Goal: Task Accomplishment & Management: Complete application form

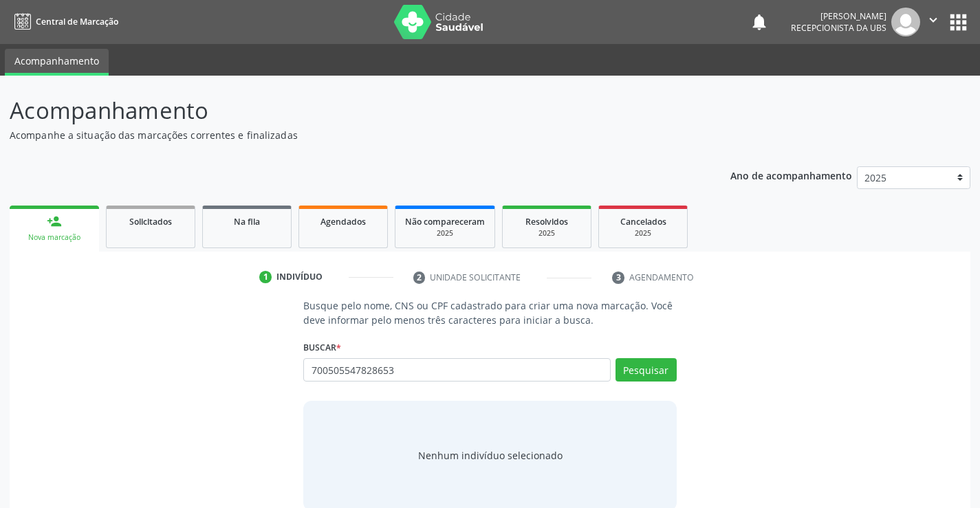
type input "700505547828653"
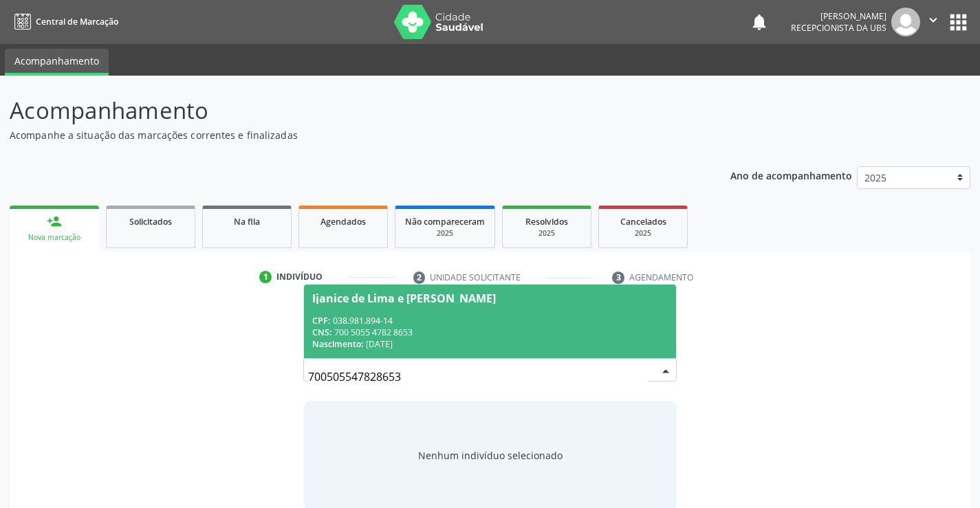
click at [541, 322] on div "CPF: 038.981.894-14" at bounding box center [489, 321] width 355 height 12
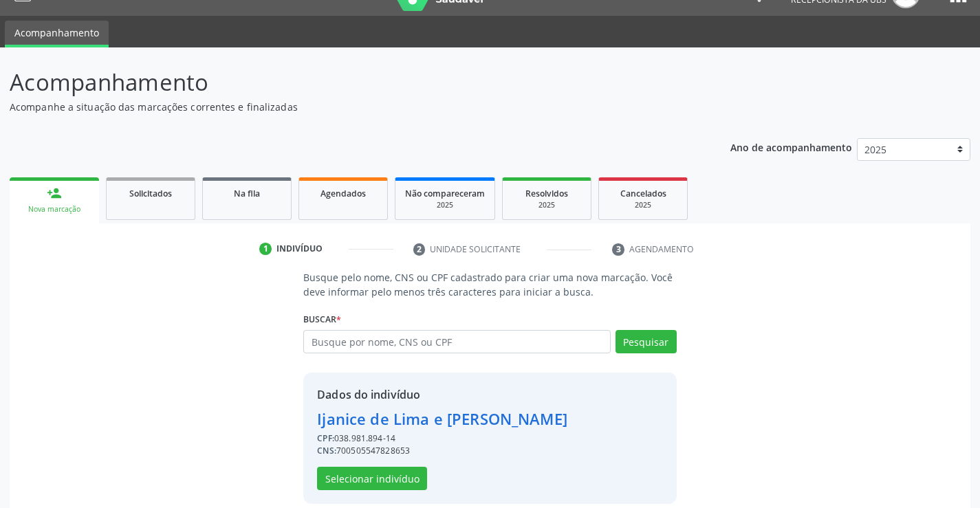
scroll to position [43, 0]
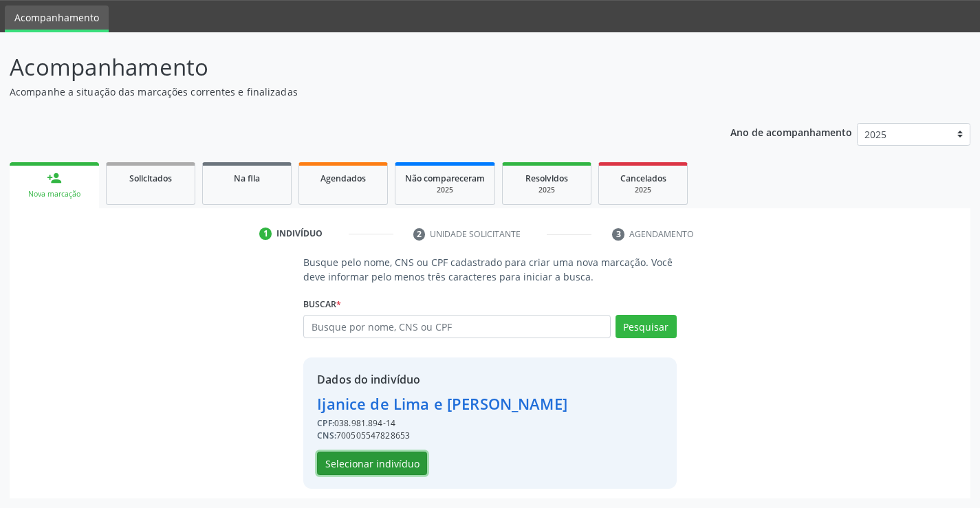
click at [391, 464] on button "Selecionar indivíduo" at bounding box center [372, 463] width 110 height 23
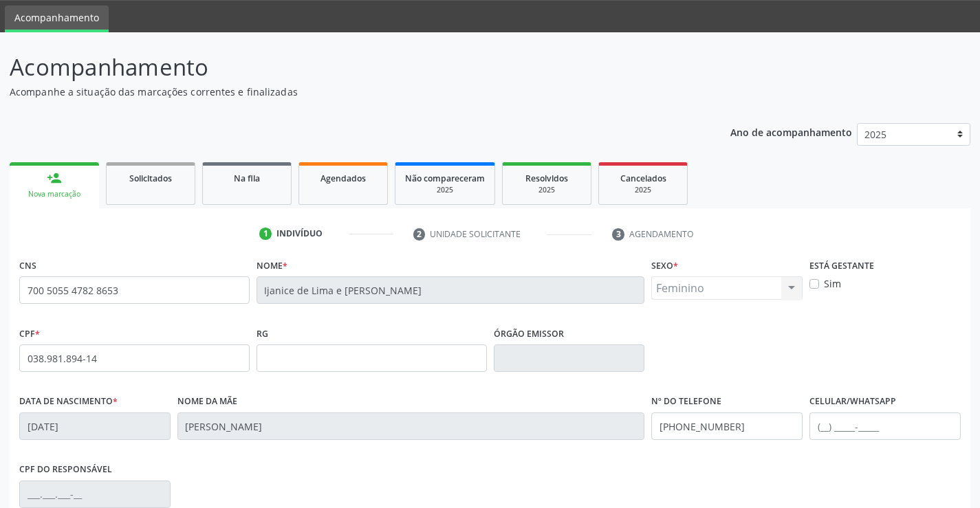
scroll to position [237, 0]
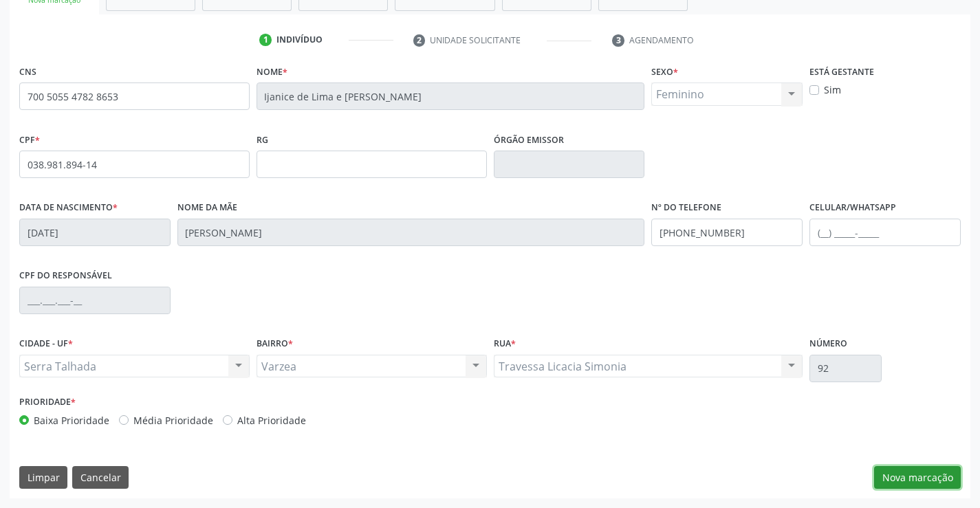
click at [929, 481] on button "Nova marcação" at bounding box center [917, 477] width 87 height 23
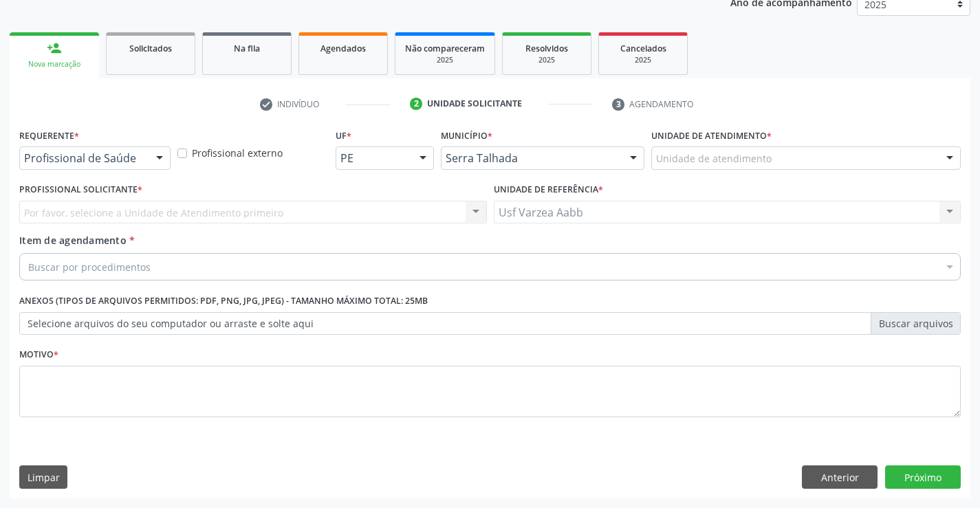
scroll to position [173, 0]
click at [63, 168] on div "Profissional de Saúde" at bounding box center [94, 157] width 151 height 23
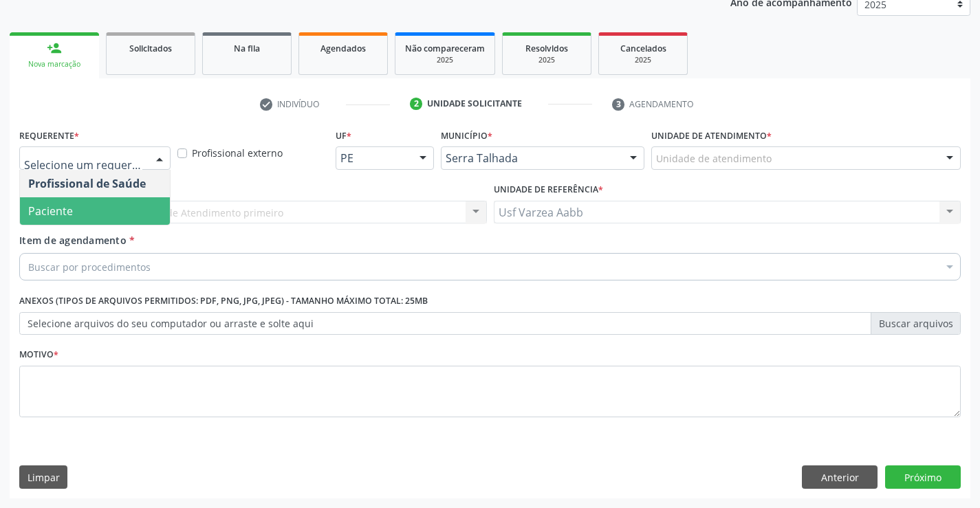
click at [67, 206] on span "Paciente" at bounding box center [50, 210] width 45 height 15
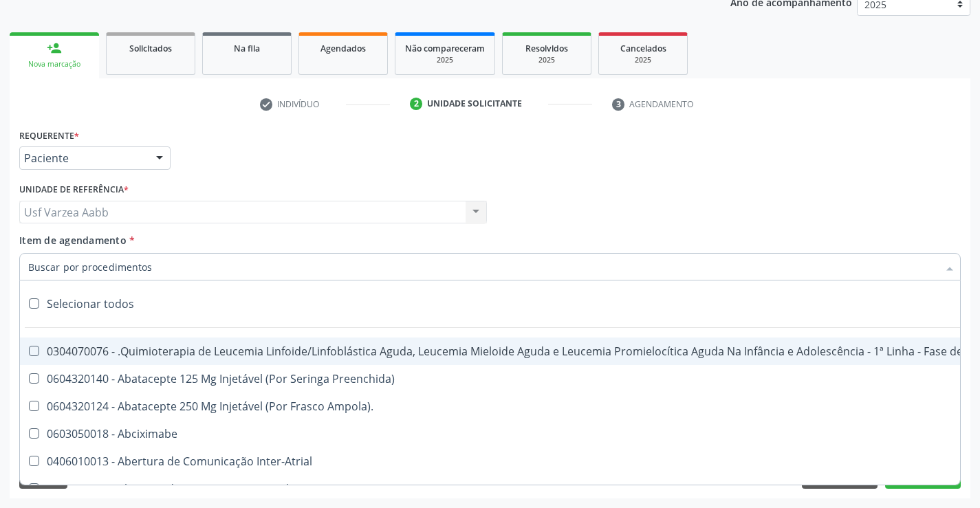
click at [86, 266] on input "Item de agendamento *" at bounding box center [483, 266] width 910 height 27
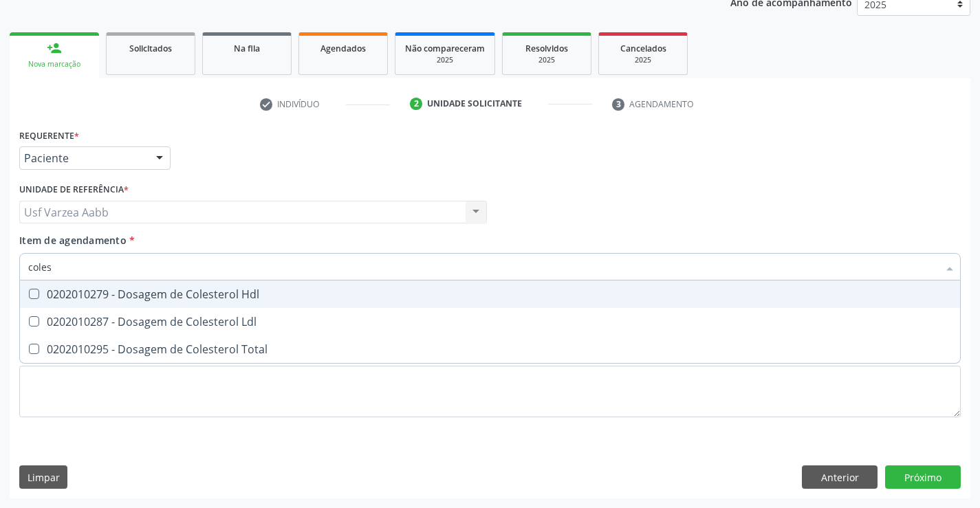
type input "colest"
click at [108, 305] on span "0202010279 - Dosagem de Colesterol Hdl" at bounding box center [490, 293] width 940 height 27
checkbox Hdl "true"
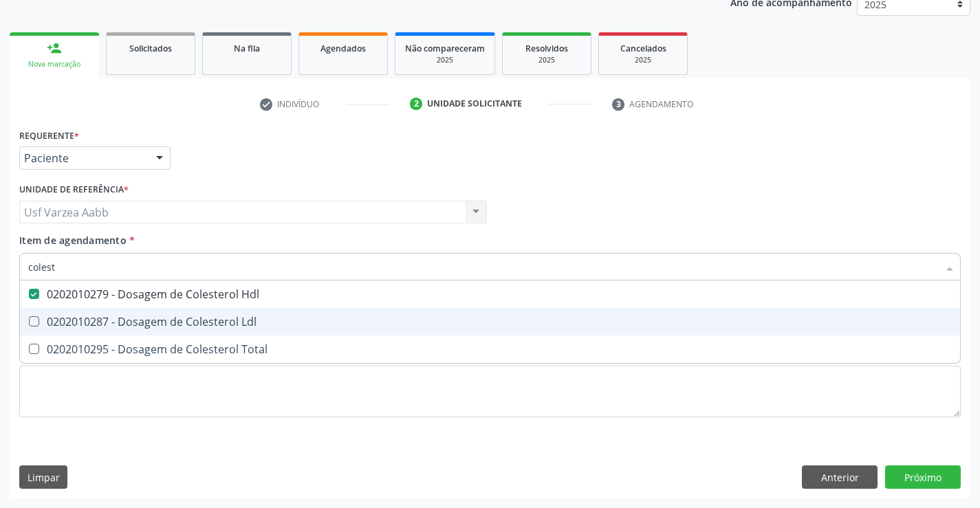
click at [111, 313] on span "0202010287 - Dosagem de Colesterol Ldl" at bounding box center [490, 321] width 940 height 27
checkbox Ldl "true"
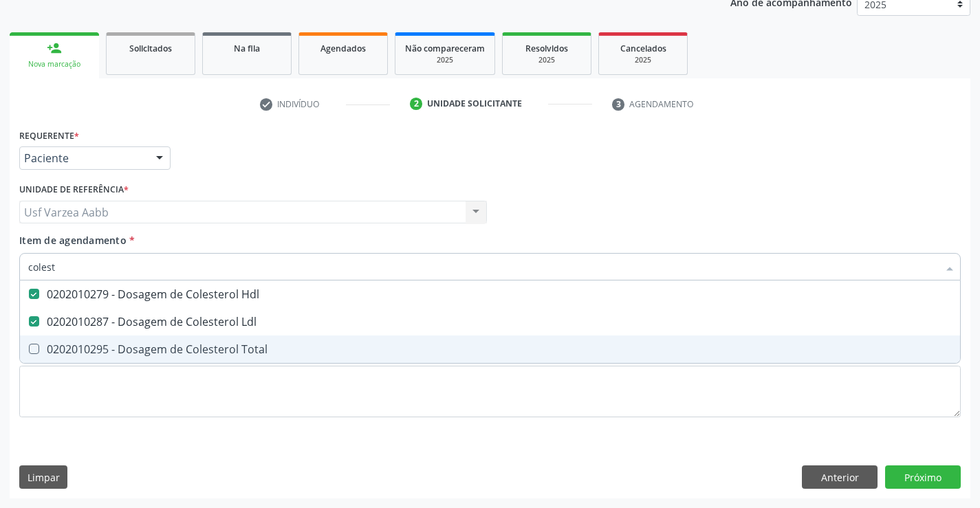
drag, startPoint x: 113, startPoint y: 345, endPoint x: 111, endPoint y: 335, distance: 9.7
click at [113, 344] on div "0202010295 - Dosagem de Colesterol Total" at bounding box center [489, 349] width 923 height 11
checkbox Total "true"
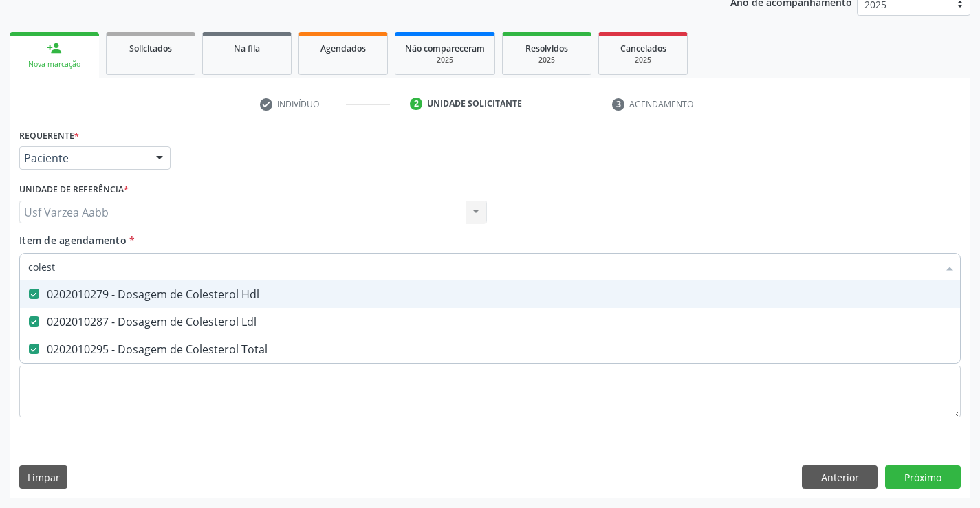
click at [89, 269] on input "colest" at bounding box center [483, 266] width 910 height 27
type input "cr"
checkbox Hdl "false"
checkbox Ldl "false"
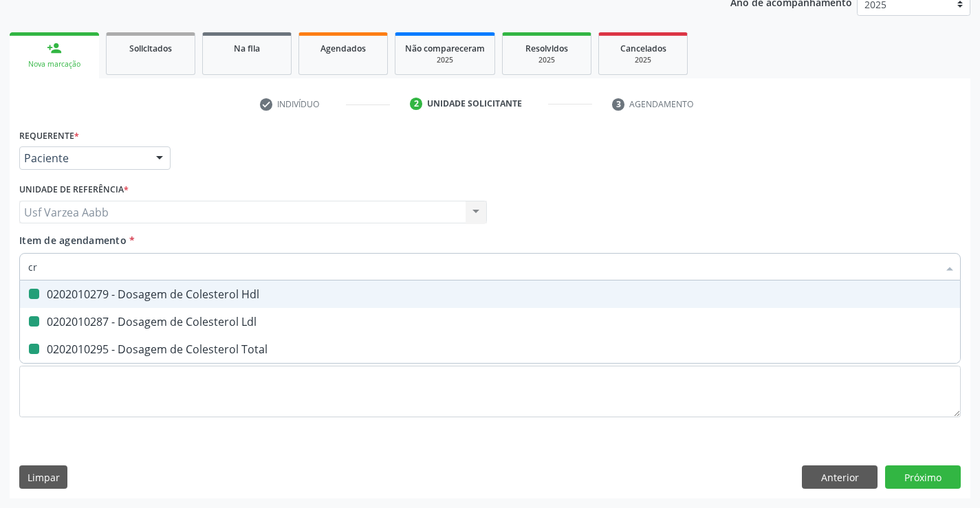
checkbox Total "false"
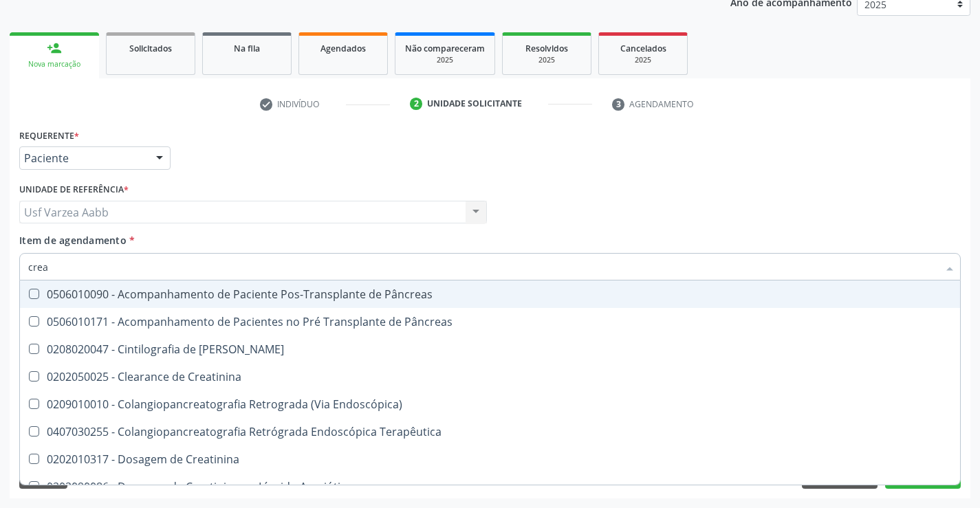
type input "creat"
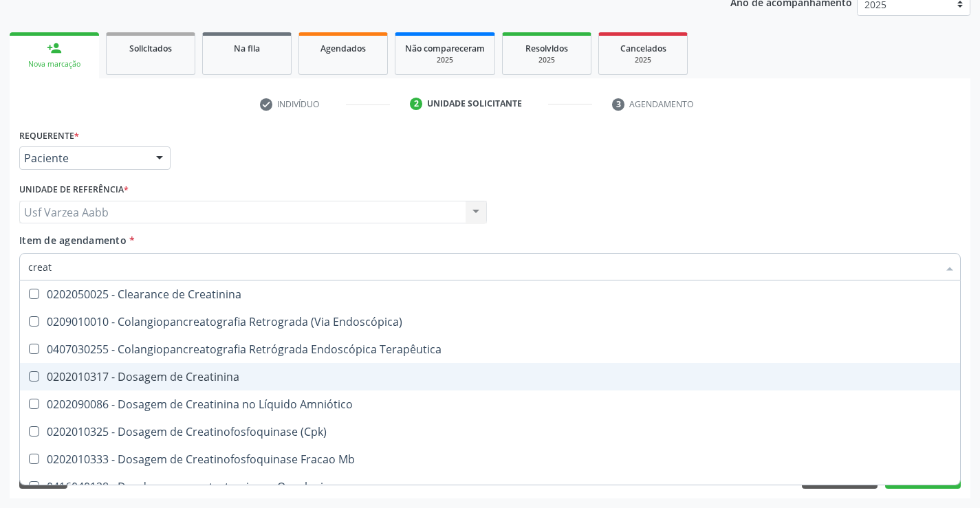
click at [136, 372] on div "0202010317 - Dosagem de Creatinina" at bounding box center [489, 376] width 923 height 11
checkbox Creatinina "true"
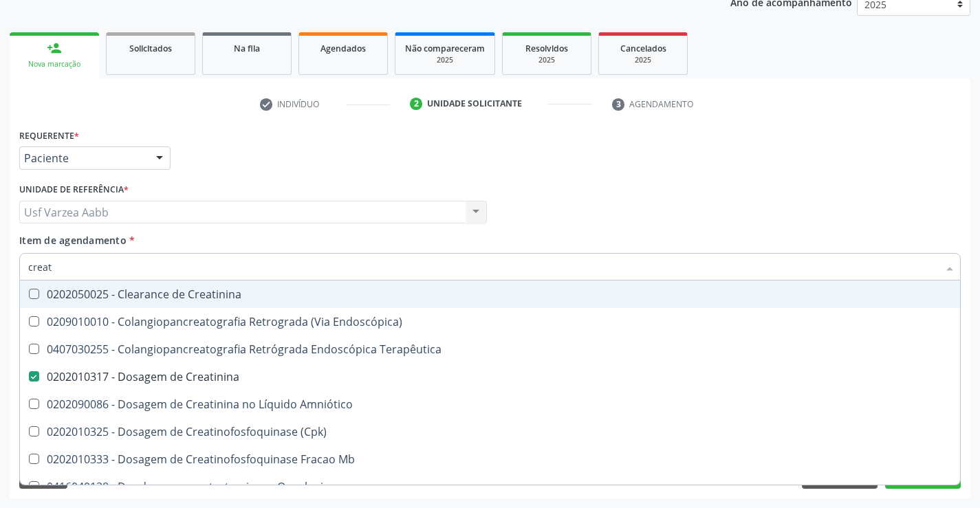
click at [100, 263] on input "creat" at bounding box center [483, 266] width 910 height 27
type input "tr"
checkbox Creatinina "false"
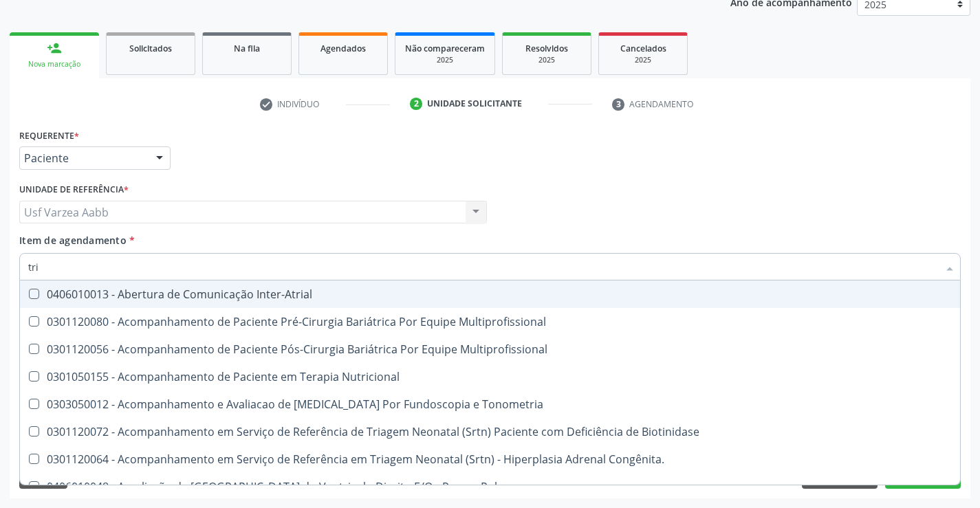
type input "trig"
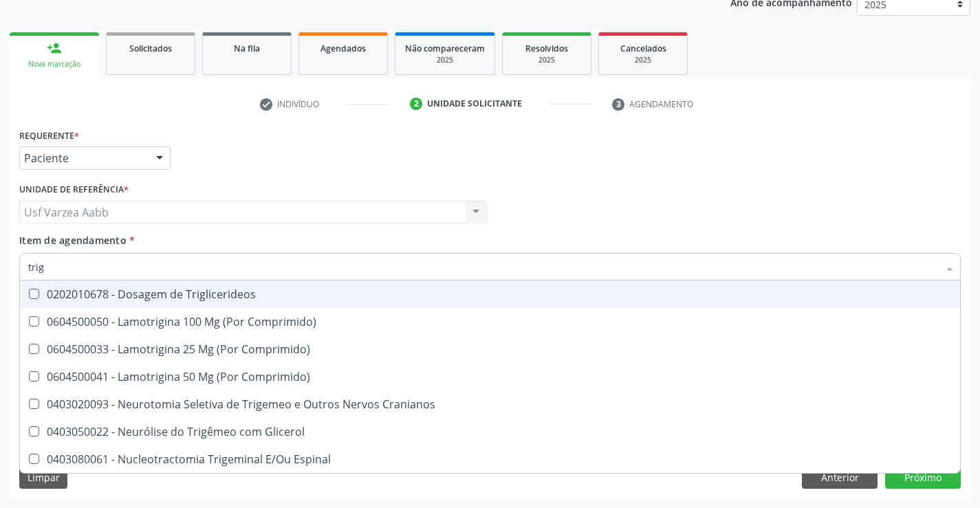
click at [107, 296] on div "0202010678 - Dosagem de Triglicerideos" at bounding box center [489, 294] width 923 height 11
checkbox Triglicerideos "true"
click at [112, 267] on input "trig" at bounding box center [483, 266] width 910 height 27
type input "ur"
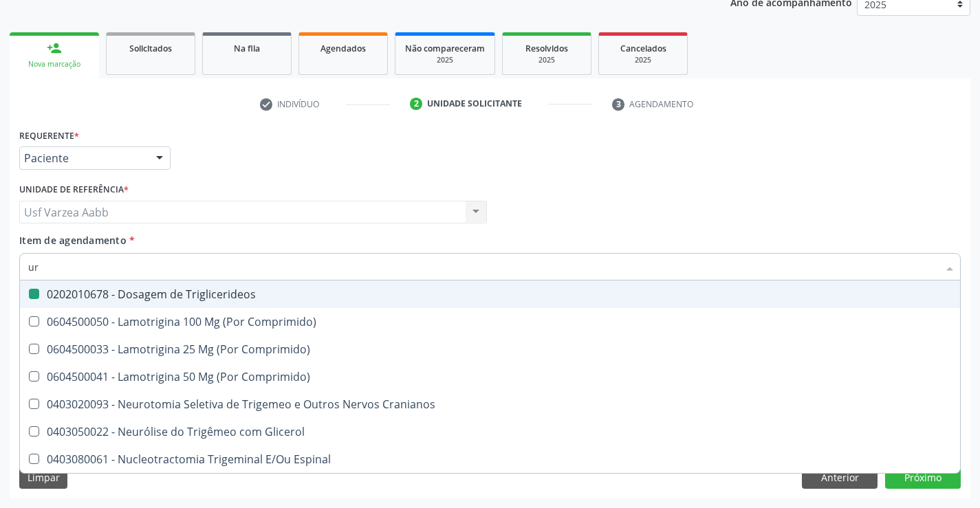
checkbox Triglicerideos "false"
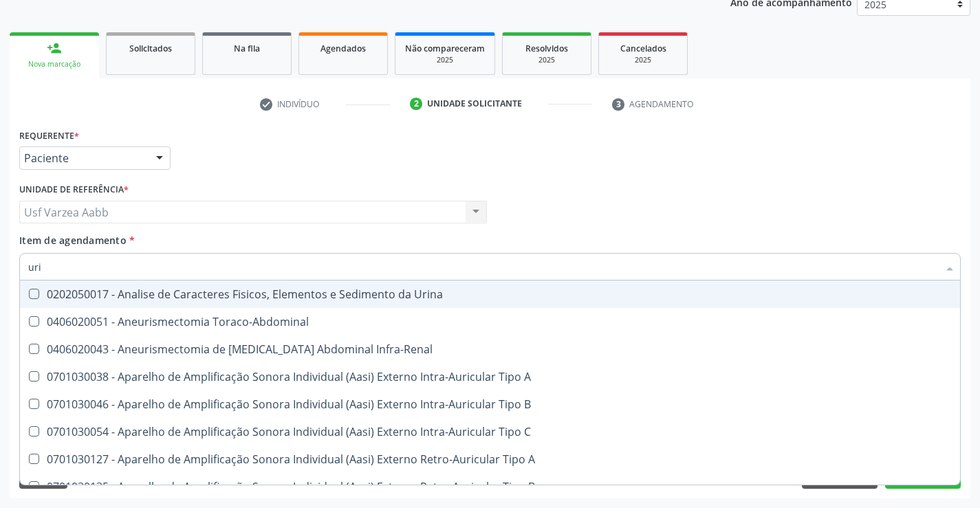
type input "urin"
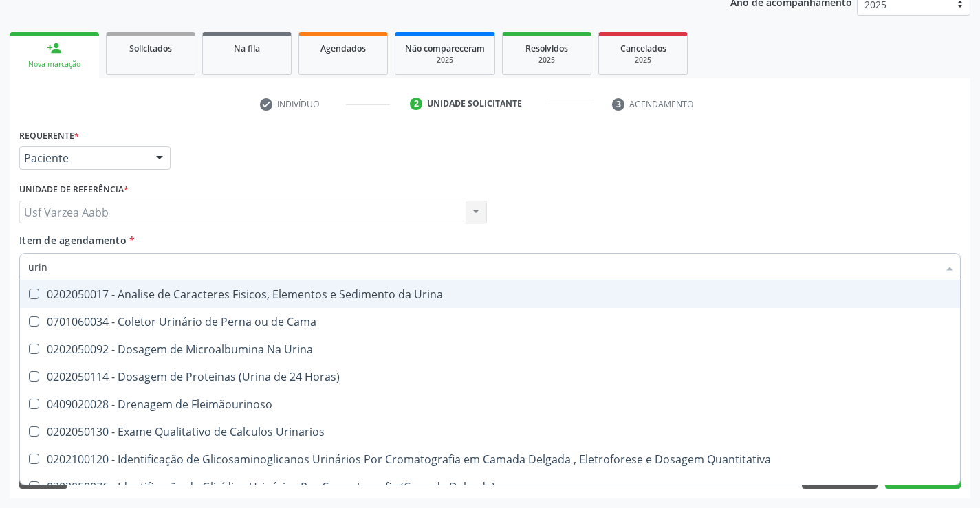
drag, startPoint x: 97, startPoint y: 296, endPoint x: 99, endPoint y: 254, distance: 42.7
click at [96, 296] on div "0202050017 - Analise de Caracteres Fisicos, Elementos e Sedimento da Urina" at bounding box center [489, 294] width 923 height 11
checkbox Urina "true"
click at [101, 248] on div "Item de agendamento * urin Desfazer seleção 0202050017 - Analise de Caracteres …" at bounding box center [489, 254] width 941 height 43
checkbox Cama "true"
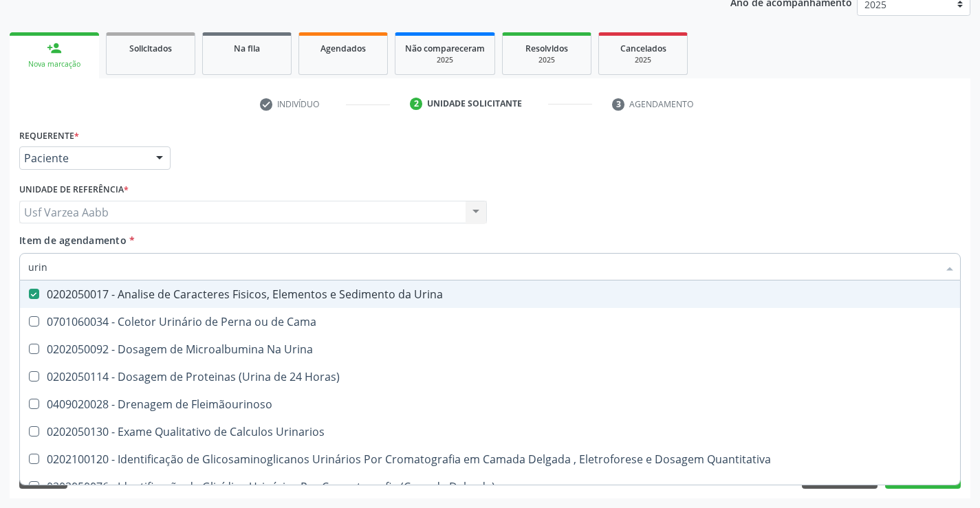
checkbox Urina "true"
checkbox Horas\) "true"
checkbox Fleimãourinoso "true"
checkbox Urinarios "true"
checkbox Quantitativa "true"
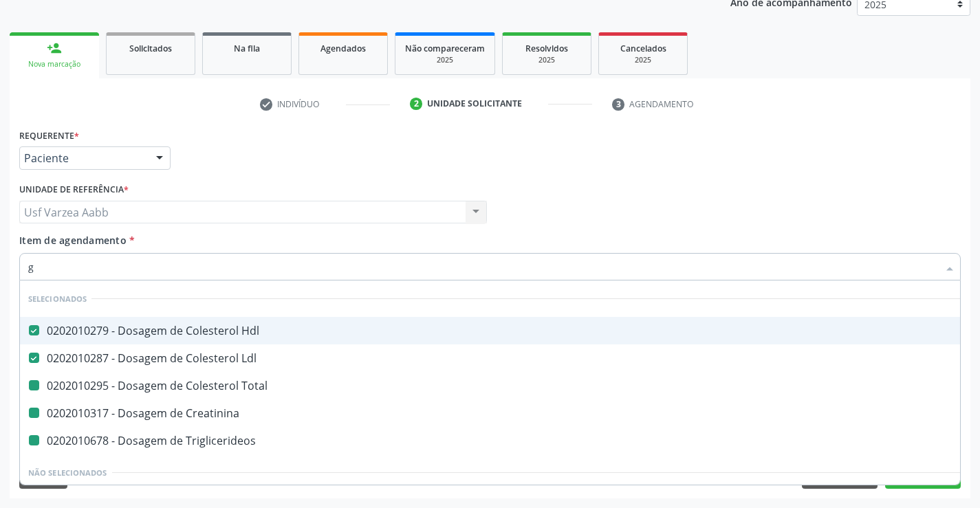
type input "gl"
checkbox Total "false"
checkbox Creatinina "false"
checkbox Triglicerideos "false"
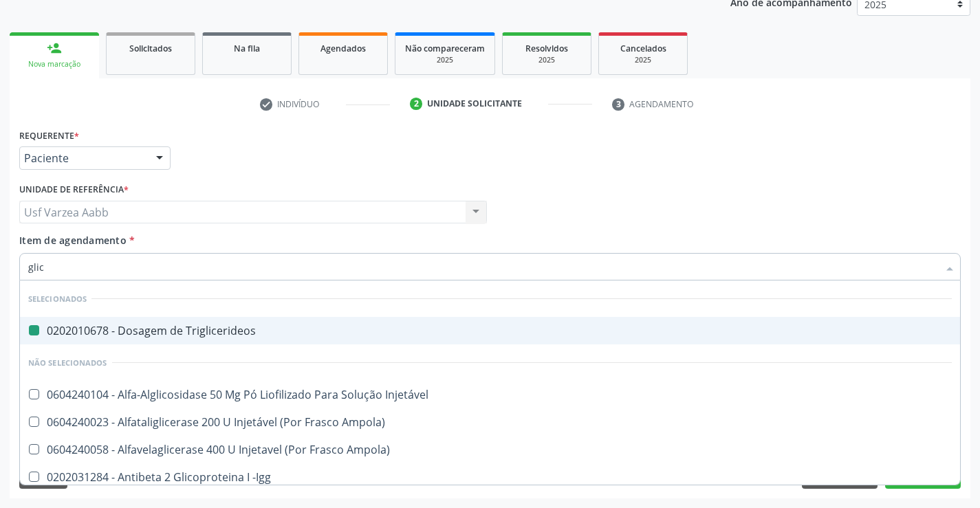
type input "glico"
checkbox Triglicerideos "false"
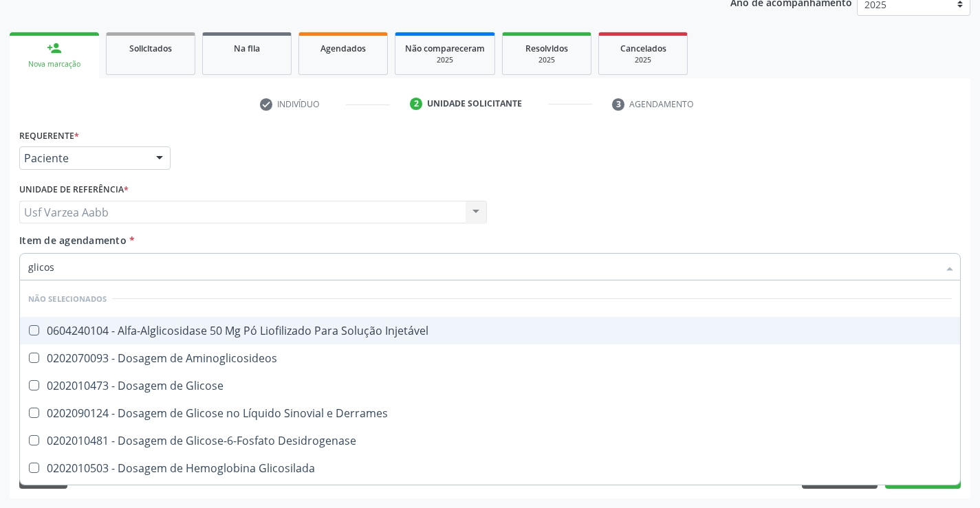
type input "glicose"
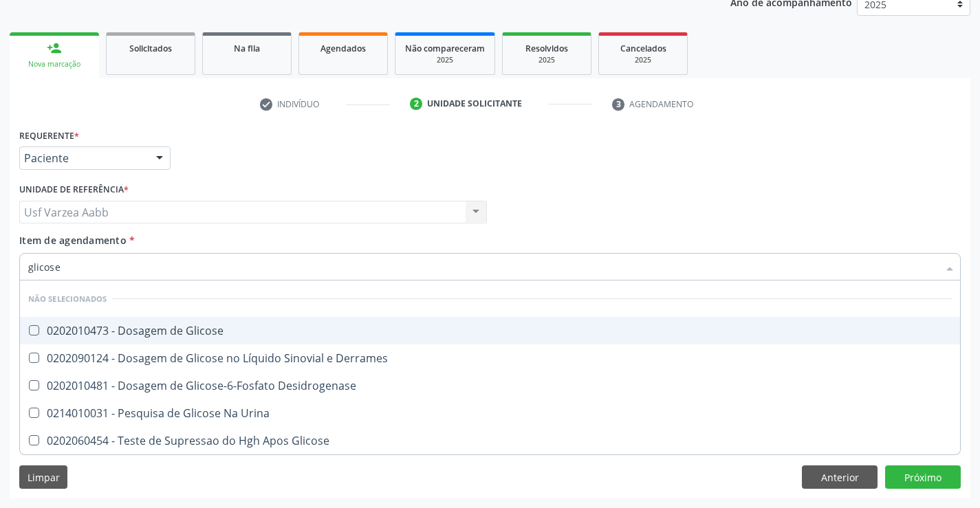
click at [133, 334] on div "0202010473 - Dosagem de Glicose" at bounding box center [489, 330] width 923 height 11
checkbox Glicose "true"
click at [162, 272] on input "glicose" at bounding box center [483, 266] width 910 height 27
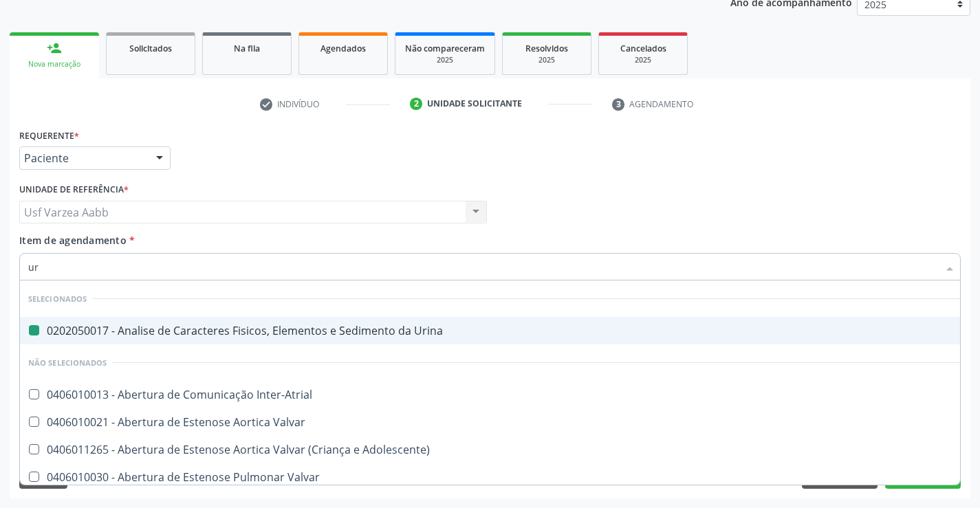
type input "ure"
checkbox Urina "false"
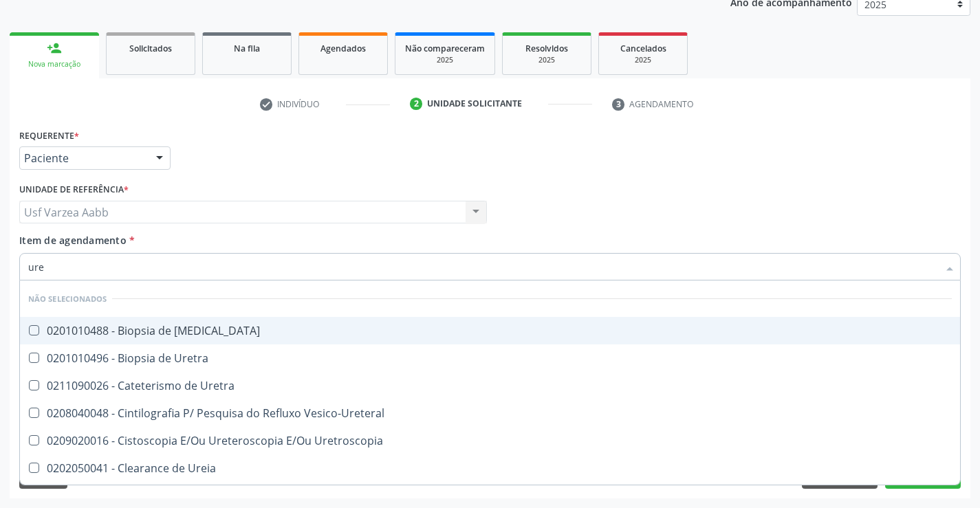
type input "urei"
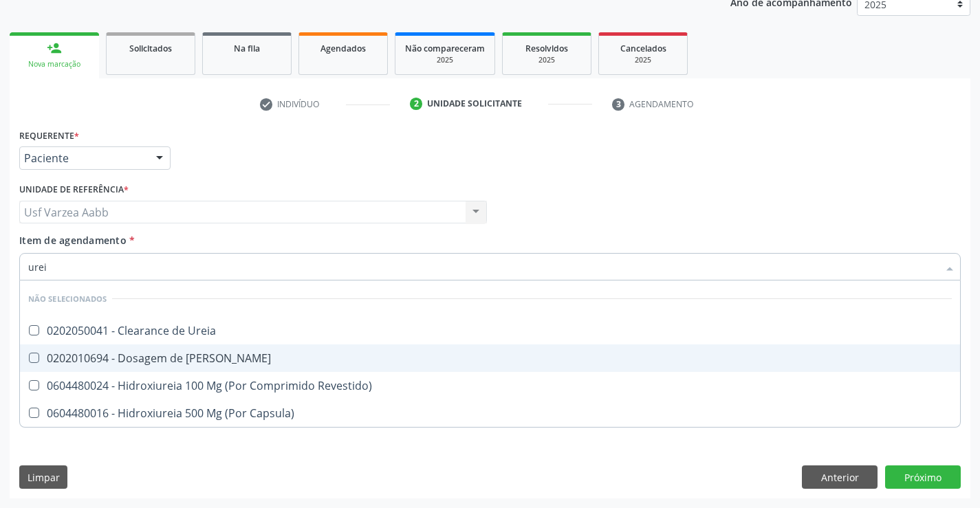
click at [181, 353] on div "0202010694 - Dosagem de [PERSON_NAME]" at bounding box center [489, 358] width 923 height 11
checkbox Ureia "true"
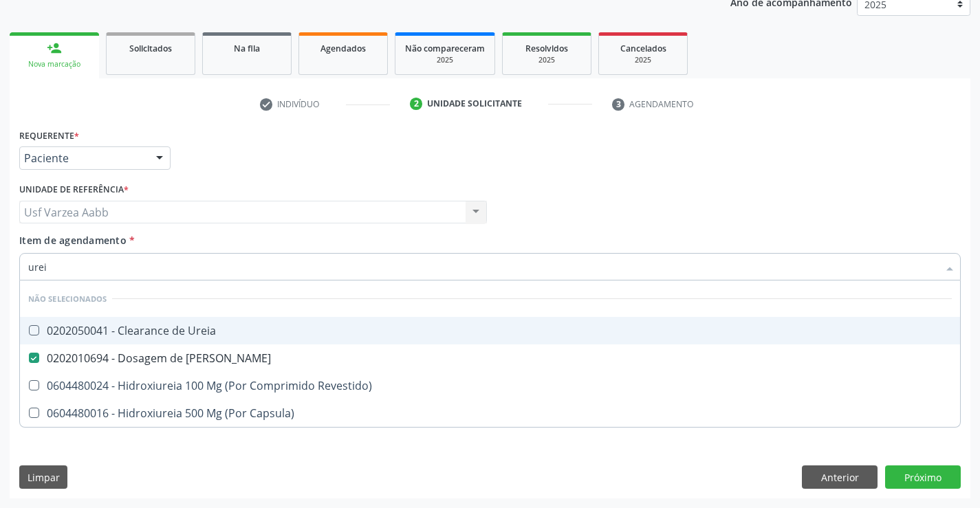
click at [161, 270] on input "urei" at bounding box center [483, 266] width 910 height 27
type input "h"
checkbox Ureia "true"
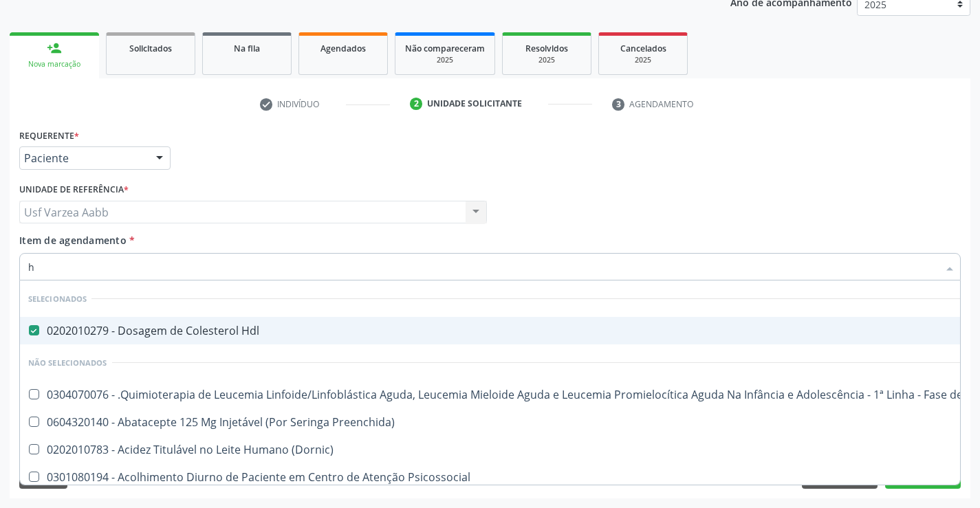
type input "he"
checkbox Hdl "false"
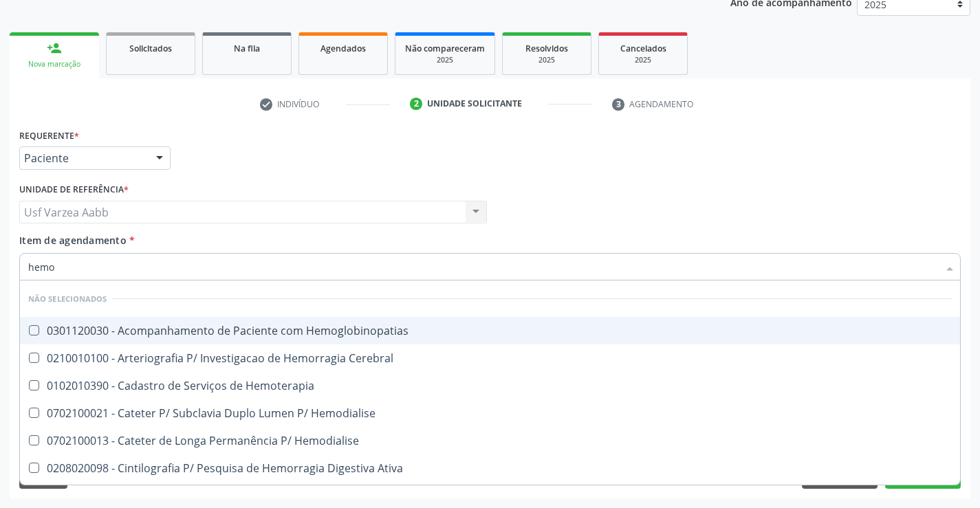
type input "hemog"
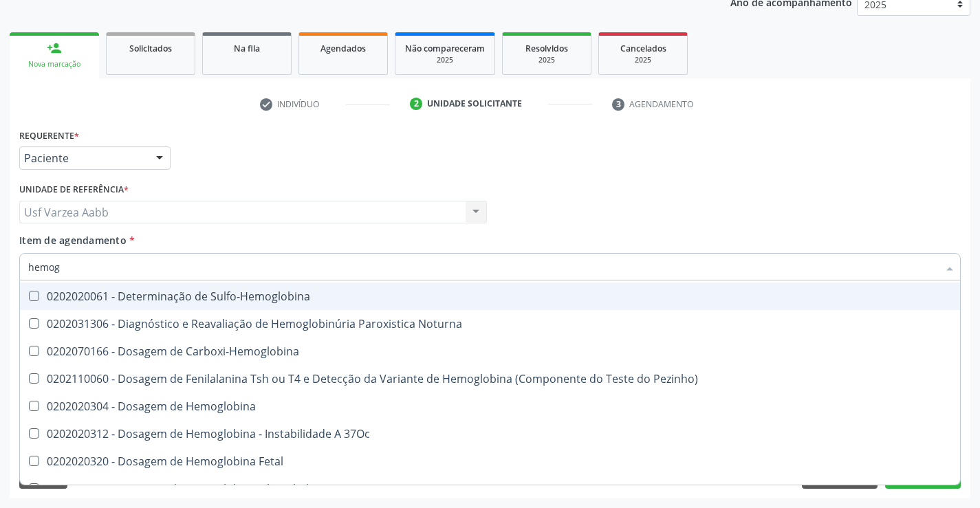
scroll to position [272, 0]
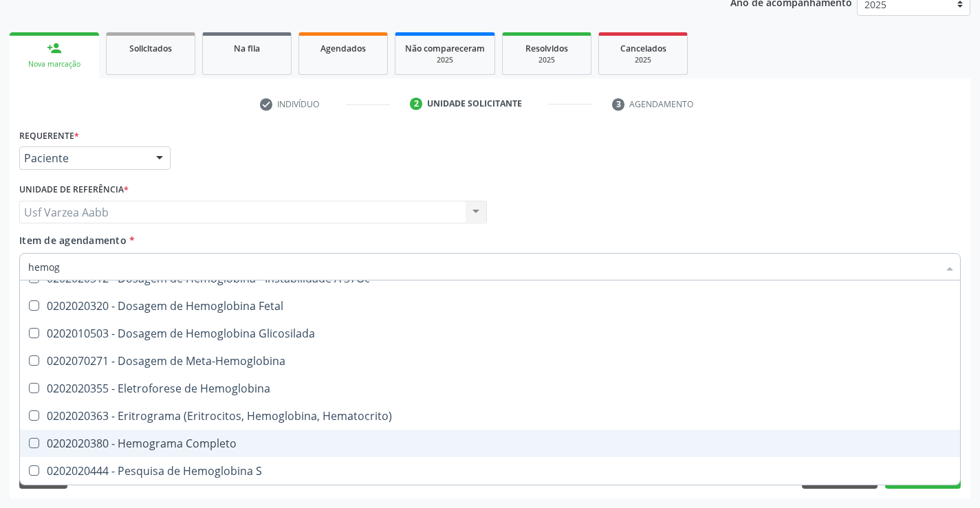
click at [179, 442] on div "0202020380 - Hemograma Completo" at bounding box center [489, 443] width 923 height 11
checkbox Completo "true"
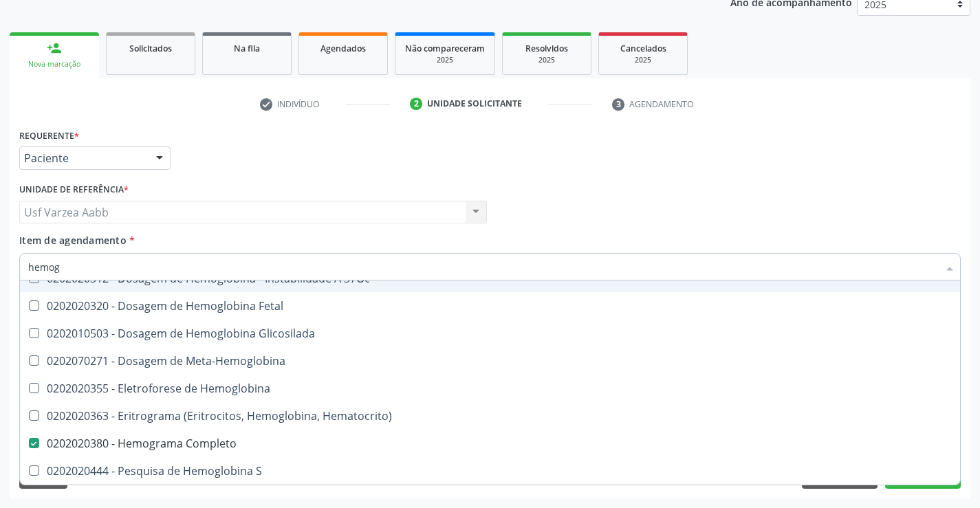
click at [129, 264] on input "hemog" at bounding box center [483, 266] width 910 height 27
type input "tg"
checkbox Hemoglobinopatias "false"
checkbox \(Confirmatorio\) "false"
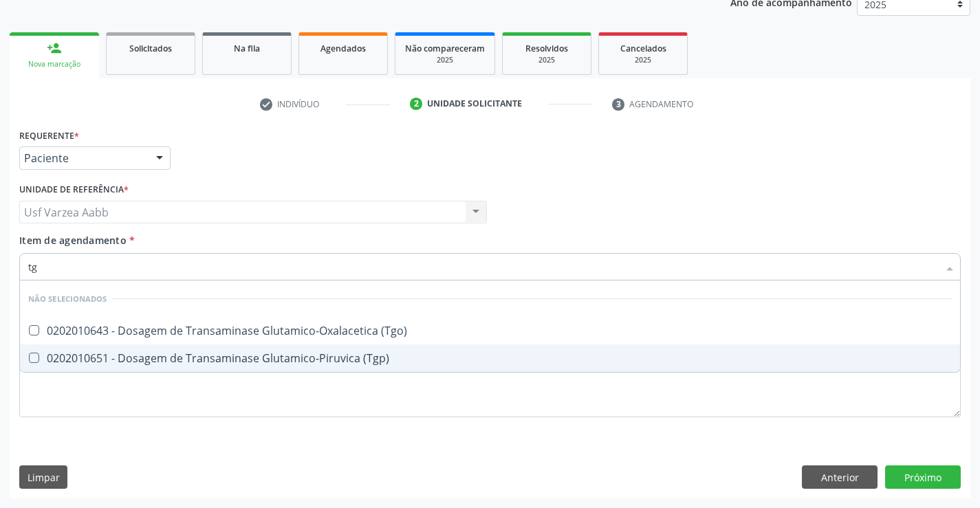
scroll to position [0, 0]
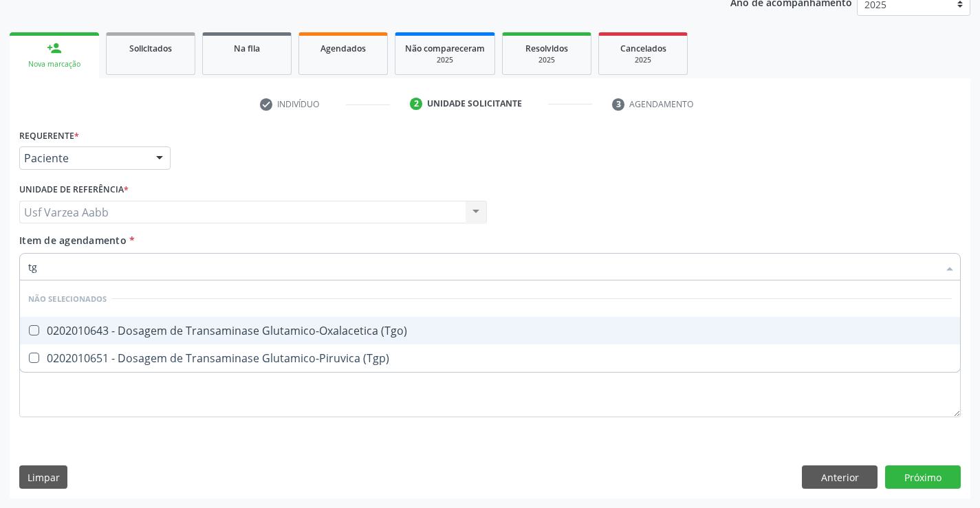
click at [168, 334] on div "0202010643 - Dosagem de Transaminase Glutamico-Oxalacetica (Tgo)" at bounding box center [489, 330] width 923 height 11
checkbox \(Tgo\) "true"
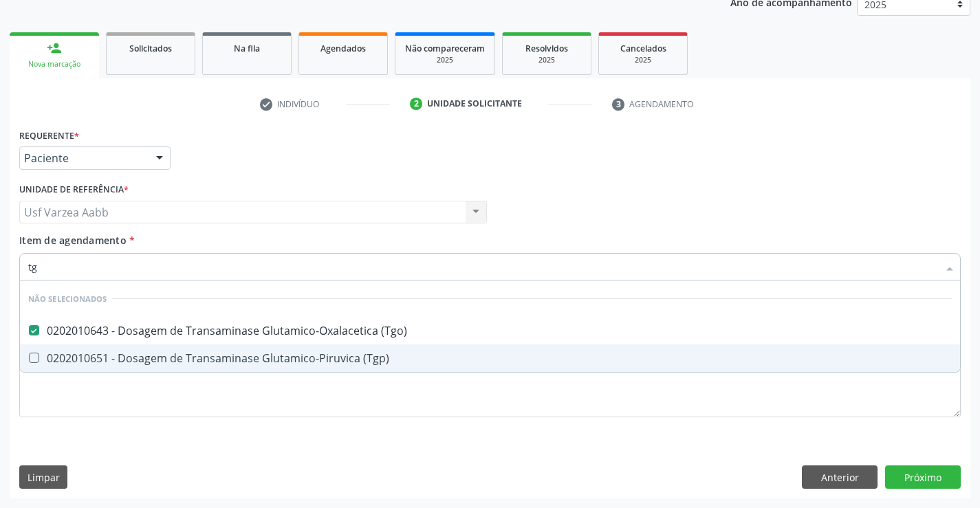
click at [171, 360] on div "0202010651 - Dosagem de Transaminase Glutamico-Piruvica (Tgp)" at bounding box center [489, 358] width 923 height 11
checkbox \(Tgp\) "true"
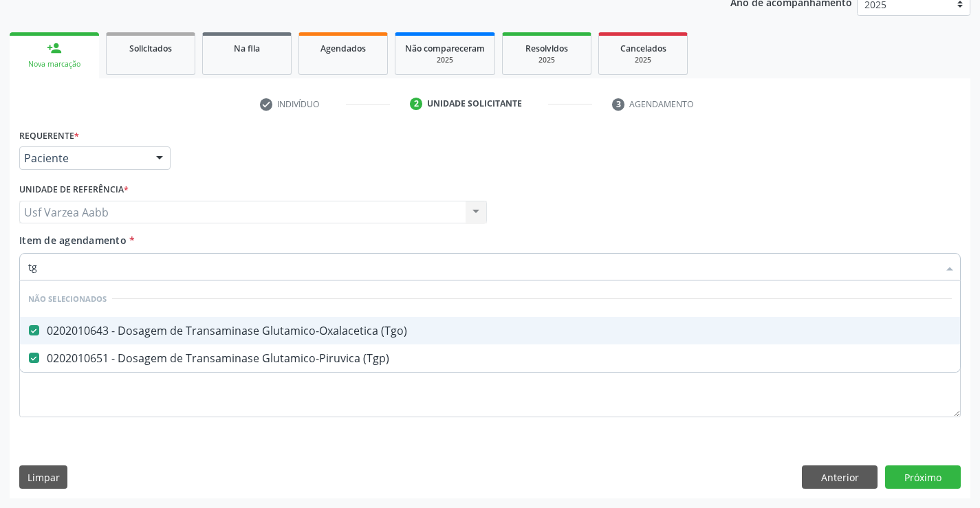
click at [167, 265] on input "tg" at bounding box center [483, 266] width 910 height 27
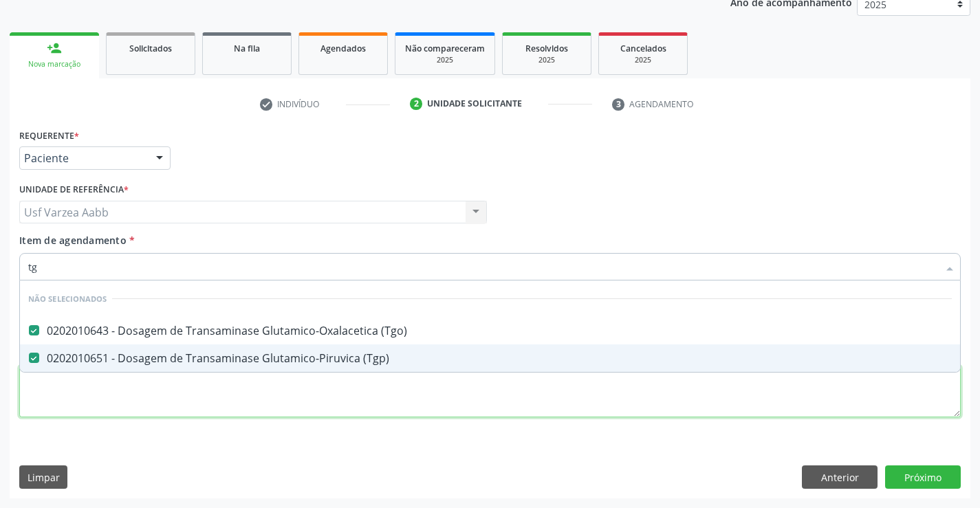
click at [363, 401] on div "Requerente * Paciente Profissional de Saúde Paciente Nenhum resultado encontrad…" at bounding box center [489, 280] width 941 height 311
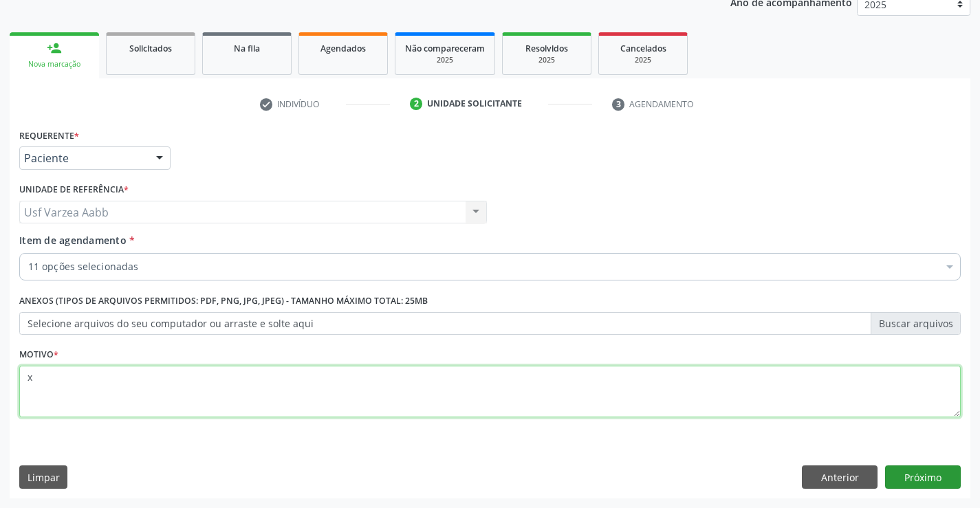
type textarea "x"
click at [935, 486] on button "Próximo" at bounding box center [923, 476] width 76 height 23
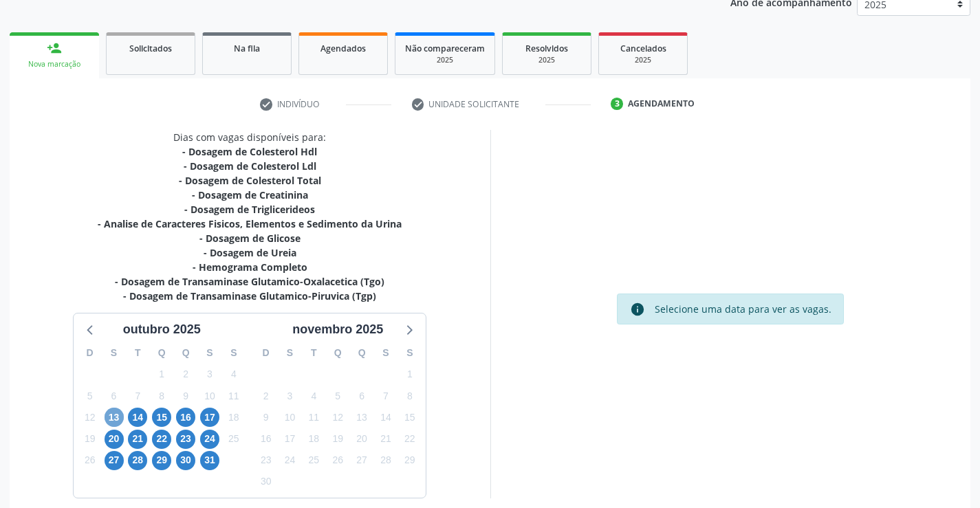
click at [110, 420] on span "13" at bounding box center [113, 417] width 19 height 19
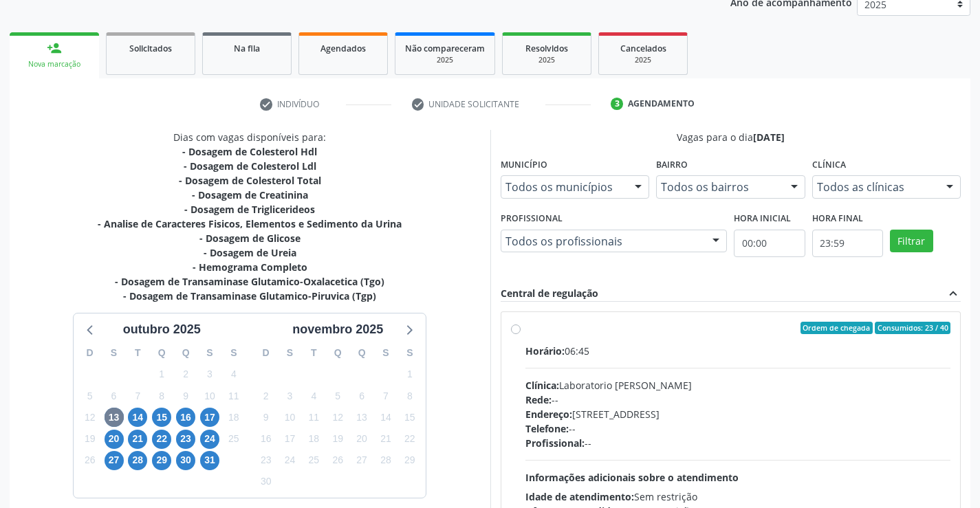
click at [525, 327] on label "Ordem de chegada Consumidos: 23 / 40 Horário: 06:45 Clínica: Laboratorio Jose P…" at bounding box center [738, 427] width 426 height 211
click at [516, 327] on input "Ordem de chegada Consumidos: 23 / 40 Horário: 06:45 Clínica: Laboratorio Jose P…" at bounding box center [516, 328] width 10 height 12
radio input "true"
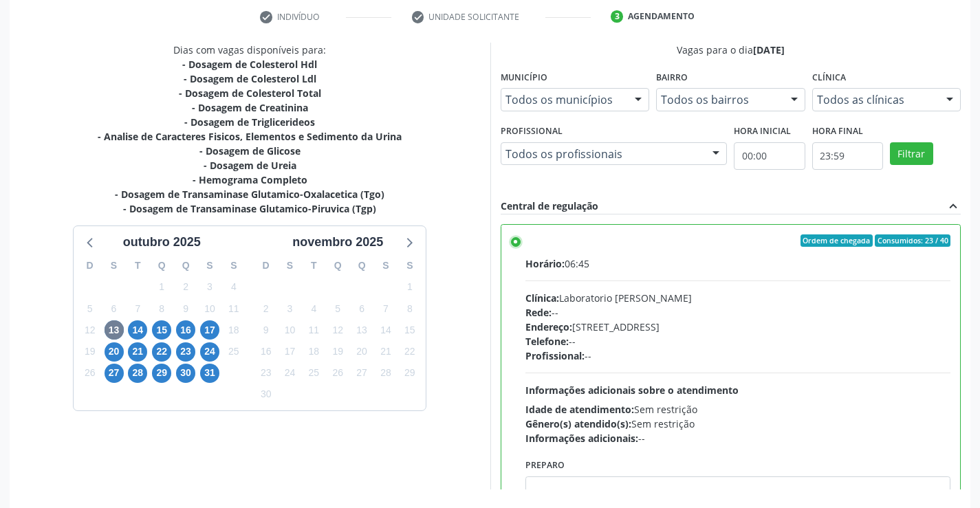
scroll to position [313, 0]
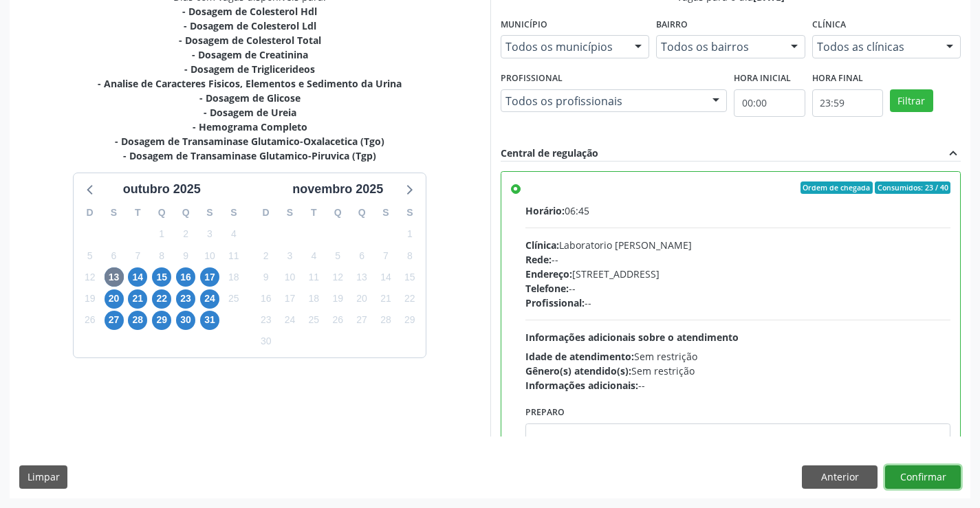
click at [937, 483] on button "Confirmar" at bounding box center [923, 476] width 76 height 23
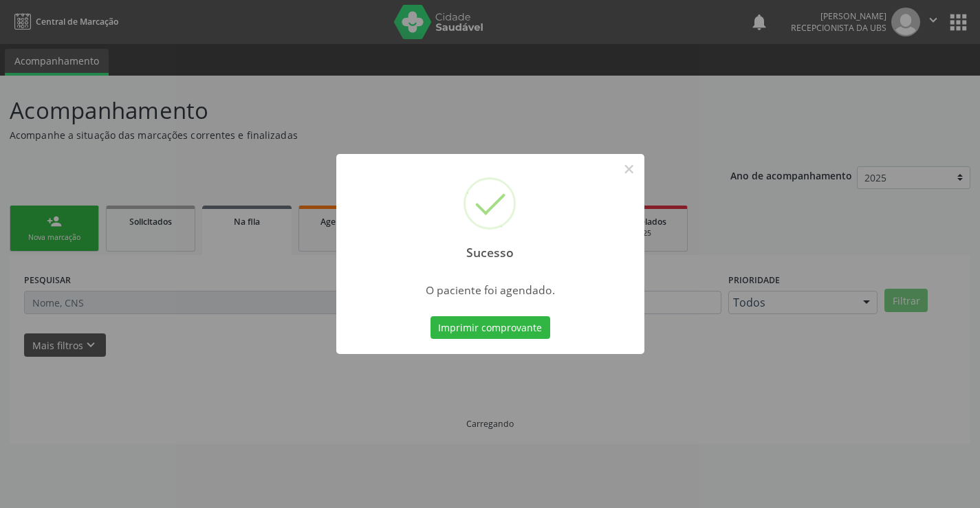
scroll to position [0, 0]
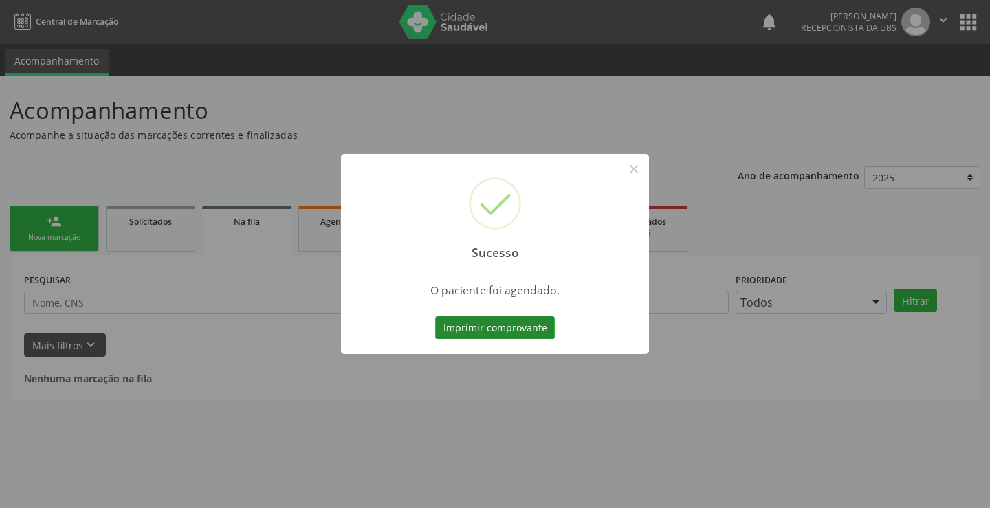
click at [494, 331] on button "Imprimir comprovante" at bounding box center [495, 327] width 120 height 23
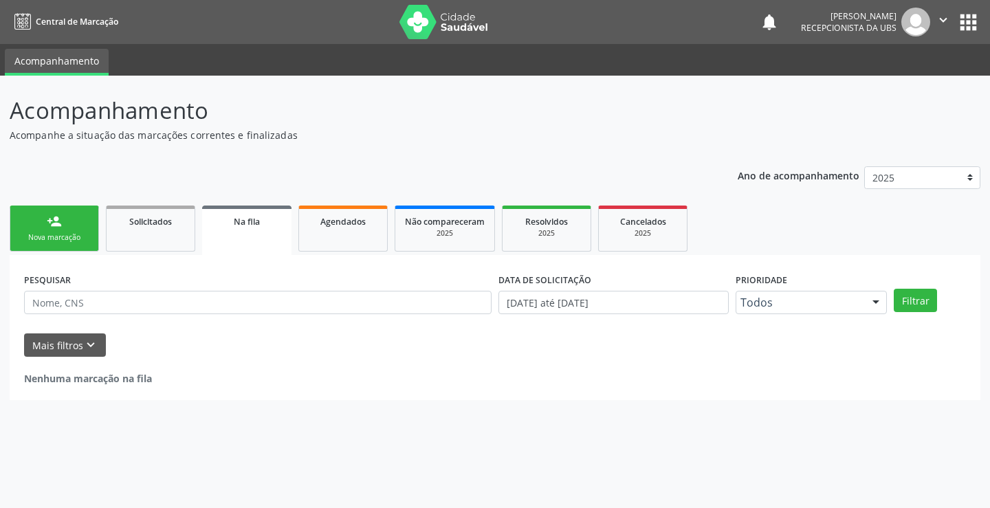
click at [67, 242] on div "Nova marcação" at bounding box center [54, 237] width 69 height 10
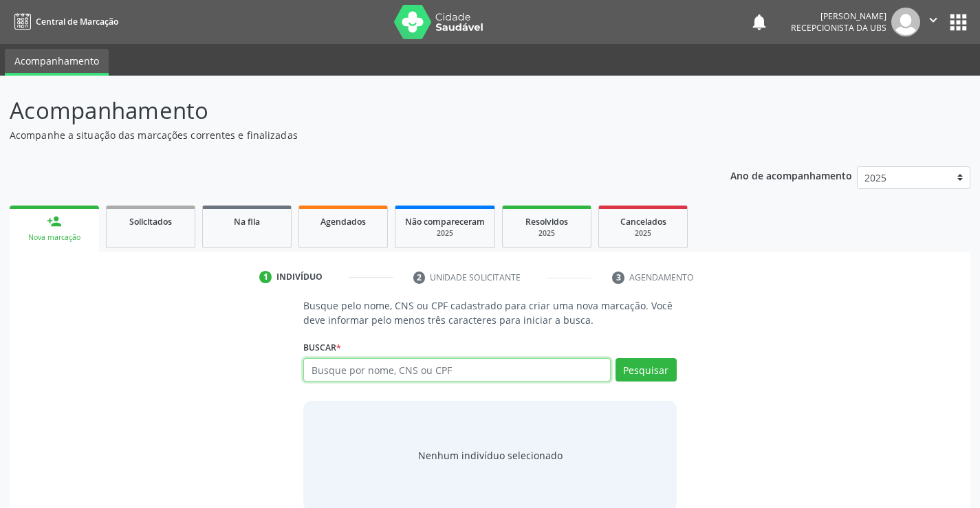
click at [362, 376] on input "text" at bounding box center [456, 369] width 307 height 23
paste input "700 5055 4782 8653"
type input "700 5055 4782 8653"
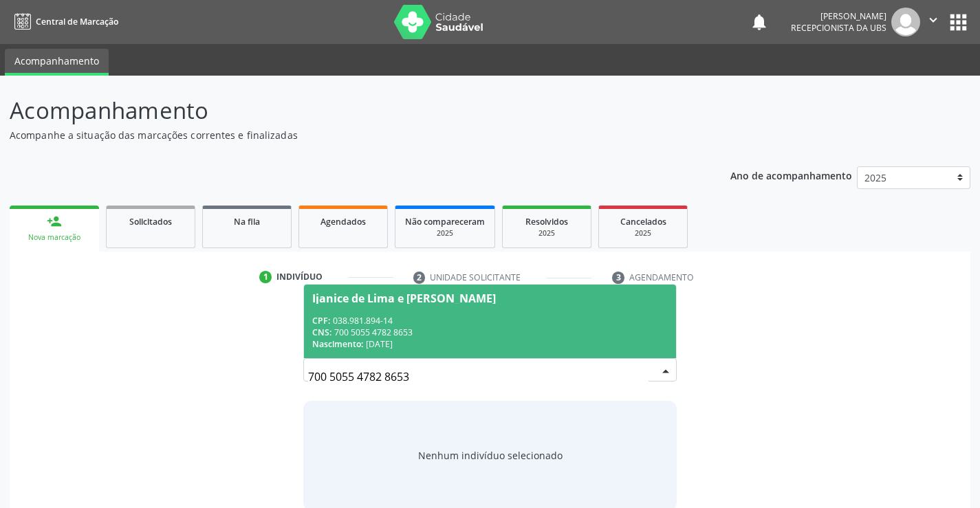
click at [363, 322] on div "CPF: 038.981.894-14" at bounding box center [489, 321] width 355 height 12
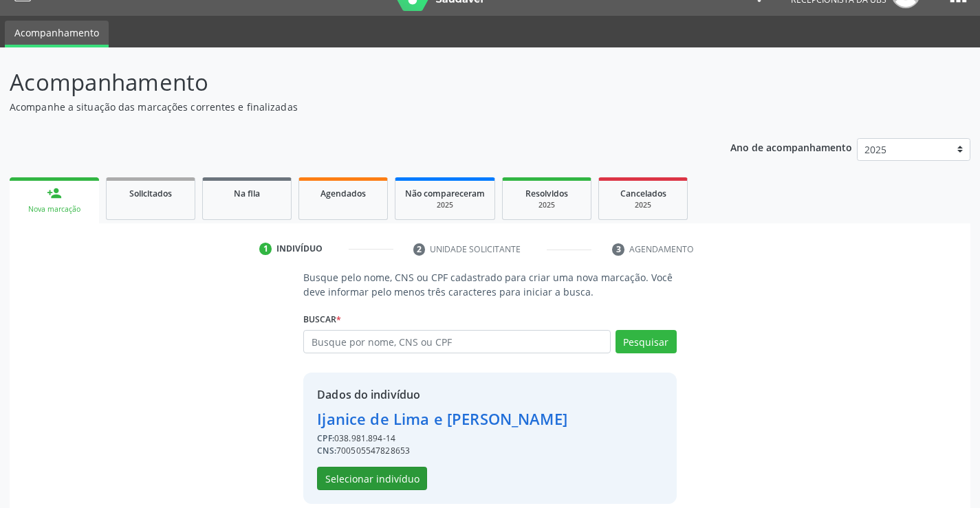
scroll to position [43, 0]
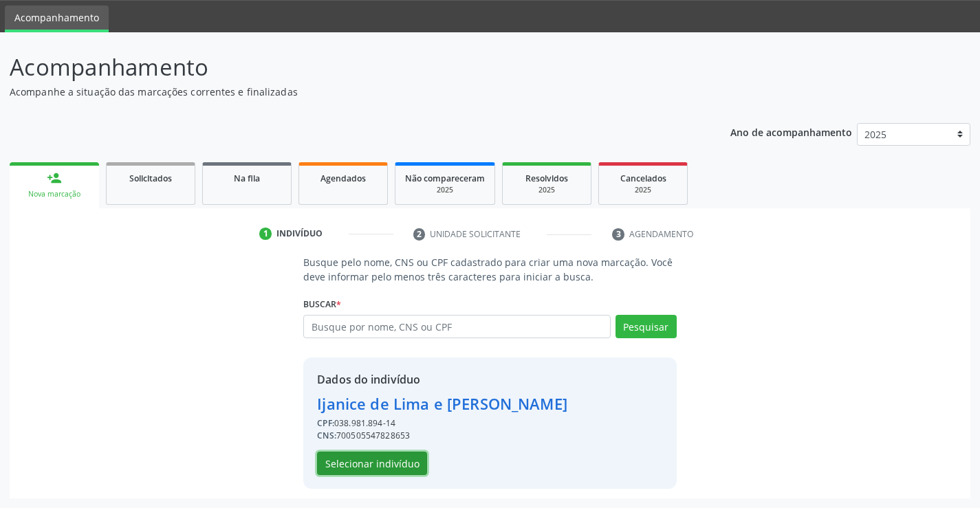
click at [406, 459] on button "Selecionar indivíduo" at bounding box center [372, 463] width 110 height 23
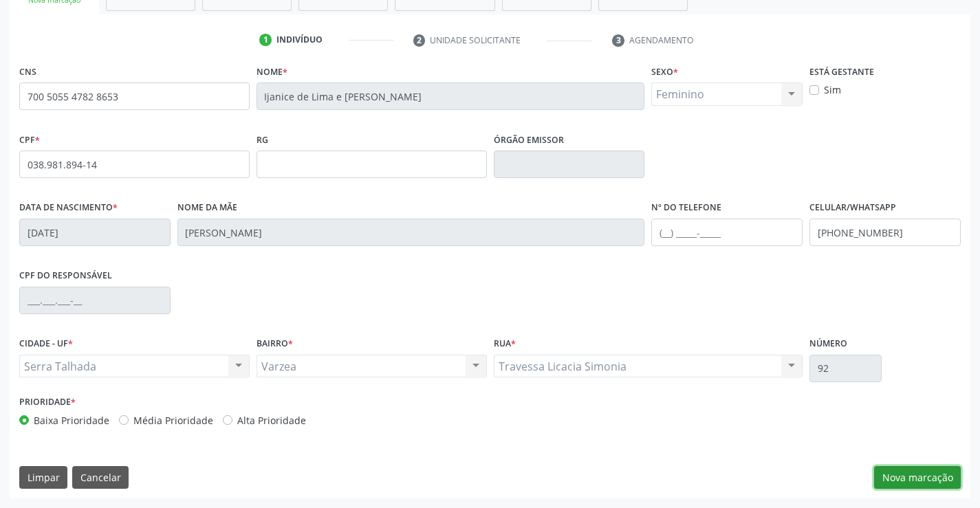
click at [903, 483] on button "Nova marcação" at bounding box center [917, 477] width 87 height 23
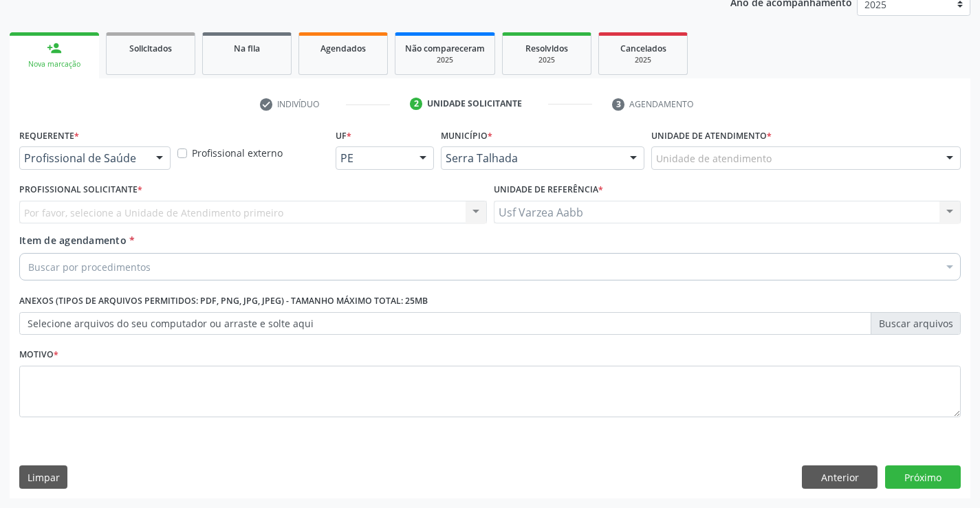
scroll to position [173, 0]
click at [203, 261] on div "Buscar por procedimentos" at bounding box center [489, 266] width 941 height 27
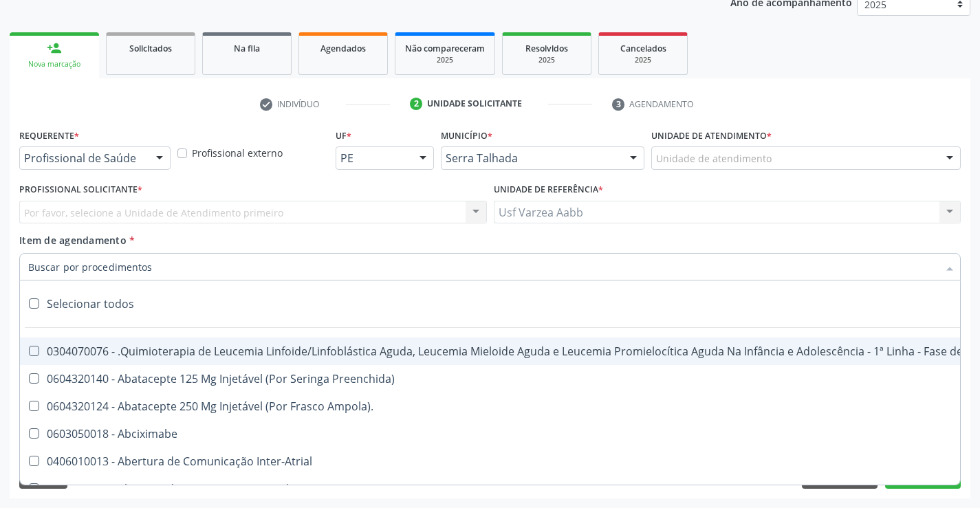
click at [131, 173] on div "Requerente * Profissional de Saúde Profissional de Saúde Paciente Nenhum result…" at bounding box center [95, 152] width 158 height 54
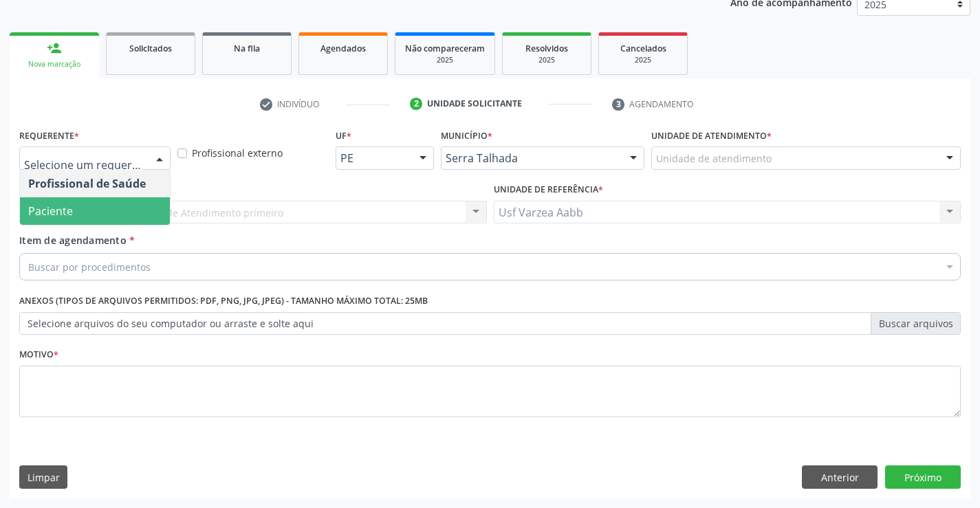
click at [130, 207] on span "Paciente" at bounding box center [95, 210] width 150 height 27
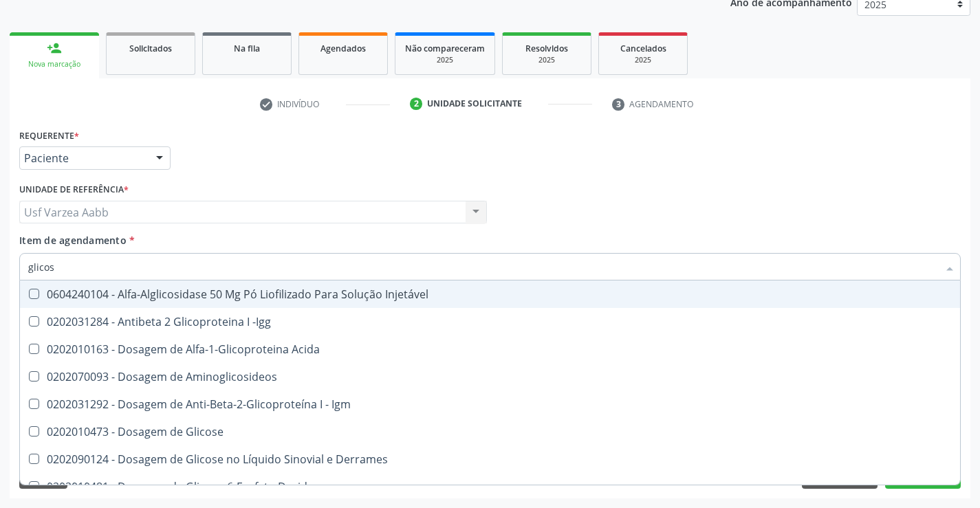
type input "glicosi"
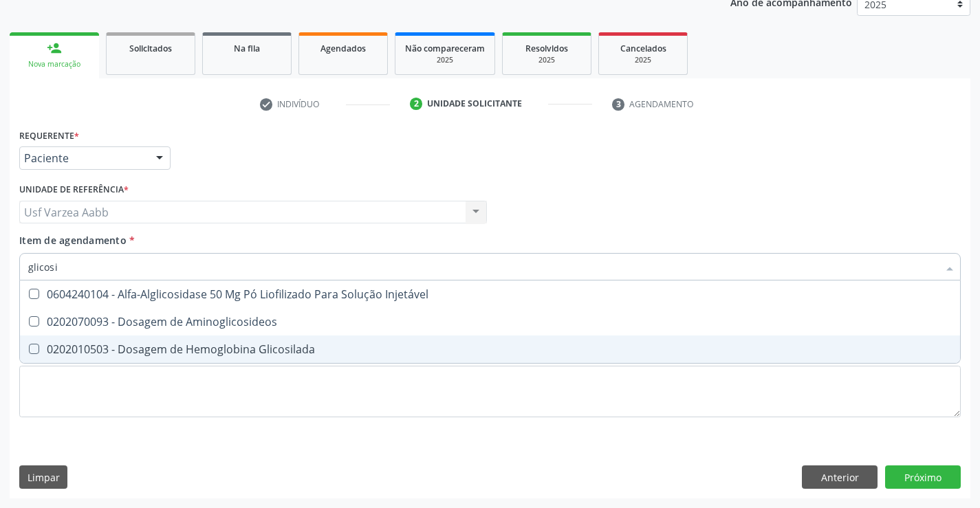
click at [137, 355] on div "0202010503 - Dosagem de Hemoglobina Glicosilada" at bounding box center [489, 349] width 923 height 11
checkbox Glicosilada "true"
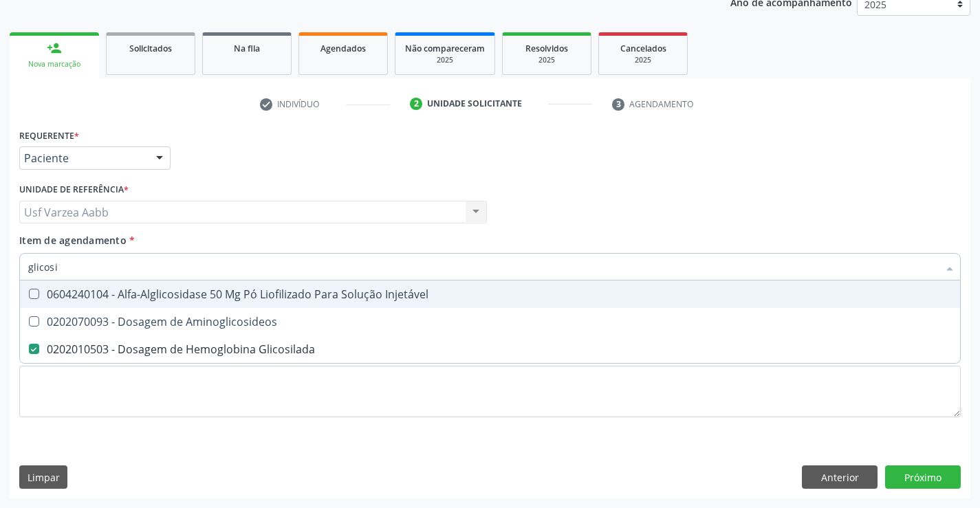
click at [131, 278] on input "glicosi" at bounding box center [483, 266] width 910 height 27
type input "t4"
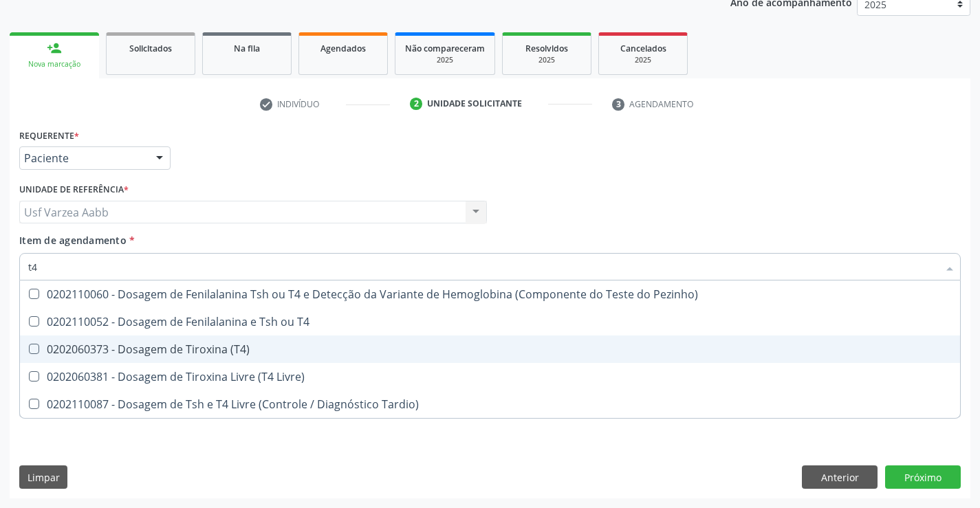
click at [184, 345] on div "0202060373 - Dosagem de Tiroxina (T4)" at bounding box center [489, 349] width 923 height 11
checkbox \(T4\) "true"
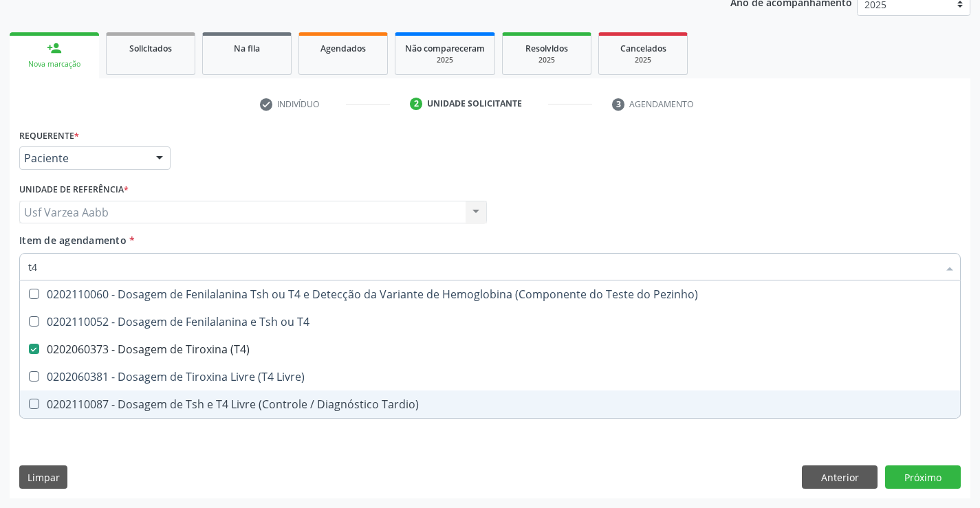
click at [427, 457] on div "Requerente * Paciente Profissional de Saúde Paciente Nenhum resultado encontrad…" at bounding box center [490, 311] width 960 height 373
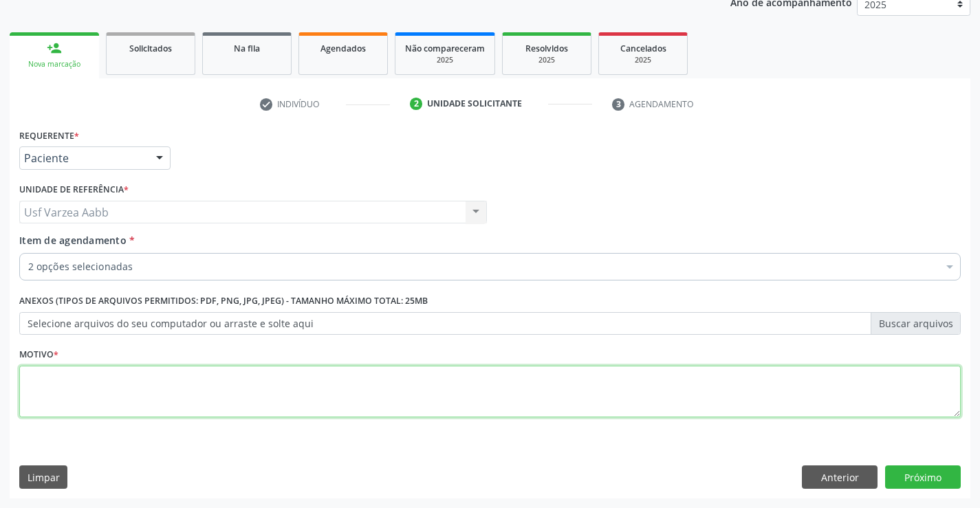
click at [538, 374] on textarea at bounding box center [489, 392] width 941 height 52
type textarea "x"
click at [913, 481] on button "Próximo" at bounding box center [923, 476] width 76 height 23
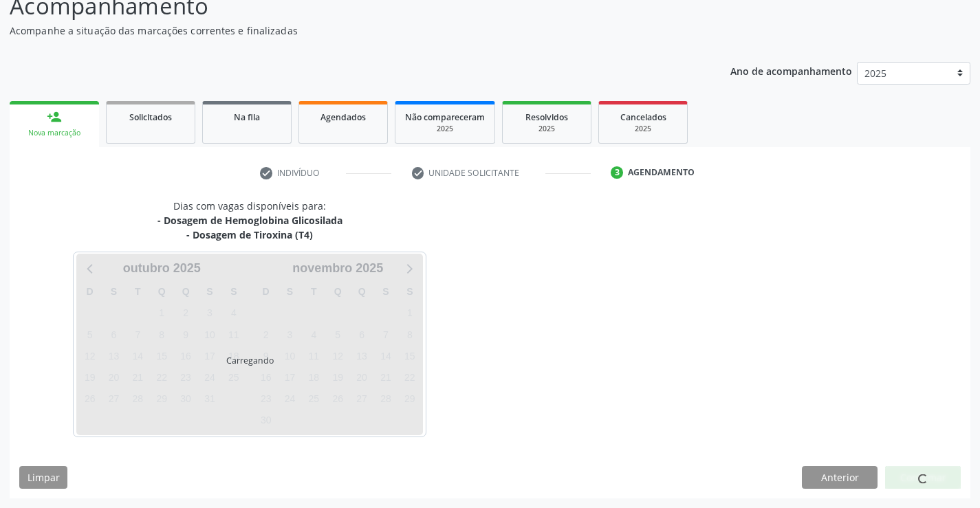
scroll to position [104, 0]
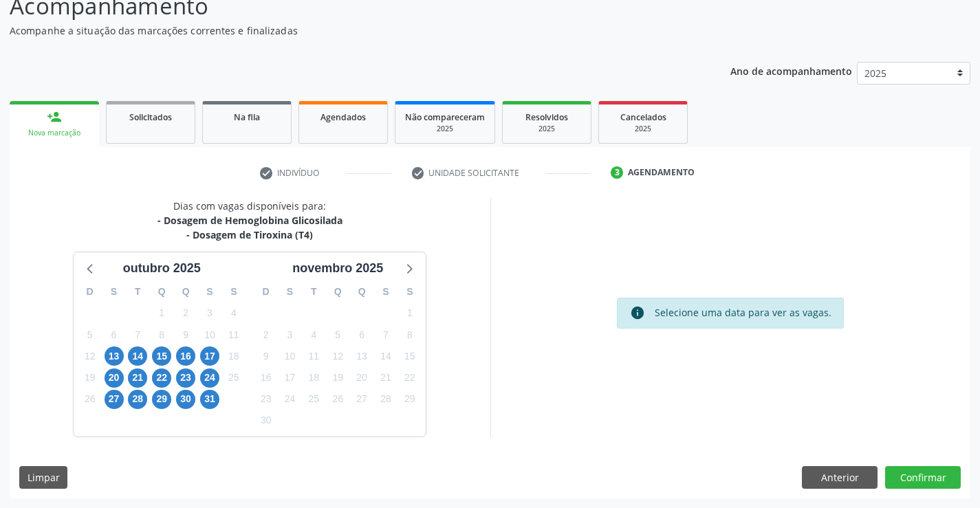
click at [102, 350] on div "13" at bounding box center [114, 356] width 24 height 21
click at [109, 353] on span "13" at bounding box center [113, 355] width 19 height 19
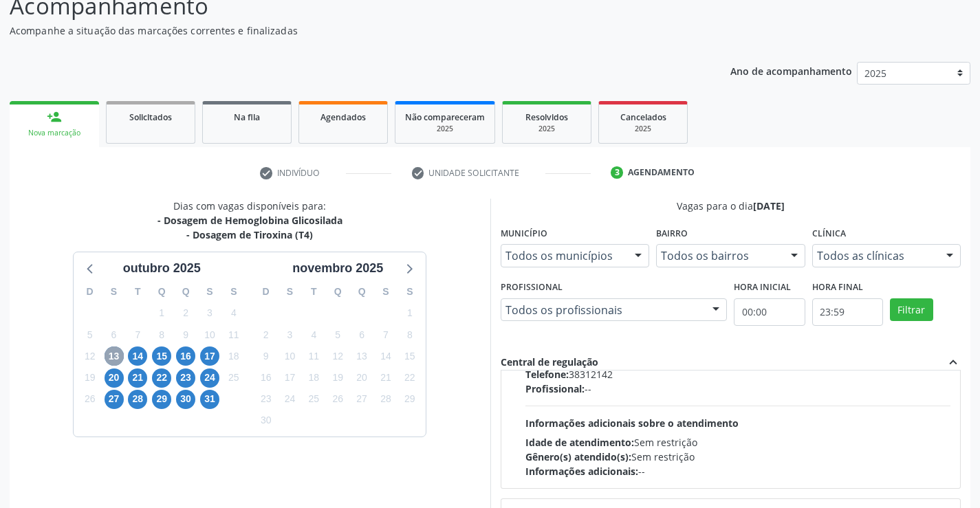
scroll to position [687, 0]
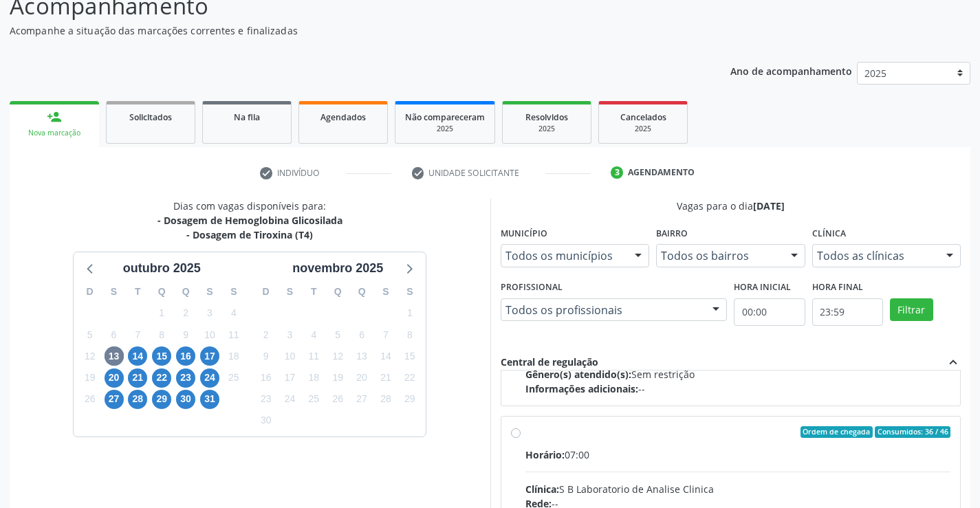
click at [540, 452] on span "Horário:" at bounding box center [544, 454] width 39 height 13
click at [520, 439] on input "Ordem de chegada Consumidos: 36 / 46 Horário: 07:00 Clínica: S B Laboratorio de…" at bounding box center [516, 432] width 10 height 12
radio input "true"
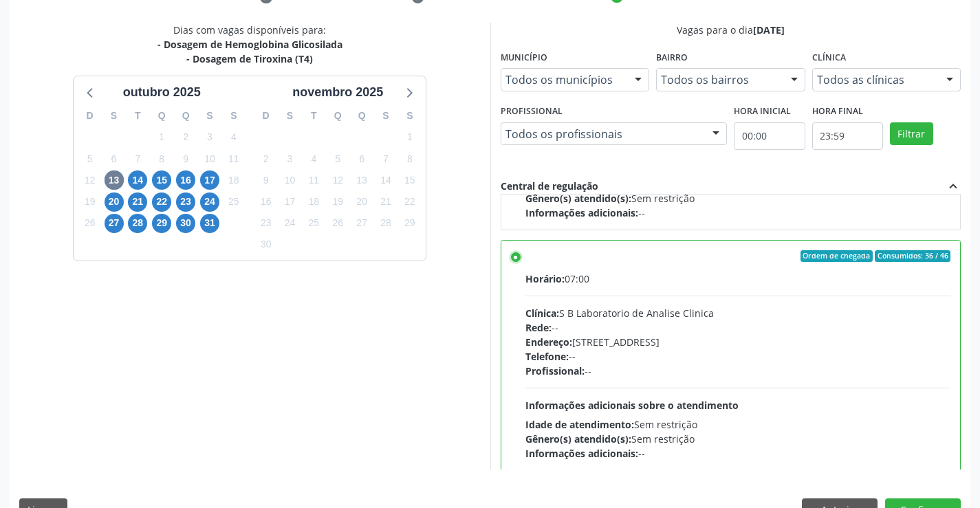
scroll to position [313, 0]
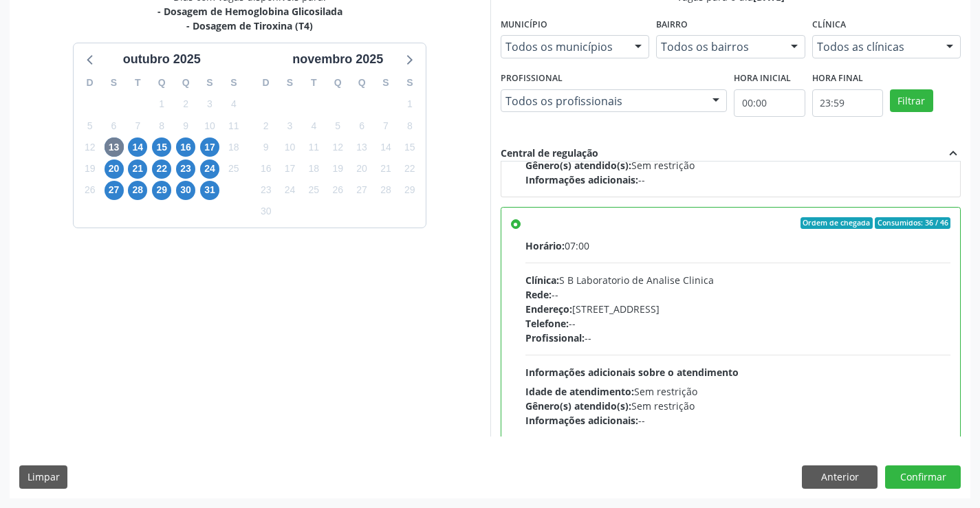
click at [942, 489] on div "Dias com vagas disponíveis para: - Dosagem de Hemoglobina Glicosilada - Dosagem…" at bounding box center [490, 244] width 960 height 508
click at [939, 481] on button "Confirmar" at bounding box center [923, 476] width 76 height 23
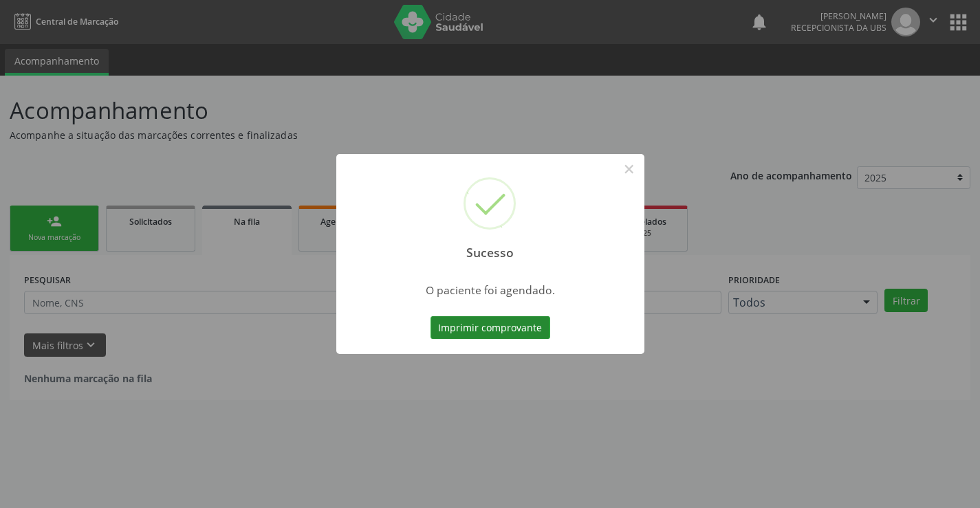
scroll to position [0, 0]
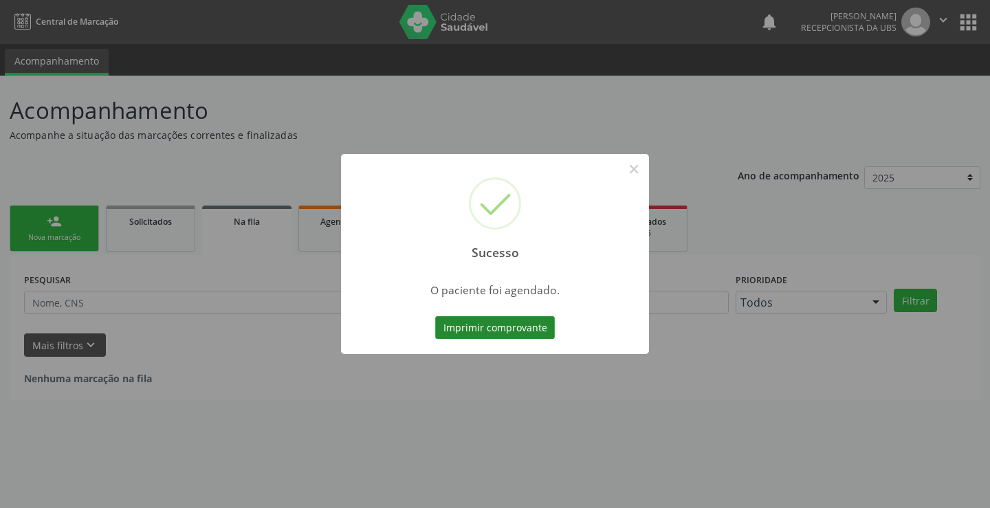
click at [483, 335] on button "Imprimir comprovante" at bounding box center [495, 327] width 120 height 23
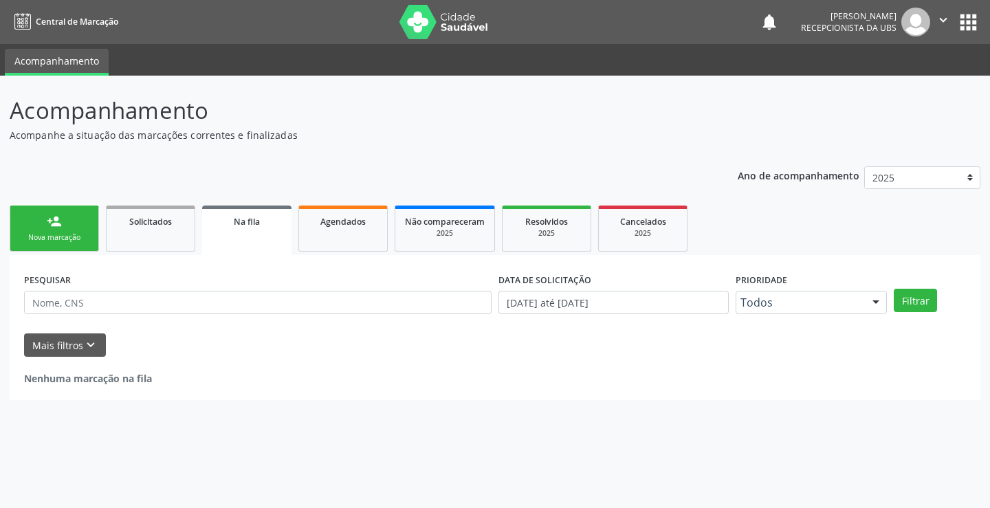
click at [69, 199] on div "Ano de acompanhamento 2025 2024 person_add Nova marcação Solicitados Na fila Ag…" at bounding box center [495, 279] width 971 height 244
click at [73, 227] on link "person_add Nova marcação" at bounding box center [54, 229] width 89 height 46
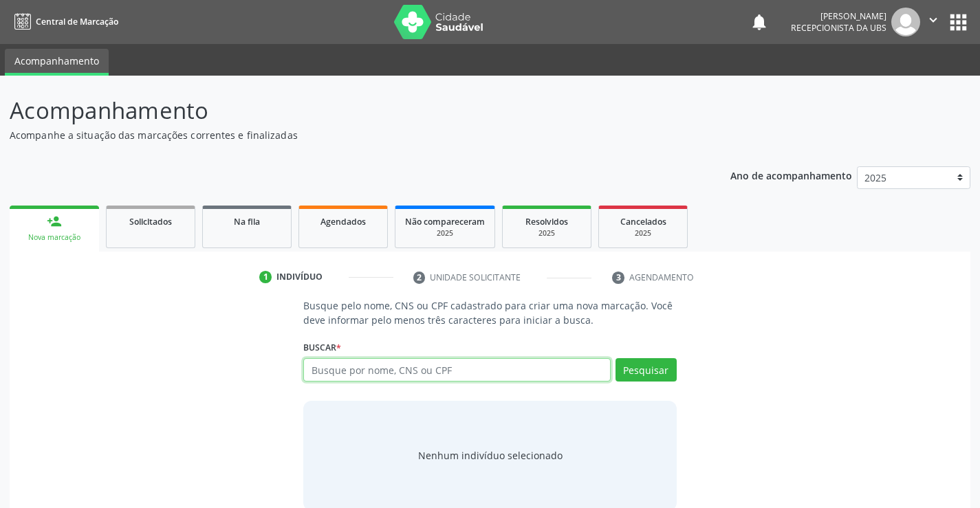
click at [533, 372] on input "text" at bounding box center [456, 369] width 307 height 23
type input "708606537576584"
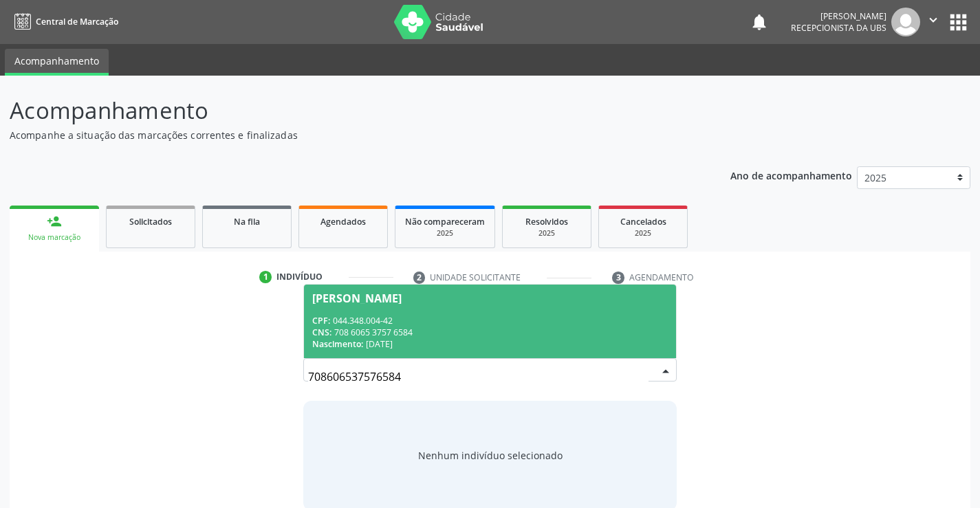
click at [476, 353] on span "Maria Pereira Salviano CPF: 044.348.004-42 CNS: 708 6065 3757 6584 Nascimento: …" at bounding box center [489, 322] width 371 height 74
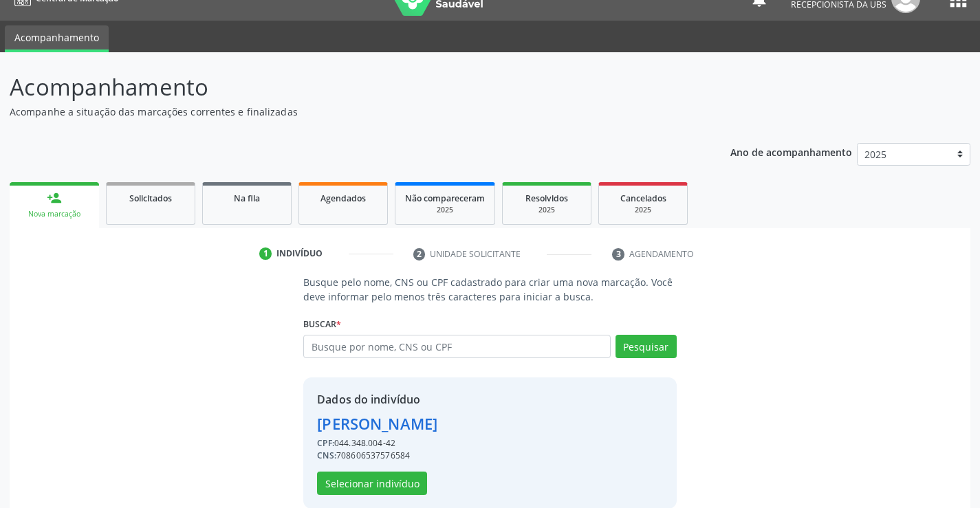
scroll to position [43, 0]
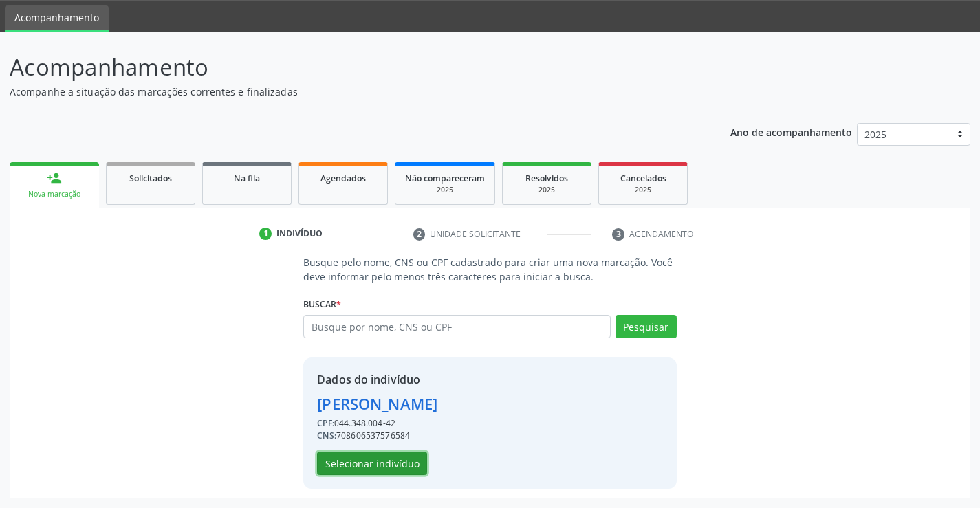
click at [418, 461] on button "Selecionar indivíduo" at bounding box center [372, 463] width 110 height 23
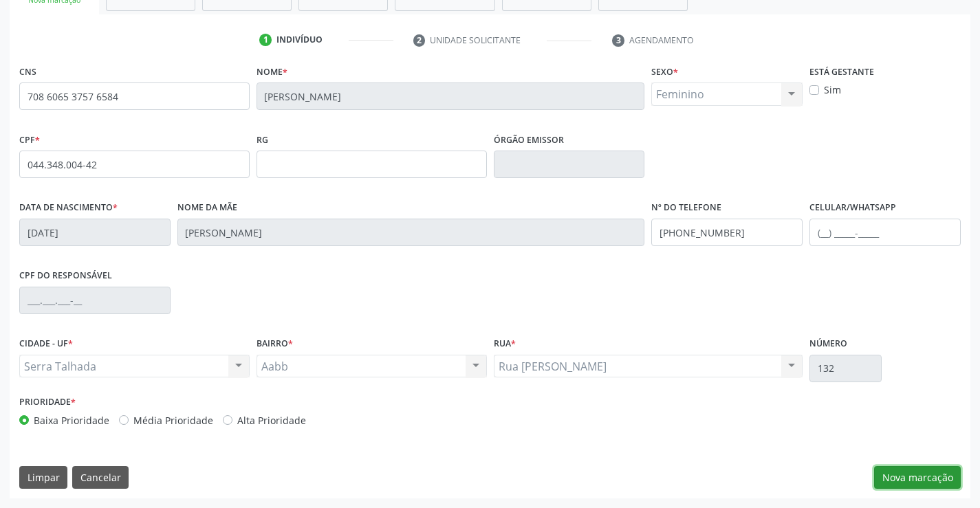
click at [895, 479] on button "Nova marcação" at bounding box center [917, 477] width 87 height 23
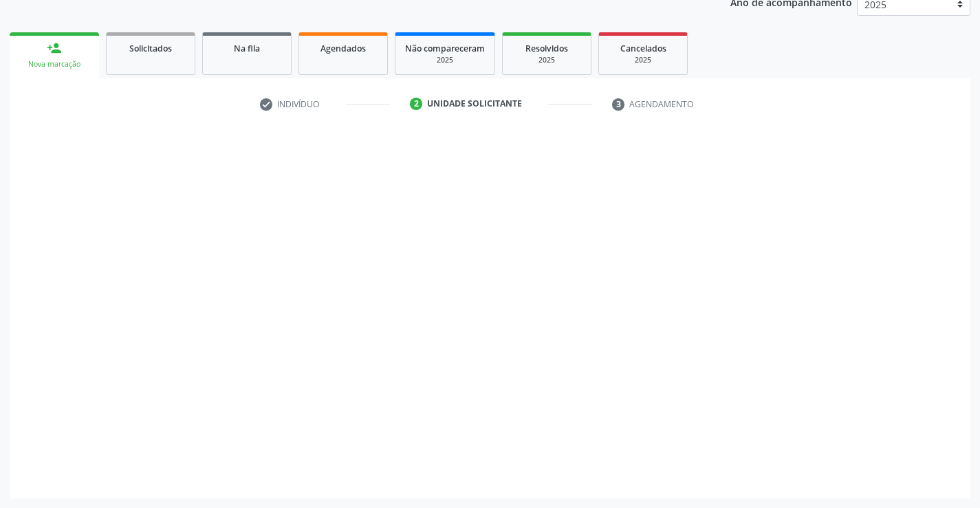
scroll to position [173, 0]
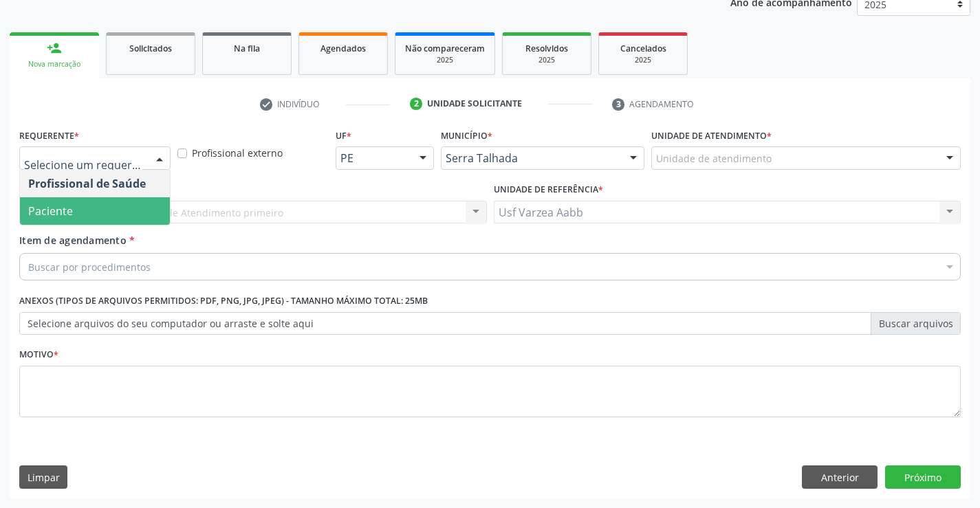
click at [129, 211] on span "Paciente" at bounding box center [95, 210] width 150 height 27
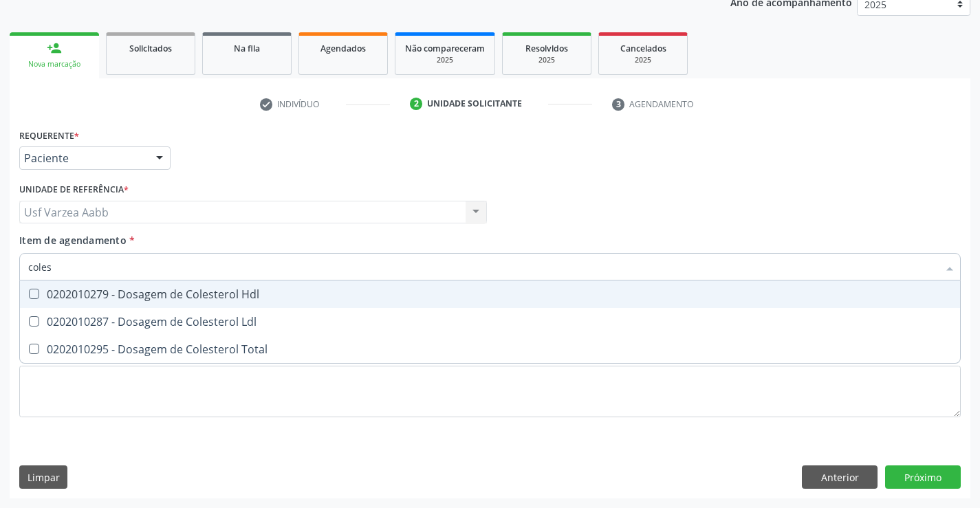
type input "colest"
drag, startPoint x: 112, startPoint y: 289, endPoint x: 115, endPoint y: 318, distance: 28.4
click at [113, 302] on span "0202010279 - Dosagem de Colesterol Hdl" at bounding box center [490, 293] width 940 height 27
checkbox Hdl "true"
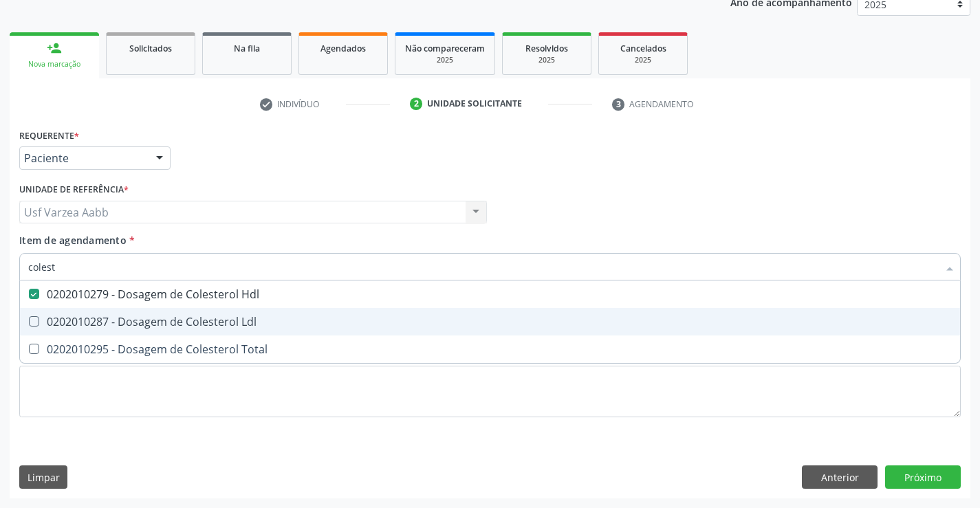
click at [118, 324] on div "0202010287 - Dosagem de Colesterol Ldl" at bounding box center [489, 321] width 923 height 11
checkbox Ldl "true"
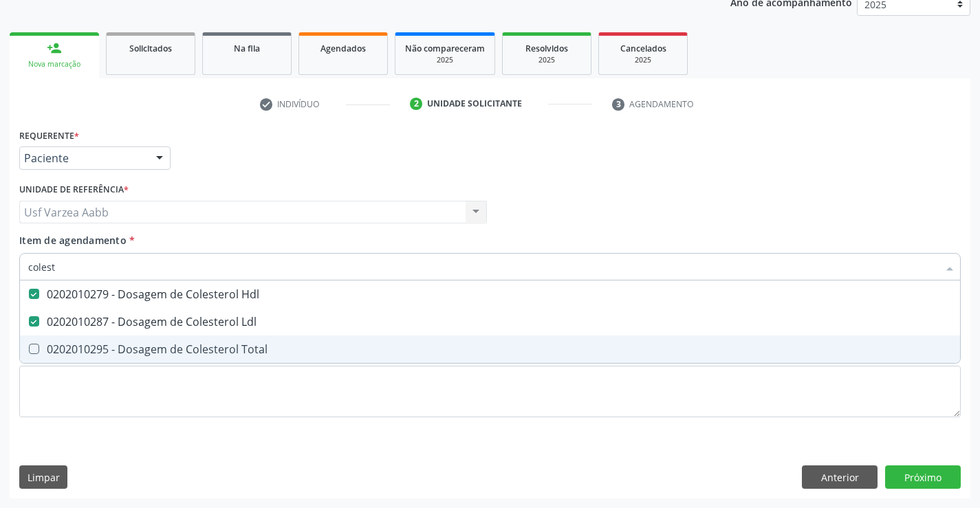
drag, startPoint x: 118, startPoint y: 344, endPoint x: 103, endPoint y: 300, distance: 47.0
click at [116, 345] on div "0202010295 - Dosagem de Colesterol Total" at bounding box center [489, 349] width 923 height 11
checkbox Total "true"
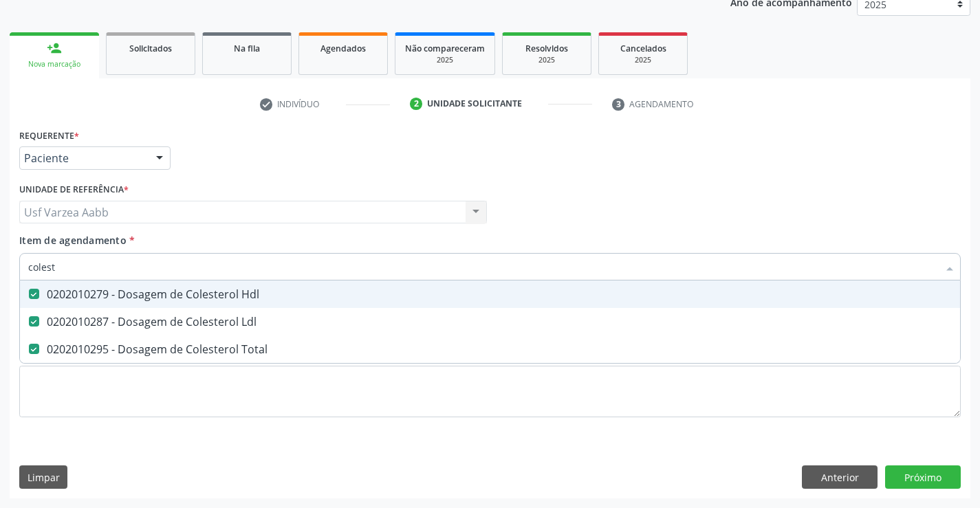
click at [98, 280] on span "0202010279 - Dosagem de Colesterol Hdl" at bounding box center [490, 293] width 940 height 27
click at [98, 279] on input "colest" at bounding box center [483, 266] width 910 height 27
click at [98, 291] on div "0202010279 - Dosagem de Colesterol Hdl" at bounding box center [489, 294] width 923 height 11
checkbox Hdl "true"
click at [98, 275] on input "colest" at bounding box center [483, 266] width 910 height 27
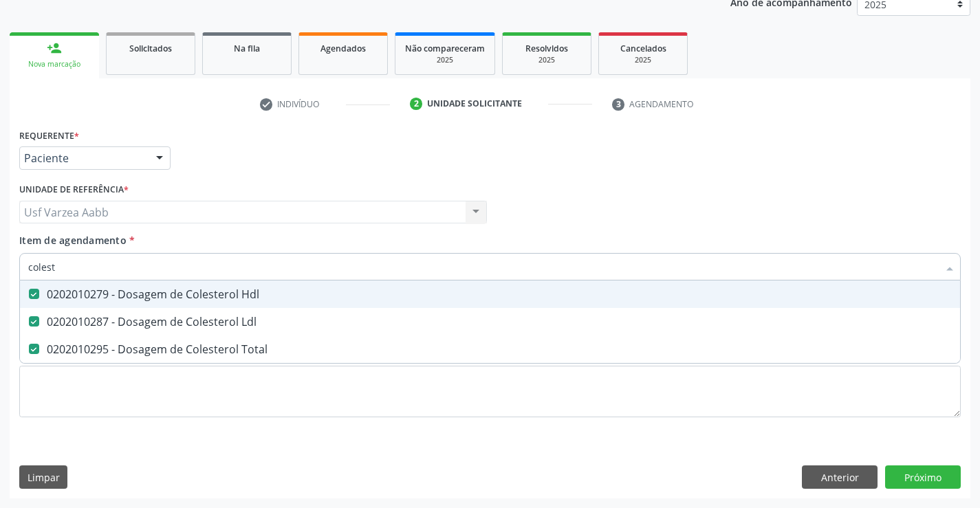
click at [98, 275] on input "colest" at bounding box center [483, 266] width 910 height 27
type input "c"
checkbox Hdl "false"
checkbox Ldl "false"
checkbox Total "false"
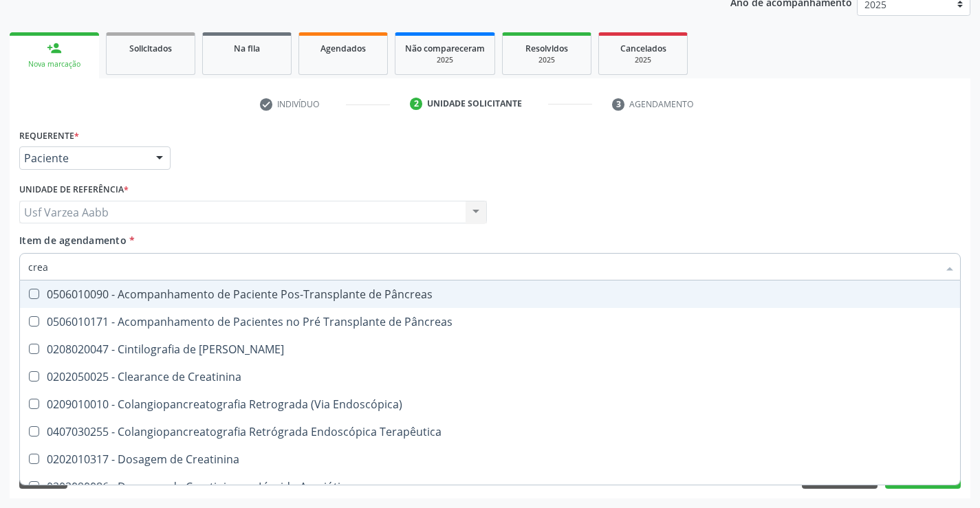
type input "creat"
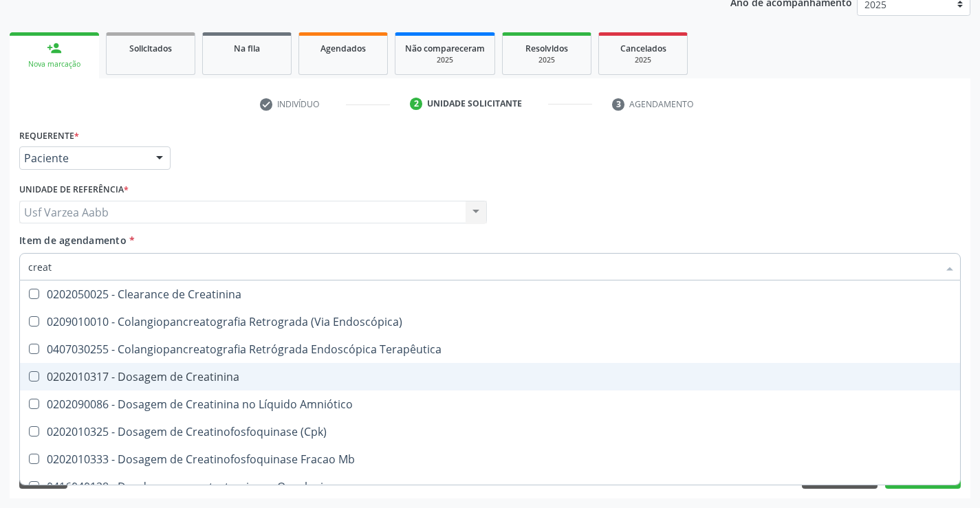
click at [144, 372] on div "0202010317 - Dosagem de Creatinina" at bounding box center [489, 376] width 923 height 11
checkbox Creatinina "true"
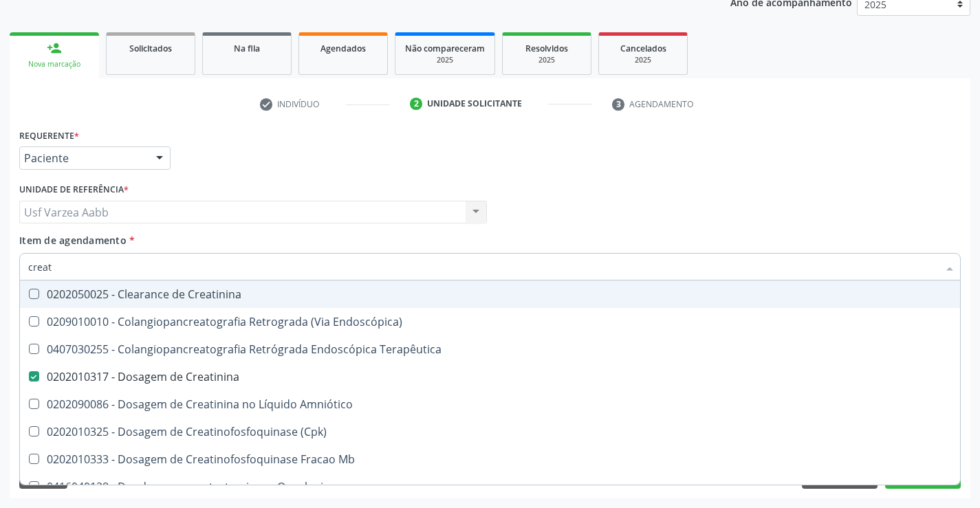
click at [153, 276] on input "creat" at bounding box center [483, 266] width 910 height 27
type input "trig"
checkbox Creatinina "false"
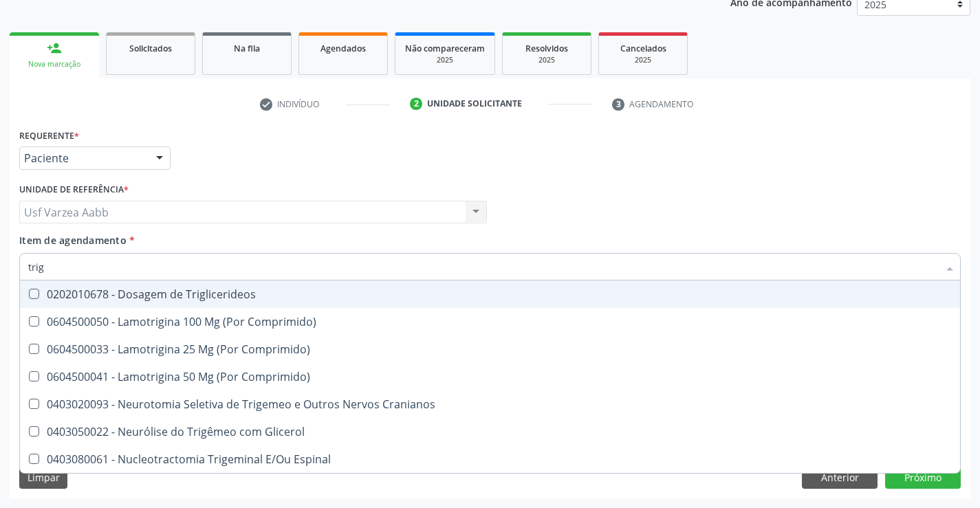
type input "trigl"
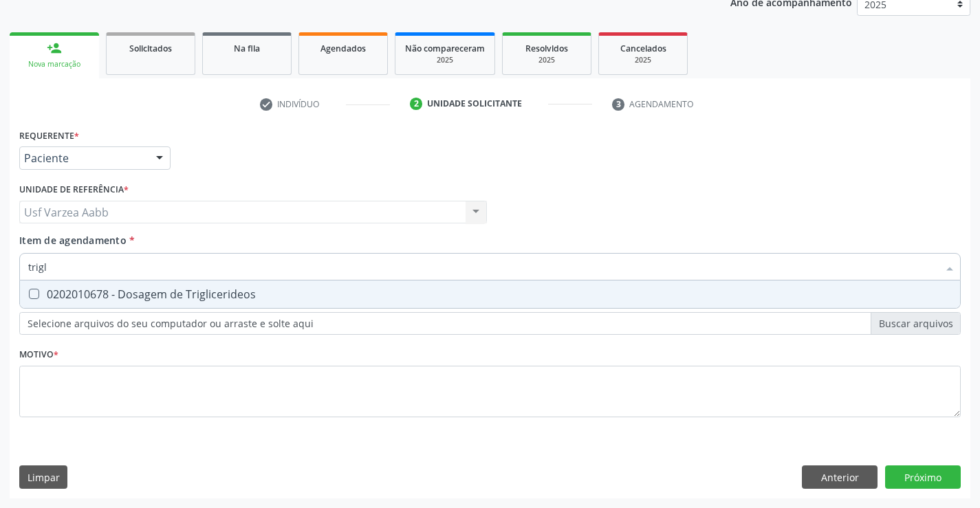
click at [163, 284] on span "0202010678 - Dosagem de Triglicerideos" at bounding box center [490, 293] width 940 height 27
checkbox Triglicerideos "true"
click at [163, 256] on input "trigl" at bounding box center [483, 266] width 910 height 27
type input "u"
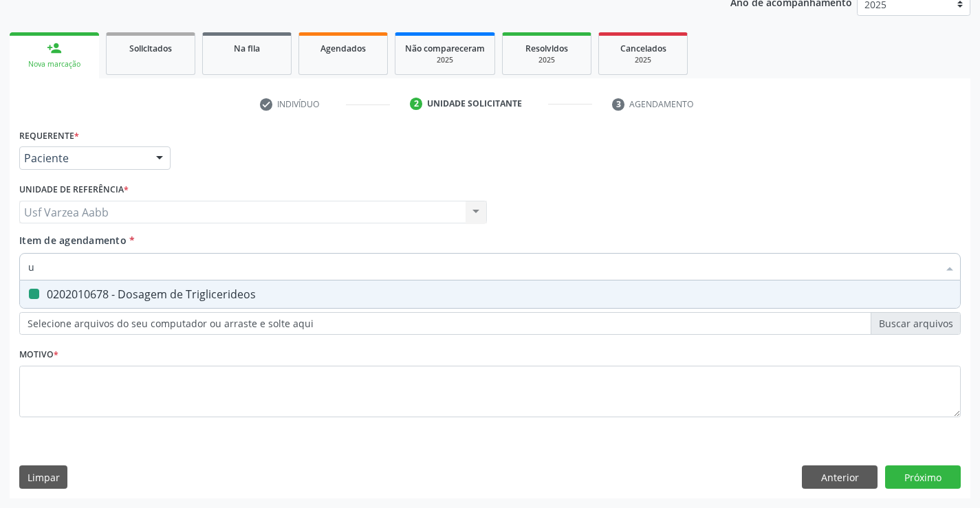
checkbox Triglicerideos "false"
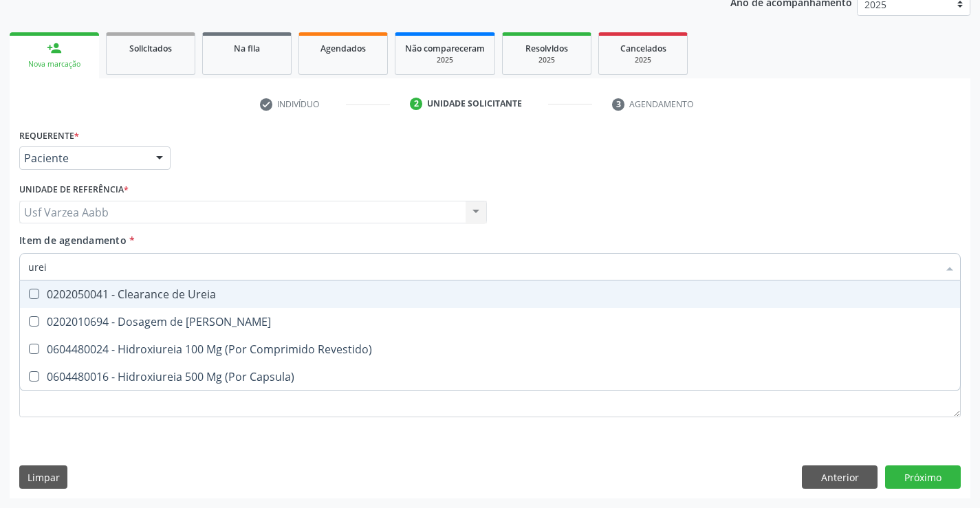
type input "ureia"
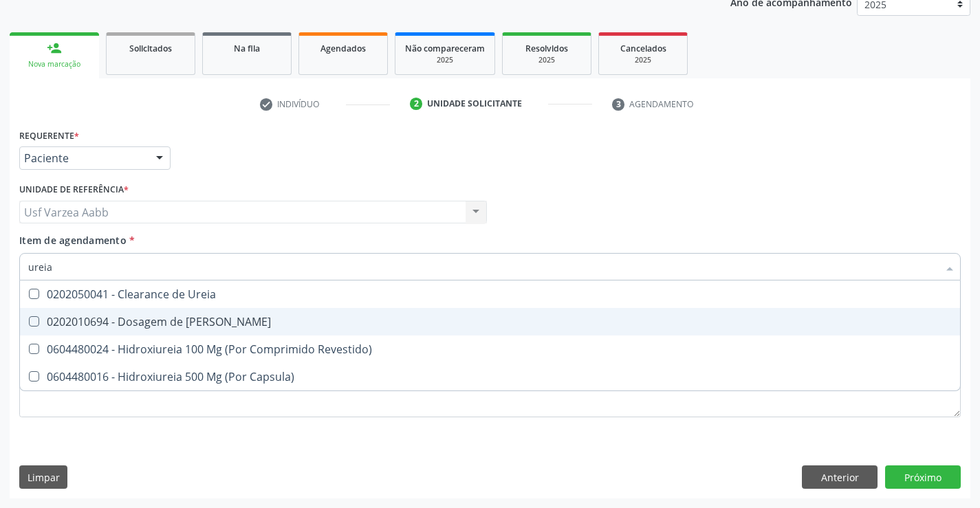
click at [160, 324] on div "0202010694 - Dosagem de [PERSON_NAME]" at bounding box center [489, 321] width 923 height 11
checkbox Ureia "true"
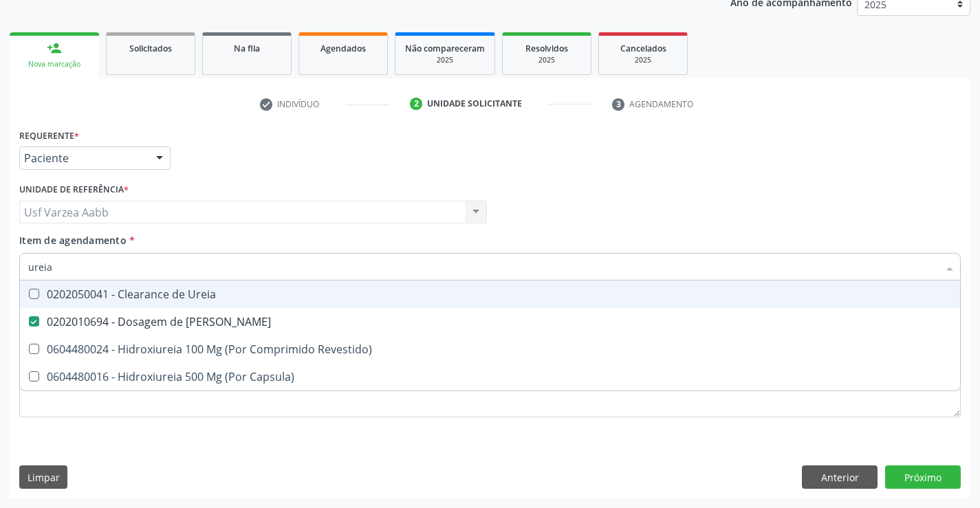
click at [165, 264] on input "ureia" at bounding box center [483, 266] width 910 height 27
type input "cr"
checkbox Ureia "false"
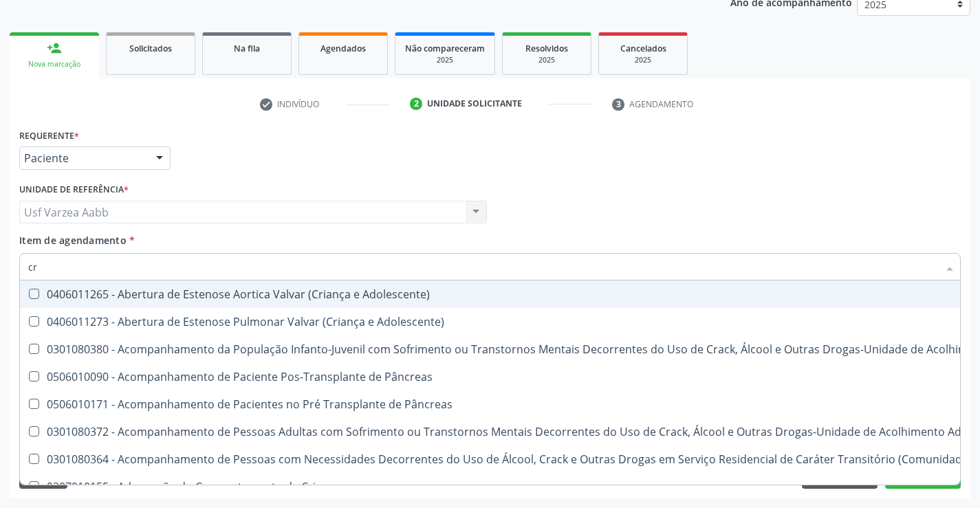
type input "cre"
checkbox Crâniofacial "true"
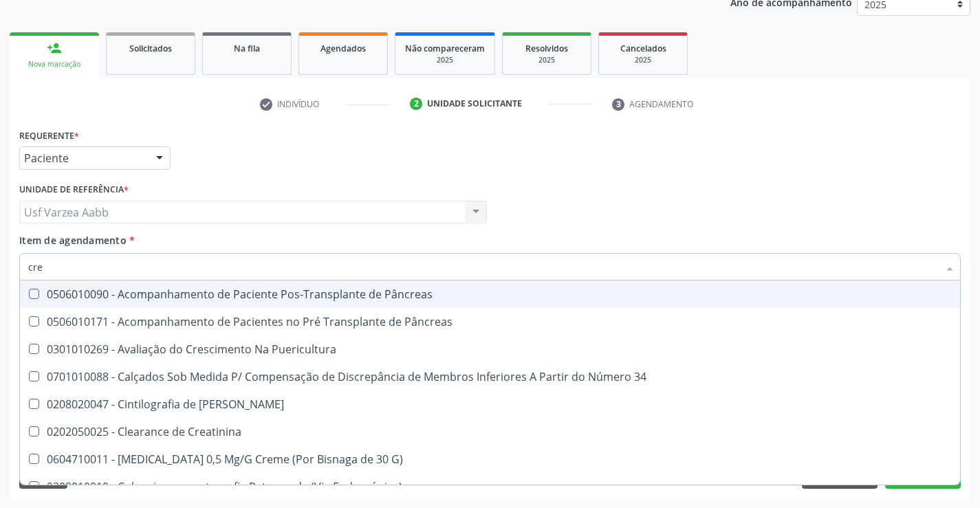
type input "crea"
checkbox G\) "true"
checkbox Creatinina "false"
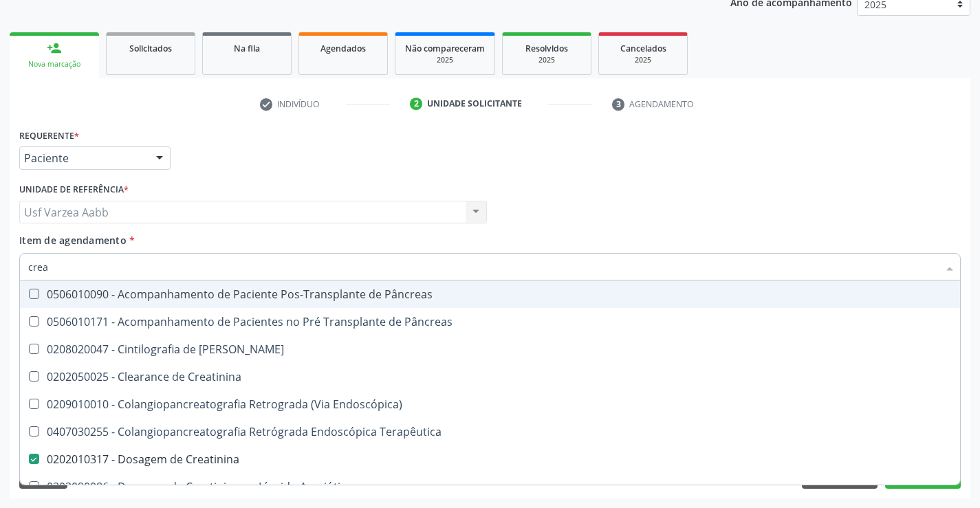
type input "creat"
checkbox Creatinina "true"
checkbox Creatinina "false"
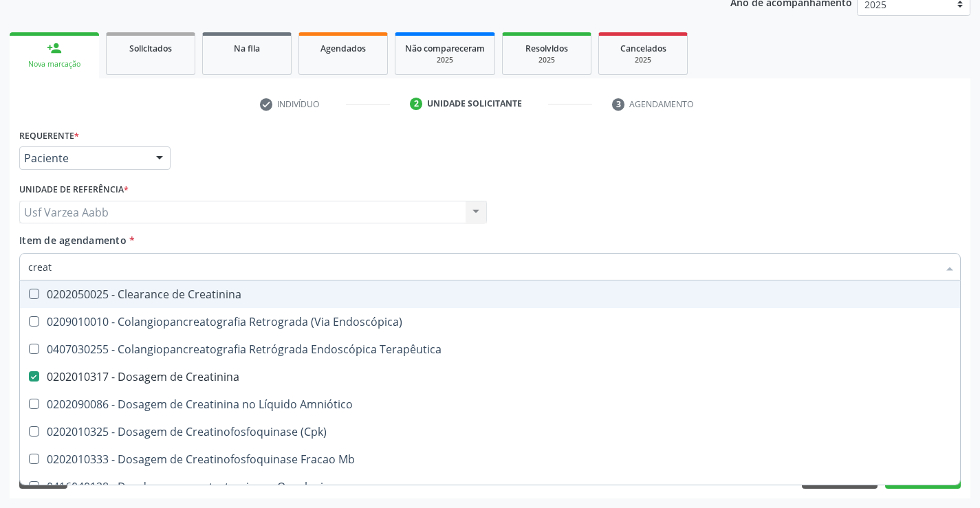
click at [205, 276] on input "creat" at bounding box center [483, 266] width 910 height 27
type input "gl"
checkbox Creatinina "false"
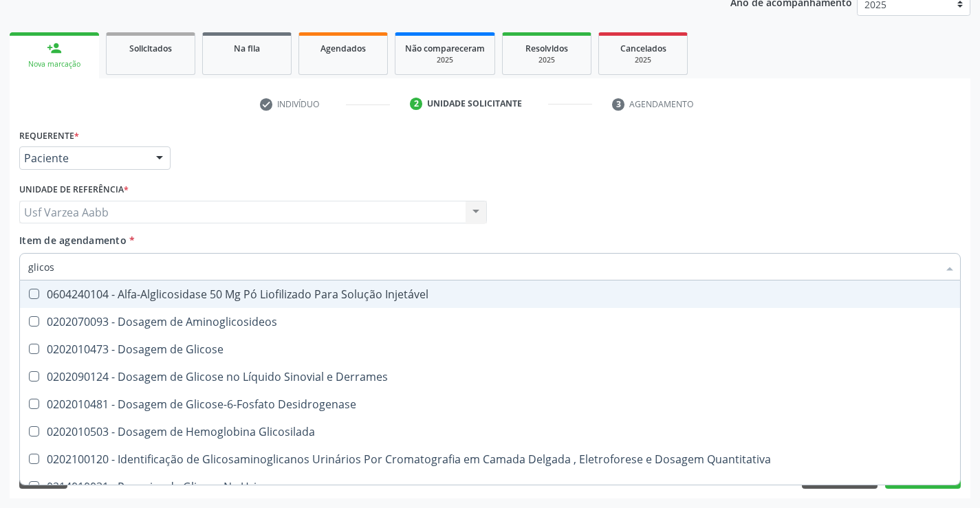
type input "glicose"
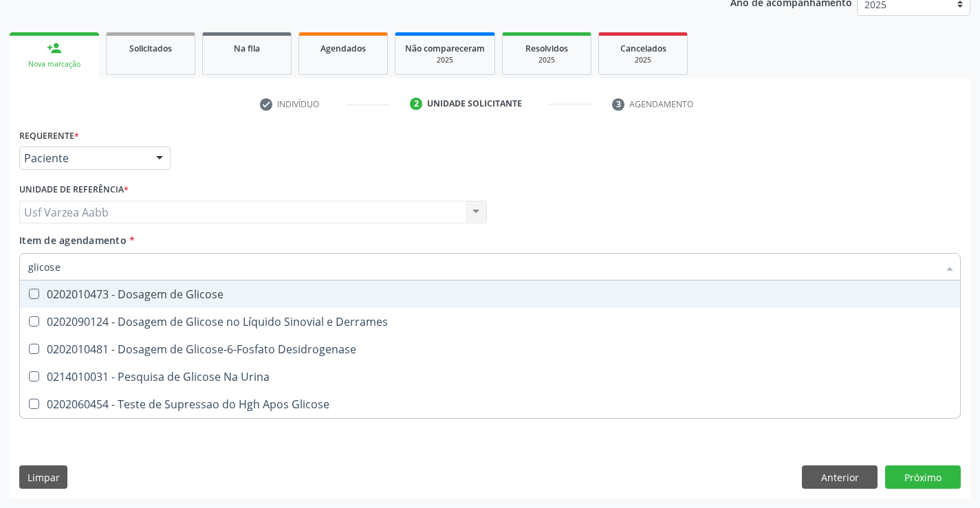
click at [206, 289] on div "0202010473 - Dosagem de Glicose" at bounding box center [489, 294] width 923 height 11
checkbox Glicose "true"
click at [214, 274] on input "glicose" at bounding box center [483, 266] width 910 height 27
type input "hem"
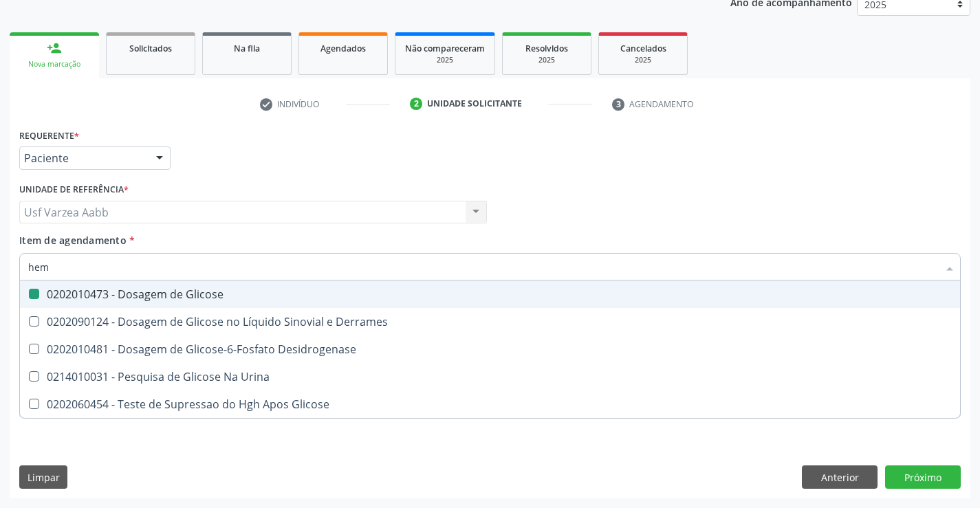
checkbox Glicose "false"
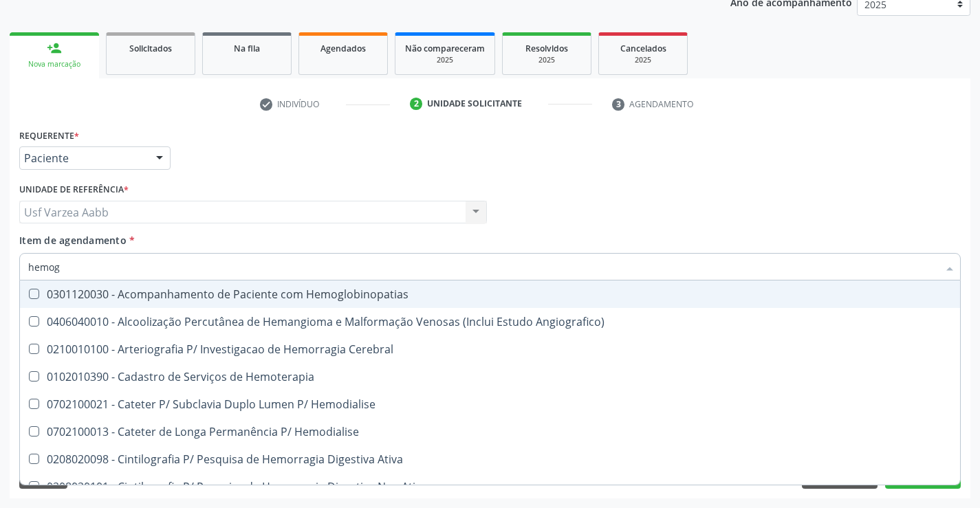
type input "hemogr"
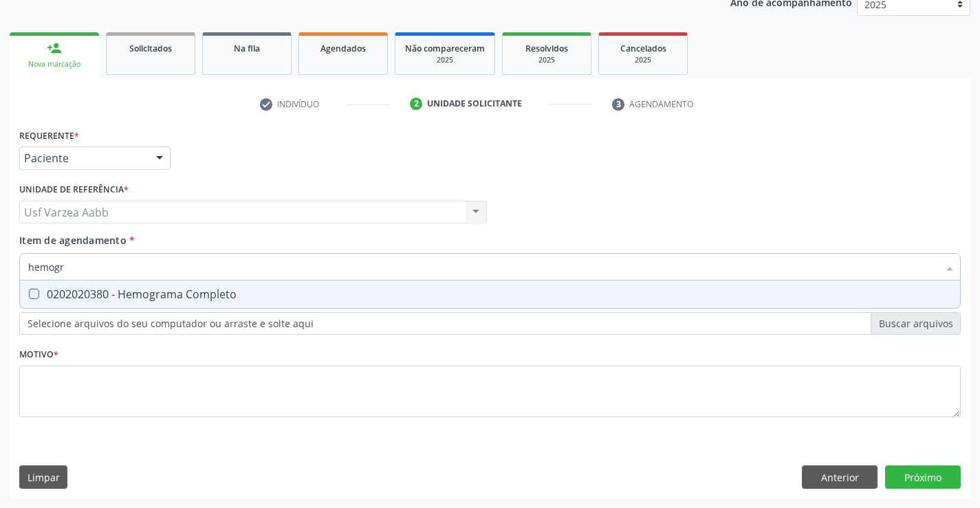
click at [214, 292] on div "0202020380 - Hemograma Completo" at bounding box center [489, 294] width 923 height 11
checkbox Completo "true"
click at [217, 271] on input "hemogr" at bounding box center [483, 266] width 910 height 27
type input "tg"
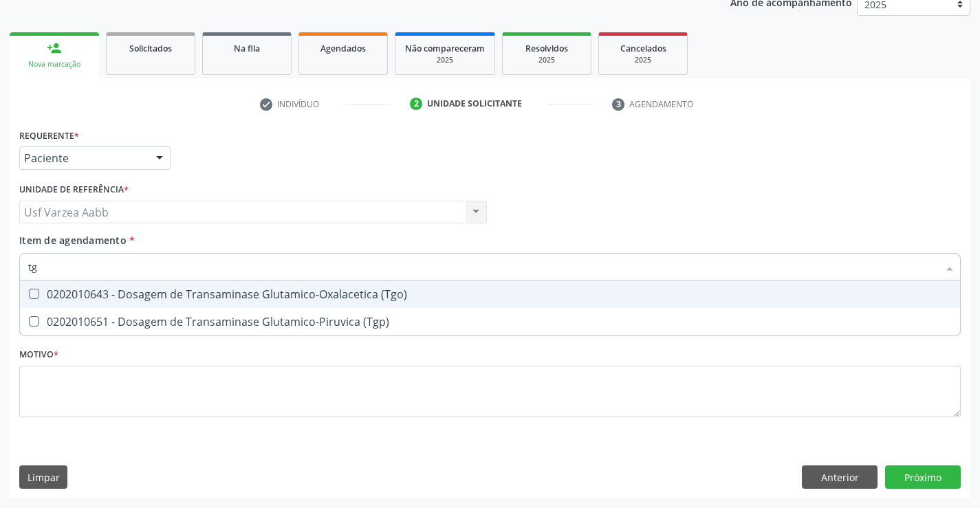
click at [226, 289] on div "0202010643 - Dosagem de Transaminase Glutamico-Oxalacetica (Tgo)" at bounding box center [489, 294] width 923 height 11
checkbox \(Tgo\) "true"
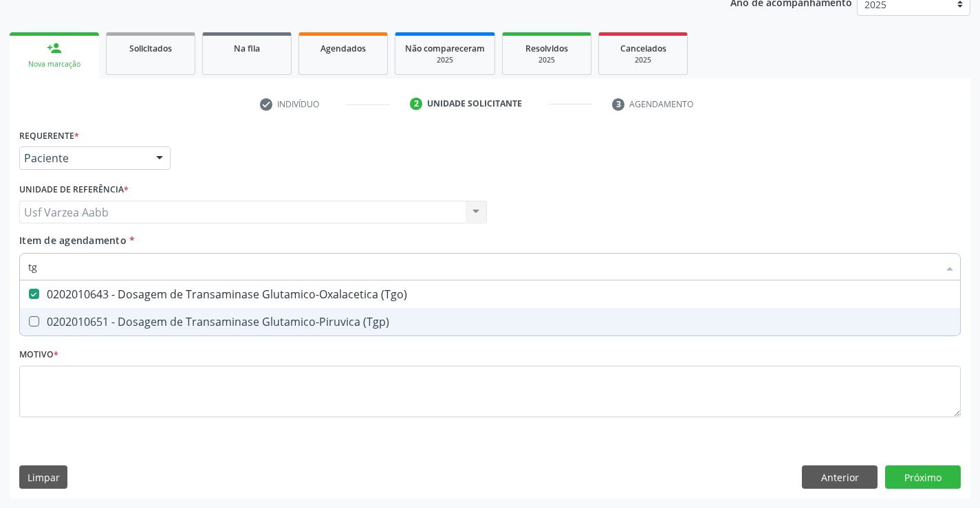
click at [225, 316] on div "0202010651 - Dosagem de Transaminase Glutamico-Piruvica (Tgp)" at bounding box center [489, 321] width 923 height 11
checkbox \(Tgp\) "true"
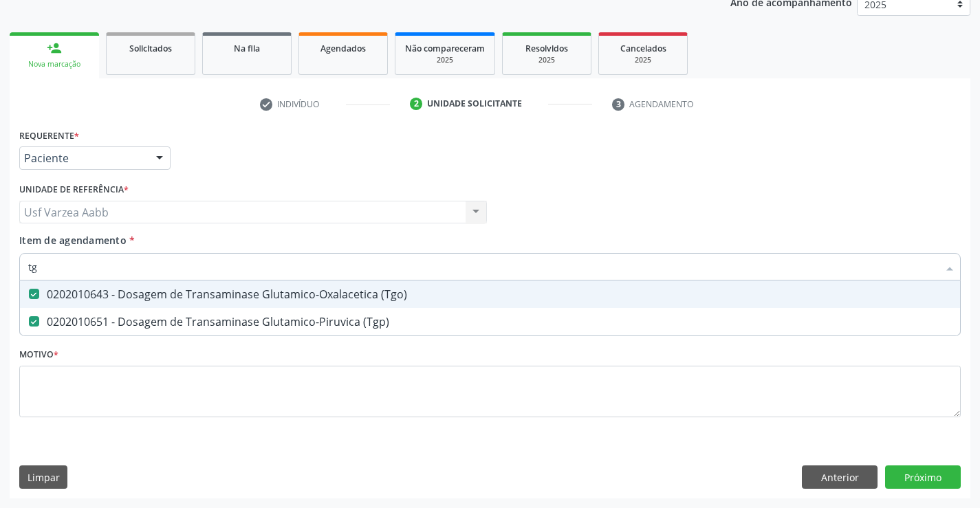
click at [232, 267] on input "tg" at bounding box center [483, 266] width 910 height 27
type input "bilir"
checkbox \(Tgo\) "false"
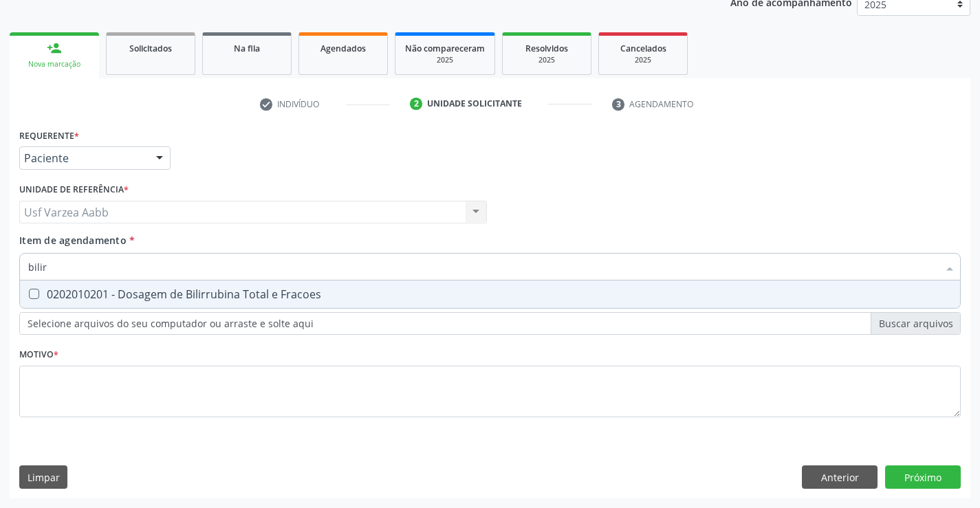
type input "bilirr"
click at [234, 296] on div "0202010201 - Dosagem de Bilirrubina Total e Fracoes" at bounding box center [489, 294] width 923 height 11
checkbox Fracoes "true"
click at [811, 393] on div "Requerente * Paciente Profissional de Saúde Paciente Nenhum resultado encontrad…" at bounding box center [489, 280] width 941 height 311
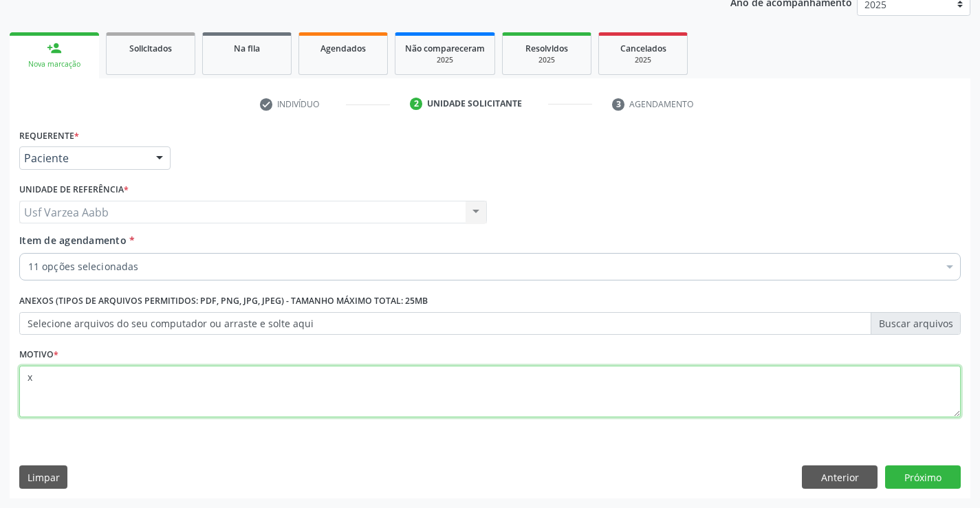
click at [938, 478] on div "Requerente * Paciente Profissional de Saúde Paciente Nenhum resultado encontrad…" at bounding box center [490, 311] width 960 height 373
type textarea "x"
click at [914, 477] on button "Próximo" at bounding box center [923, 476] width 76 height 23
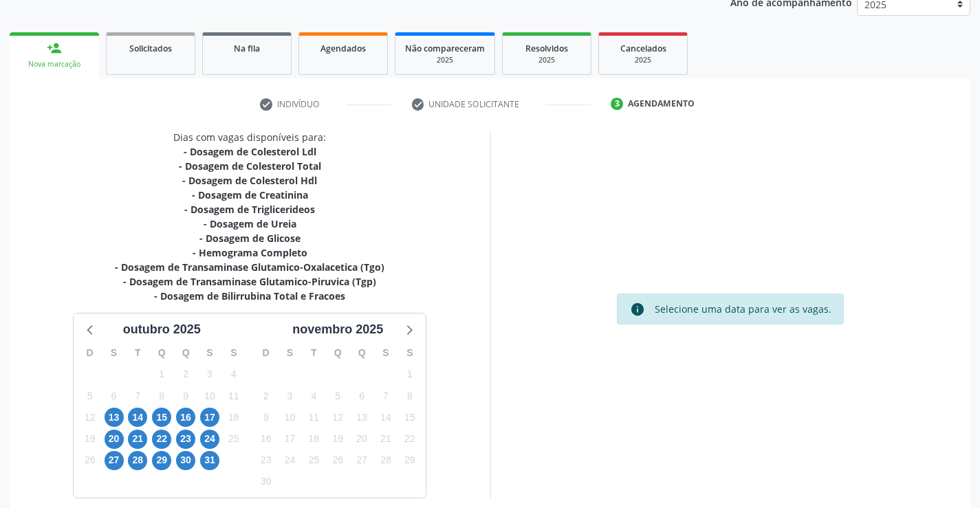
scroll to position [234, 0]
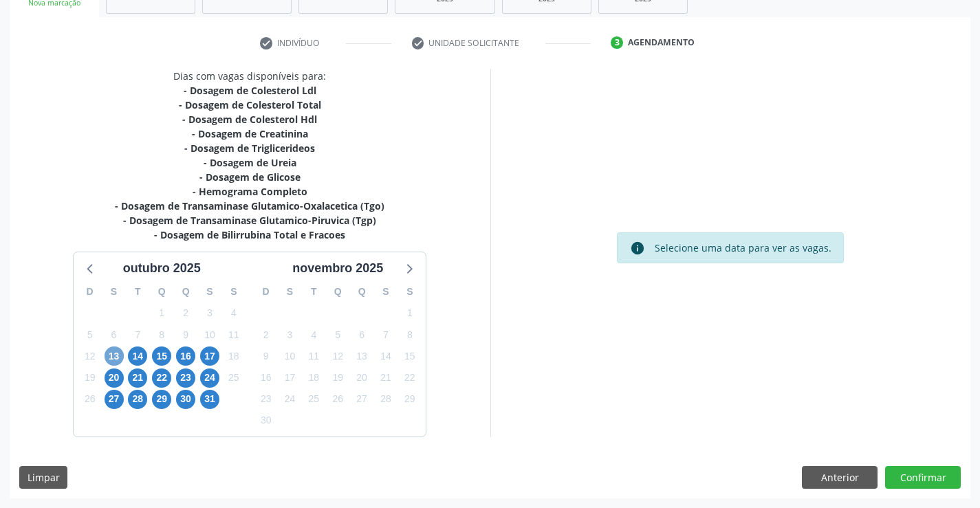
click at [118, 354] on span "13" at bounding box center [113, 355] width 19 height 19
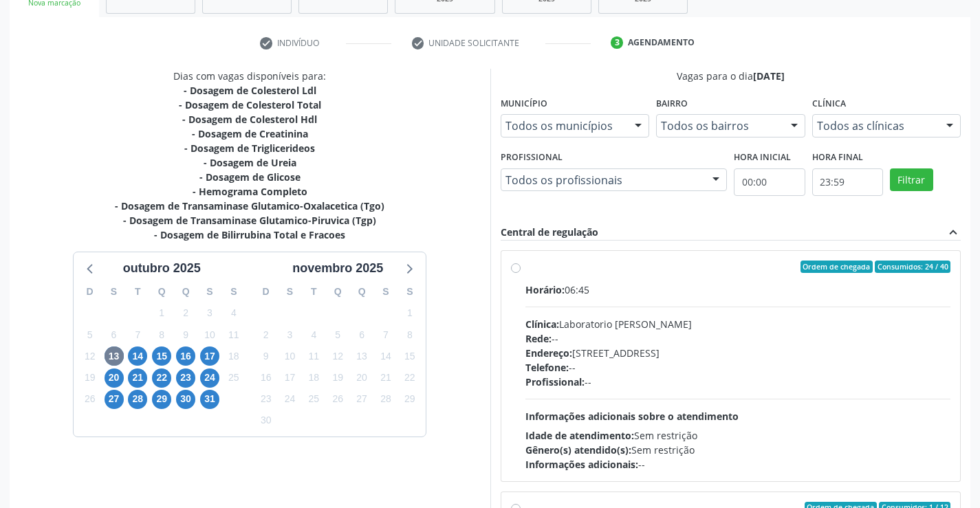
click at [525, 264] on label "Ordem de chegada Consumidos: 24 / 40 Horário: 06:45 Clínica: Laboratorio Jose P…" at bounding box center [738, 366] width 426 height 211
click at [515, 264] on input "Ordem de chegada Consumidos: 24 / 40 Horário: 06:45 Clínica: Laboratorio Jose P…" at bounding box center [516, 267] width 10 height 12
radio input "true"
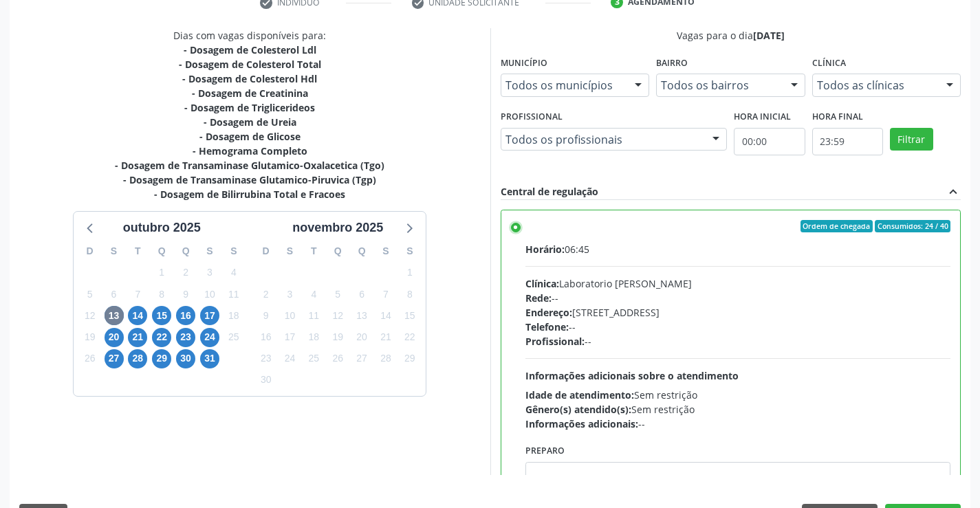
scroll to position [313, 0]
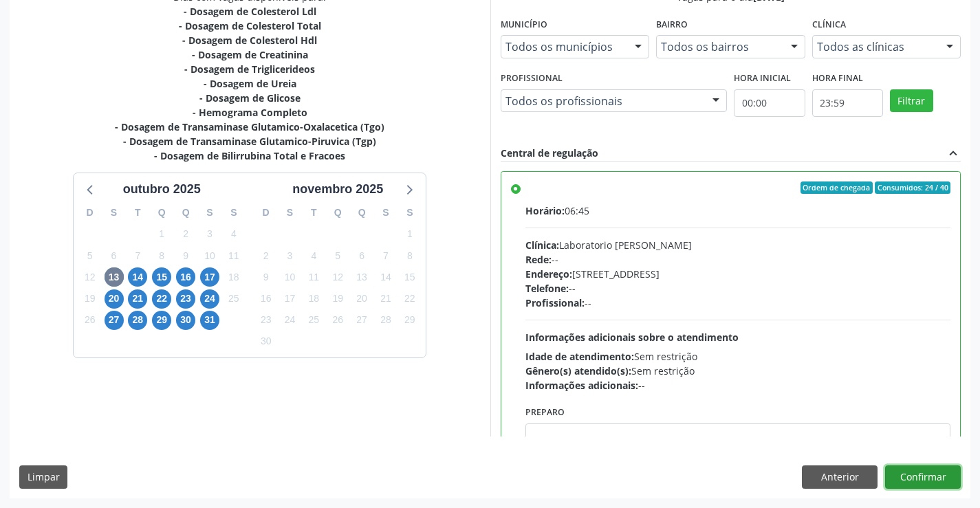
click at [952, 478] on button "Confirmar" at bounding box center [923, 476] width 76 height 23
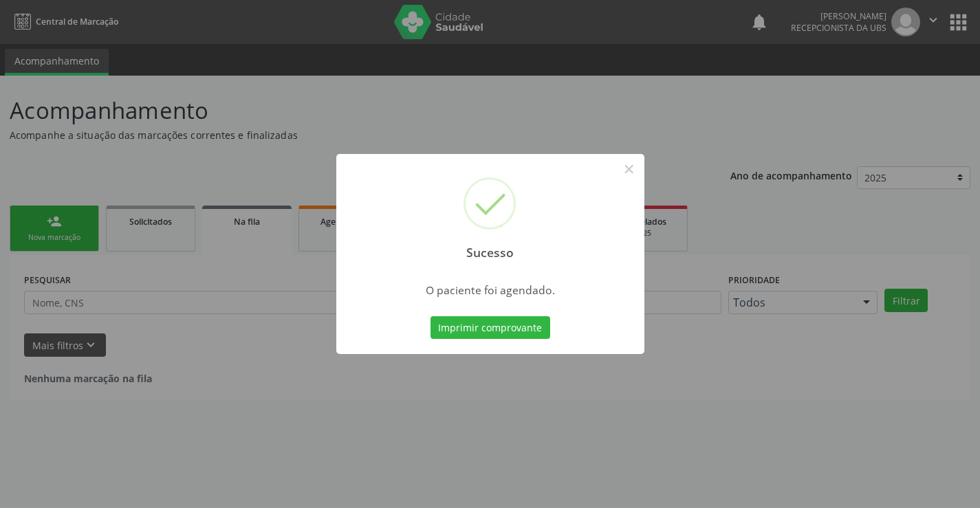
scroll to position [0, 0]
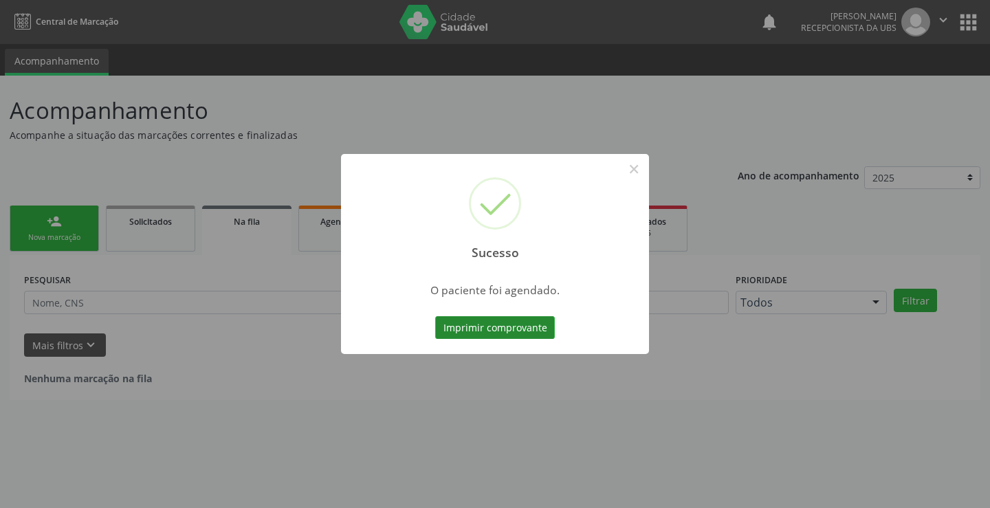
click at [490, 317] on button "Imprimir comprovante" at bounding box center [495, 327] width 120 height 23
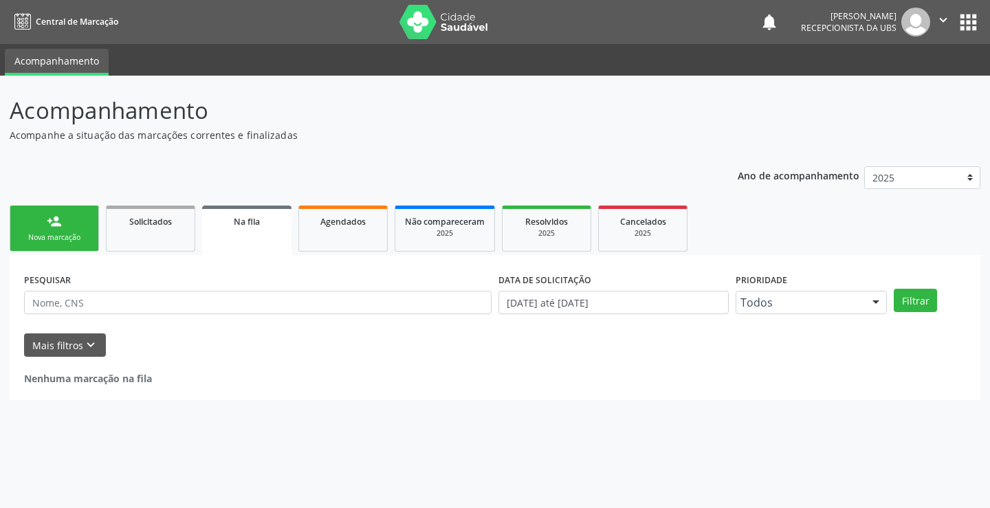
click at [74, 237] on div "Nova marcação" at bounding box center [54, 237] width 69 height 10
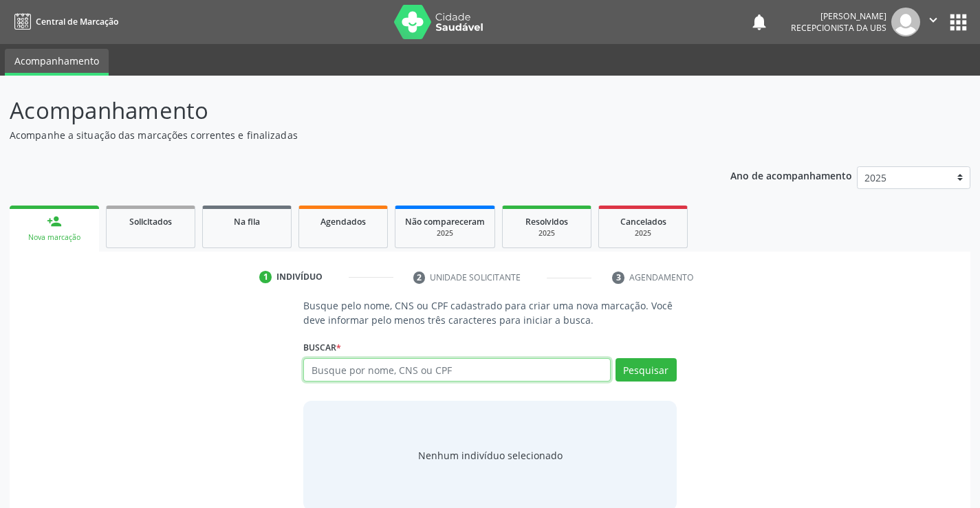
click at [355, 377] on input "text" at bounding box center [456, 369] width 307 height 23
paste input "708 6065 3757 6584"
type input "708 6065 3757 6584"
click at [431, 280] on li "2 Unidade solicitante" at bounding box center [502, 277] width 199 height 23
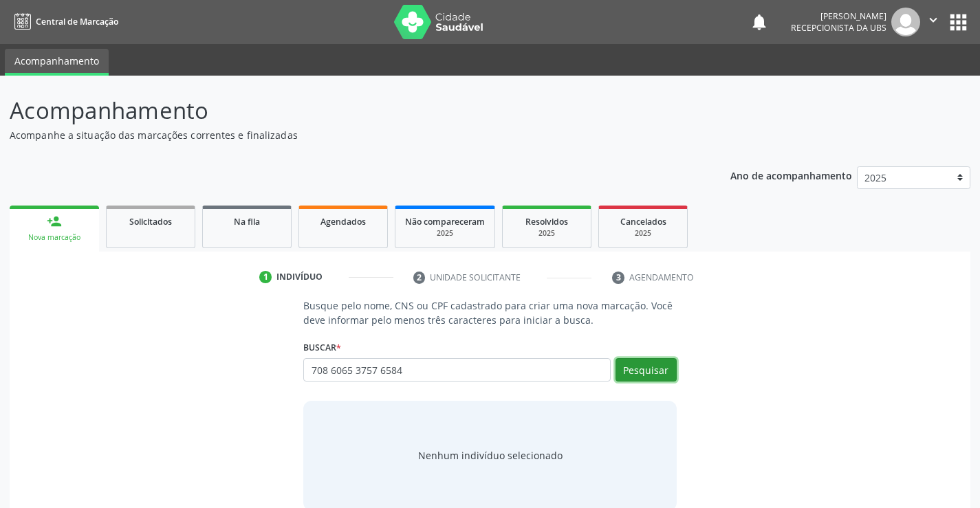
click at [644, 371] on button "Pesquisar" at bounding box center [645, 369] width 61 height 23
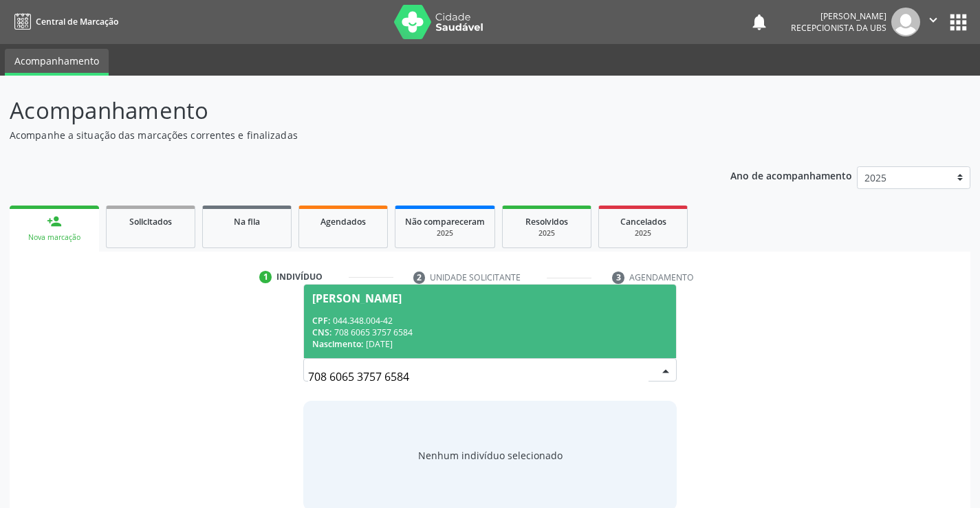
click at [485, 347] on div "Nascimento: 03/09/1955" at bounding box center [489, 344] width 355 height 12
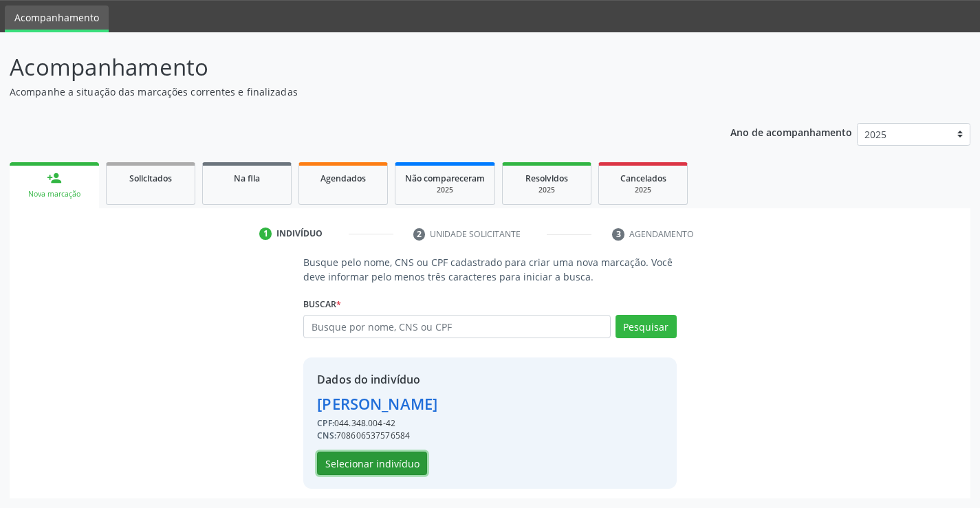
click at [402, 461] on button "Selecionar indivíduo" at bounding box center [372, 463] width 110 height 23
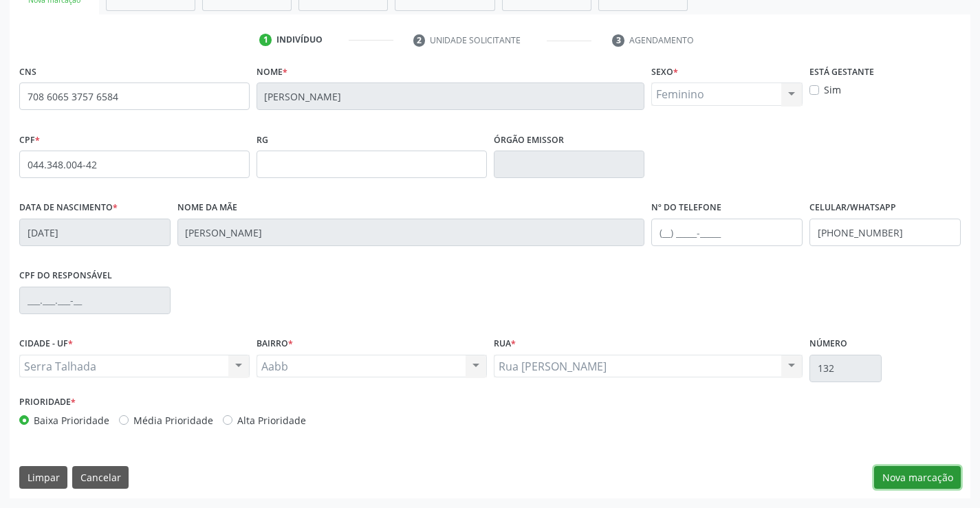
click at [956, 485] on button "Nova marcação" at bounding box center [917, 477] width 87 height 23
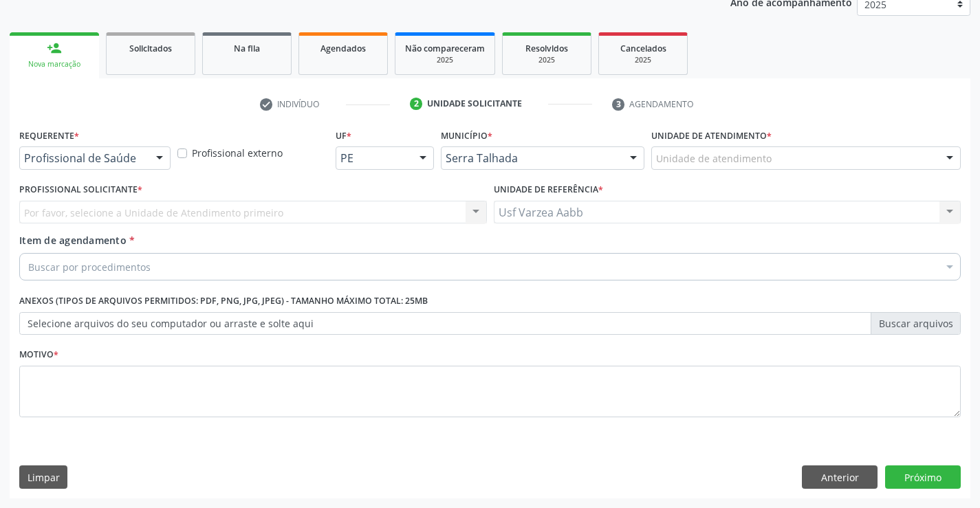
scroll to position [173, 0]
click at [104, 171] on div "Requerente * Profissional de Saúde Profissional de Saúde Paciente Nenhum result…" at bounding box center [95, 152] width 158 height 54
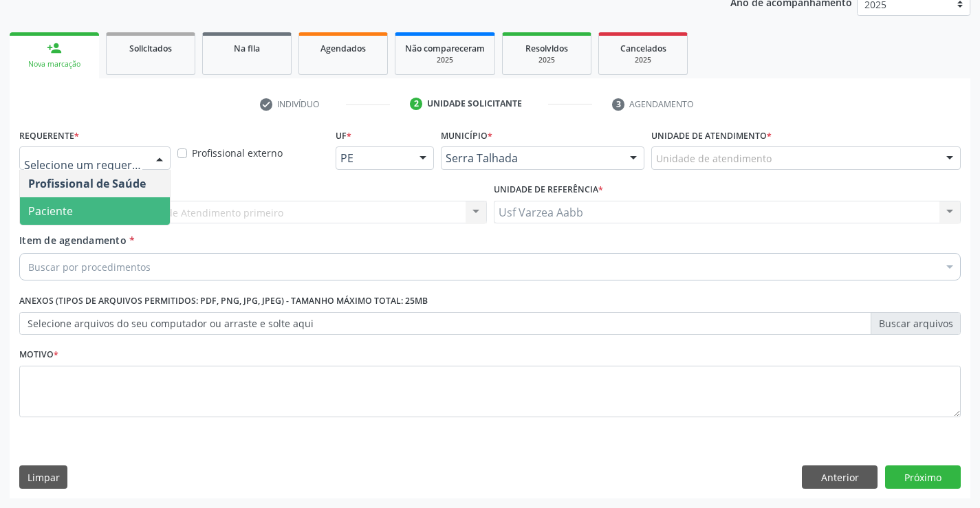
click at [113, 210] on span "Paciente" at bounding box center [95, 210] width 150 height 27
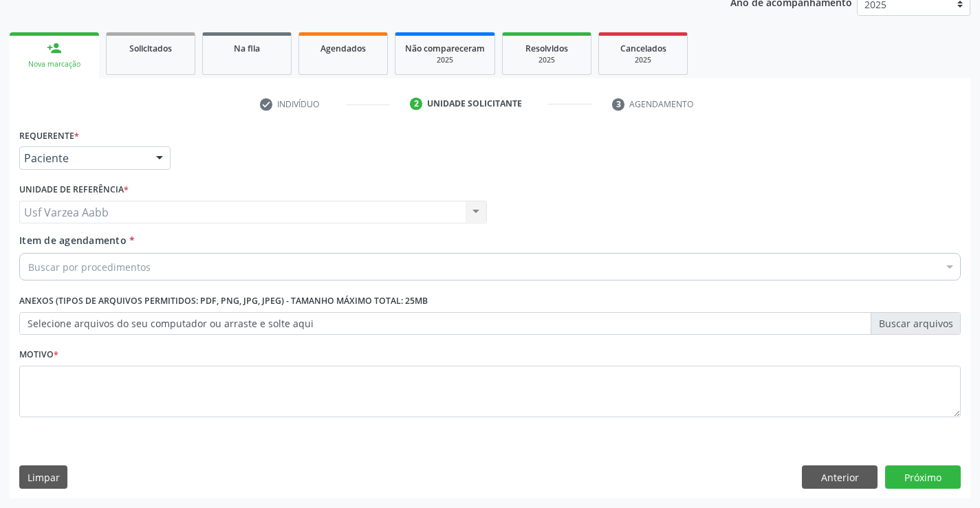
click at [156, 267] on div "Buscar por procedimentos" at bounding box center [489, 266] width 941 height 27
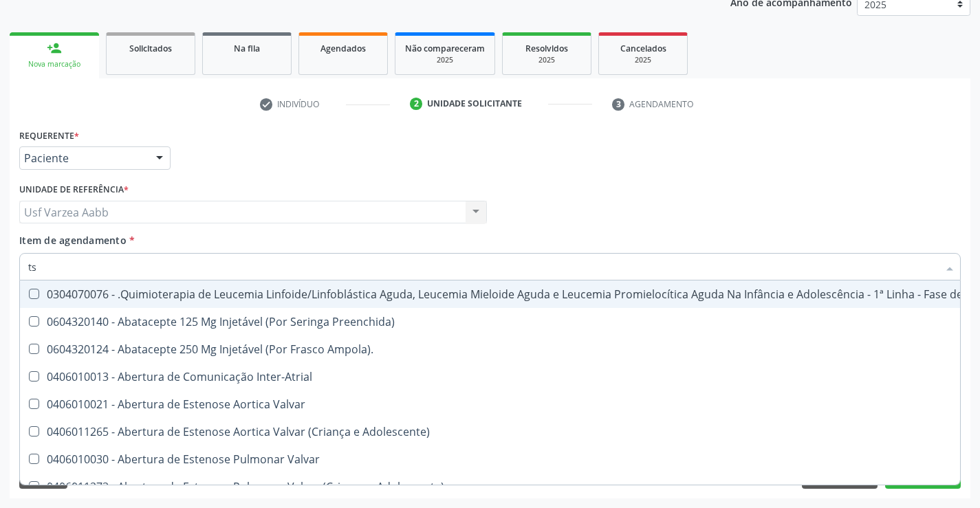
type input "tsh"
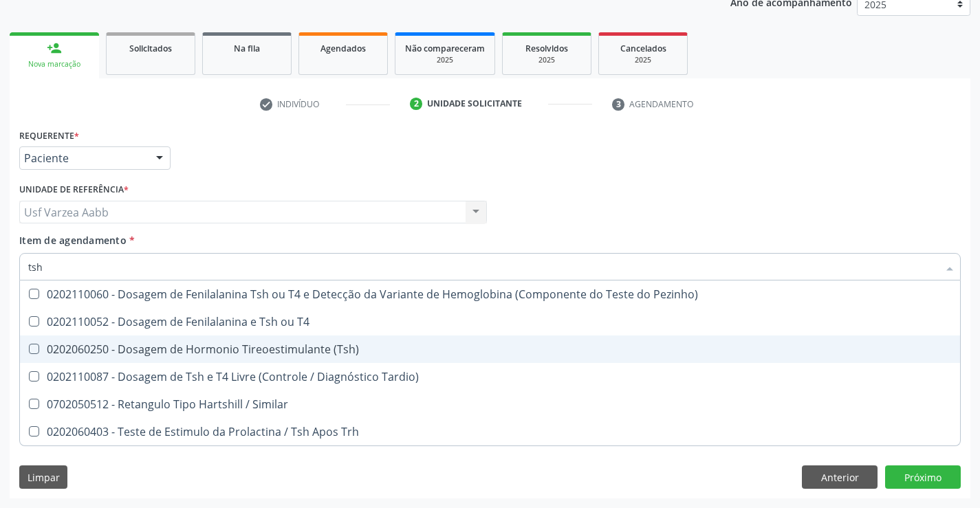
click at [252, 360] on span "0202060250 - Dosagem de Hormonio Tireoestimulante (Tsh)" at bounding box center [490, 348] width 940 height 27
checkbox \(Tsh\) "true"
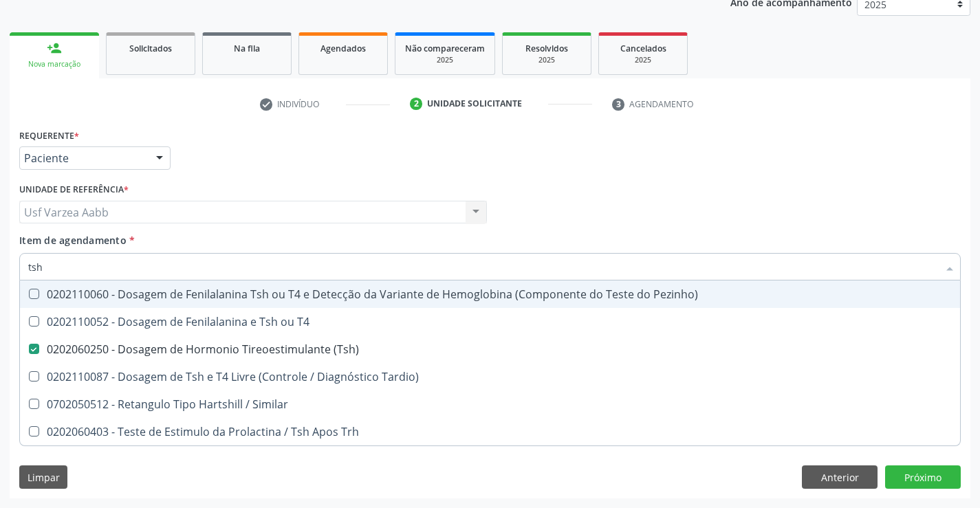
click at [239, 279] on input "tsh" at bounding box center [483, 266] width 910 height 27
type input "t"
checkbox \(Tsh\) "false"
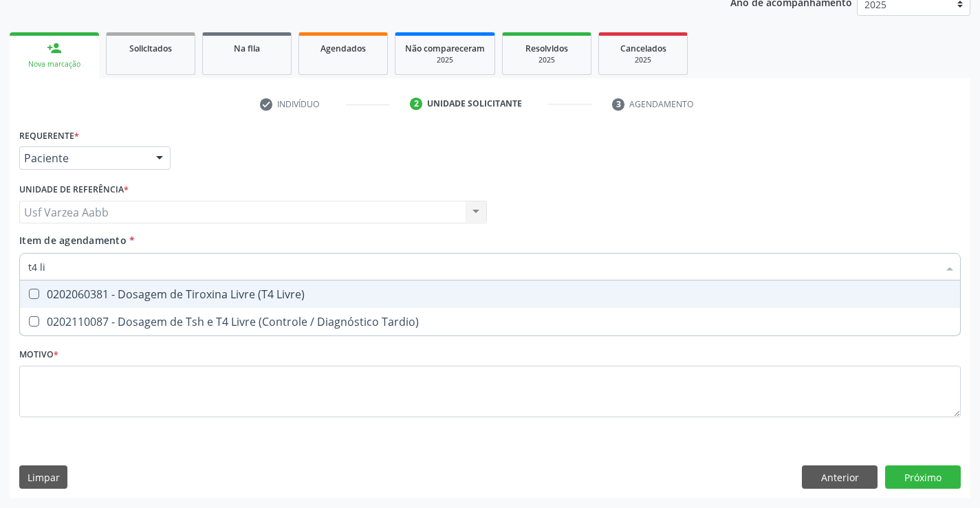
type input "t4 liv"
click at [228, 289] on div "0202060381 - Dosagem de Tiroxina Livre (T4 Livre)" at bounding box center [489, 294] width 923 height 11
checkbox Livre\) "true"
click at [234, 263] on input "t4 liv" at bounding box center [483, 266] width 910 height 27
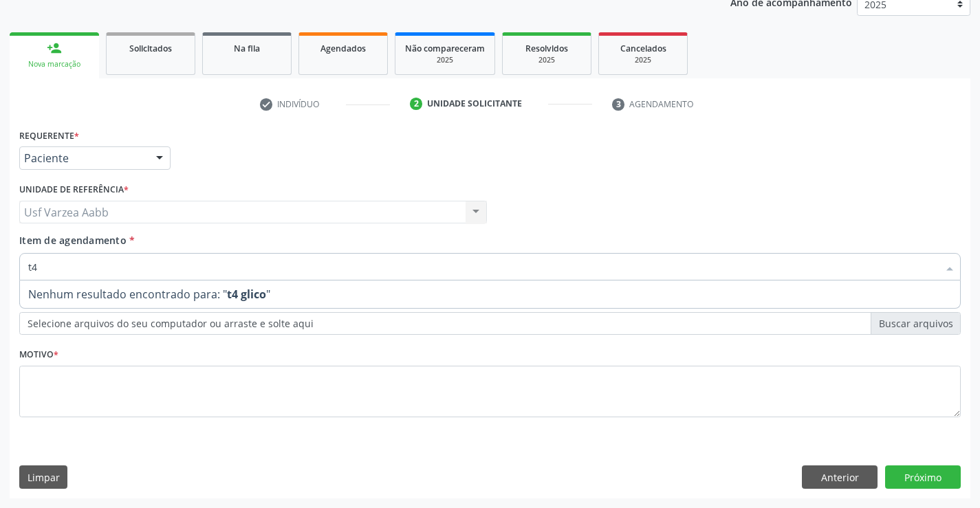
type input "t"
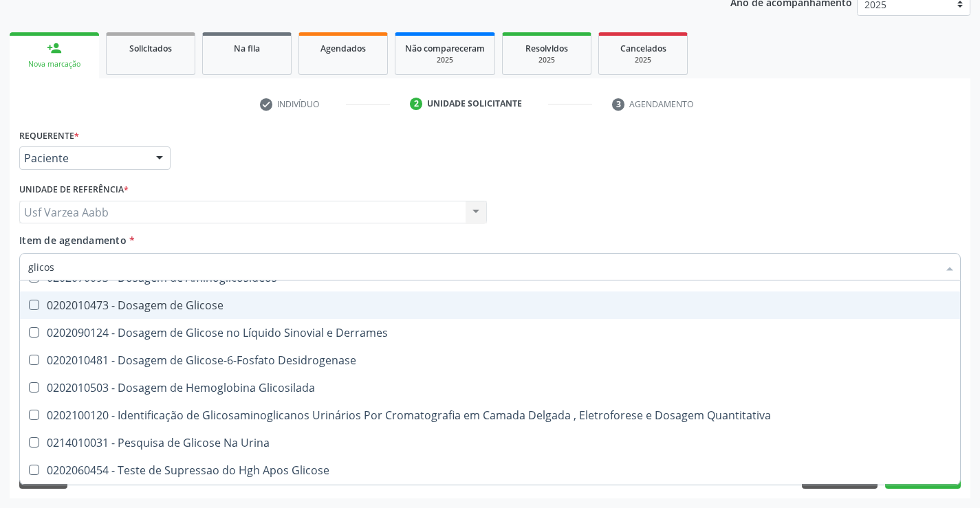
scroll to position [0, 0]
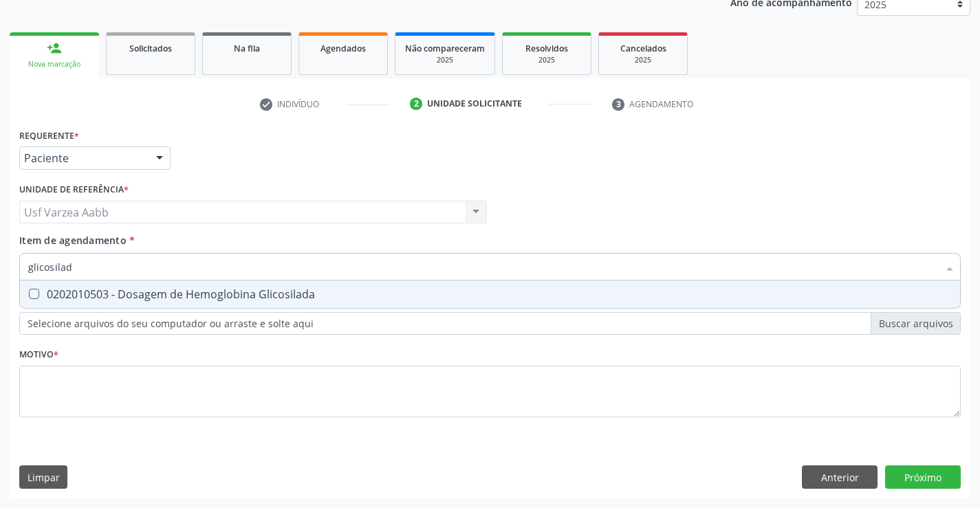
type input "glicosilada"
click at [239, 299] on div "0202010503 - Dosagem de Hemoglobina Glicosilada" at bounding box center [489, 294] width 923 height 11
checkbox Glicosilada "true"
click at [373, 443] on div "Requerente * Paciente Profissional de Saúde Paciente Nenhum resultado encontrad…" at bounding box center [490, 311] width 960 height 373
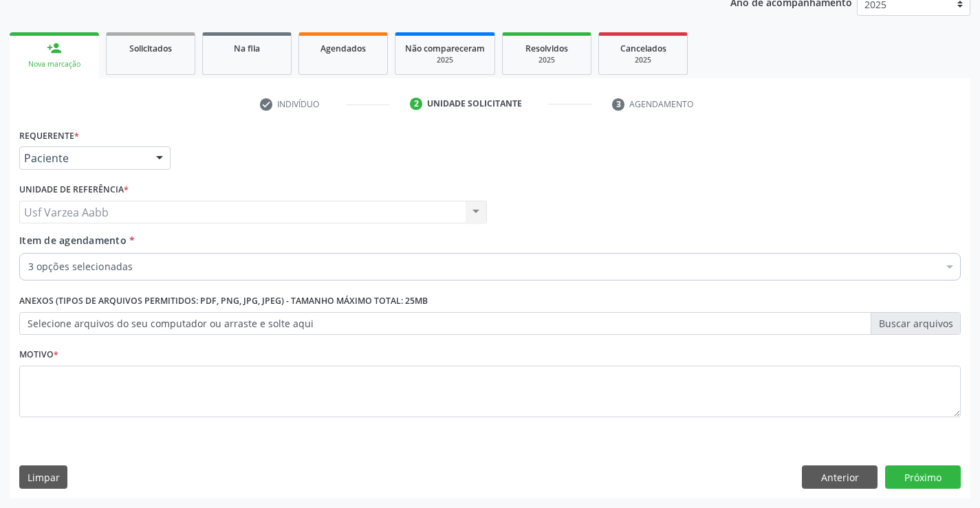
click at [374, 399] on div "0202060381 - Dosagem de Tiroxina Livre (T4 Livre)" at bounding box center [563, 395] width 1070 height 11
click at [786, 381] on textarea at bounding box center [489, 392] width 941 height 52
type textarea "x"
click at [917, 481] on button "Próximo" at bounding box center [923, 476] width 76 height 23
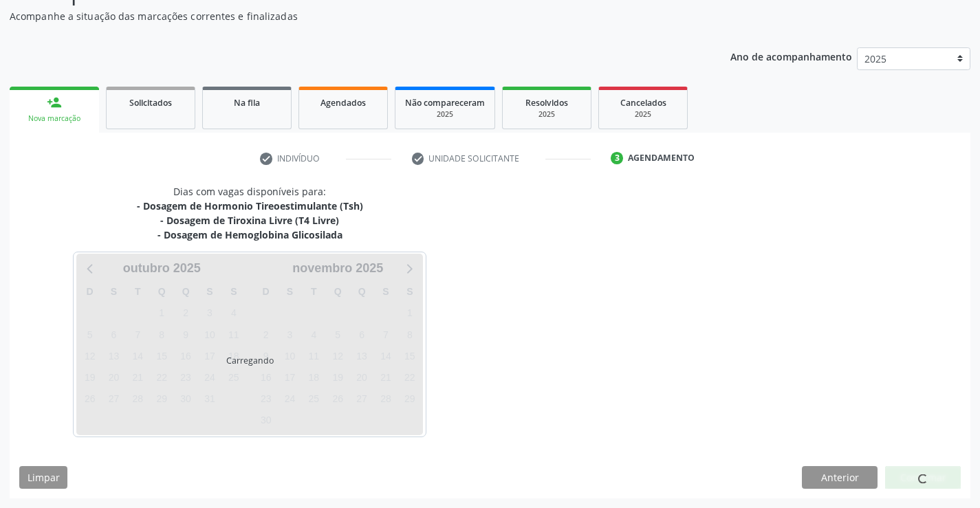
scroll to position [119, 0]
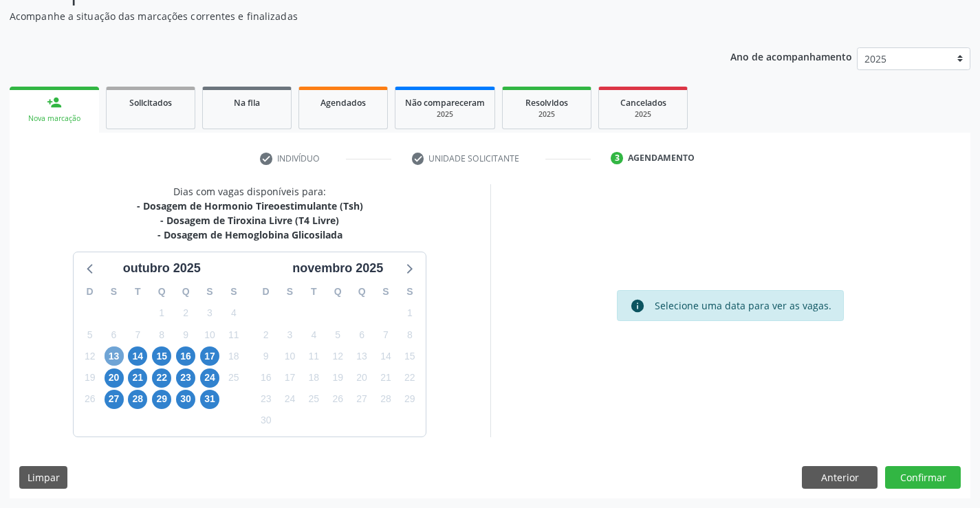
click at [116, 354] on span "13" at bounding box center [113, 355] width 19 height 19
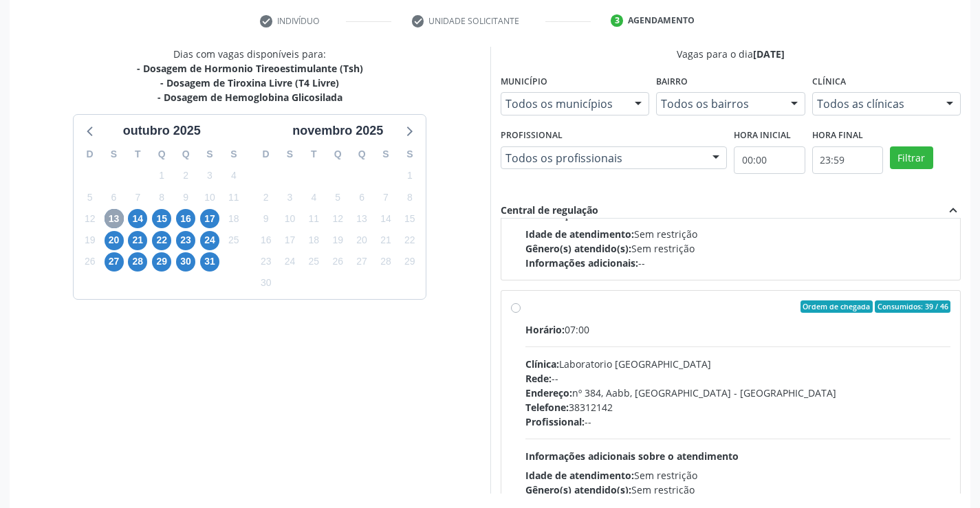
scroll to position [550, 0]
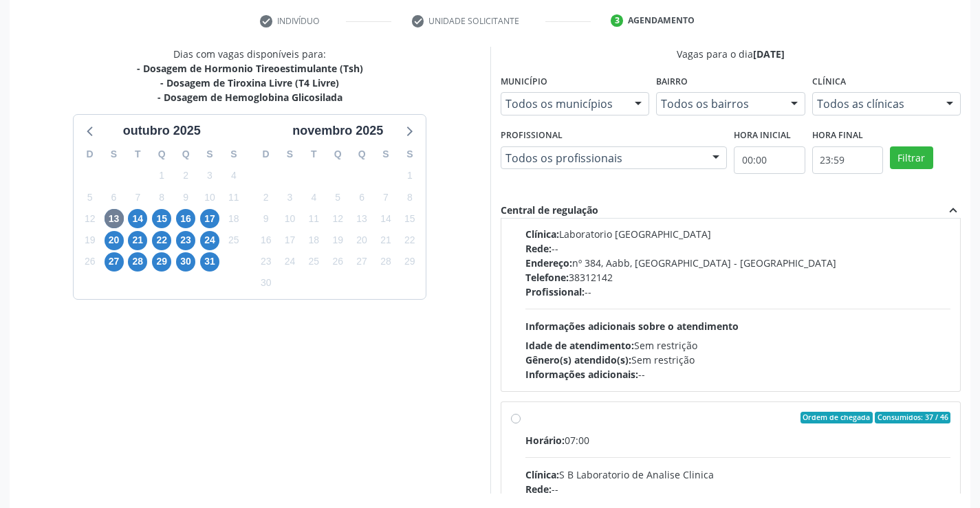
click at [574, 432] on label "Ordem de chegada Consumidos: 37 / 46 Horário: 07:00 Clínica: S B Laboratorio de…" at bounding box center [738, 517] width 426 height 211
click at [520, 424] on input "Ordem de chegada Consumidos: 37 / 46 Horário: 07:00 Clínica: S B Laboratorio de…" at bounding box center [516, 418] width 10 height 12
radio input "true"
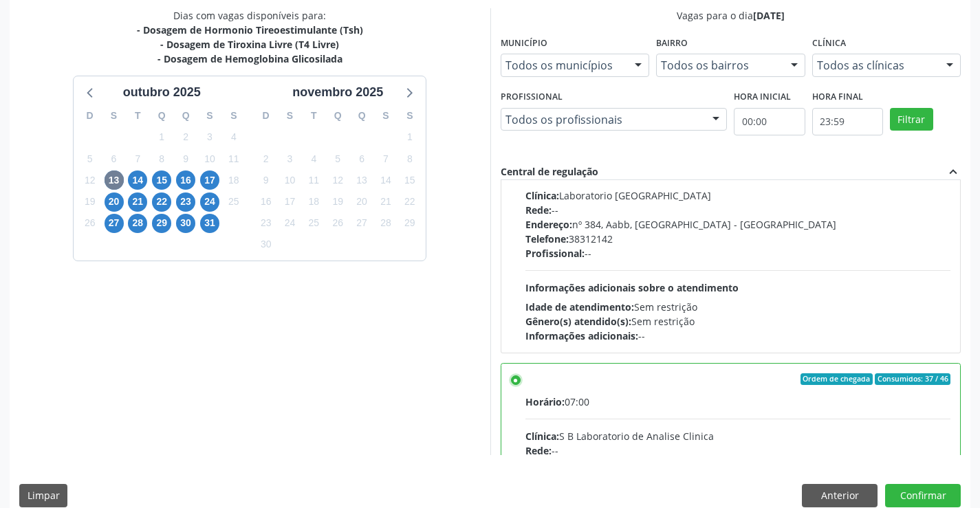
scroll to position [313, 0]
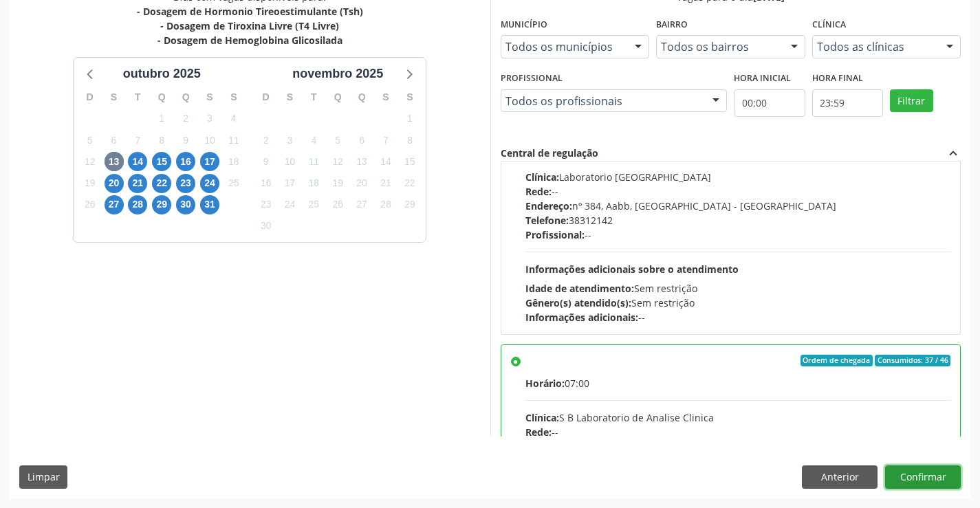
click at [951, 470] on button "Confirmar" at bounding box center [923, 476] width 76 height 23
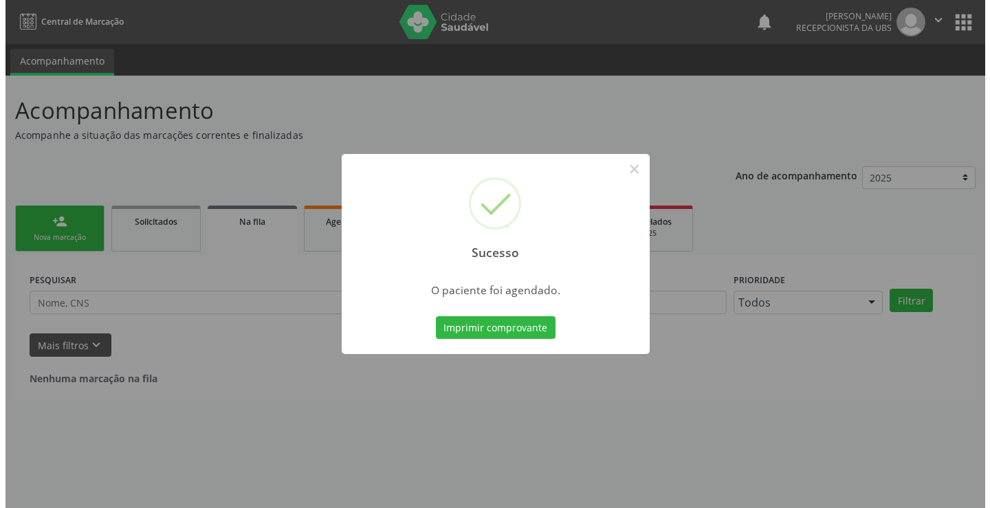
scroll to position [0, 0]
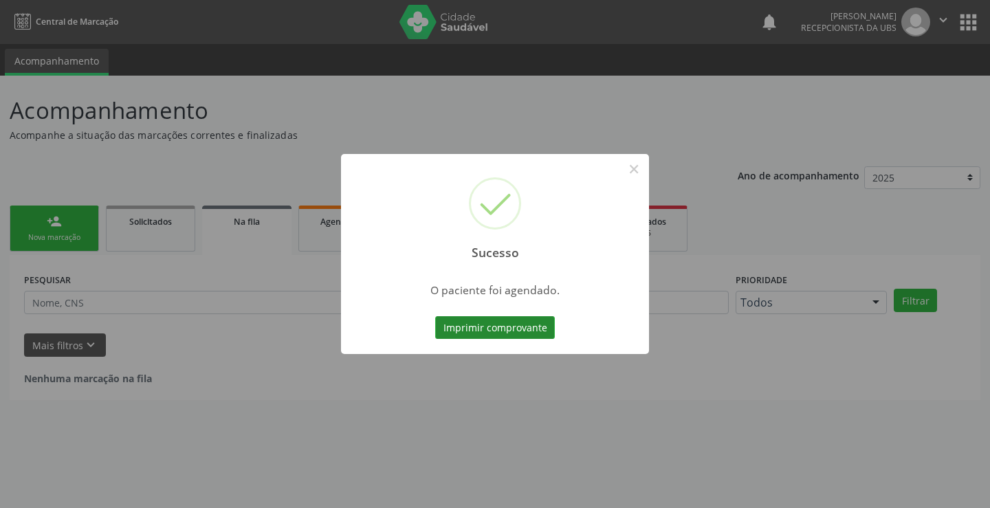
click at [459, 338] on button "Imprimir comprovante" at bounding box center [495, 327] width 120 height 23
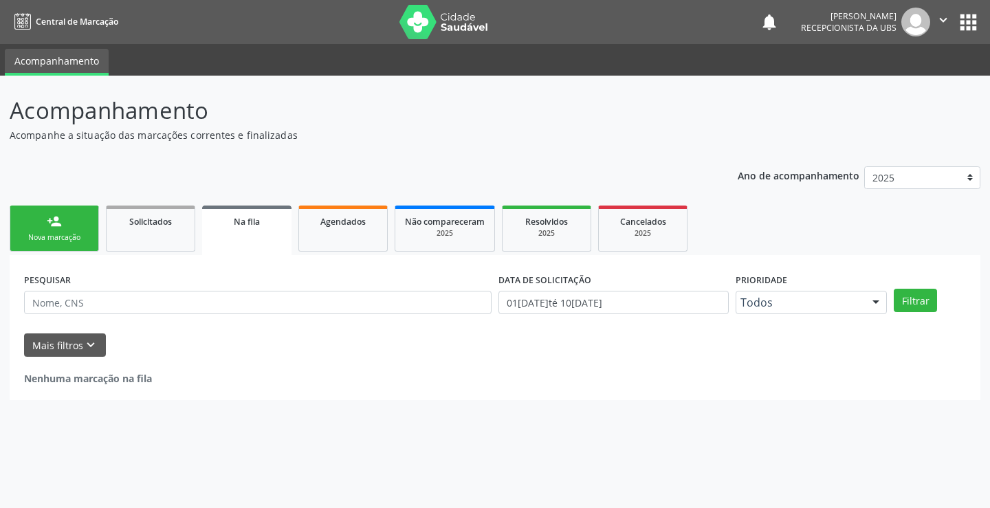
click at [67, 241] on div "Nova marcação" at bounding box center [54, 237] width 69 height 10
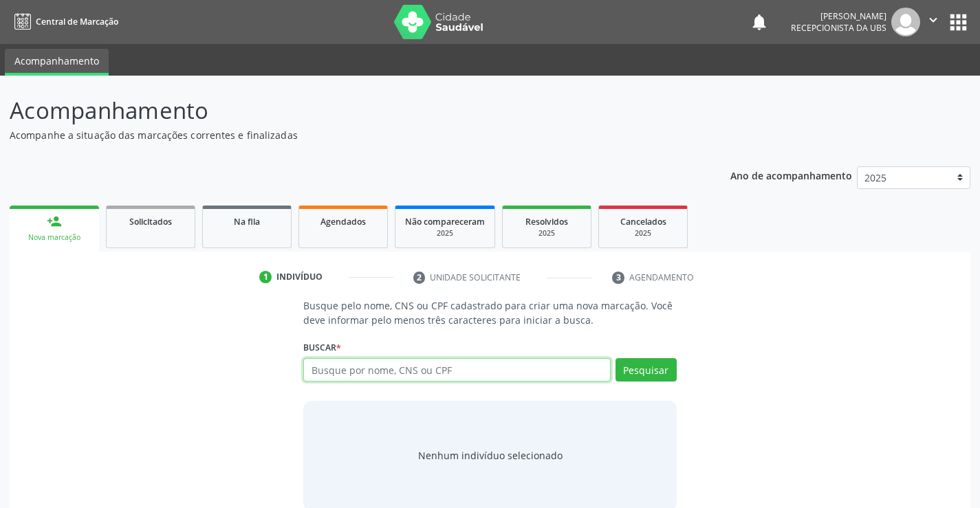
click at [376, 376] on input "text" at bounding box center [456, 369] width 307 height 23
type input "701001802812698"
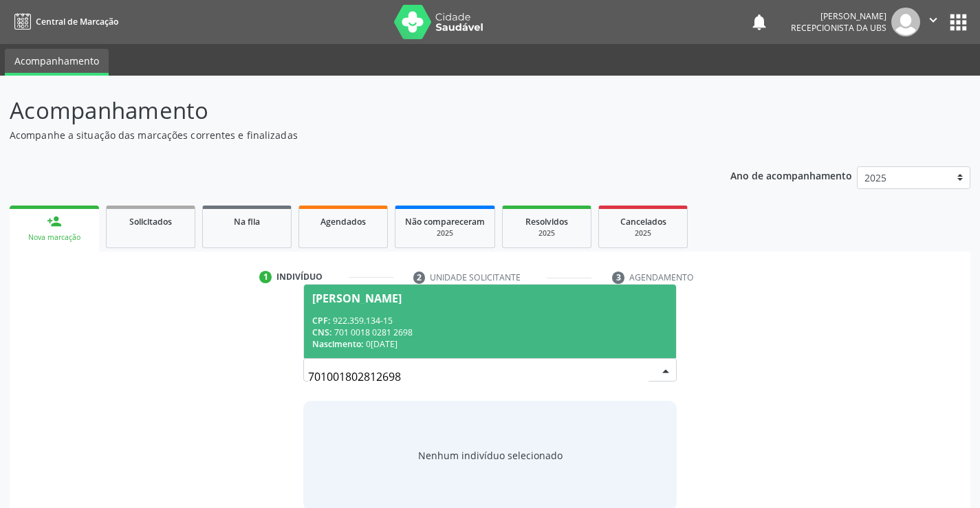
click at [488, 330] on div "CNS: 701 0018 0281 2698" at bounding box center [489, 333] width 355 height 12
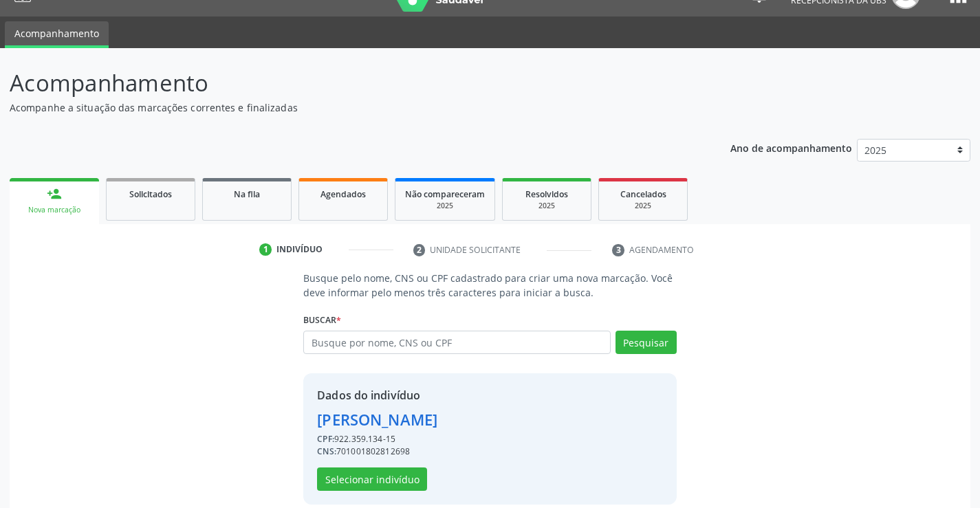
scroll to position [43, 0]
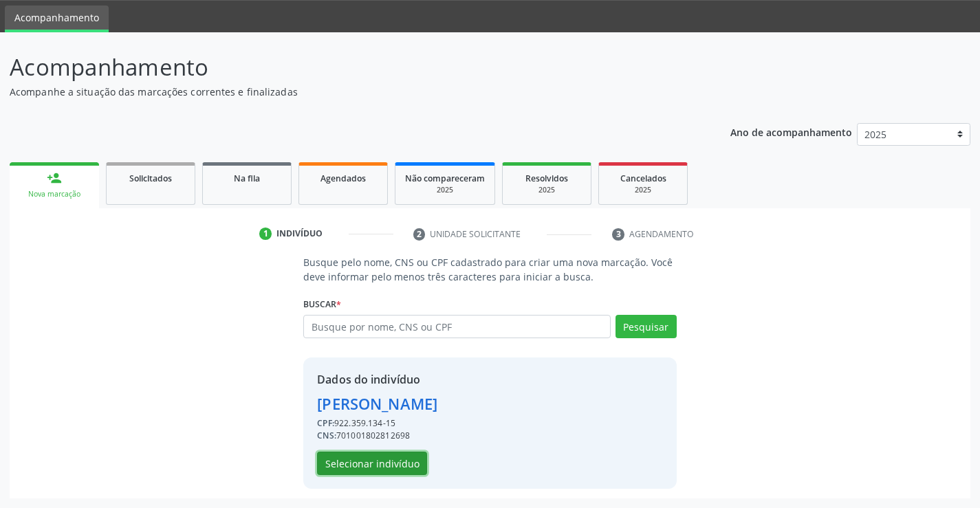
click at [412, 460] on button "Selecionar indivíduo" at bounding box center [372, 463] width 110 height 23
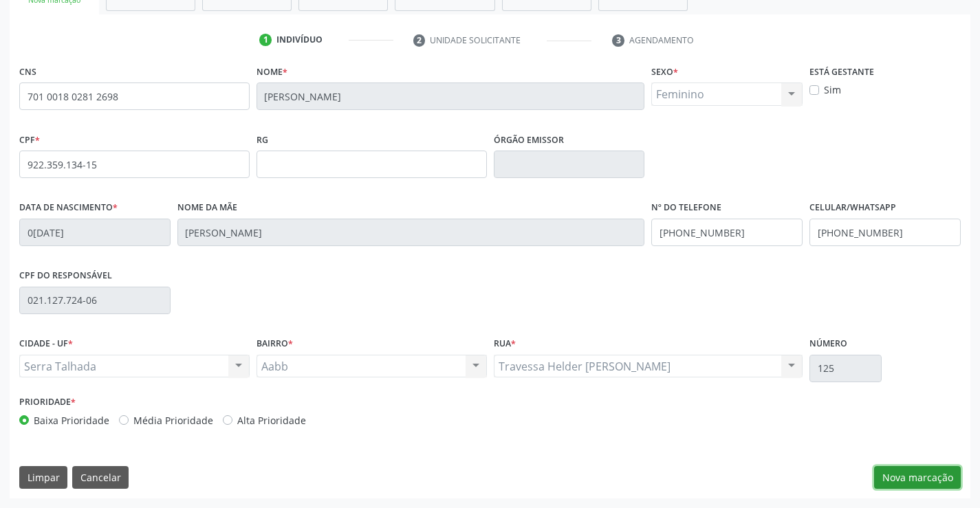
click at [896, 466] on button "Nova marcação" at bounding box center [917, 477] width 87 height 23
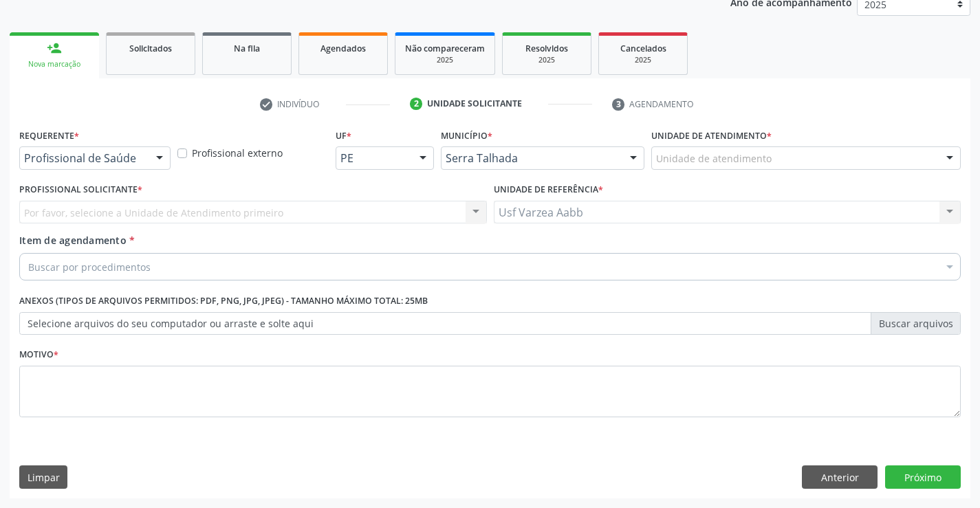
scroll to position [173, 0]
click at [93, 144] on div "Requerente * Profissional de Saúde Profissional de Saúde Paciente Nenhum result…" at bounding box center [94, 147] width 151 height 44
click at [119, 151] on div "Profissional de Saúde" at bounding box center [94, 157] width 151 height 23
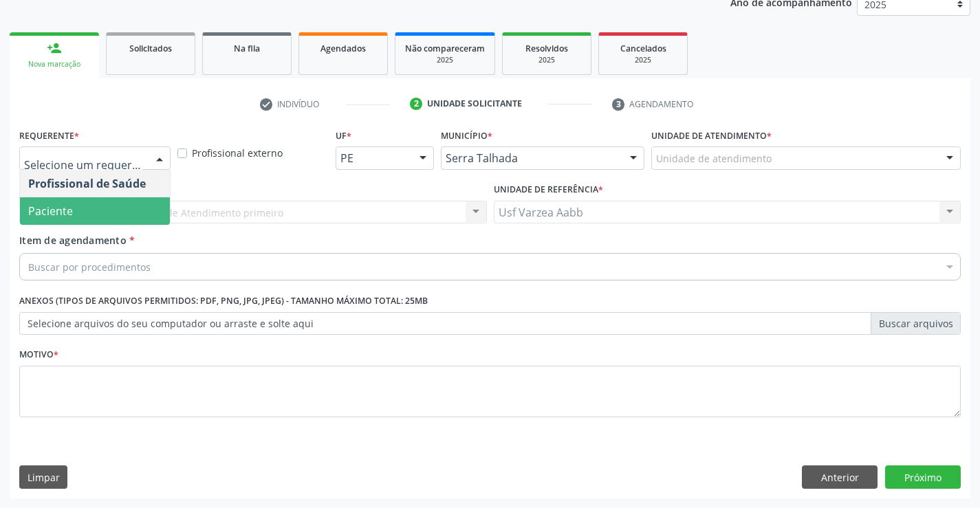
click at [120, 210] on span "Paciente" at bounding box center [95, 210] width 150 height 27
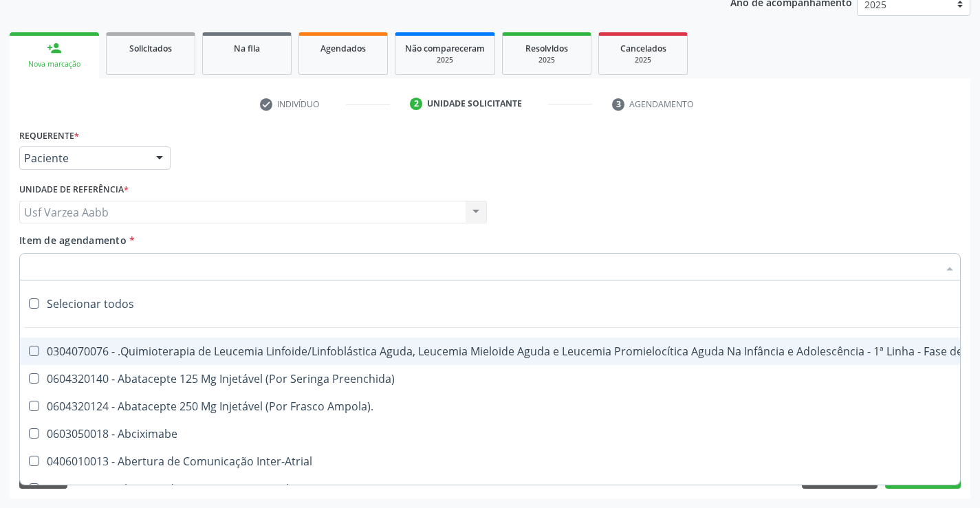
type input "c"
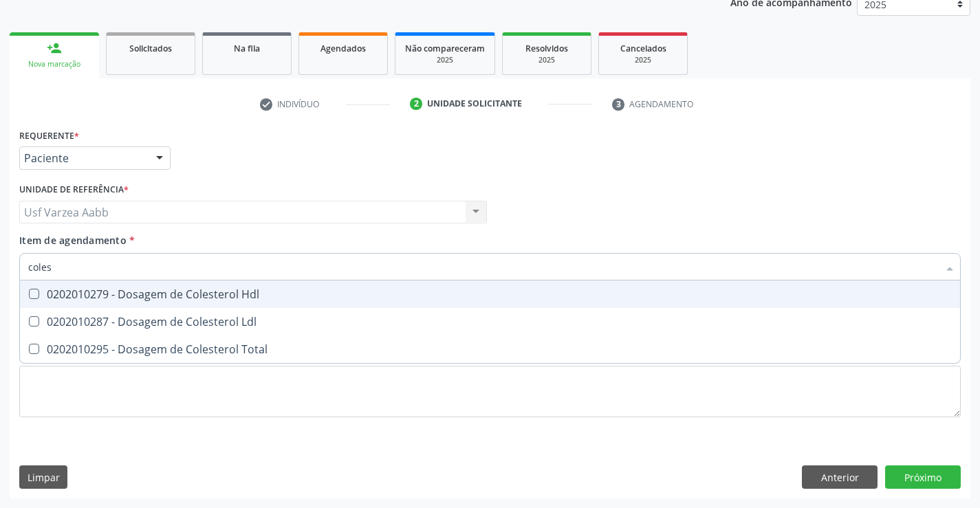
type input "colest"
click at [162, 293] on div "0202010279 - Dosagem de Colesterol Hdl" at bounding box center [489, 294] width 923 height 11
checkbox Hdl "true"
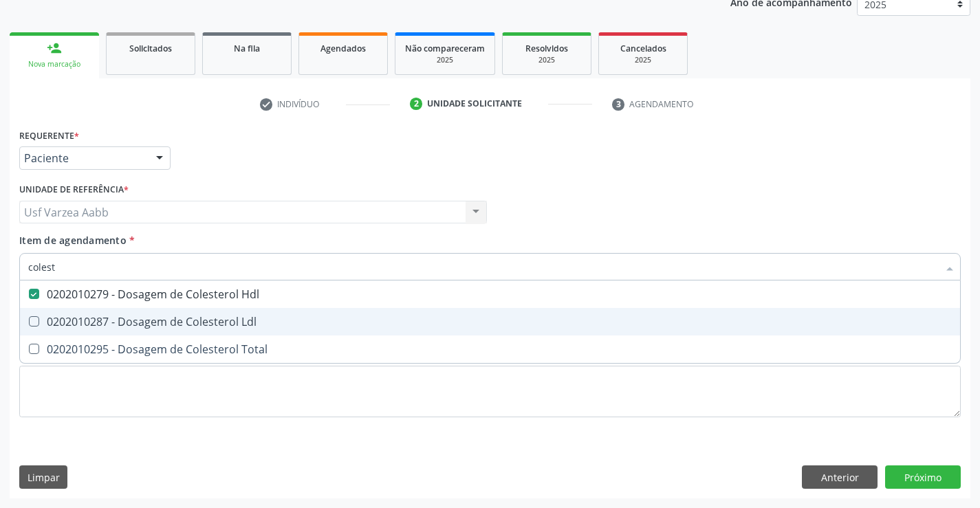
click at [164, 316] on div "0202010287 - Dosagem de Colesterol Ldl" at bounding box center [489, 321] width 923 height 11
checkbox Ldl "true"
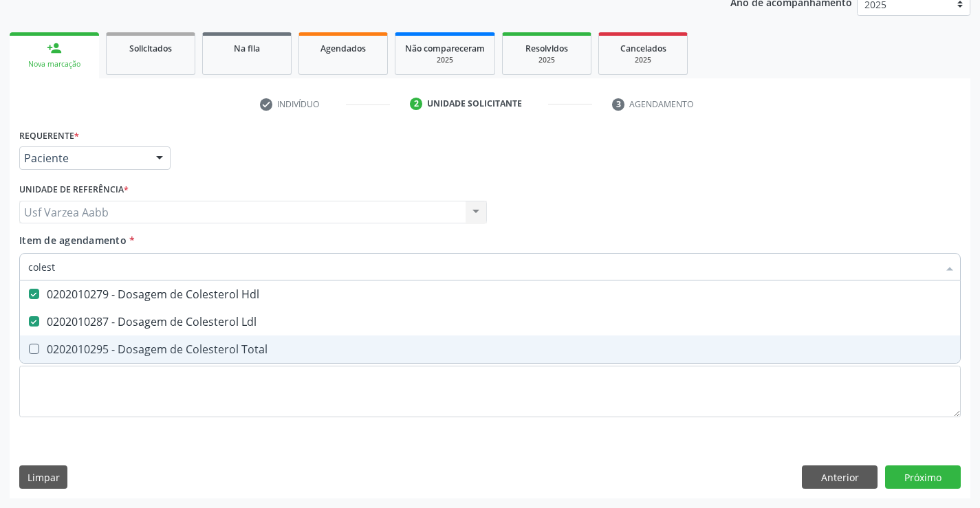
click at [164, 360] on span "0202010295 - Dosagem de Colesterol Total" at bounding box center [490, 348] width 940 height 27
checkbox Total "true"
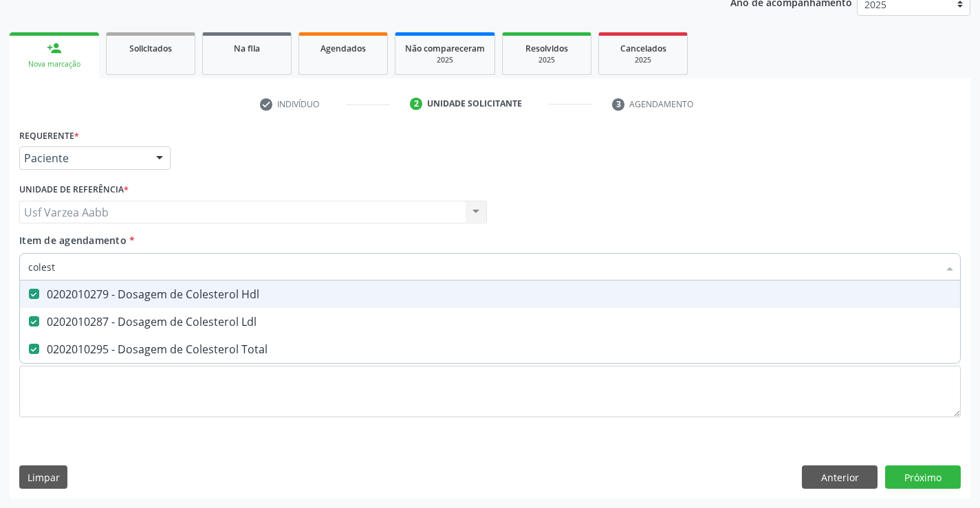
click at [170, 269] on input "colest" at bounding box center [483, 266] width 910 height 27
type input "cre"
checkbox Hdl "false"
checkbox Ldl "false"
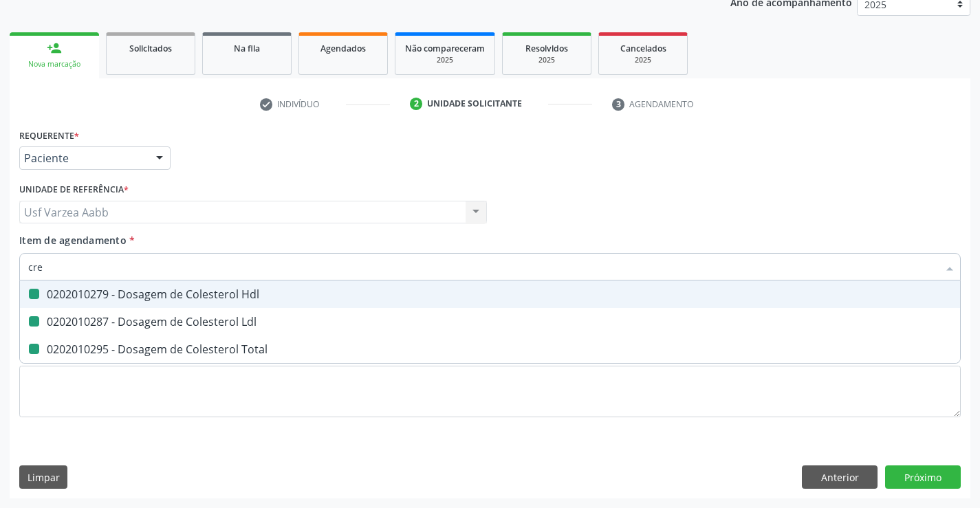
checkbox Total "false"
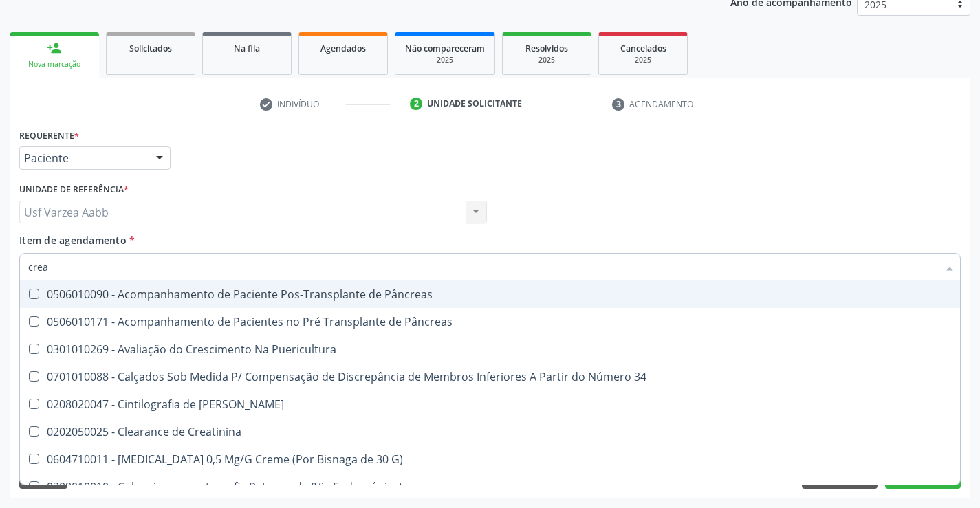
type input "creat"
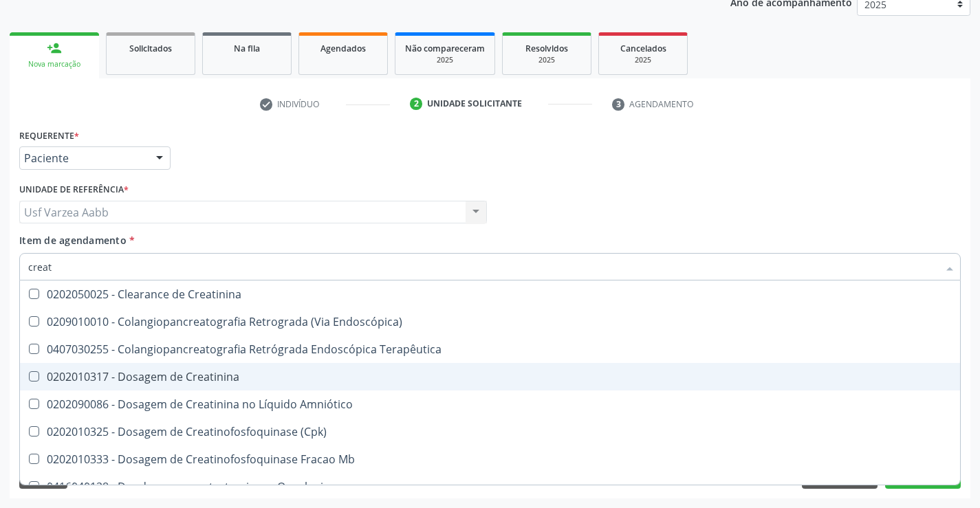
click at [181, 371] on div "0202010317 - Dosagem de Creatinina" at bounding box center [489, 376] width 923 height 11
checkbox Creatinina "true"
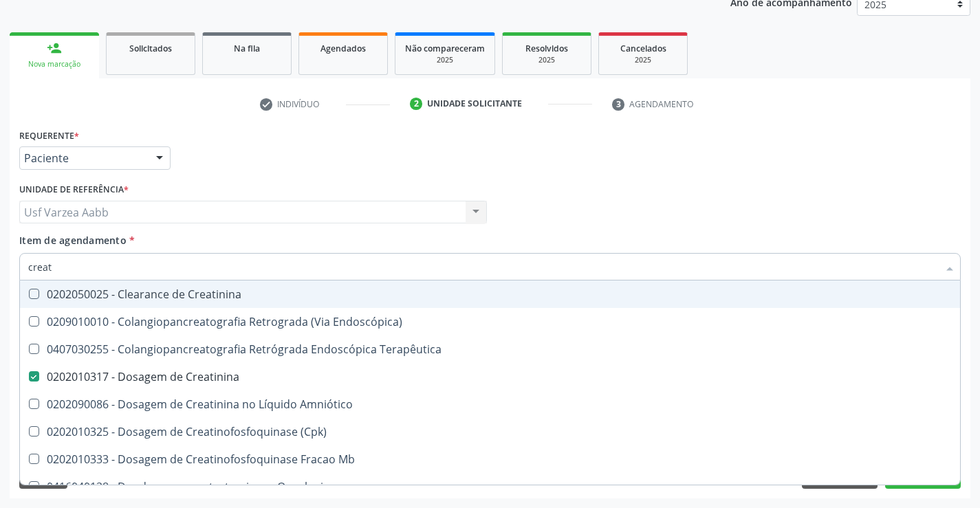
click at [170, 275] on input "creat" at bounding box center [483, 266] width 910 height 27
type input "trig"
checkbox Creatinina "false"
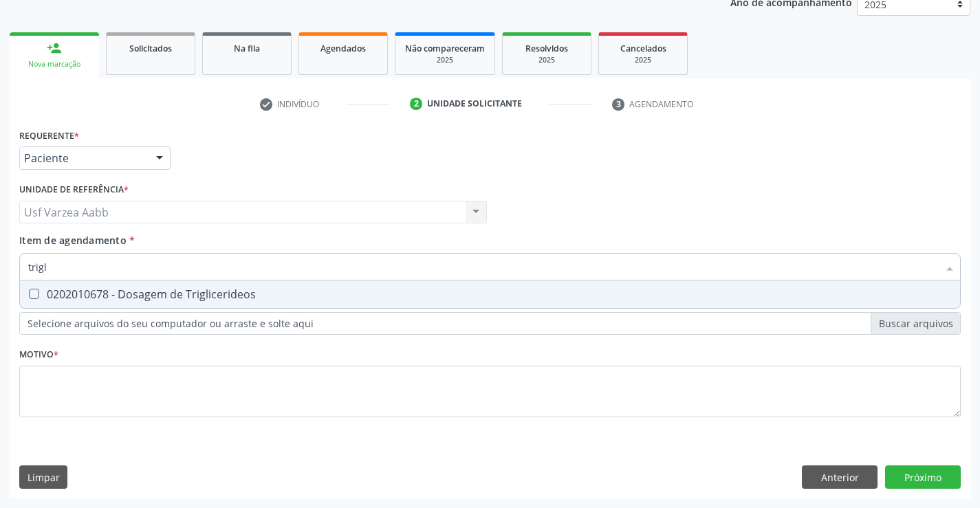
type input "trigl"
drag, startPoint x: 188, startPoint y: 313, endPoint x: 192, endPoint y: 300, distance: 13.7
click at [187, 313] on div "Requerente * Paciente Profissional de Saúde Paciente Nenhum resultado encontrad…" at bounding box center [489, 280] width 941 height 311
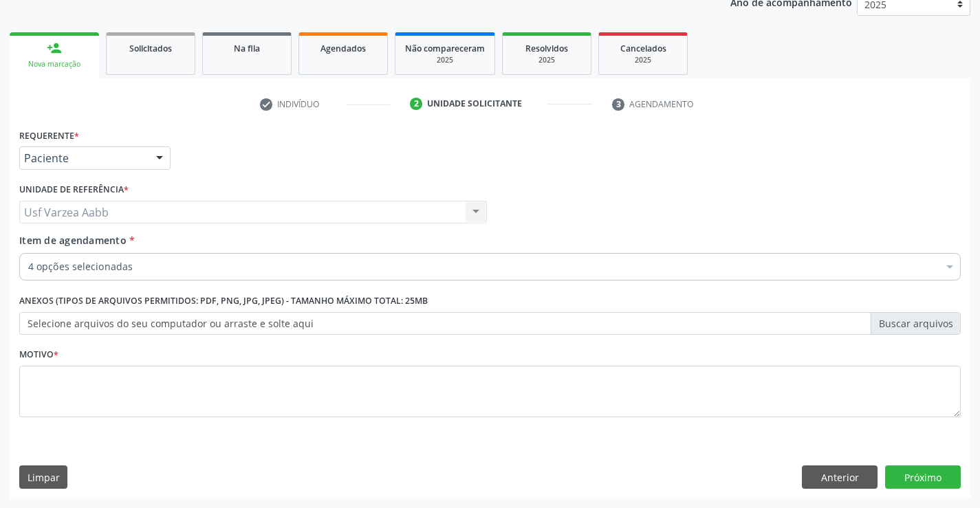
click at [192, 300] on div "Desfazer seleção" at bounding box center [563, 303] width 1087 height 27
click at [190, 264] on div "Buscar por procedimentos" at bounding box center [489, 266] width 941 height 27
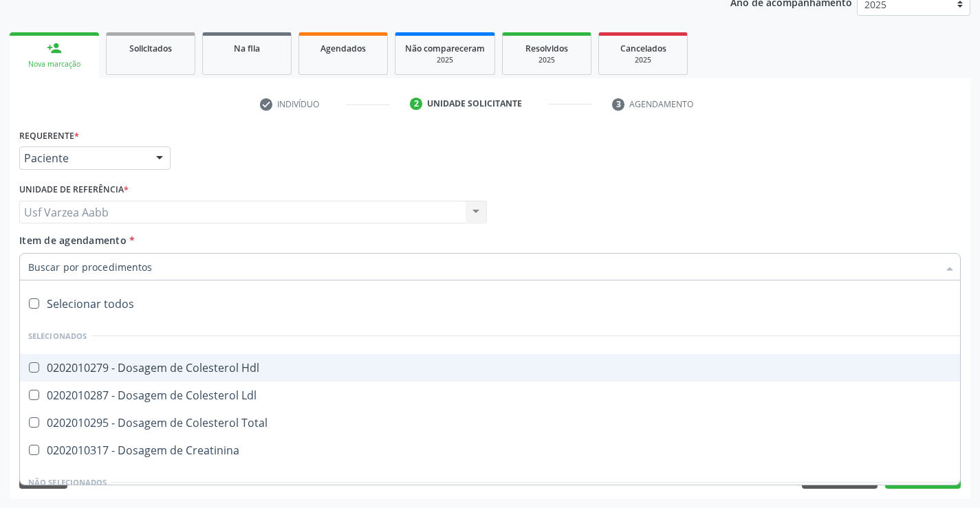
click at [141, 373] on div "0202010279 - Dosagem de Colesterol Hdl" at bounding box center [563, 367] width 1070 height 11
checkbox Hdl "true"
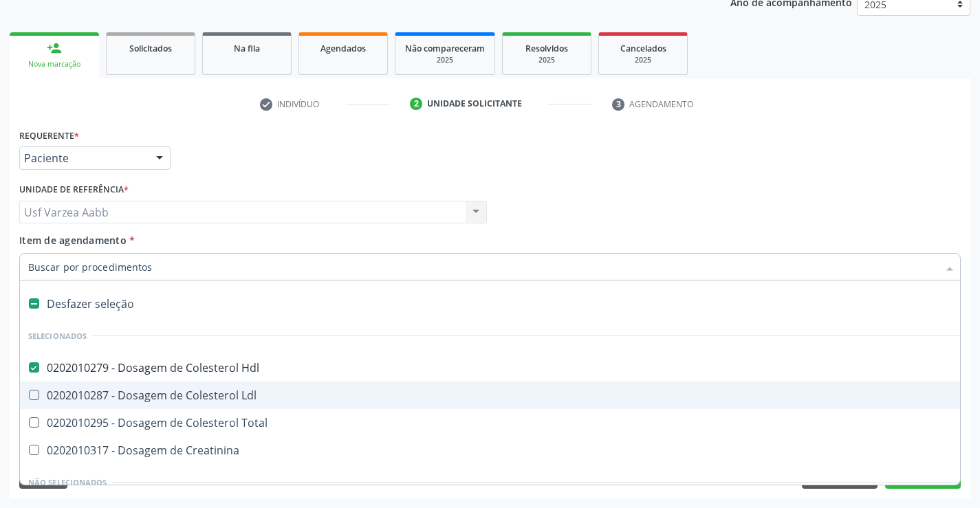
drag, startPoint x: 143, startPoint y: 390, endPoint x: 144, endPoint y: 419, distance: 28.9
click at [144, 392] on div "0202010287 - Dosagem de Colesterol Ldl" at bounding box center [563, 395] width 1070 height 11
checkbox Ldl "true"
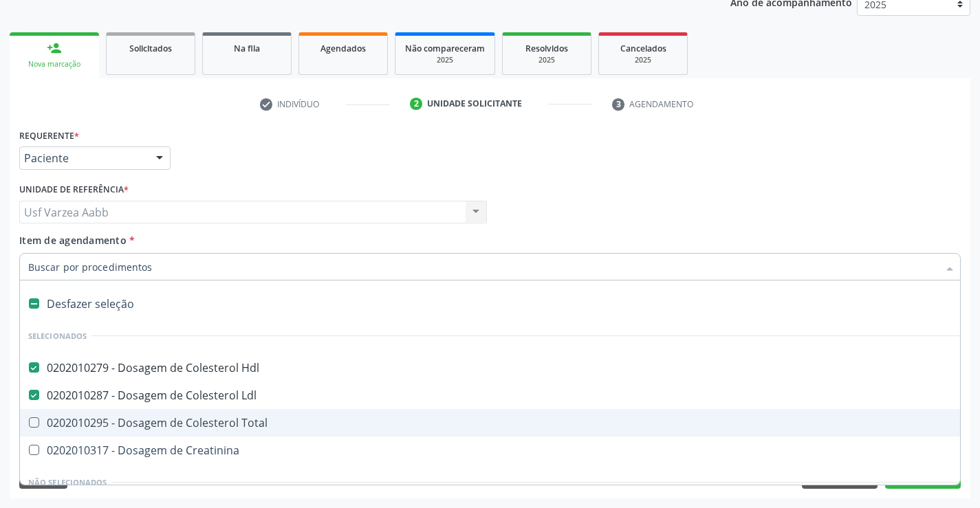
click at [144, 419] on div "0202010295 - Dosagem de Colesterol Total" at bounding box center [563, 422] width 1070 height 11
checkbox Total "true"
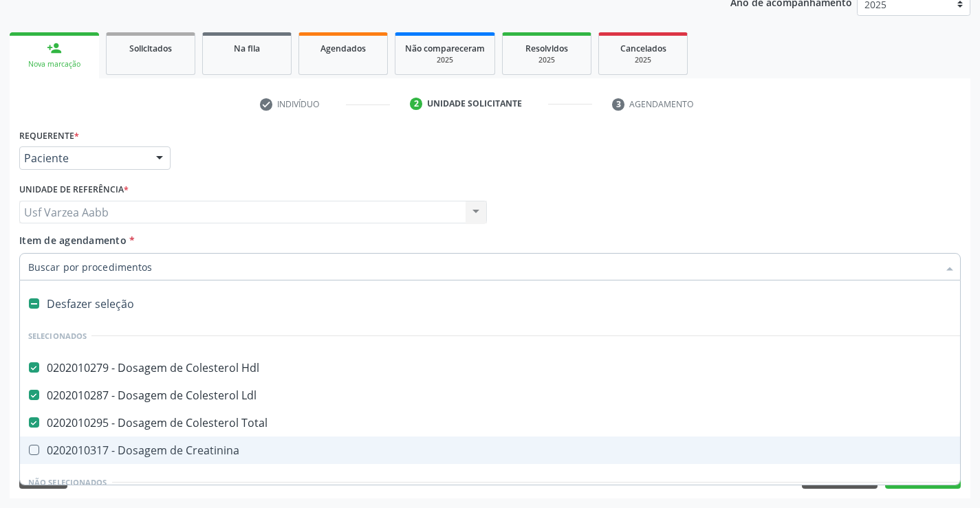
click at [144, 445] on div "0202010317 - Dosagem de Creatinina" at bounding box center [563, 450] width 1070 height 11
checkbox Creatinina "true"
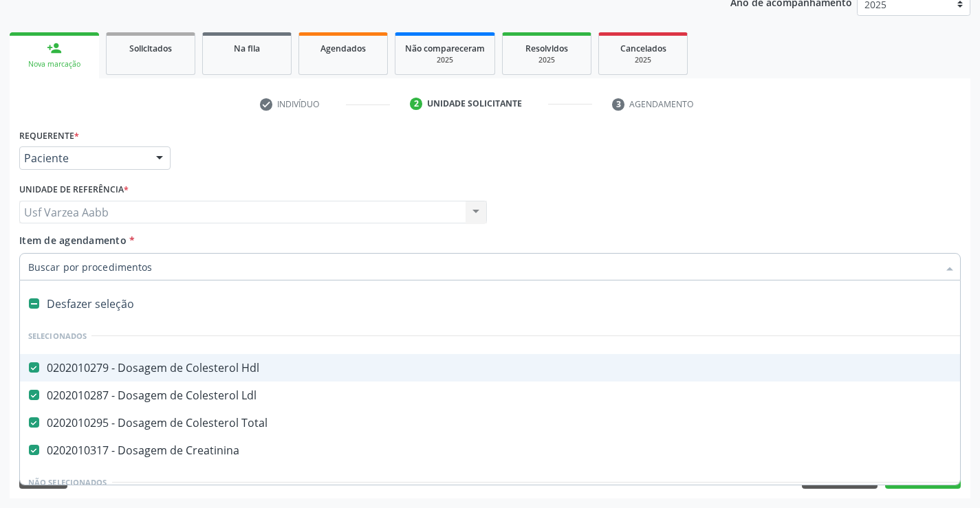
click at [159, 267] on input "Item de agendamento *" at bounding box center [483, 266] width 910 height 27
type input "tri"
checkbox Hdl "false"
checkbox Ldl "false"
checkbox Total "false"
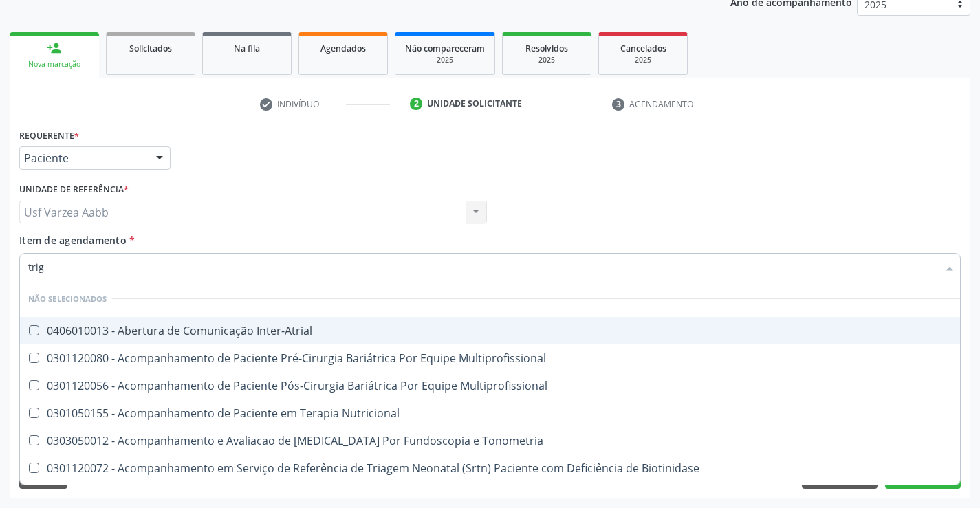
type input "trigl"
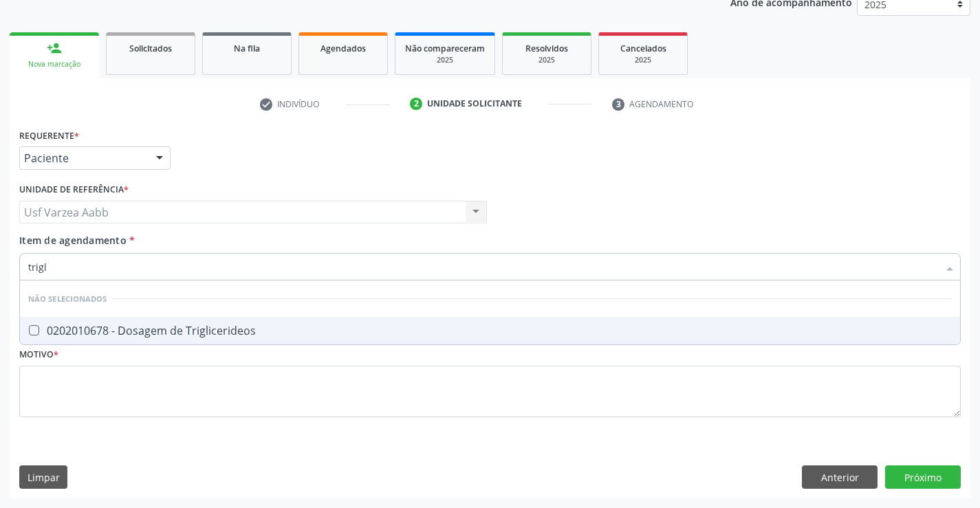
click at [179, 333] on div "0202010678 - Dosagem de Triglicerideos" at bounding box center [489, 330] width 923 height 11
checkbox Triglicerideos "true"
click at [184, 266] on input "trigl" at bounding box center [483, 266] width 910 height 27
type input "g"
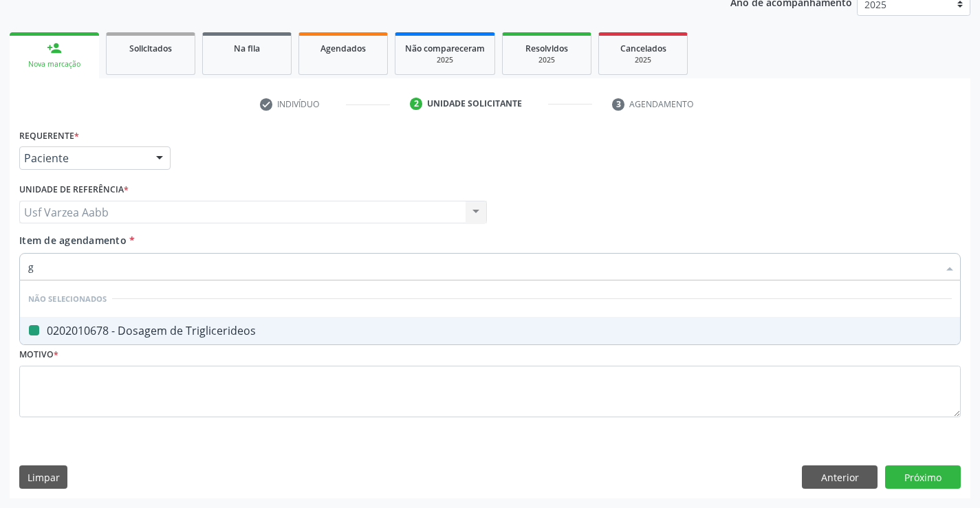
checkbox Triglicerideos "false"
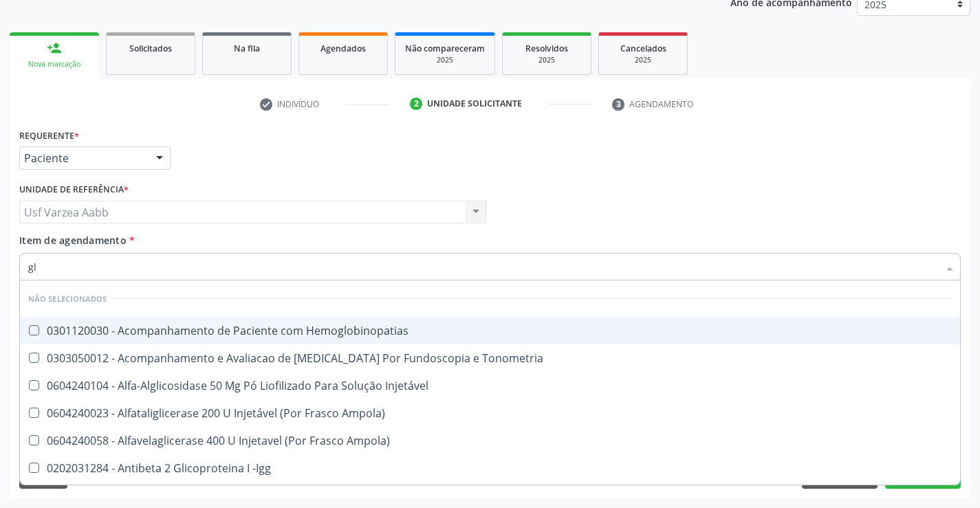
type input "gli"
checkbox Glomerular "true"
type input "glic"
checkbox Tardio\) "true"
checkbox Glomerular "false"
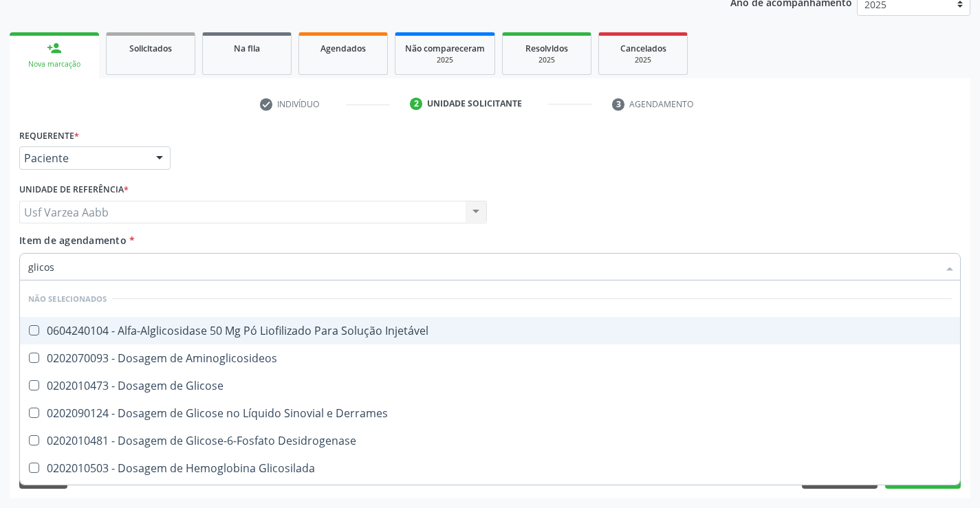
type input "glicose"
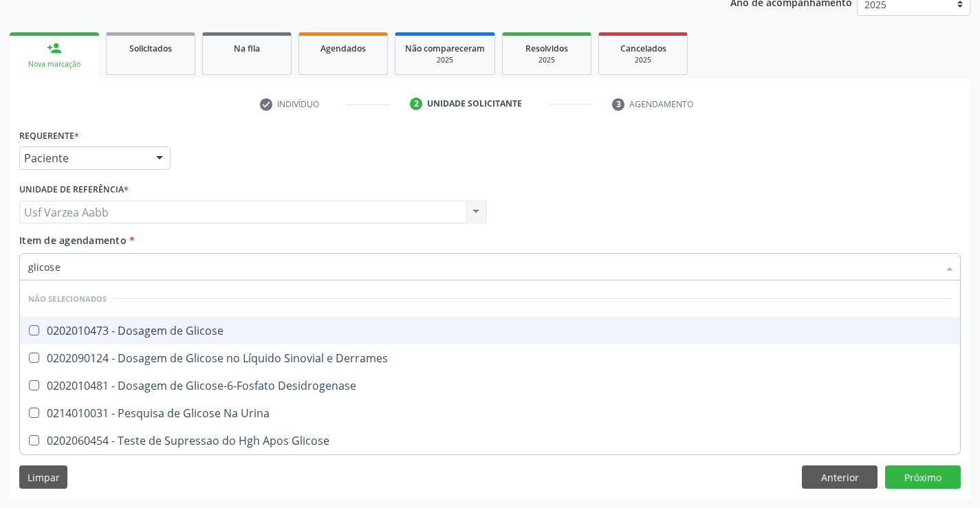
click at [181, 331] on div "0202010473 - Dosagem de Glicose" at bounding box center [489, 330] width 923 height 11
checkbox Glicose "true"
click at [193, 260] on input "glicose" at bounding box center [483, 266] width 910 height 27
type input "he"
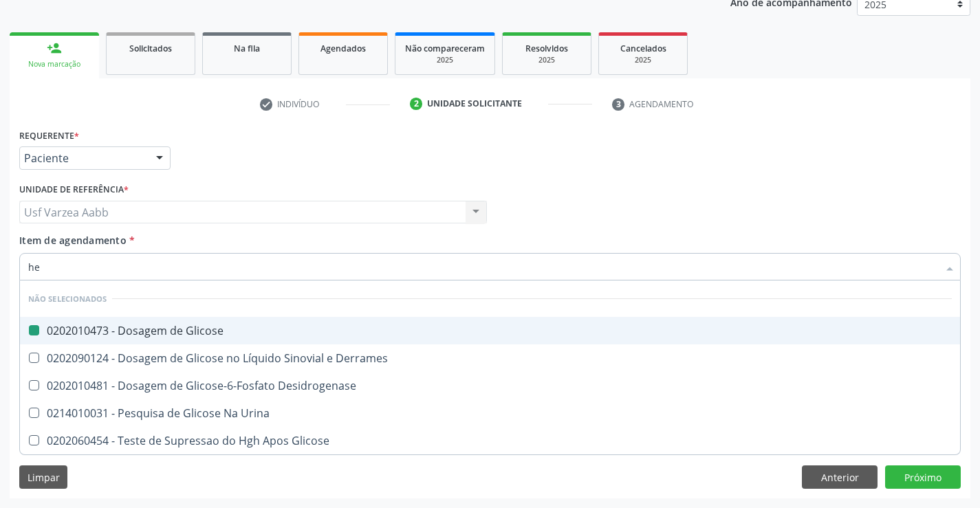
checkbox Glicose "false"
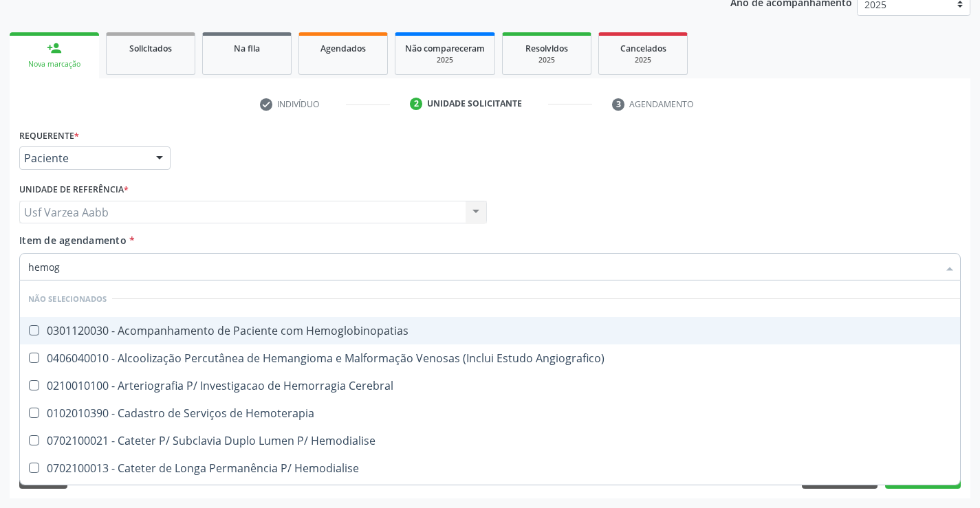
type input "hemogr"
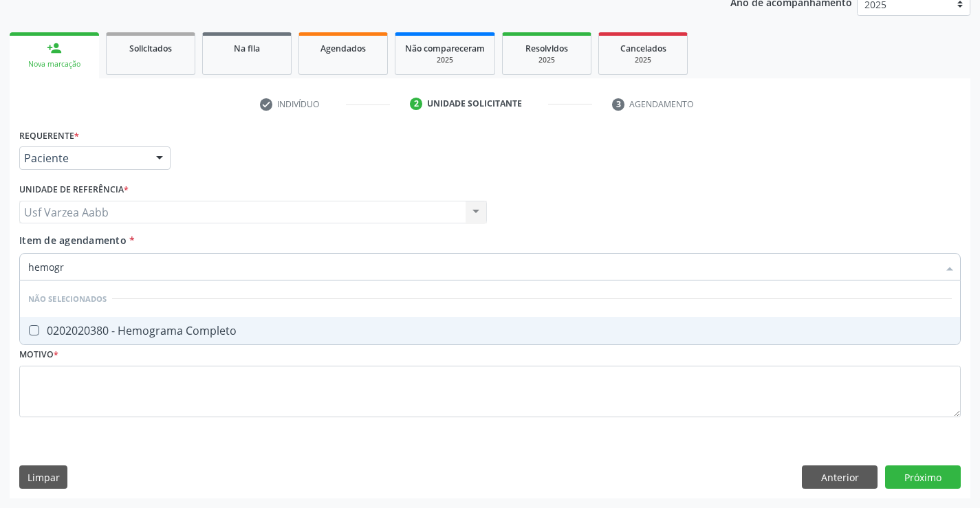
click at [197, 333] on div "0202020380 - Hemograma Completo" at bounding box center [489, 330] width 923 height 11
checkbox Completo "true"
click at [195, 274] on input "hemogr" at bounding box center [483, 266] width 910 height 27
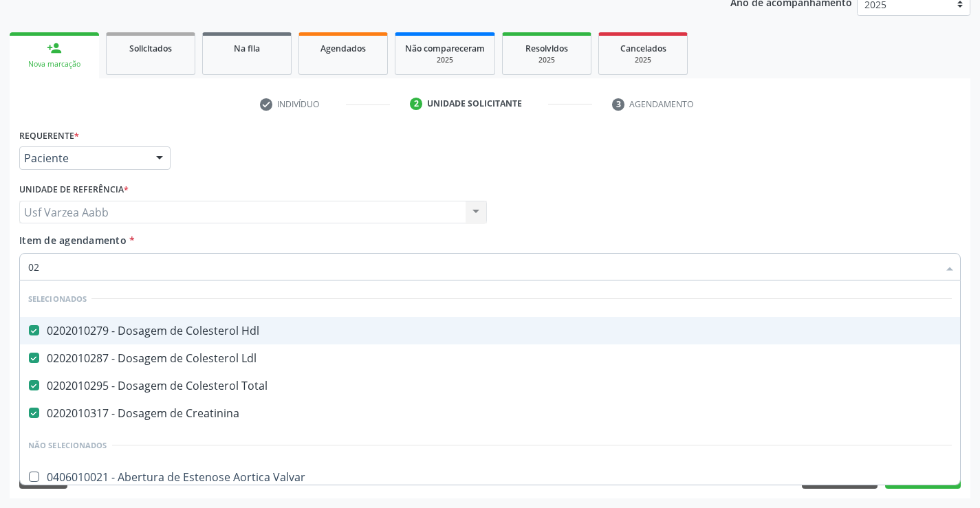
type input "020"
checkbox Gestante "true"
checkbox Artéria "true"
checkbox Glicose "false"
checkbox Triglicerideos "false"
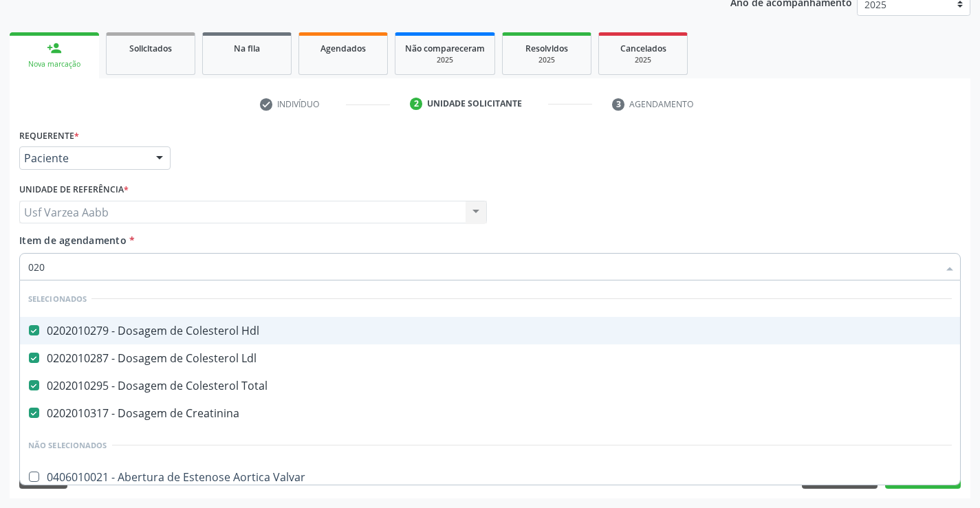
checkbox \(T3\) "true"
type input "0202"
checkbox Hemoterapia "true"
checkbox Paratireoides "true"
checkbox Colostomia "true"
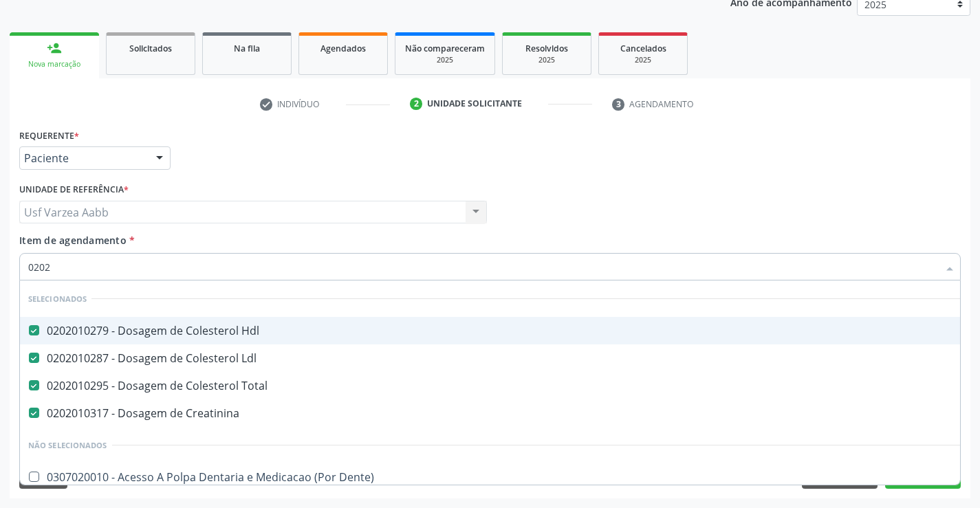
checkbox Glicose "false"
type input "02020"
checkbox Xi "true"
checkbox Glicose "false"
checkbox Funcional "true"
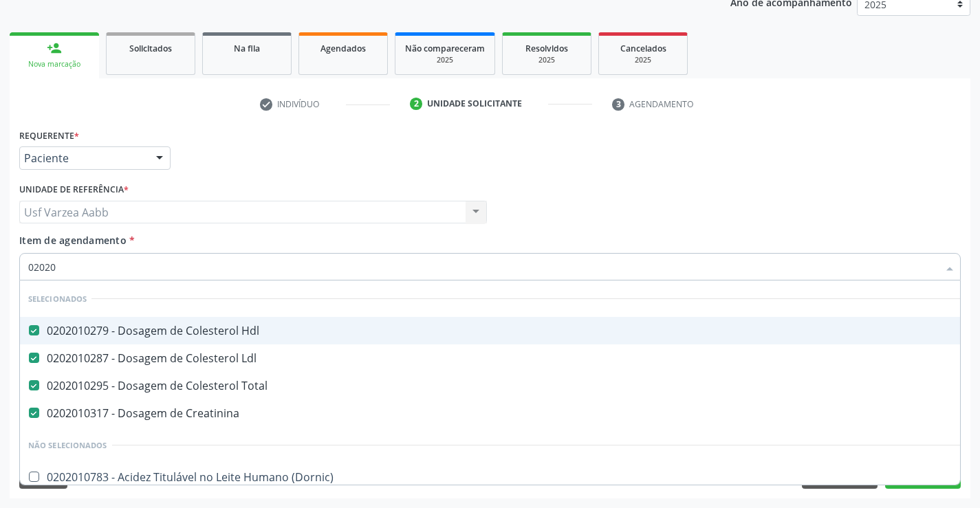
checkbox Triglicerideos "false"
checkbox Zinco "true"
checkbox Completo "false"
type input "020202"
checkbox Hdl "false"
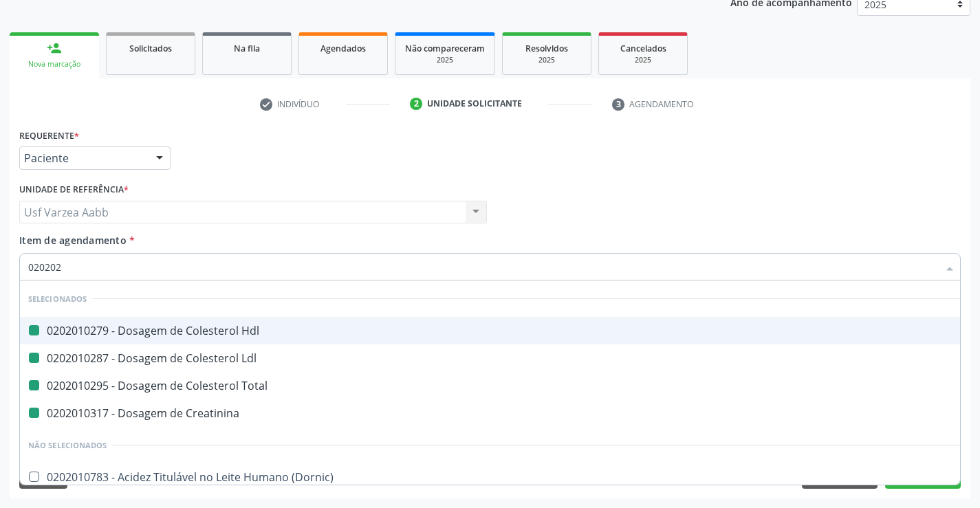
checkbox Ldl "false"
checkbox Total "false"
checkbox Creatinina "false"
checkbox Anaerobicas "true"
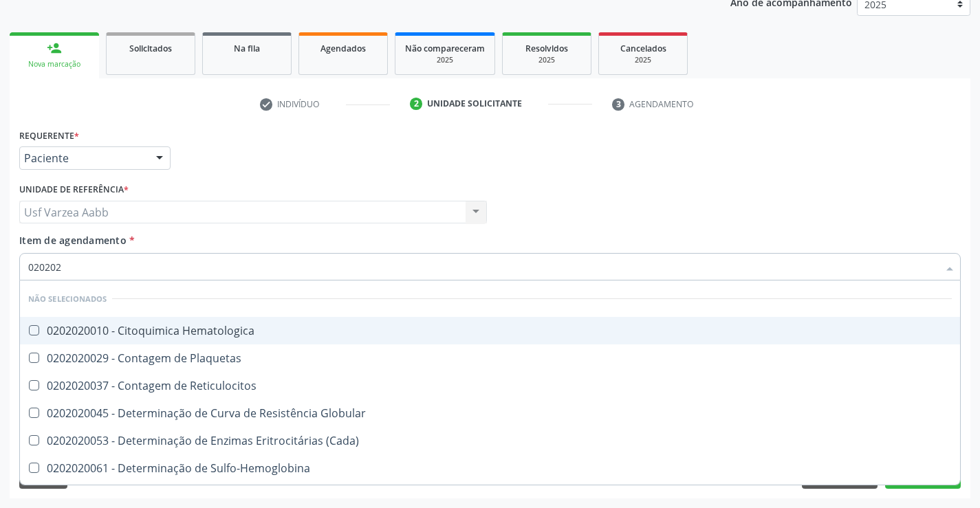
type input "0202020"
checkbox Hematocrito "true"
checkbox Completo "false"
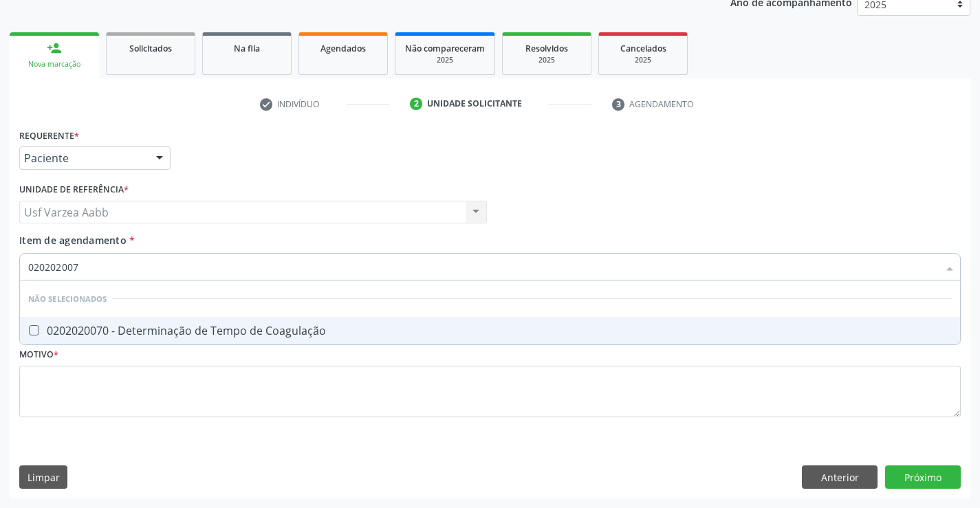
type input "0202020070"
click at [205, 340] on span "0202020070 - Determinação de Tempo de Coagulação" at bounding box center [490, 330] width 940 height 27
checkbox Coagulação "true"
click at [200, 272] on input "0202020070" at bounding box center [483, 266] width 910 height 27
type input "020202007"
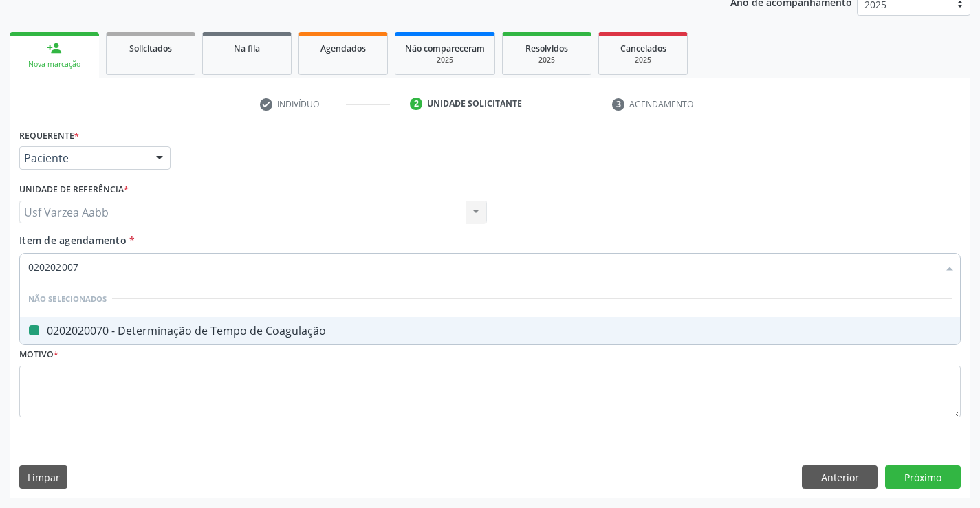
checkbox Coagulação "false"
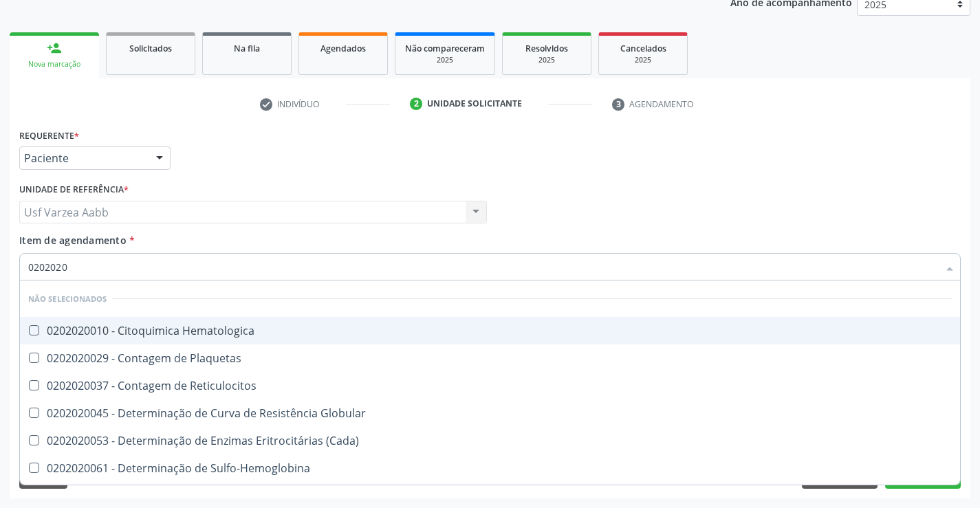
type input "02020201"
checkbox Coagulação "false"
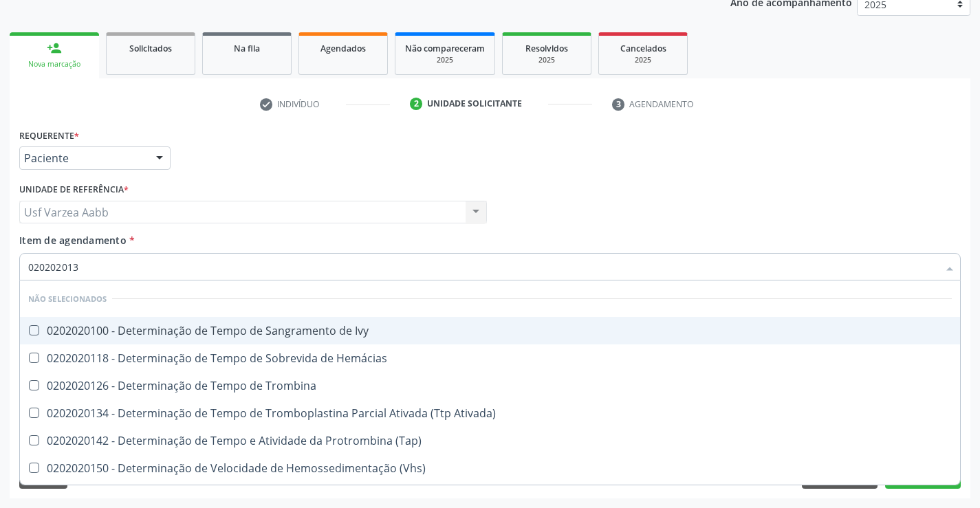
type input "0202020134"
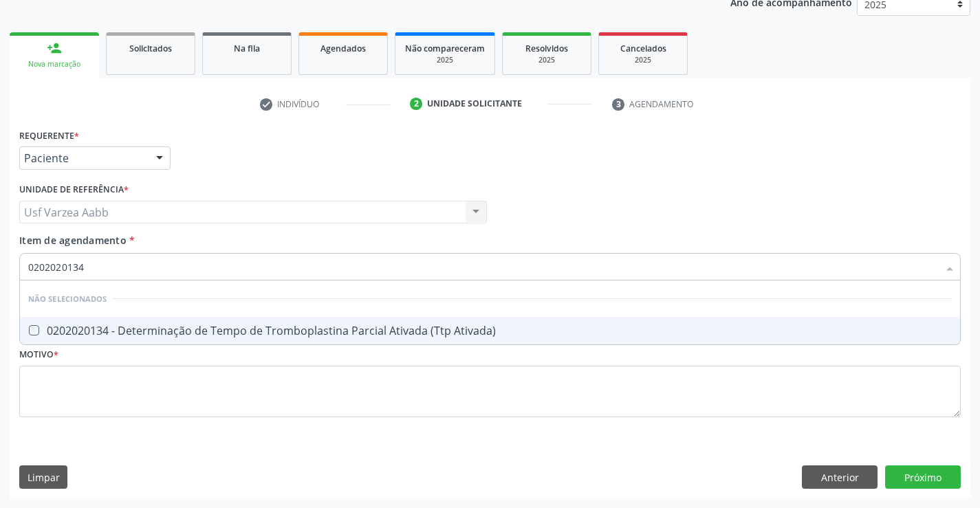
click at [226, 331] on div "0202020134 - Determinação de Tempo de Tromboplastina Parcial Ativada (Ttp Ativa…" at bounding box center [489, 330] width 923 height 11
checkbox Ativada\) "true"
type input "0202020134"
click at [166, 407] on div "Requerente * Paciente Profissional de Saúde Paciente Nenhum resultado encontrad…" at bounding box center [489, 280] width 941 height 311
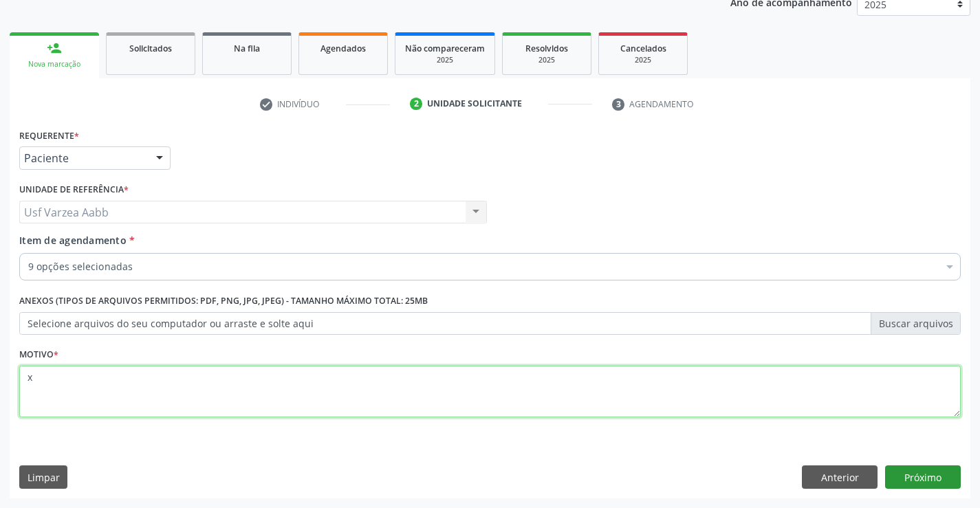
type textarea "x"
click at [936, 487] on button "Próximo" at bounding box center [923, 476] width 76 height 23
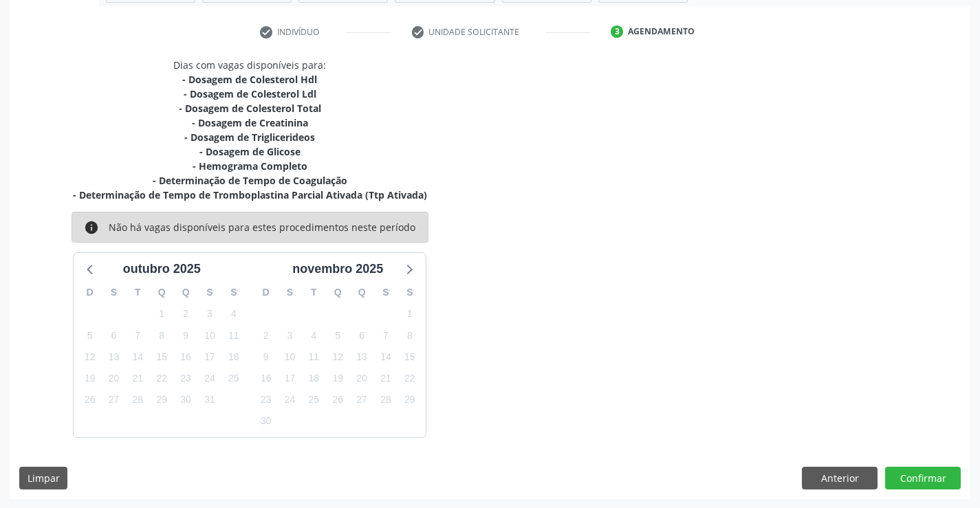
scroll to position [246, 0]
click at [827, 474] on button "Anterior" at bounding box center [840, 477] width 76 height 23
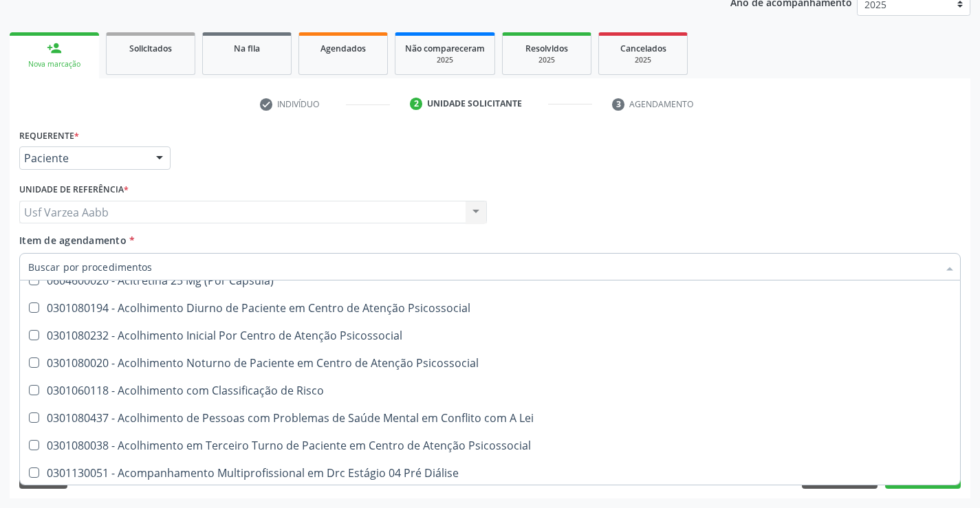
scroll to position [206, 0]
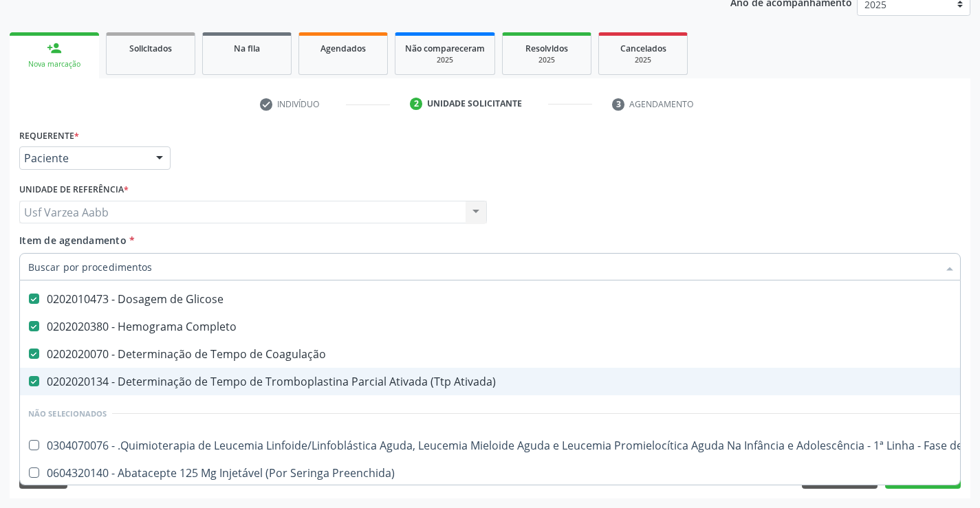
click at [225, 385] on div "0202020134 - Determinação de Tempo de Tromboplastina Parcial Ativada (Ttp Ativa…" at bounding box center [563, 381] width 1070 height 11
checkbox Ativada\) "false"
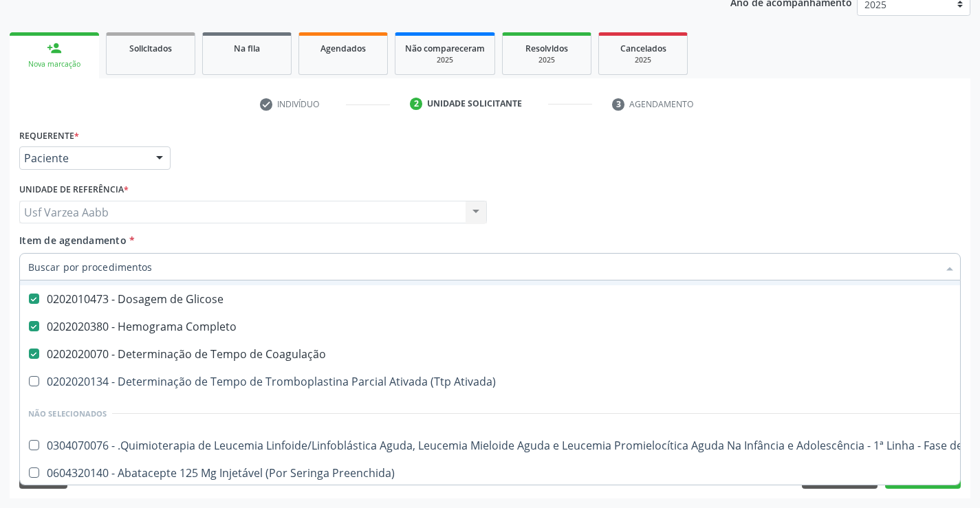
click at [234, 272] on input "Item de agendamento *" at bounding box center [483, 266] width 910 height 27
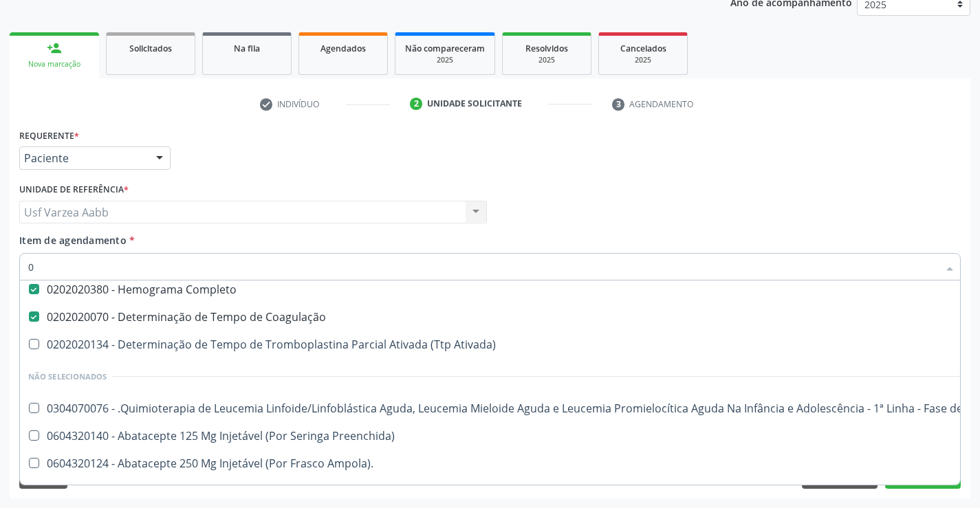
scroll to position [169, 0]
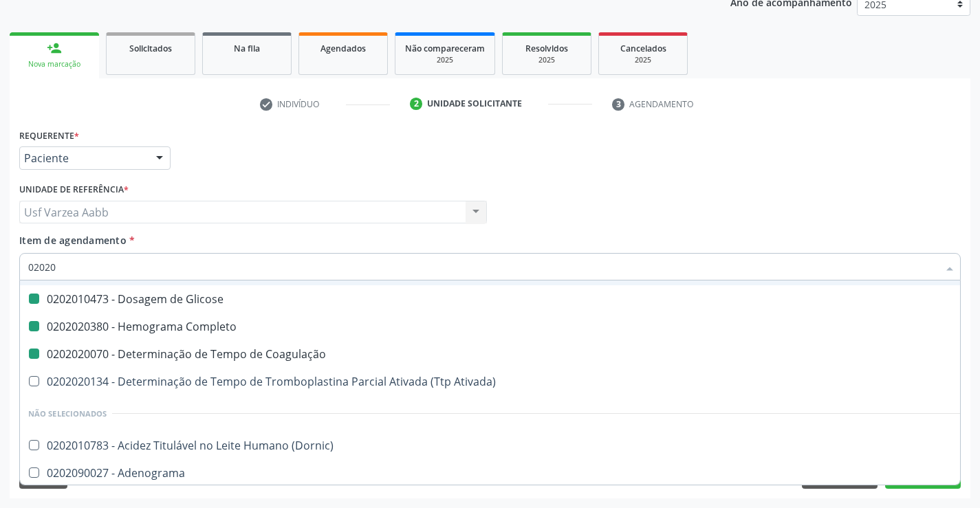
type input "020202"
checkbox Total "false"
checkbox Triglicerideos "false"
checkbox Glicose "false"
checkbox Completo "false"
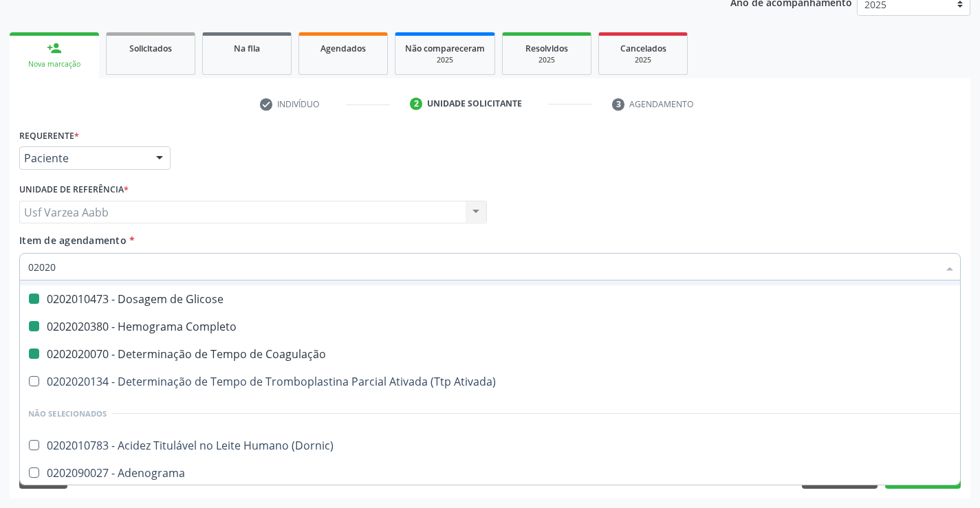
checkbox Coagulação "false"
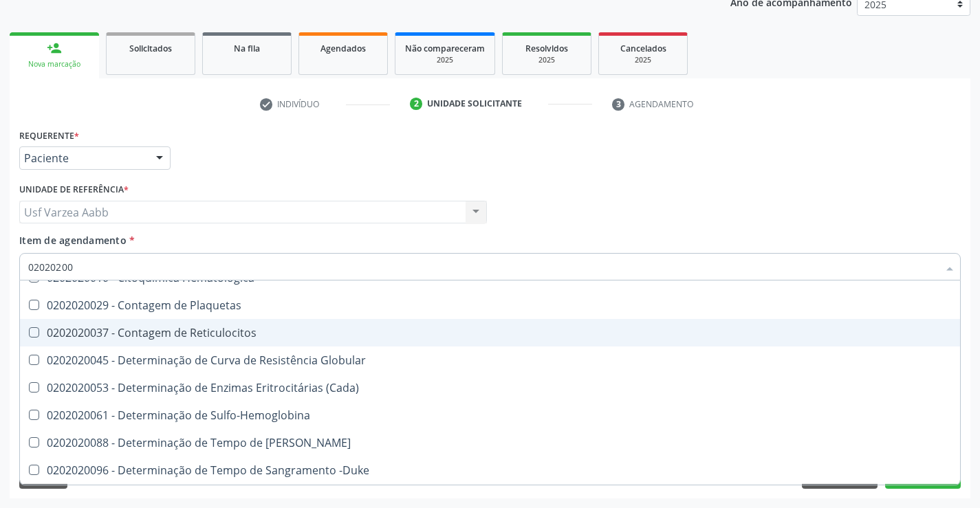
scroll to position [117, 0]
type input "020202008"
checkbox Coagulação "false"
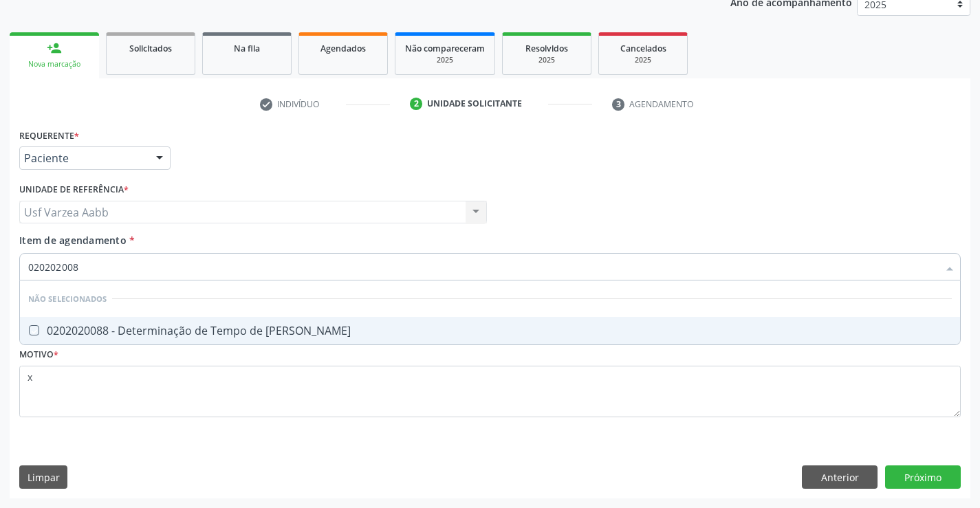
type input "02020200"
checkbox Euglobulina "true"
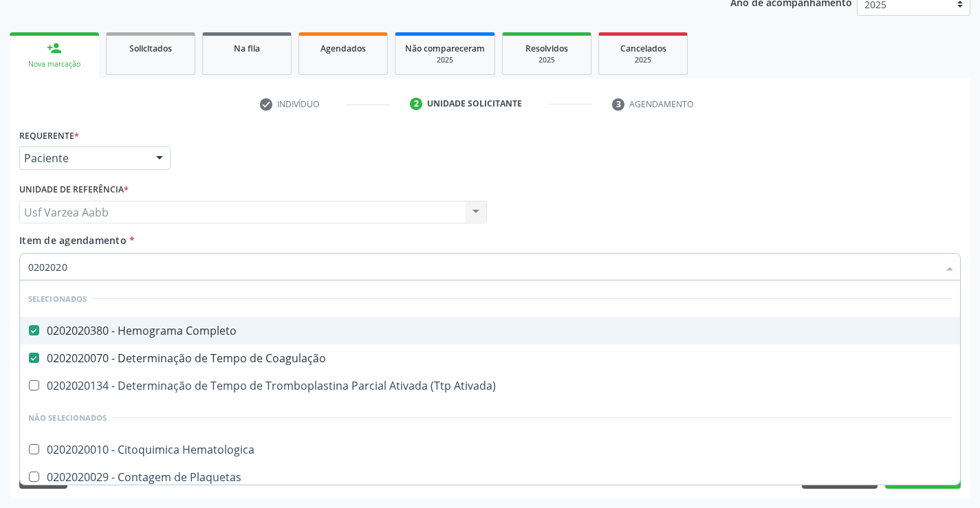
type input "02020207"
checkbox Completo "false"
type input "02020201"
checkbox Completo "false"
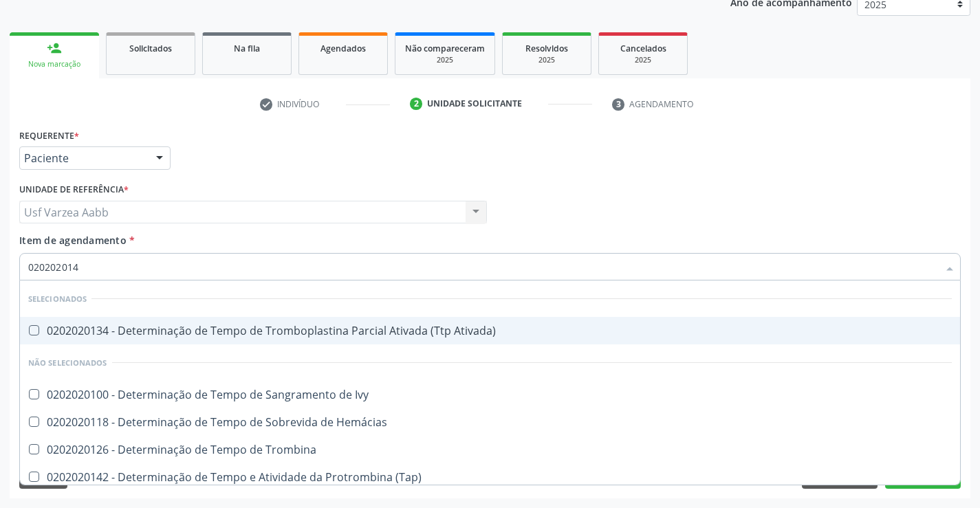
type input "0202020142"
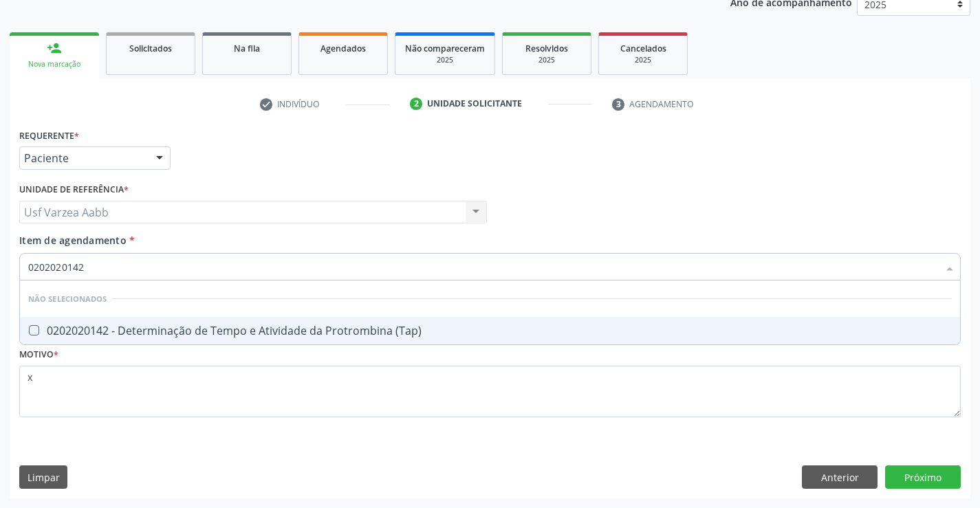
click at [246, 327] on div "0202020142 - Determinação de Tempo e Atividade da Protrombina (Tap)" at bounding box center [489, 330] width 923 height 11
checkbox \(Tap\) "true"
type input "02020201"
checkbox \(Tap\) "false"
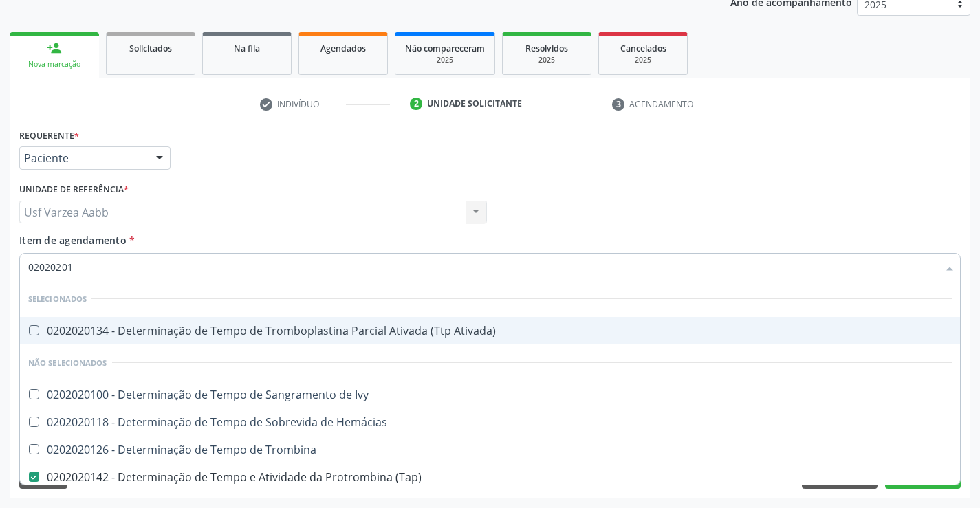
type input "0202020"
checkbox Ativada\) "true"
checkbox \(Tap\) "false"
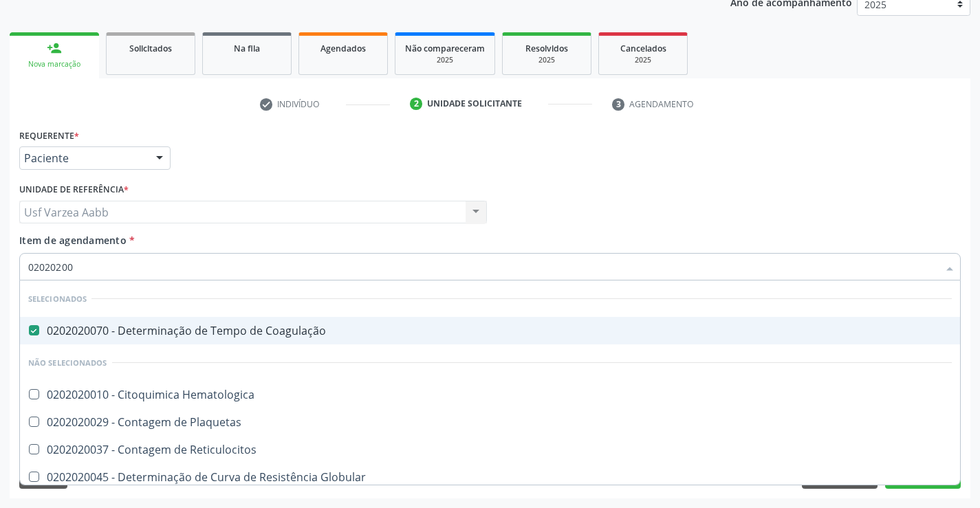
type input "020202009"
checkbox Coagulação "false"
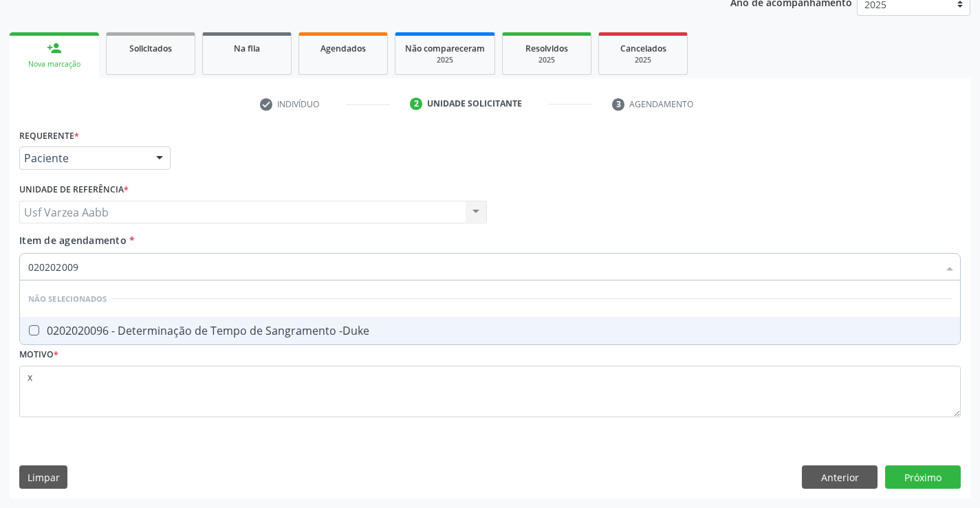
type input "0202020096"
click at [283, 327] on div "0202020096 - Determinação de Tempo de Sangramento -Duke" at bounding box center [489, 330] width 923 height 11
checkbox -Duke "true"
click at [316, 408] on div "Requerente * Paciente Profissional de Saúde Paciente Nenhum resultado encontrad…" at bounding box center [489, 280] width 941 height 311
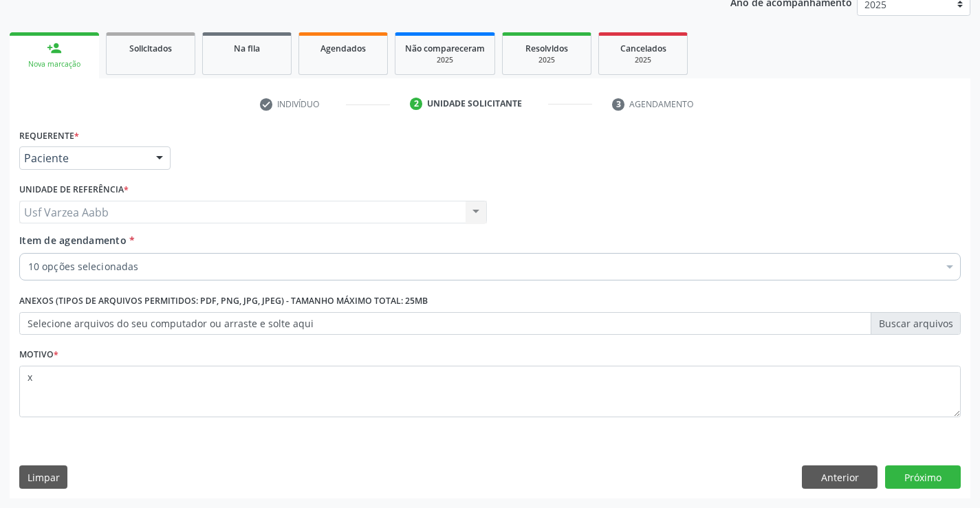
click at [934, 463] on div "Requerente * Paciente Profissional de Saúde Paciente Nenhum resultado encontrad…" at bounding box center [490, 311] width 960 height 373
click at [935, 476] on button "Próximo" at bounding box center [923, 476] width 76 height 23
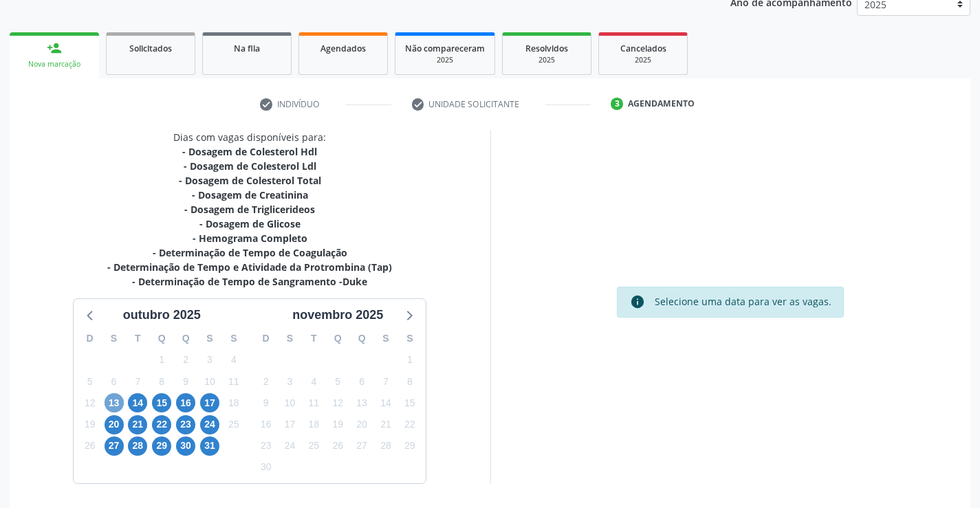
click at [113, 401] on span "13" at bounding box center [113, 402] width 19 height 19
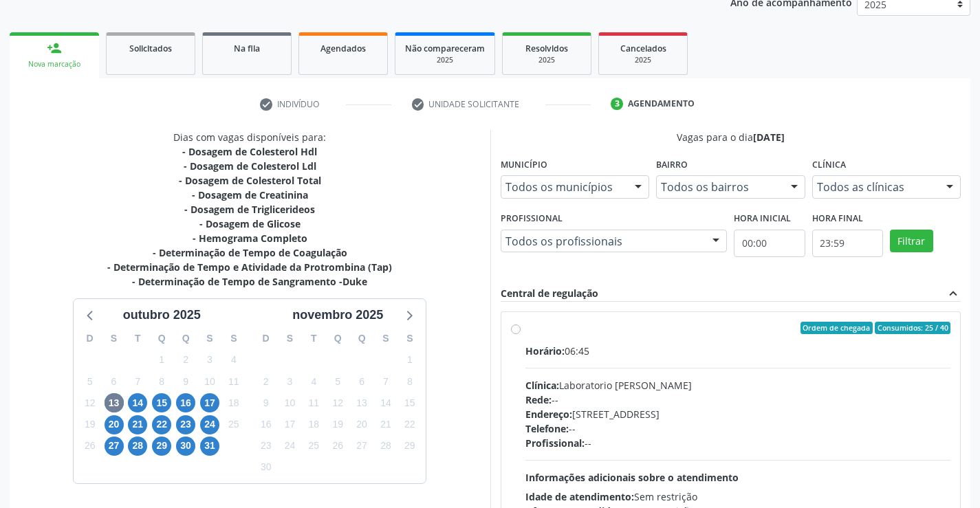
click at [531, 340] on label "Ordem de chegada Consumidos: 25 / 40 Horário: 06:45 Clínica: Laboratorio Jose P…" at bounding box center [738, 427] width 426 height 211
click at [520, 334] on input "Ordem de chegada Consumidos: 25 / 40 Horário: 06:45 Clínica: Laboratorio Jose P…" at bounding box center [516, 328] width 10 height 12
radio input "true"
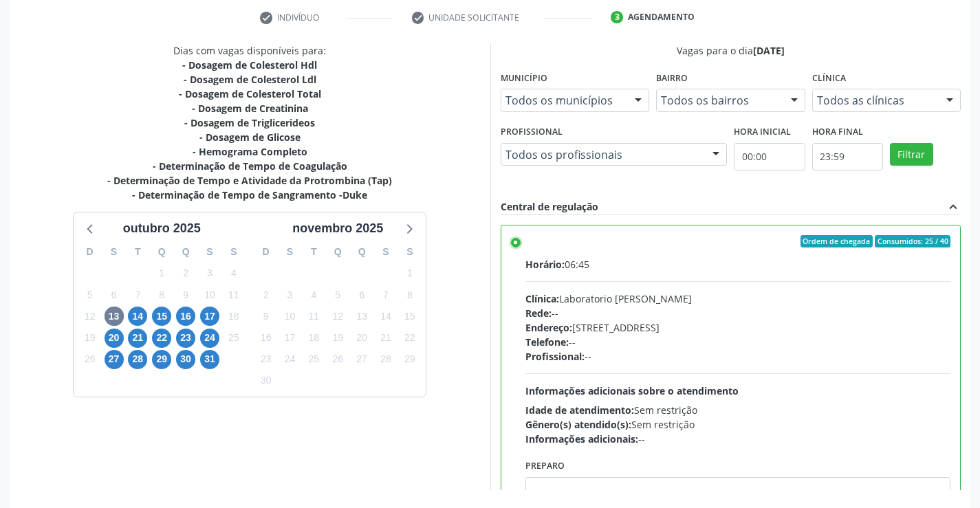
scroll to position [313, 0]
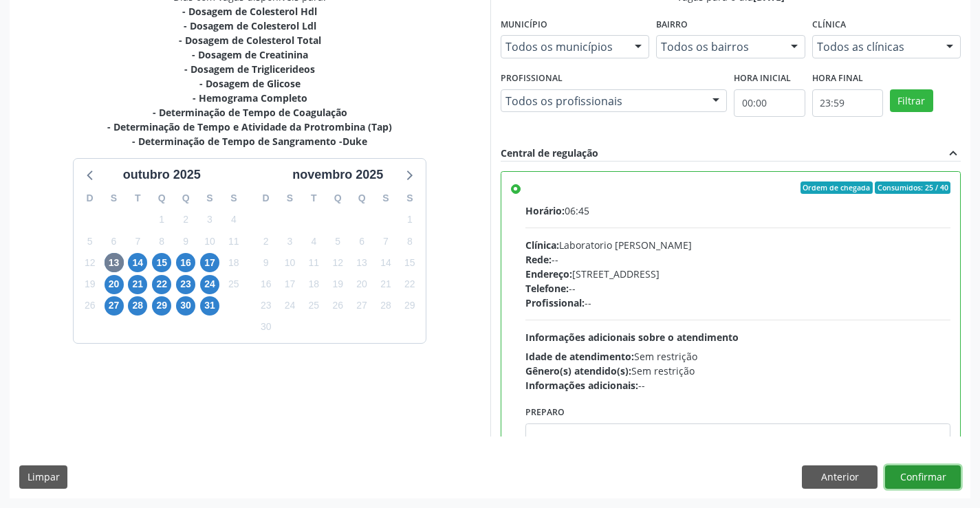
click at [945, 475] on button "Confirmar" at bounding box center [923, 476] width 76 height 23
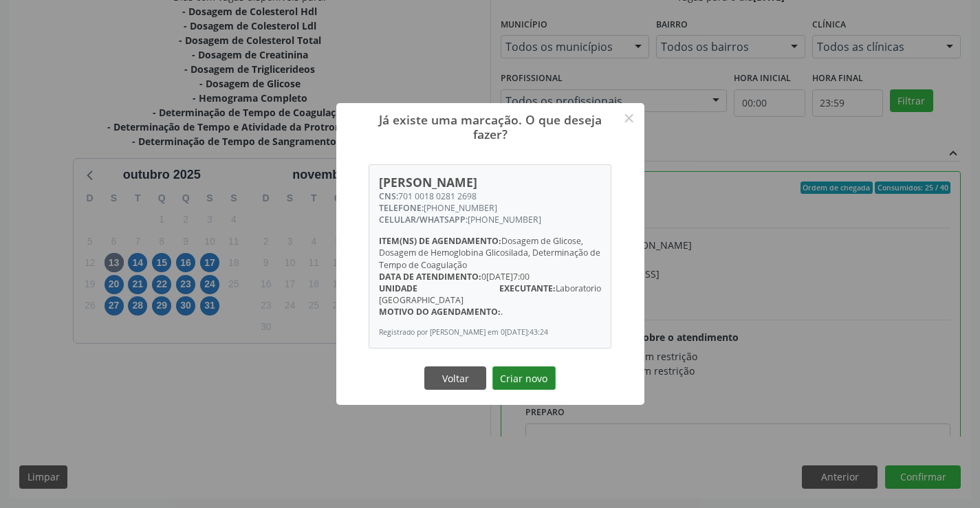
click at [522, 388] on button "Criar novo" at bounding box center [523, 377] width 63 height 23
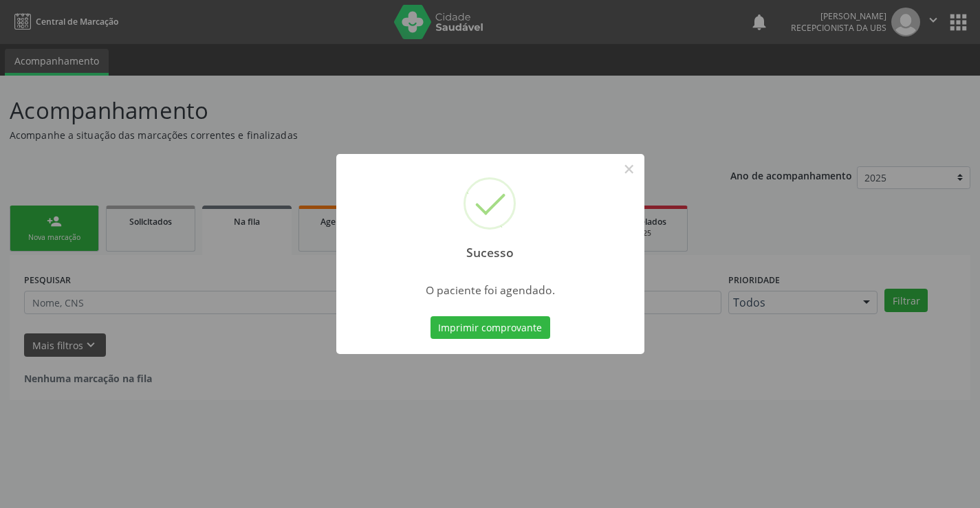
scroll to position [0, 0]
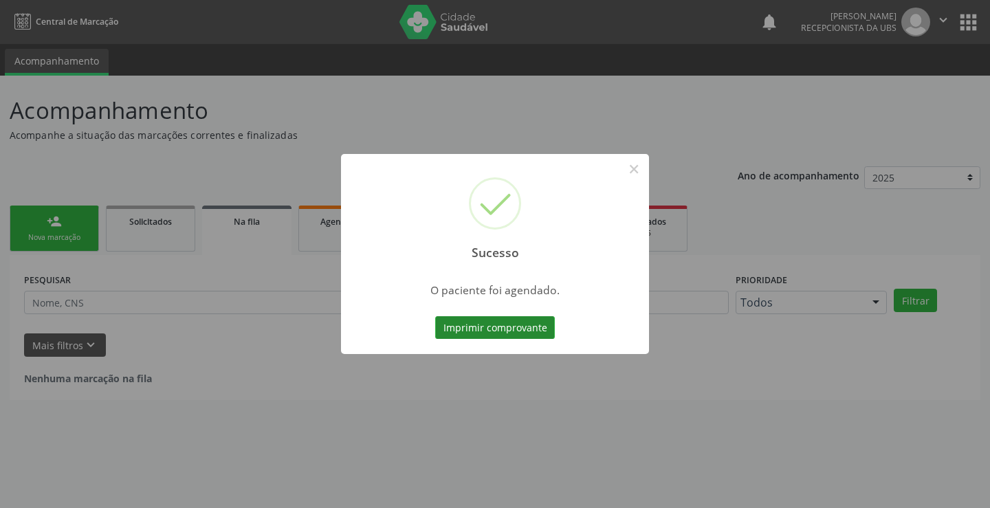
click at [516, 328] on button "Imprimir comprovante" at bounding box center [495, 327] width 120 height 23
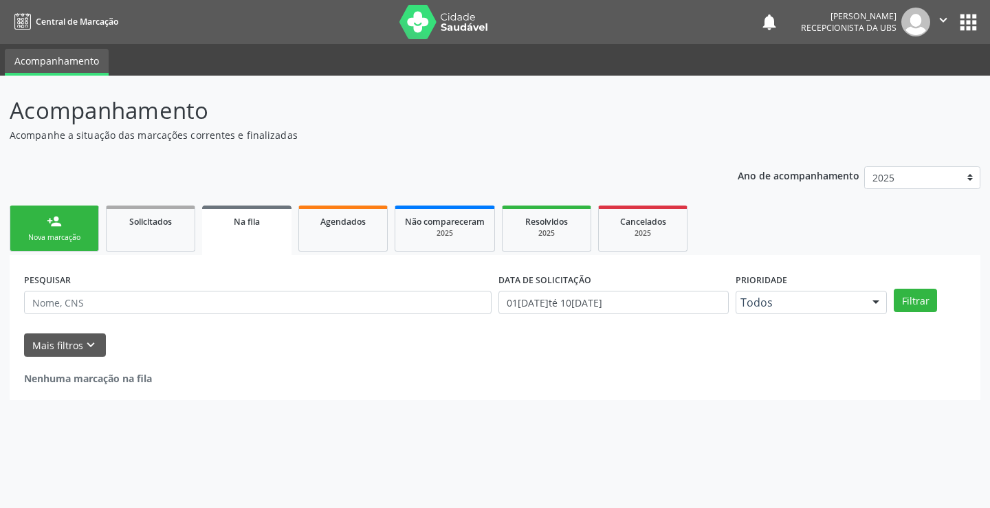
click at [74, 223] on link "person_add Nova marcação" at bounding box center [54, 229] width 89 height 46
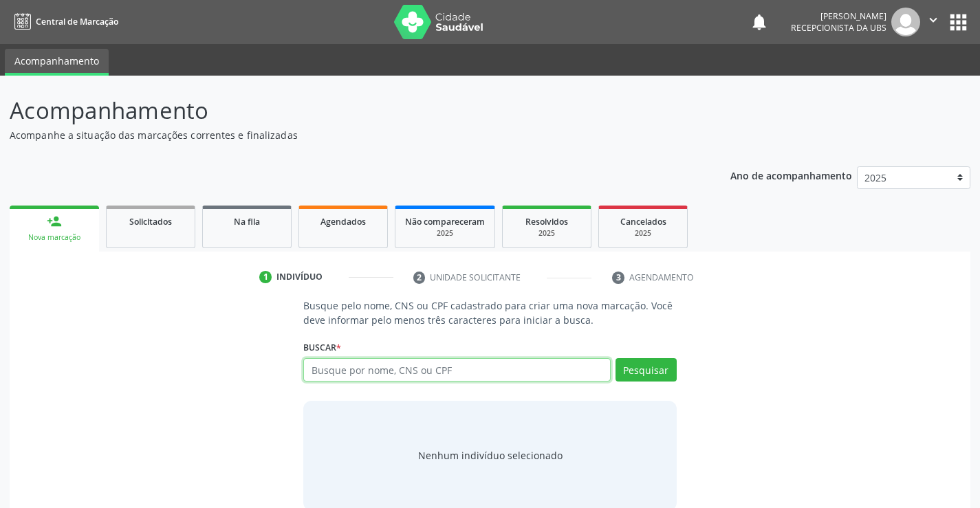
click at [379, 364] on input "text" at bounding box center [456, 369] width 307 height 23
paste input "701 0018 0281 2698"
type input "701 0018 0281 2698"
click at [672, 387] on div "Pesquisar" at bounding box center [643, 374] width 66 height 33
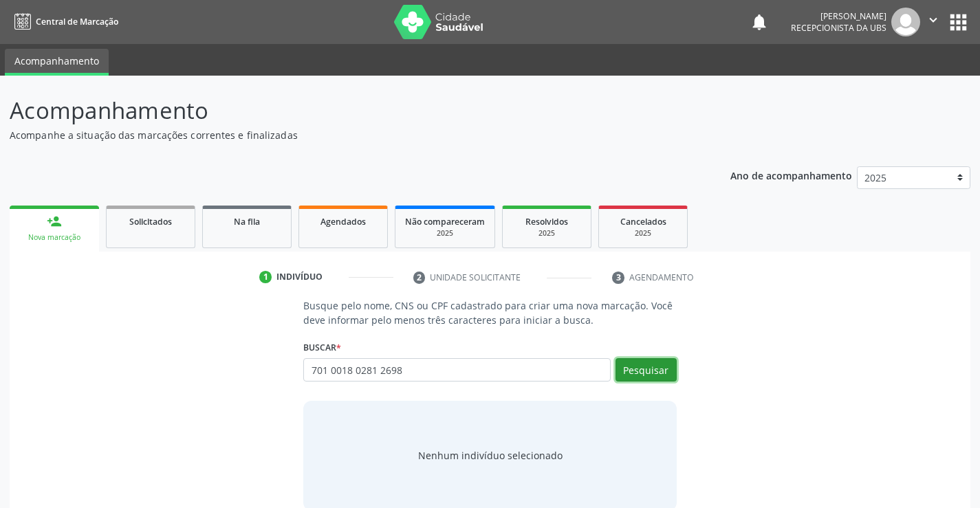
click at [666, 375] on button "Pesquisar" at bounding box center [645, 369] width 61 height 23
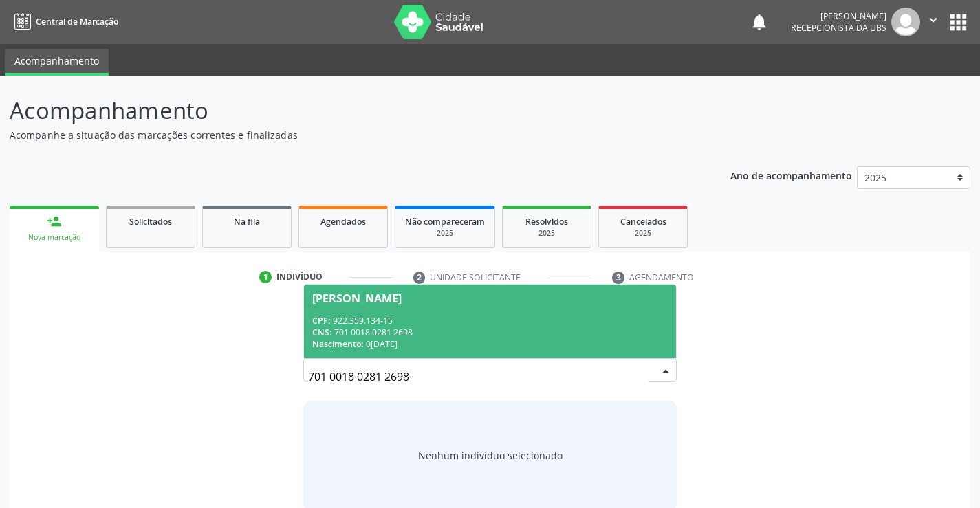
click at [357, 333] on div "CNS: 701 0018 0281 2698" at bounding box center [489, 333] width 355 height 12
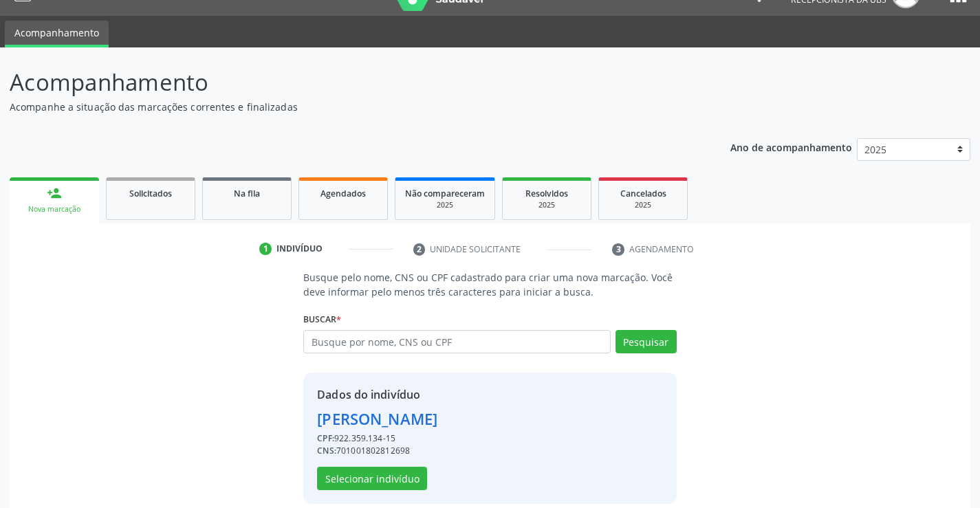
scroll to position [43, 0]
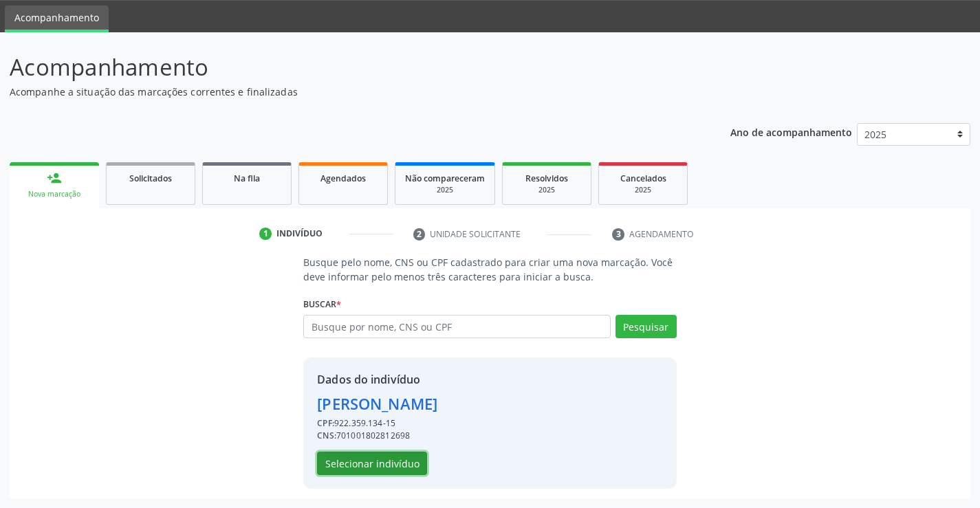
click at [417, 461] on button "Selecionar indivíduo" at bounding box center [372, 463] width 110 height 23
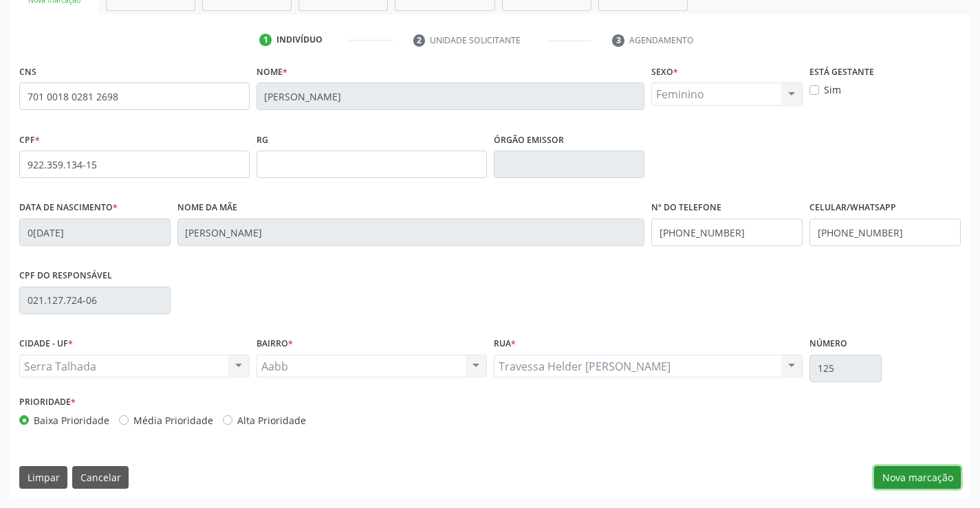
click at [899, 488] on button "Nova marcação" at bounding box center [917, 477] width 87 height 23
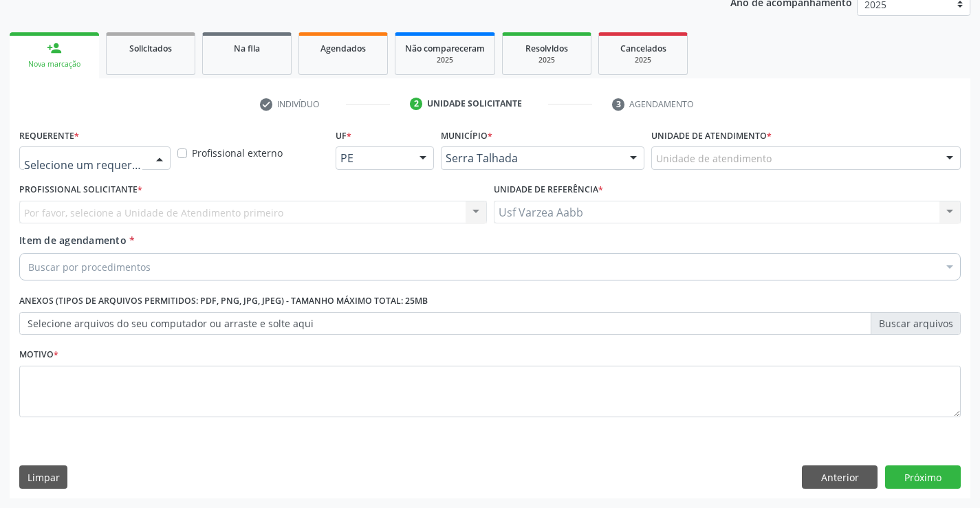
click at [145, 153] on div at bounding box center [94, 157] width 151 height 23
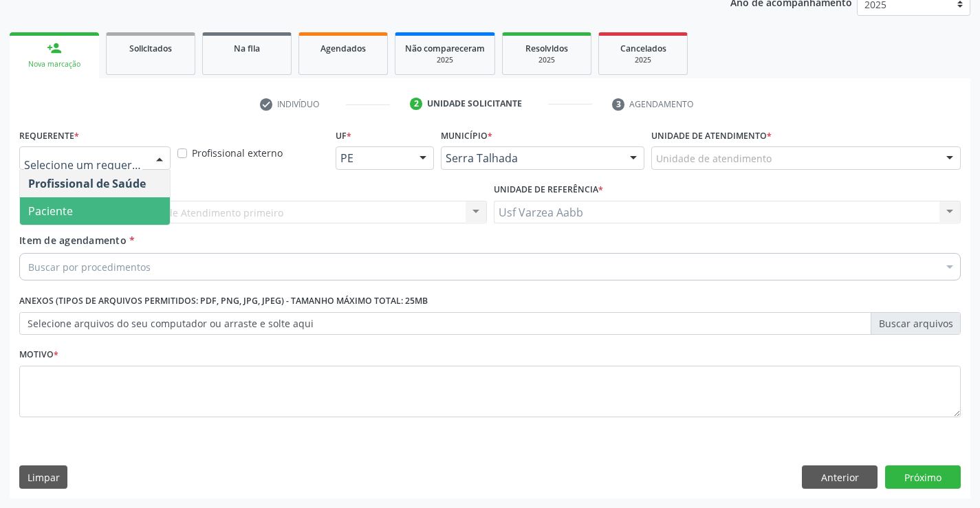
click at [139, 203] on span "Paciente" at bounding box center [95, 210] width 150 height 27
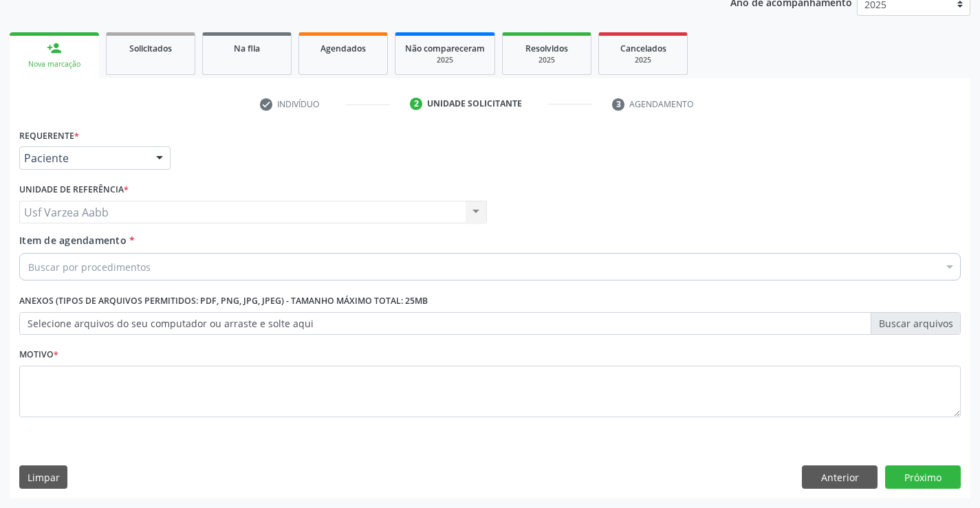
click at [190, 269] on div "Buscar por procedimentos" at bounding box center [489, 266] width 941 height 27
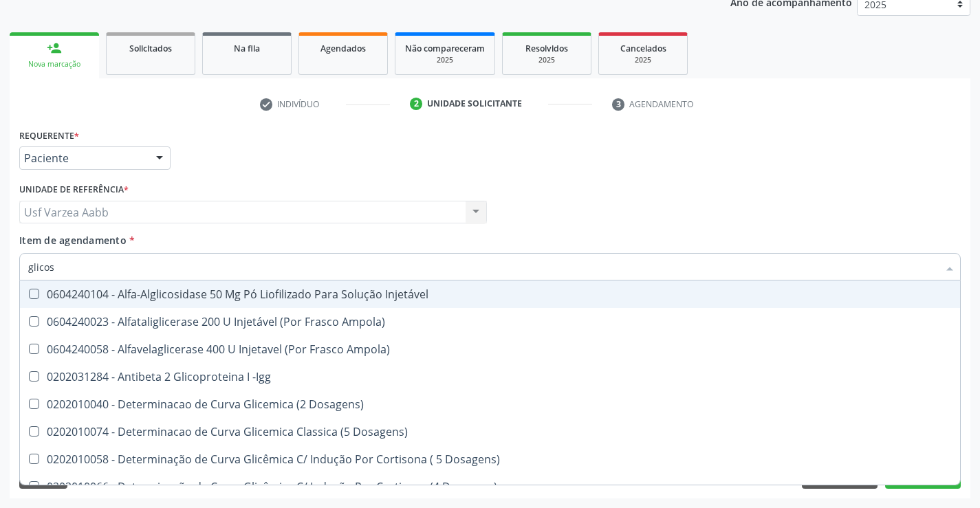
type input "glicosi"
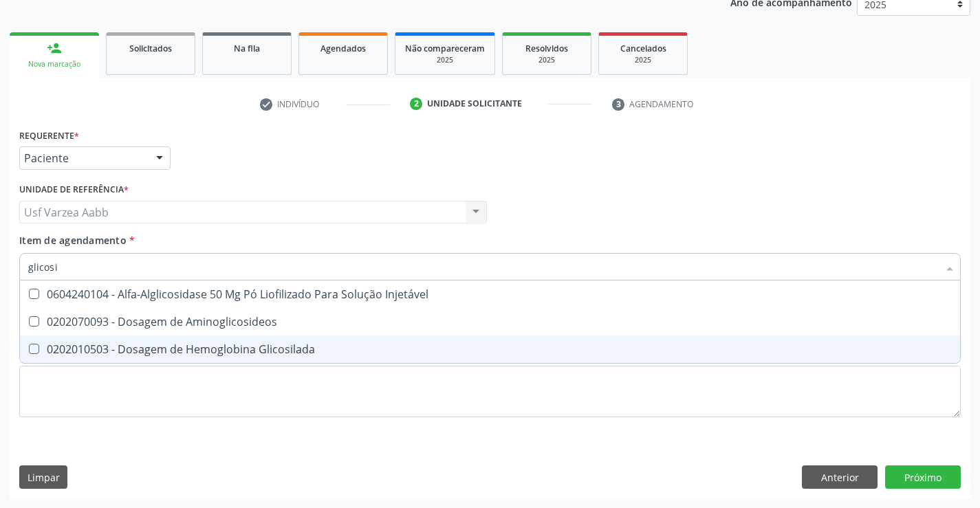
click at [186, 345] on div "0202010503 - Dosagem de Hemoglobina Glicosilada" at bounding box center [489, 349] width 923 height 11
checkbox Glicosilada "true"
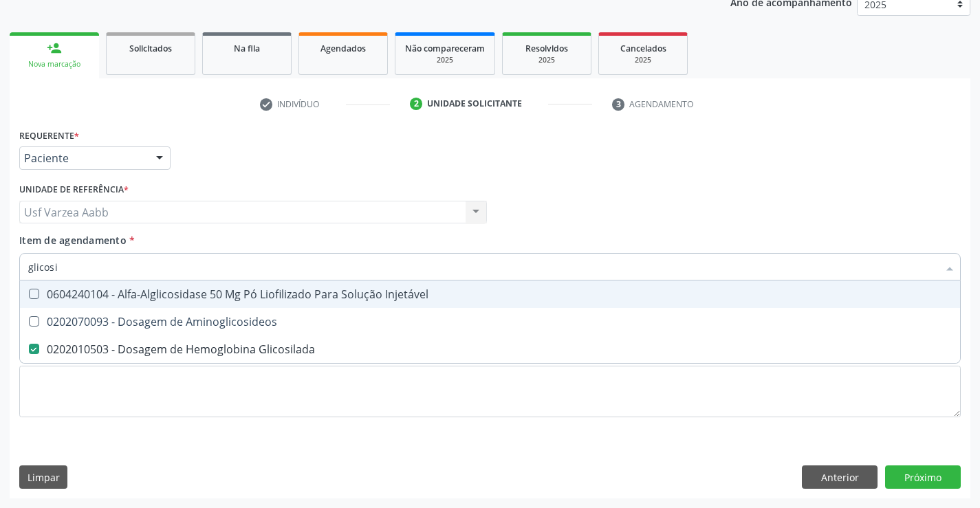
click at [175, 267] on input "glicosi" at bounding box center [483, 266] width 910 height 27
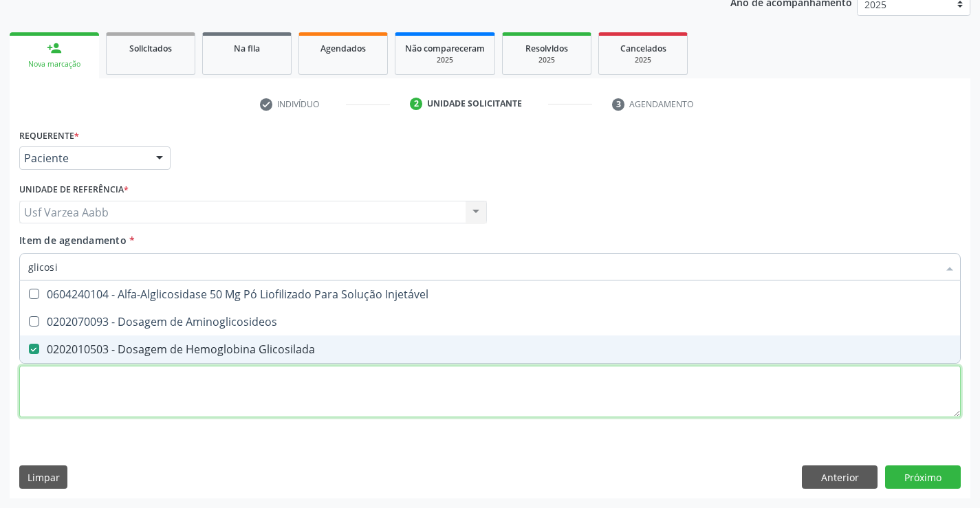
click at [323, 415] on div "Requerente * Paciente Profissional de Saúde Paciente Nenhum resultado encontrad…" at bounding box center [489, 280] width 941 height 311
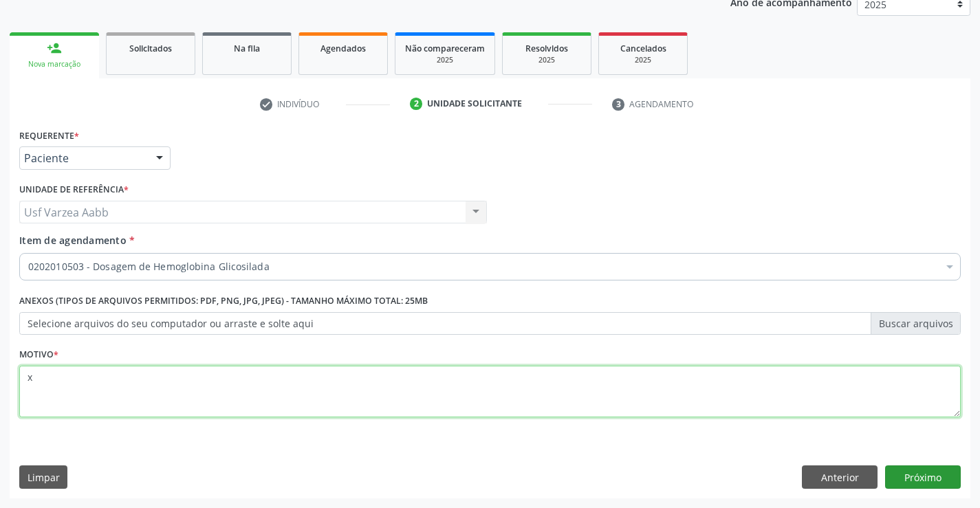
type textarea "x"
click at [911, 475] on button "Próximo" at bounding box center [923, 476] width 76 height 23
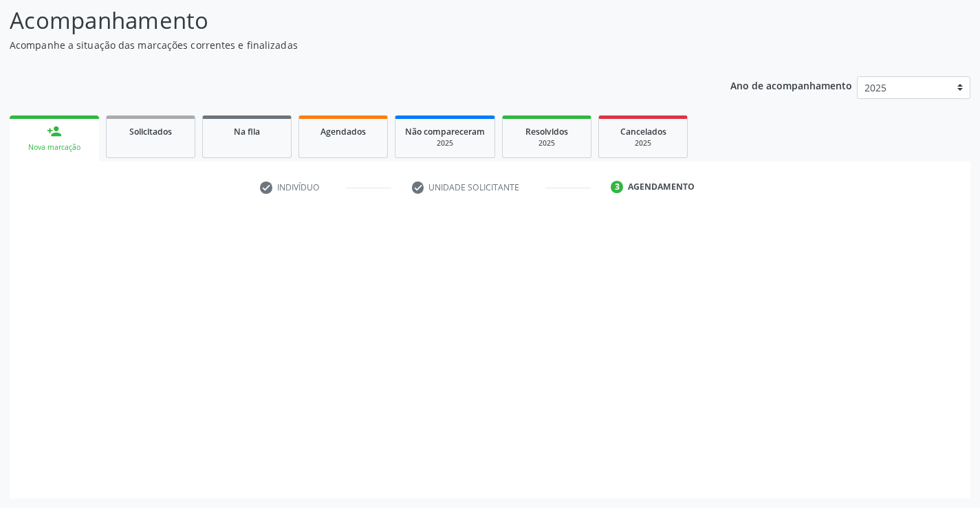
scroll to position [90, 0]
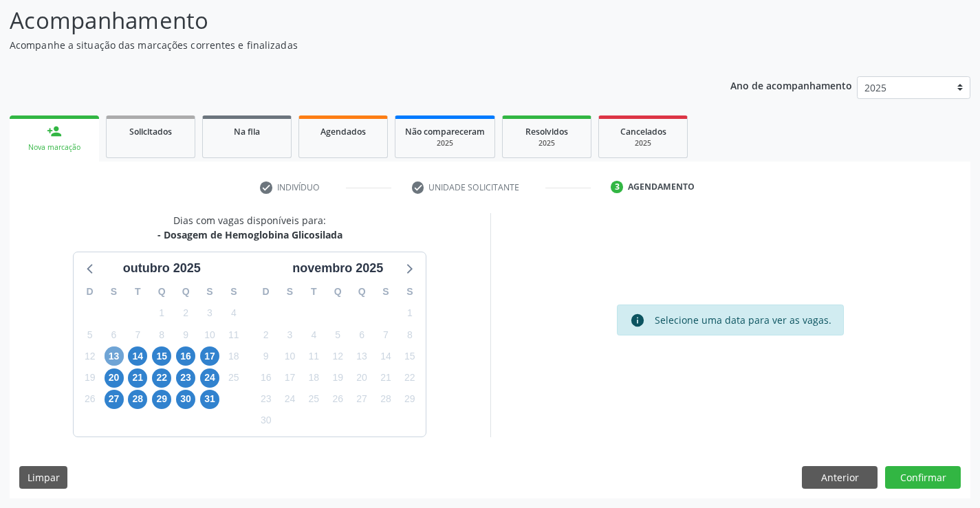
click at [107, 353] on span "13" at bounding box center [113, 355] width 19 height 19
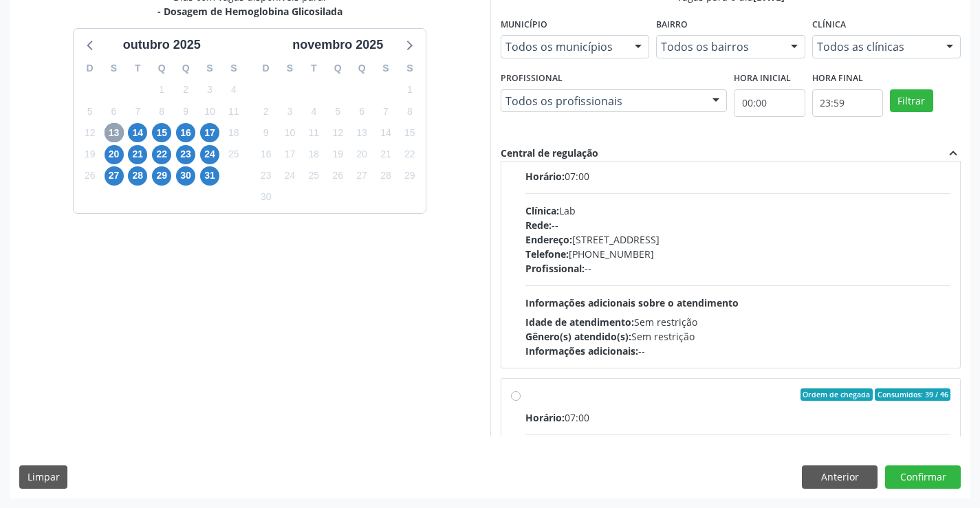
scroll to position [481, 0]
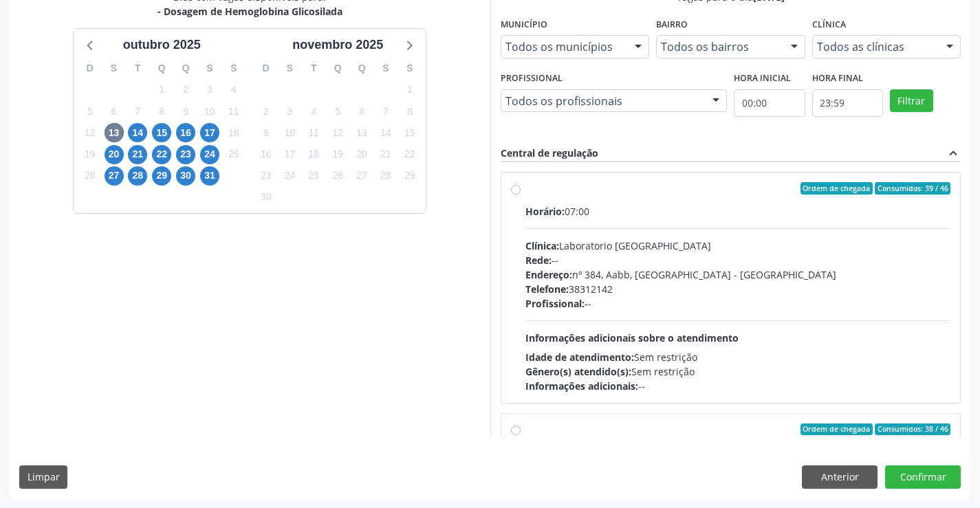
click at [558, 279] on span "Endereço:" at bounding box center [548, 274] width 47 height 13
click at [520, 195] on input "Ordem de chegada Consumidos: 39 / 46 Horário: 07:00 Clínica: Laboratorio Sao Fr…" at bounding box center [516, 188] width 10 height 12
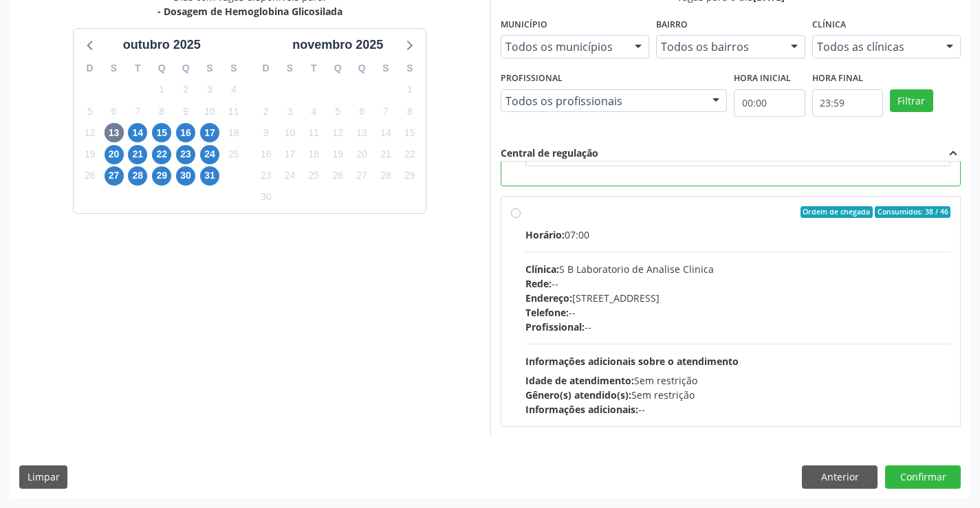
click at [551, 304] on span "Endereço:" at bounding box center [548, 297] width 47 height 13
click at [520, 219] on input "Ordem de chegada Consumidos: 38 / 46 Horário: 07:00 Clínica: S B Laboratorio de…" at bounding box center [516, 212] width 10 height 12
radio input "false"
radio input "true"
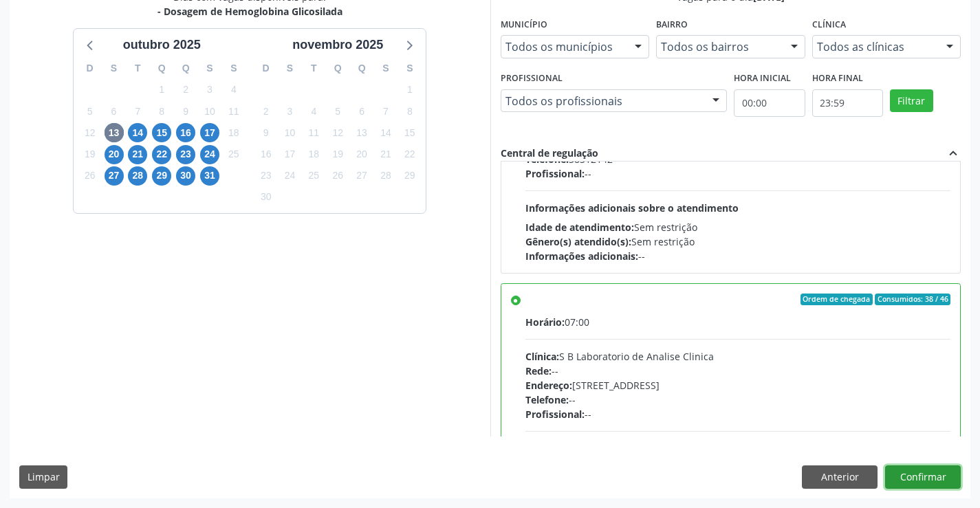
click at [921, 470] on button "Confirmar" at bounding box center [923, 476] width 76 height 23
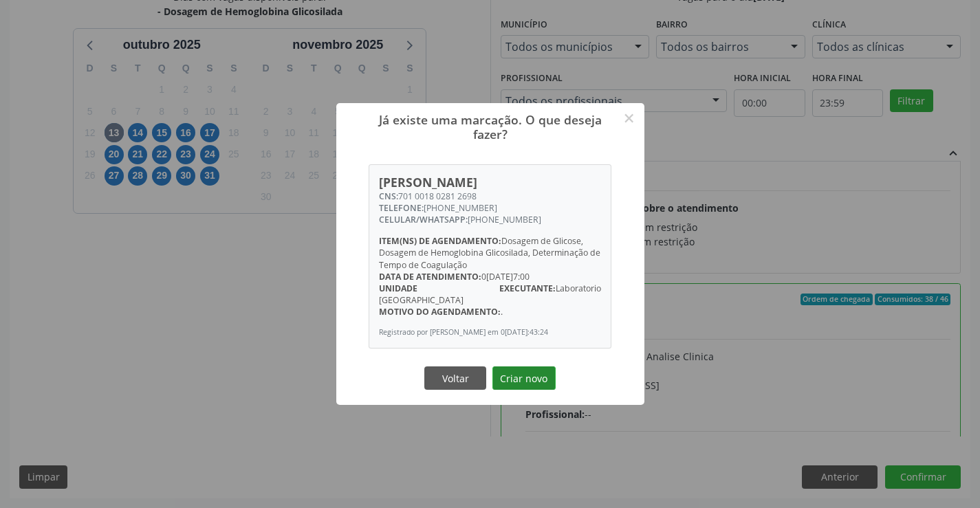
click at [542, 376] on button "Criar novo" at bounding box center [523, 377] width 63 height 23
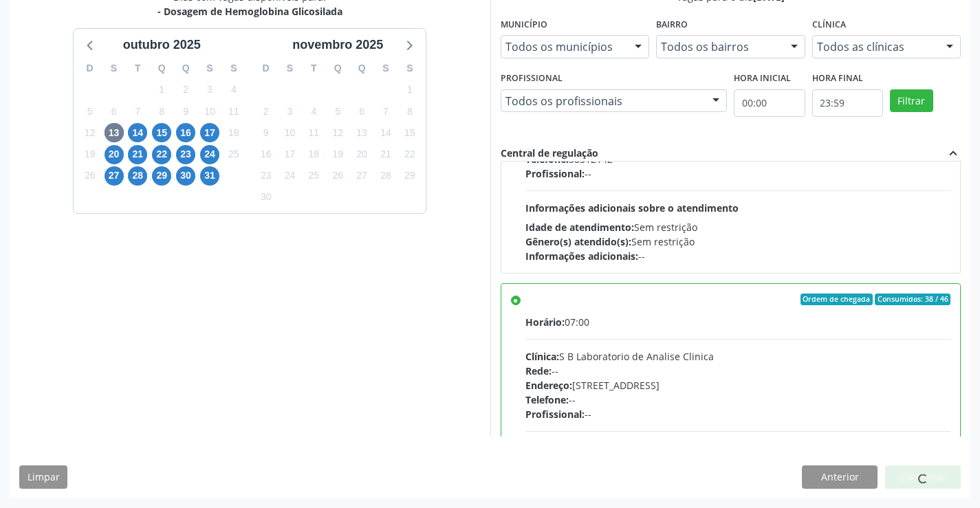
scroll to position [0, 0]
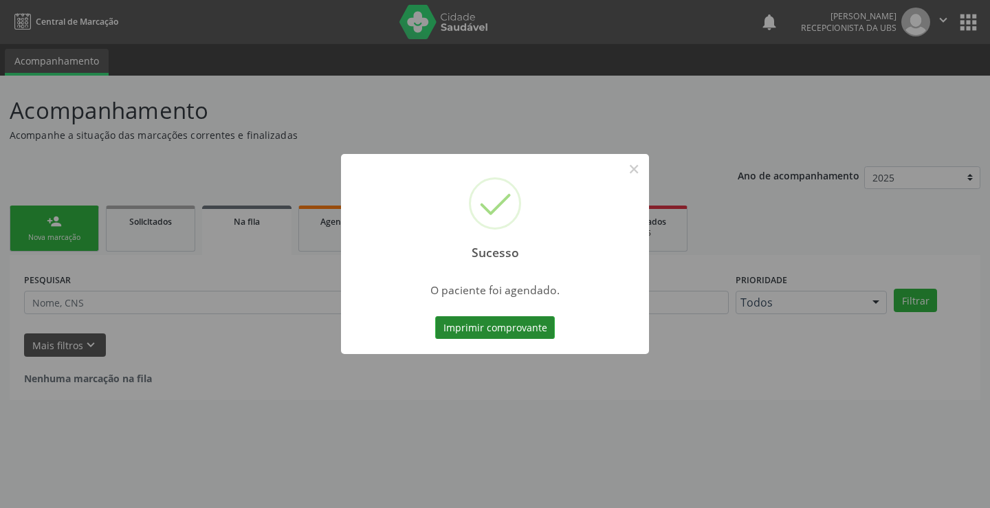
click at [542, 333] on button "Imprimir comprovante" at bounding box center [495, 327] width 120 height 23
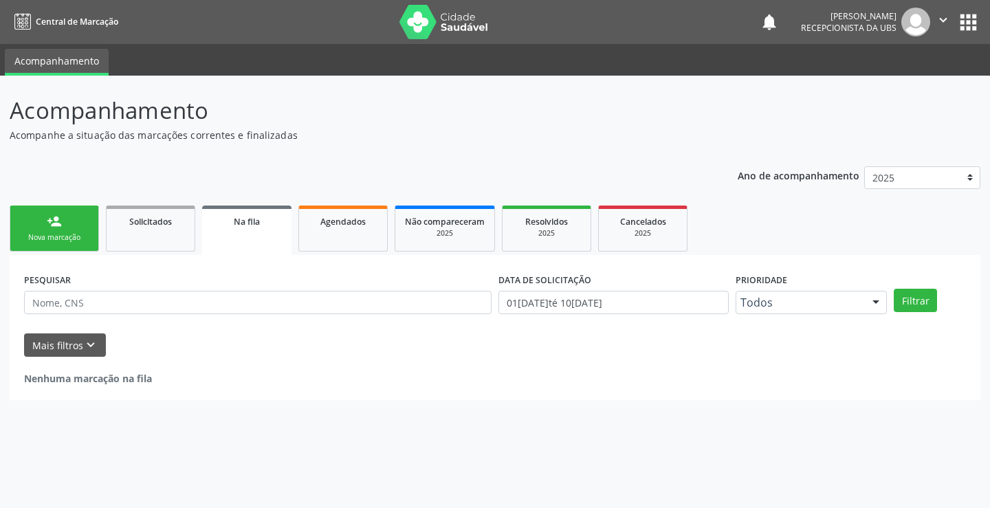
click at [52, 222] on div "person_add" at bounding box center [54, 221] width 15 height 15
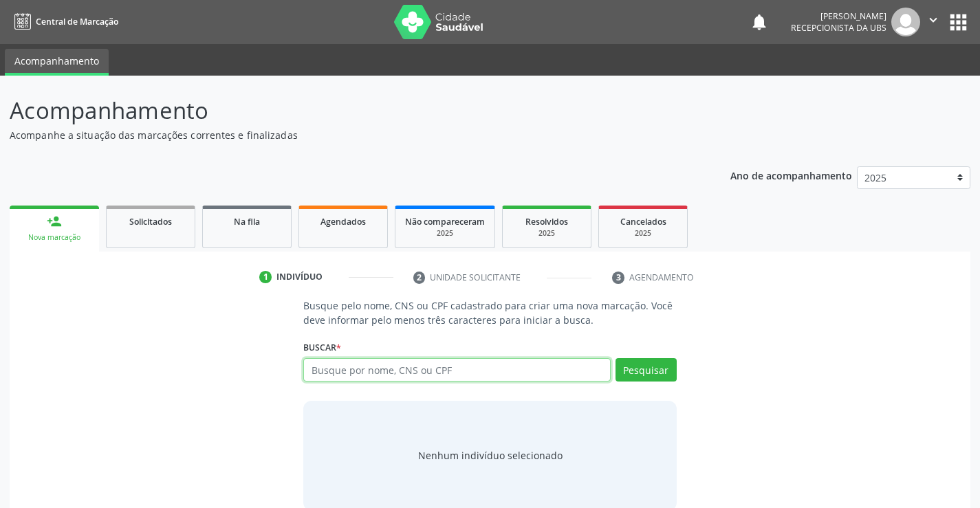
click at [369, 366] on input "text" at bounding box center [456, 369] width 307 height 23
type input "898003955340742"
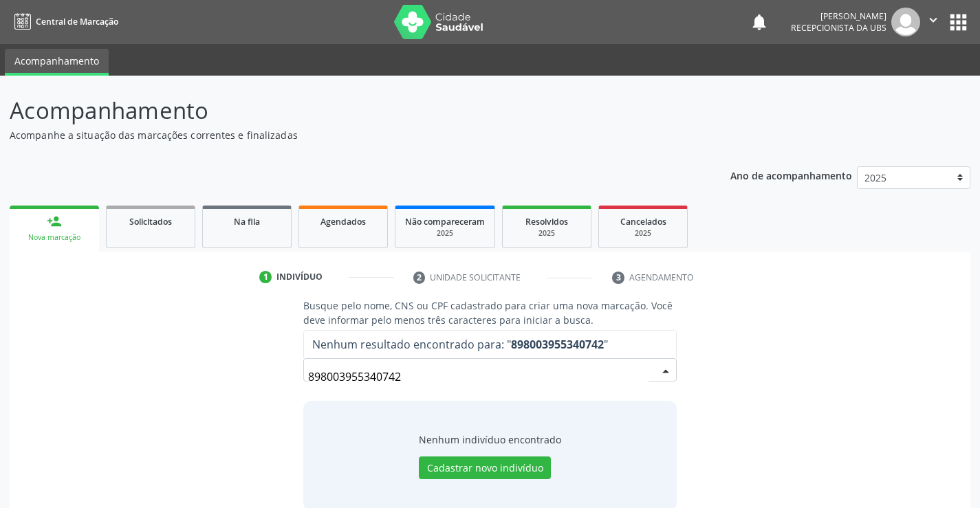
click at [511, 367] on input "898003955340742" at bounding box center [478, 376] width 340 height 27
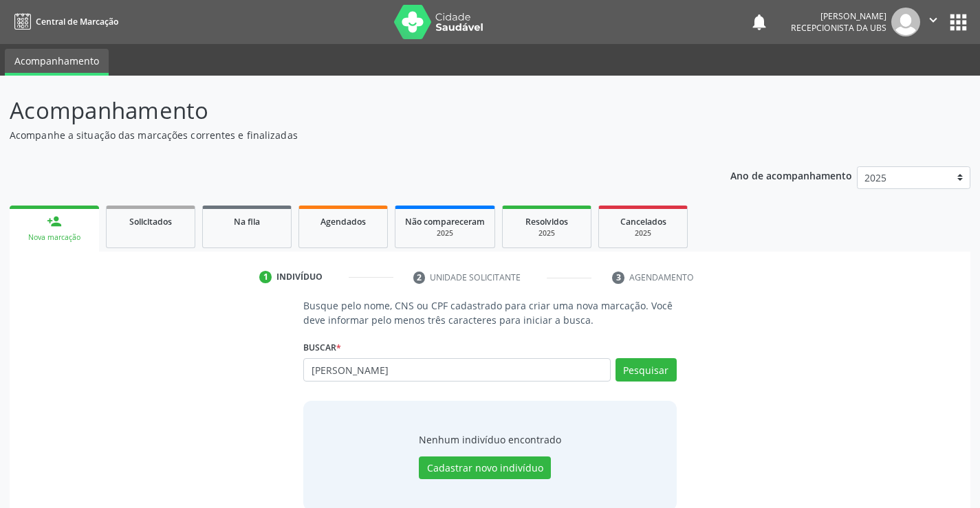
type input "joao julio federico"
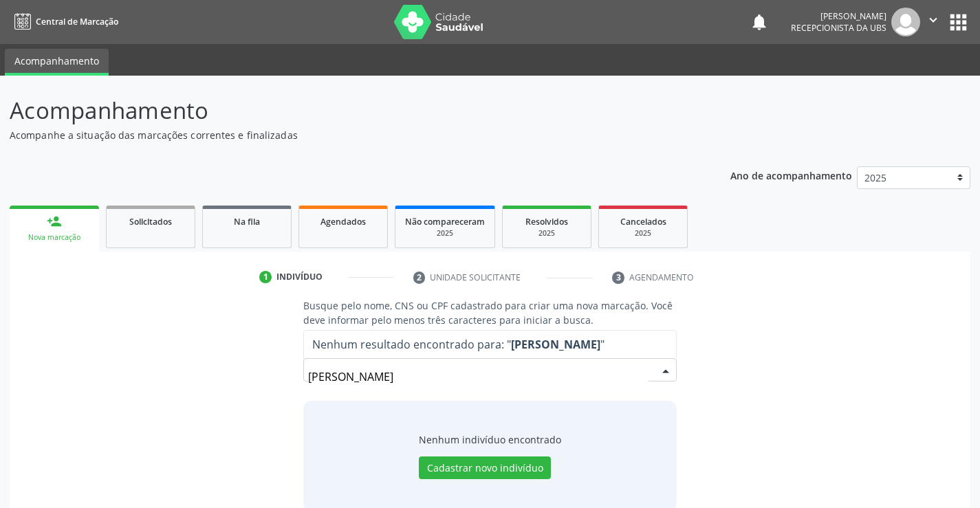
click at [515, 366] on input "joao julio federico" at bounding box center [478, 376] width 340 height 27
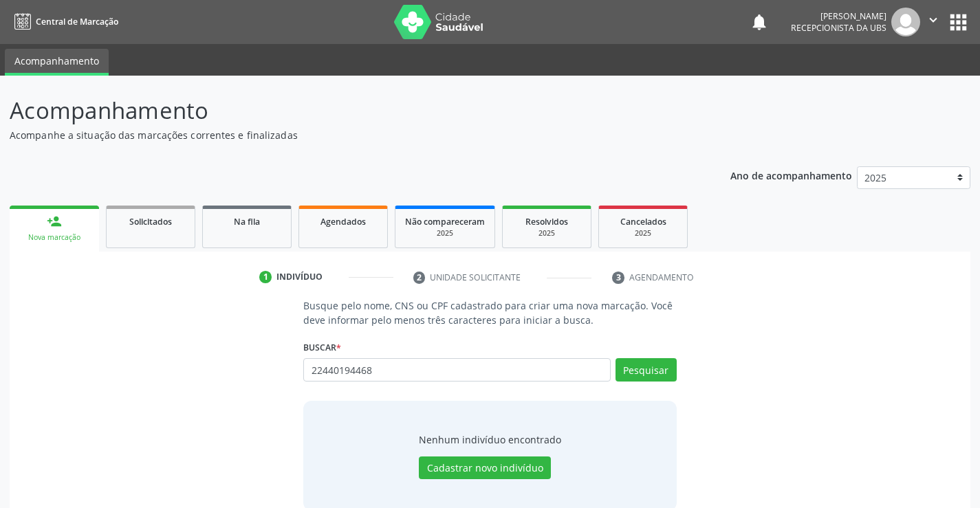
type input "22440194468"
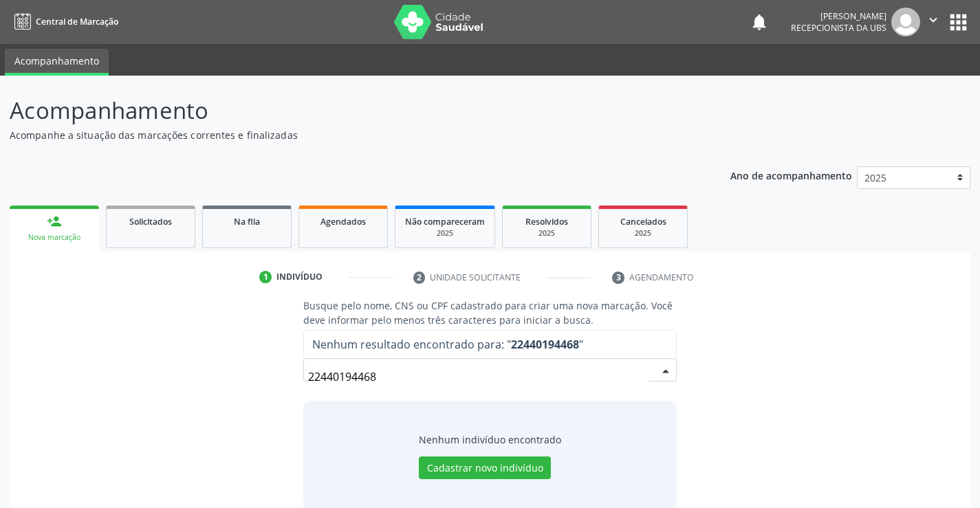
click at [515, 366] on input "22440194468" at bounding box center [478, 376] width 340 height 27
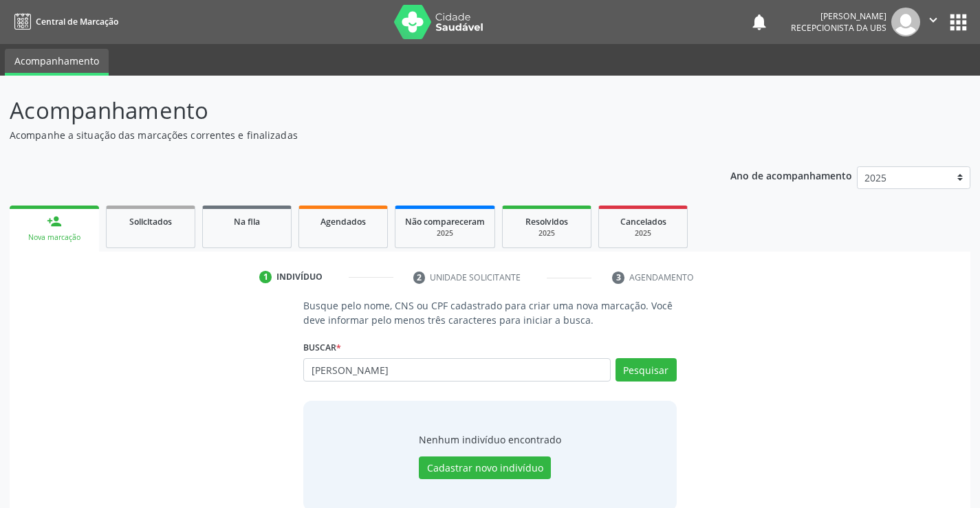
type input "João julio"
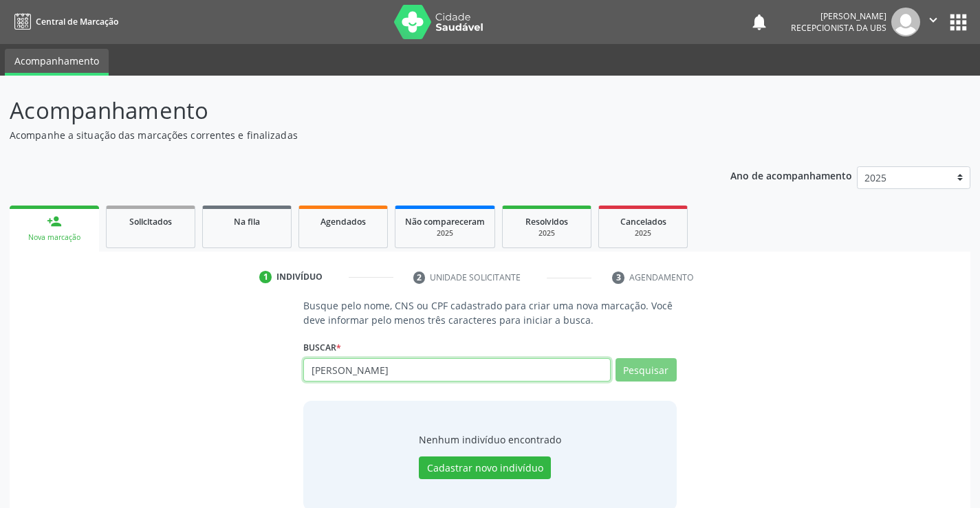
click at [400, 375] on input "João julio" at bounding box center [456, 369] width 307 height 23
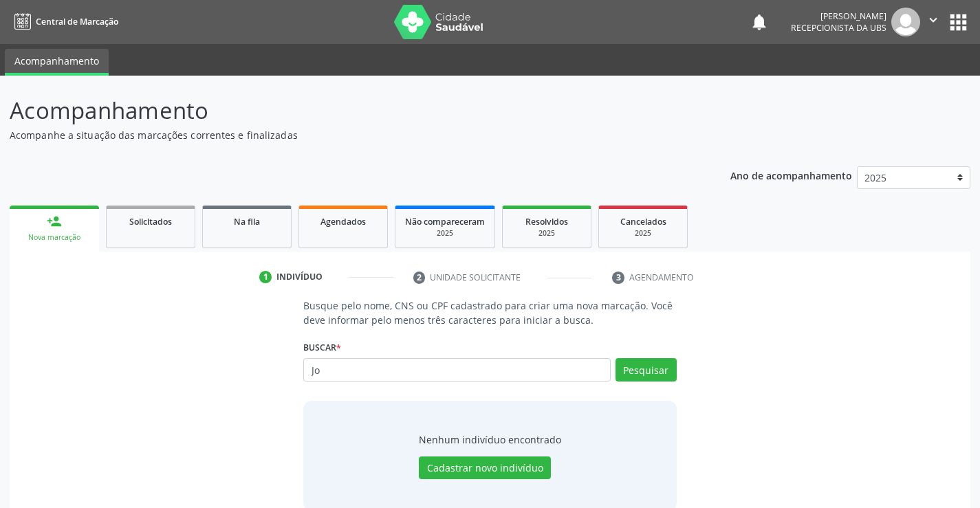
type input "J"
type input "898003955340742"
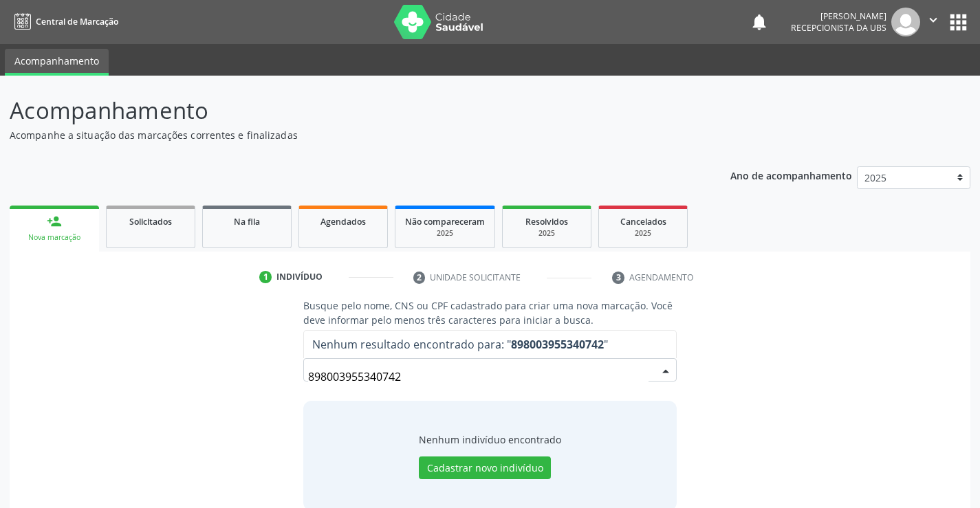
click at [542, 373] on input "898003955340742" at bounding box center [478, 376] width 340 height 27
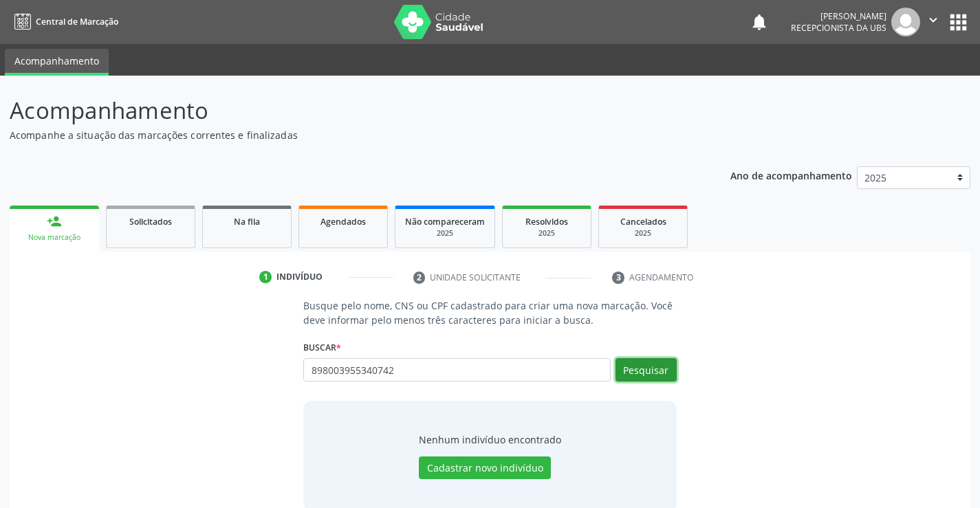
click at [635, 362] on button "Pesquisar" at bounding box center [645, 369] width 61 height 23
type input "898005149847145"
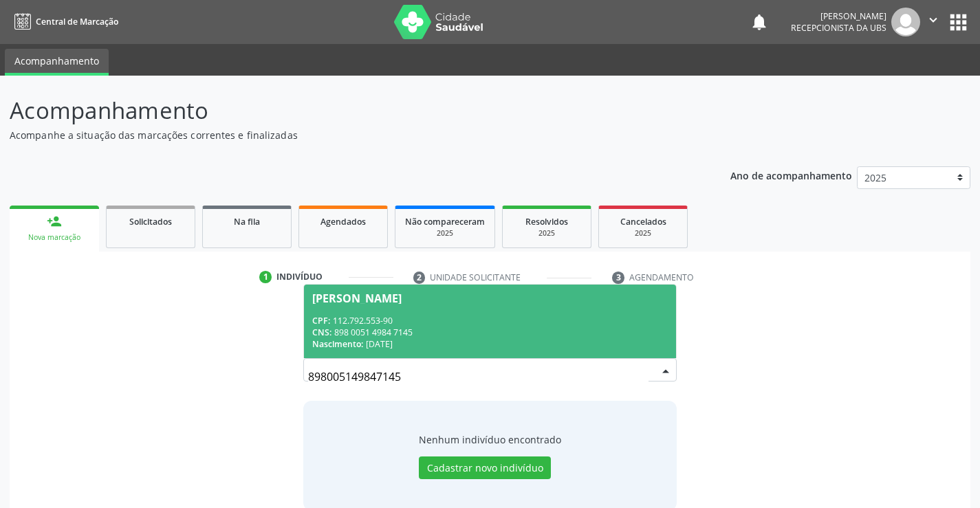
click at [561, 311] on span "Julia Rodrigues Conrad Romao CPF: 112.792.553-90 CNS: 898 0051 4984 7145 Nascim…" at bounding box center [489, 322] width 371 height 74
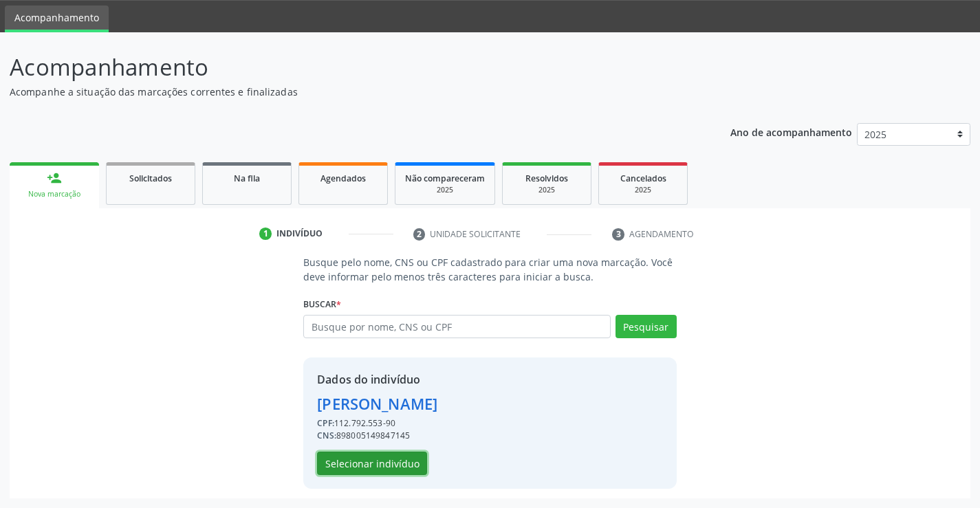
click at [408, 459] on button "Selecionar indivíduo" at bounding box center [372, 463] width 110 height 23
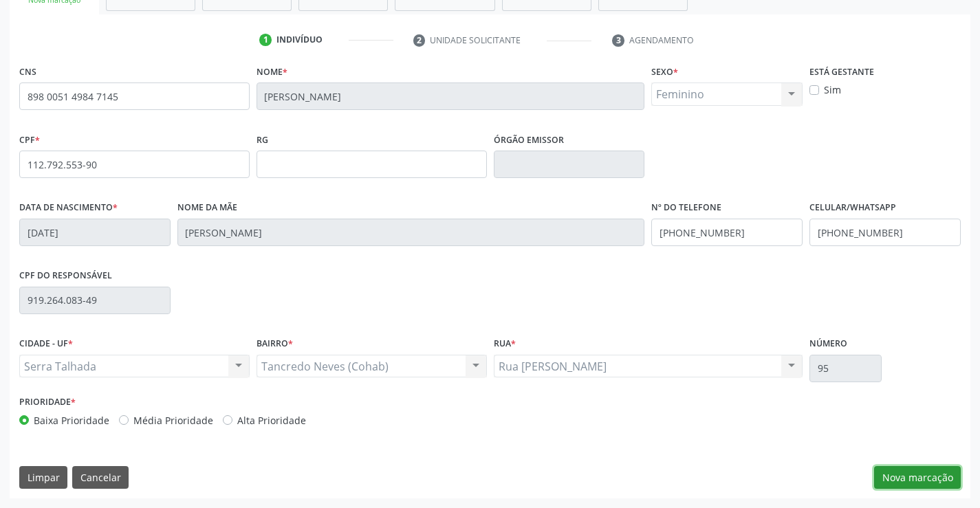
click at [881, 480] on button "Nova marcação" at bounding box center [917, 477] width 87 height 23
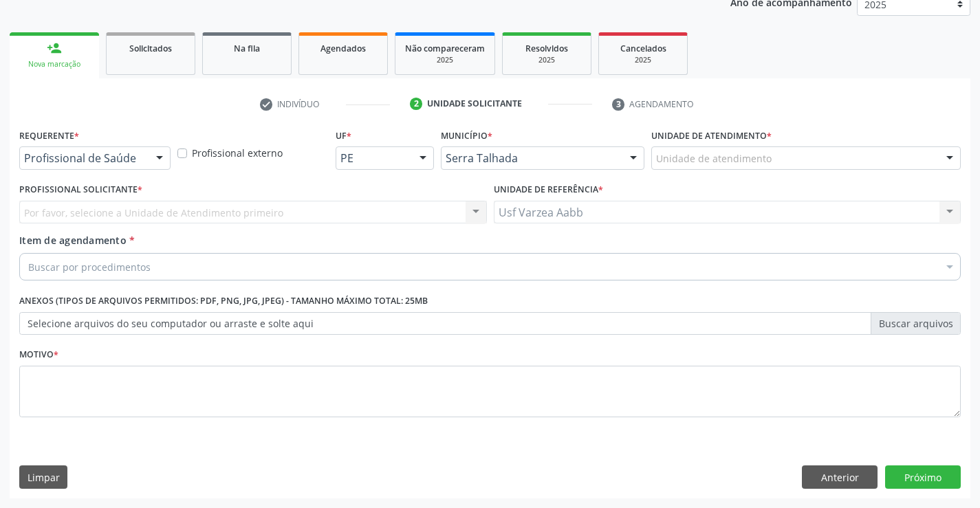
scroll to position [173, 0]
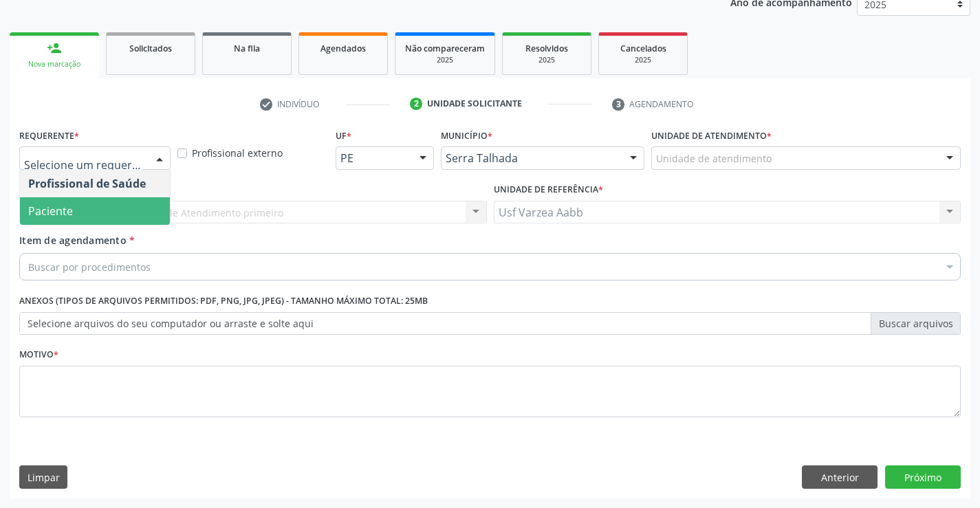
click at [98, 198] on span "Paciente" at bounding box center [95, 210] width 150 height 27
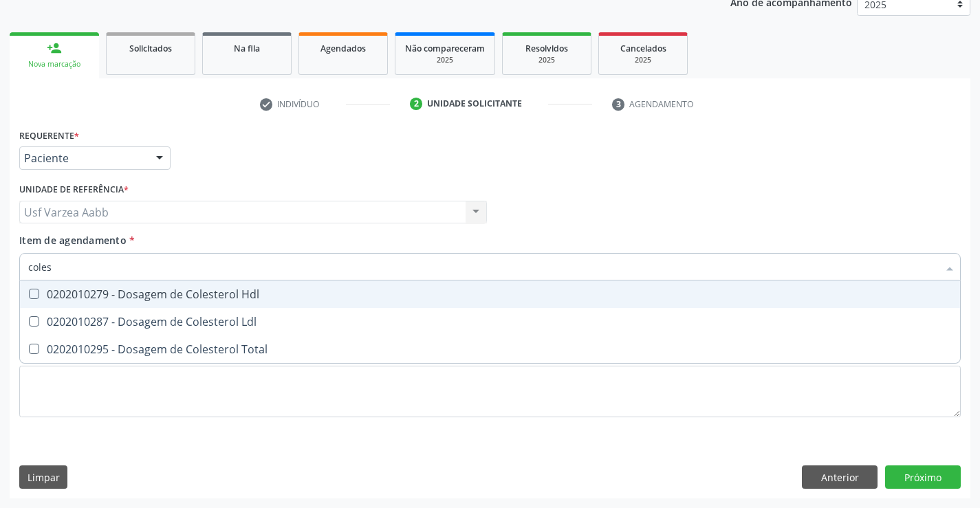
type input "colest"
click at [105, 283] on span "0202010279 - Dosagem de Colesterol Hdl" at bounding box center [490, 293] width 940 height 27
checkbox Hdl "true"
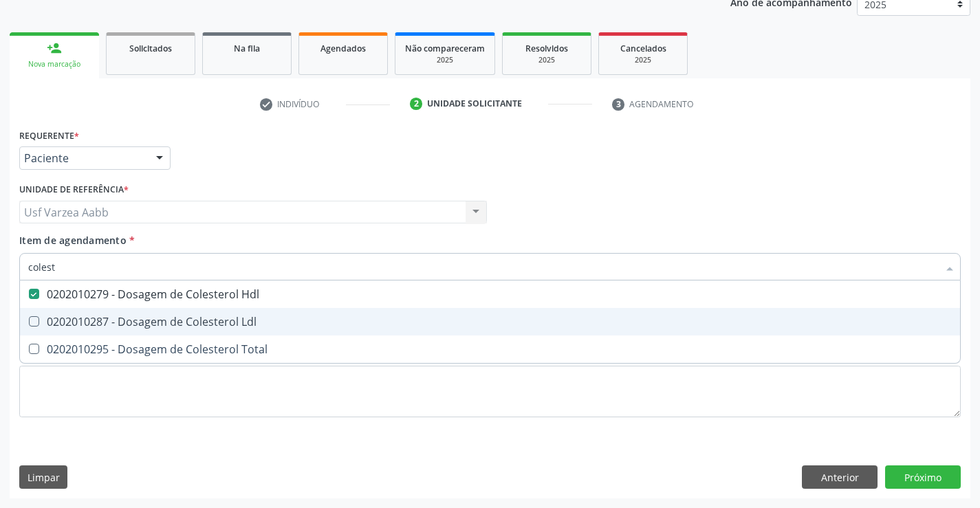
click at [115, 317] on div "0202010287 - Dosagem de Colesterol Ldl" at bounding box center [489, 321] width 923 height 11
checkbox Ldl "true"
click at [121, 346] on div "0202010295 - Dosagem de Colesterol Total" at bounding box center [489, 349] width 923 height 11
checkbox Total "true"
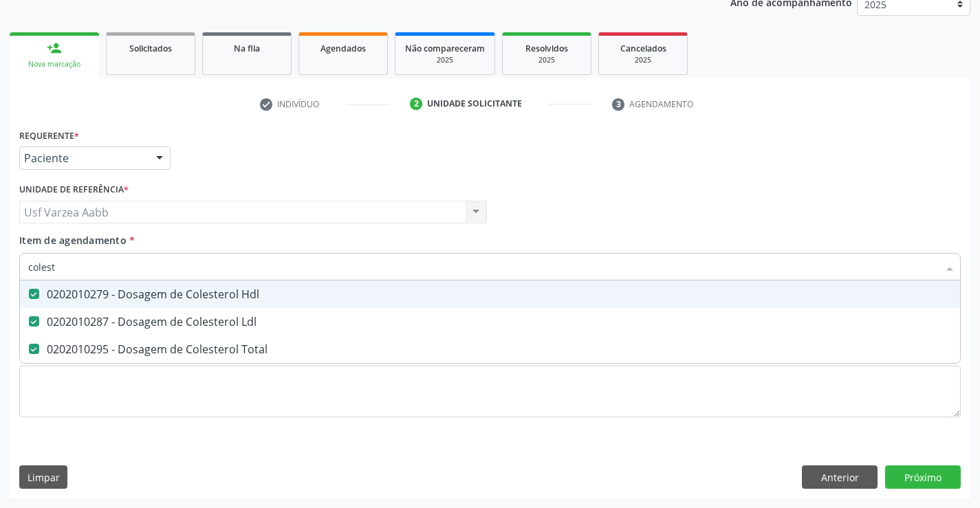
click at [125, 270] on input "colest" at bounding box center [483, 266] width 910 height 27
type input "cre"
checkbox Hdl "false"
checkbox Ldl "false"
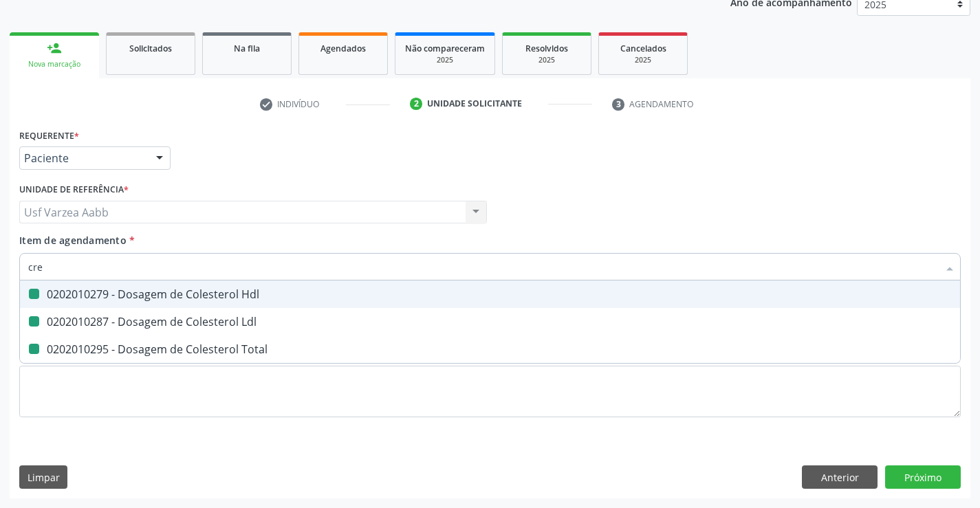
checkbox Total "false"
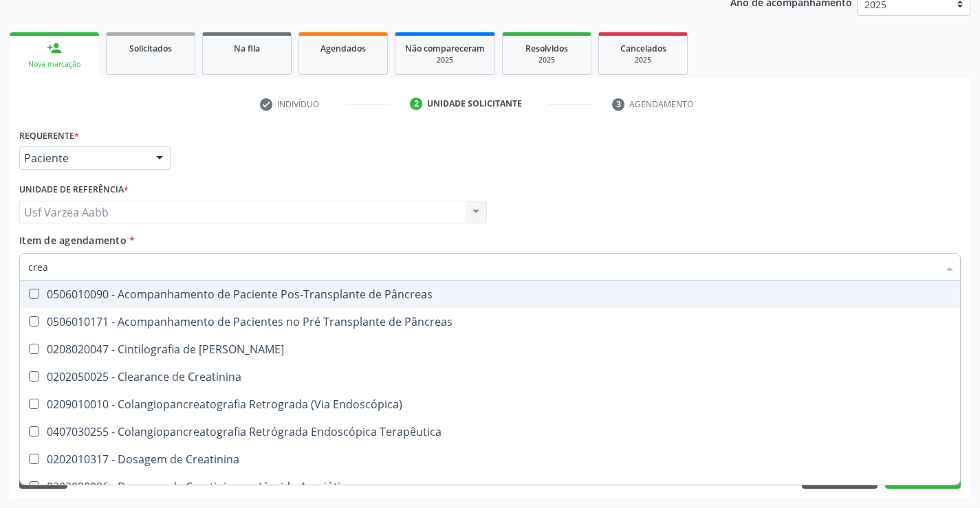
type input "creat"
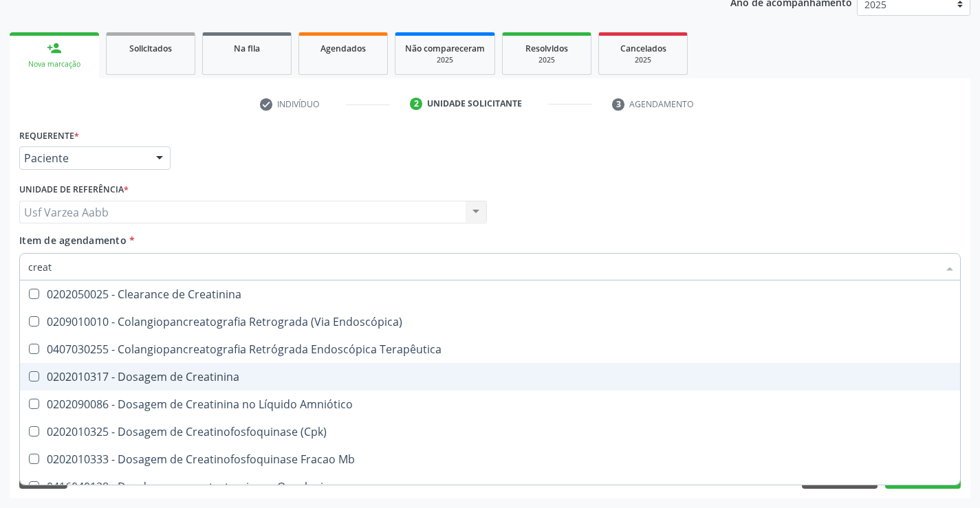
click at [131, 376] on div "0202010317 - Dosagem de Creatinina" at bounding box center [489, 376] width 923 height 11
checkbox Creatinina "true"
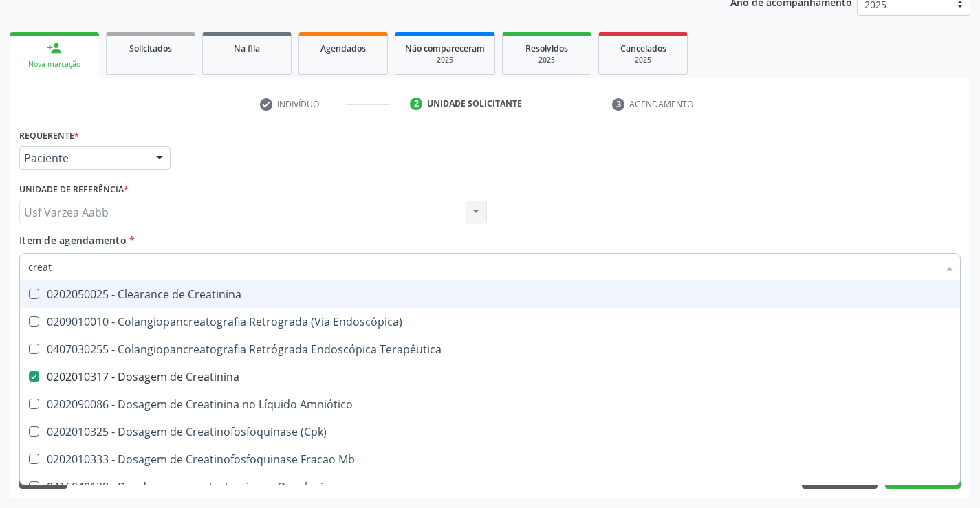
click at [126, 270] on input "creat" at bounding box center [483, 266] width 910 height 27
type input "tg"
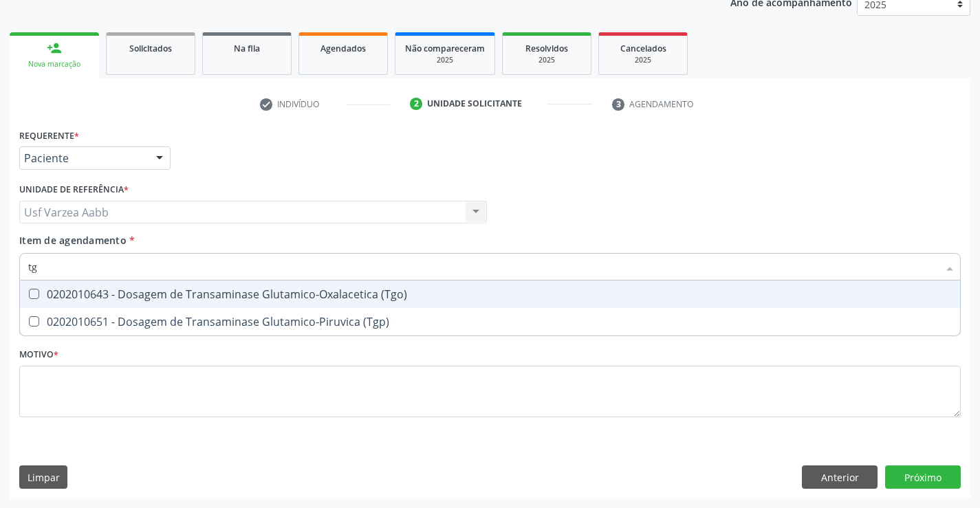
click at [194, 300] on div "0202010643 - Dosagem de Transaminase Glutamico-Oxalacetica (Tgo)" at bounding box center [489, 294] width 923 height 11
checkbox \(Tgo\) "true"
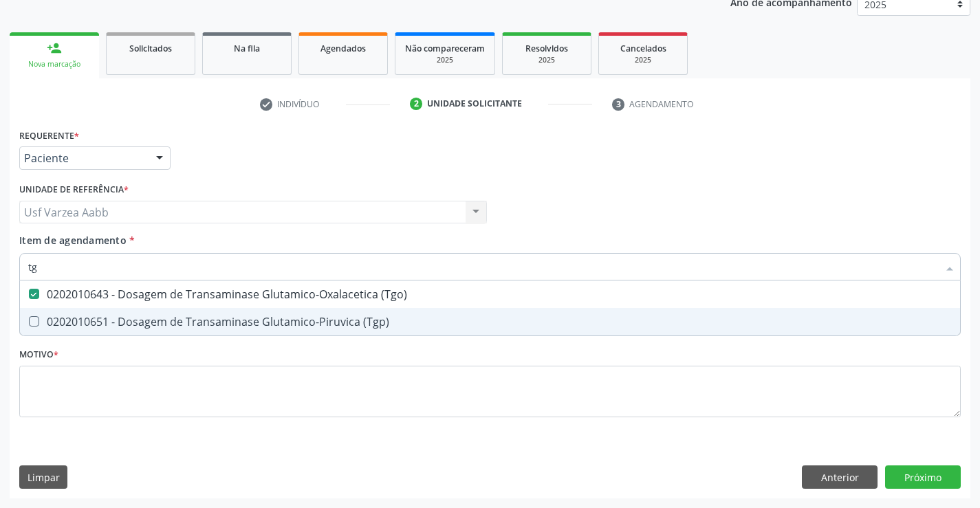
click at [201, 324] on div "0202010651 - Dosagem de Transaminase Glutamico-Piruvica (Tgp)" at bounding box center [489, 321] width 923 height 11
checkbox \(Tgp\) "true"
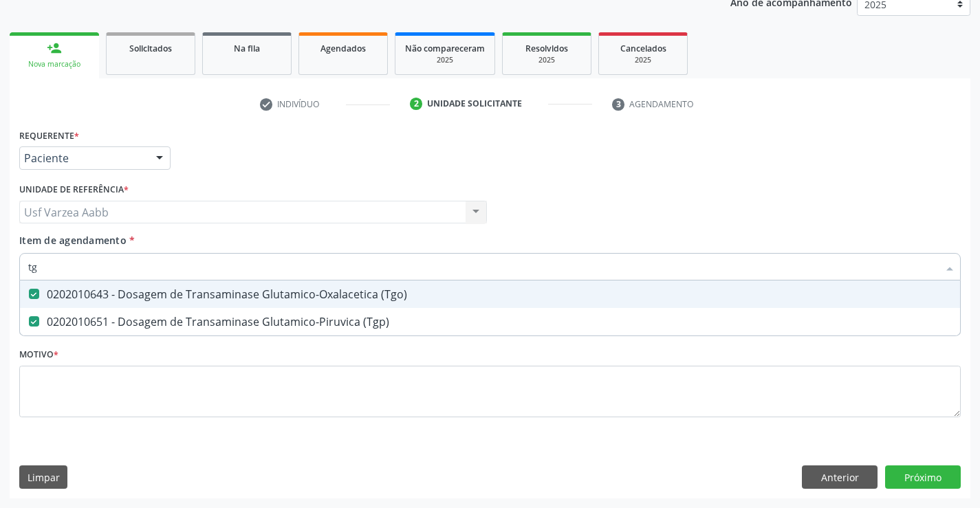
click at [212, 273] on input "tg" at bounding box center [483, 266] width 910 height 27
type input "trig"
checkbox \(Tgo\) "false"
checkbox \(Tgp\) "false"
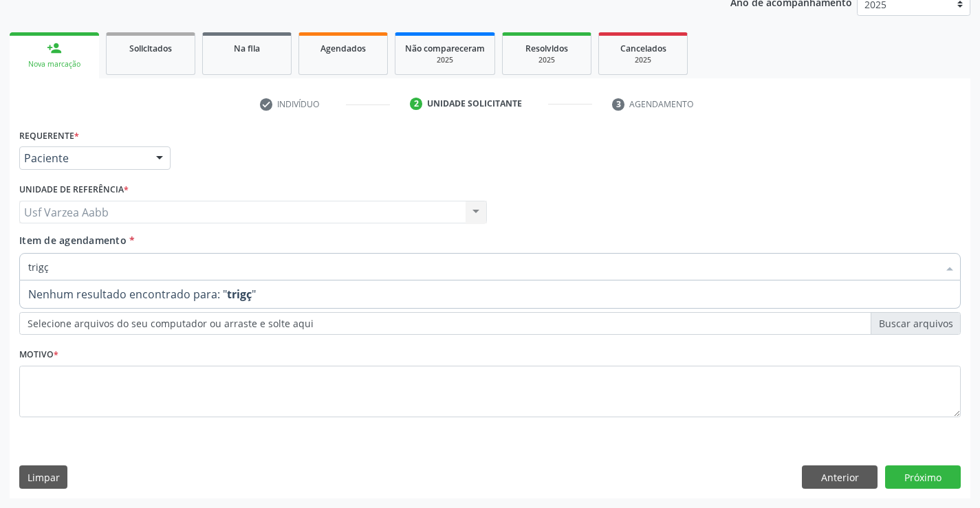
type input "trig"
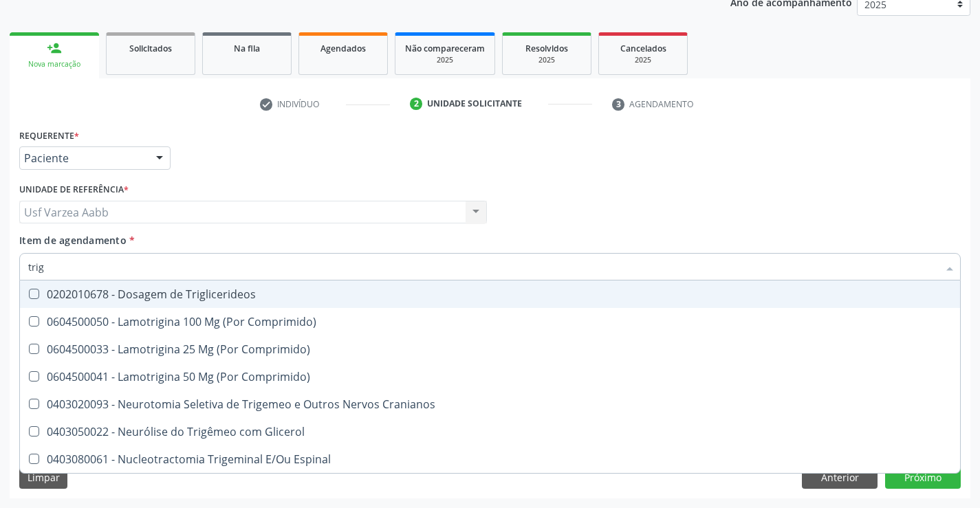
click at [210, 298] on div "0202010678 - Dosagem de Triglicerideos" at bounding box center [489, 294] width 923 height 11
checkbox Triglicerideos "true"
click at [217, 263] on input "trig" at bounding box center [483, 266] width 910 height 27
type input "urei"
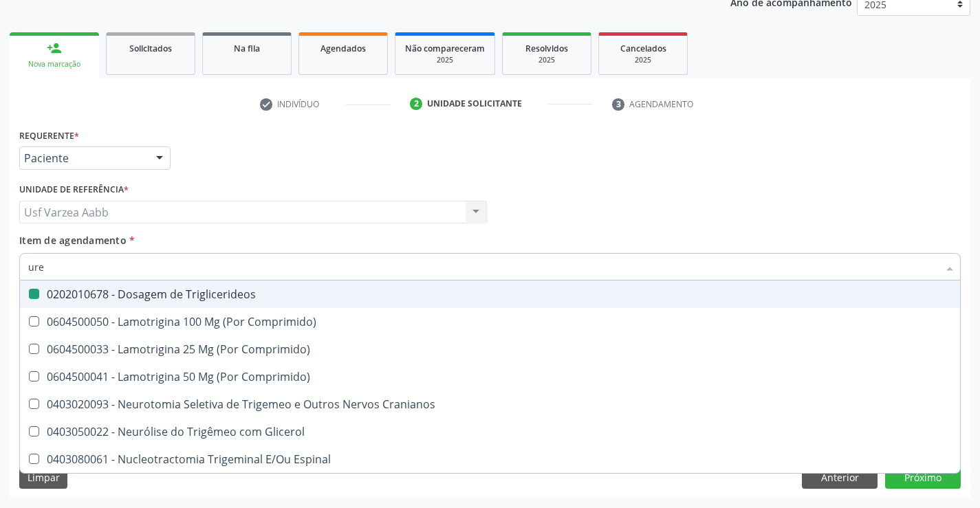
checkbox Triglicerideos "false"
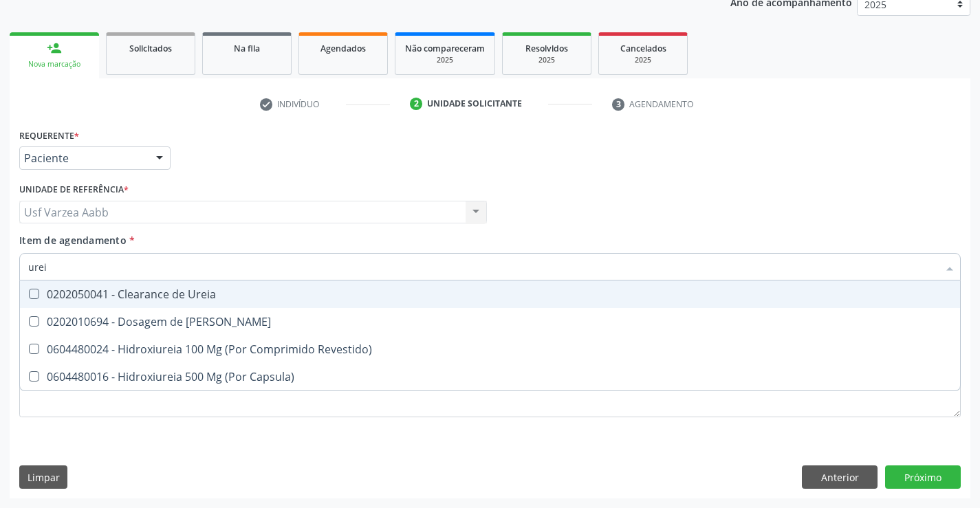
type input "ureia"
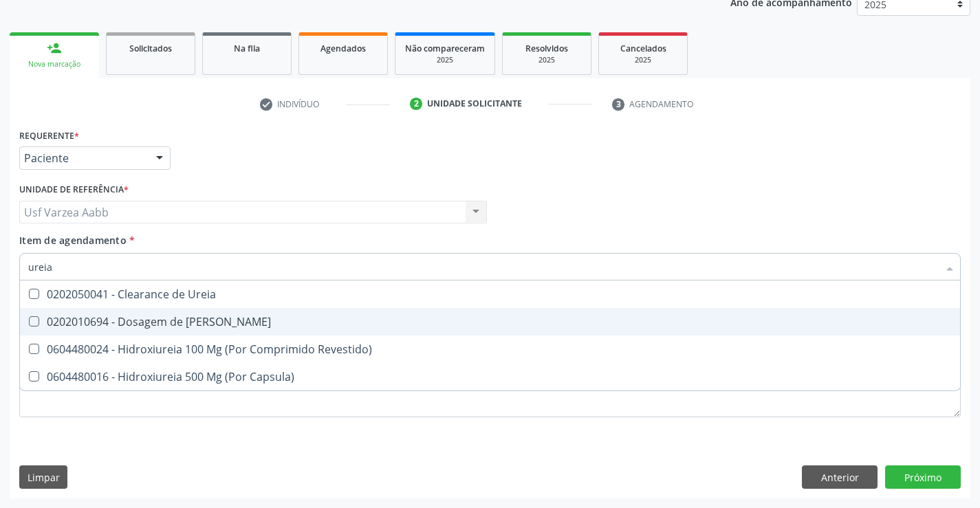
drag, startPoint x: 201, startPoint y: 327, endPoint x: 210, endPoint y: 271, distance: 56.4
click at [201, 326] on div "0202010694 - Dosagem de [PERSON_NAME]" at bounding box center [489, 321] width 923 height 11
checkbox Ureia "true"
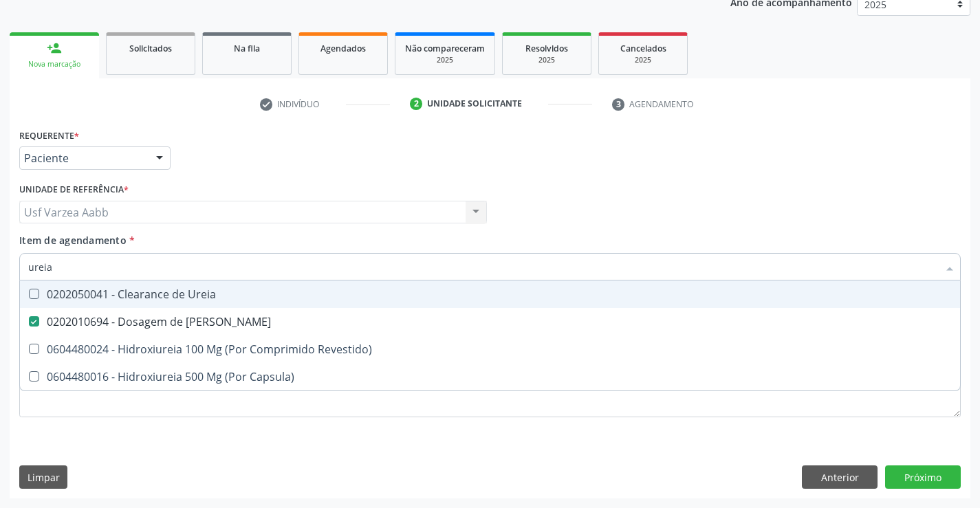
click at [211, 269] on input "ureia" at bounding box center [483, 266] width 910 height 27
type input "gli"
checkbox Ureia "false"
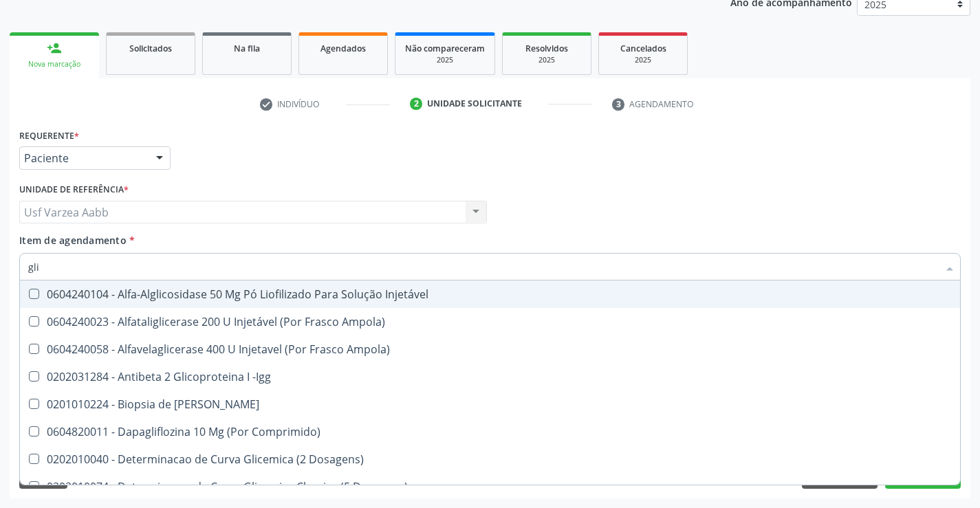
type input "glic"
checkbox Derrames "true"
checkbox Triglicerideos "false"
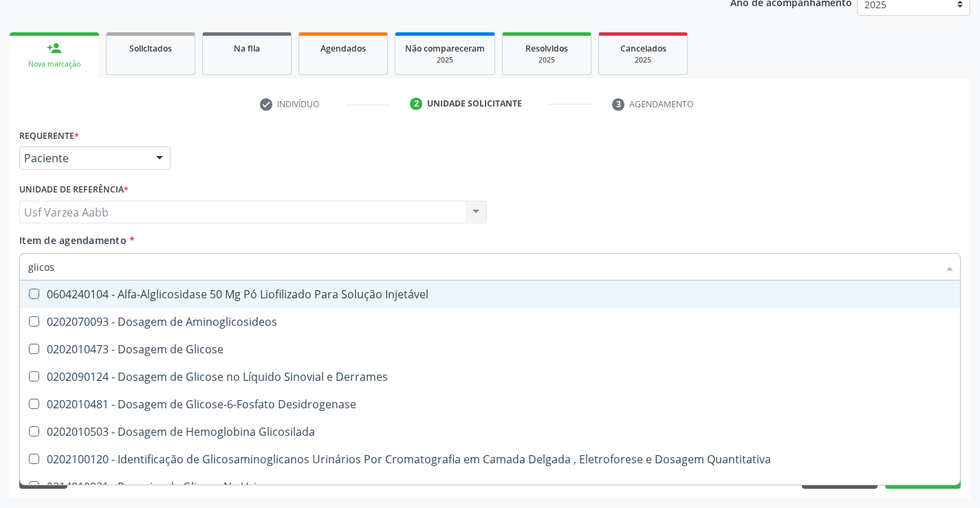
type input "glicose"
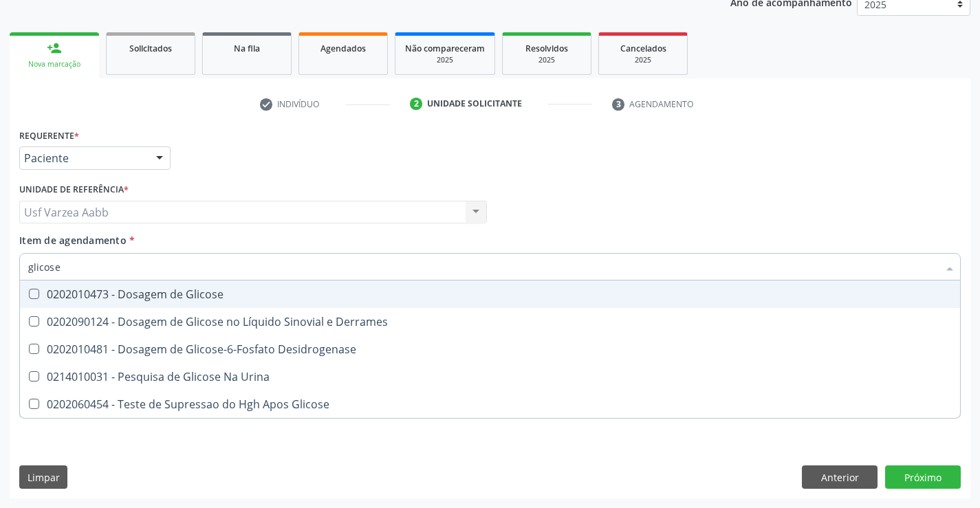
click at [212, 295] on div "0202010473 - Dosagem de Glicose" at bounding box center [489, 294] width 923 height 11
checkbox Glicose "true"
click at [209, 272] on input "glicose" at bounding box center [483, 266] width 910 height 27
type input "hem"
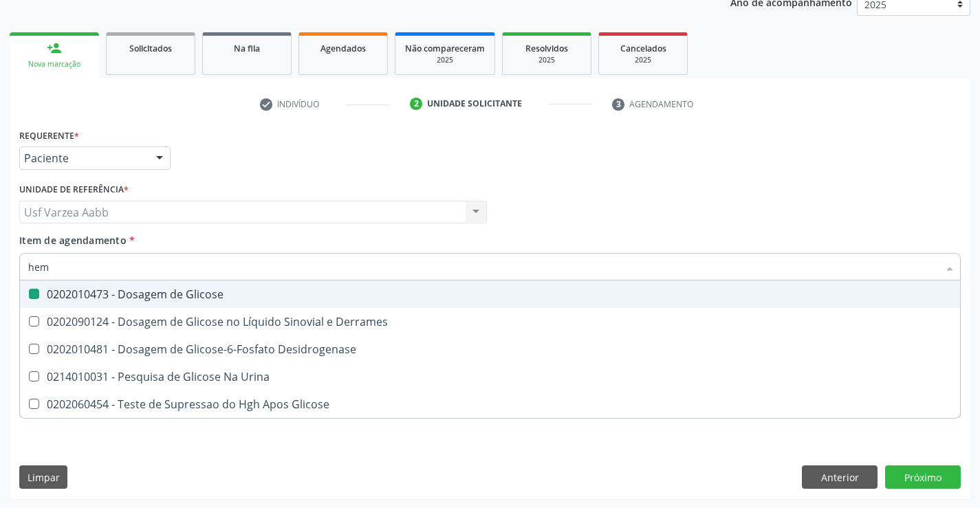
checkbox Glicose "false"
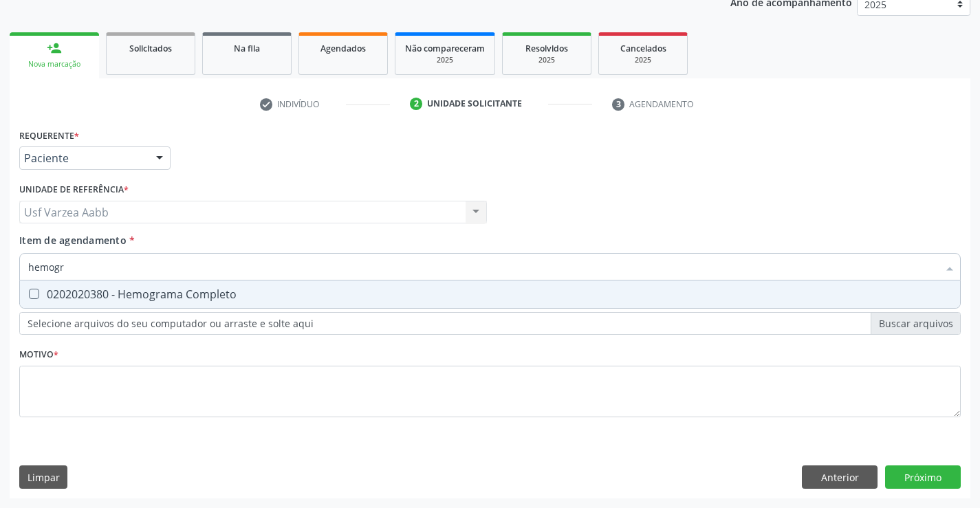
type input "hemogr"
click at [210, 310] on div "Requerente * Paciente Profissional de Saúde Paciente Nenhum resultado encontrad…" at bounding box center [489, 280] width 941 height 311
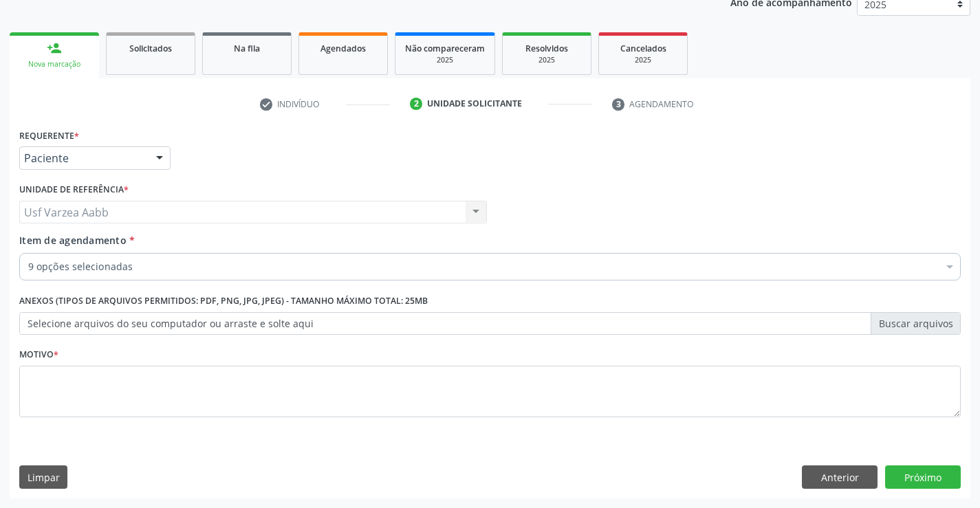
click at [208, 300] on div "Desfazer seleção" at bounding box center [563, 303] width 1087 height 27
checkbox Hdl "false"
checkbox Ldl "false"
checkbox Total "false"
checkbox Creatinina "false"
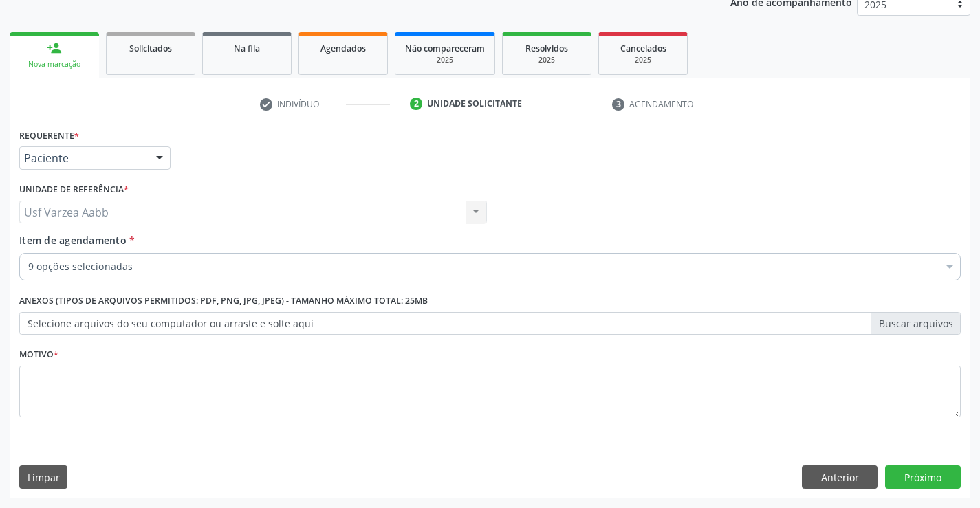
checkbox \(Tgo\) "false"
checkbox \(Tgp\) "false"
checkbox Triglicerideos "false"
checkbox Ureia "false"
checkbox Glicose "false"
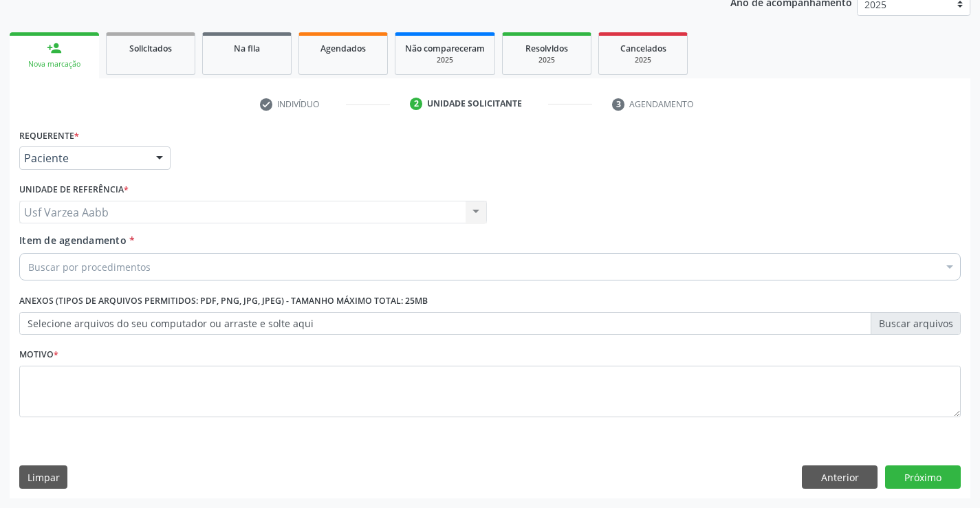
click at [207, 265] on div "Buscar por procedimentos" at bounding box center [489, 266] width 941 height 27
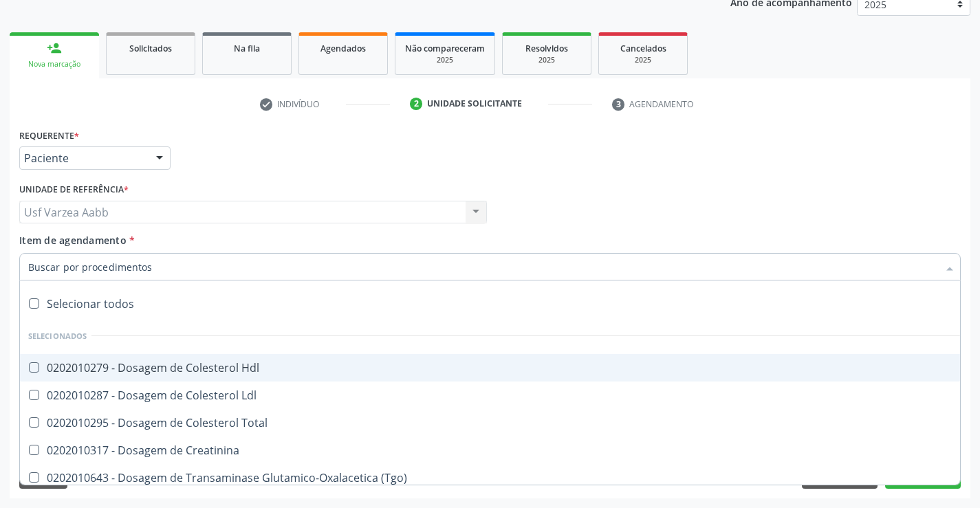
drag, startPoint x: 203, startPoint y: 360, endPoint x: 206, endPoint y: 378, distance: 18.1
click at [203, 362] on div "0202010279 - Dosagem de Colesterol Hdl" at bounding box center [563, 367] width 1070 height 11
checkbox Hdl "true"
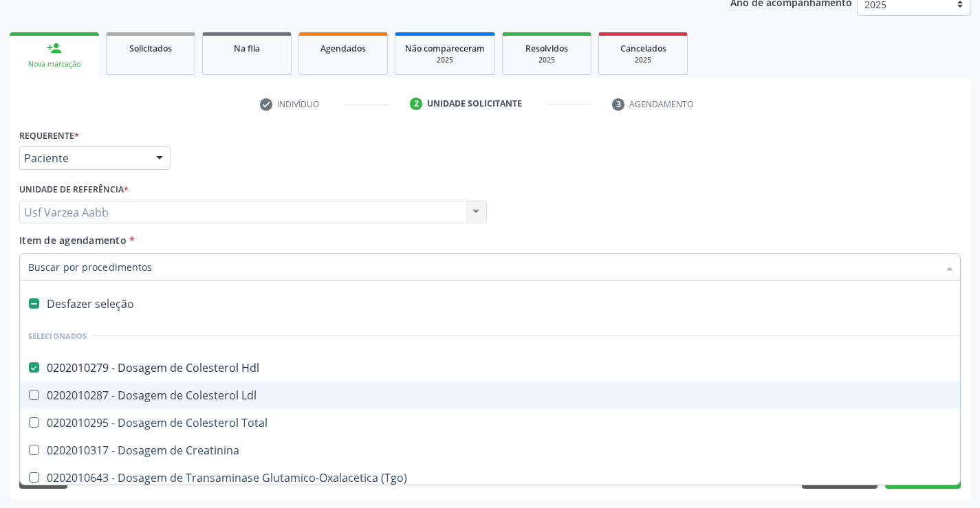
drag, startPoint x: 206, startPoint y: 392, endPoint x: 206, endPoint y: 423, distance: 30.9
click at [206, 400] on div "0202010287 - Dosagem de Colesterol Ldl" at bounding box center [563, 395] width 1070 height 11
checkbox Ldl "true"
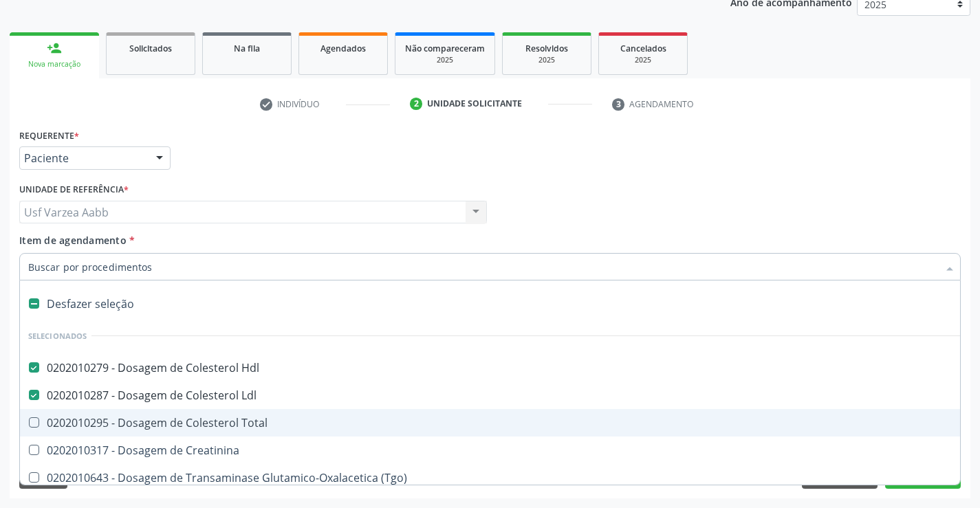
click at [206, 428] on div "0202010295 - Dosagem de Colesterol Total" at bounding box center [563, 422] width 1070 height 11
checkbox Total "true"
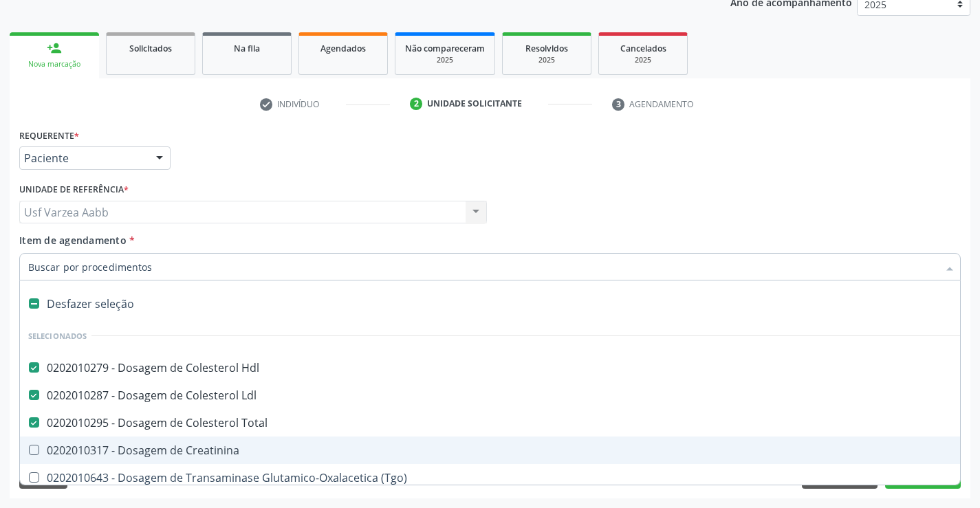
click at [206, 448] on div "0202010317 - Dosagem de Creatinina" at bounding box center [563, 450] width 1070 height 11
checkbox Creatinina "true"
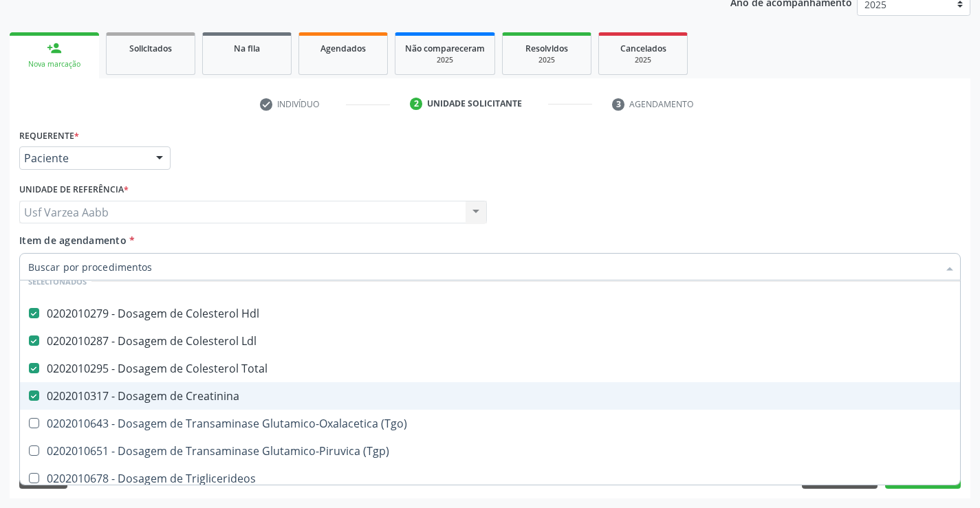
scroll to position [137, 0]
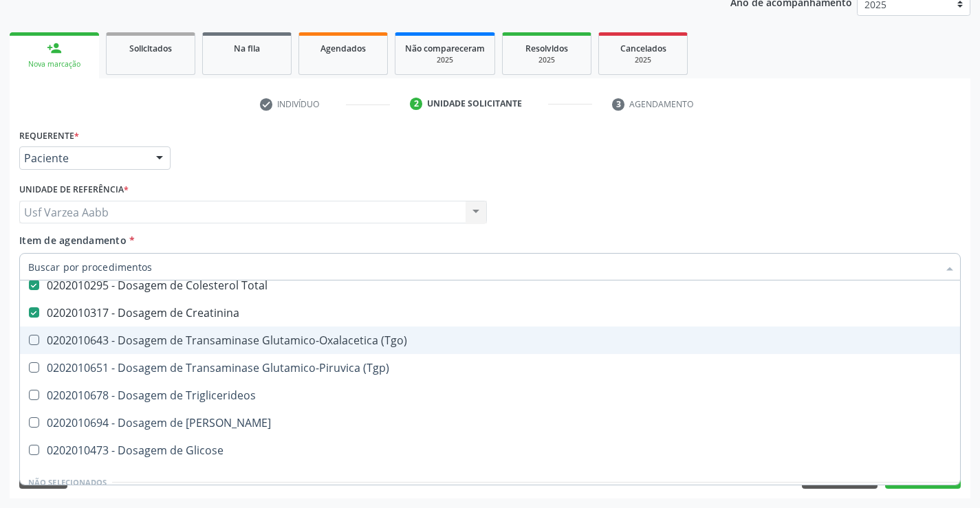
click at [214, 340] on div "0202010643 - Dosagem de Transaminase Glutamico-Oxalacetica (Tgo)" at bounding box center [563, 340] width 1070 height 11
click at [212, 352] on span "0202010643 - Dosagem de Transaminase Glutamico-Oxalacetica (Tgo)" at bounding box center [563, 340] width 1087 height 27
checkbox \(Tgo\) "false"
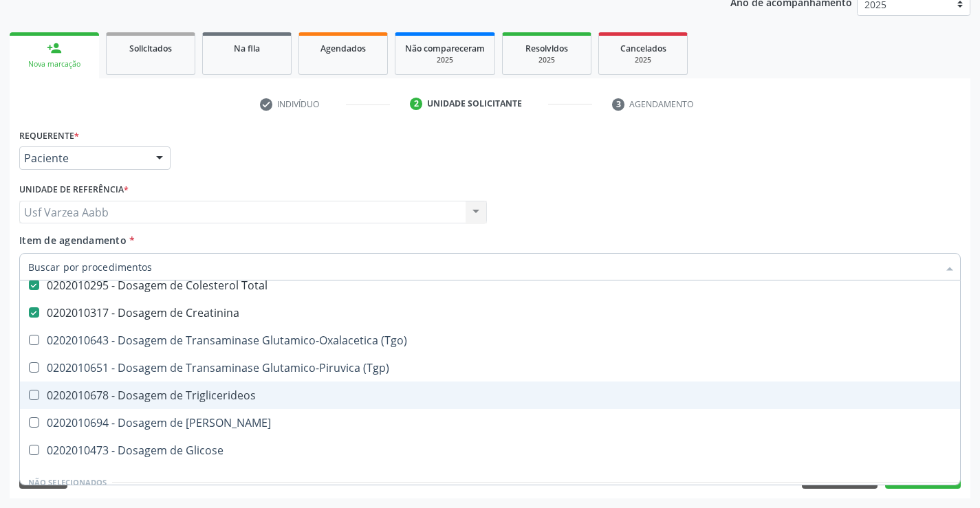
drag, startPoint x: 208, startPoint y: 388, endPoint x: 205, endPoint y: 373, distance: 16.0
click at [206, 390] on div "0202010678 - Dosagem de Triglicerideos" at bounding box center [563, 395] width 1070 height 11
checkbox Triglicerideos "true"
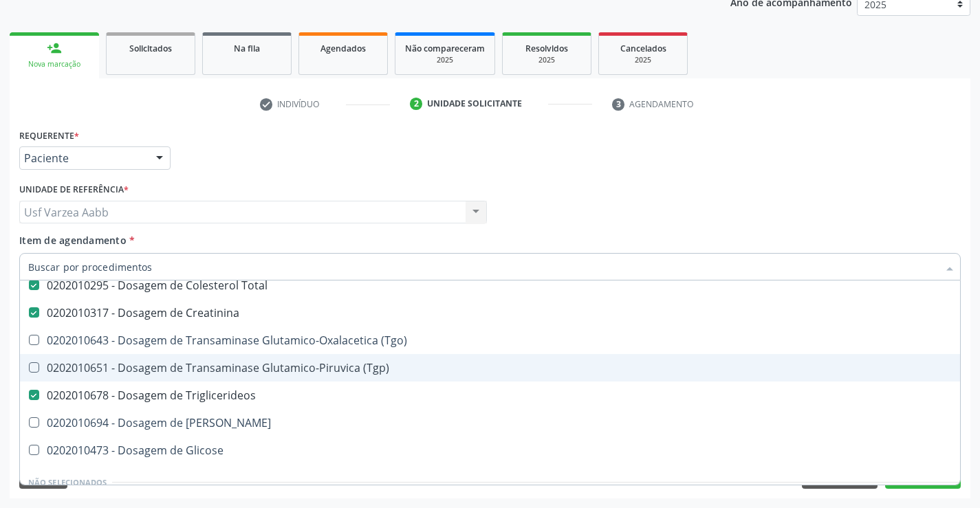
click at [205, 372] on div "0202010651 - Dosagem de Transaminase Glutamico-Piruvica (Tgp)" at bounding box center [563, 367] width 1070 height 11
checkbox \(Tgp\) "true"
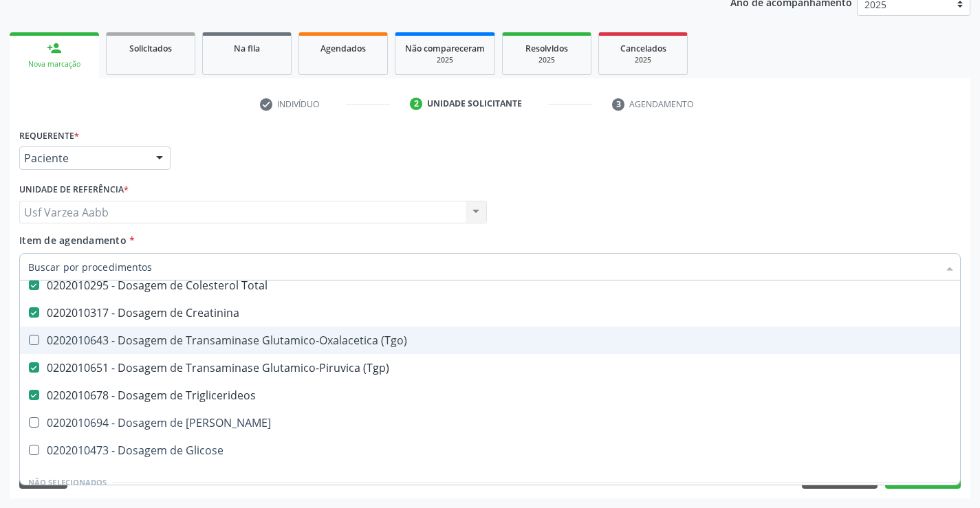
click at [206, 346] on div "0202010643 - Dosagem de Transaminase Glutamico-Oxalacetica (Tgo)" at bounding box center [563, 340] width 1070 height 11
checkbox \(Tgo\) "true"
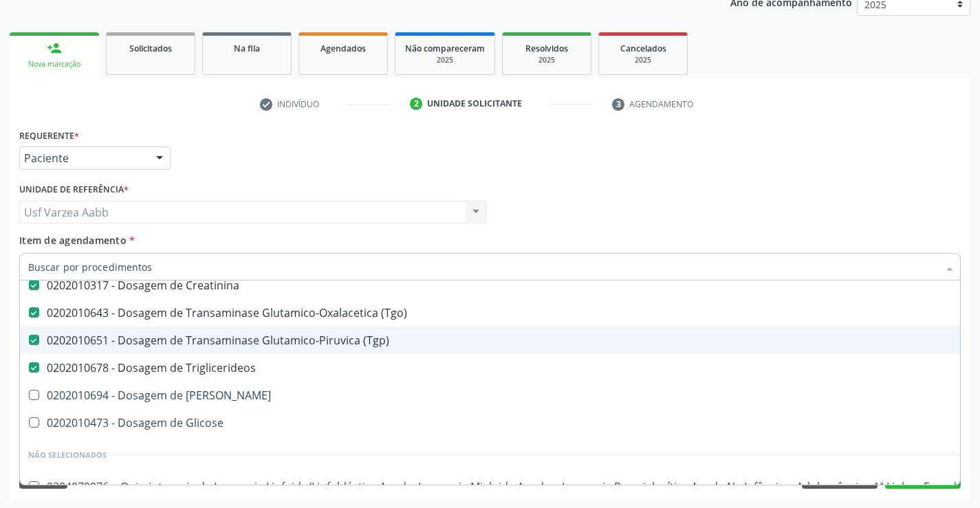
scroll to position [206, 0]
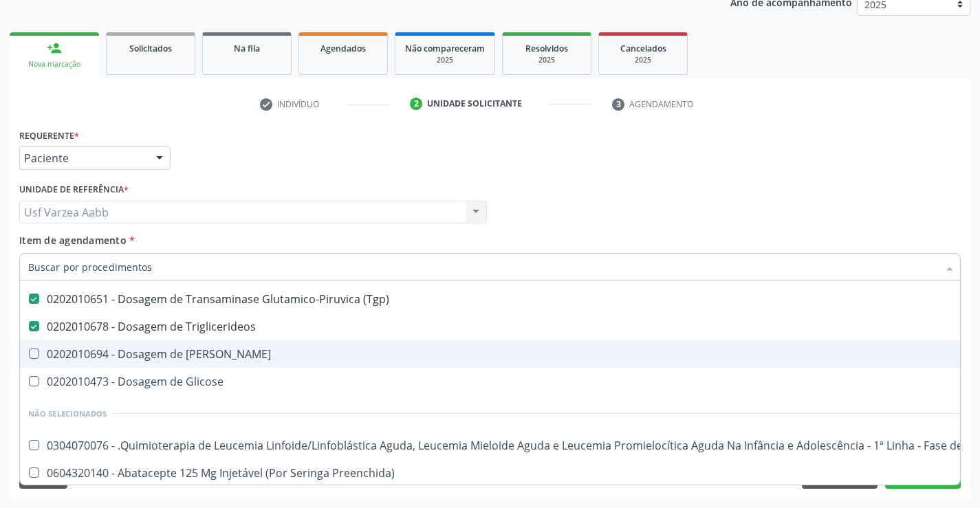
click at [232, 355] on div "0202010694 - Dosagem de [PERSON_NAME]" at bounding box center [563, 354] width 1070 height 11
checkbox Ureia "true"
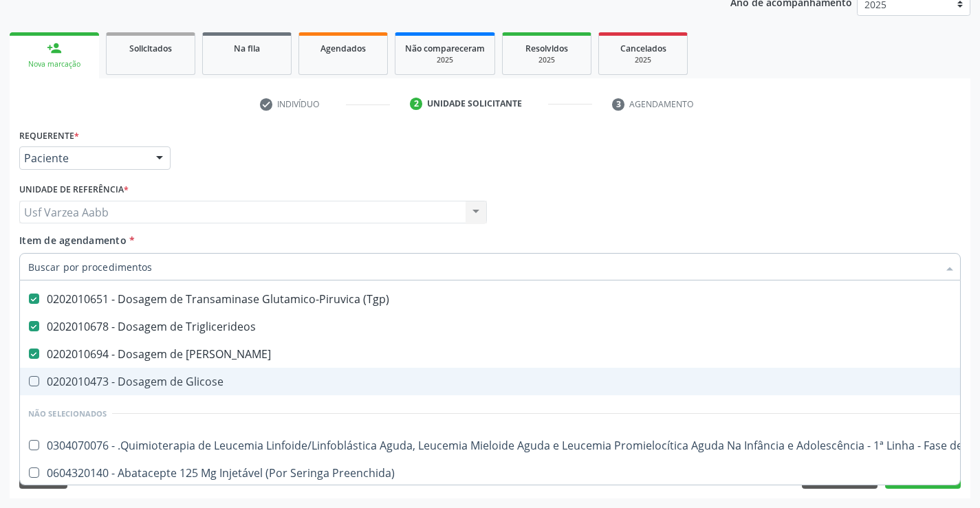
click at [233, 381] on div "0202010473 - Dosagem de Glicose" at bounding box center [563, 381] width 1070 height 11
checkbox Glicose "true"
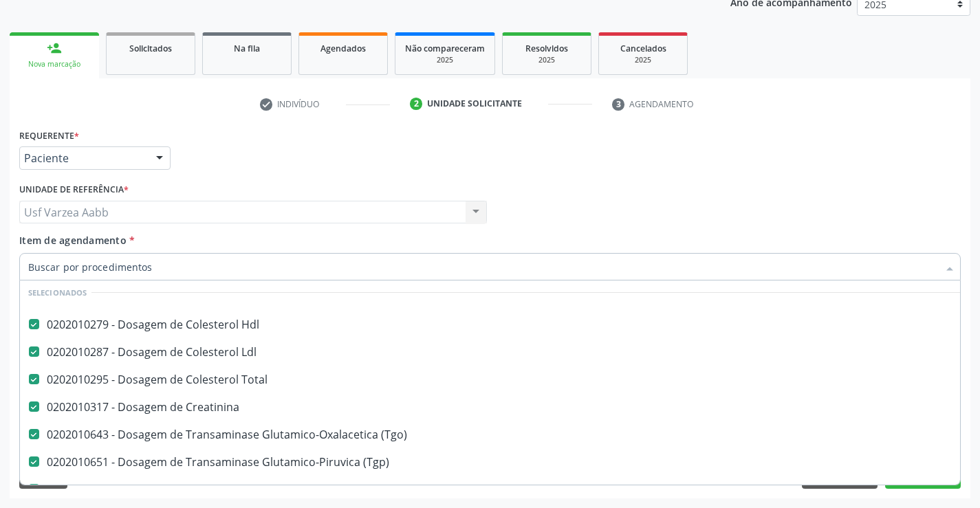
scroll to position [0, 0]
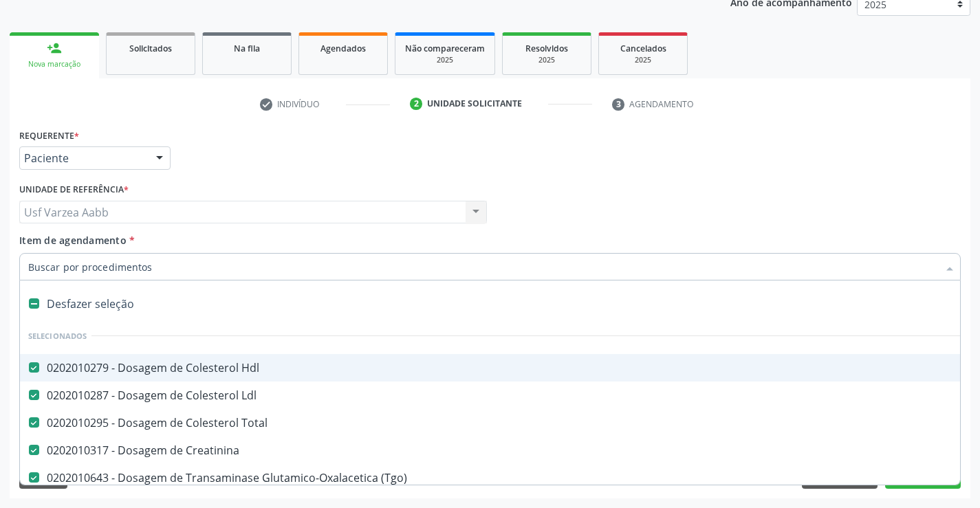
click at [218, 273] on input "Item de agendamento *" at bounding box center [483, 266] width 910 height 27
type input "hem"
checkbox Hdl "false"
checkbox Total "false"
checkbox Creatinina "false"
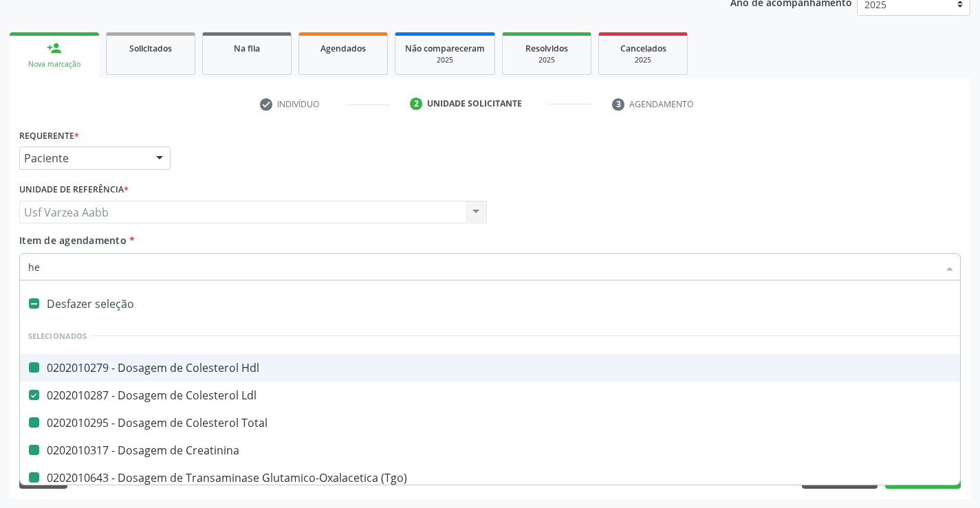
checkbox \(Tgo\) "false"
checkbox \(Tgp\) "false"
checkbox Triglicerideos "false"
checkbox Ureia "false"
checkbox Glicose "false"
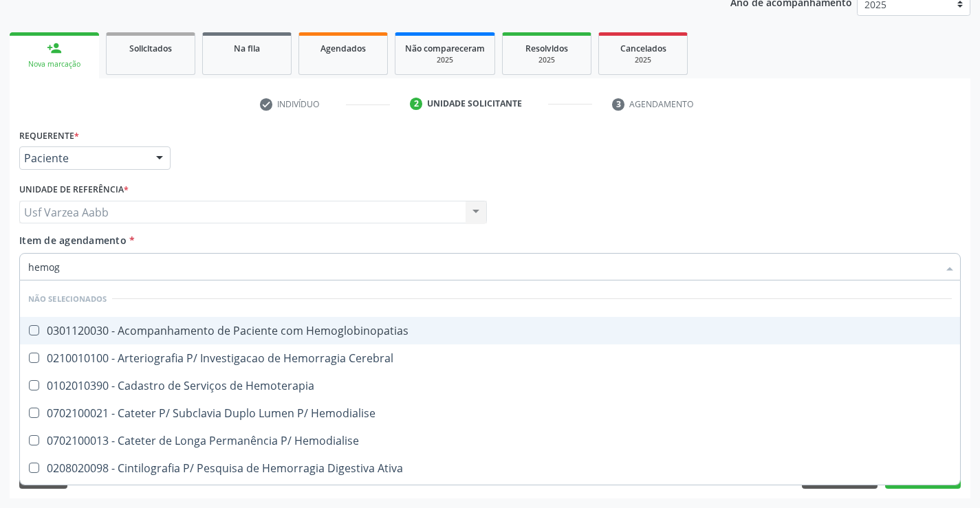
type input "hemogr"
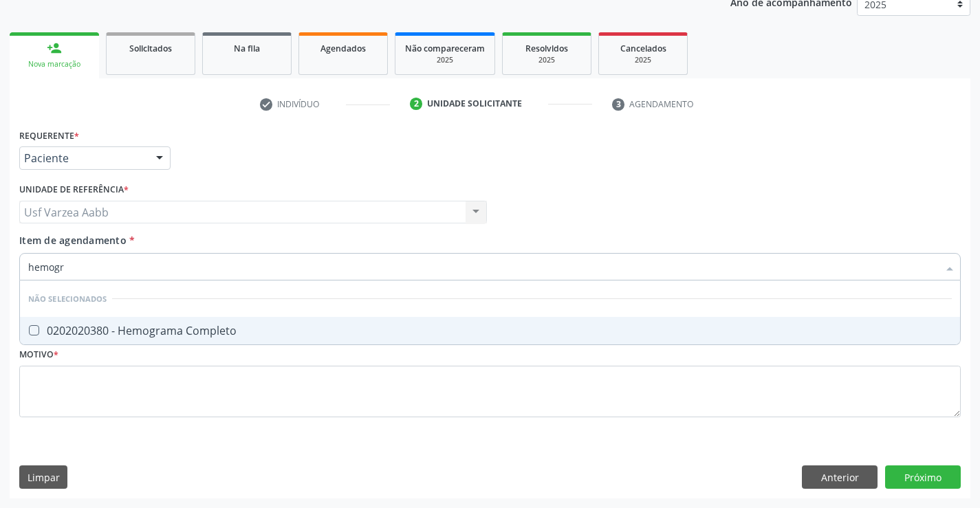
click at [213, 329] on div "0202020380 - Hemograma Completo" at bounding box center [489, 330] width 923 height 11
checkbox Completo "true"
click at [217, 269] on input "hemogr" at bounding box center [483, 266] width 910 height 27
click at [237, 382] on div "Requerente * Paciente Profissional de Saúde Paciente Nenhum resultado encontrad…" at bounding box center [489, 280] width 941 height 311
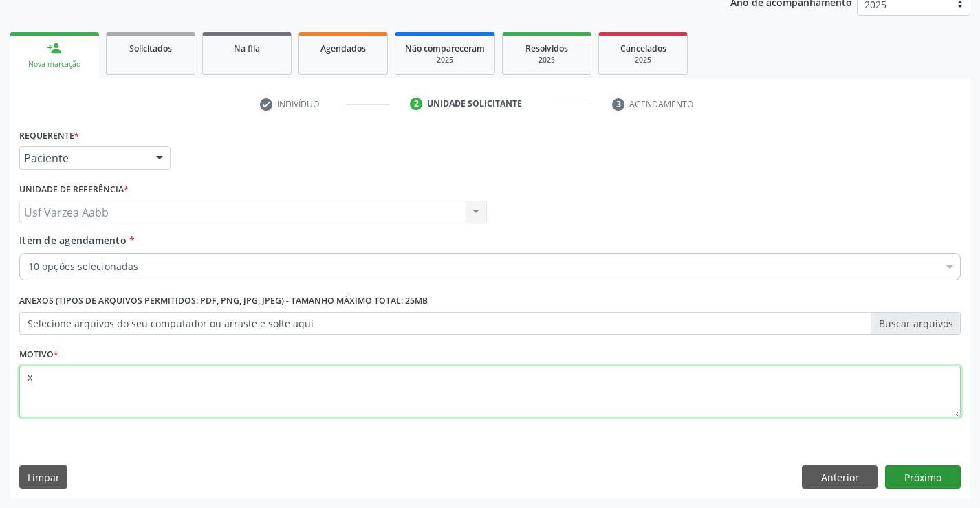
type textarea "x"
click at [901, 470] on button "Próximo" at bounding box center [923, 476] width 76 height 23
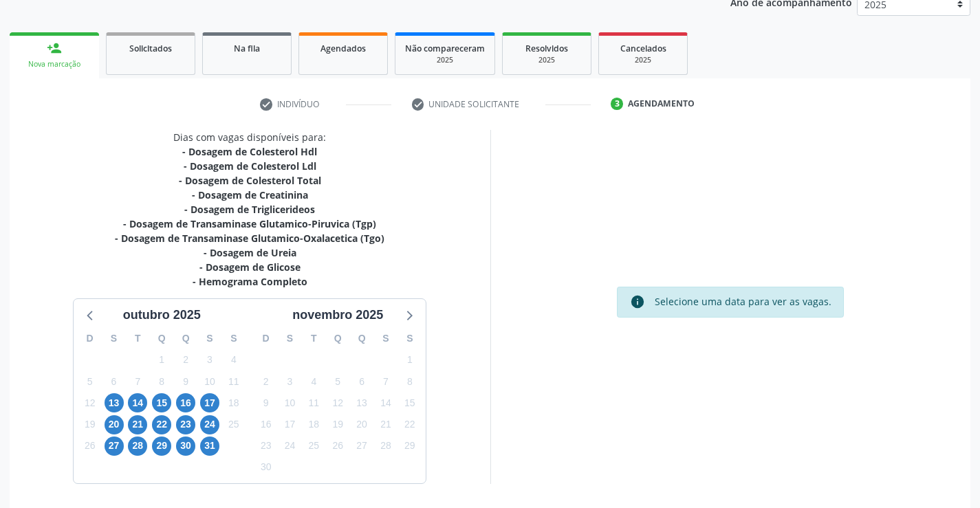
scroll to position [173, 0]
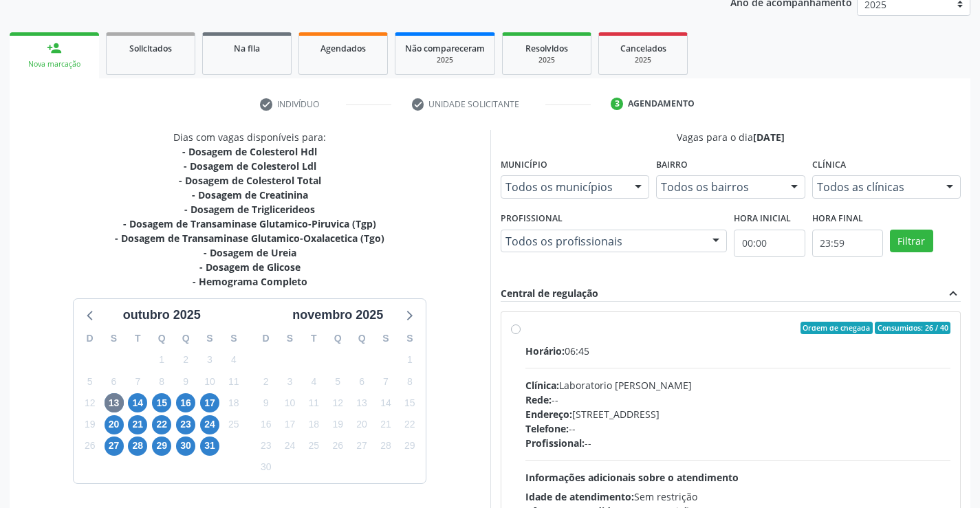
click at [555, 328] on div "Ordem de chegada Consumidos: 26 / 40" at bounding box center [738, 328] width 426 height 12
click at [520, 328] on input "Ordem de chegada Consumidos: 26 / 40 Horário: 06:45 Clínica: Laboratorio Jose P…" at bounding box center [516, 328] width 10 height 12
radio input "true"
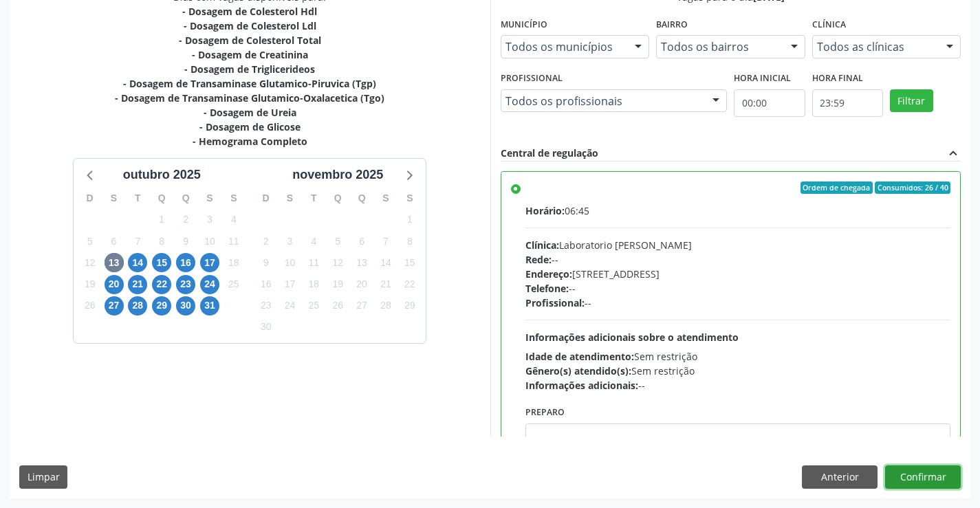
click at [939, 481] on button "Confirmar" at bounding box center [923, 476] width 76 height 23
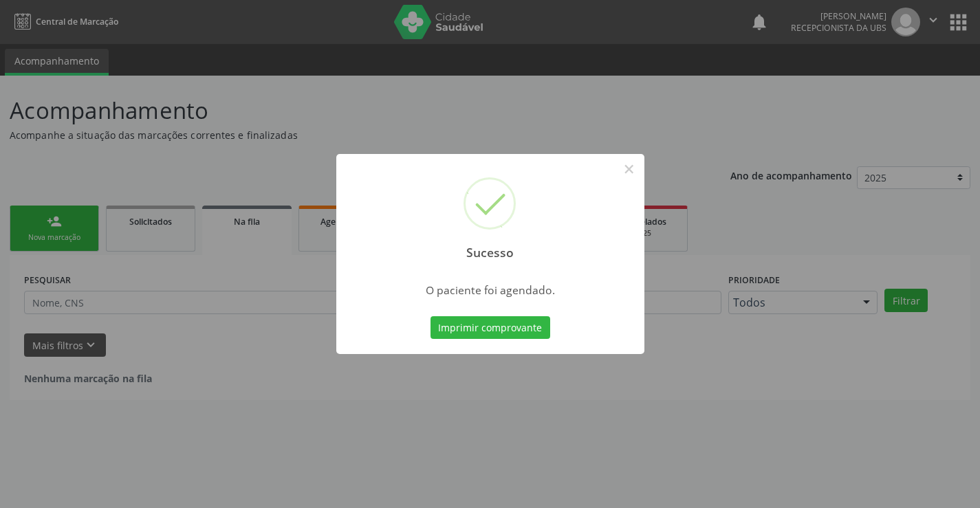
scroll to position [0, 0]
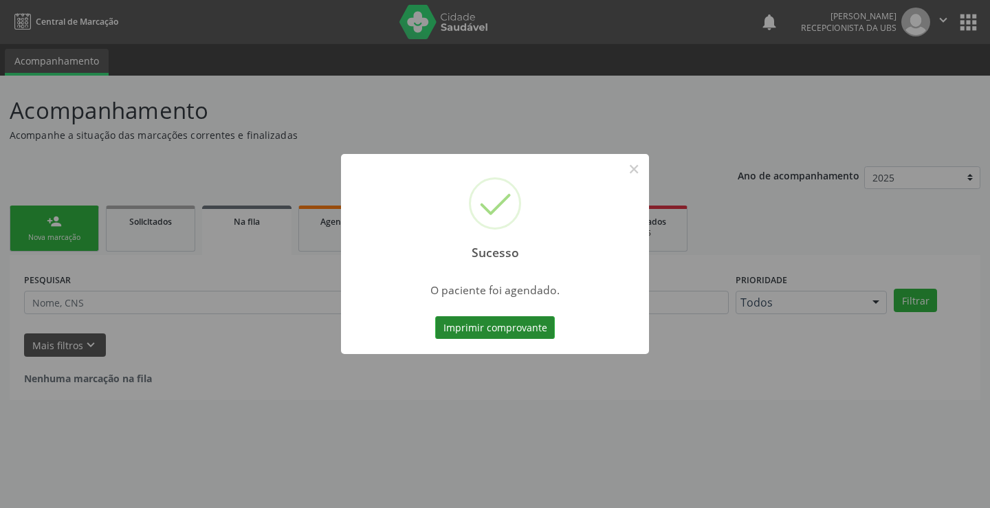
click at [441, 323] on button "Imprimir comprovante" at bounding box center [495, 327] width 120 height 23
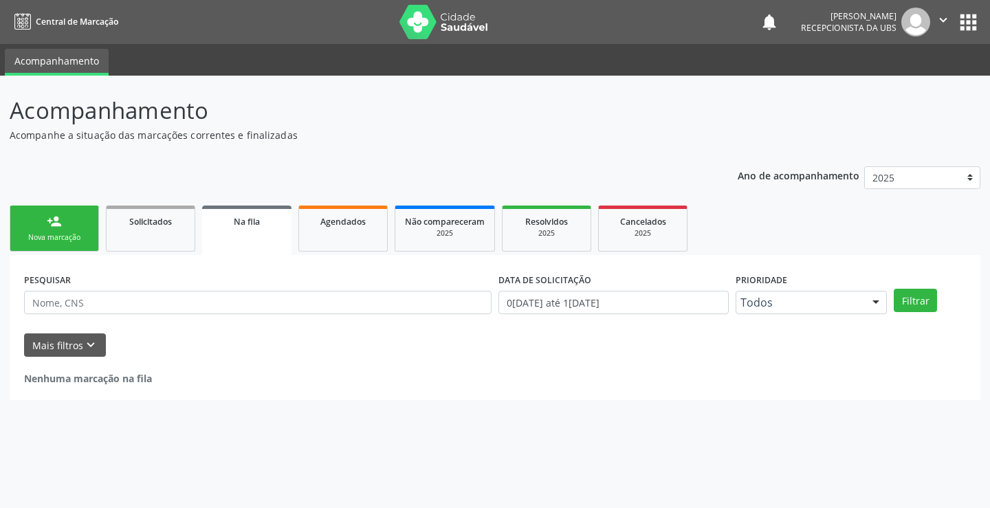
click at [78, 234] on div "Nova marcação" at bounding box center [54, 237] width 69 height 10
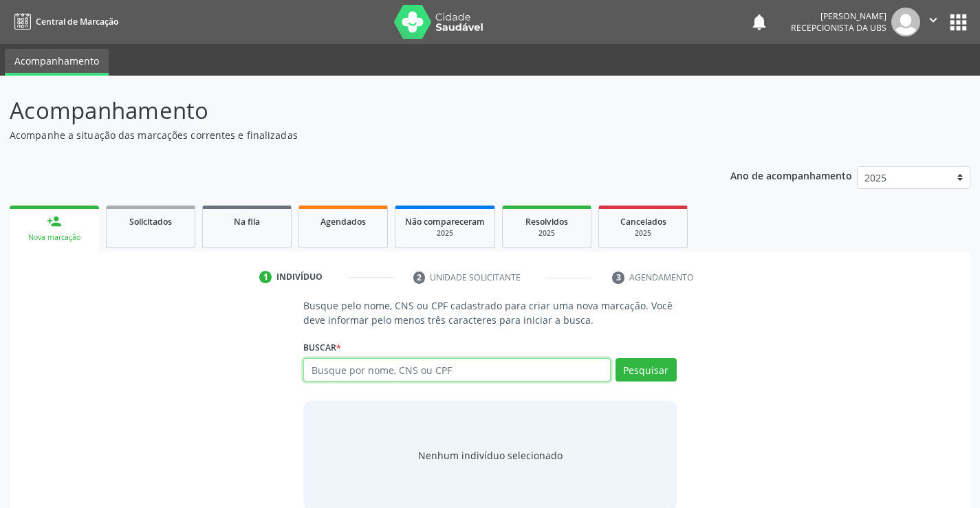
click at [461, 375] on input "text" at bounding box center [456, 369] width 307 height 23
paste input "898 0051 4984 7145"
type input "898 0051 4984 7145"
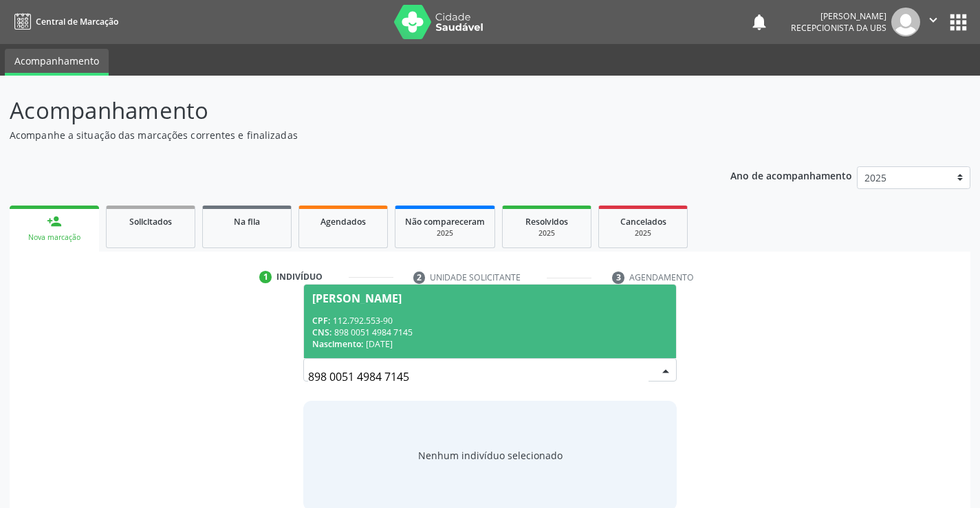
click at [372, 342] on div "Nascimento: 19/06/2009" at bounding box center [489, 344] width 355 height 12
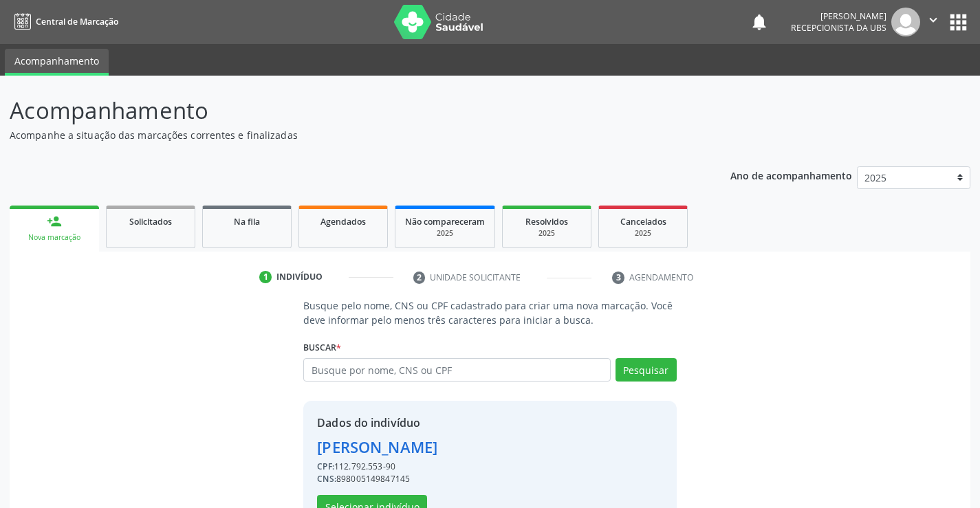
scroll to position [43, 0]
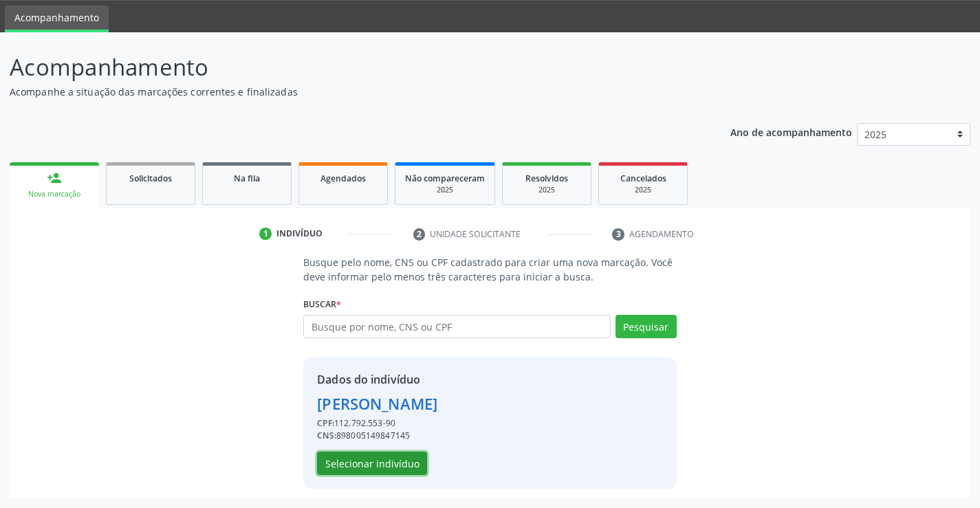
click at [395, 459] on button "Selecionar indivíduo" at bounding box center [372, 463] width 110 height 23
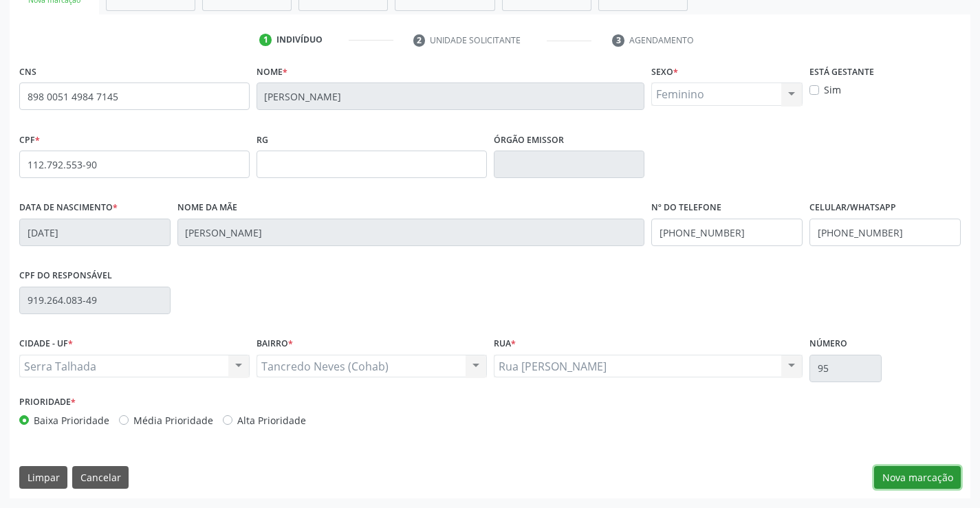
click at [898, 476] on button "Nova marcação" at bounding box center [917, 477] width 87 height 23
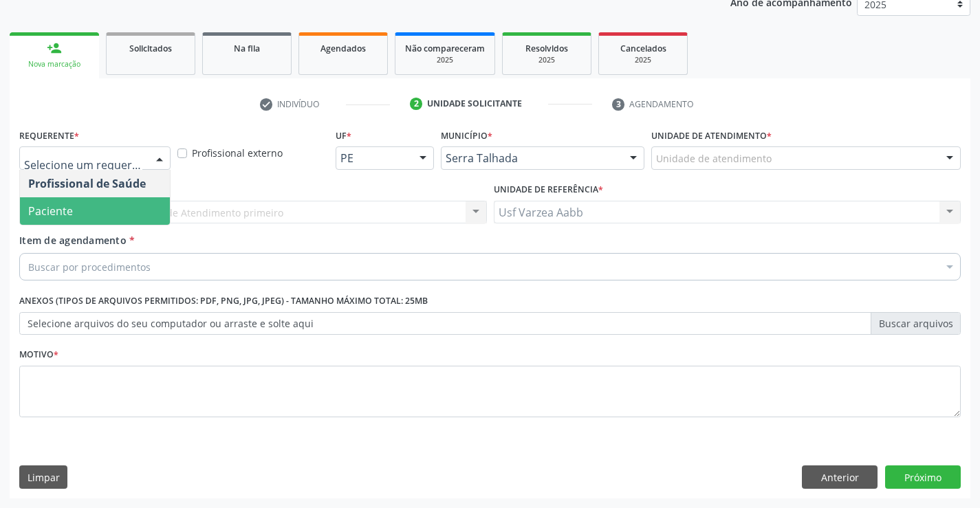
click at [100, 211] on span "Paciente" at bounding box center [95, 210] width 150 height 27
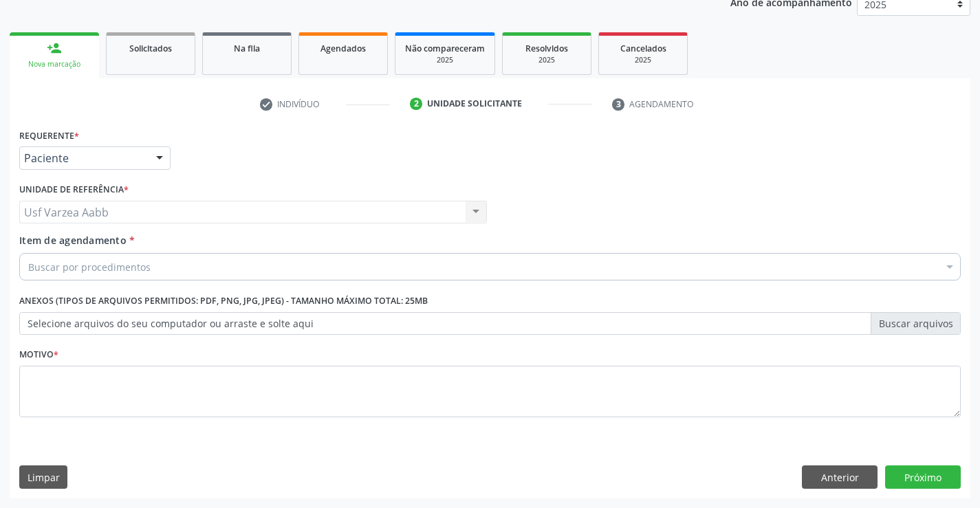
click at [98, 274] on div "Buscar por procedimentos" at bounding box center [489, 266] width 941 height 27
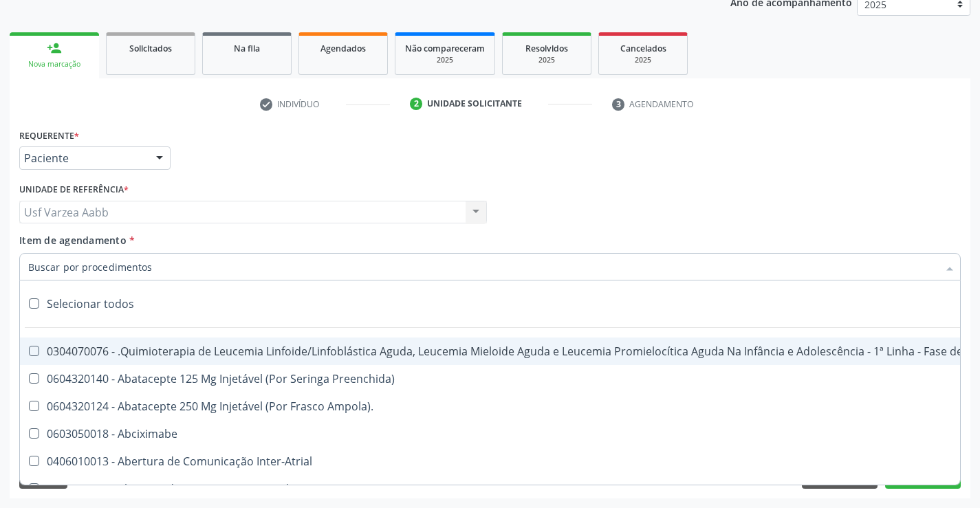
click at [98, 268] on input "Item de agendamento *" at bounding box center [483, 266] width 910 height 27
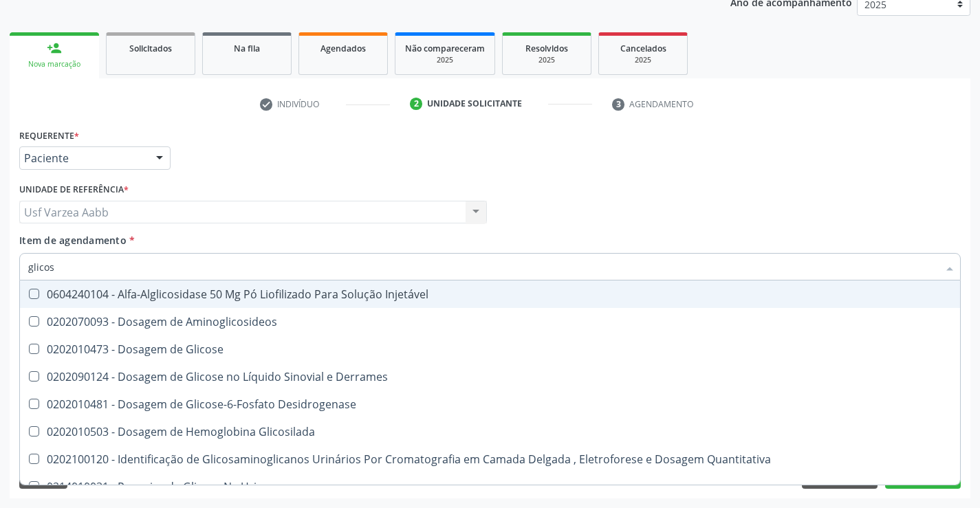
type input "glicosi"
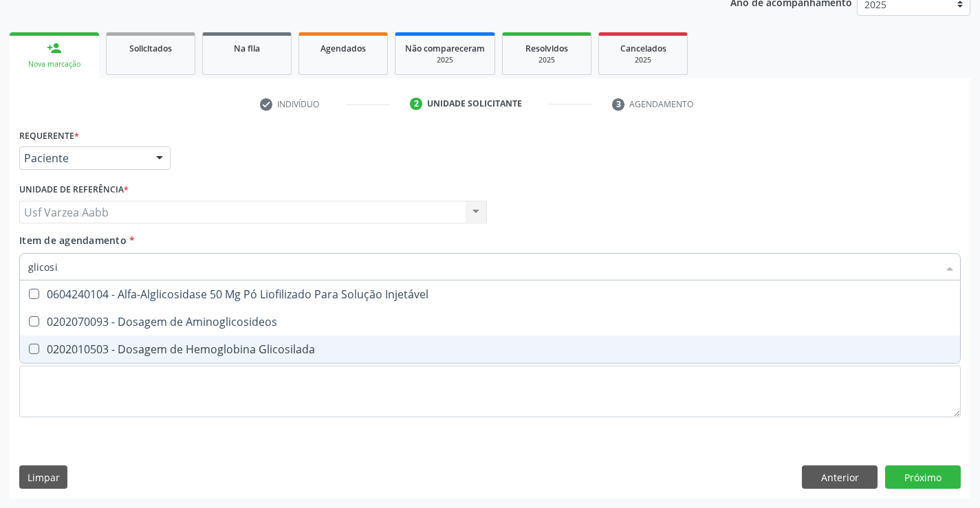
click at [110, 349] on div "0202010503 - Dosagem de Hemoglobina Glicosilada" at bounding box center [489, 349] width 923 height 11
checkbox Glicosilada "true"
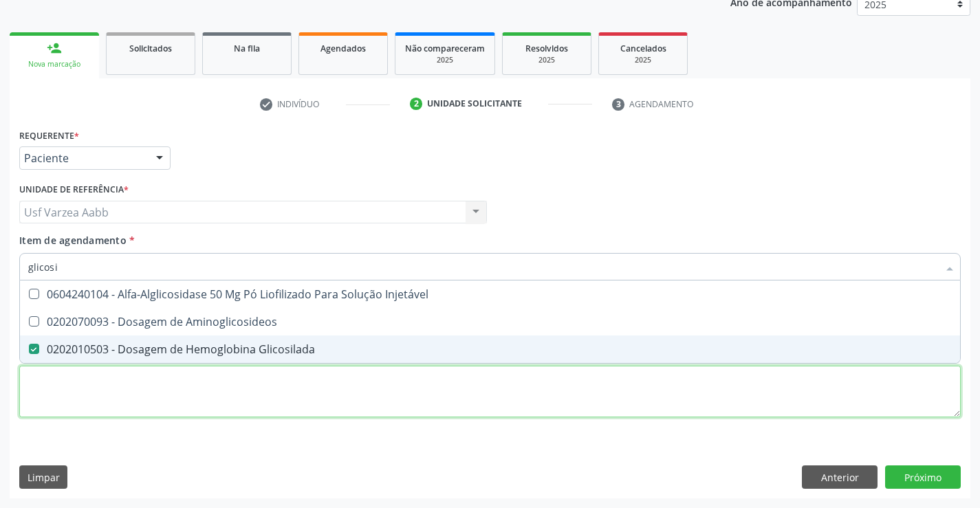
click at [145, 406] on div "Requerente * Paciente Profissional de Saúde Paciente Nenhum resultado encontrad…" at bounding box center [489, 280] width 941 height 311
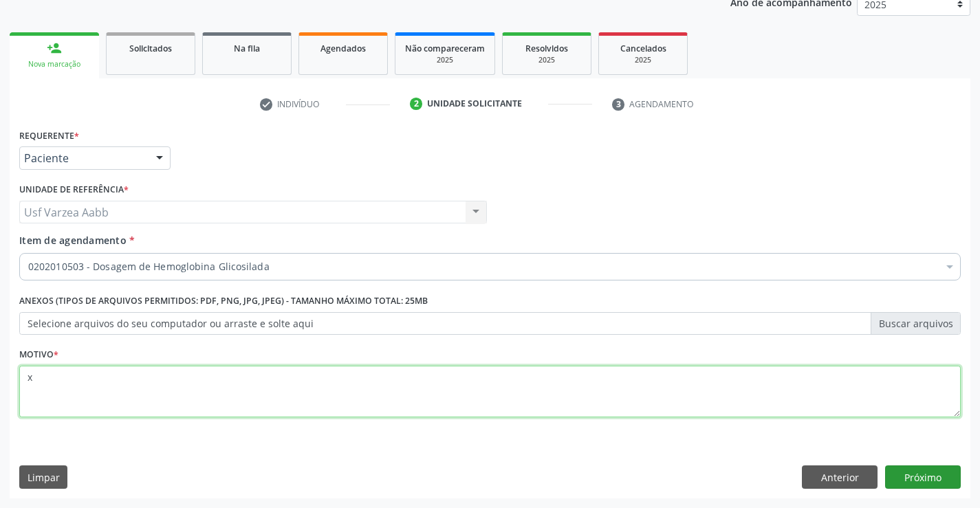
type textarea "x"
click at [921, 485] on button "Próximo" at bounding box center [923, 476] width 76 height 23
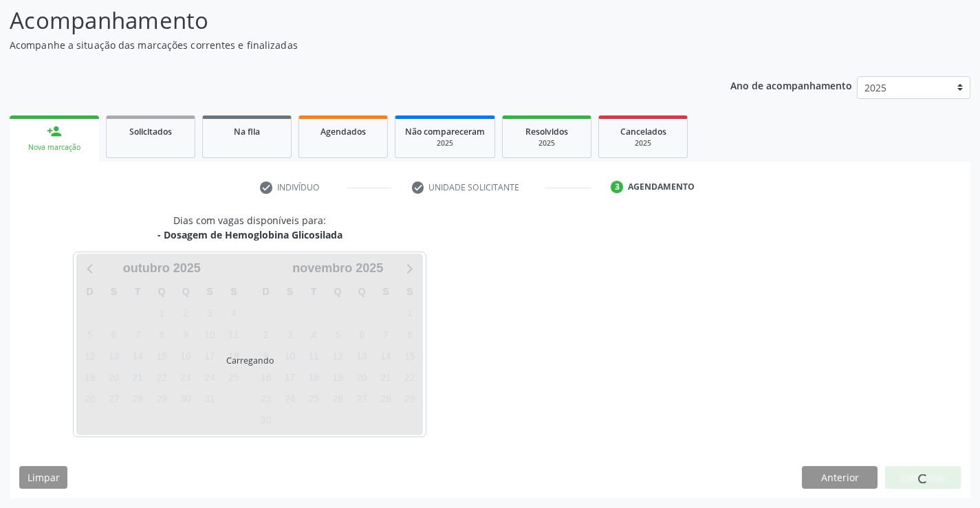
scroll to position [90, 0]
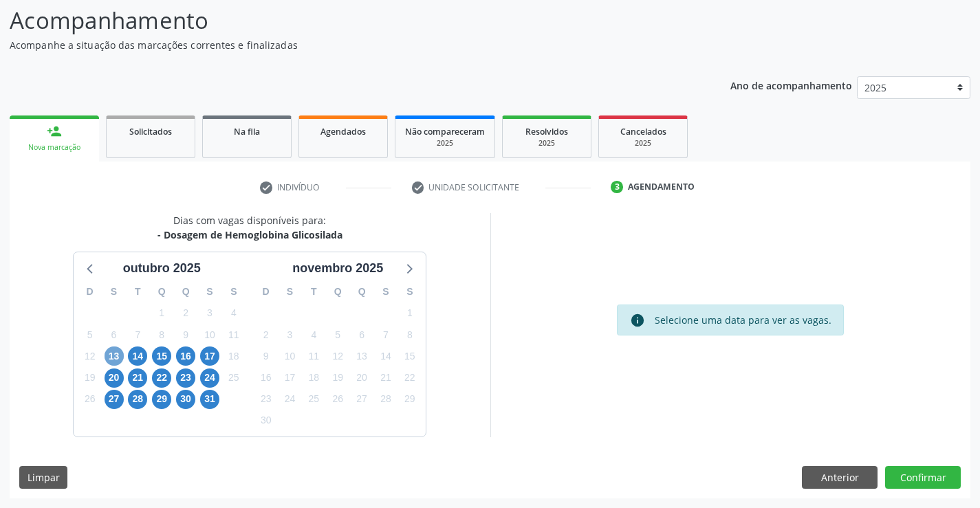
click at [107, 353] on span "13" at bounding box center [113, 355] width 19 height 19
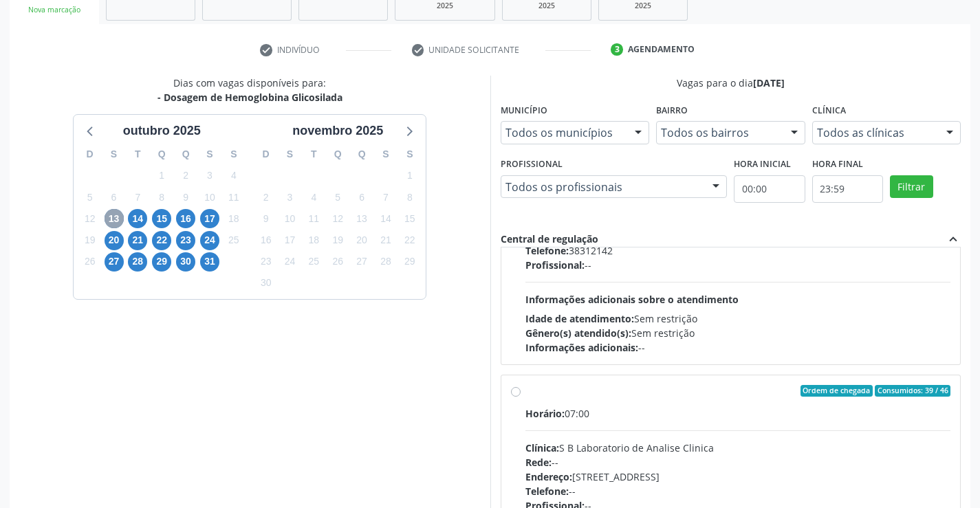
scroll to position [698, 0]
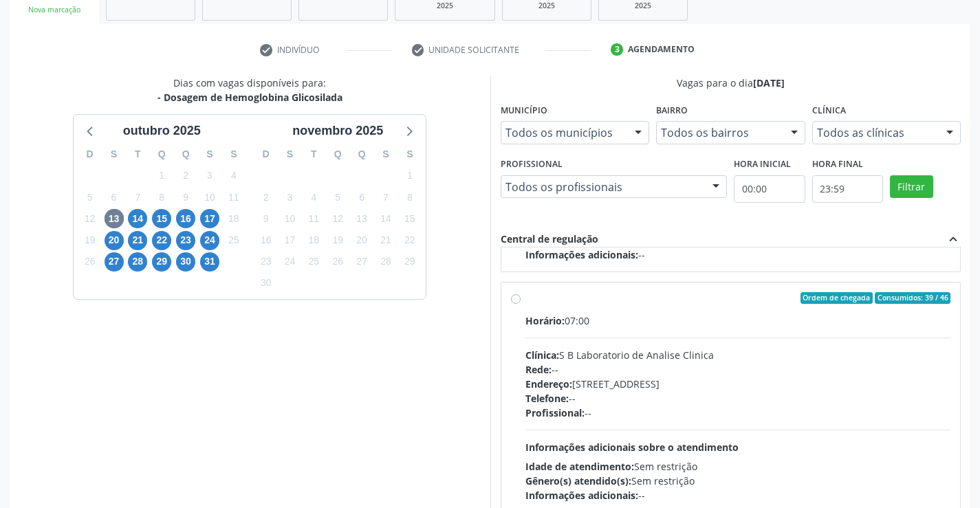
click at [602, 391] on div "Endereço: Casa, nº 679, Centro, Serra Talhada - PE" at bounding box center [738, 384] width 426 height 14
click at [520, 305] on input "Ordem de chegada Consumidos: 39 / 46 Horário: 07:00 Clínica: S B Laboratorio de…" at bounding box center [516, 298] width 10 height 12
radio input "true"
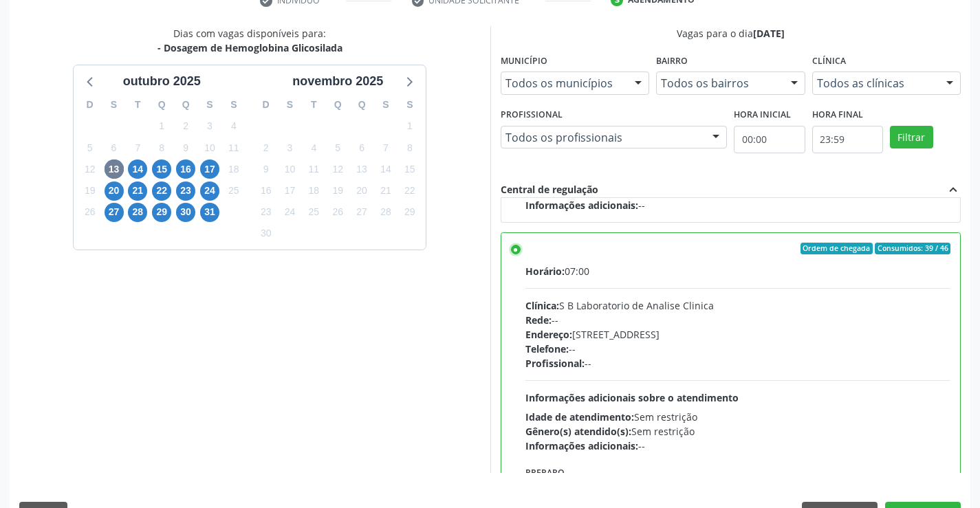
scroll to position [313, 0]
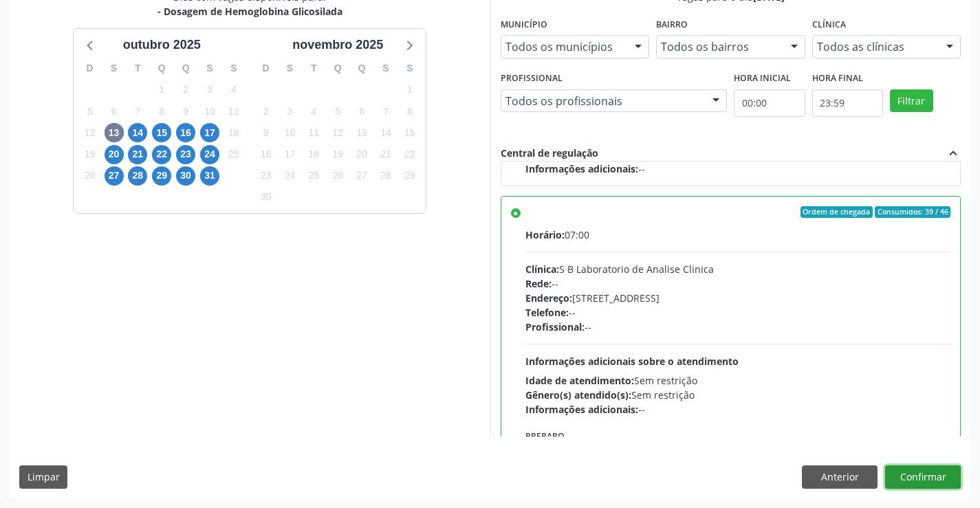
click at [931, 478] on button "Confirmar" at bounding box center [923, 476] width 76 height 23
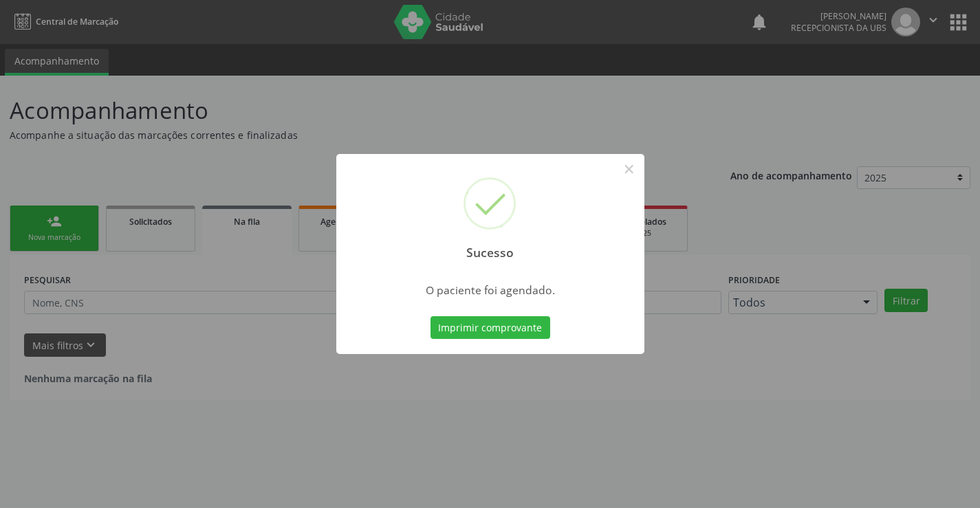
scroll to position [0, 0]
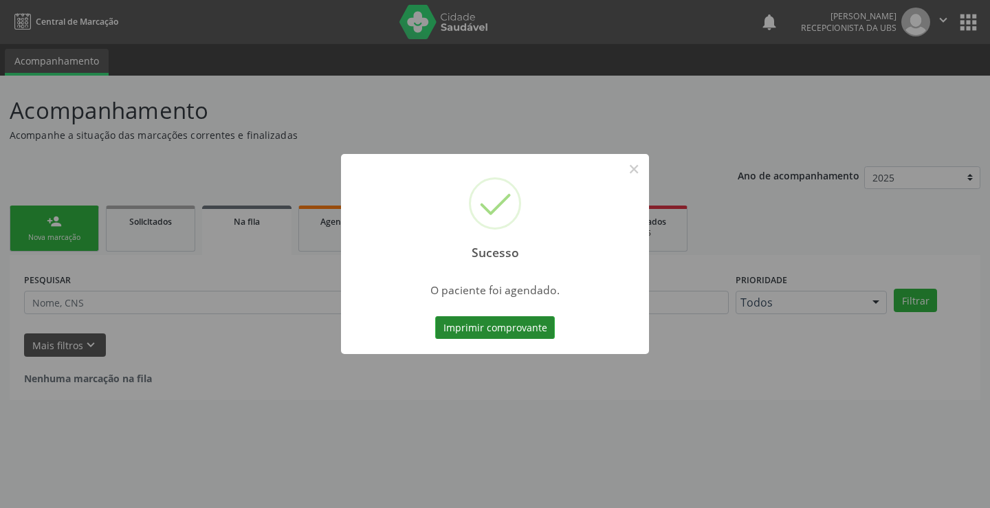
click at [543, 322] on button "Imprimir comprovante" at bounding box center [495, 327] width 120 height 23
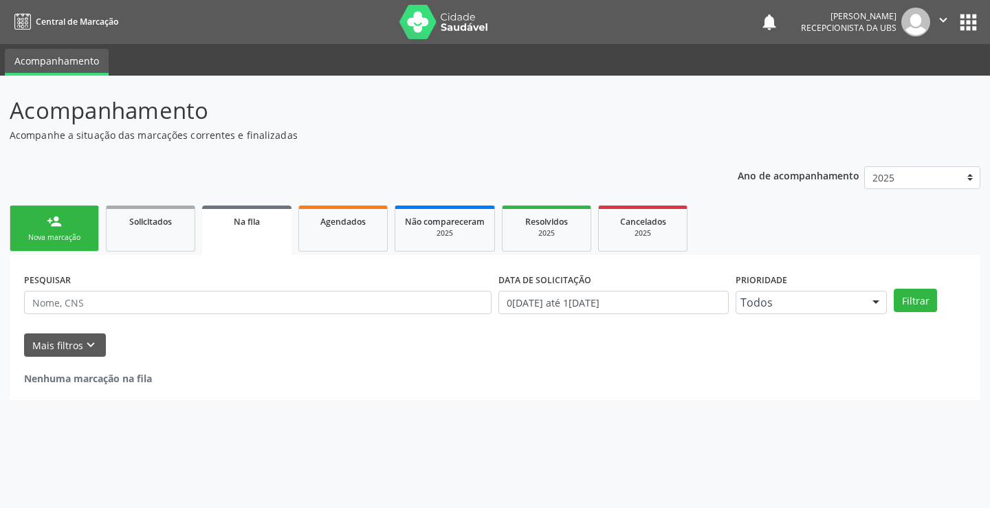
click at [32, 238] on div "Nova marcação" at bounding box center [54, 237] width 69 height 10
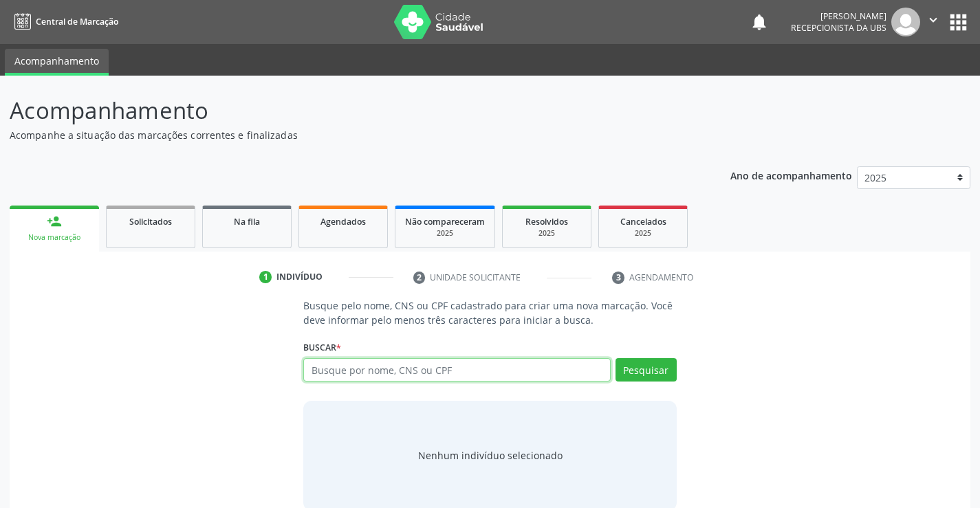
click at [444, 379] on input "text" at bounding box center [456, 369] width 307 height 23
type input "702604742883840"
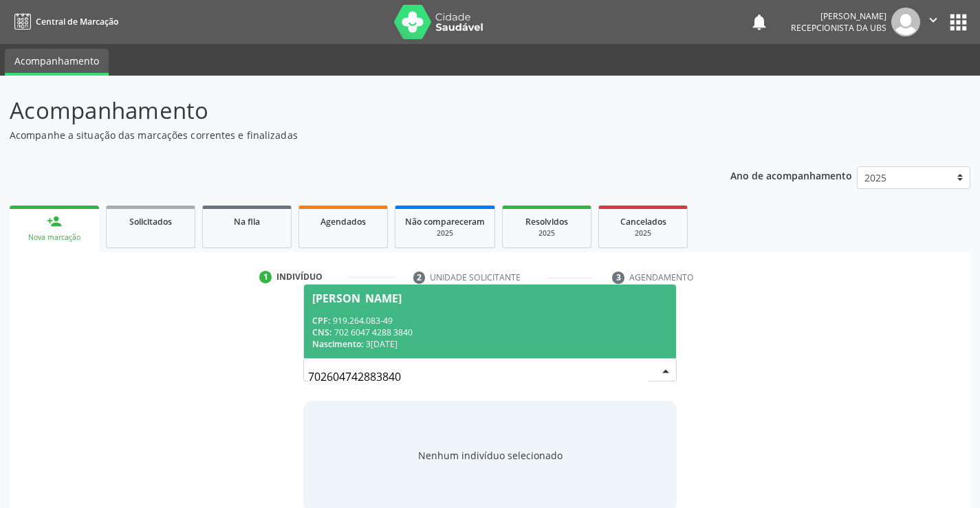
click at [576, 317] on div "CPF: 919.264.083-49" at bounding box center [489, 321] width 355 height 12
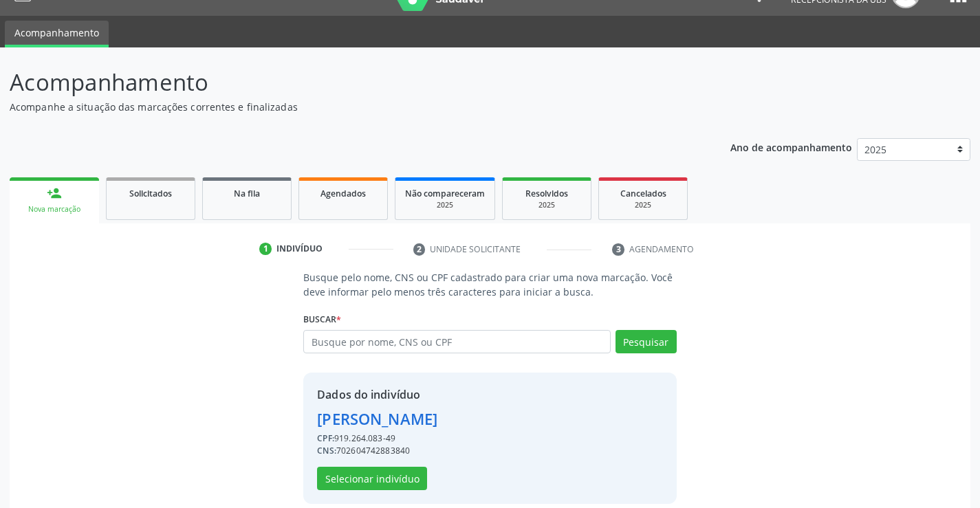
scroll to position [43, 0]
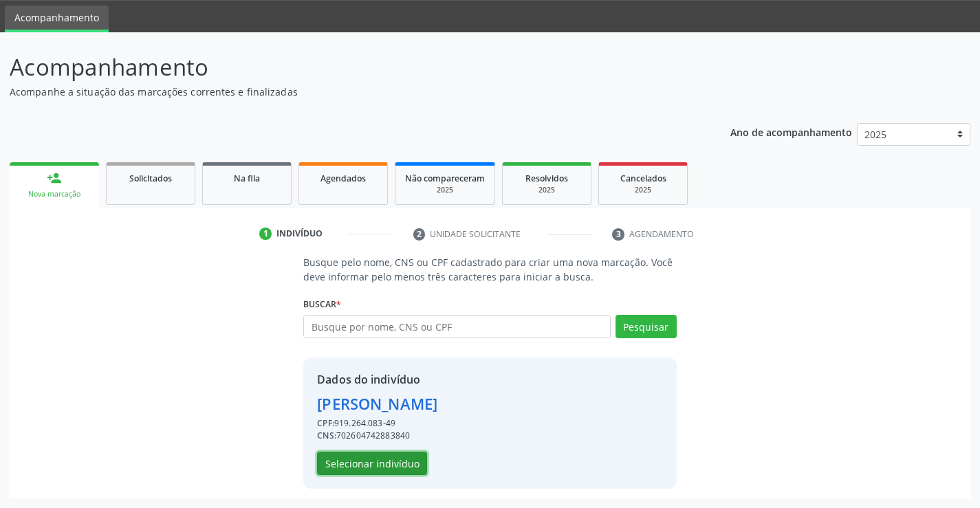
click at [368, 456] on button "Selecionar indivíduo" at bounding box center [372, 463] width 110 height 23
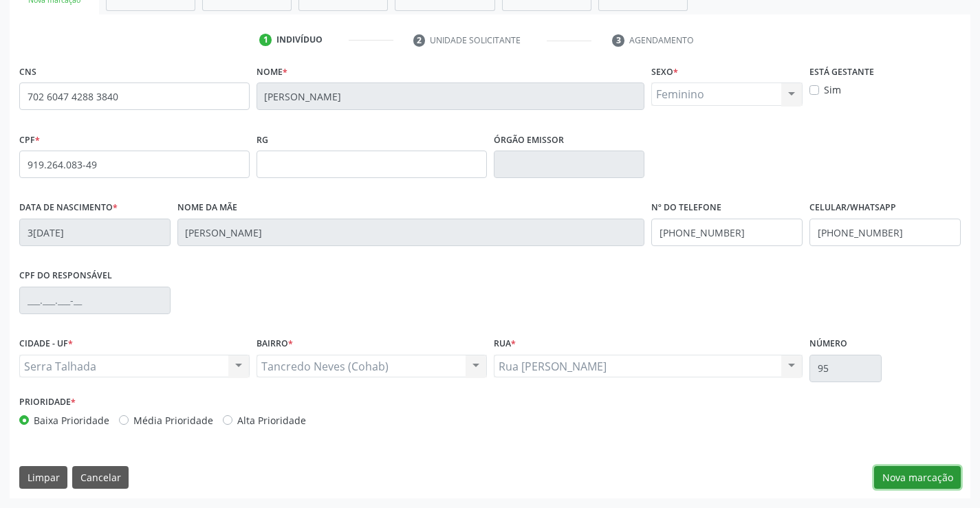
click at [902, 481] on button "Nova marcação" at bounding box center [917, 477] width 87 height 23
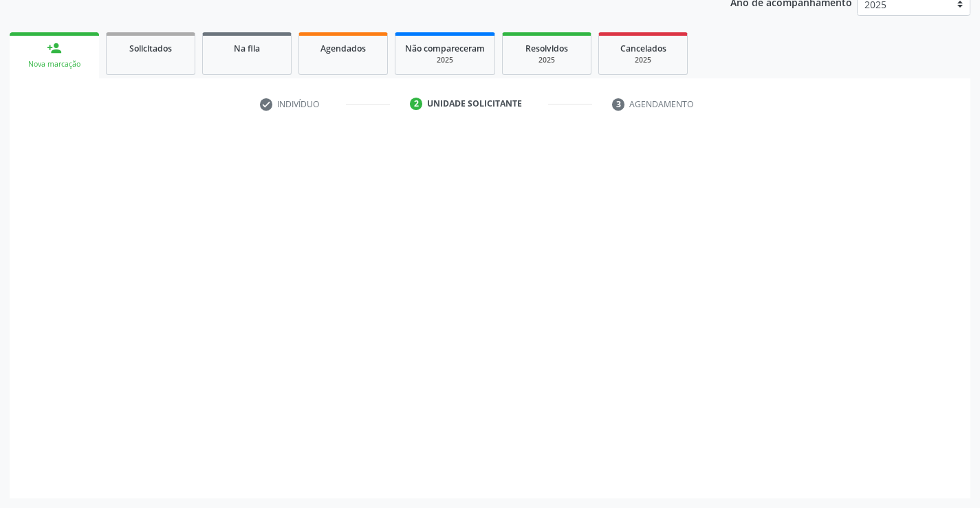
scroll to position [173, 0]
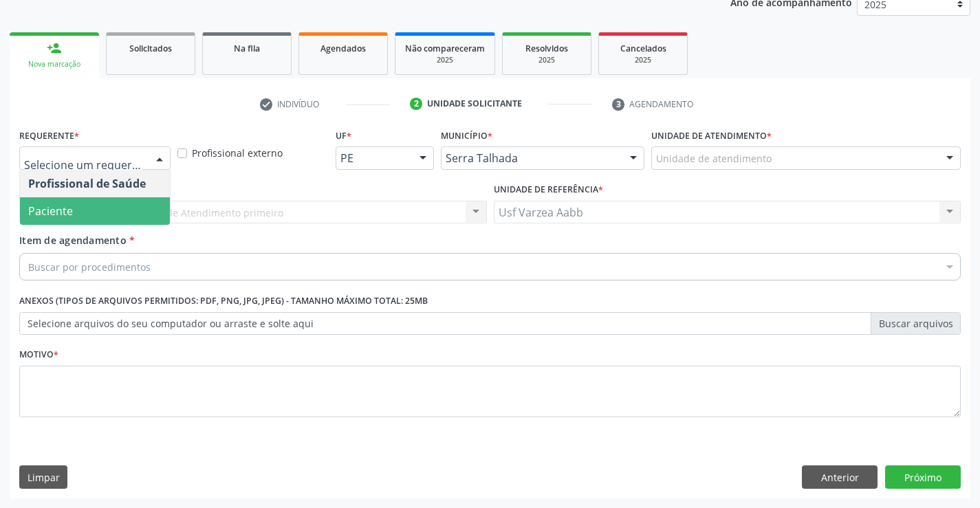
click at [62, 204] on span "Paciente" at bounding box center [50, 210] width 45 height 15
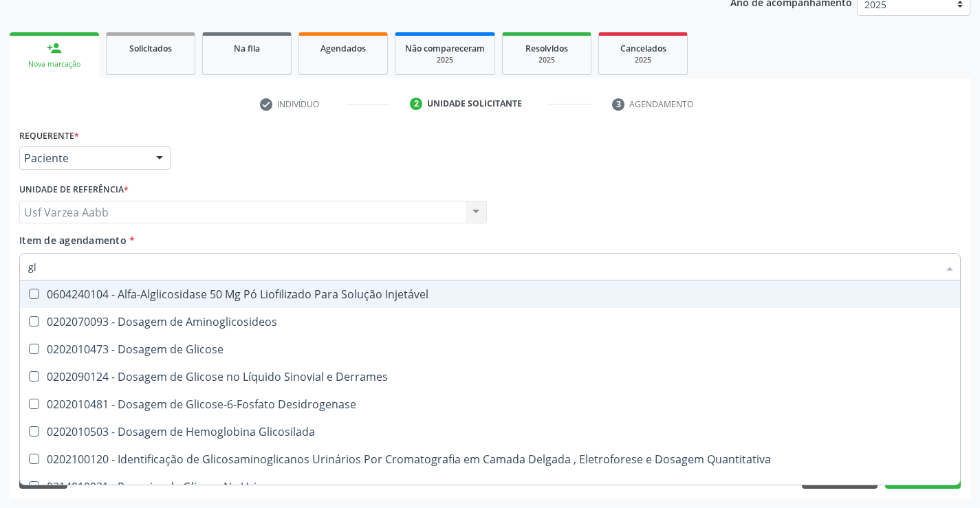
type input "g"
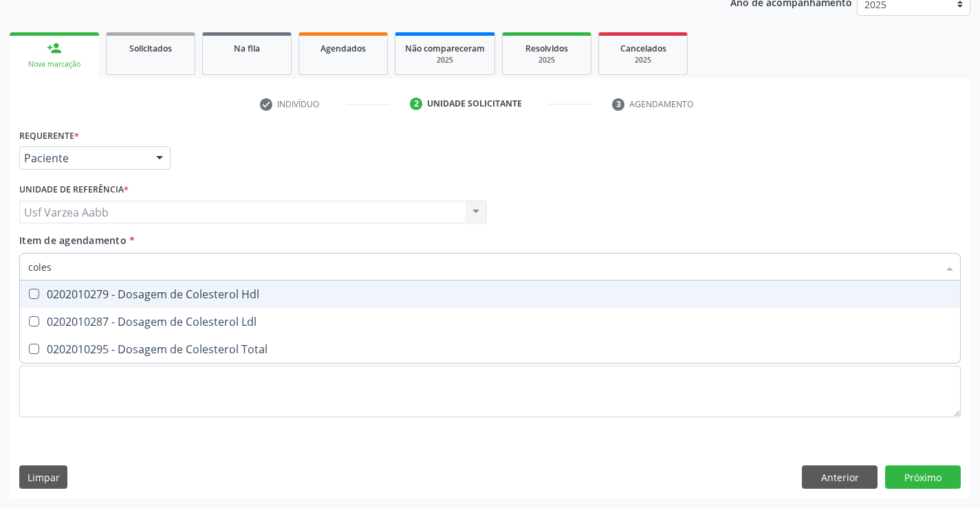
type input "colest"
click at [350, 300] on span "0202010279 - Dosagem de Colesterol Hdl" at bounding box center [490, 293] width 940 height 27
checkbox Hdl "true"
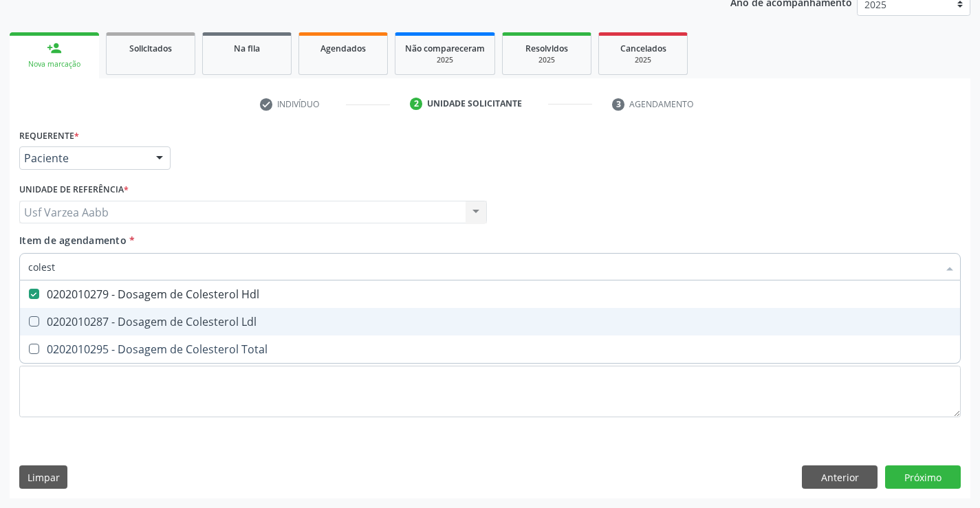
click at [346, 322] on div "0202010287 - Dosagem de Colesterol Ldl" at bounding box center [489, 321] width 923 height 11
checkbox Ldl "true"
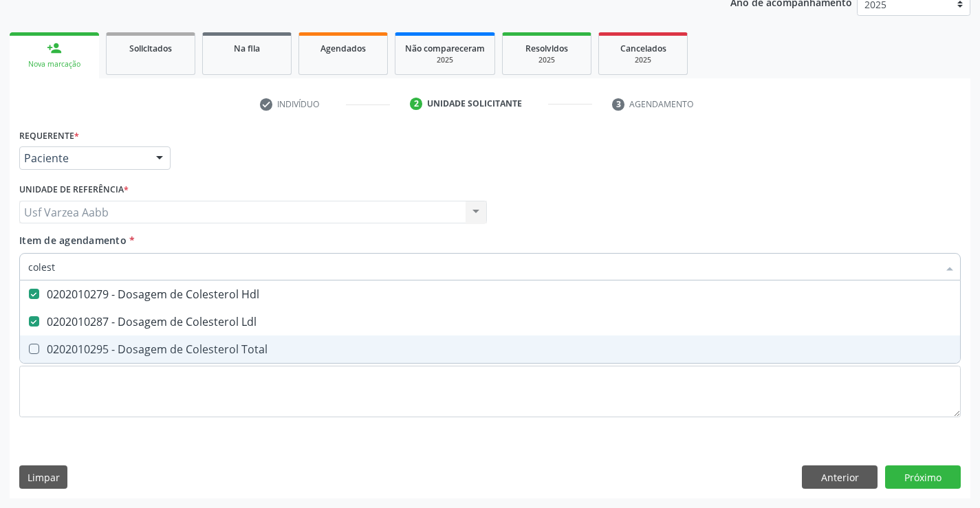
click at [343, 352] on div "0202010295 - Dosagem de Colesterol Total" at bounding box center [489, 349] width 923 height 11
checkbox Total "true"
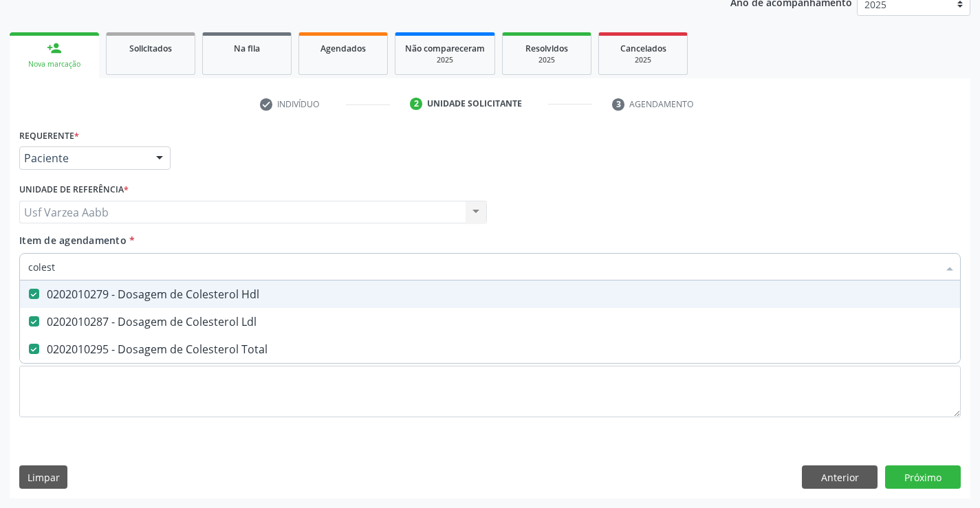
click at [290, 278] on input "colest" at bounding box center [483, 266] width 910 height 27
type input "cre"
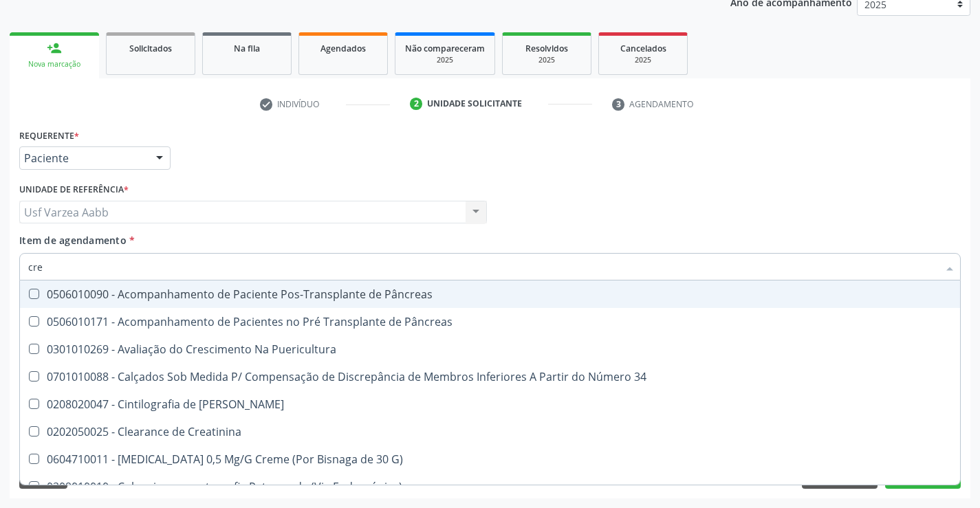
checkbox Pâncreas "false"
checkbox Puericultura "false"
type input "creat"
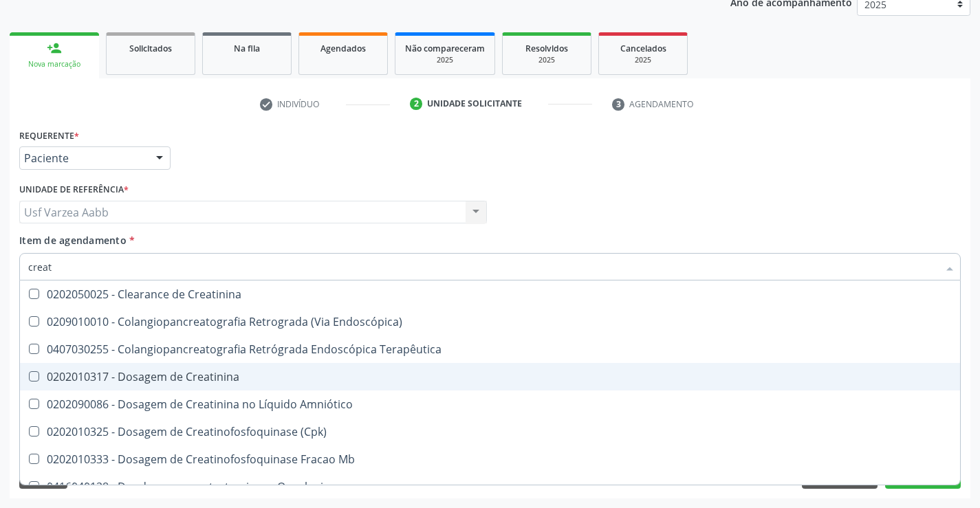
click at [237, 382] on div "0202010317 - Dosagem de Creatinina" at bounding box center [489, 376] width 923 height 11
checkbox Creatinina "true"
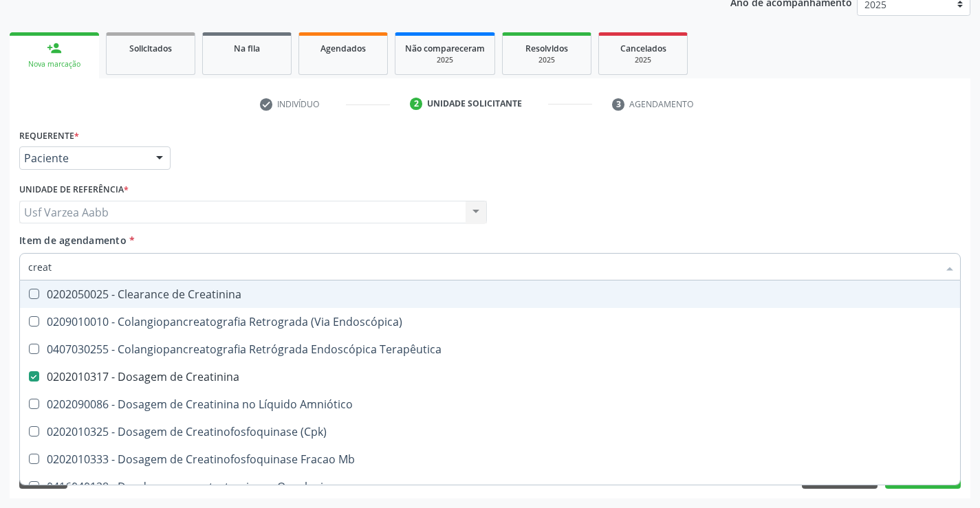
click at [219, 266] on input "creat" at bounding box center [483, 266] width 910 height 27
type input "trig"
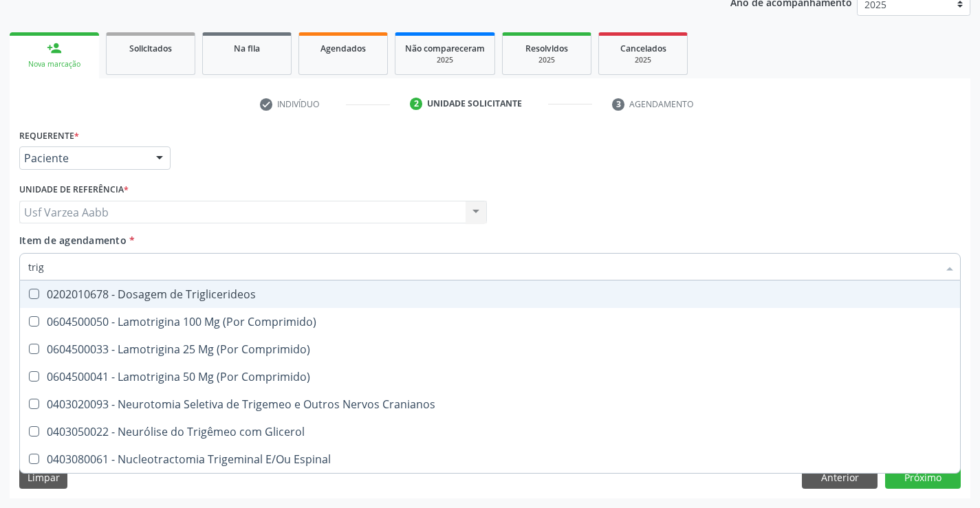
checkbox Comprimido\) "false"
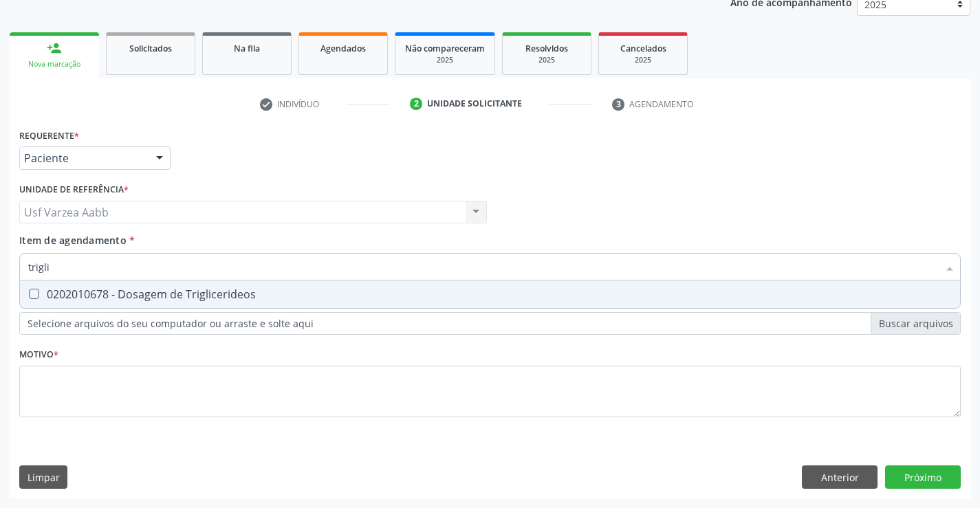
type input "triglic"
click at [215, 296] on div "0202010678 - Dosagem de Triglicerideos" at bounding box center [489, 294] width 923 height 11
checkbox Triglicerideos "true"
click at [218, 276] on input "triglic" at bounding box center [483, 266] width 910 height 27
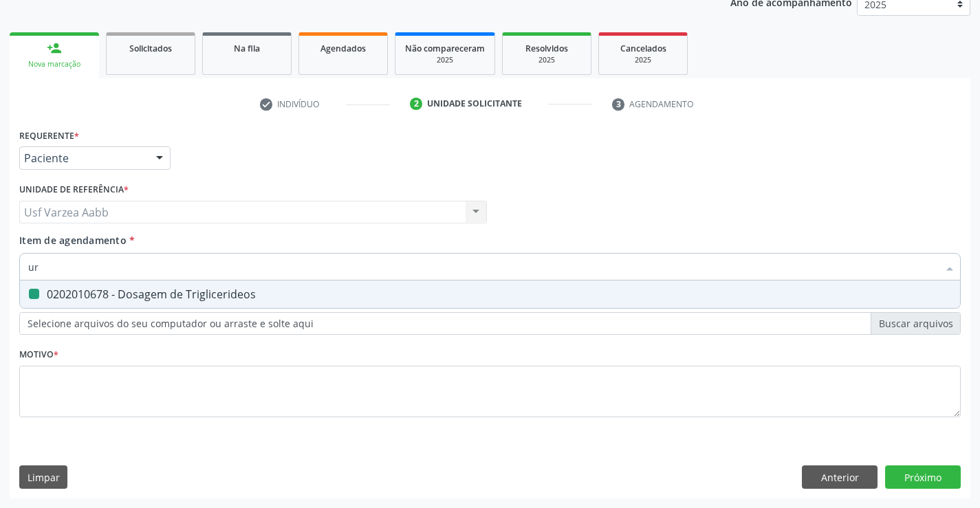
type input "uri"
checkbox Triglicerideos "false"
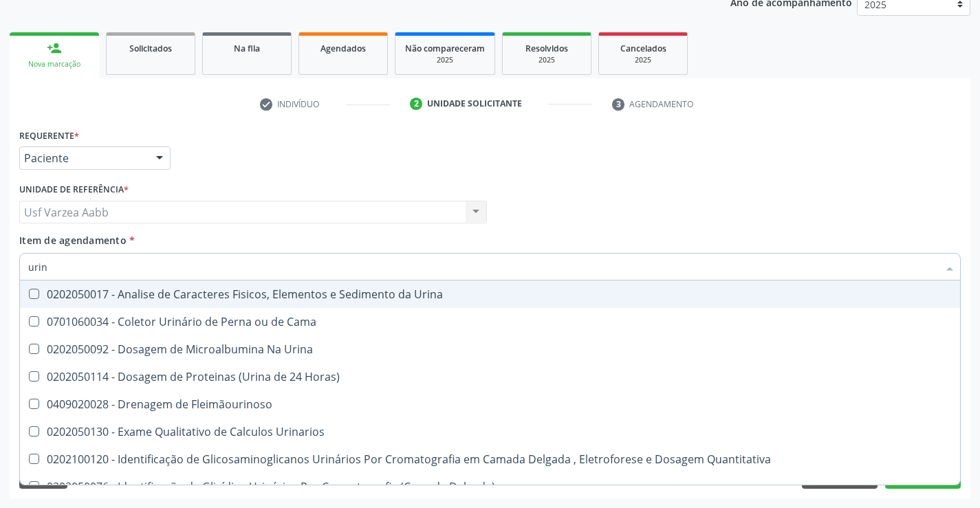
type input "urina"
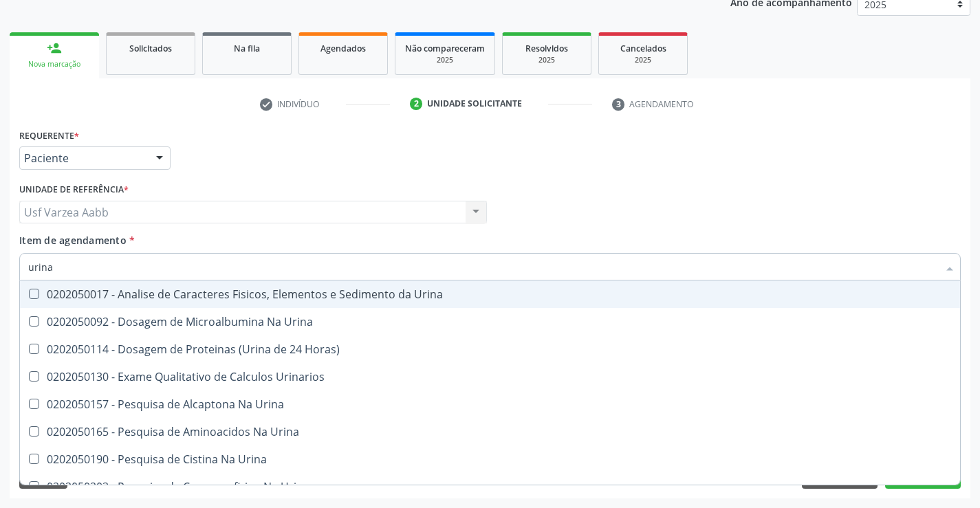
click at [213, 280] on span "0202050017 - Analise de Caracteres Fisicos, Elementos e Sedimento da Urina" at bounding box center [490, 293] width 940 height 27
checkbox Urina "true"
click at [232, 269] on input "urina" at bounding box center [483, 266] width 910 height 27
type input "gl"
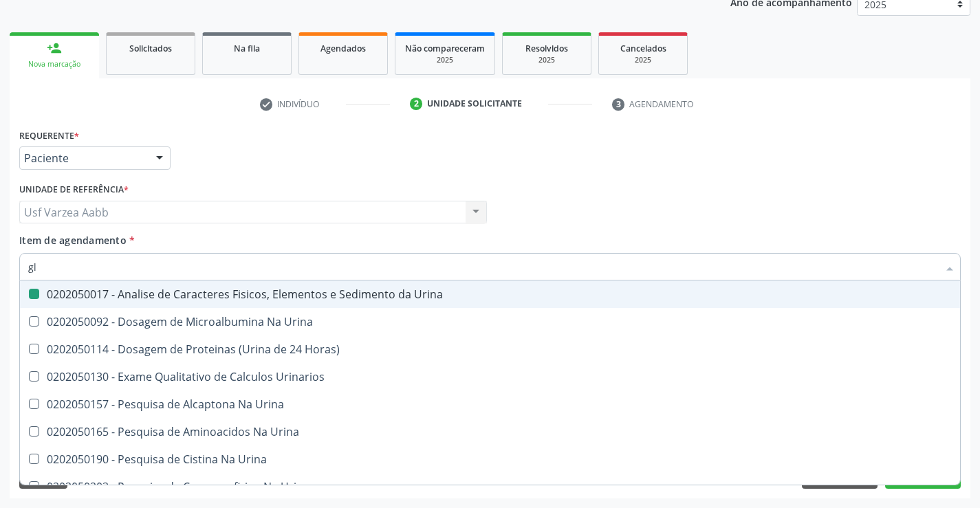
checkbox Urina "false"
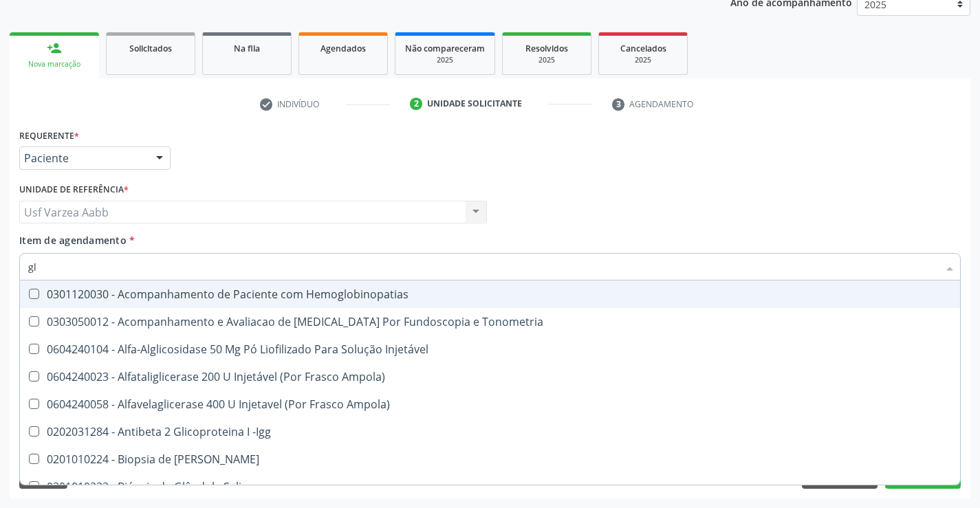
type input "gli"
checkbox Glomerular "true"
type input "glic"
checkbox Tardio\) "true"
checkbox Glomerular "false"
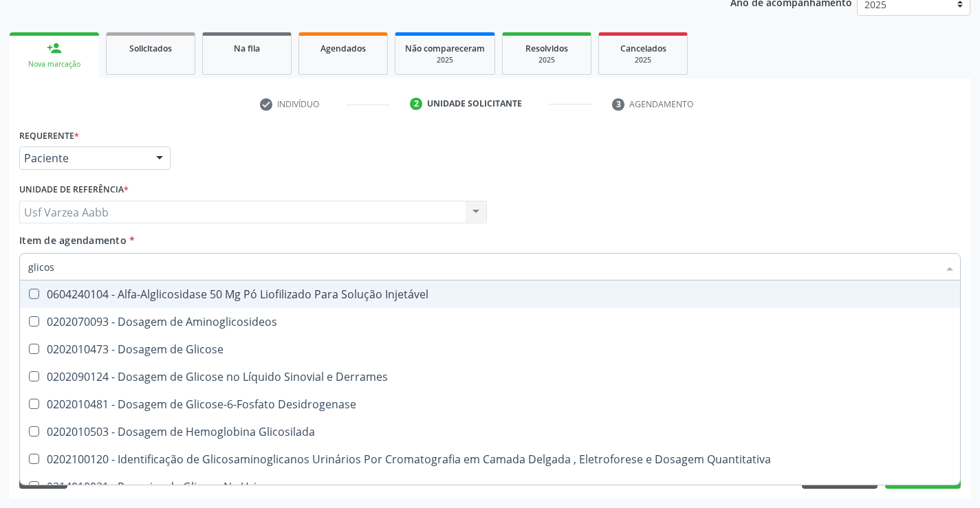
type input "glicose"
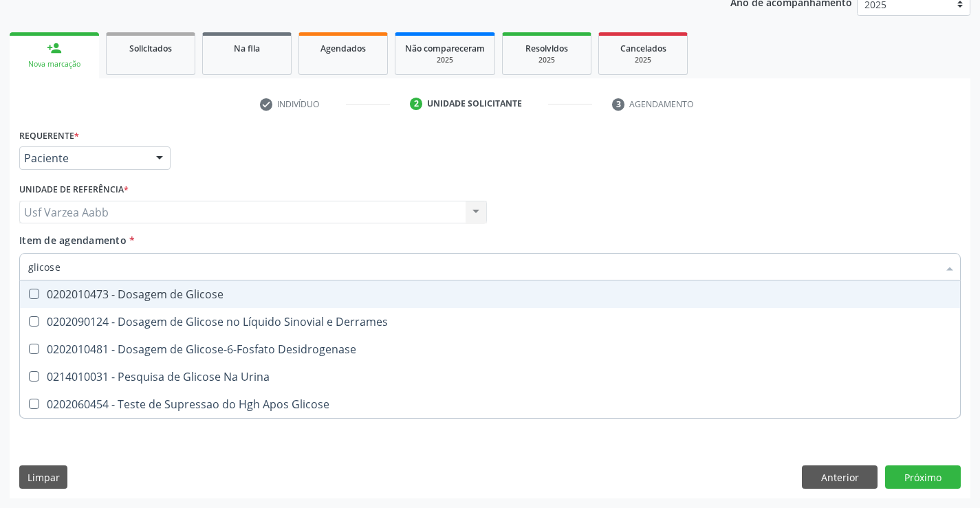
click at [279, 294] on div "0202010473 - Dosagem de Glicose" at bounding box center [489, 294] width 923 height 11
checkbox Glicose "true"
click at [307, 267] on input "glicose" at bounding box center [483, 266] width 910 height 27
type input "hem"
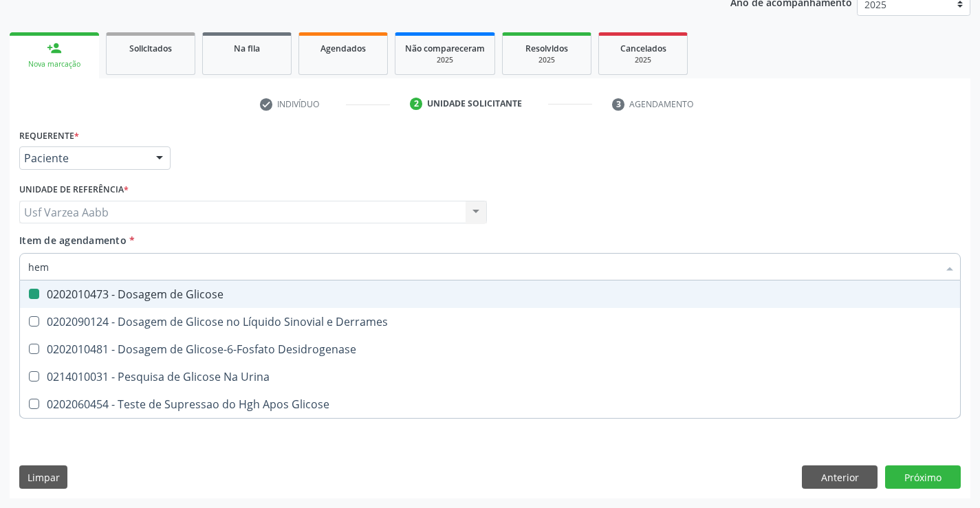
checkbox Glicose "false"
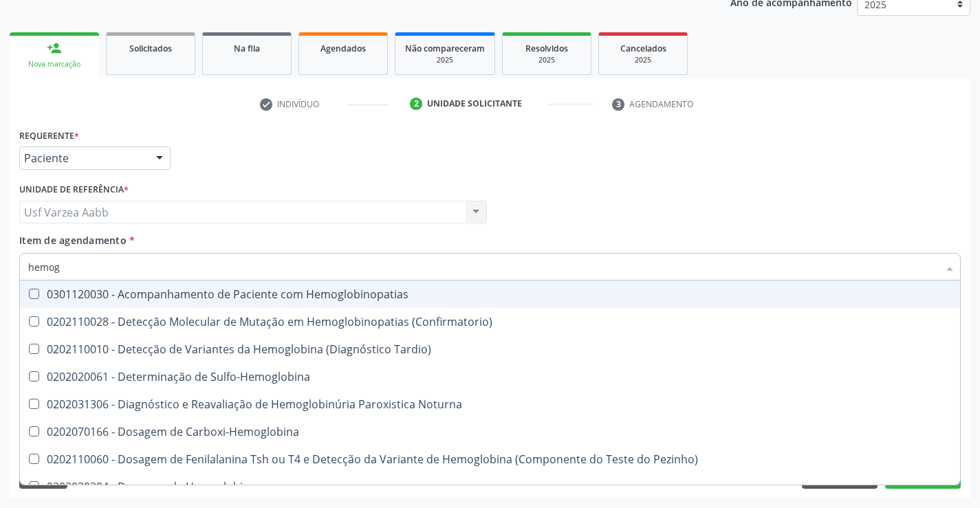
type input "hemogr"
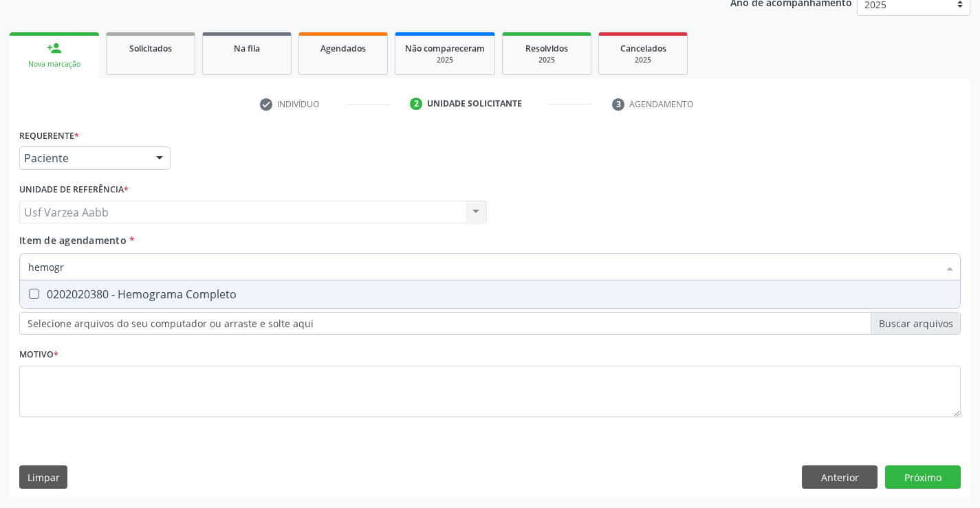
click at [295, 290] on div "0202020380 - Hemograma Completo" at bounding box center [489, 294] width 923 height 11
checkbox Completo "true"
click at [296, 263] on input "hemogr" at bounding box center [483, 266] width 910 height 27
click at [302, 384] on div "Requerente * Paciente Profissional de Saúde Paciente Nenhum resultado encontrad…" at bounding box center [489, 280] width 941 height 311
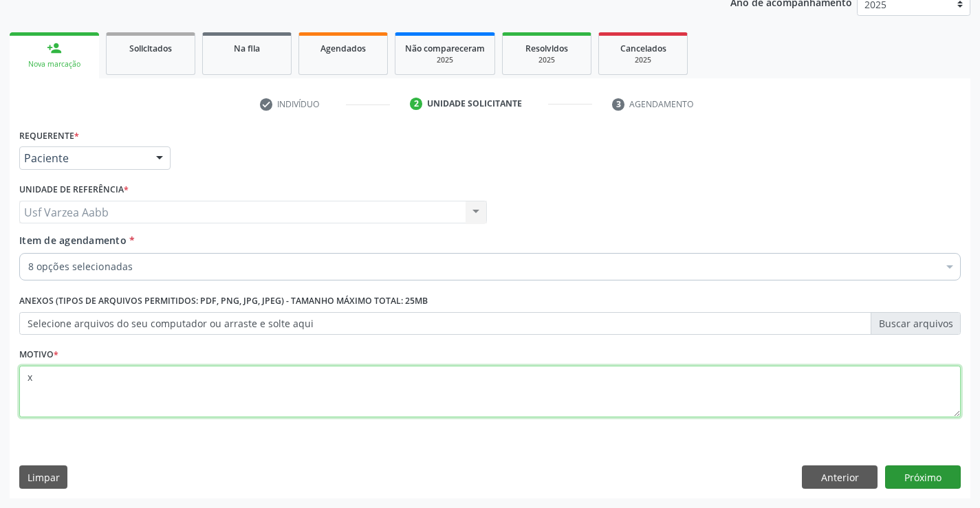
type textarea "x"
click at [910, 476] on button "Próximo" at bounding box center [923, 476] width 76 height 23
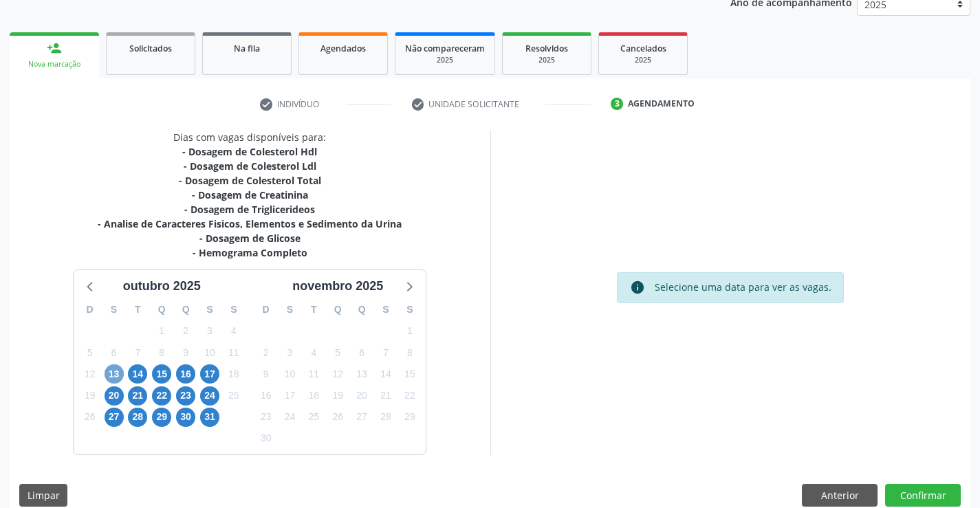
click at [115, 379] on span "13" at bounding box center [113, 373] width 19 height 19
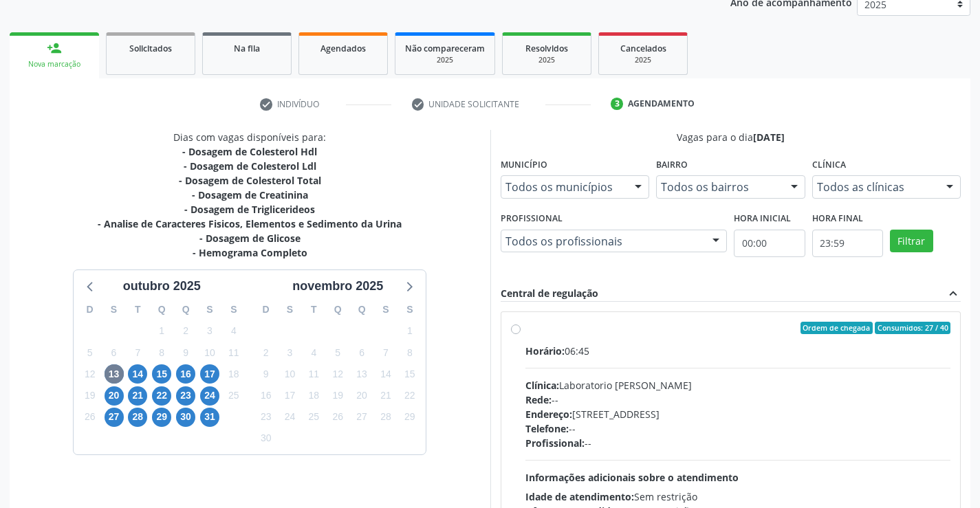
click at [627, 375] on div "Horário: 06:45 Clínica: Laboratorio Jose Paulo Terto Rede: -- Endereço: Casa, n…" at bounding box center [738, 438] width 426 height 189
click at [520, 334] on input "Ordem de chegada Consumidos: 27 / 40 Horário: 06:45 Clínica: Laboratorio Jose P…" at bounding box center [516, 328] width 10 height 12
radio input "true"
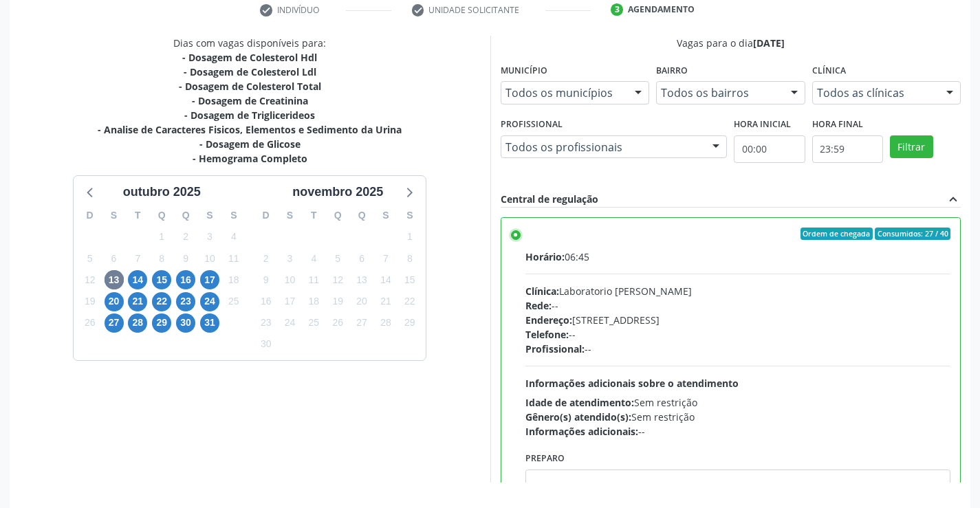
scroll to position [313, 0]
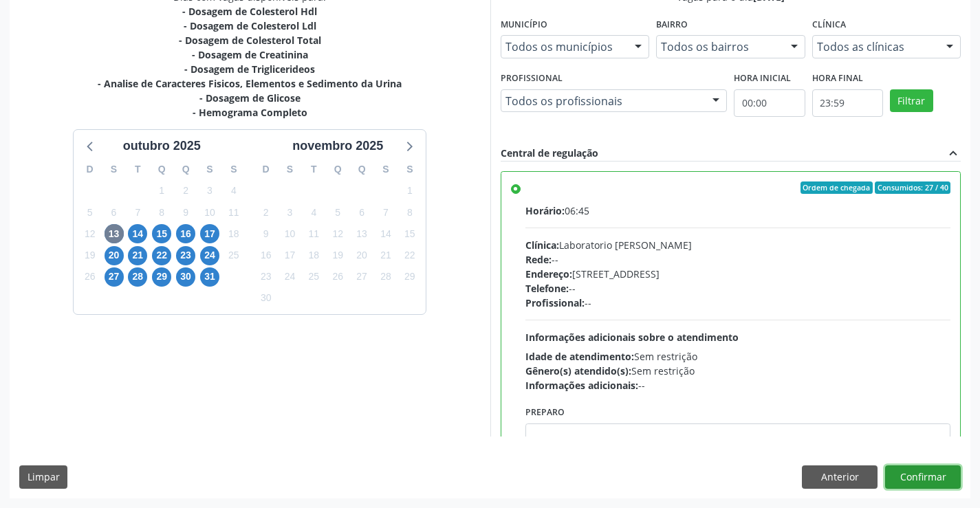
click at [949, 482] on button "Confirmar" at bounding box center [923, 476] width 76 height 23
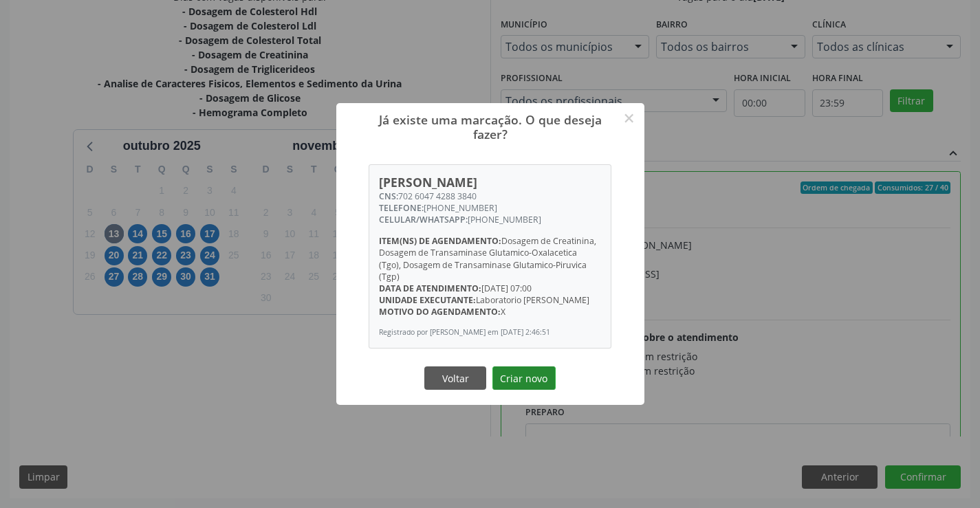
click at [510, 375] on button "Criar novo" at bounding box center [523, 377] width 63 height 23
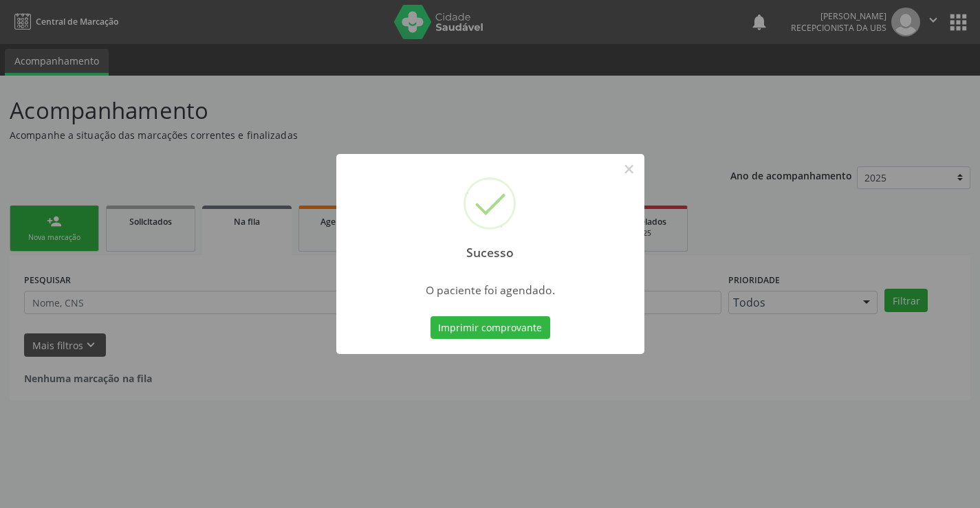
scroll to position [0, 0]
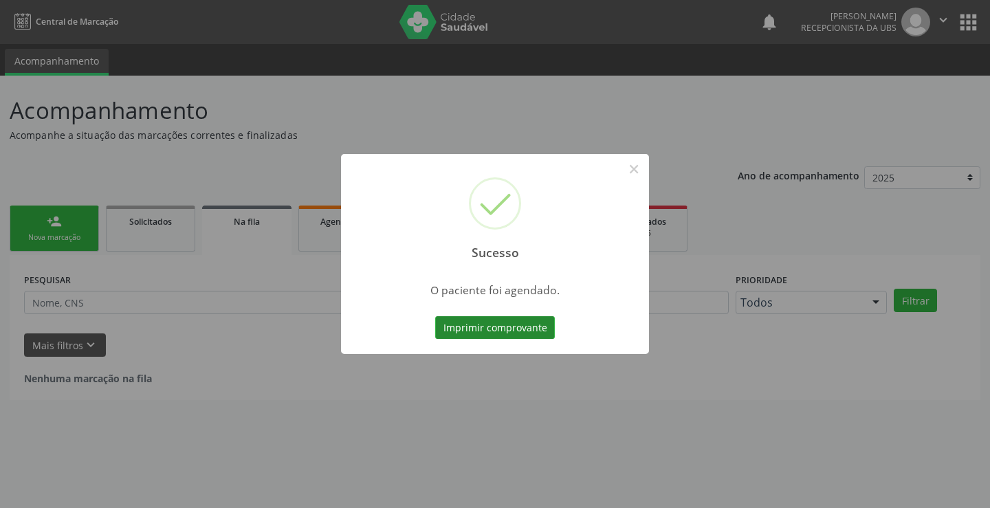
click at [514, 333] on button "Imprimir comprovante" at bounding box center [495, 327] width 120 height 23
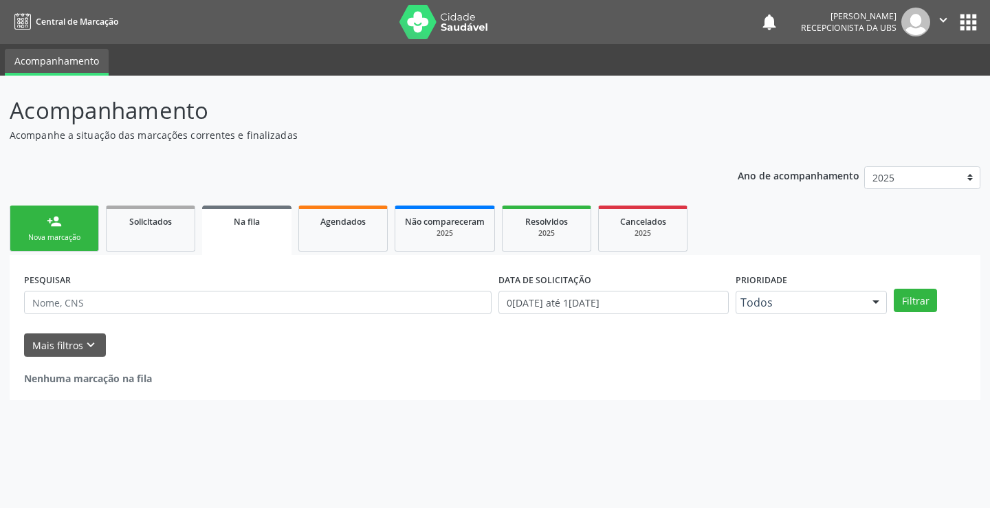
click at [74, 217] on link "person_add Nova marcação" at bounding box center [54, 229] width 89 height 46
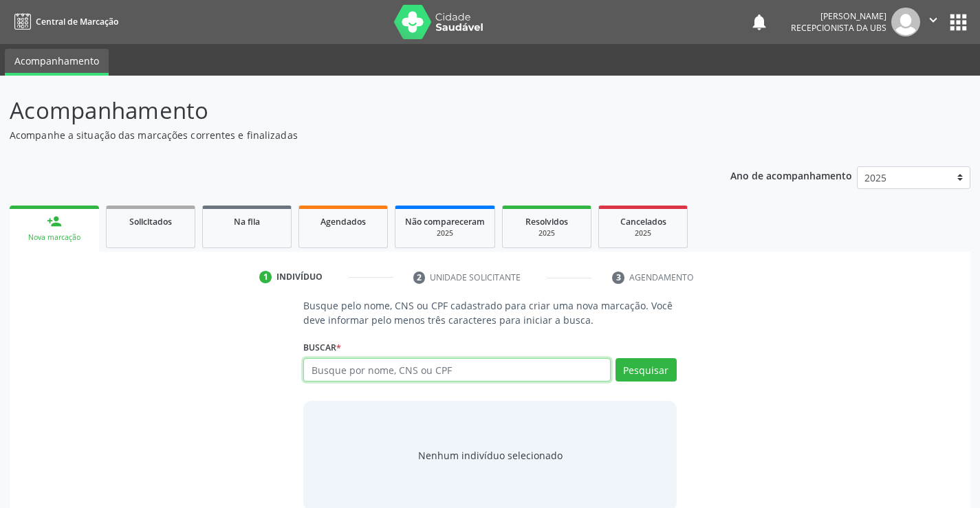
click at [384, 369] on input "text" at bounding box center [456, 369] width 307 height 23
paste input "702 6047 4288 3840"
type input "702 6047 4288 3840"
click at [668, 384] on div "Pesquisar" at bounding box center [643, 374] width 66 height 33
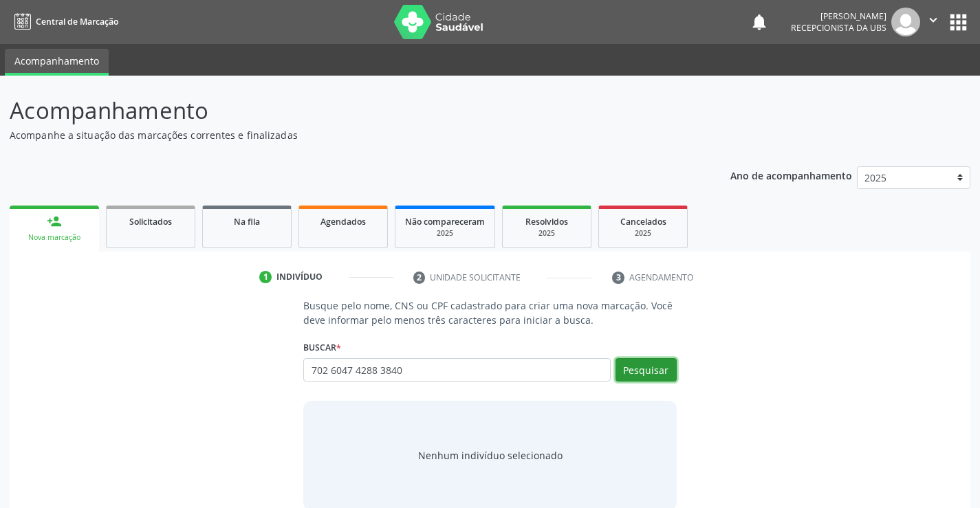
click at [661, 367] on button "Pesquisar" at bounding box center [645, 369] width 61 height 23
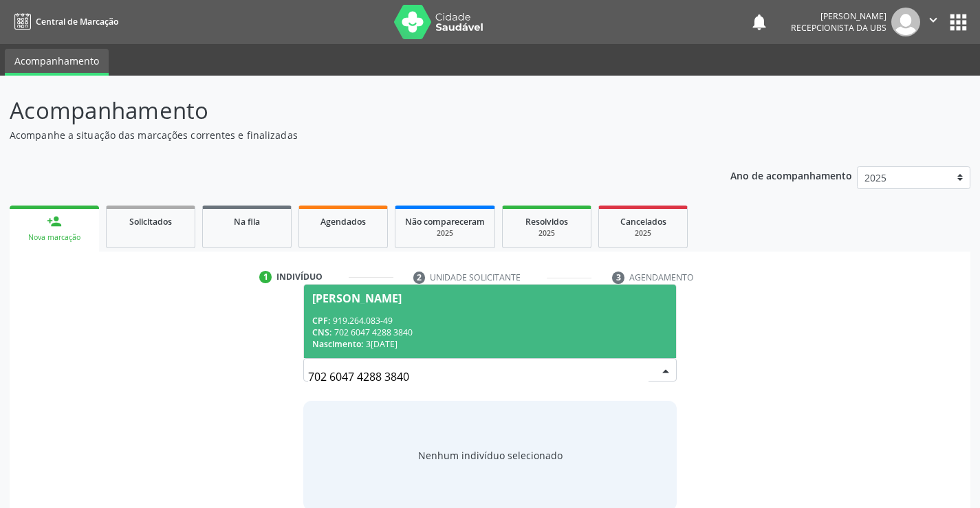
click at [492, 336] on div "CNS: 702 6047 4288 3840" at bounding box center [489, 333] width 355 height 12
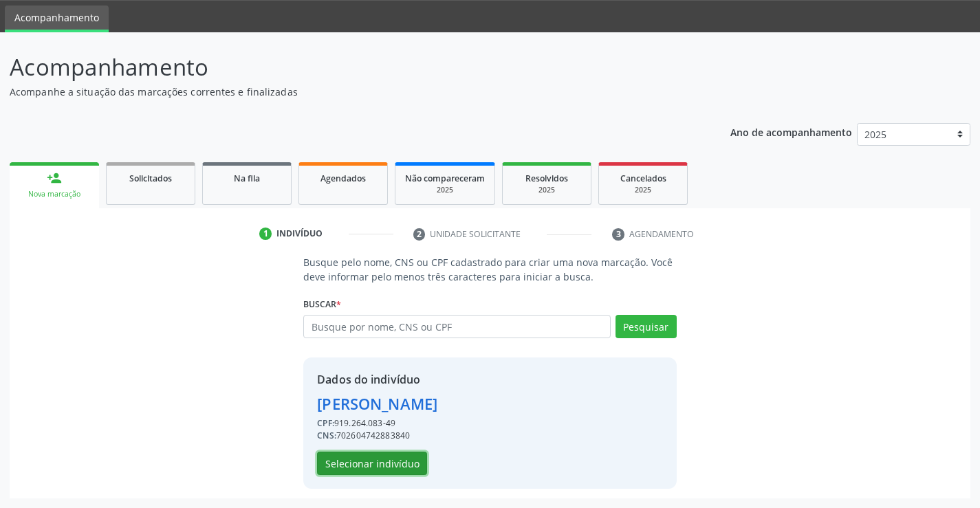
click at [390, 471] on button "Selecionar indivíduo" at bounding box center [372, 463] width 110 height 23
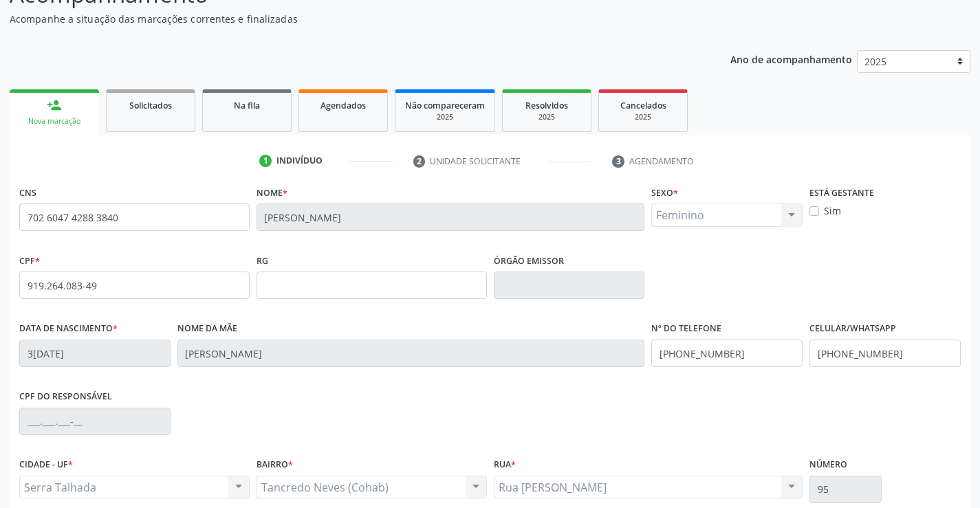
scroll to position [237, 0]
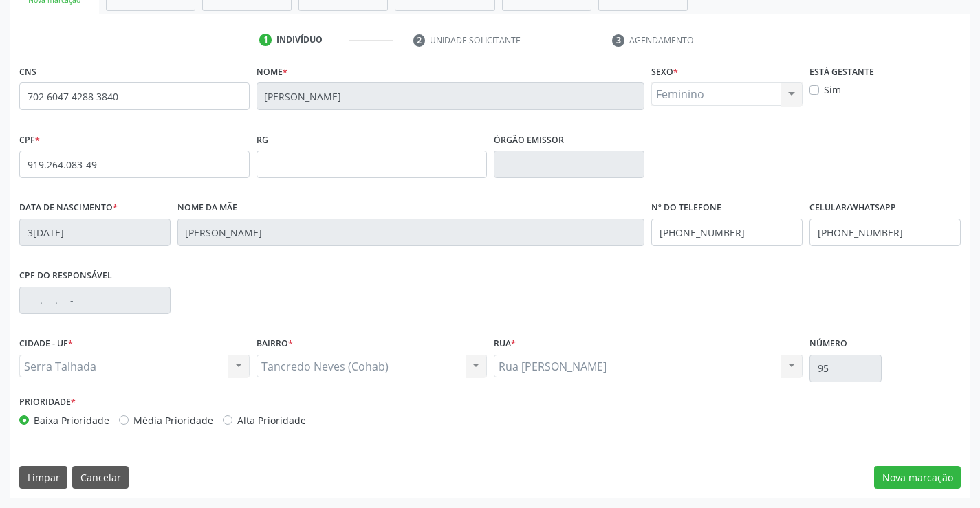
click at [920, 463] on div "CNS 702 6047 4288 3840 Nome * Yolanda Rodrigues Pereira Sexo * Feminino Masculi…" at bounding box center [490, 279] width 960 height 437
click at [920, 476] on button "Nova marcação" at bounding box center [917, 477] width 87 height 23
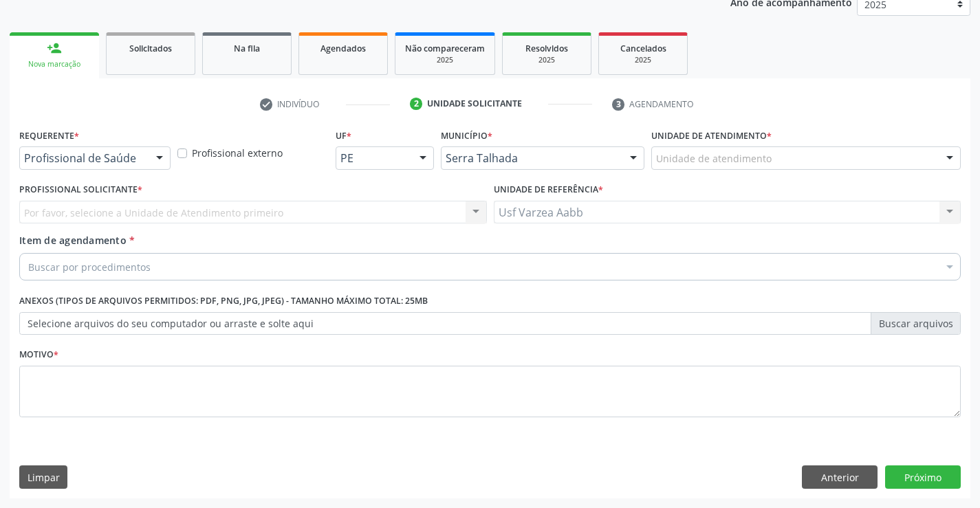
scroll to position [173, 0]
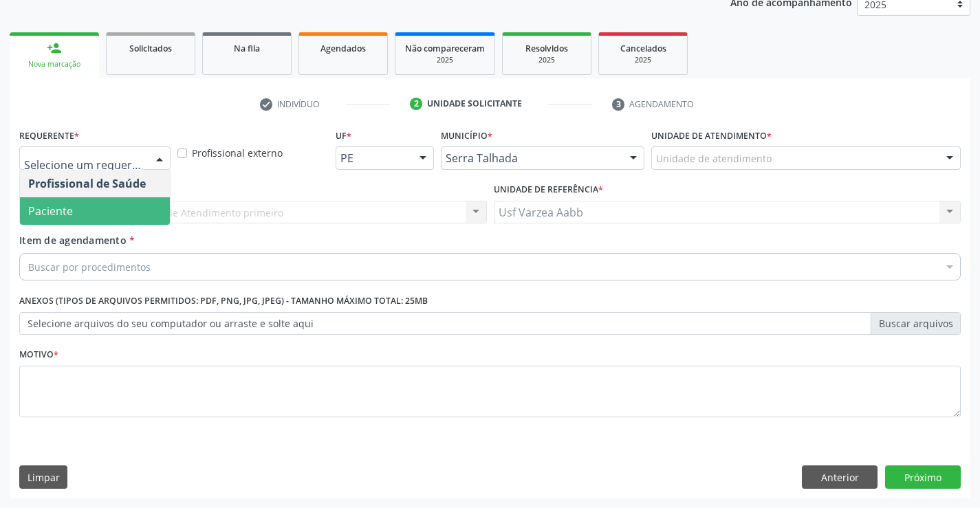
click at [127, 200] on span "Paciente" at bounding box center [95, 210] width 150 height 27
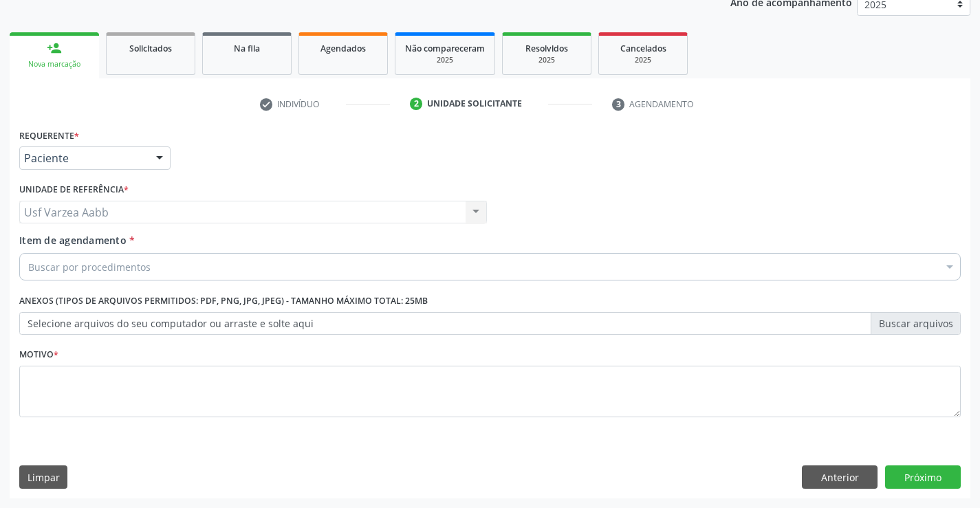
click at [153, 264] on div "Buscar por procedimentos" at bounding box center [489, 266] width 941 height 27
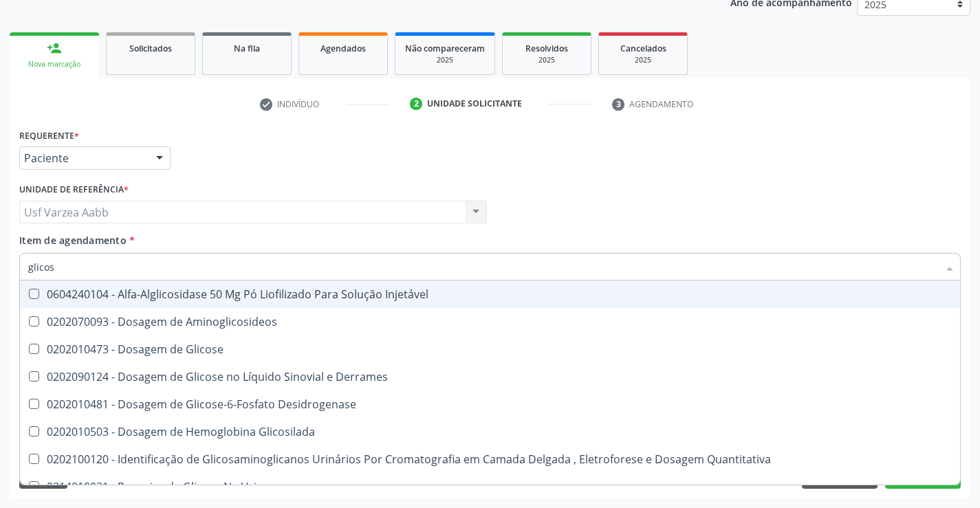
type input "glicosi"
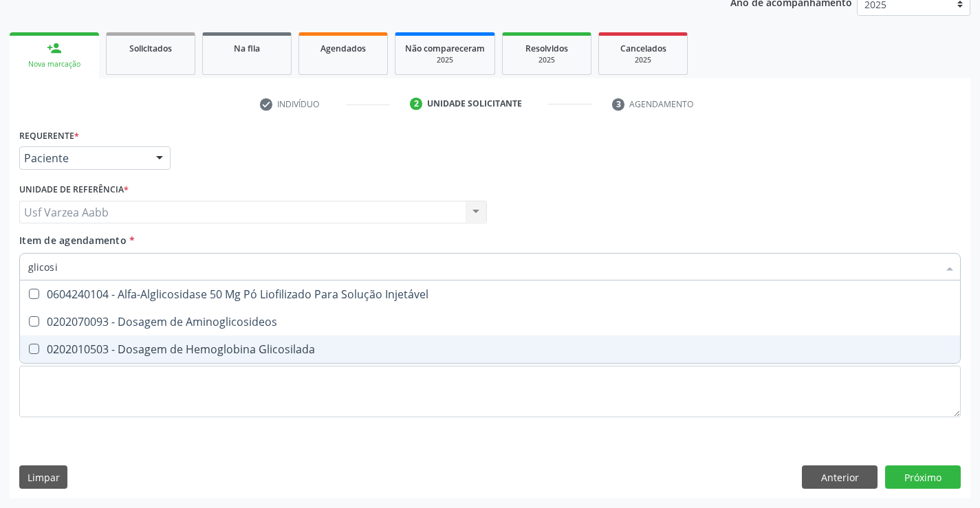
click at [164, 346] on div "0202010503 - Dosagem de Hemoglobina Glicosilada" at bounding box center [489, 349] width 923 height 11
checkbox Glicosilada "true"
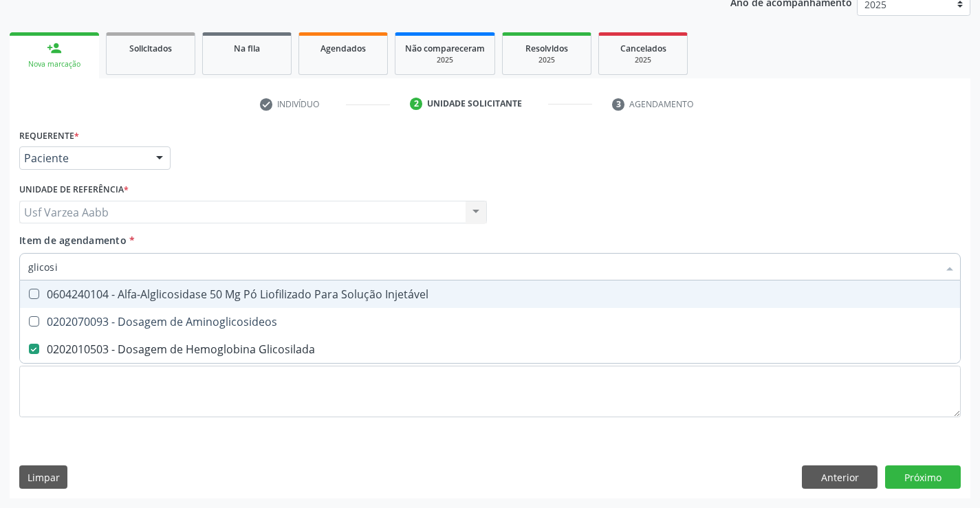
click at [157, 275] on input "glicosi" at bounding box center [483, 266] width 910 height 27
type input "tsh"
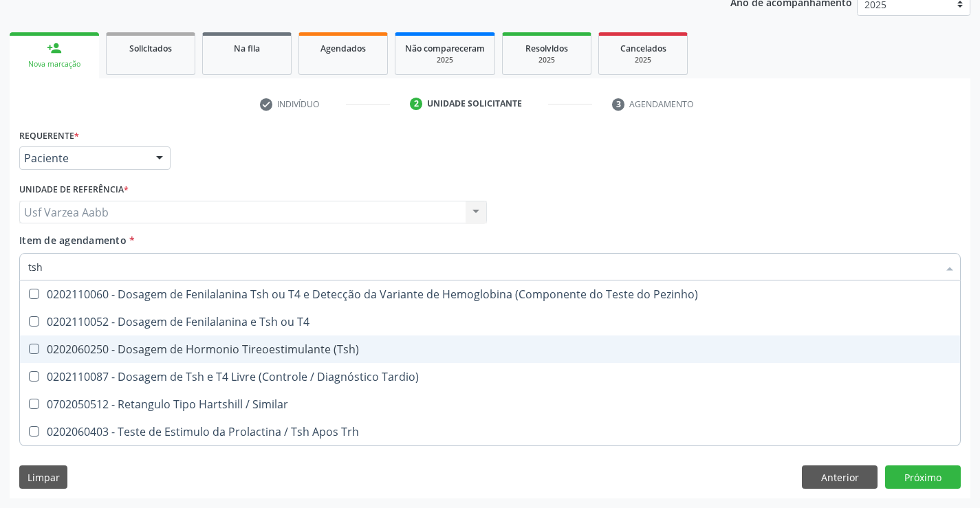
click at [209, 351] on div "0202060250 - Dosagem de Hormonio Tireoestimulante (Tsh)" at bounding box center [489, 349] width 923 height 11
checkbox \(Tsh\) "true"
type input "ts"
checkbox \(Tsh\) "false"
checkbox Tardio\) "true"
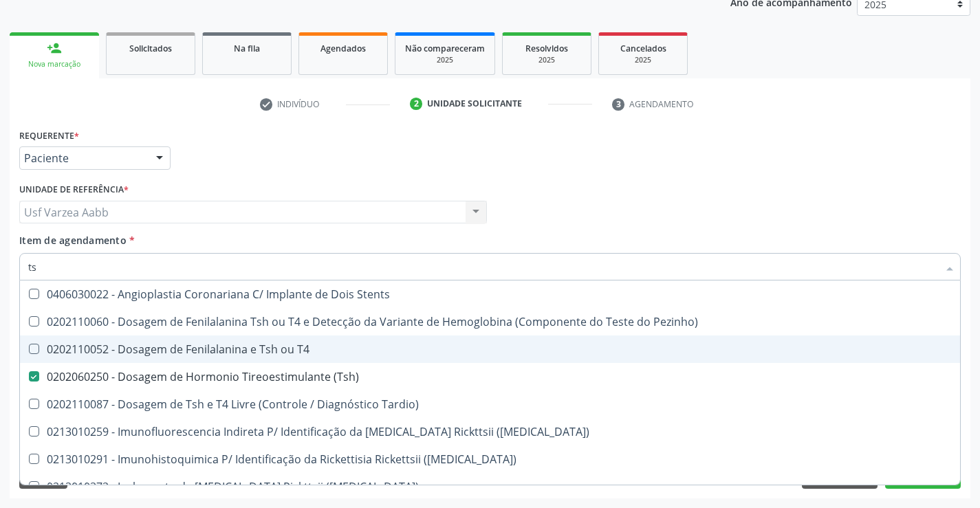
type input "t"
checkbox \(Tsh\) "false"
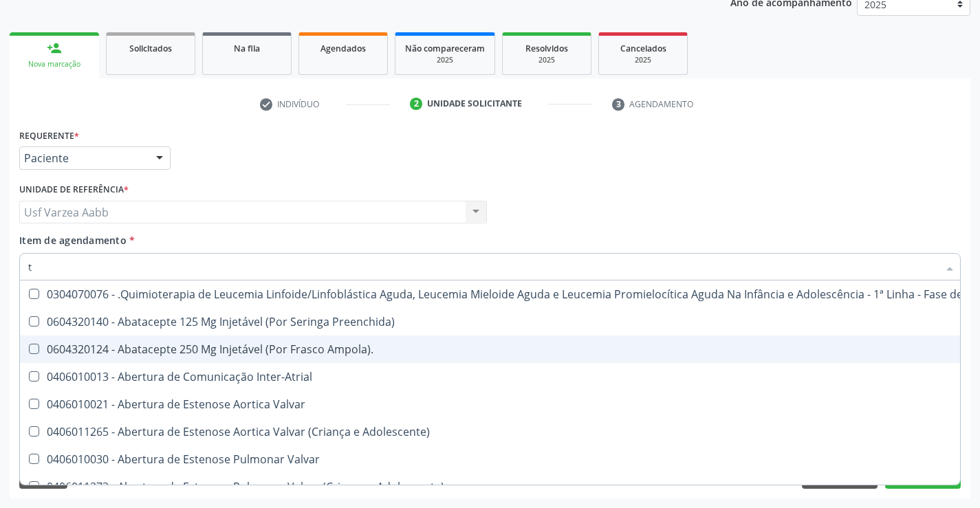
type input "t4"
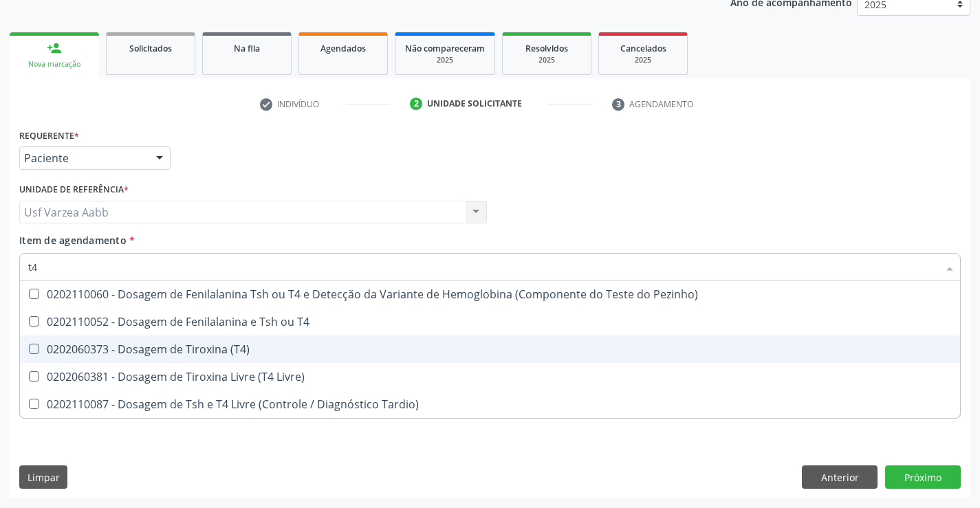
click at [209, 351] on div "0202060373 - Dosagem de Tiroxina (T4)" at bounding box center [489, 349] width 923 height 11
checkbox \(T4\) "true"
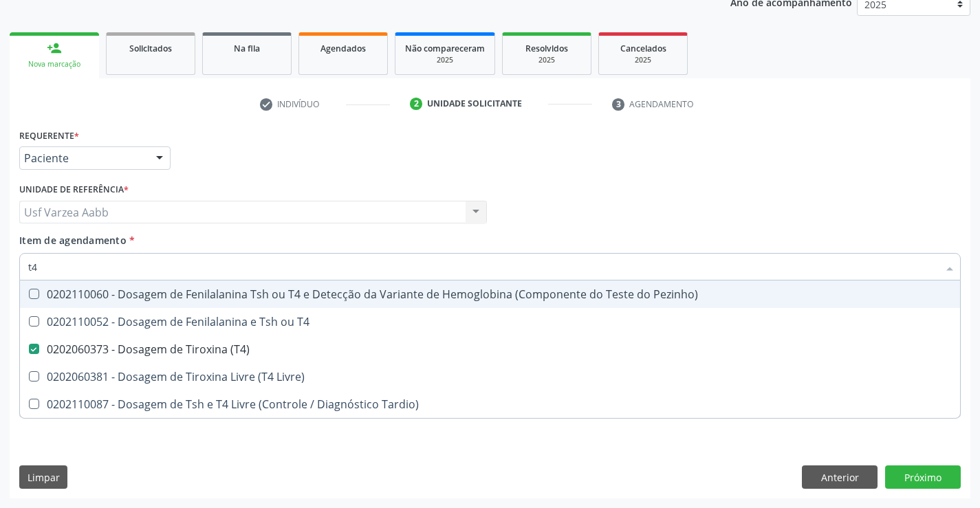
click at [525, 153] on div "Requerente * Paciente Profissional de Saúde Paciente Nenhum resultado encontrad…" at bounding box center [490, 152] width 948 height 54
checkbox T4 "true"
checkbox Livre\) "true"
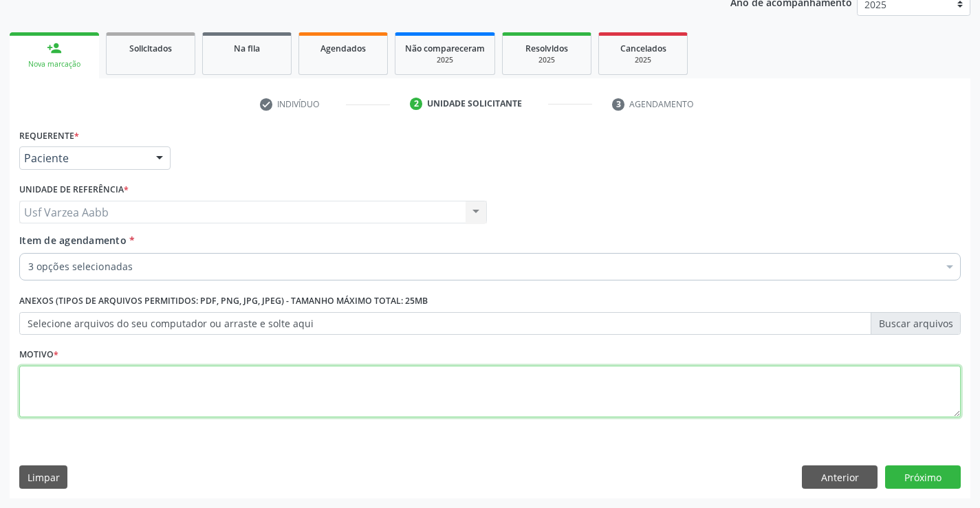
click at [361, 395] on textarea at bounding box center [489, 392] width 941 height 52
type textarea "x"
click at [943, 486] on button "Próximo" at bounding box center [923, 476] width 76 height 23
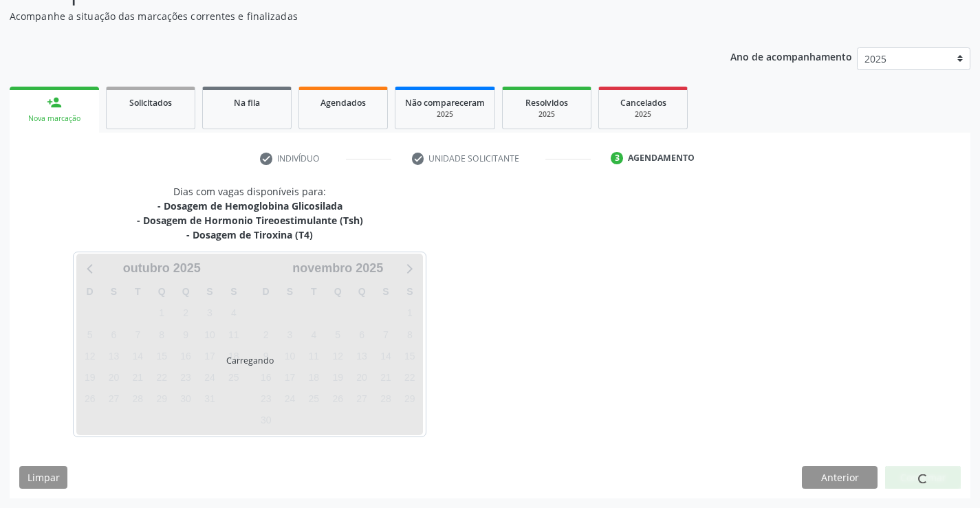
scroll to position [119, 0]
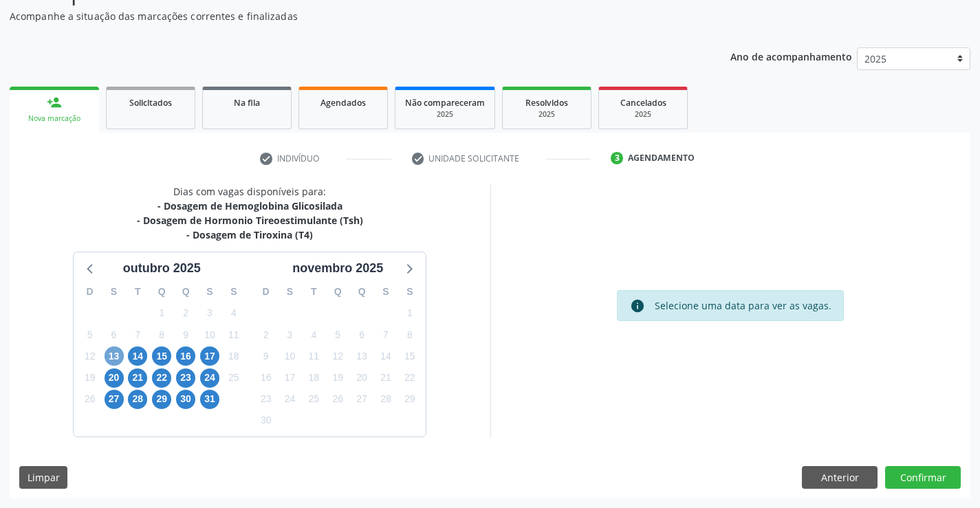
click at [109, 359] on span "13" at bounding box center [113, 355] width 19 height 19
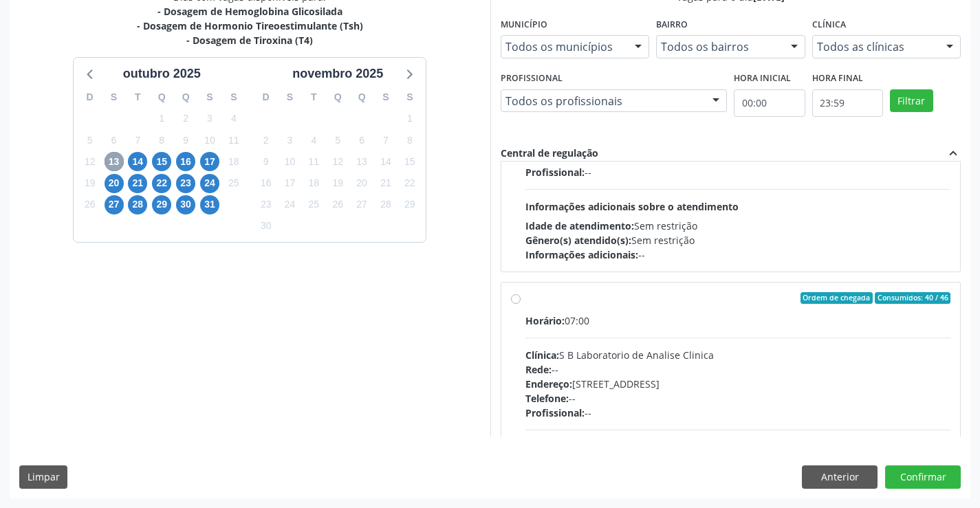
scroll to position [619, 0]
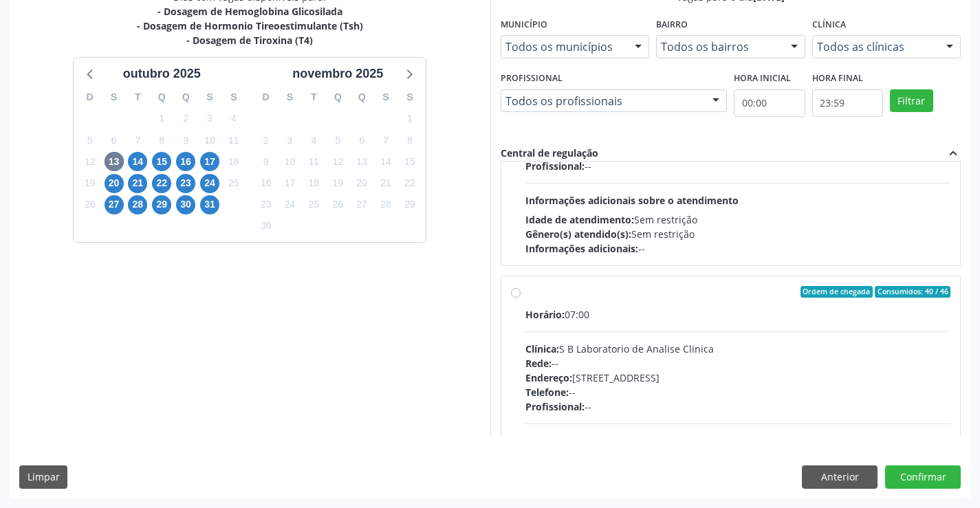
click at [572, 289] on div "Ordem de chegada Consumidos: 40 / 46" at bounding box center [738, 292] width 426 height 12
click at [520, 289] on input "Ordem de chegada Consumidos: 40 / 46 Horário: 07:00 Clínica: S B Laboratorio de…" at bounding box center [516, 292] width 10 height 12
radio input "true"
click at [912, 476] on button "Confirmar" at bounding box center [923, 476] width 76 height 23
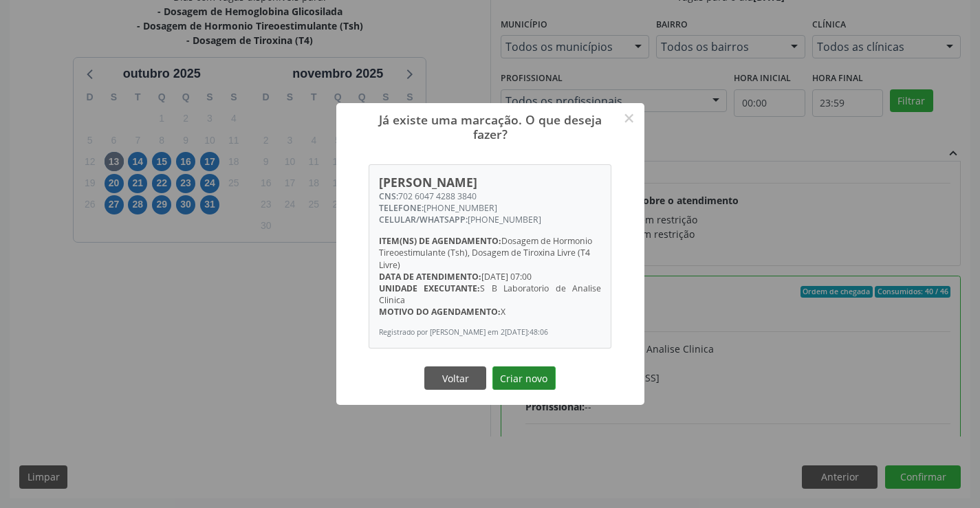
click at [525, 374] on button "Criar novo" at bounding box center [523, 377] width 63 height 23
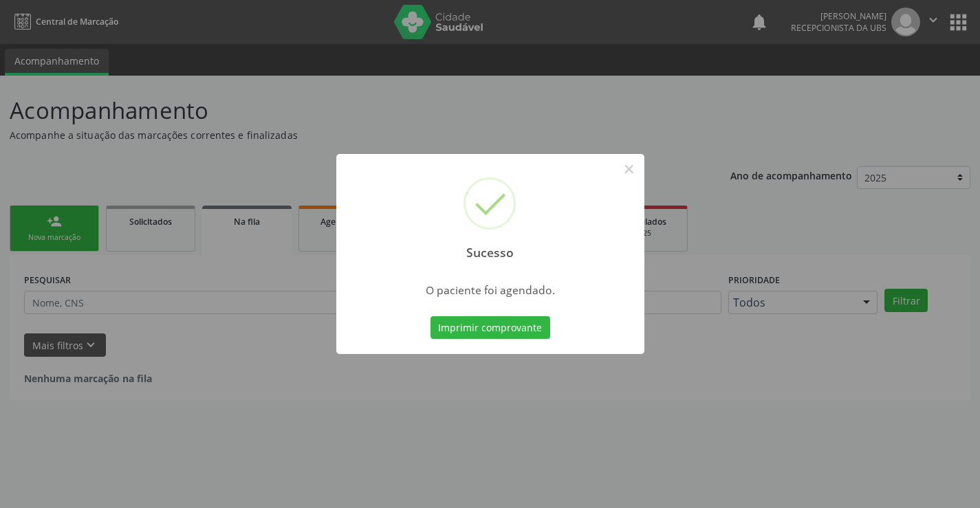
scroll to position [0, 0]
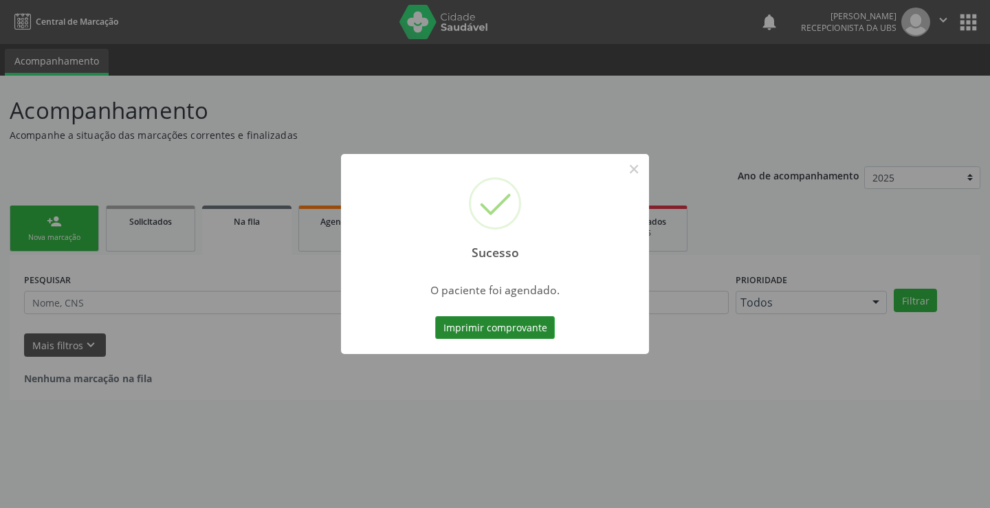
click at [494, 318] on button "Imprimir comprovante" at bounding box center [495, 327] width 120 height 23
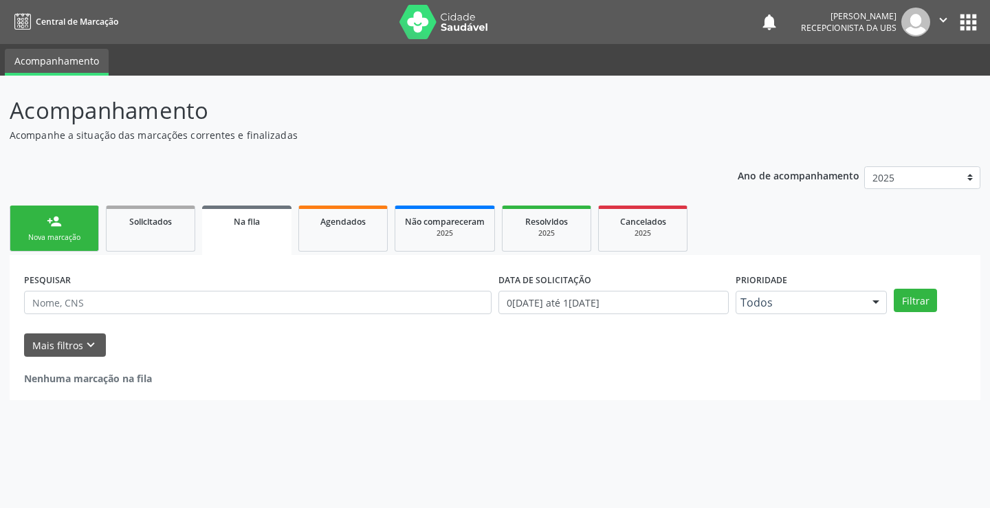
click at [61, 236] on div "Nova marcação" at bounding box center [54, 237] width 69 height 10
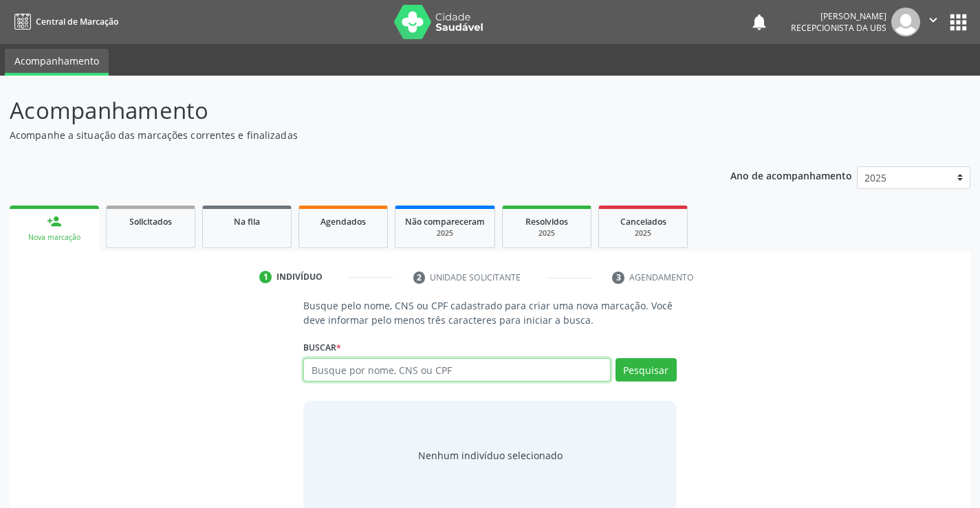
click at [355, 364] on input "text" at bounding box center [456, 369] width 307 height 23
type input "joão júlio"
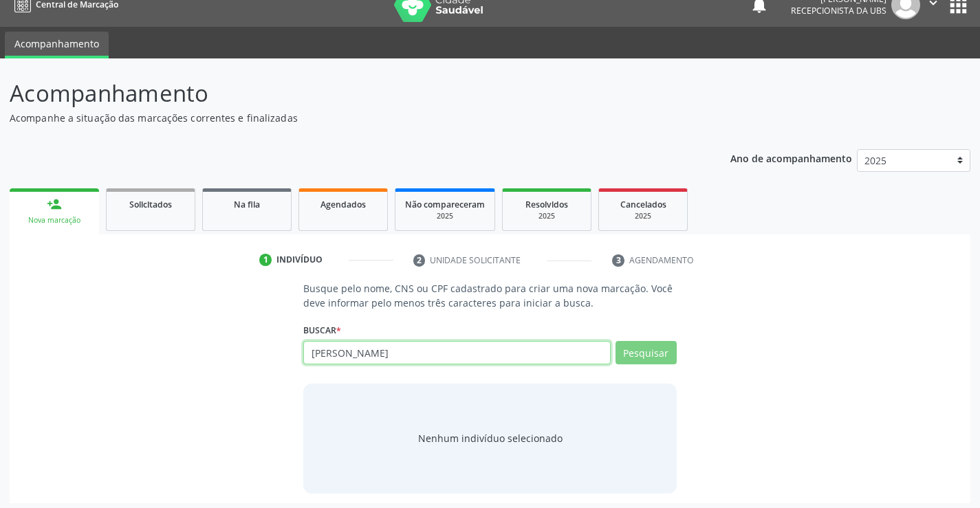
scroll to position [22, 0]
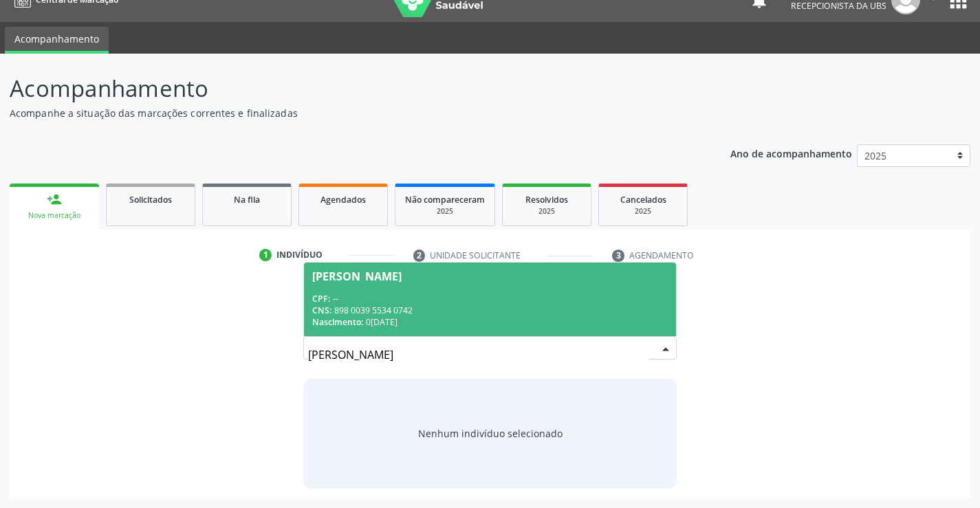
click at [513, 308] on div "CNS: 898 0039 5534 0742" at bounding box center [489, 311] width 355 height 12
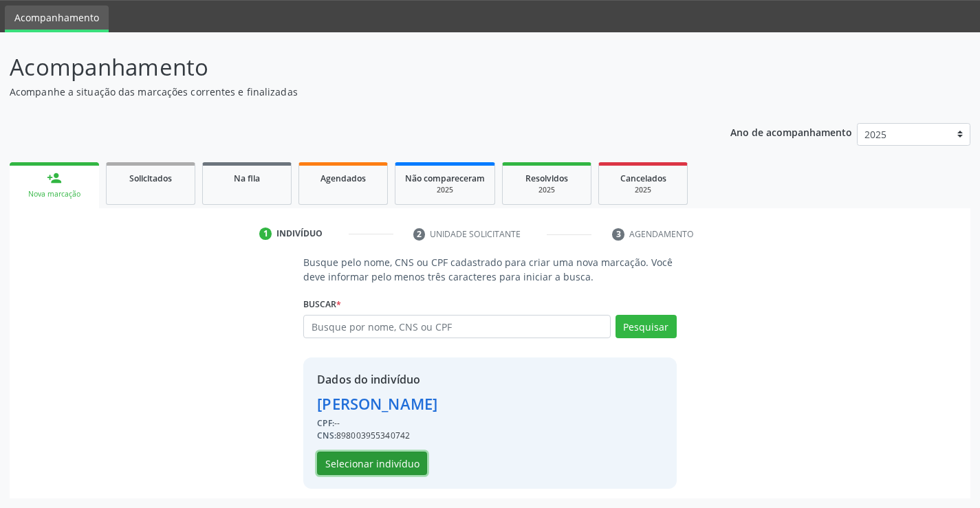
click at [349, 465] on button "Selecionar indivíduo" at bounding box center [372, 463] width 110 height 23
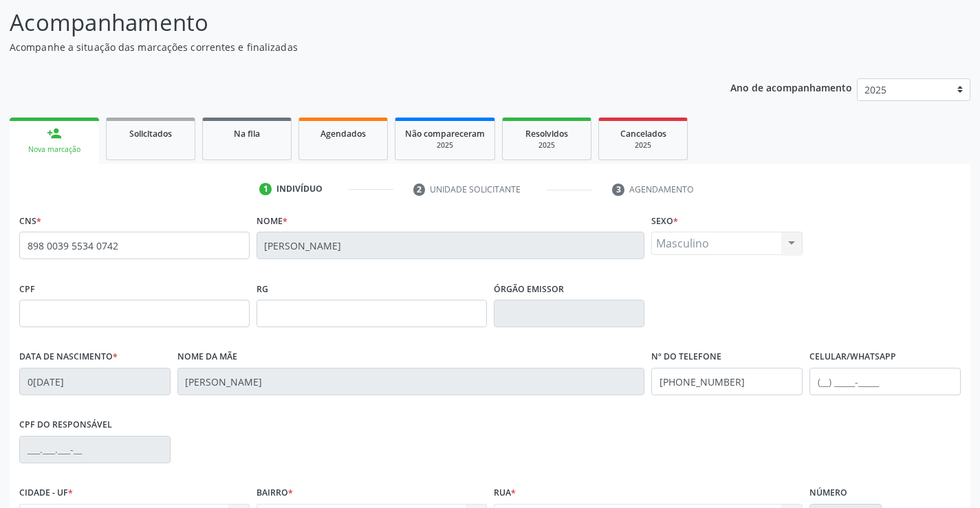
scroll to position [237, 0]
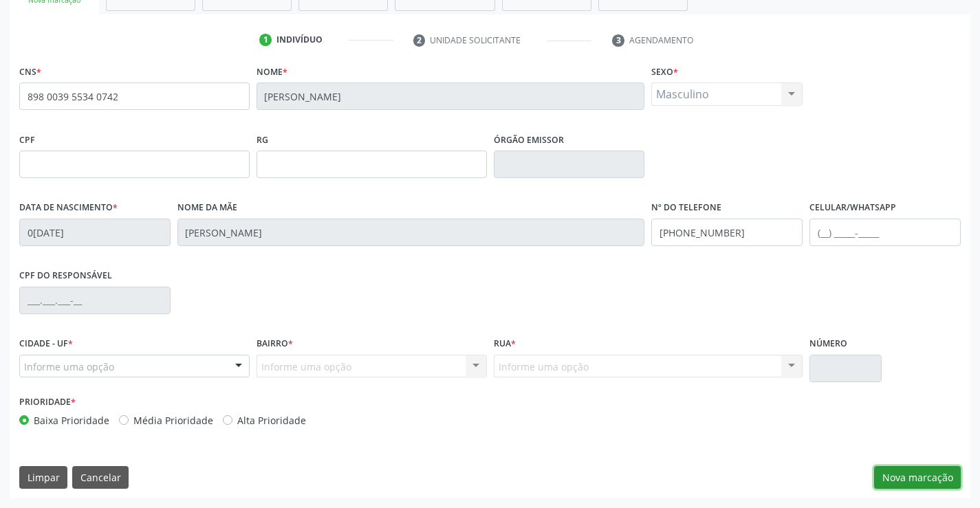
click at [958, 477] on button "Nova marcação" at bounding box center [917, 477] width 87 height 23
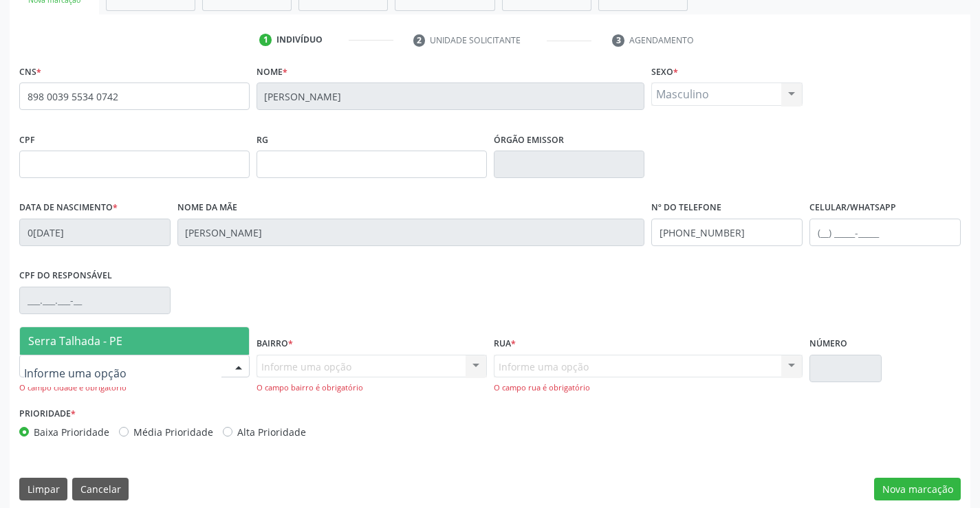
click at [162, 366] on div at bounding box center [134, 366] width 230 height 23
click at [156, 333] on span "Serra Talhada - PE" at bounding box center [134, 340] width 229 height 27
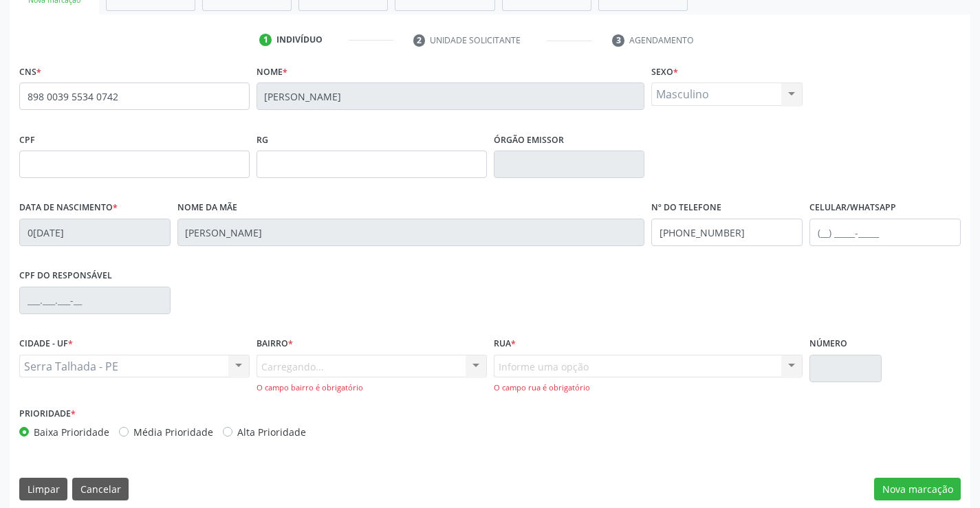
click at [273, 375] on div "Carregando... Nenhum resultado encontrado para: " " Nenhuma opção encontrada. D…" at bounding box center [371, 374] width 230 height 39
click at [278, 364] on div "Carregando... Nenhum resultado encontrado para: " " Nenhuma opção encontrada. D…" at bounding box center [371, 374] width 230 height 39
click at [424, 366] on div "Informe uma opção" at bounding box center [371, 366] width 230 height 23
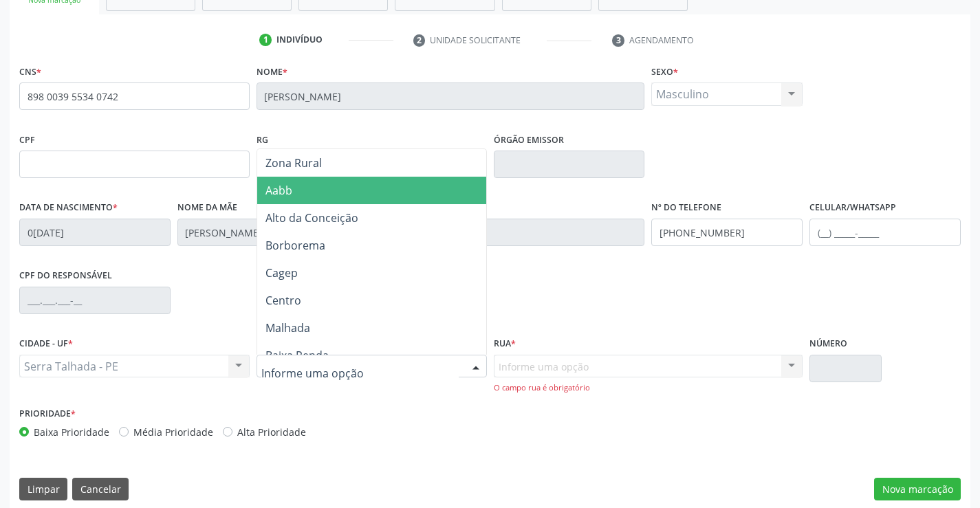
click at [318, 199] on span "Aabb" at bounding box center [371, 190] width 229 height 27
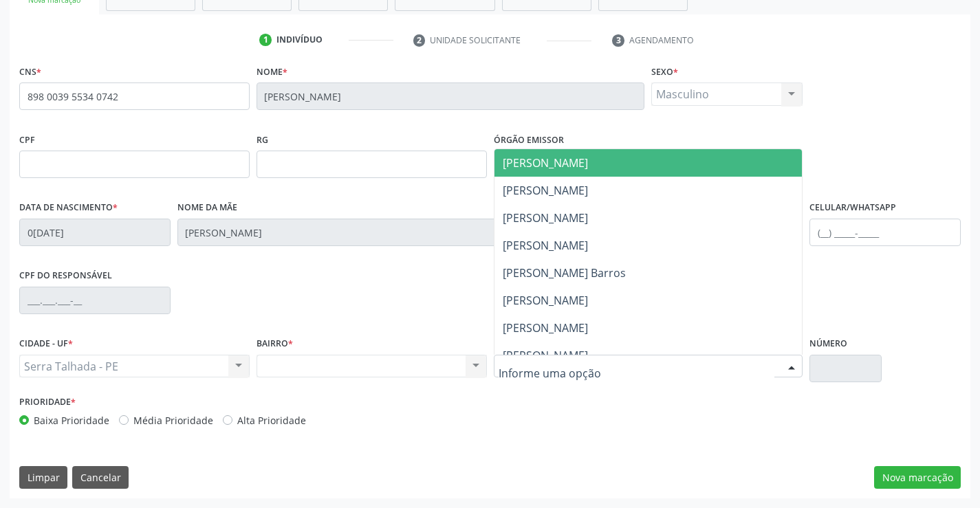
click at [588, 361] on div at bounding box center [648, 366] width 309 height 23
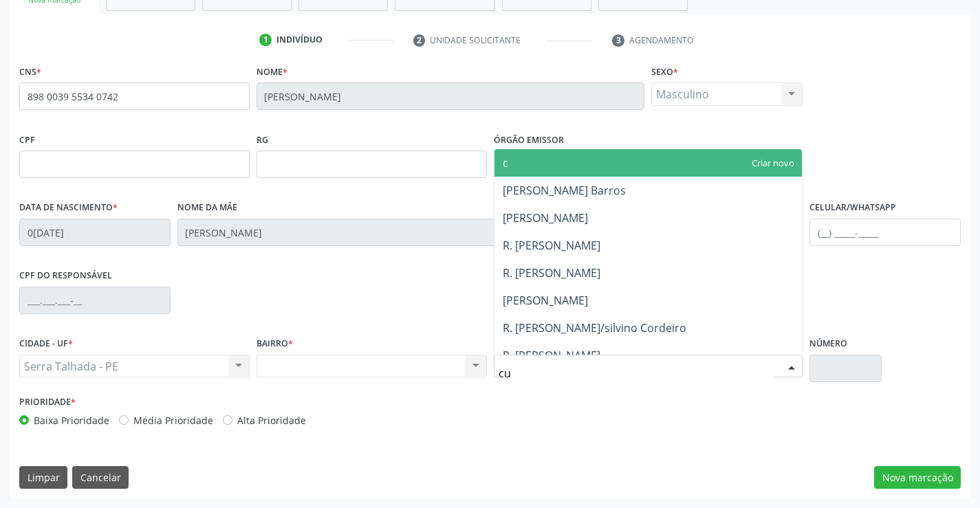
type input "cus"
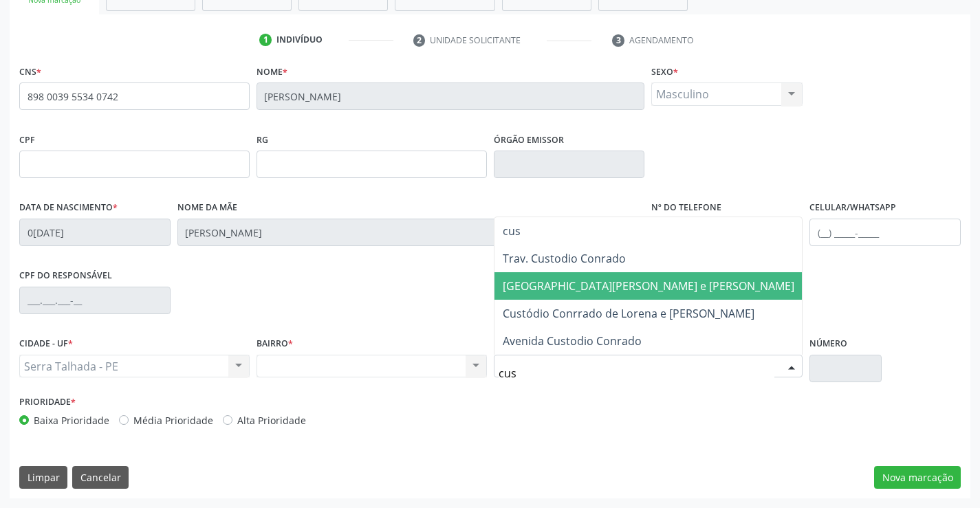
click at [596, 282] on span "Avenida Custódio Conrado de Lorena e Sá" at bounding box center [648, 285] width 291 height 15
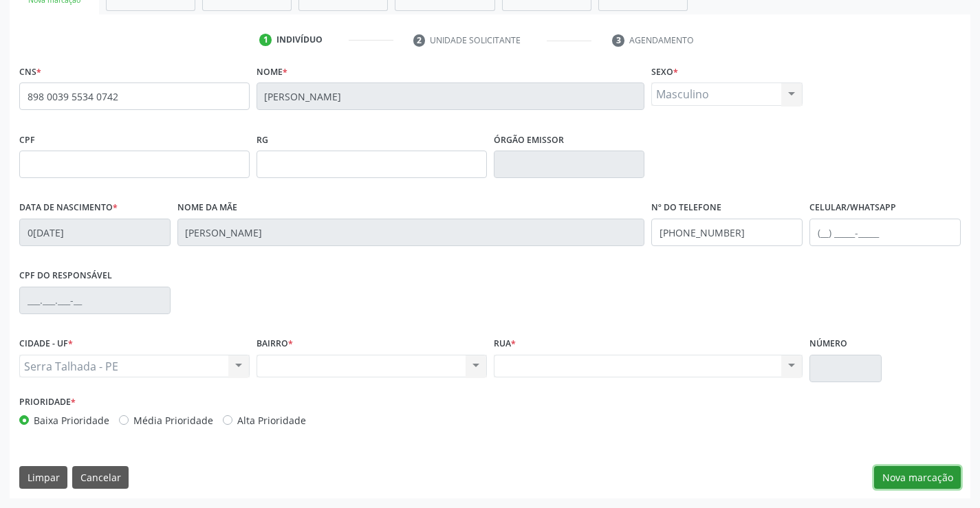
click at [908, 480] on button "Nova marcação" at bounding box center [917, 477] width 87 height 23
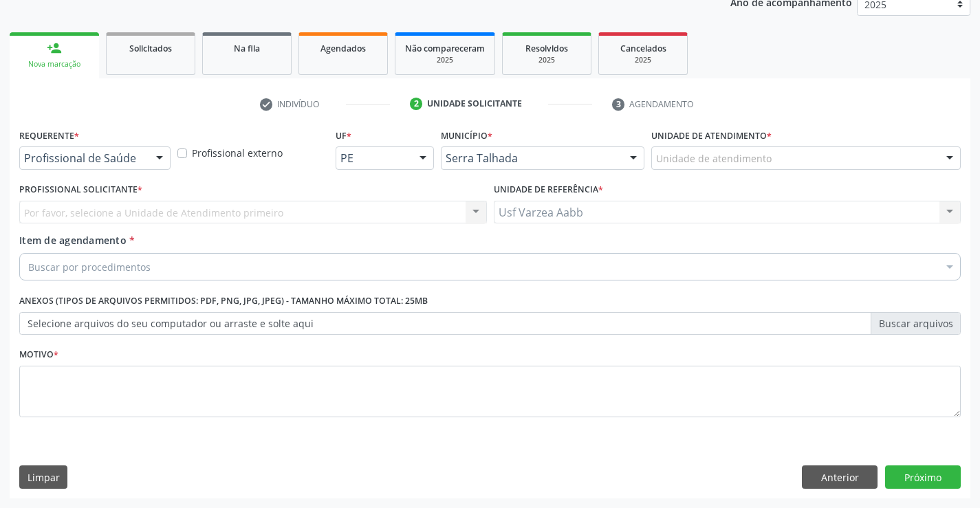
scroll to position [173, 0]
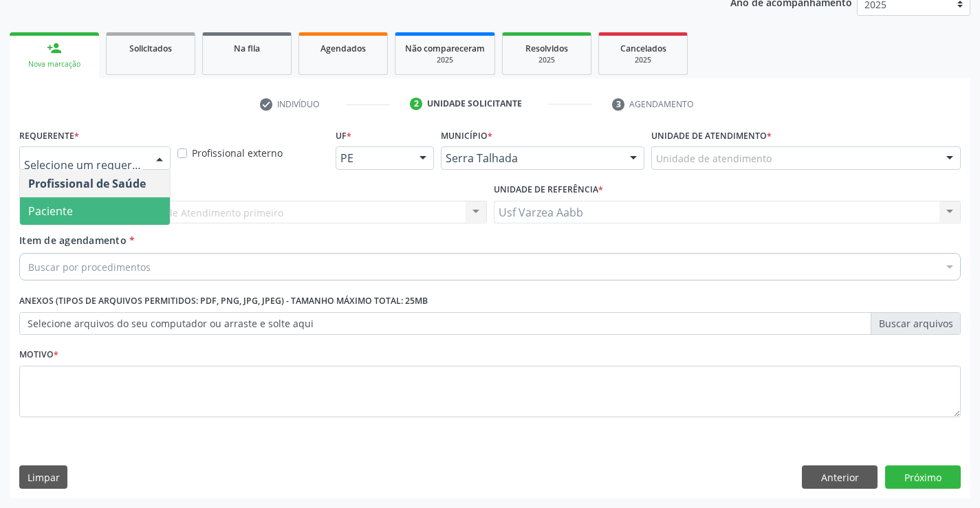
click at [81, 203] on span "Paciente" at bounding box center [95, 210] width 150 height 27
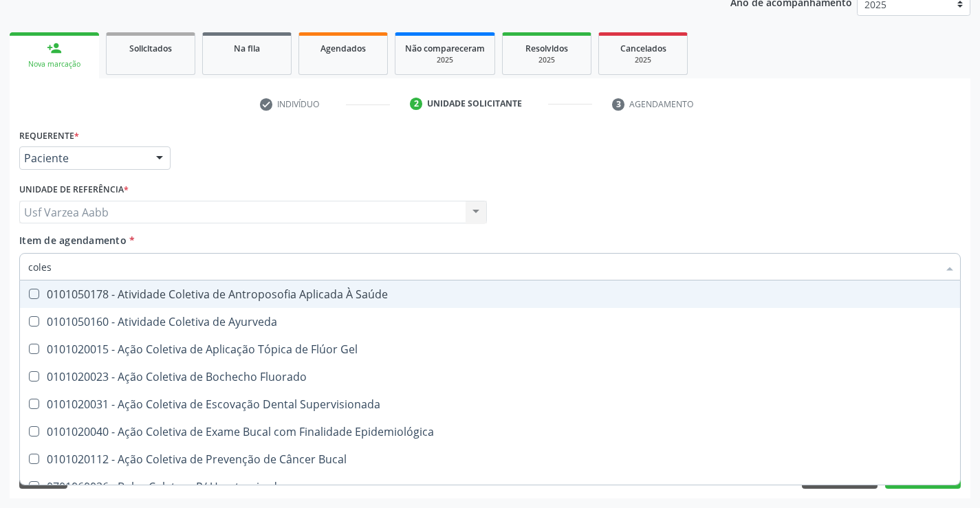
type input "colest"
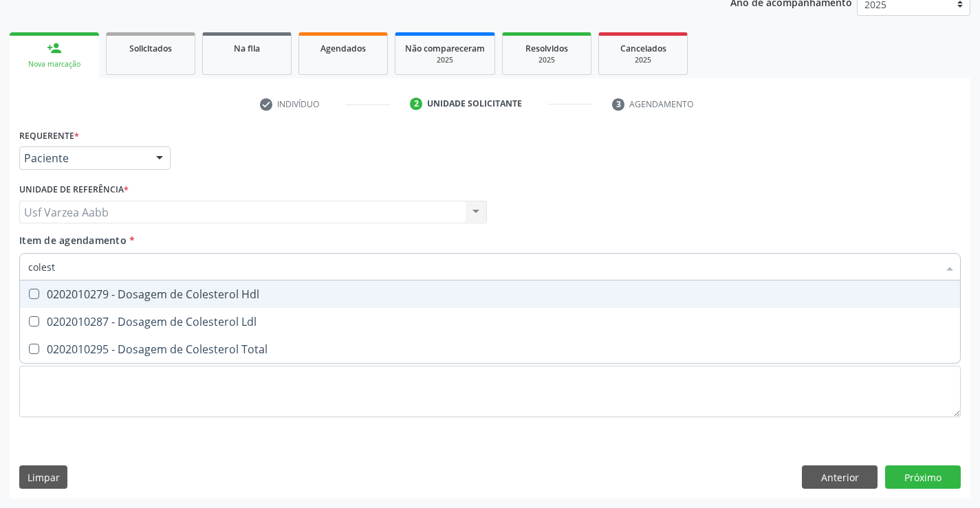
click at [109, 296] on div "0202010279 - Dosagem de Colesterol Hdl" at bounding box center [489, 294] width 923 height 11
checkbox Hdl "true"
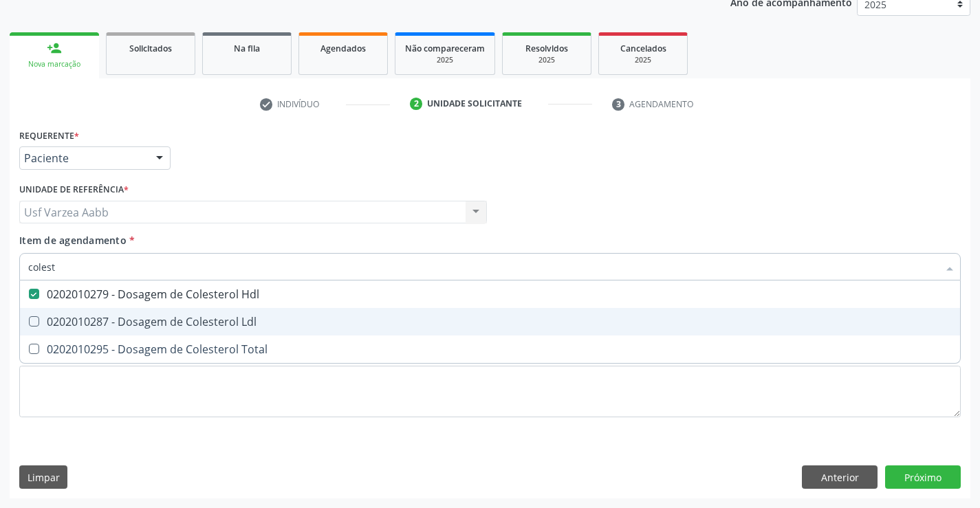
click at [110, 318] on div "0202010287 - Dosagem de Colesterol Ldl" at bounding box center [489, 321] width 923 height 11
checkbox Ldl "true"
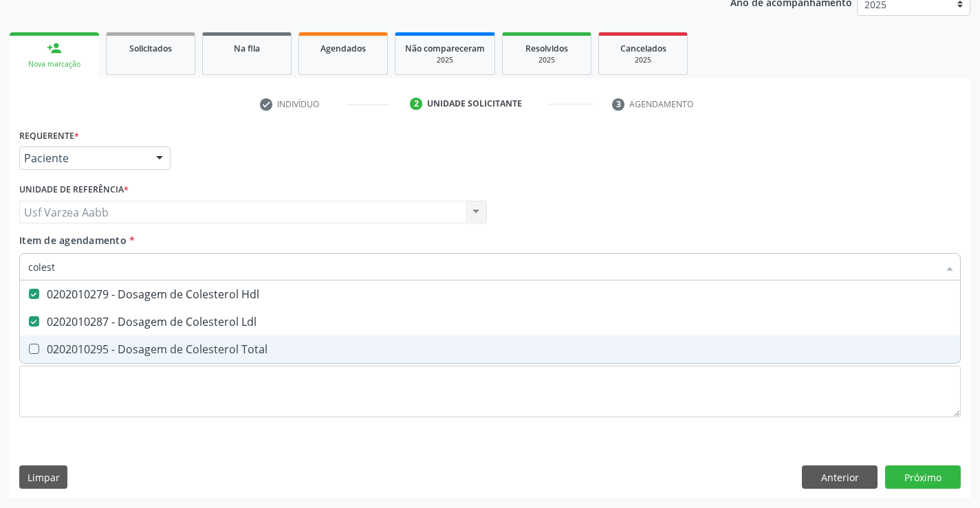
click at [117, 354] on div "0202010295 - Dosagem de Colesterol Total" at bounding box center [489, 349] width 923 height 11
checkbox Total "true"
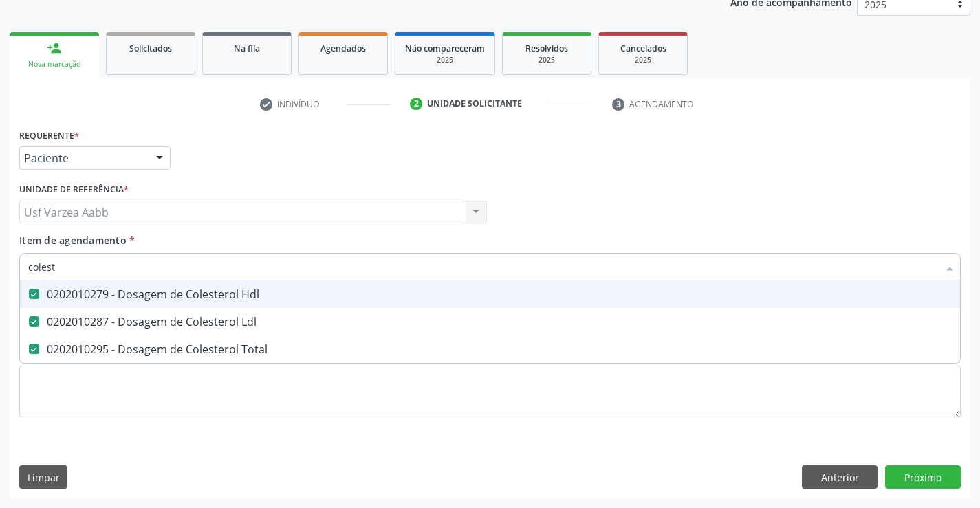
click at [99, 259] on input "colest" at bounding box center [483, 266] width 910 height 27
type input "cre"
checkbox Hdl "false"
checkbox Ldl "false"
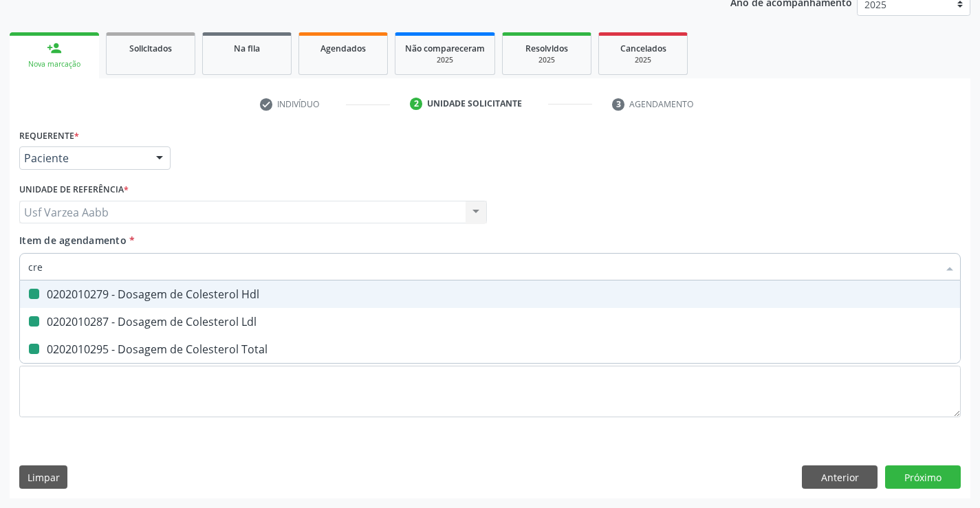
checkbox Total "false"
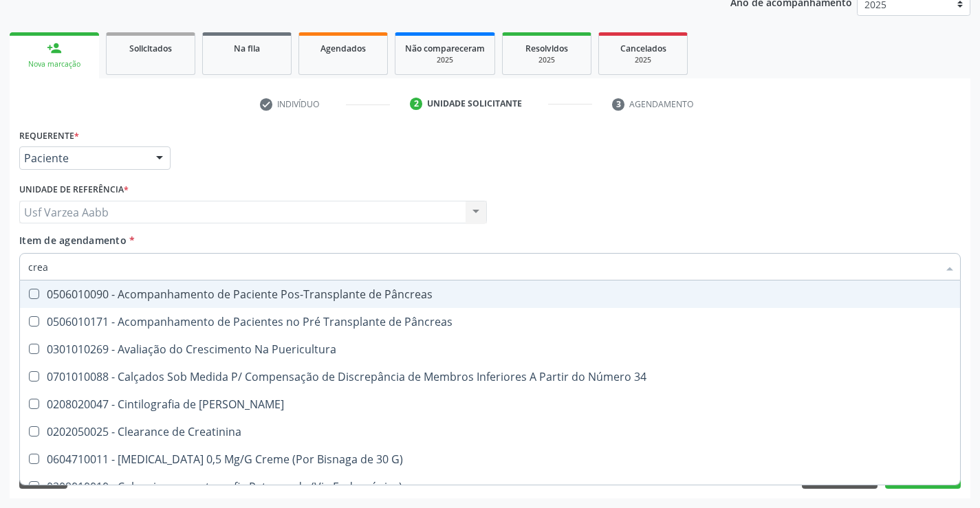
type input "creat"
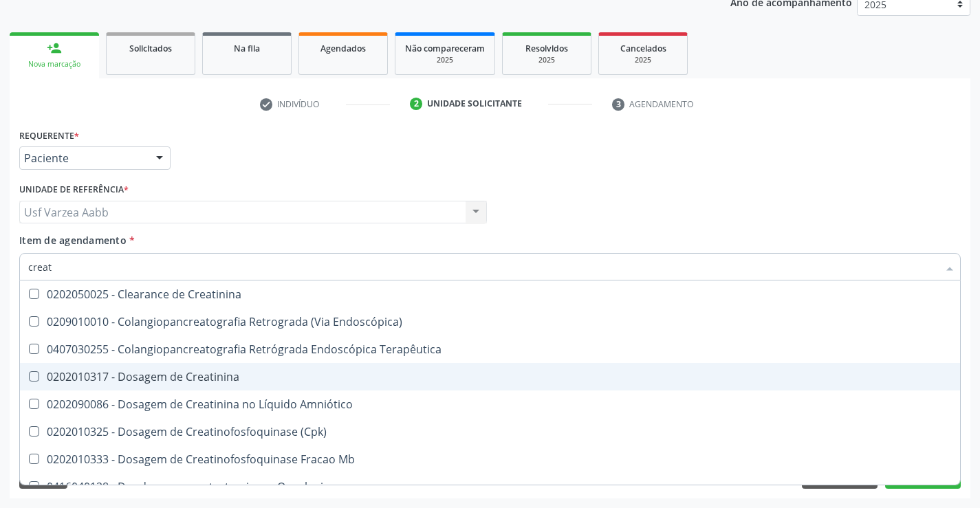
click at [137, 375] on div "0202010317 - Dosagem de Creatinina" at bounding box center [489, 376] width 923 height 11
checkbox Creatinina "true"
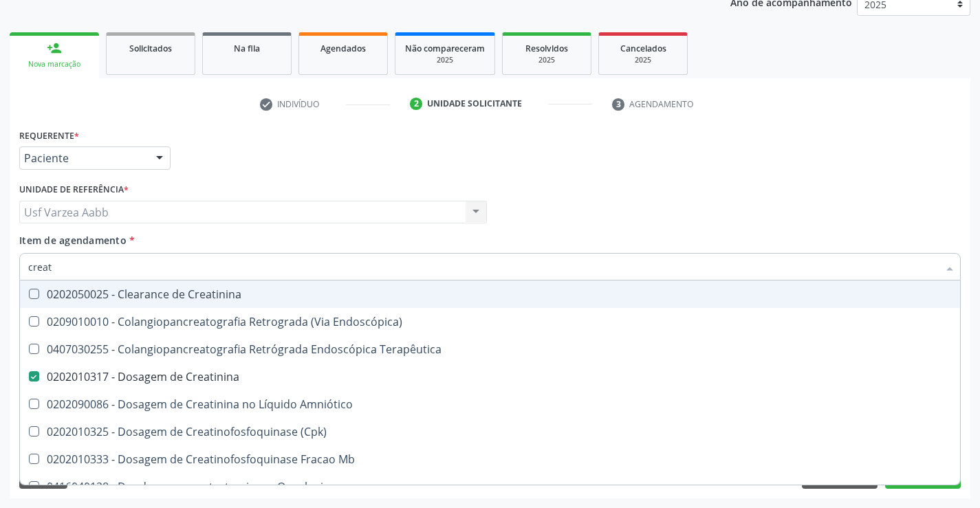
click at [135, 272] on input "creat" at bounding box center [483, 266] width 910 height 27
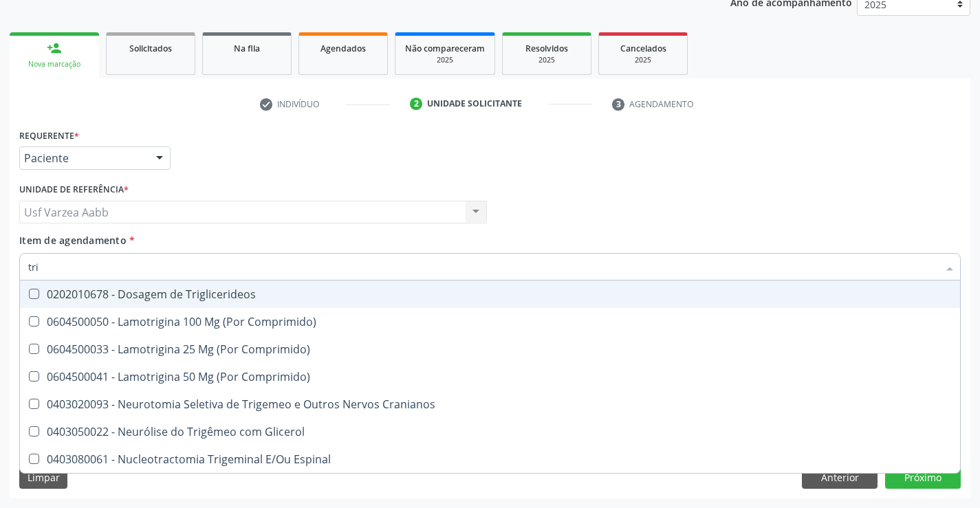
type input "trig"
checkbox Comprimido\) "false"
click at [125, 289] on div "0202010678 - Dosagem de Triglicerideos" at bounding box center [489, 294] width 923 height 11
checkbox Triglicerideos "true"
click at [137, 258] on input "trig" at bounding box center [483, 266] width 910 height 27
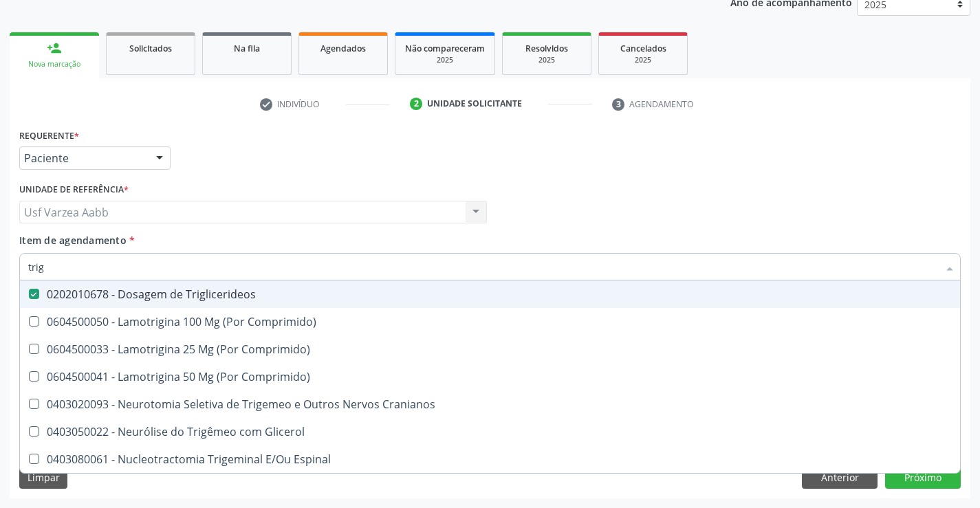
click at [137, 258] on input "trig" at bounding box center [483, 266] width 910 height 27
type input "urin"
checkbox Triglicerideos "false"
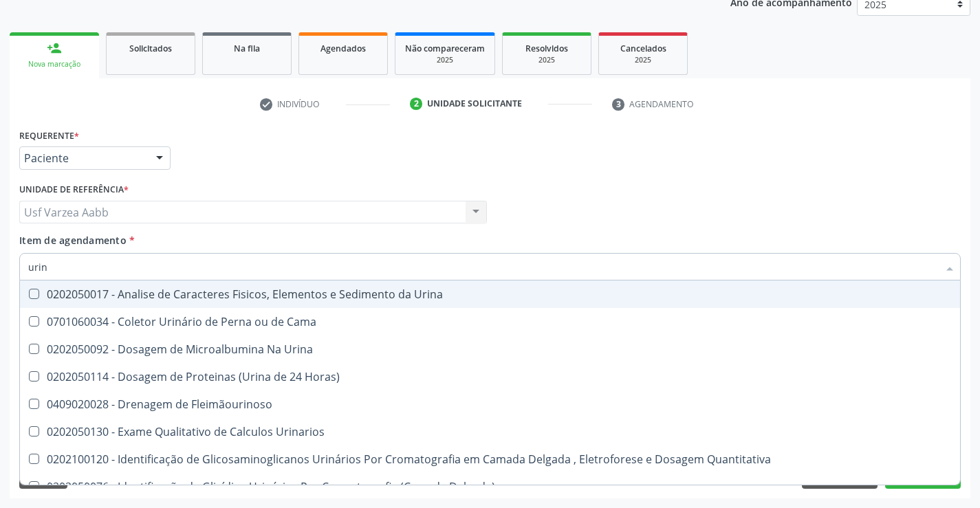
type input "urina"
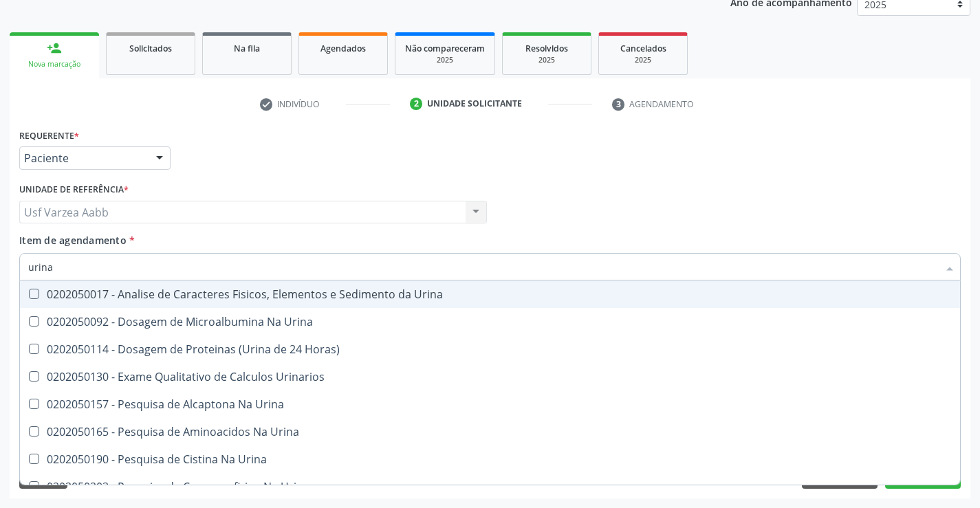
click at [137, 289] on div "0202050017 - Analise de Caracteres Fisicos, Elementos e Sedimento da Urina" at bounding box center [489, 294] width 923 height 11
checkbox Urina "true"
click at [137, 268] on input "urina" at bounding box center [483, 266] width 910 height 27
type input "tg"
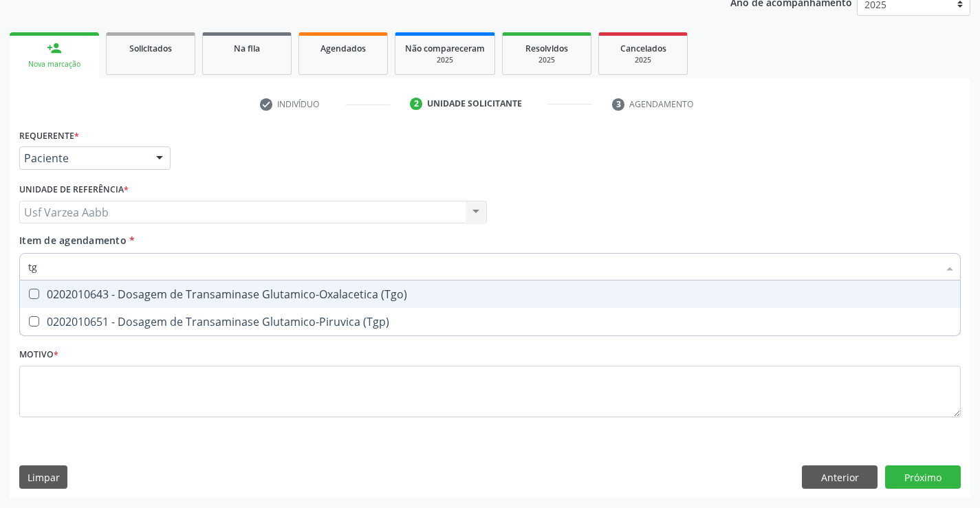
click at [230, 294] on div "0202010643 - Dosagem de Transaminase Glutamico-Oxalacetica (Tgo)" at bounding box center [489, 294] width 923 height 11
checkbox \(Tgo\) "true"
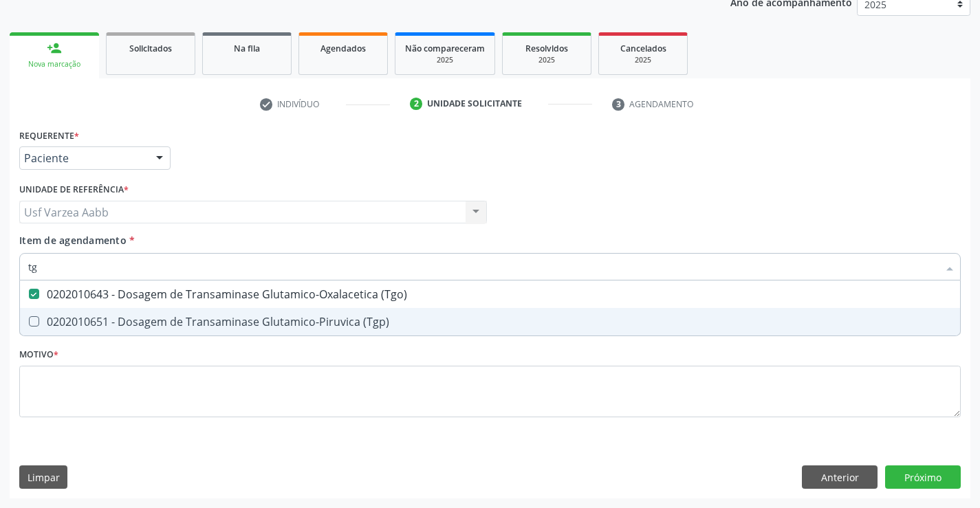
click at [230, 310] on span "0202010651 - Dosagem de Transaminase Glutamico-Piruvica (Tgp)" at bounding box center [490, 321] width 940 height 27
checkbox \(Tgp\) "true"
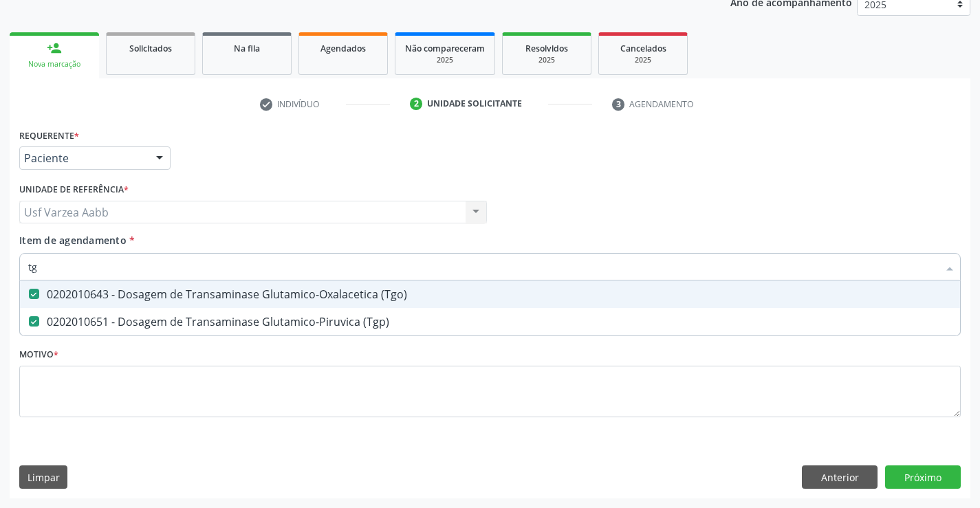
click at [233, 273] on input "tg" at bounding box center [483, 266] width 910 height 27
click at [244, 293] on div "0202010643 - Dosagem de Transaminase Glutamico-Oxalacetica (Tgo)" at bounding box center [489, 294] width 923 height 11
checkbox \(Tgo\) "false"
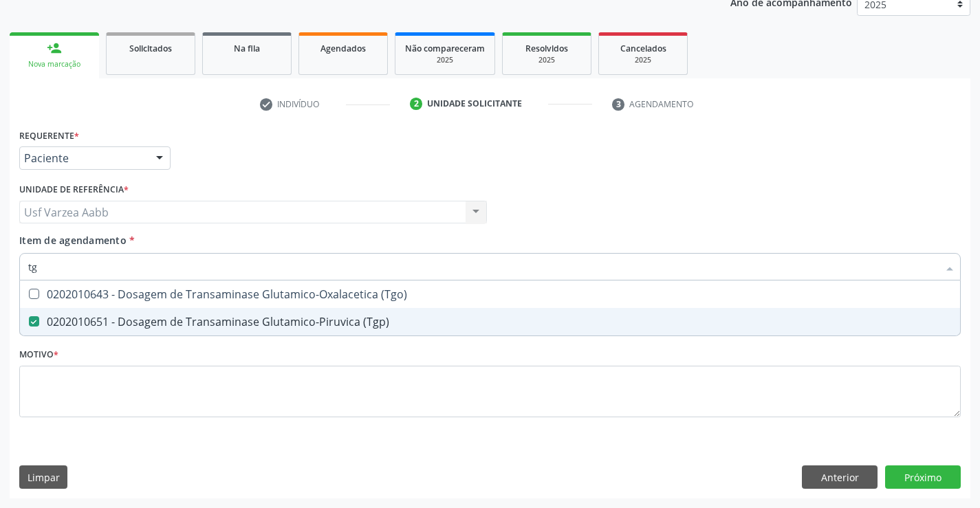
click at [245, 323] on div "0202010651 - Dosagem de Transaminase Glutamico-Piruvica (Tgp)" at bounding box center [489, 321] width 923 height 11
checkbox \(Tgp\) "false"
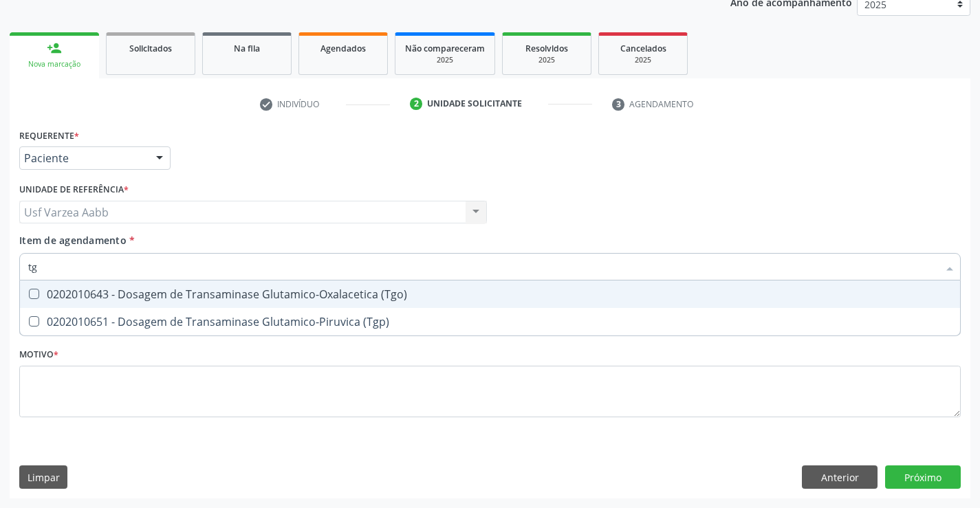
click at [245, 271] on input "tg" at bounding box center [483, 266] width 910 height 27
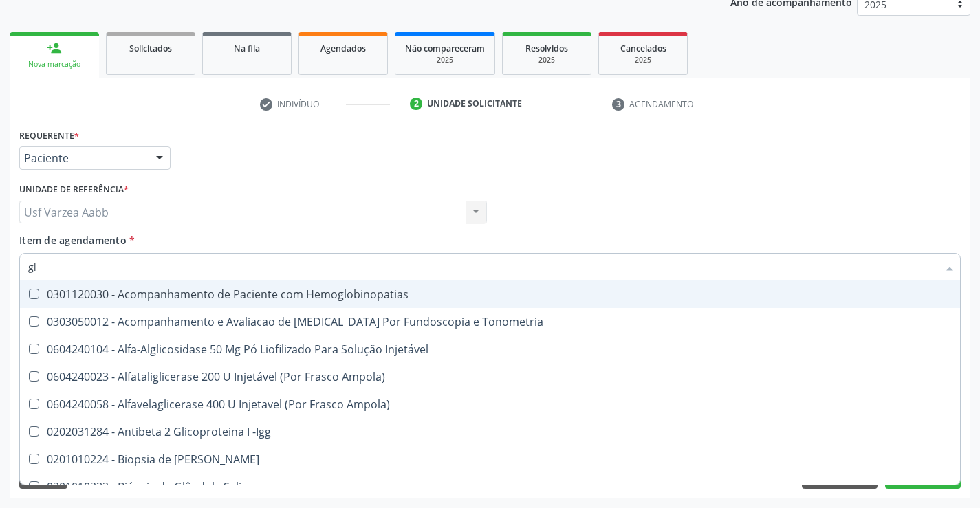
type input "gli"
checkbox Glomerular "true"
type input "glic"
checkbox Tardio\) "true"
checkbox Glomerular "false"
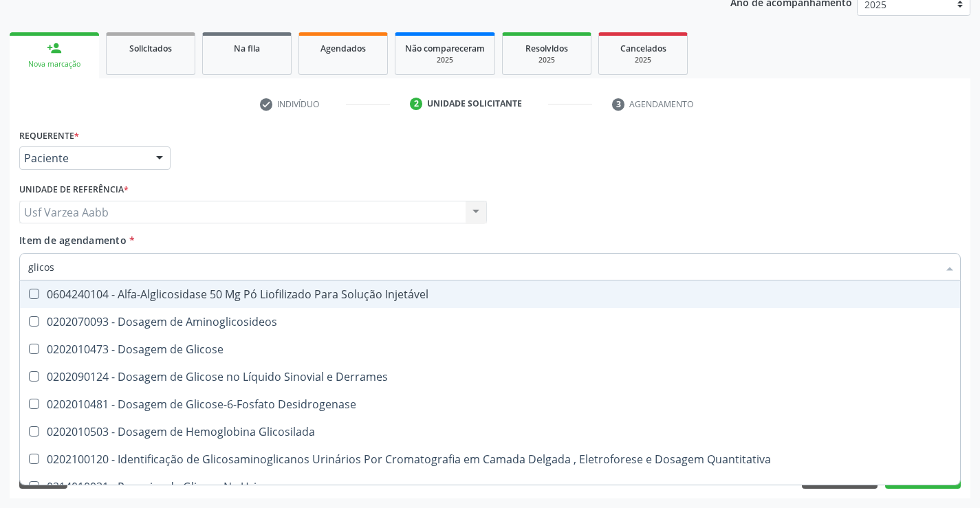
type input "glicose"
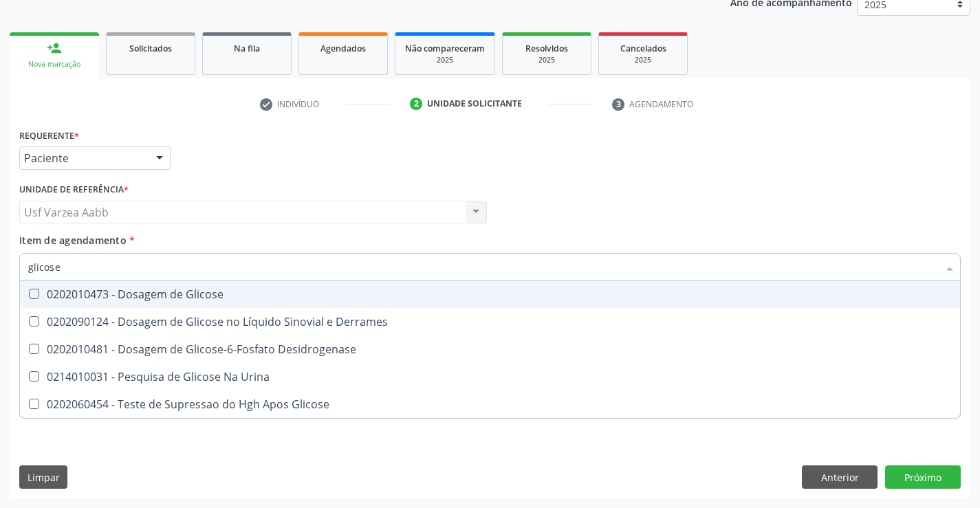
click at [243, 287] on span "0202010473 - Dosagem de Glicose" at bounding box center [490, 293] width 940 height 27
checkbox Glicose "true"
click at [257, 265] on input "glicose" at bounding box center [483, 266] width 910 height 27
type input "urei"
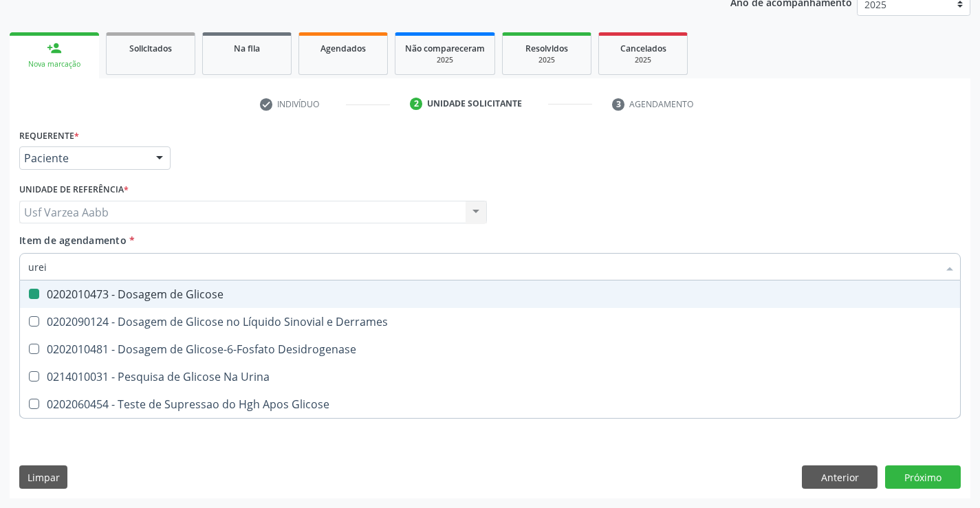
checkbox Glicose "false"
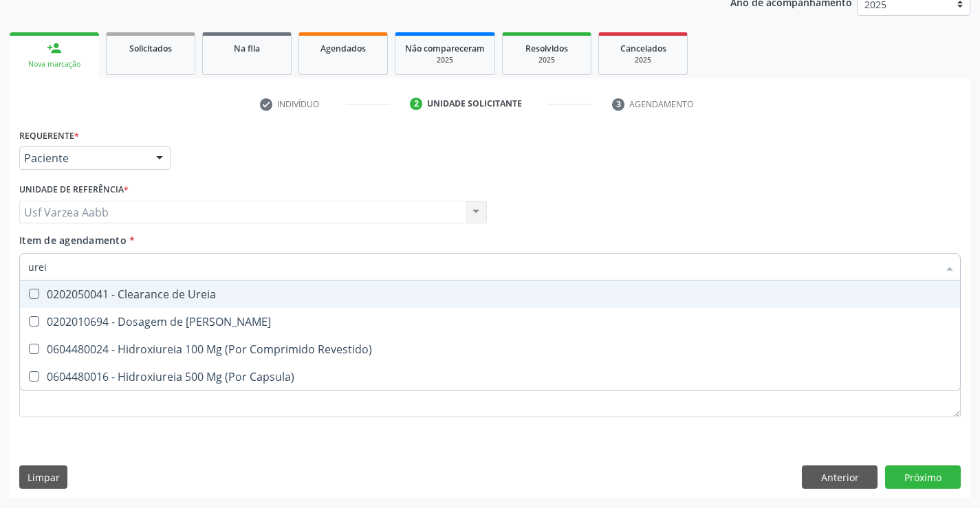
type input "ureia"
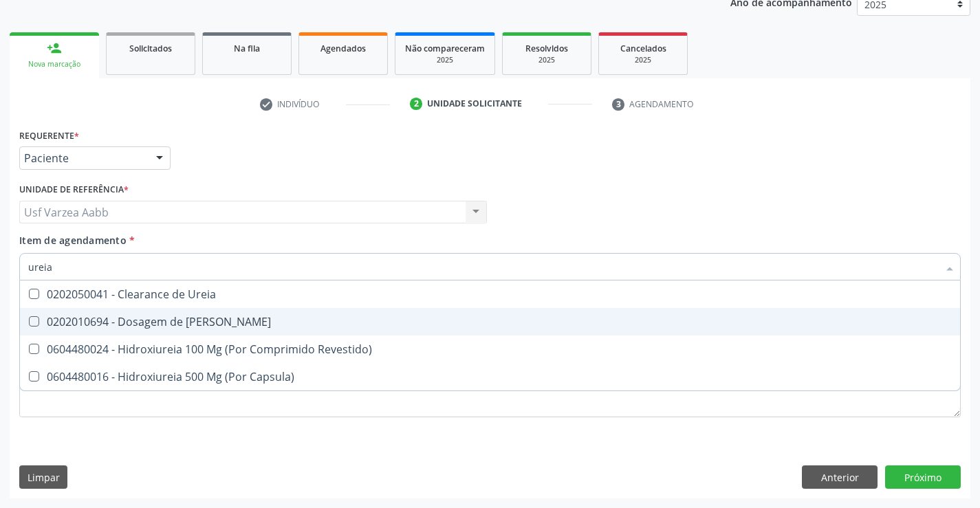
click at [237, 322] on div "0202010694 - Dosagem de [PERSON_NAME]" at bounding box center [489, 321] width 923 height 11
checkbox Ureia "true"
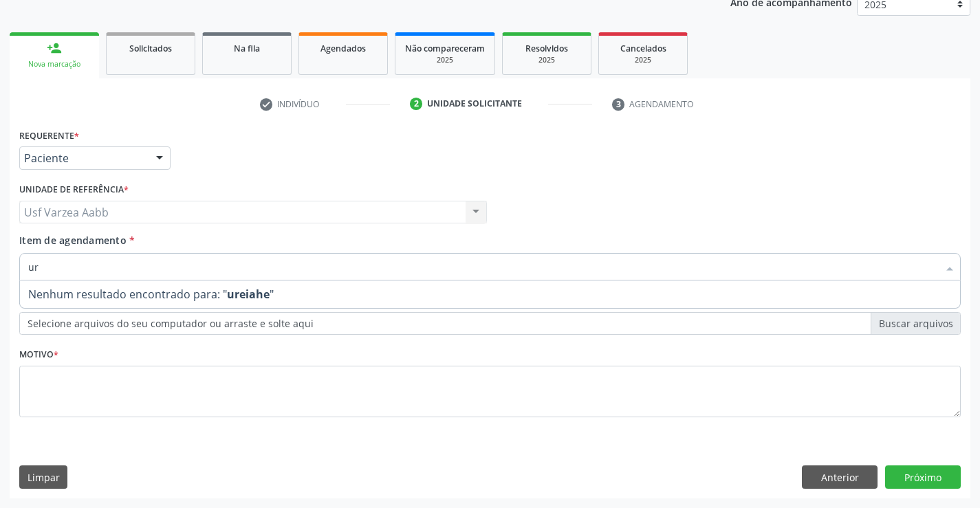
type input "u"
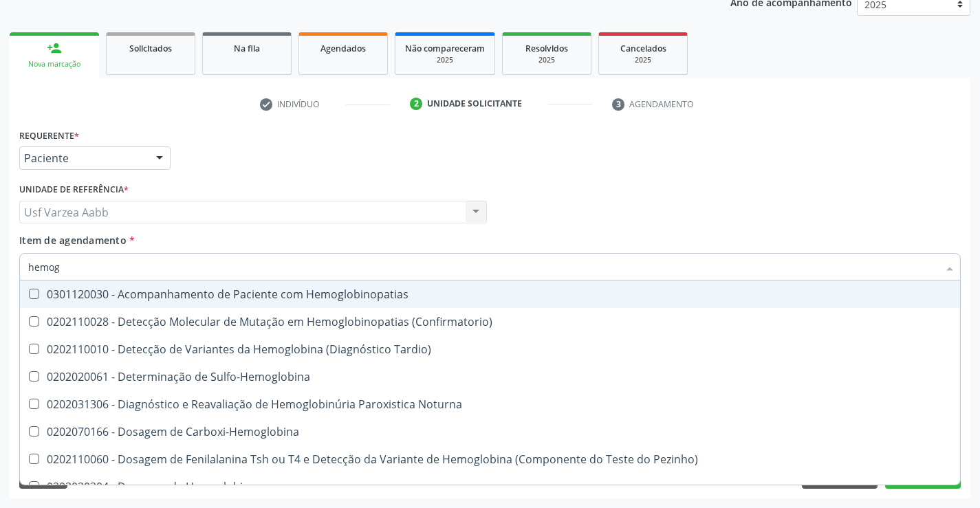
type input "hemogr"
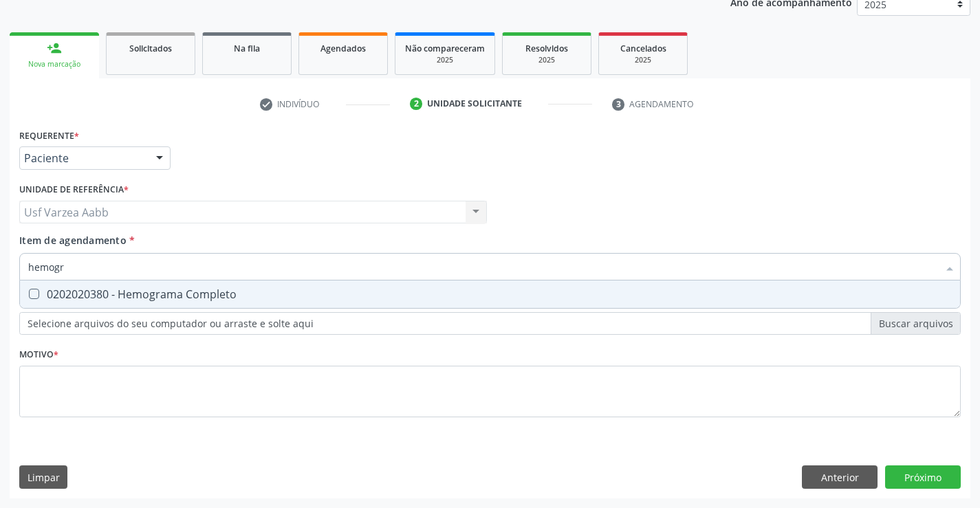
click at [245, 282] on span "0202020380 - Hemograma Completo" at bounding box center [490, 293] width 940 height 27
checkbox Completo "true"
click at [259, 272] on input "hemogr" at bounding box center [483, 266] width 910 height 27
type input "0"
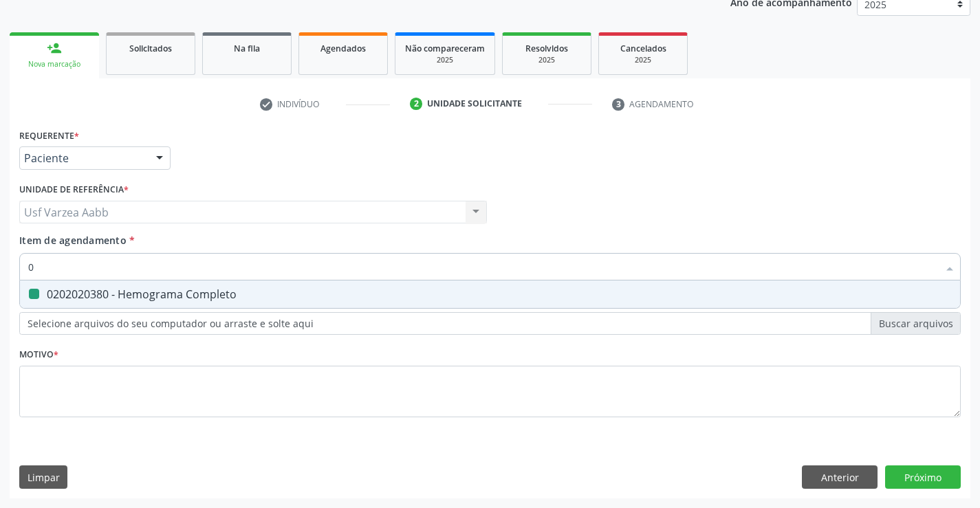
checkbox Completo "false"
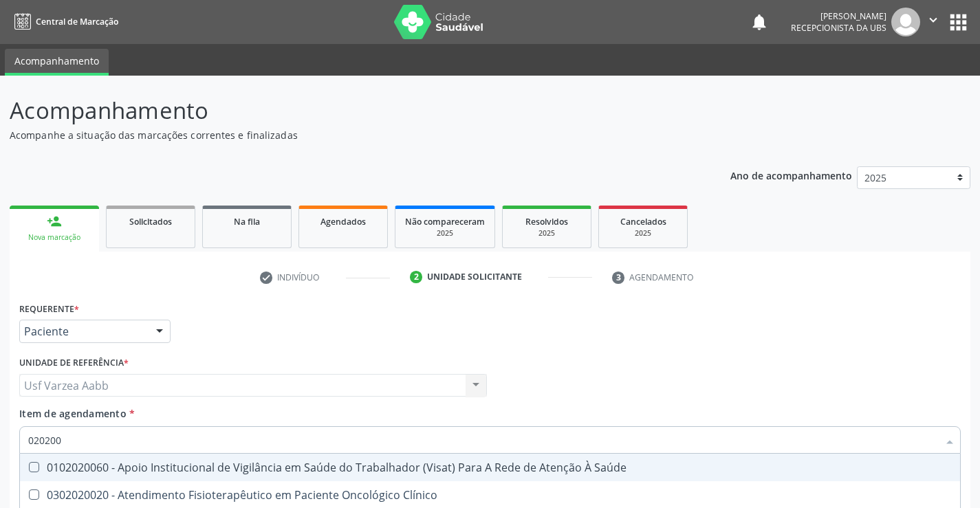
scroll to position [173, 0]
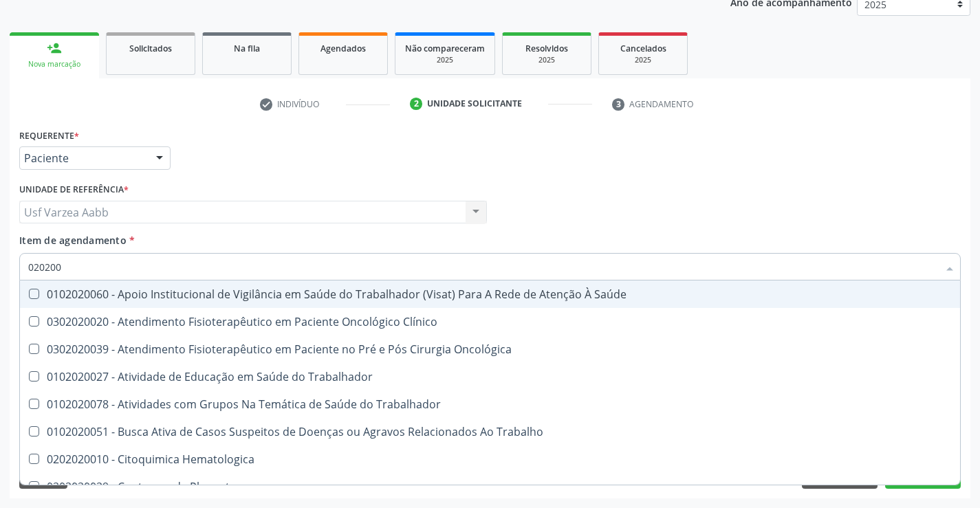
type input "02020"
checkbox Oncológica "true"
checkbox Coagulação "false"
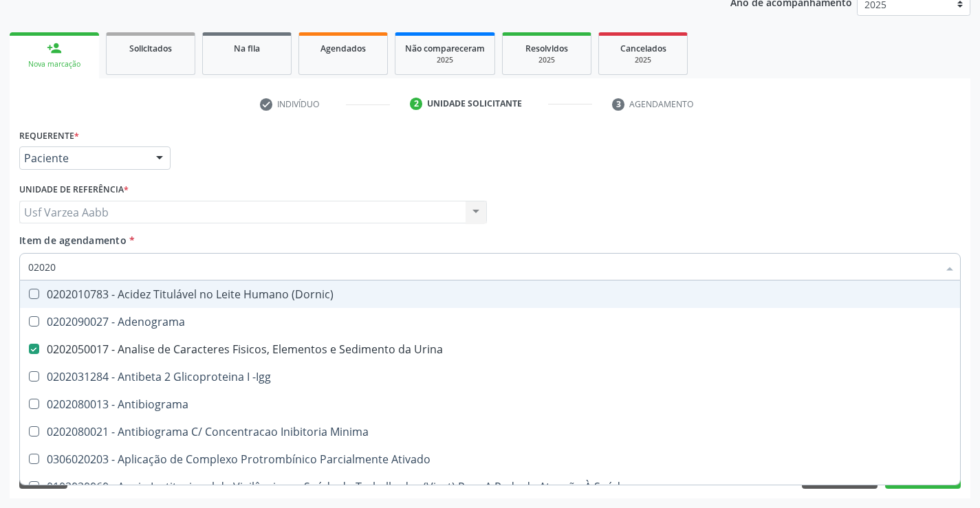
type input "020202"
checkbox Urina "false"
checkbox Ativado "true"
checkbox Molecular "true"
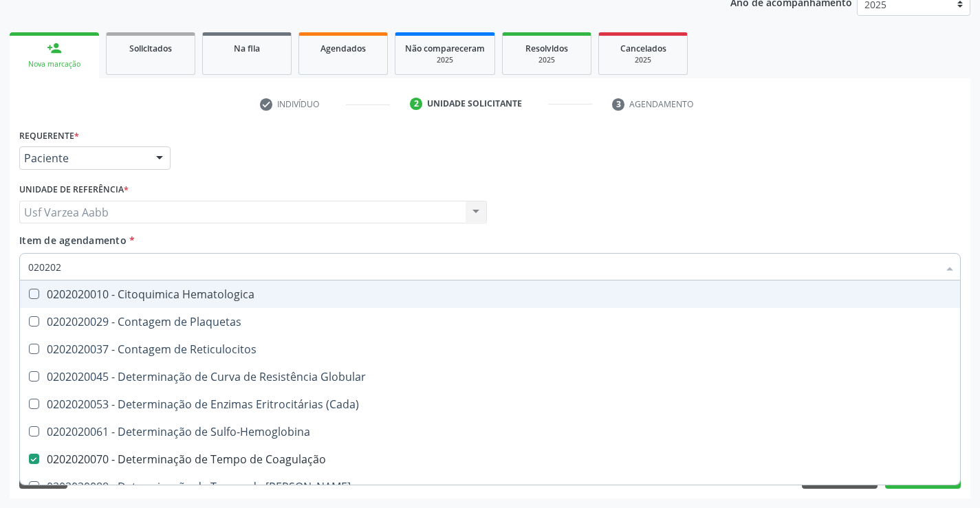
type input "0202020"
checkbox Hematocrito "true"
checkbox Completo "false"
type input "02020201"
checkbox Coagulação "false"
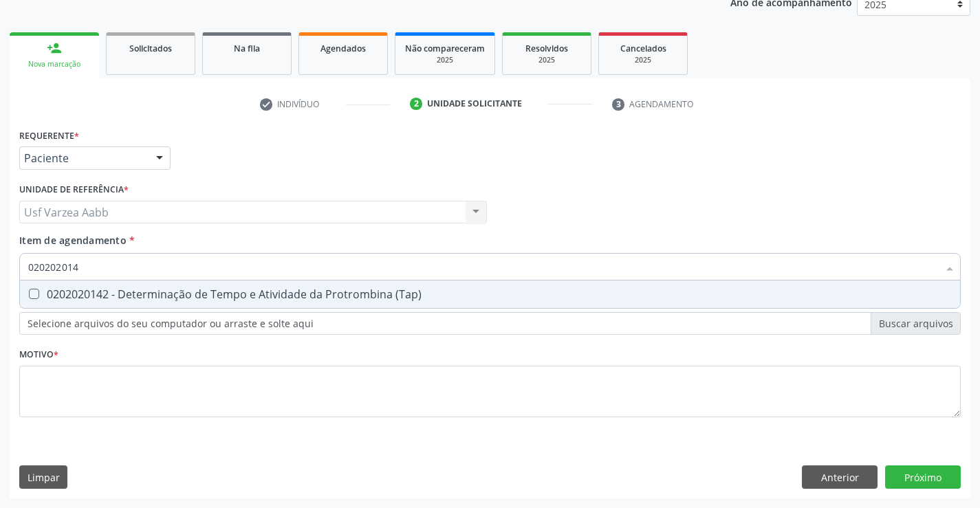
type input "0202020142"
click at [280, 289] on div "0202020142 - Determinação de Tempo e Atividade da Protrombina (Tap)" at bounding box center [489, 294] width 923 height 11
checkbox \(Tap\) "true"
type input "02020201"
checkbox \(Tap\) "false"
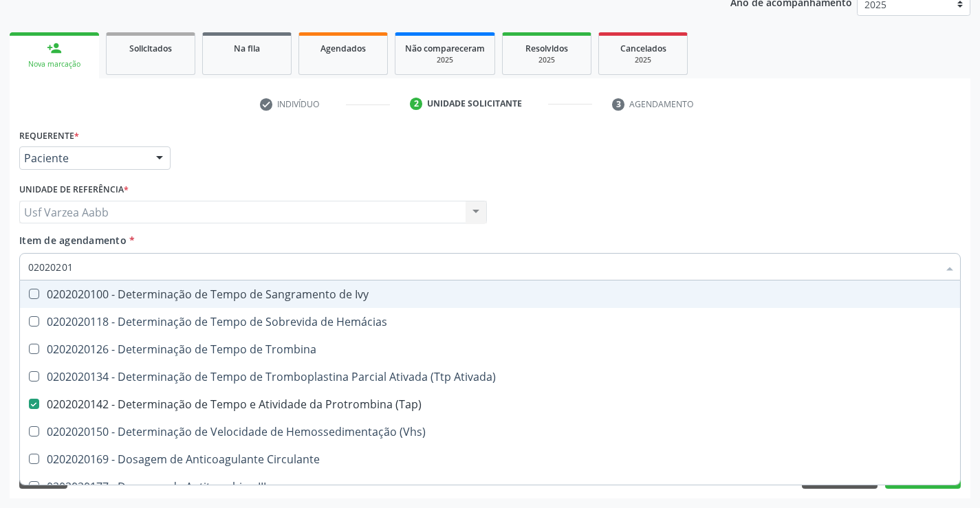
type input "0202020"
checkbox \(Tap\) "false"
checkbox Circulante "true"
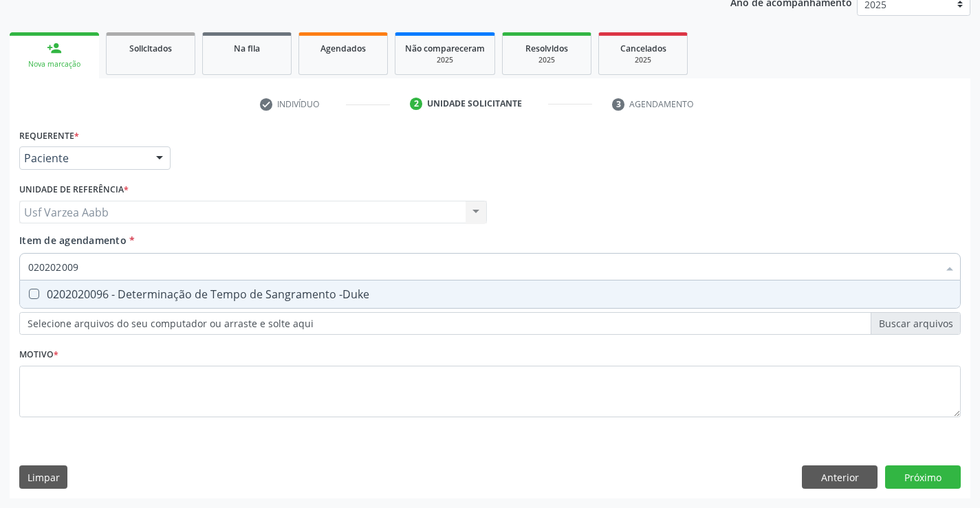
type input "0202020096"
click at [281, 289] on div "0202020096 - Determinação de Tempo de Sangramento -Duke" at bounding box center [489, 294] width 923 height 11
checkbox -Duke "true"
click at [339, 394] on div "Requerente * Paciente Profissional de Saúde Paciente Nenhum resultado encontrad…" at bounding box center [489, 280] width 941 height 311
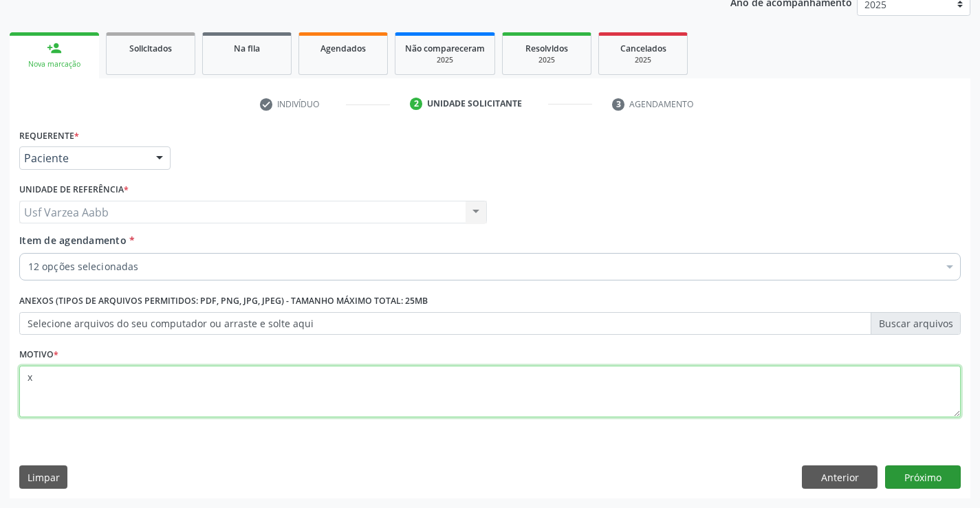
type textarea "x"
click at [900, 479] on button "Próximo" at bounding box center [923, 476] width 76 height 23
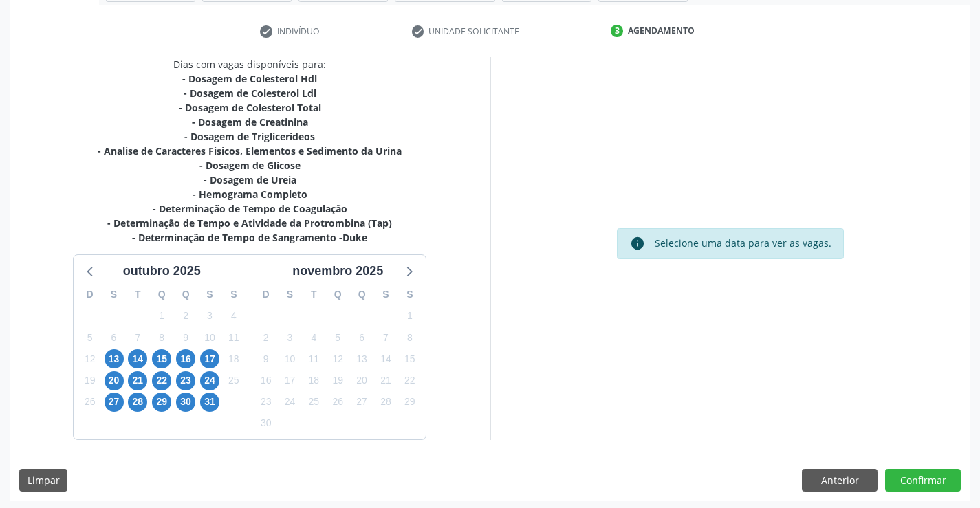
scroll to position [249, 0]
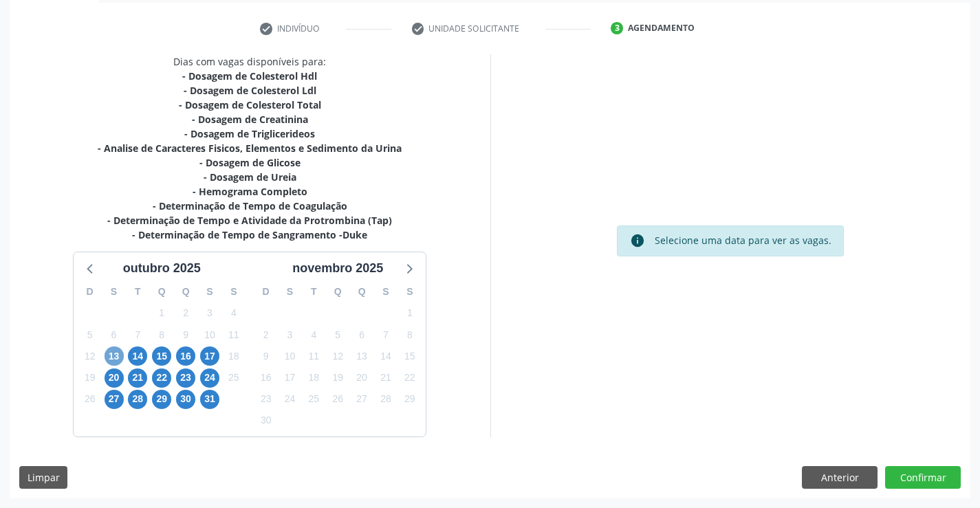
click at [113, 352] on span "13" at bounding box center [113, 355] width 19 height 19
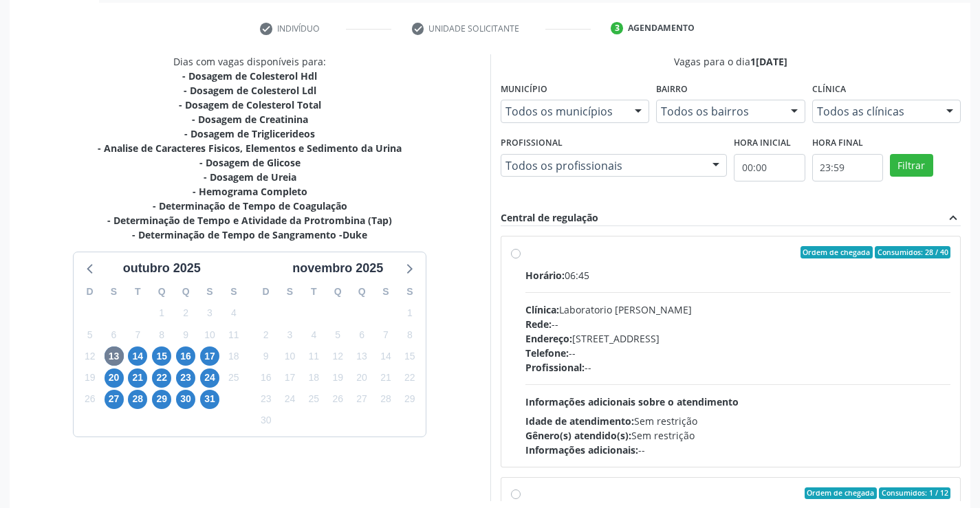
click at [604, 319] on div "Rede: --" at bounding box center [738, 324] width 426 height 14
click at [520, 258] on input "Ordem de chegada Consumidos: 28 / 40 Horário: 06:45 Clínica: Laboratorio Jose P…" at bounding box center [516, 252] width 10 height 12
radio input "true"
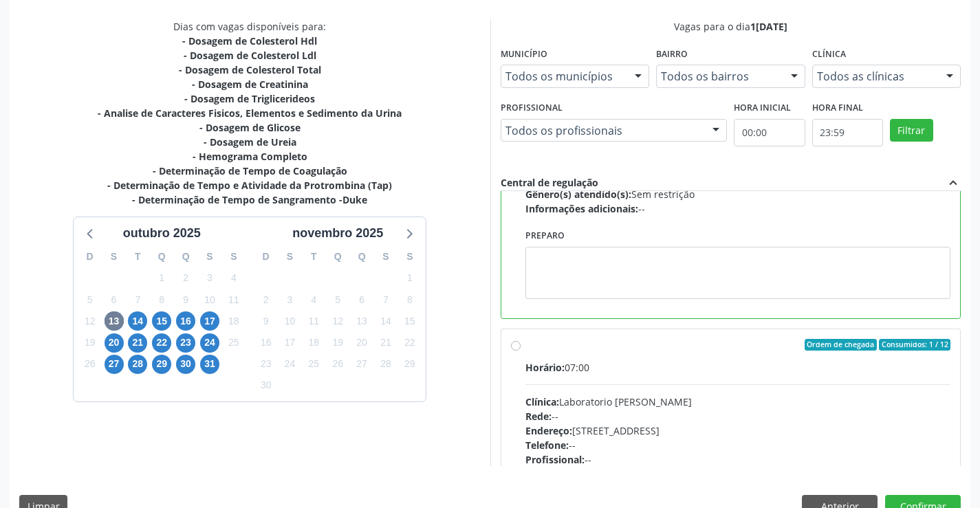
scroll to position [313, 0]
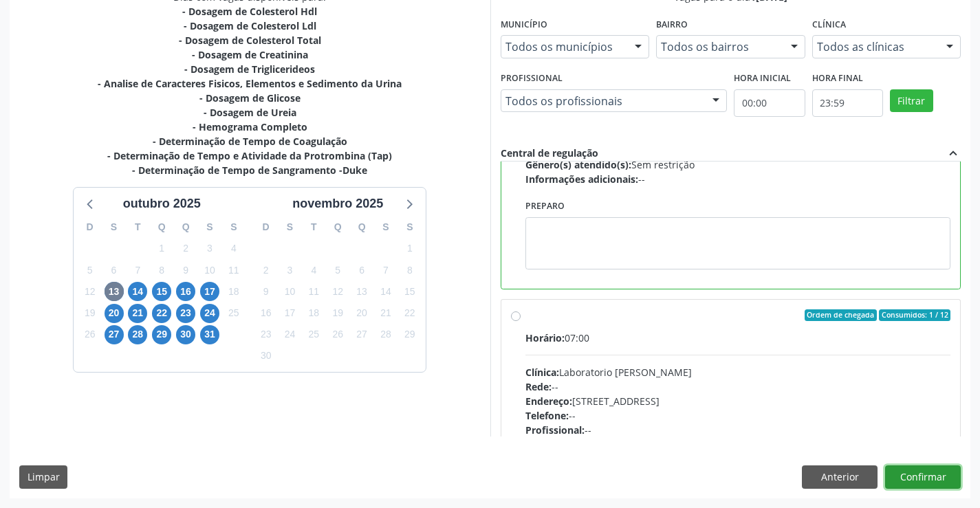
click at [956, 470] on button "Confirmar" at bounding box center [923, 476] width 76 height 23
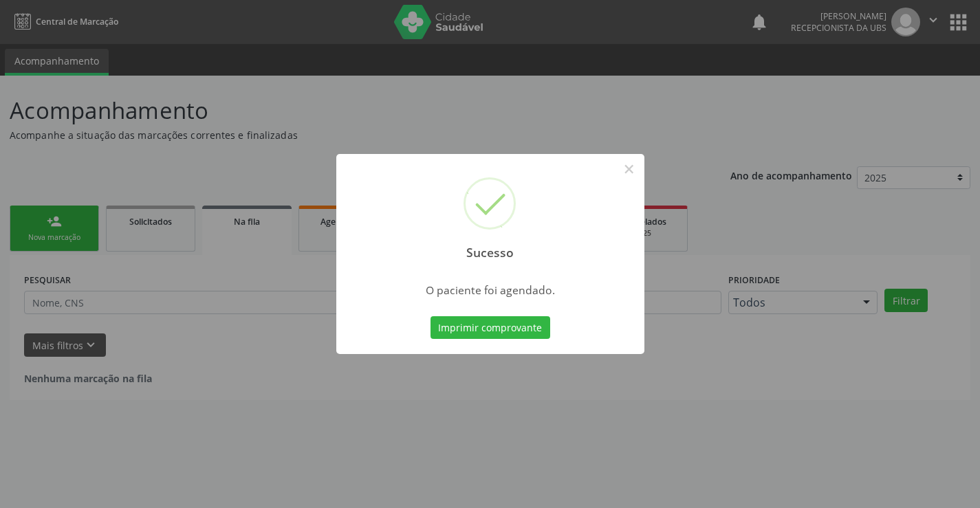
scroll to position [0, 0]
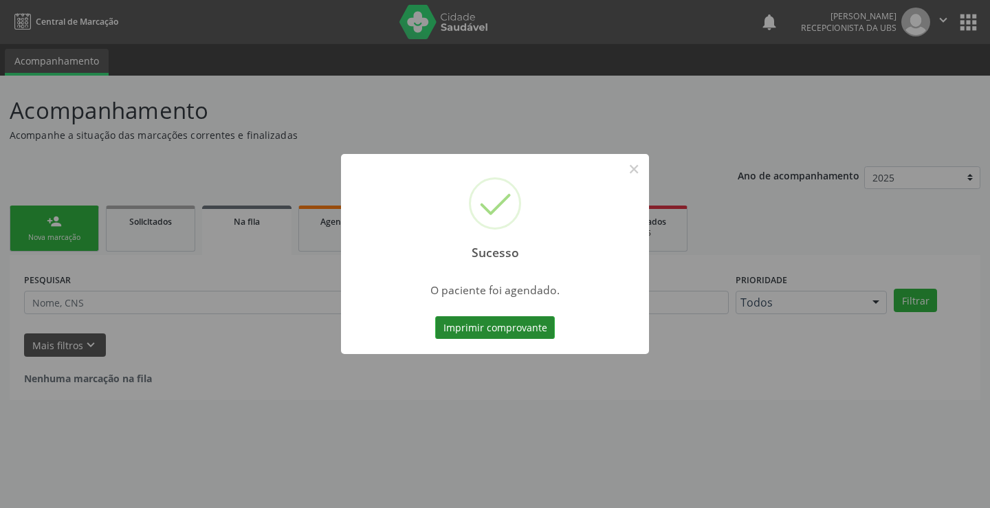
click at [526, 324] on button "Imprimir comprovante" at bounding box center [495, 327] width 120 height 23
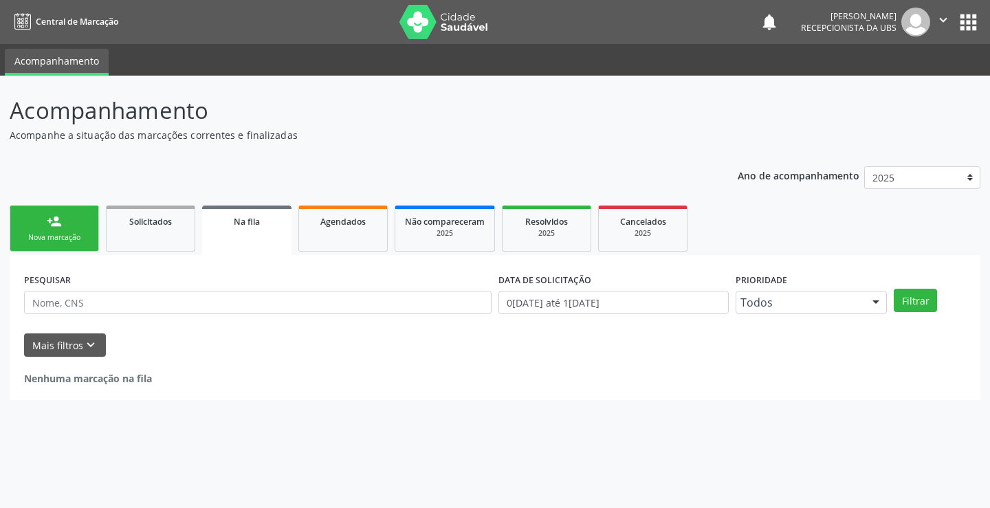
click at [63, 232] on link "person_add Nova marcação" at bounding box center [54, 229] width 89 height 46
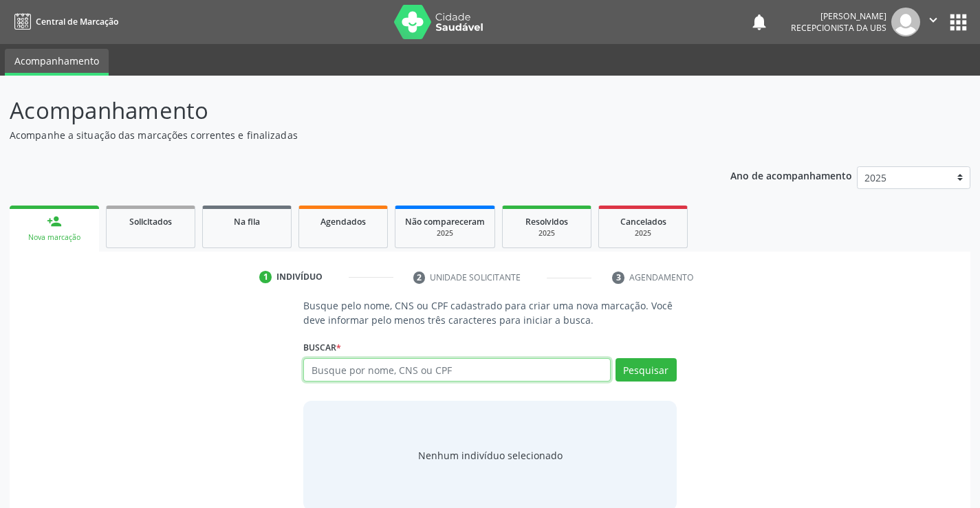
click at [396, 379] on input "text" at bounding box center [456, 369] width 307 height 23
paste input "898 0039 5534 0742"
type input "898 0039 5534 0742"
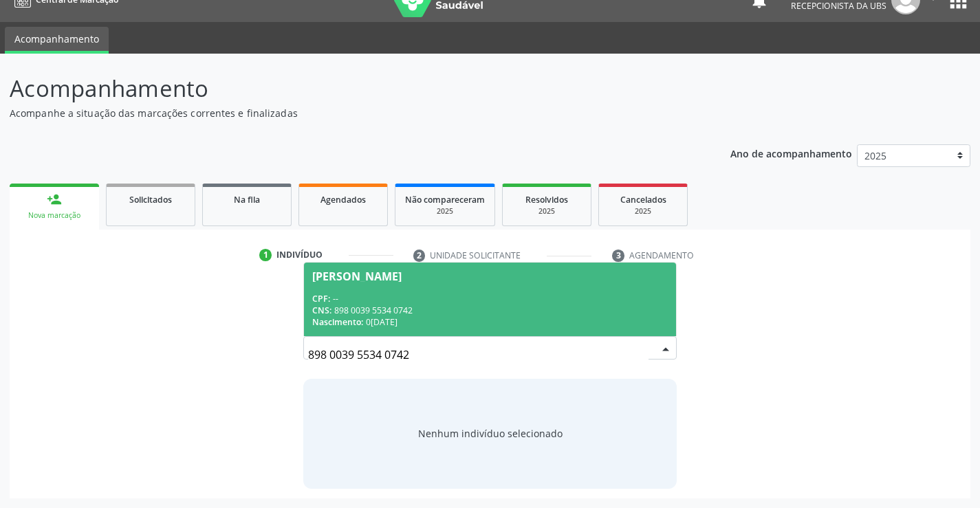
click at [374, 298] on div "CPF: --" at bounding box center [489, 299] width 355 height 12
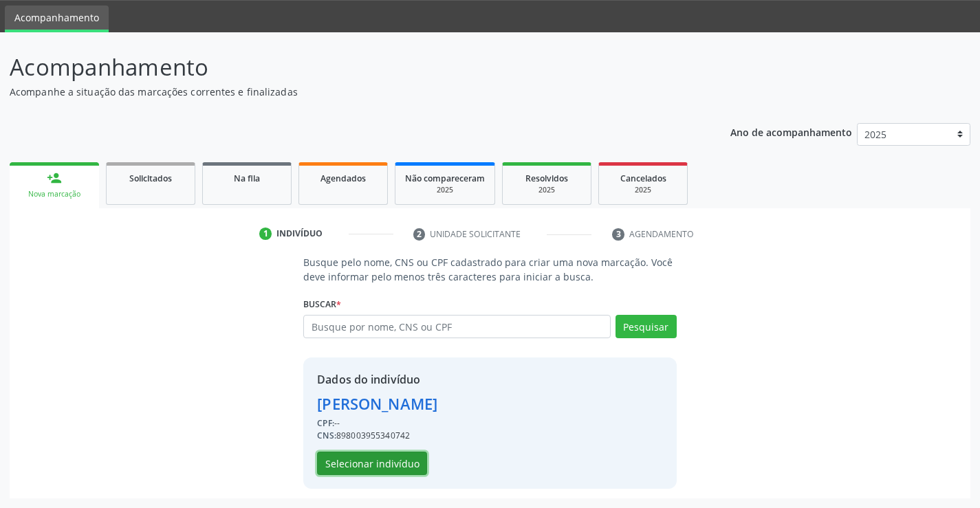
click at [350, 462] on button "Selecionar indivíduo" at bounding box center [372, 463] width 110 height 23
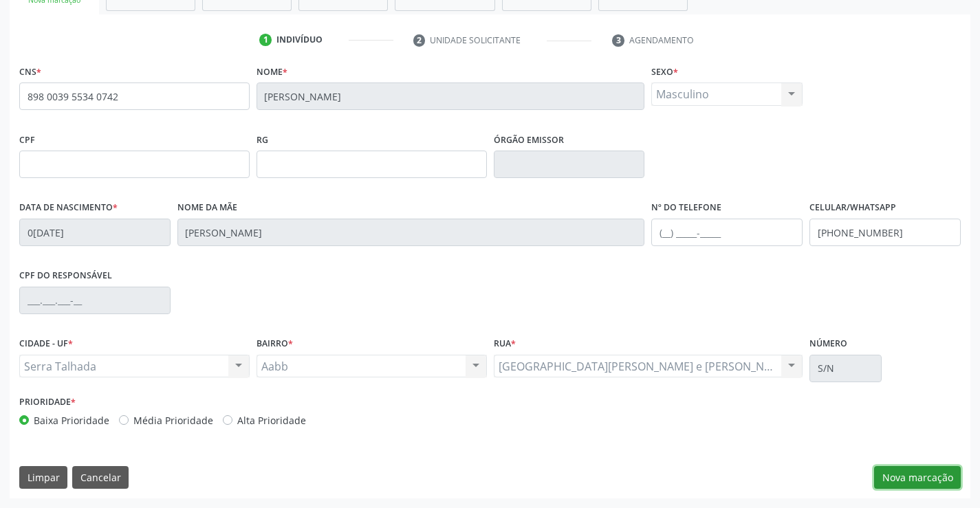
click at [925, 481] on button "Nova marcação" at bounding box center [917, 477] width 87 height 23
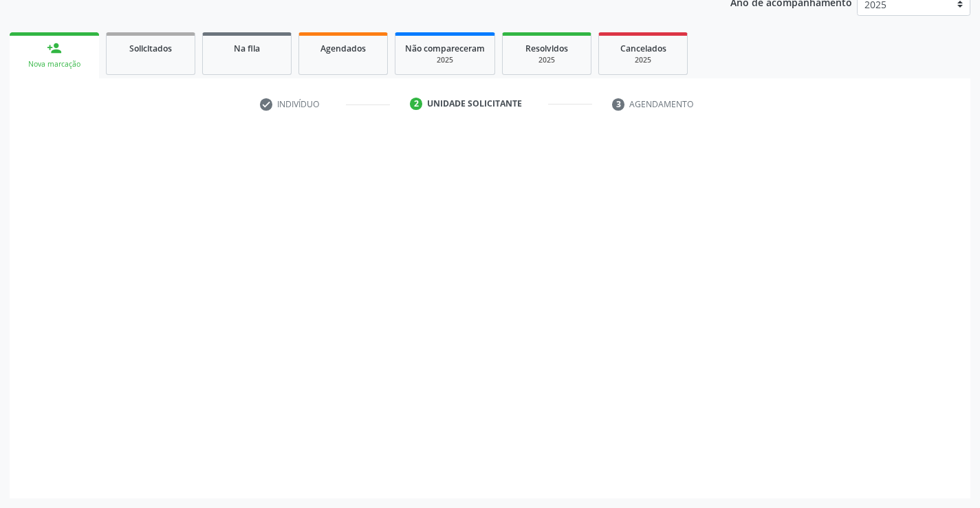
scroll to position [173, 0]
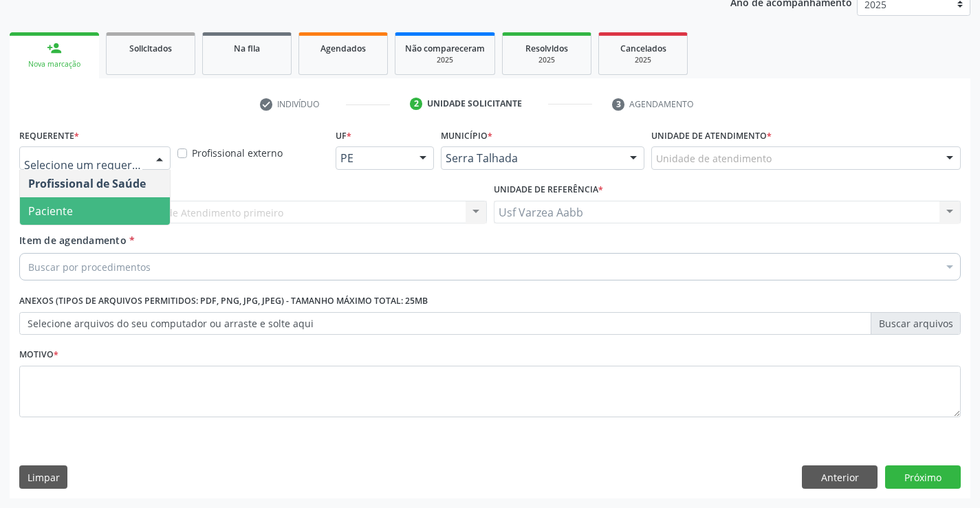
click at [116, 210] on span "Paciente" at bounding box center [95, 210] width 150 height 27
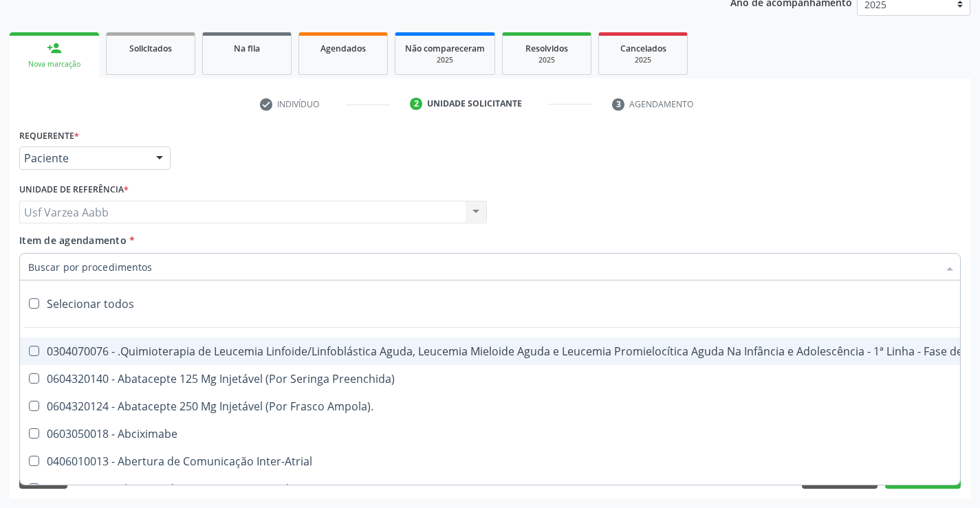
click at [137, 267] on input "Item de agendamento *" at bounding box center [483, 266] width 910 height 27
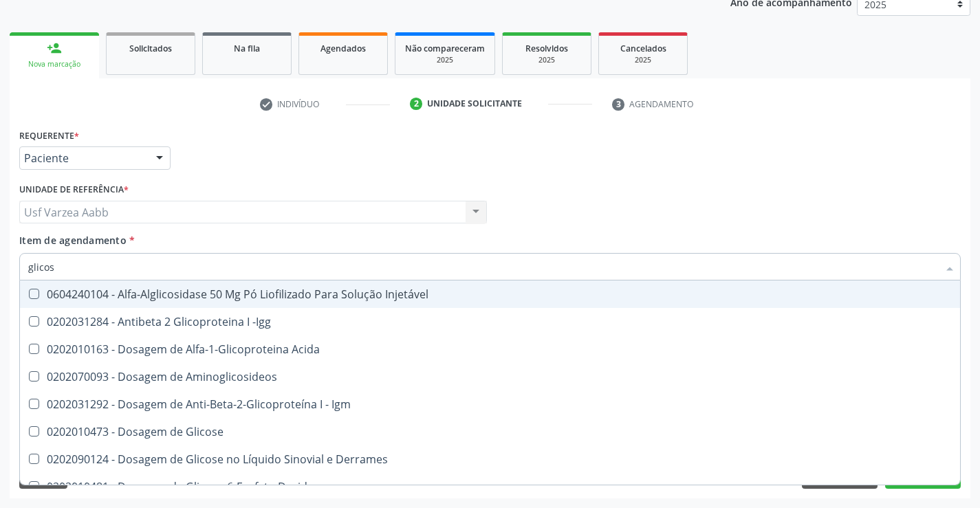
type input "glicosi"
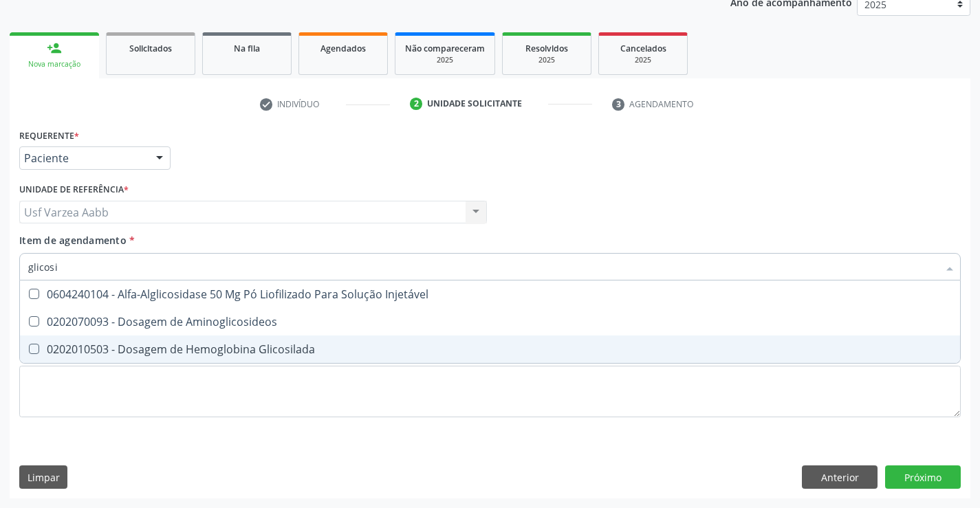
click at [173, 344] on div "0202010503 - Dosagem de Hemoglobina Glicosilada" at bounding box center [489, 349] width 923 height 11
checkbox Glicosilada "true"
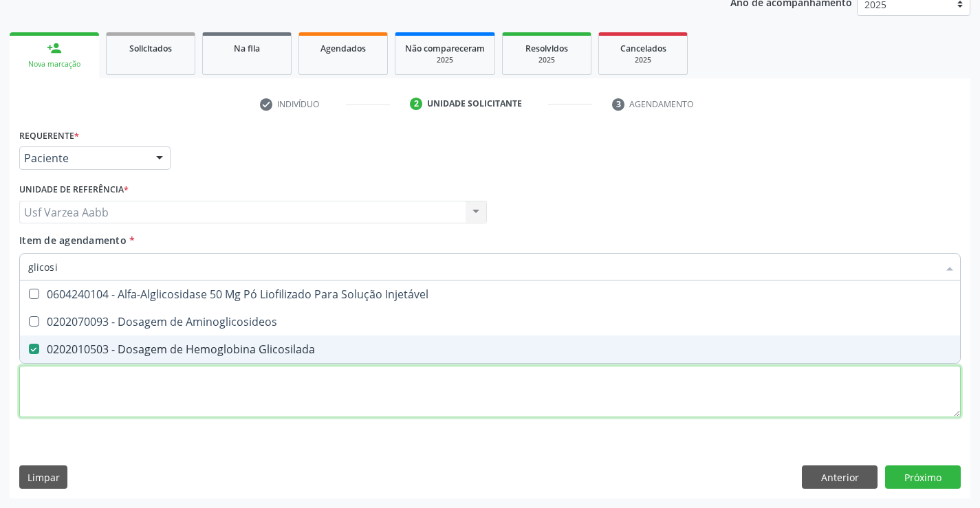
click at [260, 401] on div "Requerente * Paciente Profissional de Saúde Paciente Nenhum resultado encontrad…" at bounding box center [489, 280] width 941 height 311
checkbox Aminoglicosideos "true"
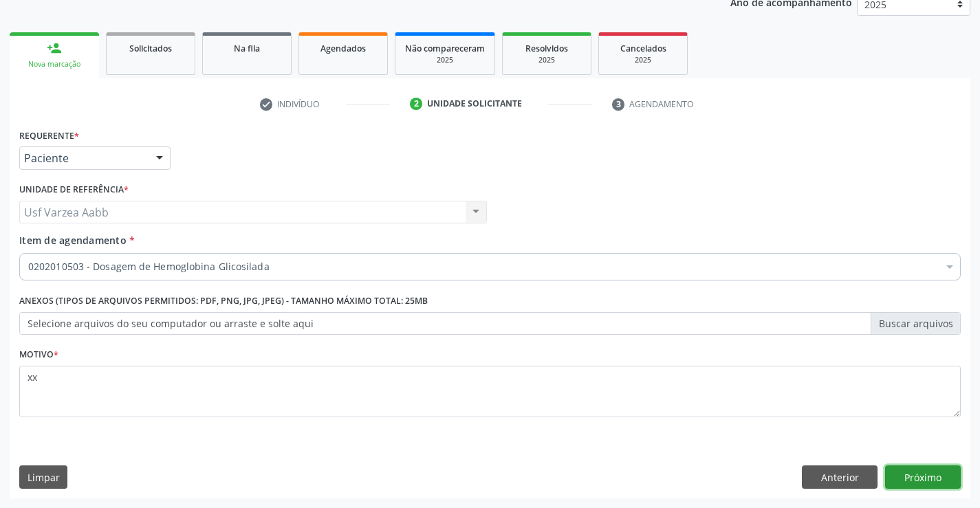
click at [956, 480] on button "Próximo" at bounding box center [923, 476] width 76 height 23
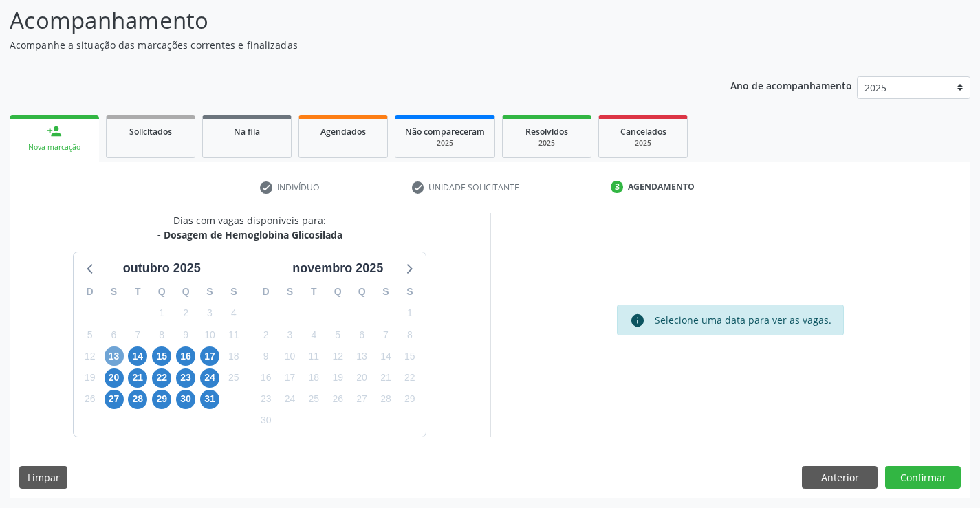
click at [109, 356] on span "13" at bounding box center [113, 355] width 19 height 19
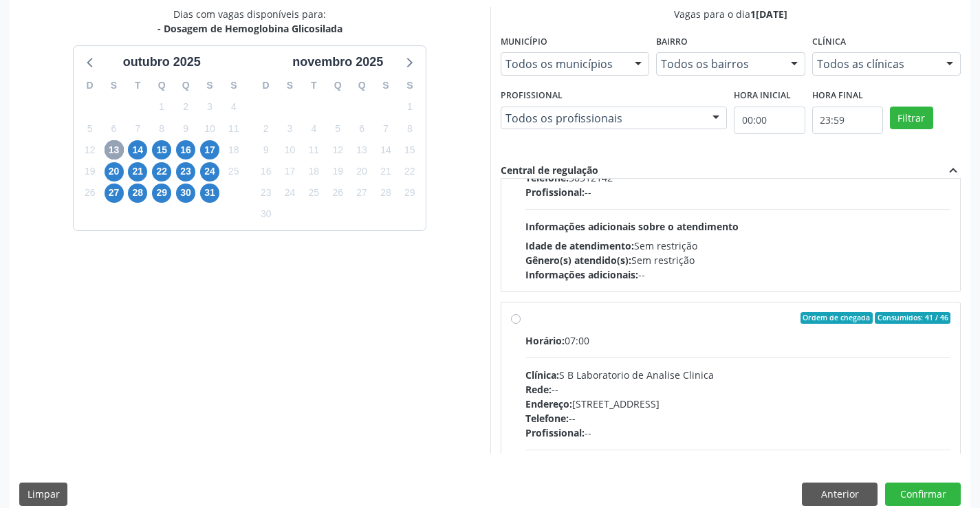
scroll to position [698, 0]
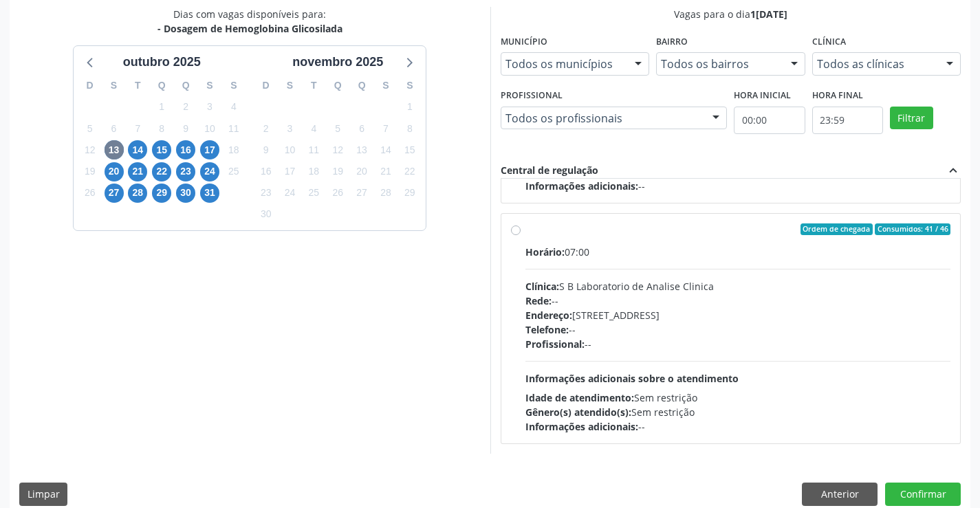
click at [691, 323] on div "Telefone: --" at bounding box center [738, 329] width 426 height 14
click at [520, 236] on input "Ordem de chegada Consumidos: 41 / 46 Horário: 07:00 Clínica: S B Laboratorio de…" at bounding box center [516, 229] width 10 height 12
radio input "true"
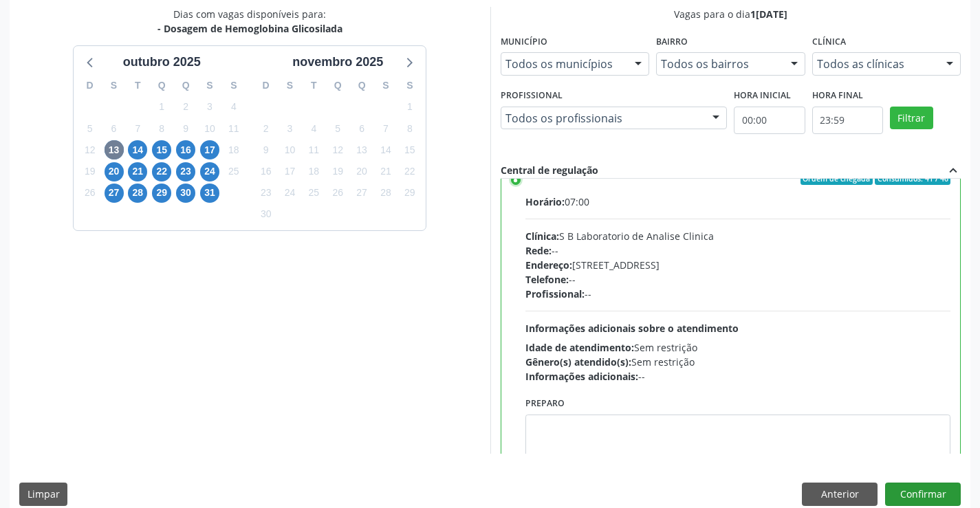
scroll to position [791, 0]
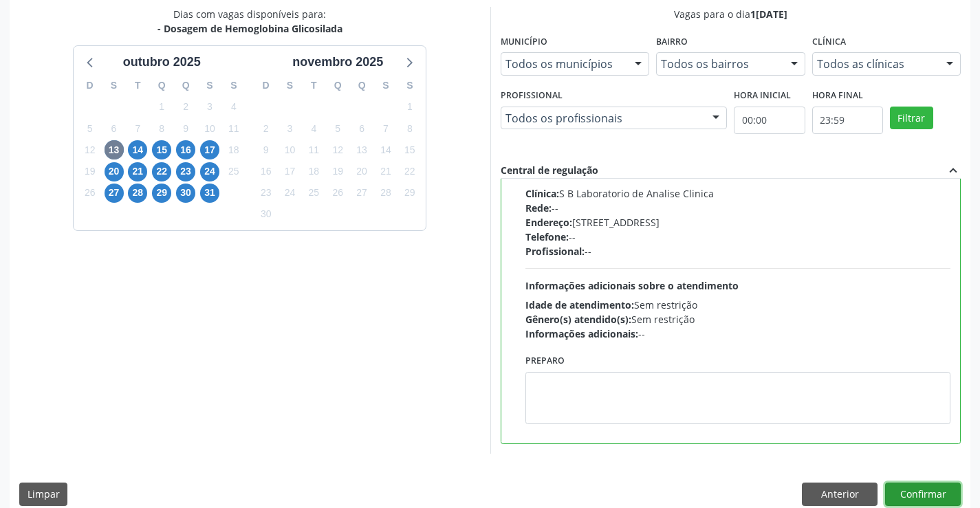
click at [923, 492] on button "Confirmar" at bounding box center [923, 494] width 76 height 23
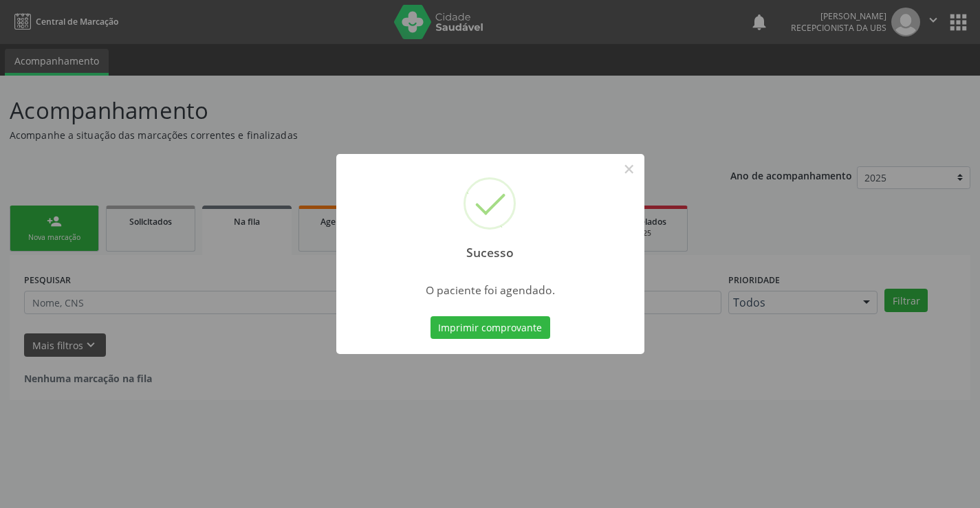
scroll to position [0, 0]
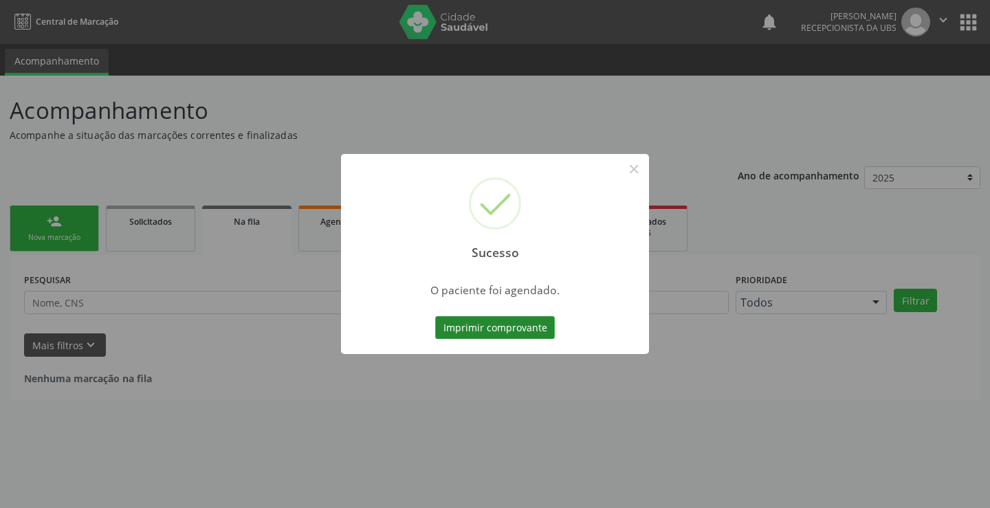
click at [443, 324] on button "Imprimir comprovante" at bounding box center [495, 327] width 120 height 23
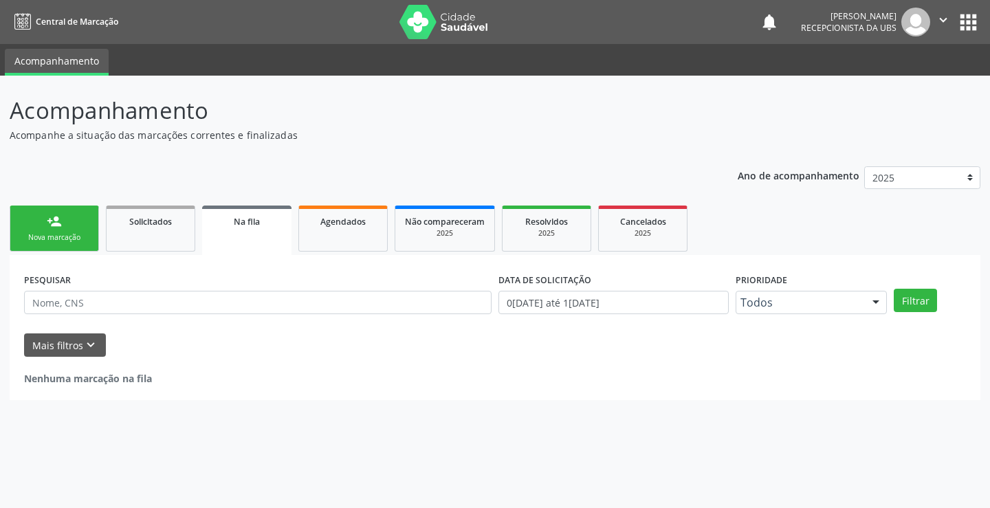
click at [54, 234] on div "Nova marcação" at bounding box center [54, 237] width 69 height 10
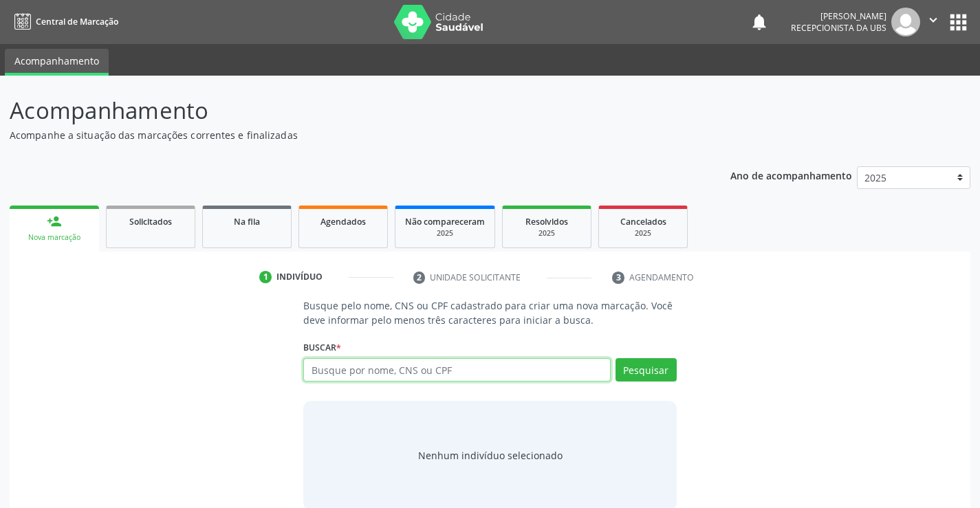
click at [368, 375] on input "text" at bounding box center [456, 369] width 307 height 23
type input "PRI"
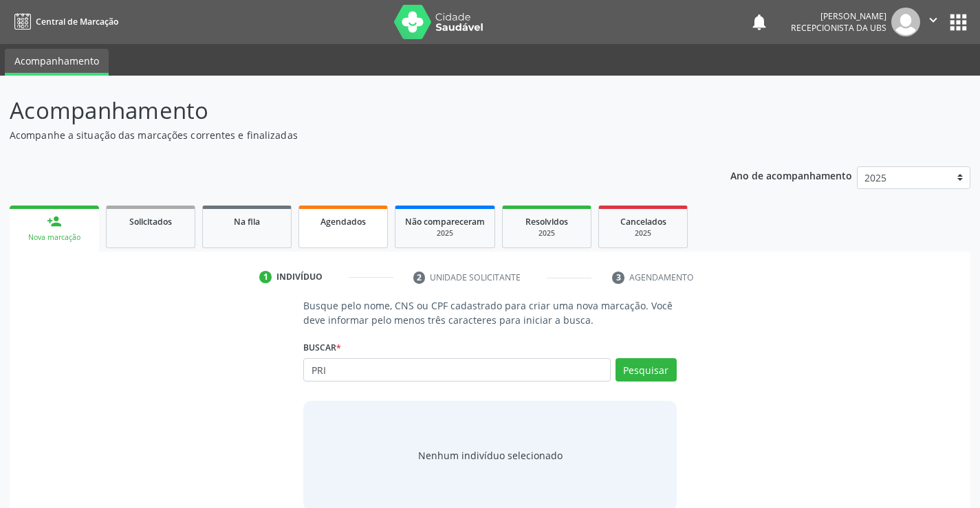
click at [367, 232] on link "Agendados" at bounding box center [342, 227] width 89 height 43
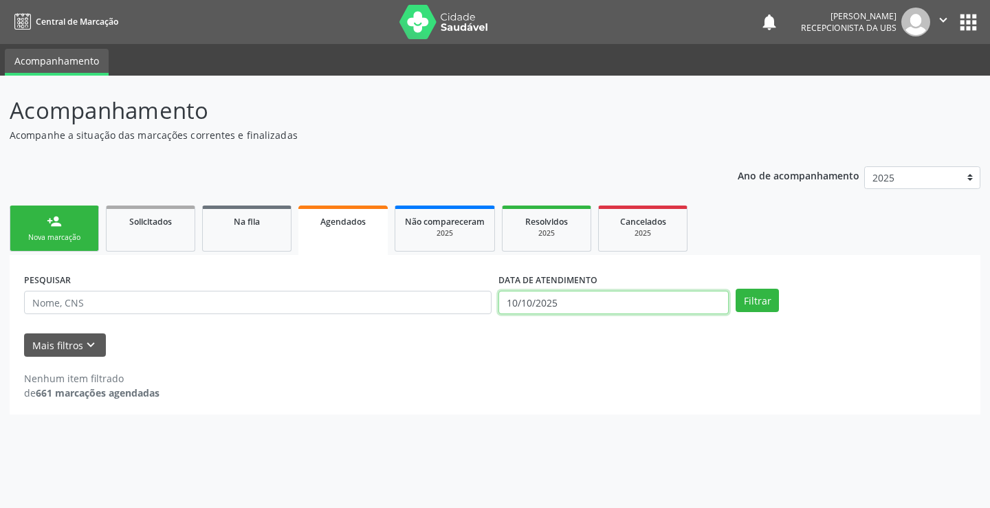
click at [553, 309] on input "10/10/2025" at bounding box center [613, 302] width 230 height 23
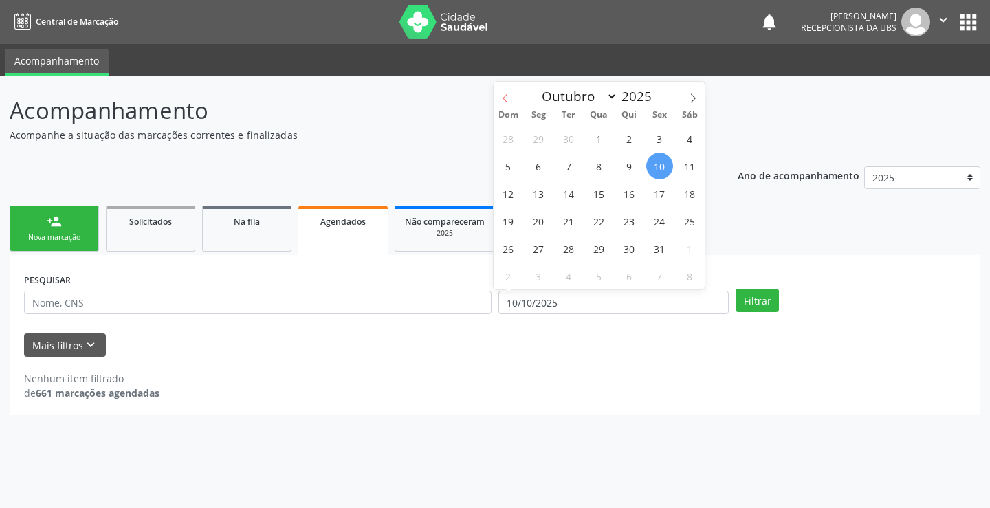
click at [513, 96] on span at bounding box center [505, 93] width 23 height 23
select select "8"
click at [550, 138] on span "1" at bounding box center [538, 138] width 27 height 27
type input "01/09/2025"
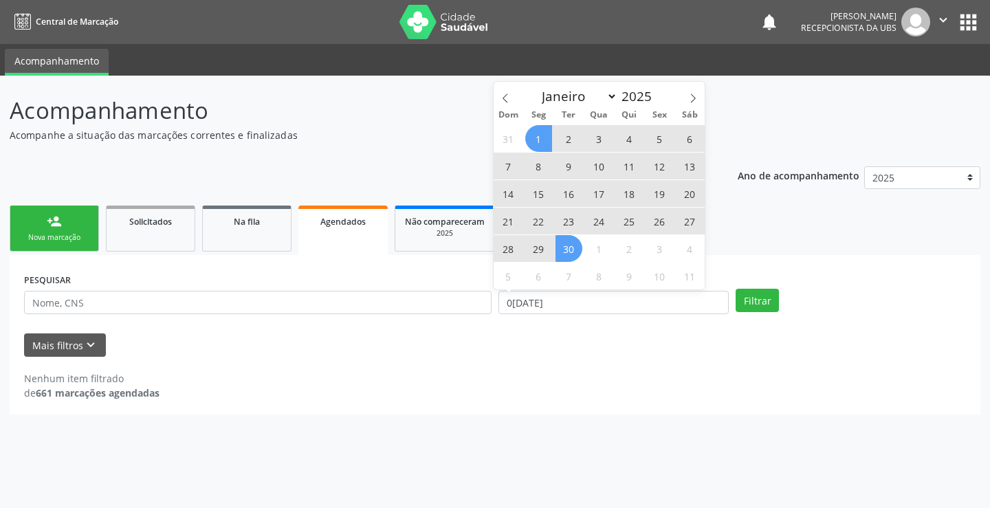
click at [580, 252] on span "30" at bounding box center [568, 248] width 27 height 27
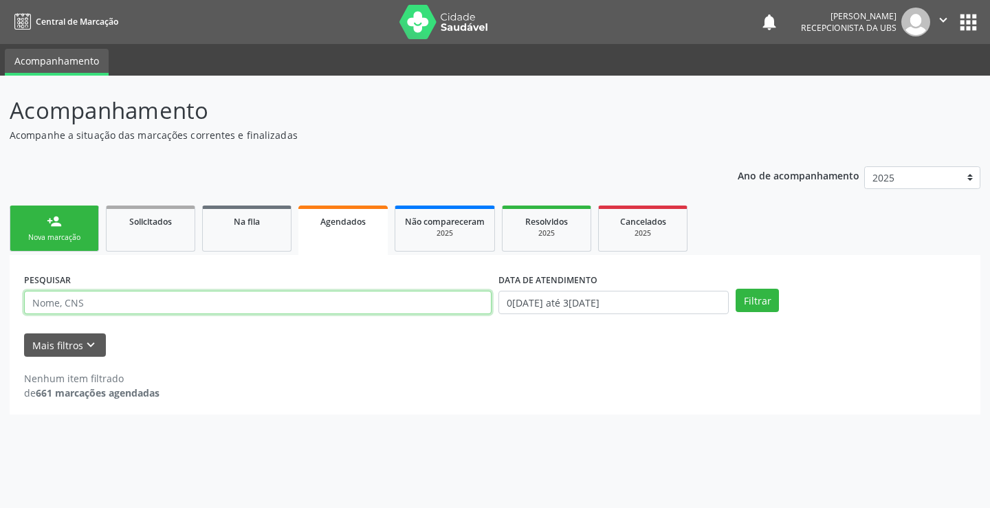
click at [396, 309] on input "text" at bounding box center [257, 302] width 467 height 23
type input "PRISCILLA"
click at [736, 289] on button "Filtrar" at bounding box center [757, 300] width 43 height 23
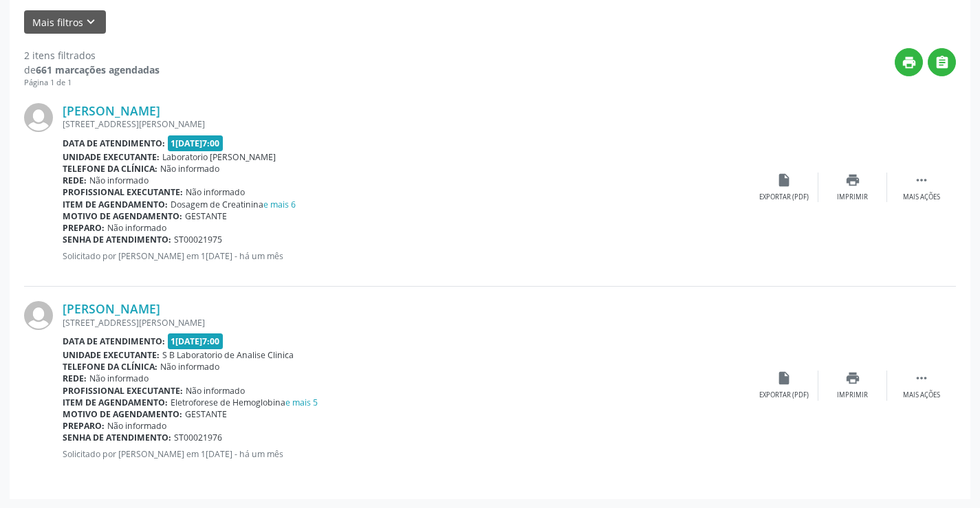
scroll to position [324, 0]
click at [922, 190] on div " Mais ações" at bounding box center [921, 187] width 69 height 30
click at [280, 199] on link "e mais 6" at bounding box center [279, 204] width 32 height 12
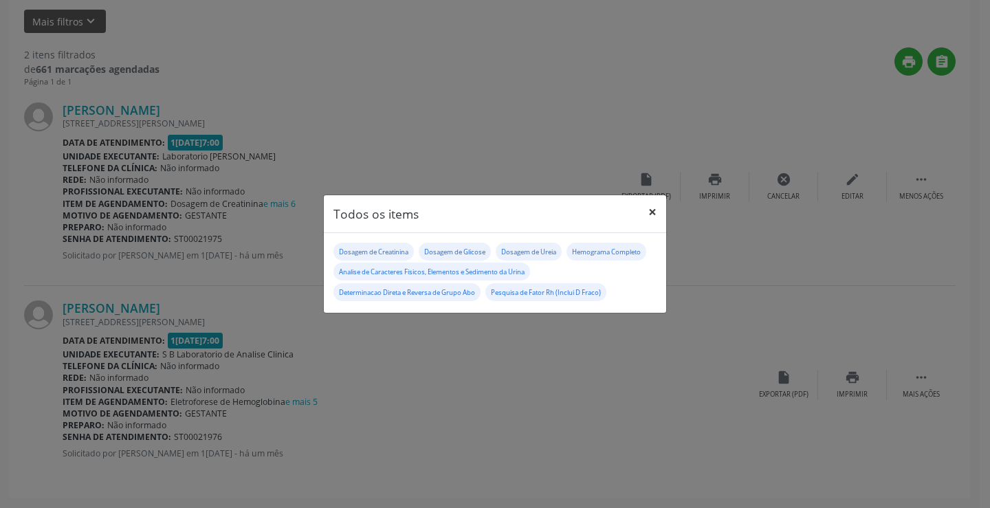
click at [646, 212] on button "×" at bounding box center [652, 212] width 27 height 34
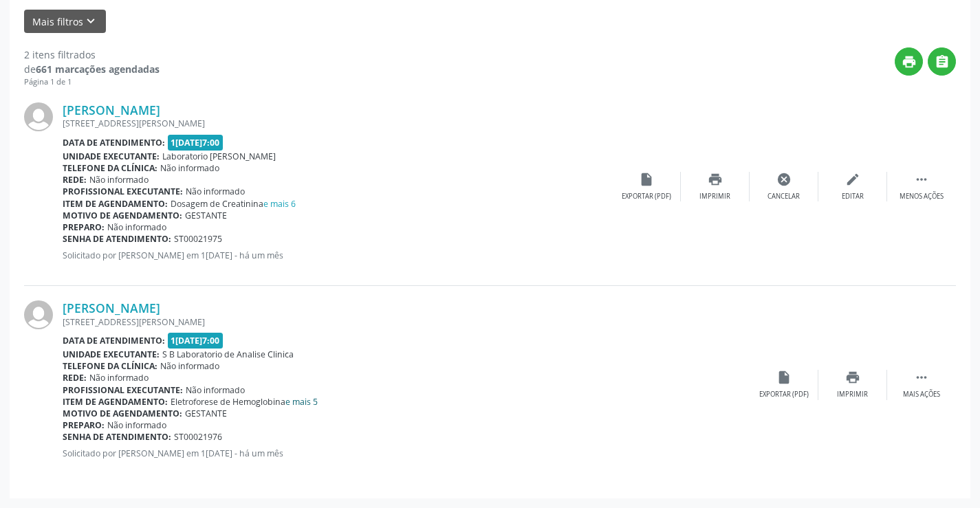
click at [300, 403] on link "e mais 5" at bounding box center [301, 402] width 32 height 12
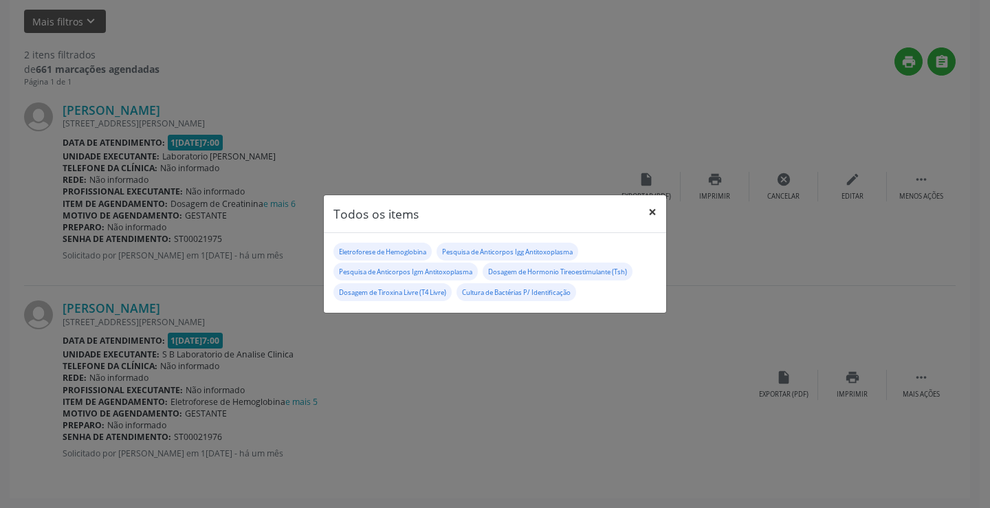
click at [657, 216] on button "×" at bounding box center [652, 212] width 27 height 34
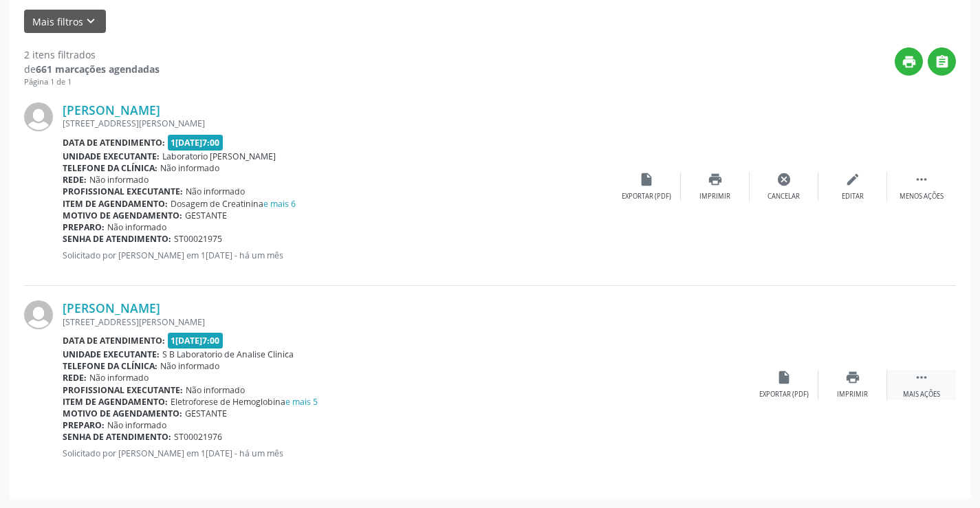
click at [925, 383] on icon "" at bounding box center [921, 377] width 15 height 15
click at [848, 393] on div "Editar" at bounding box center [852, 395] width 22 height 10
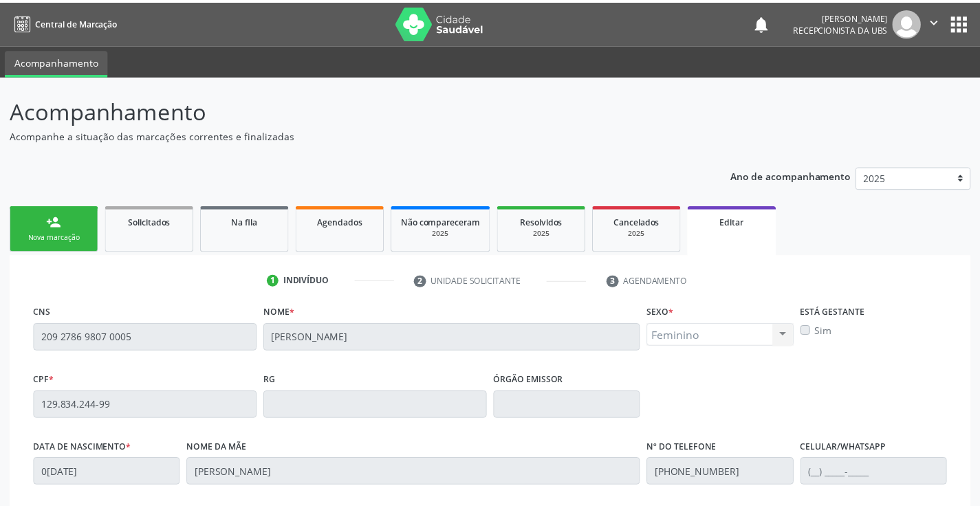
scroll to position [256, 0]
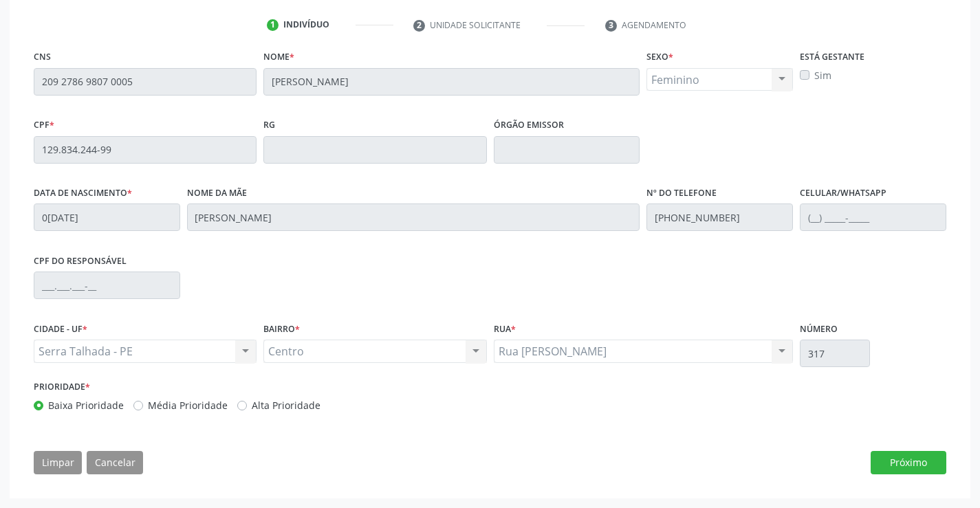
click at [814, 74] on label "Sim" at bounding box center [822, 75] width 17 height 14
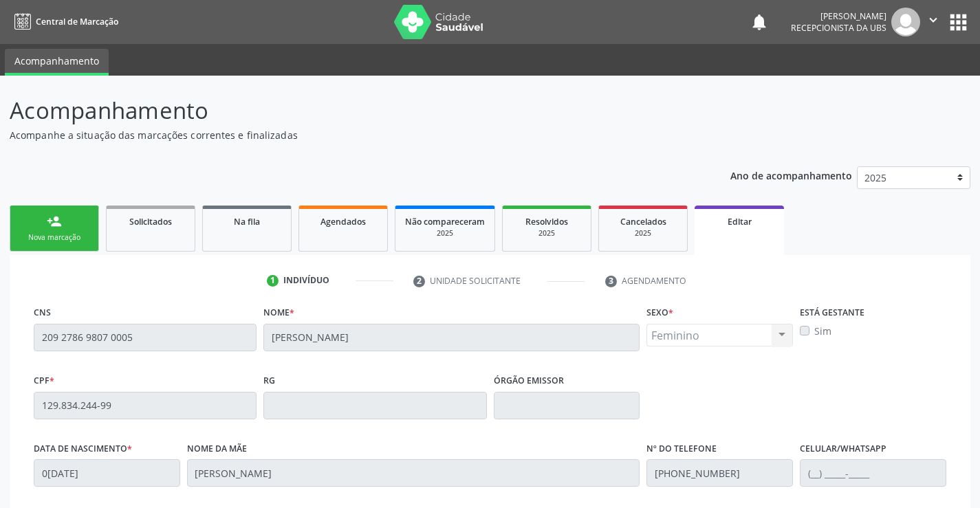
click at [784, 324] on div "Feminino Masculino Feminino Nenhum resultado encontrado para: " " Não há nenhum…" at bounding box center [719, 335] width 146 height 23
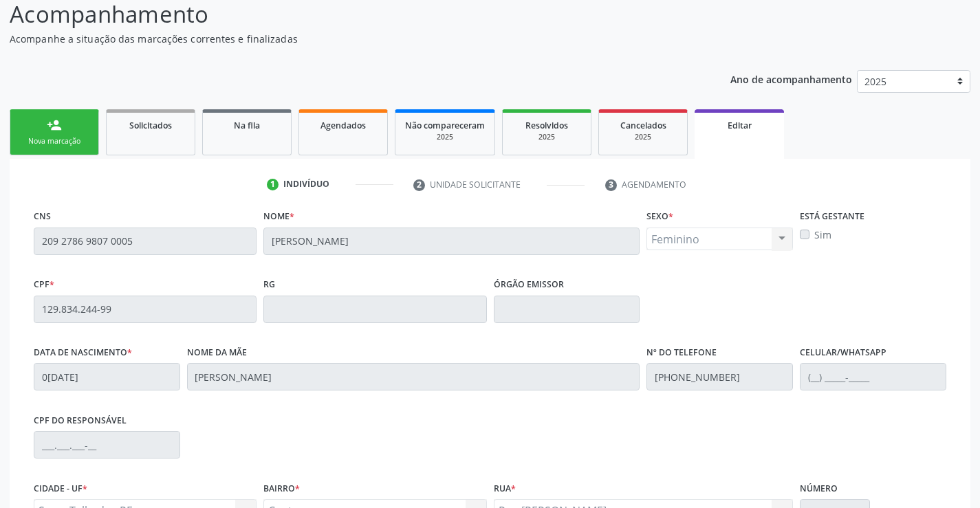
scroll to position [256, 0]
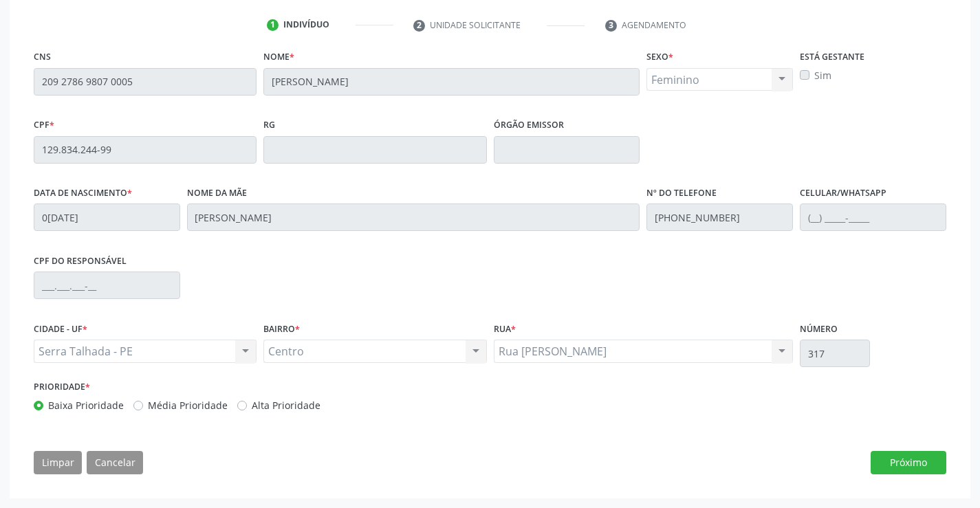
click at [799, 76] on div "Está gestante Sim" at bounding box center [872, 81] width 153 height 68
click at [918, 456] on button "Próximo" at bounding box center [908, 462] width 76 height 23
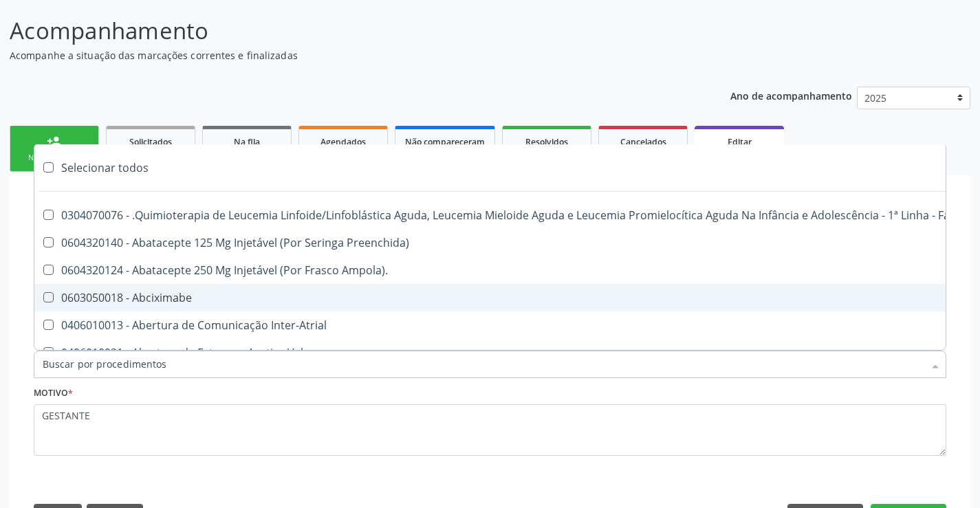
scroll to position [0, 0]
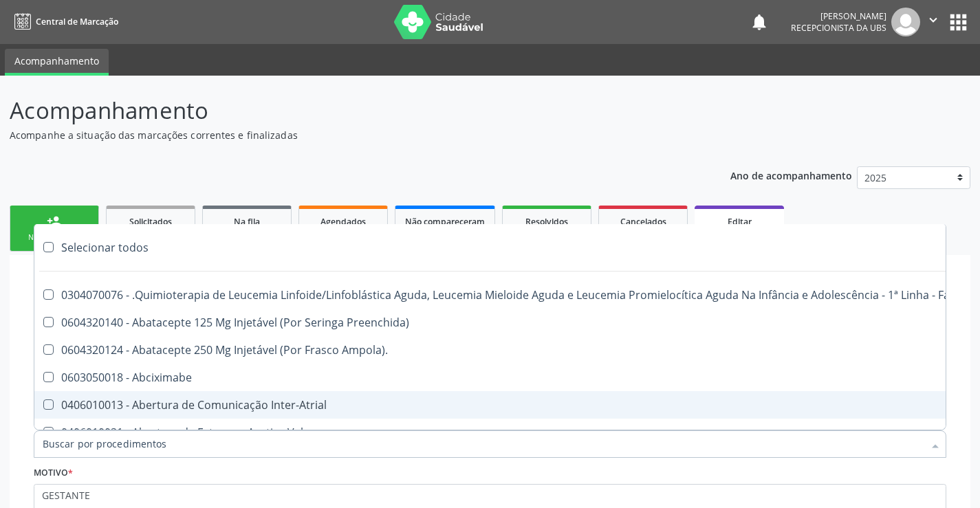
click at [7, 404] on div "Acompanhamento Acompanhe a situação das marcações correntes e finalizadas Relat…" at bounding box center [490, 358] width 980 height 565
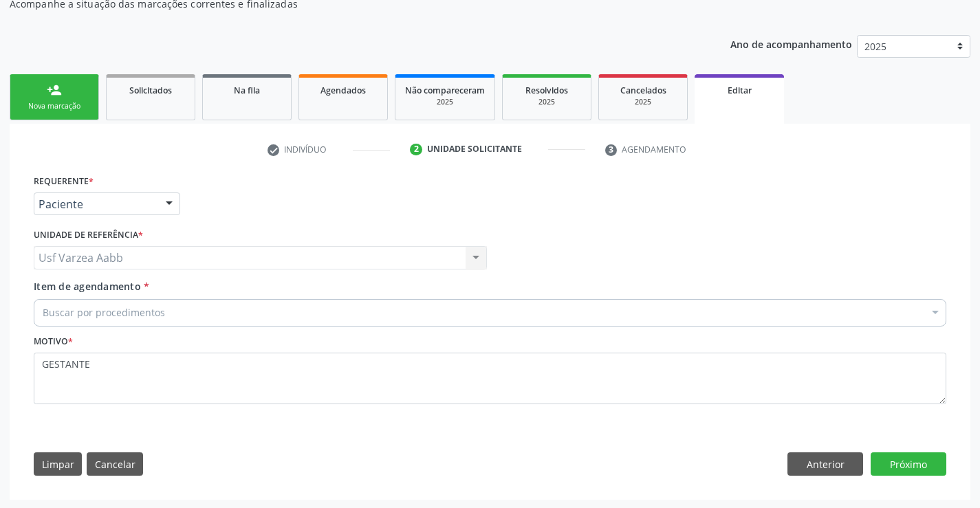
scroll to position [133, 0]
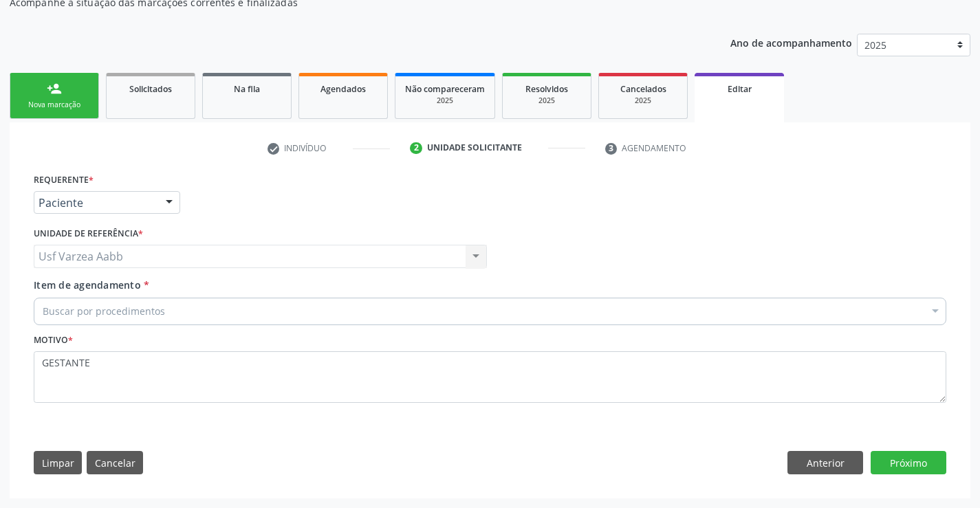
click at [173, 305] on div "Buscar por procedimentos" at bounding box center [490, 311] width 912 height 27
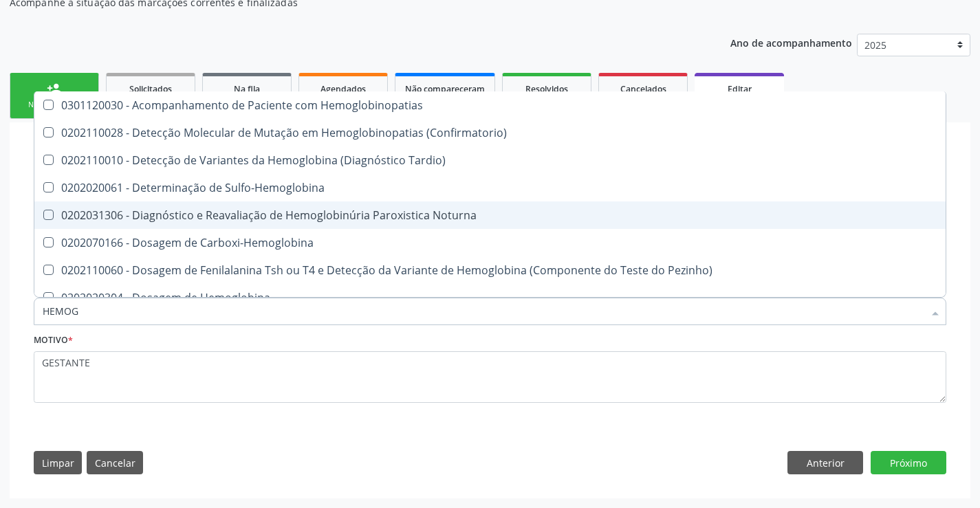
type input "HEMOGR"
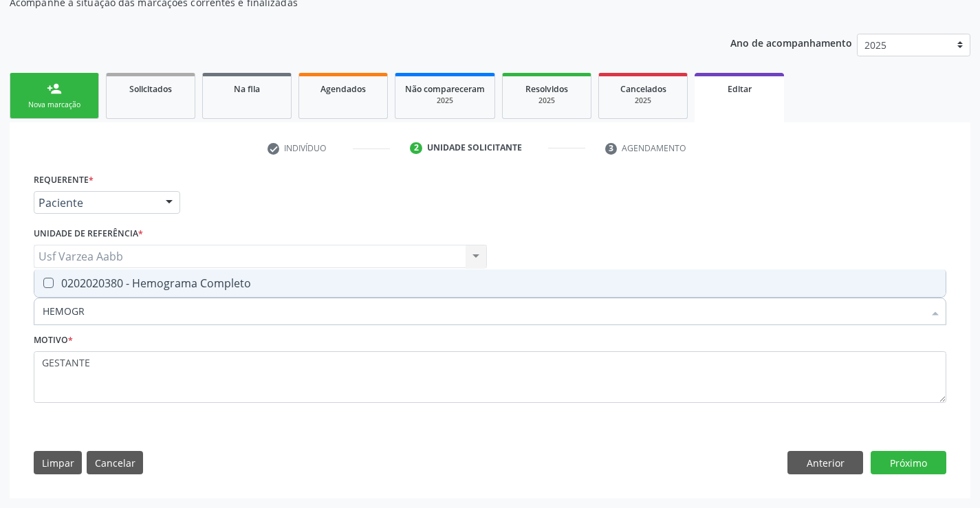
click at [173, 289] on div "0202020380 - Hemograma Completo" at bounding box center [490, 283] width 894 height 11
checkbox Completo "true"
click at [173, 307] on input "HEMOGR" at bounding box center [483, 311] width 881 height 27
type input "G"
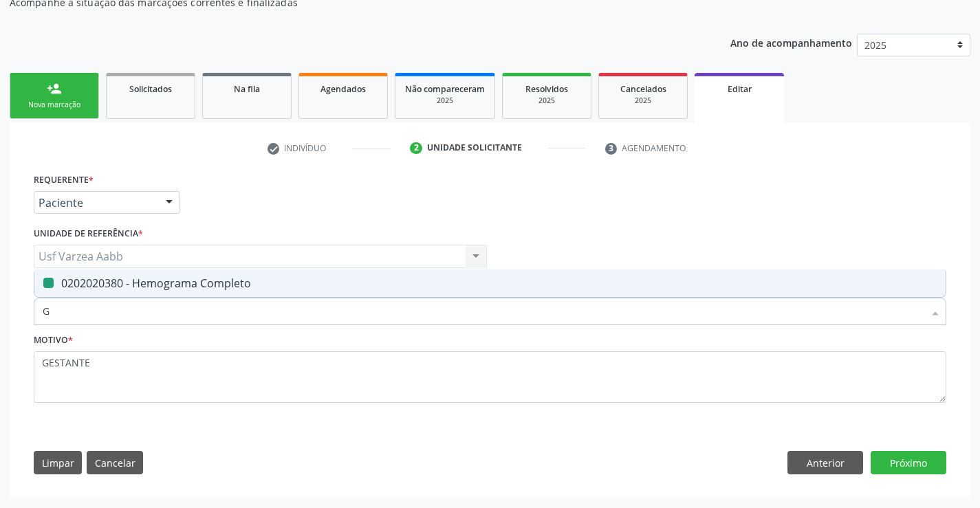
checkbox Completo "false"
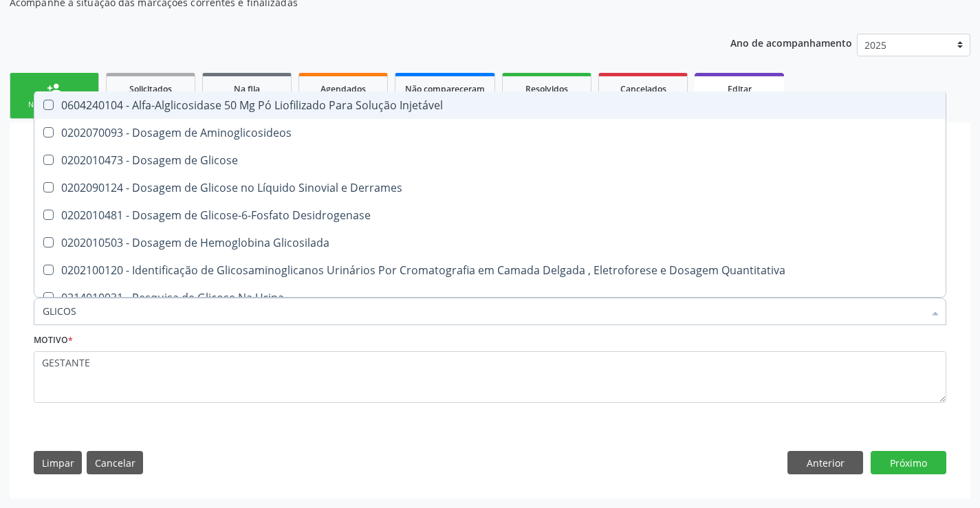
type input "GLICOSE"
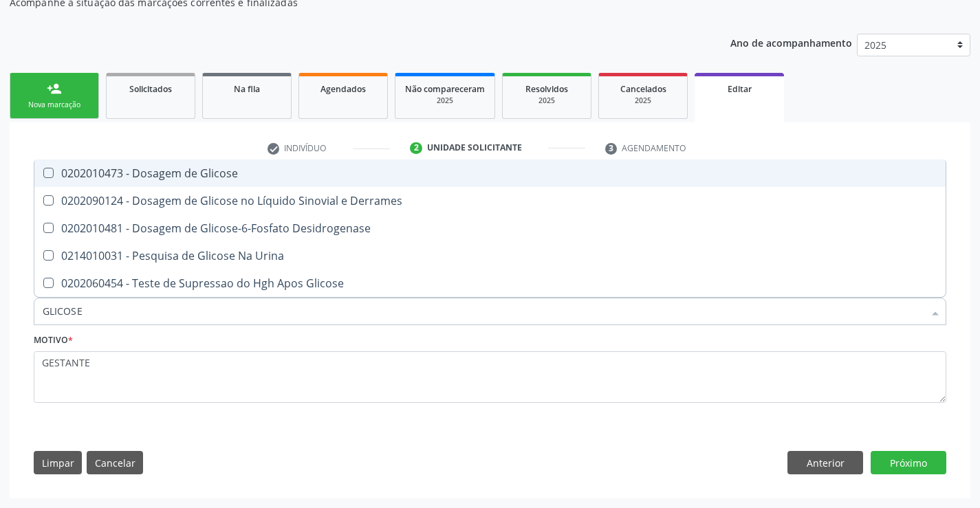
click at [184, 170] on div "0202010473 - Dosagem de Glicose" at bounding box center [490, 173] width 894 height 11
checkbox Glicose "true"
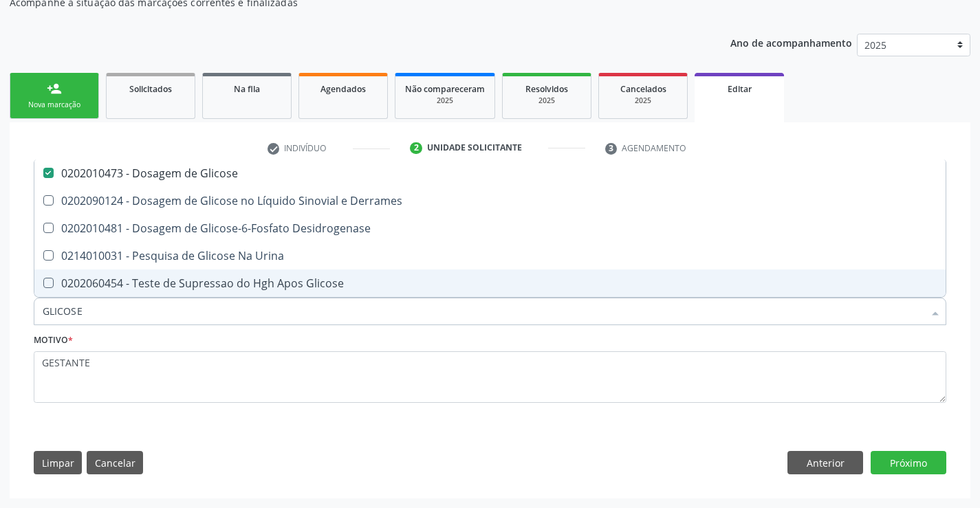
click at [101, 313] on input "GLICOSE" at bounding box center [483, 311] width 881 height 27
type input "UREI"
checkbox Glicose "false"
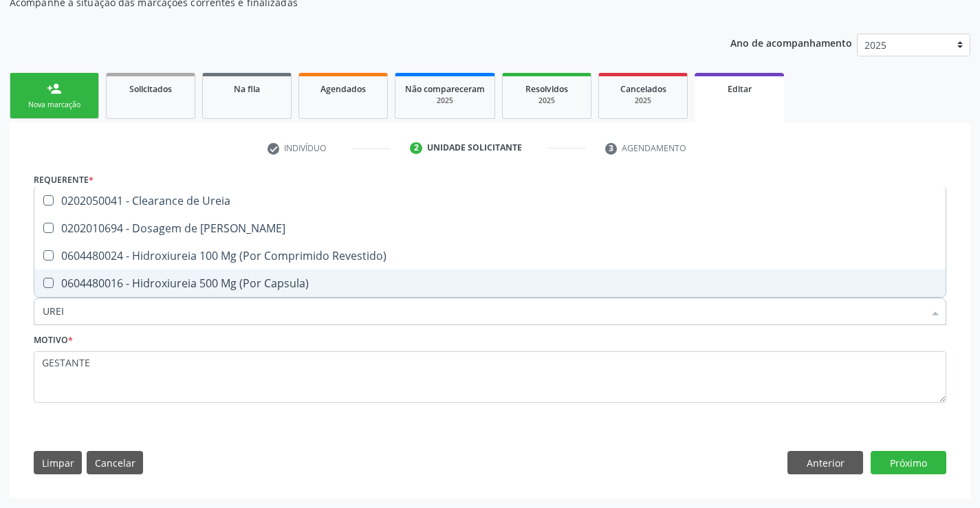
type input "UREIA"
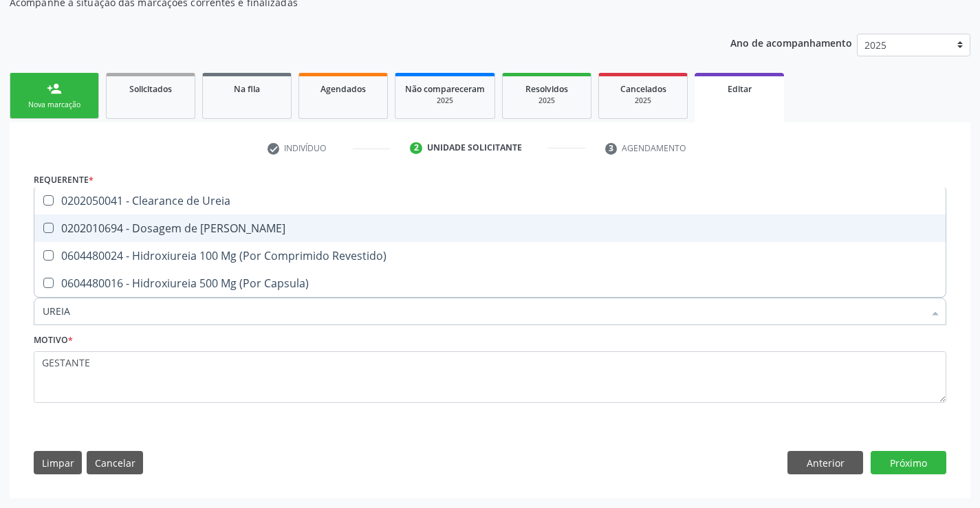
click at [179, 228] on div "0202010694 - Dosagem de [PERSON_NAME]" at bounding box center [490, 228] width 894 height 11
checkbox Ureia "true"
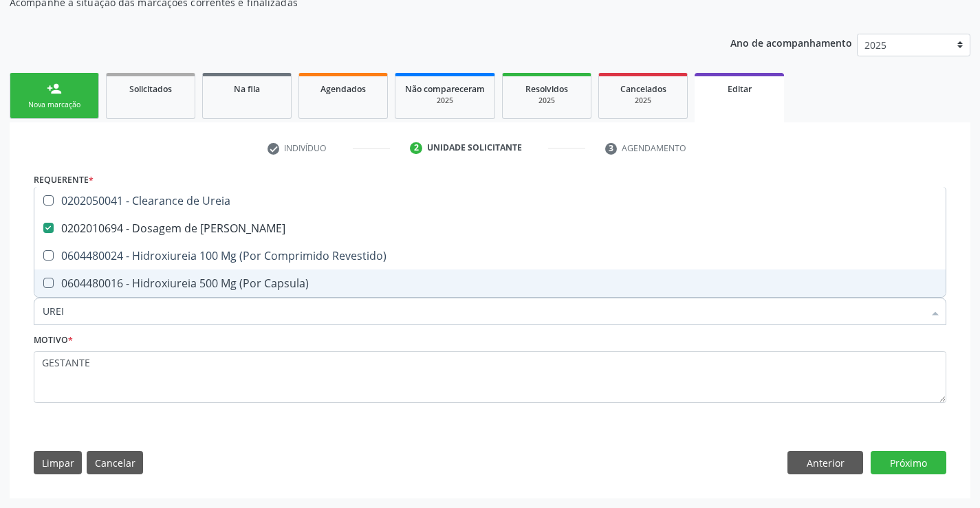
type input "URE"
checkbox Ureia "false"
type input "U"
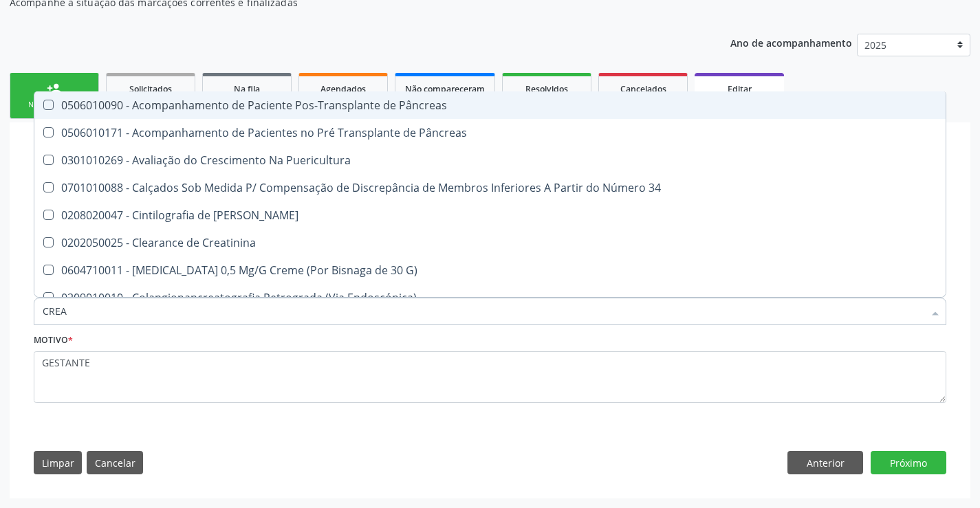
type input "CREAT"
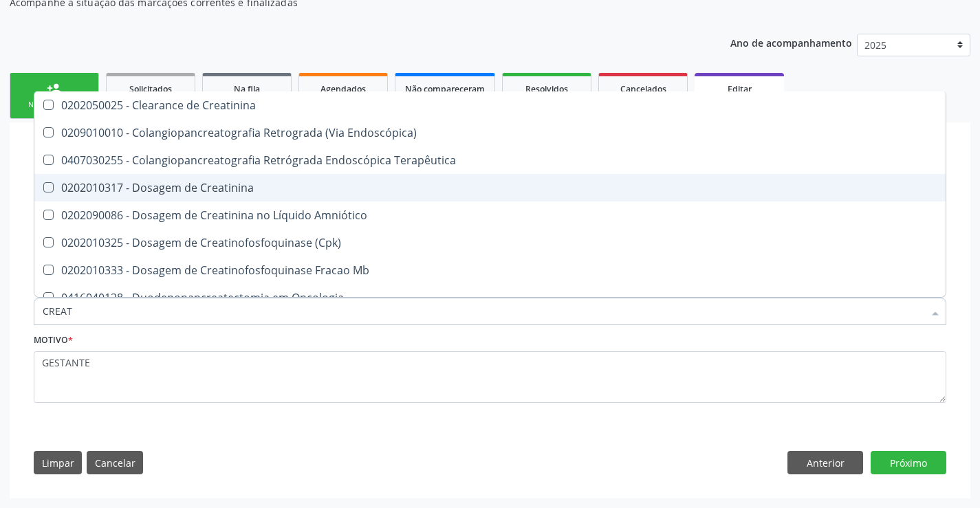
click at [200, 179] on span "0202010317 - Dosagem de Creatinina" at bounding box center [489, 187] width 911 height 27
checkbox Creatinina "true"
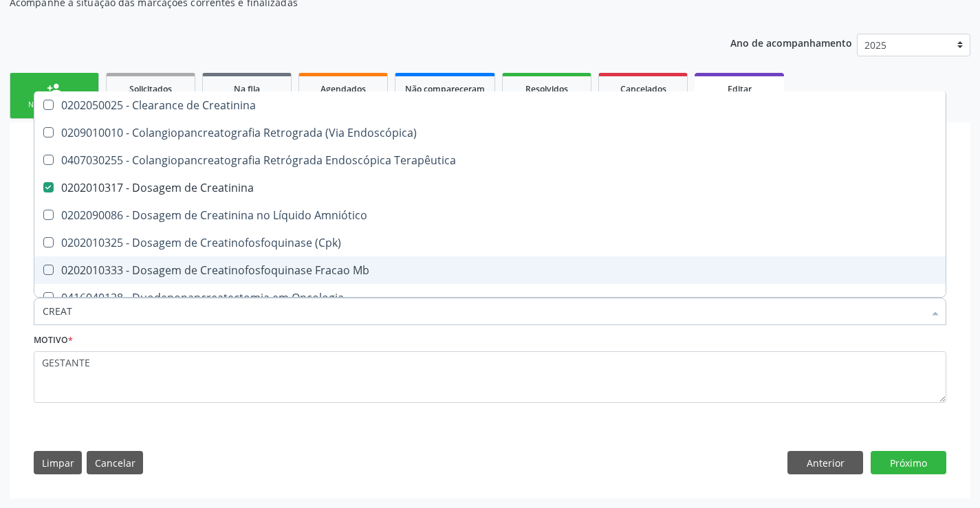
click at [94, 320] on input "CREAT" at bounding box center [483, 311] width 881 height 27
type input "URI"
checkbox Creatinina "false"
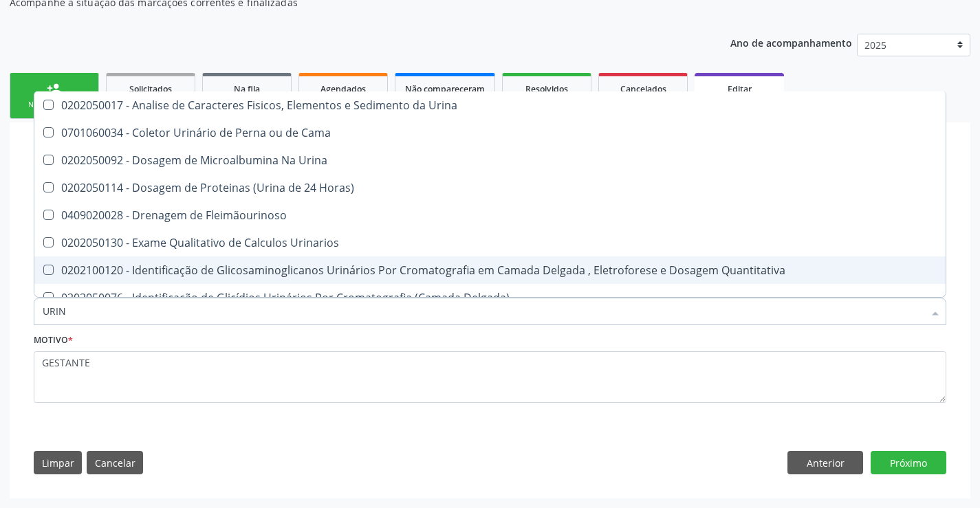
type input "URINA"
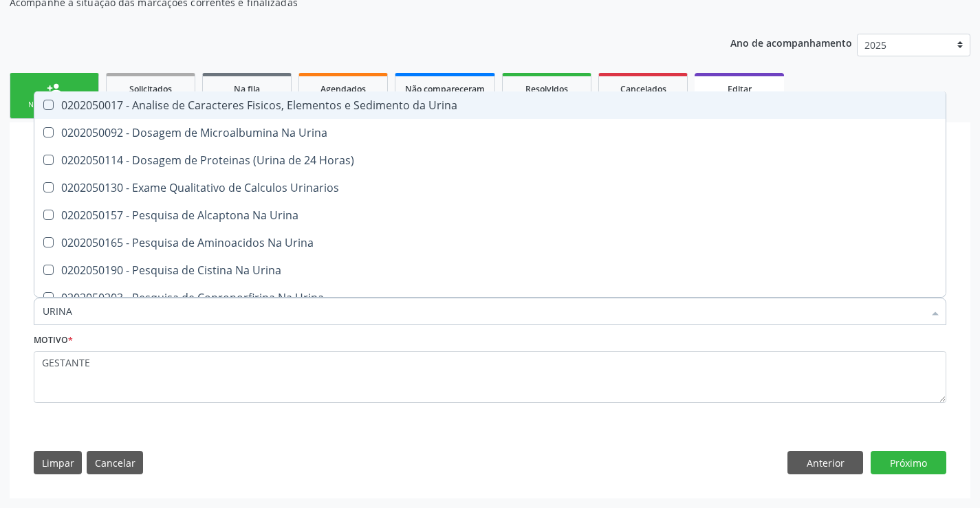
click at [351, 102] on div "0202050017 - Analise de Caracteres Fisicos, Elementos e Sedimento da Urina" at bounding box center [490, 105] width 894 height 11
checkbox Urina "true"
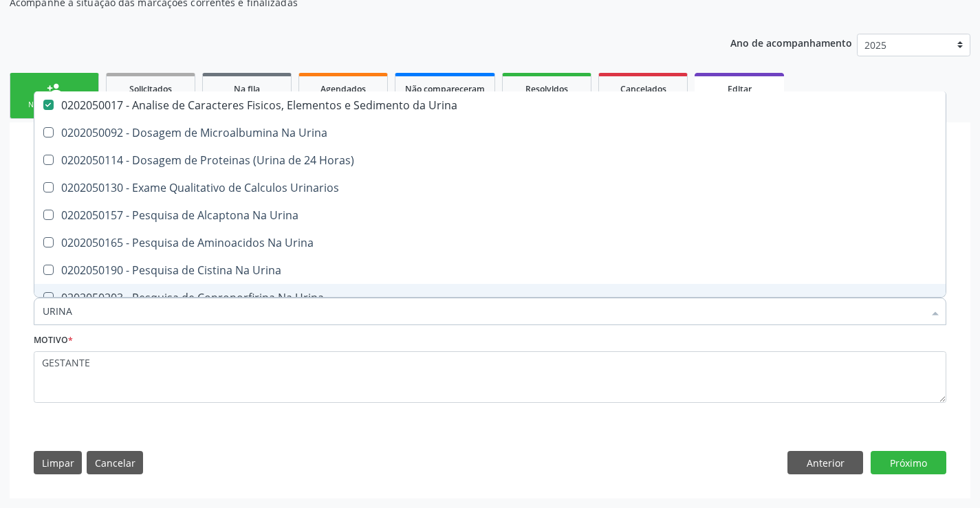
click at [212, 309] on input "URINA" at bounding box center [483, 311] width 881 height 27
type input "AB"
checkbox Urina "false"
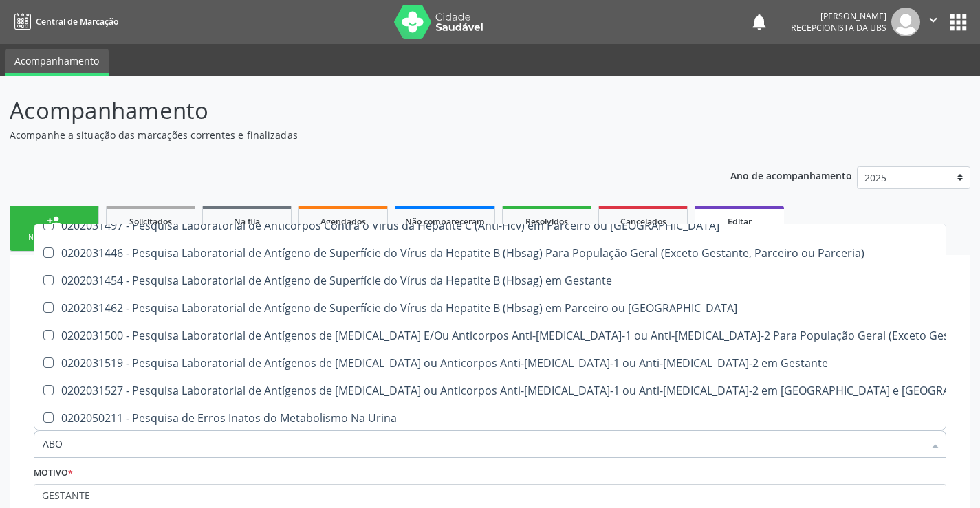
scroll to position [619, 0]
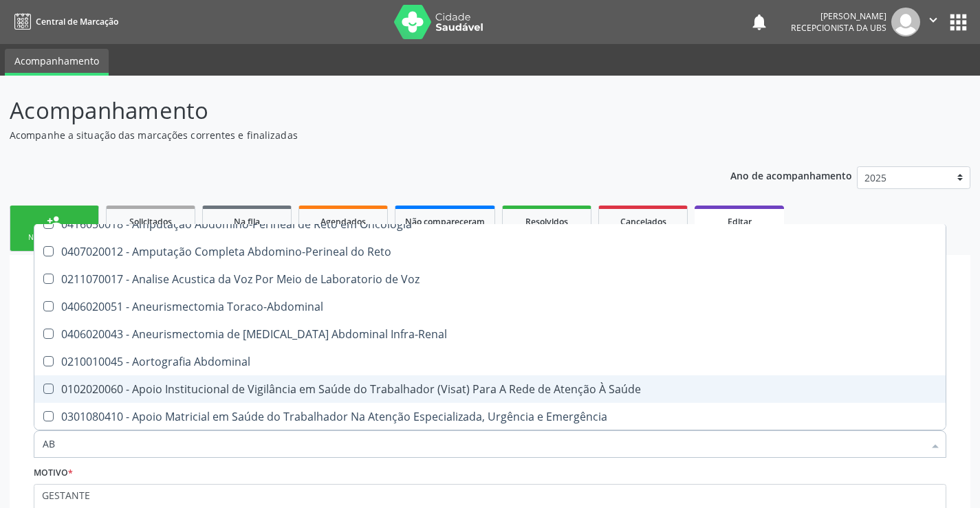
type input "A"
checkbox Metabologista "true"
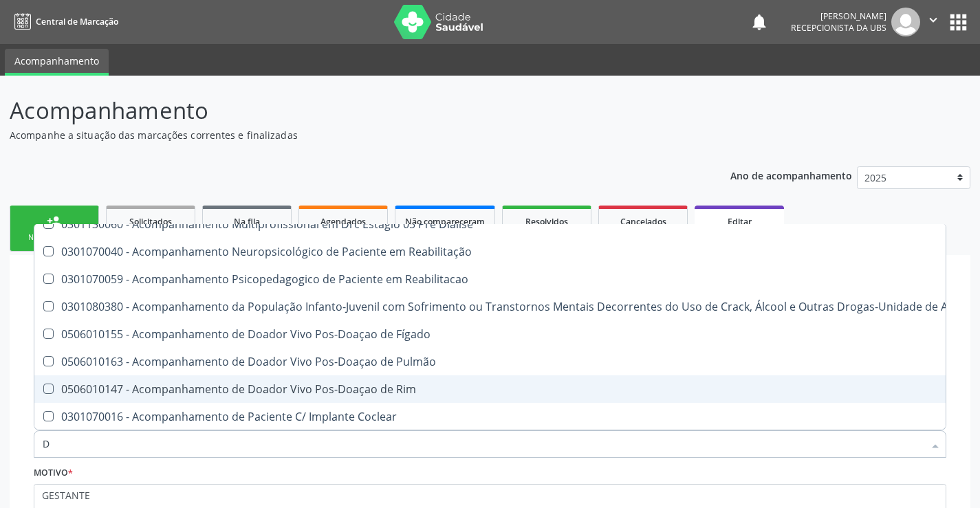
type input "DE"
checkbox Frasco-Ampola\) "true"
checkbox Amniocentese "false"
checkbox Urina "false"
checkbox Acesso "true"
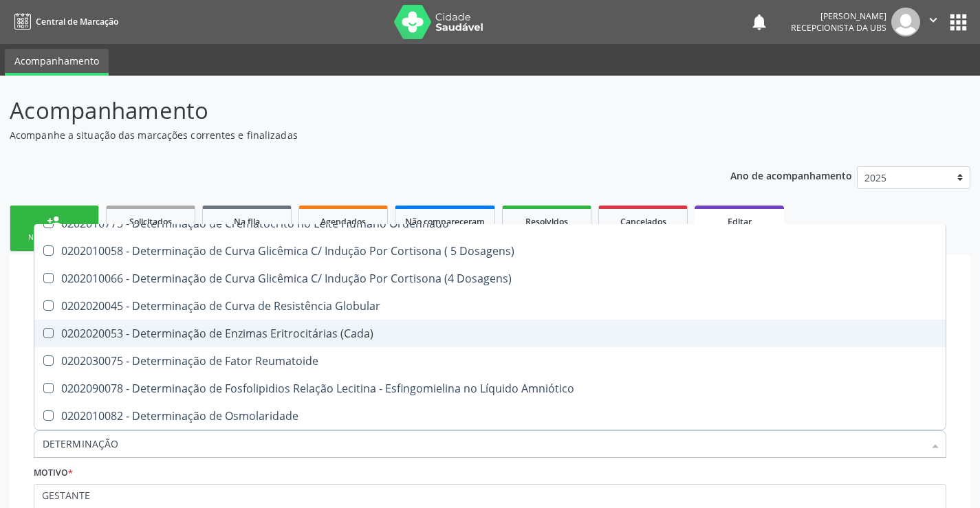
scroll to position [0, 0]
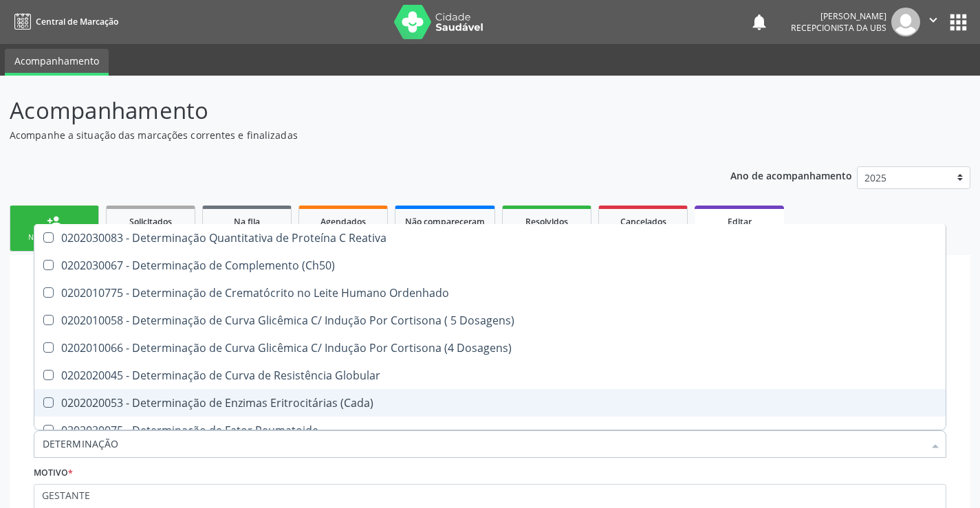
click at [160, 452] on input "DETERMINAÇÃO" at bounding box center [483, 443] width 881 height 27
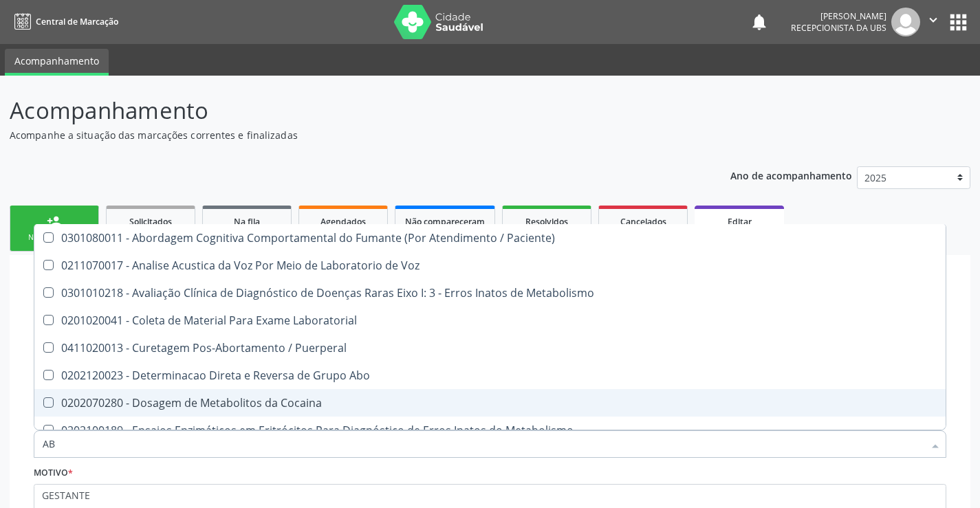
type input "ABO"
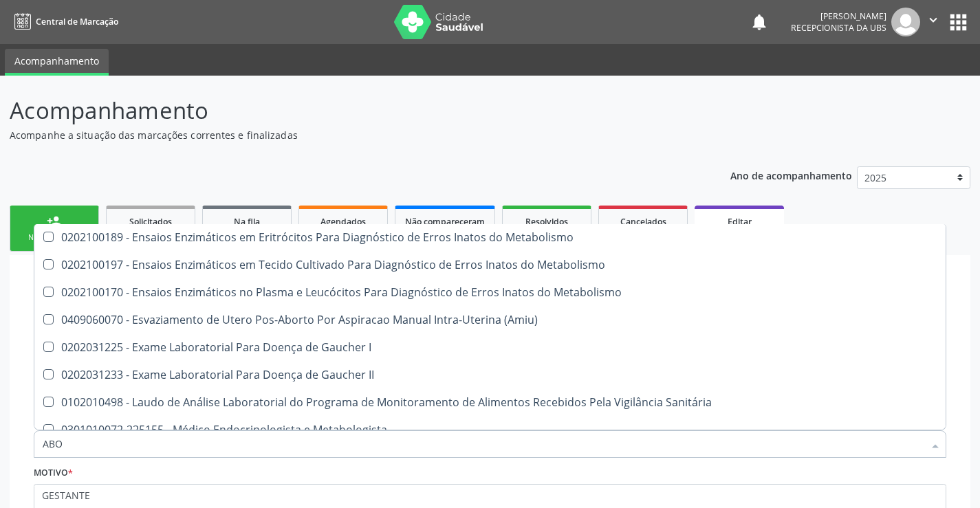
scroll to position [137, 0]
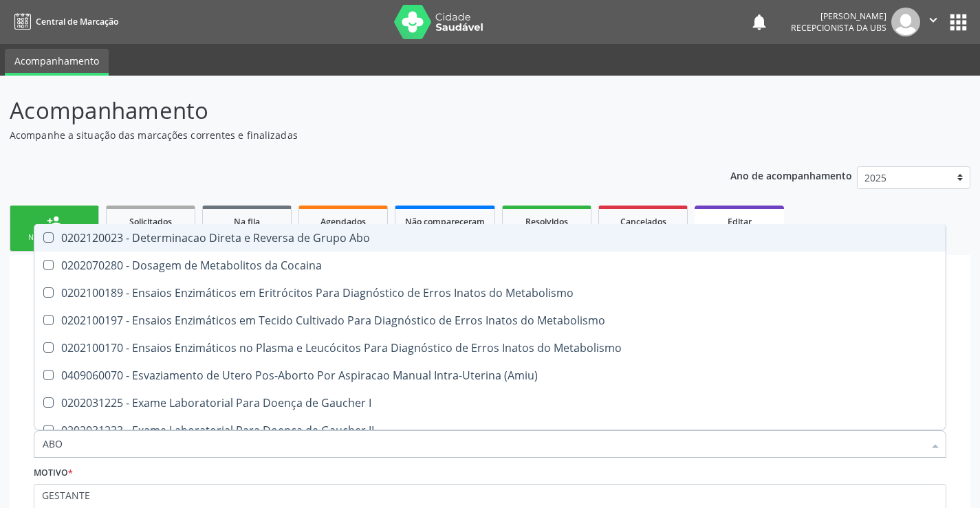
click at [301, 233] on div "0202120023 - Determinacao Direta e Reversa de Grupo Abo" at bounding box center [569, 237] width 1052 height 11
checkbox Abo "true"
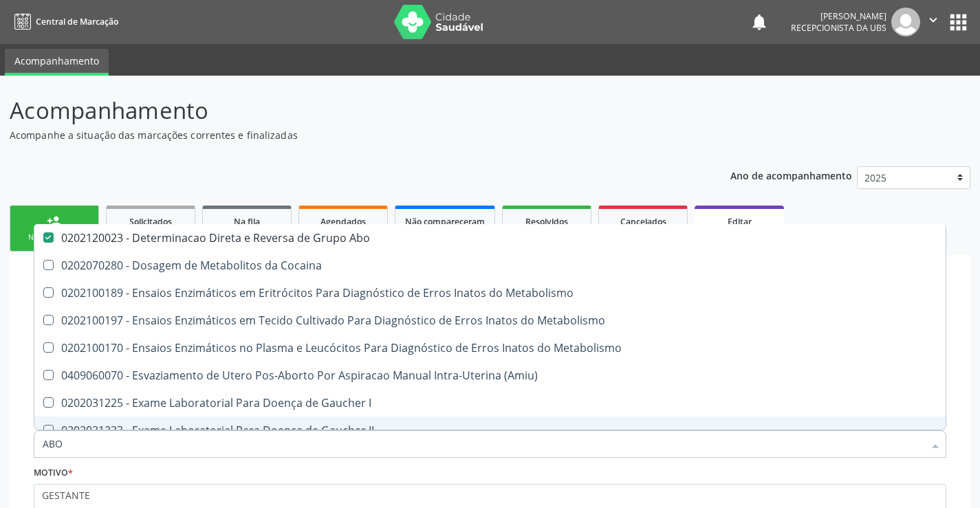
click at [110, 446] on input "ABO" at bounding box center [483, 443] width 881 height 27
type input "RH"
checkbox Abo "false"
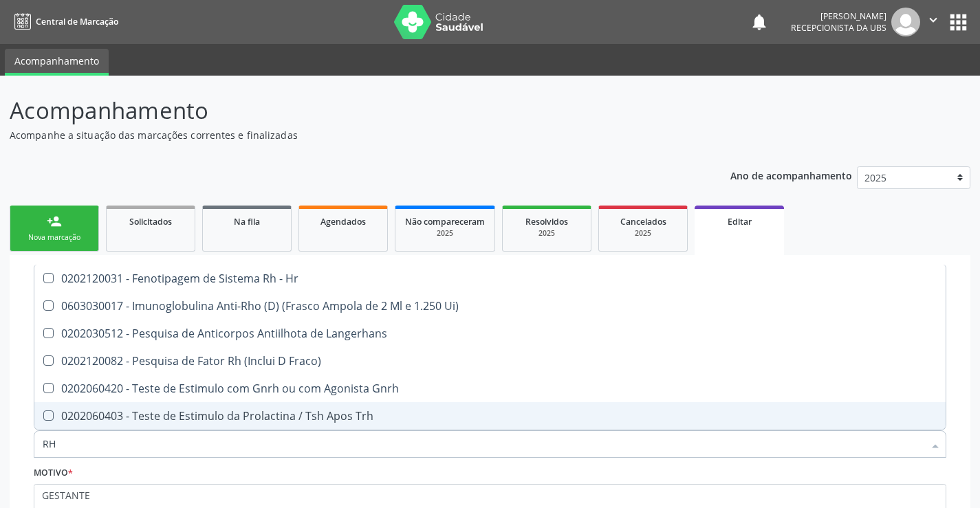
scroll to position [0, 0]
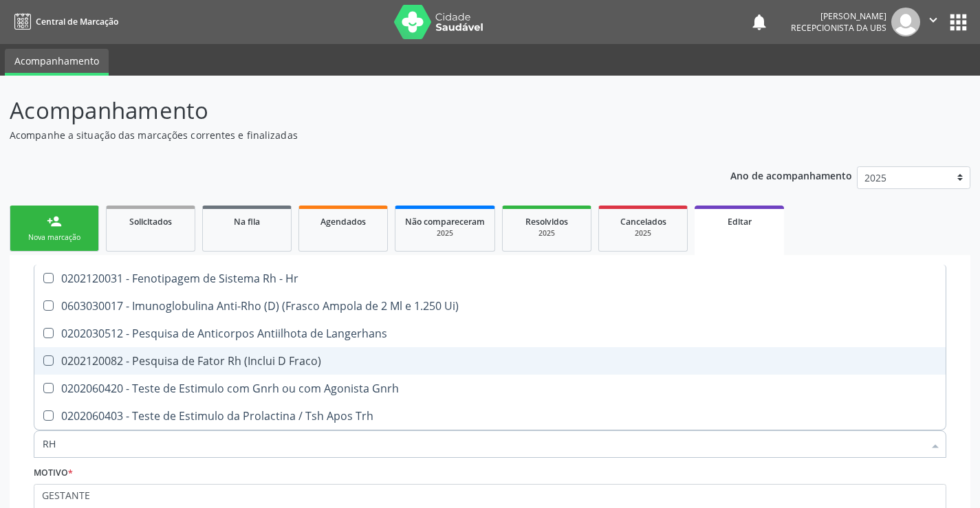
click at [199, 362] on div "0202120082 - Pesquisa de Fator Rh (Inclui D Fraco)" at bounding box center [490, 360] width 894 height 11
checkbox Fraco\) "true"
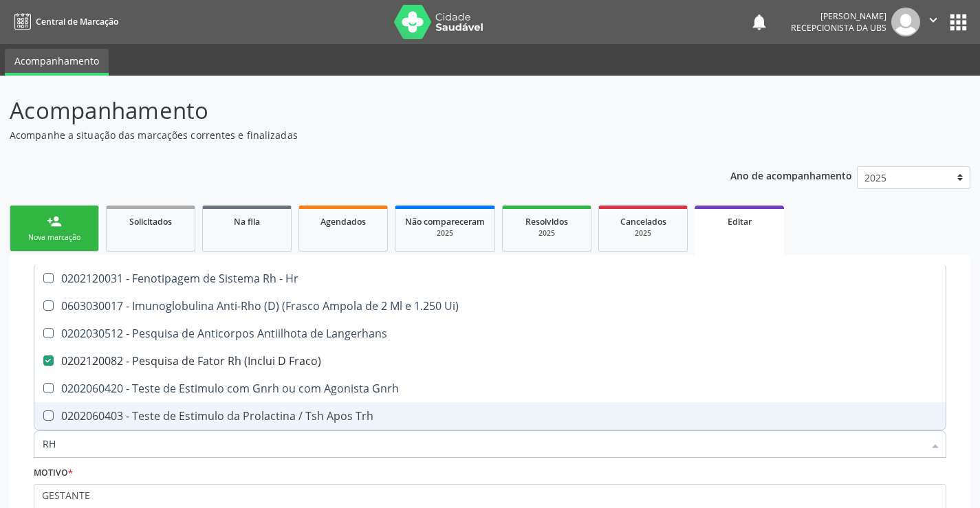
click at [188, 483] on div "Motivo * GESTANTE" at bounding box center [490, 499] width 912 height 73
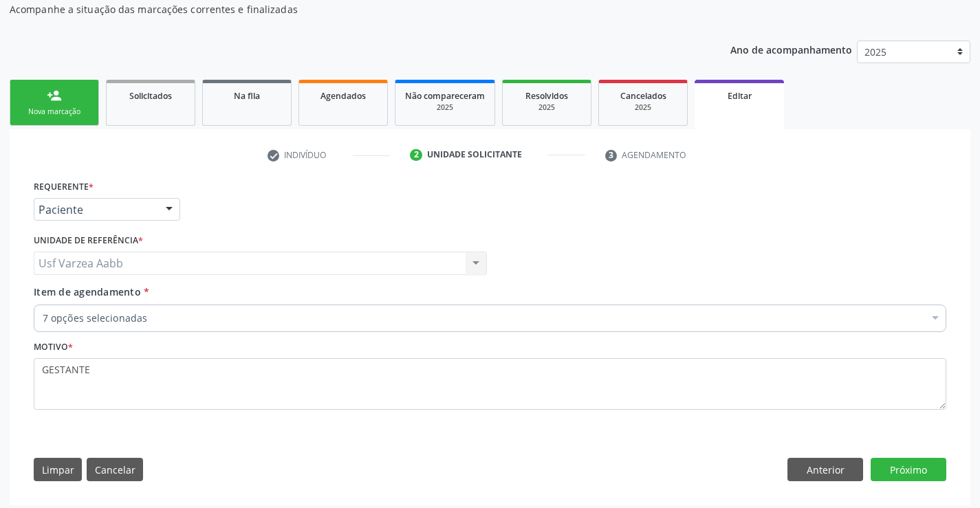
scroll to position [133, 0]
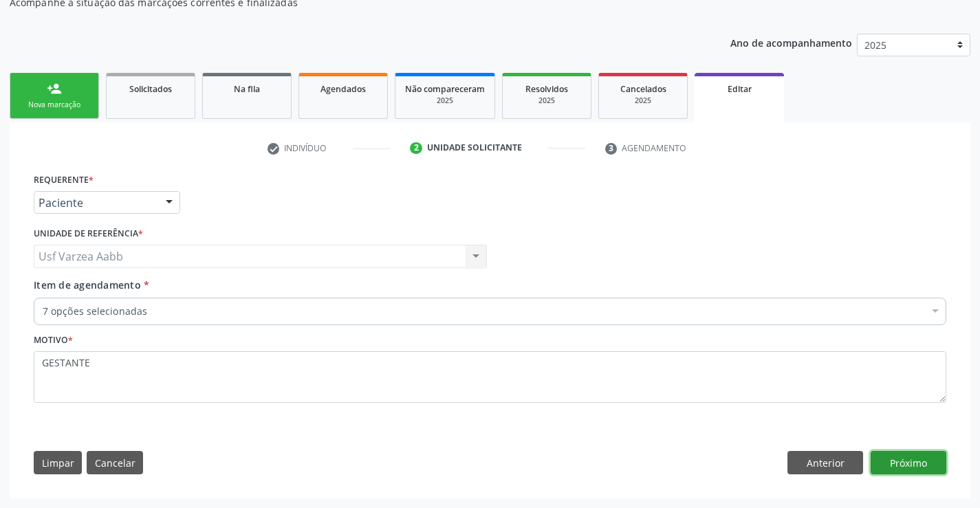
click at [931, 465] on button "Próximo" at bounding box center [908, 462] width 76 height 23
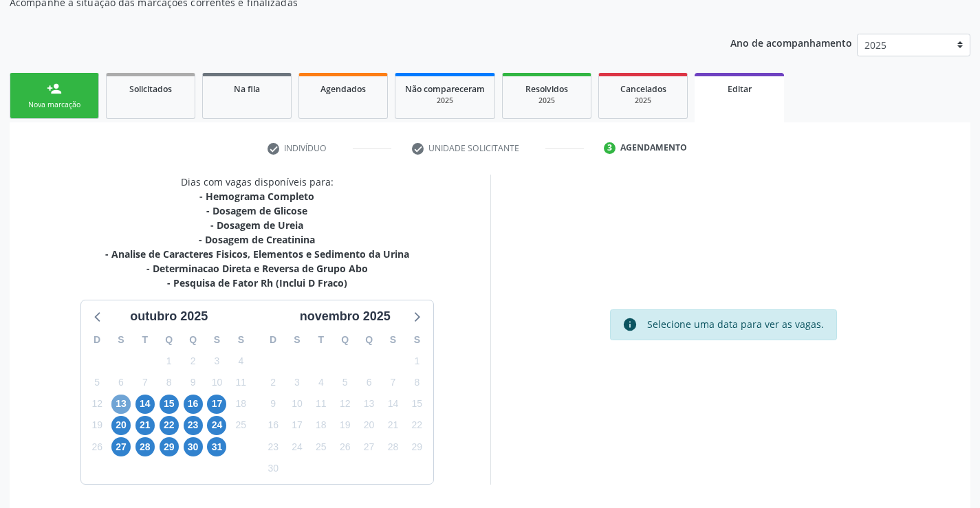
click at [118, 401] on span "13" at bounding box center [120, 404] width 19 height 19
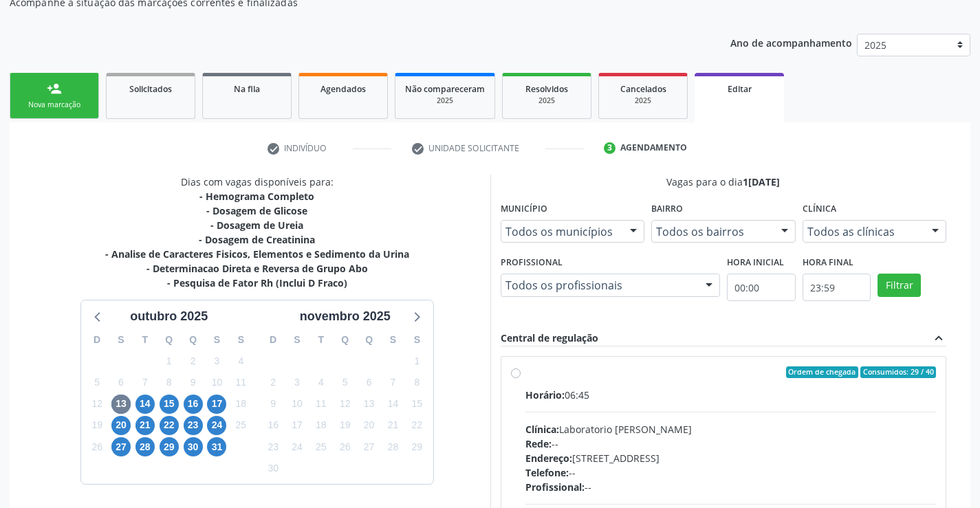
click at [527, 413] on div "Horário: 06:45 Clínica: Laboratorio Jose Paulo Terto Rede: -- Endereço: Casa, n…" at bounding box center [730, 482] width 411 height 189
click at [520, 379] on input "Ordem de chegada Consumidos: 29 / 40 Horário: 06:45 Clínica: Laboratorio Jose P…" at bounding box center [516, 372] width 10 height 12
radio input "true"
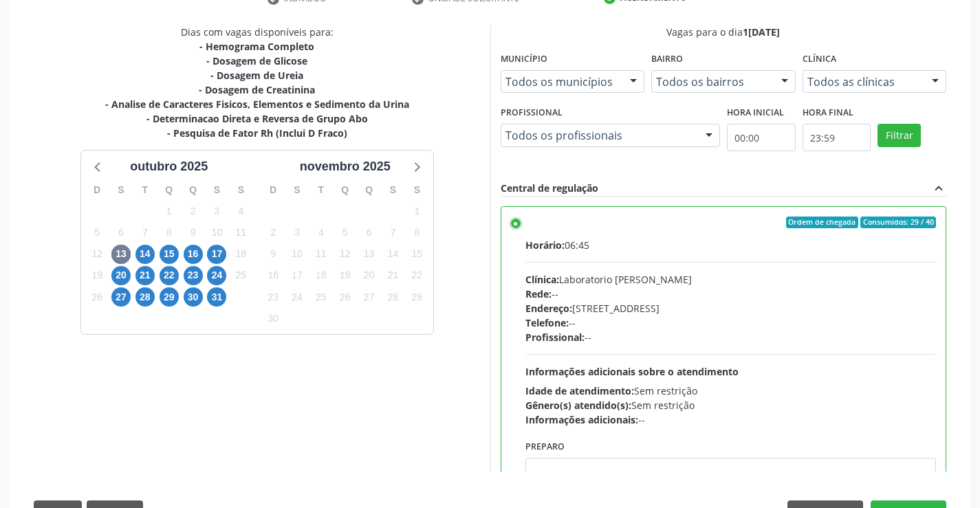
scroll to position [331, 0]
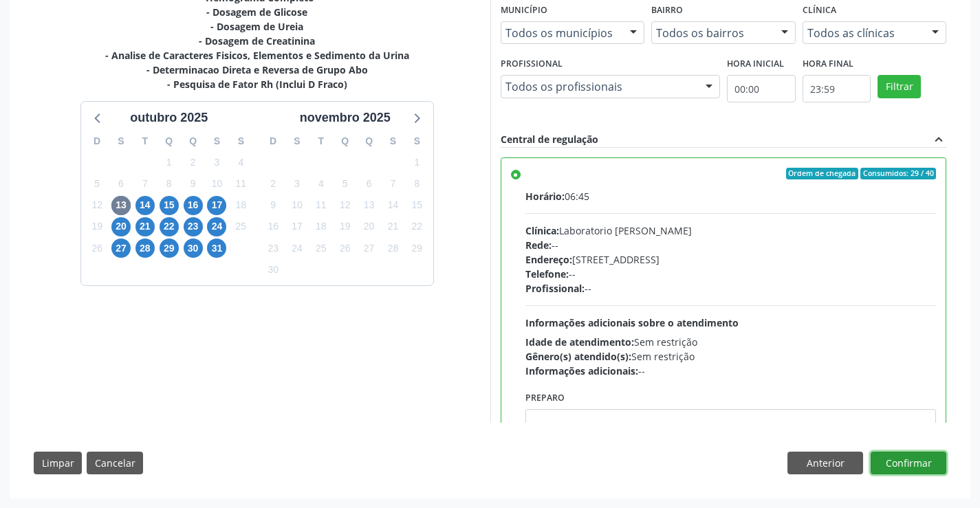
click at [925, 467] on button "Confirmar" at bounding box center [908, 463] width 76 height 23
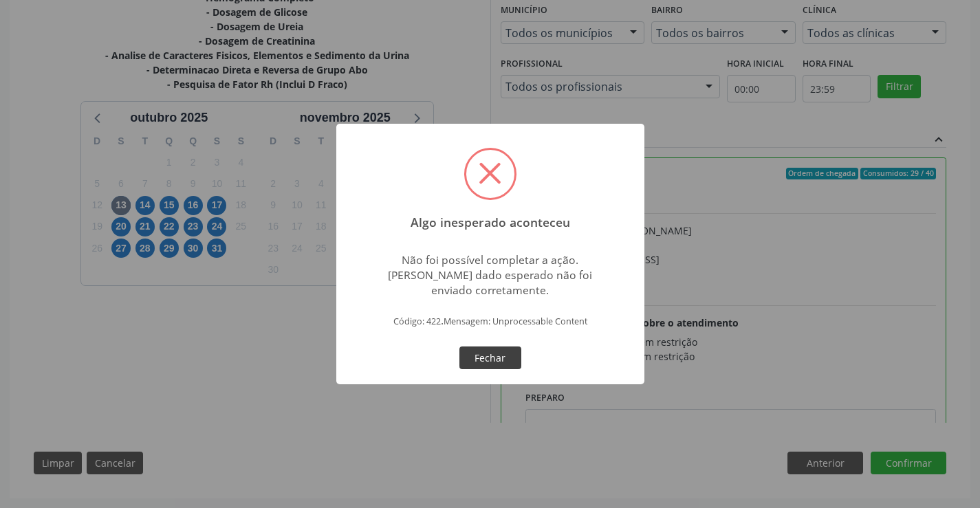
click at [505, 353] on button "Fechar" at bounding box center [490, 357] width 62 height 23
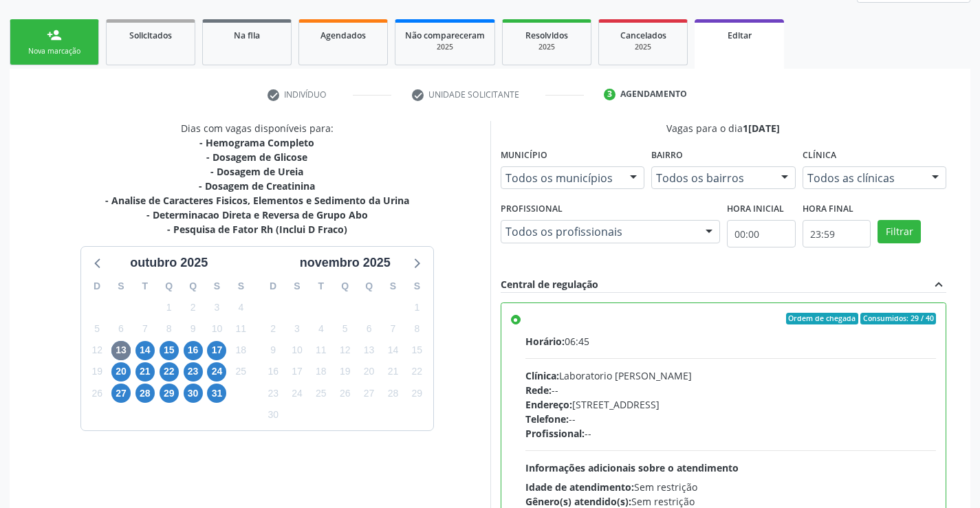
scroll to position [0, 0]
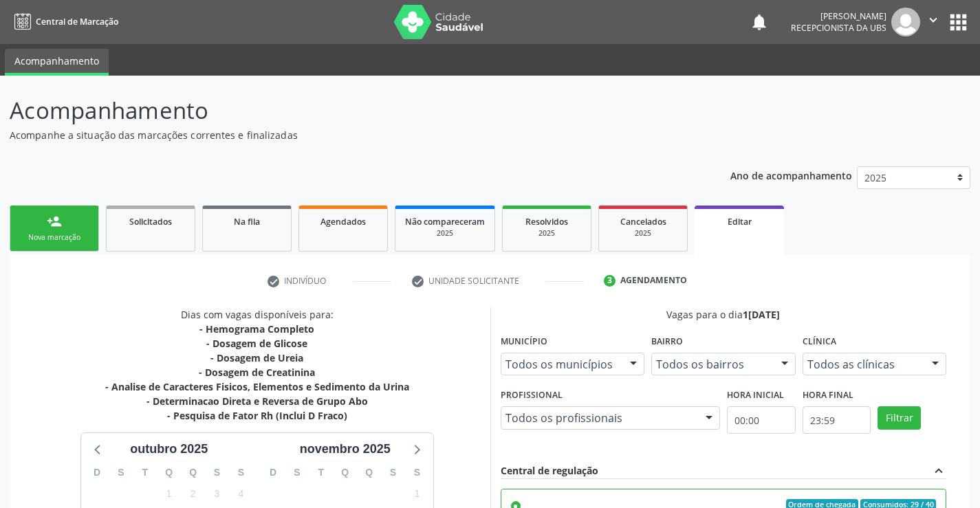
click at [86, 227] on link "person_add Nova marcação" at bounding box center [54, 229] width 89 height 46
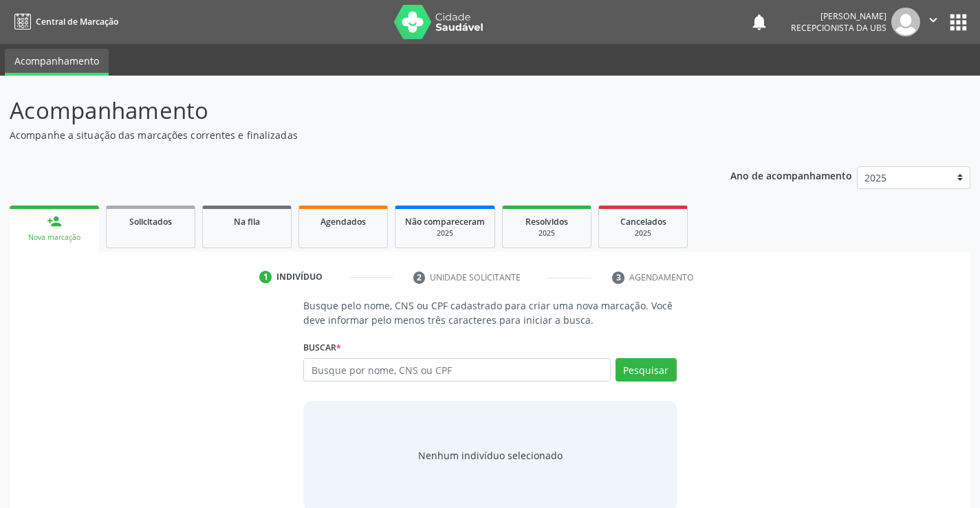
click at [48, 245] on link "person_add Nova marcação" at bounding box center [54, 229] width 89 height 46
click at [394, 371] on input "text" at bounding box center [456, 369] width 307 height 23
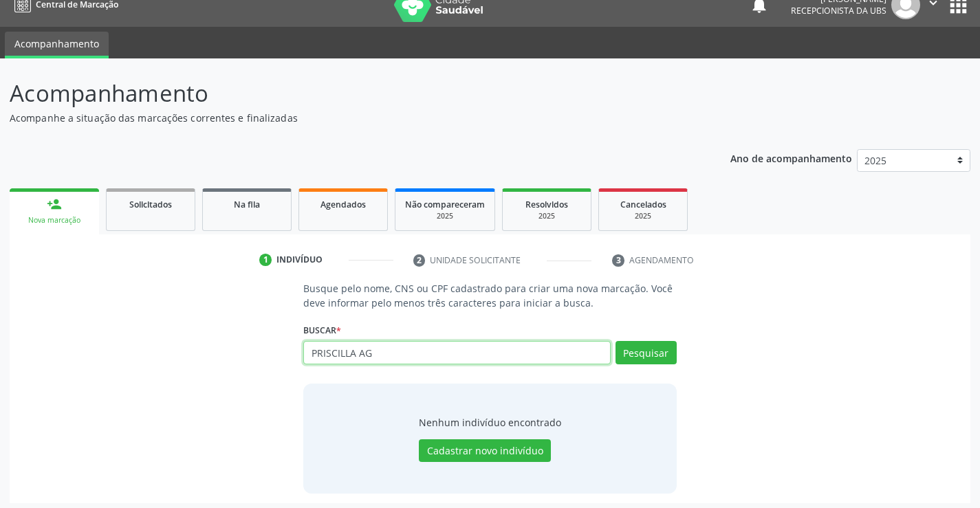
scroll to position [22, 0]
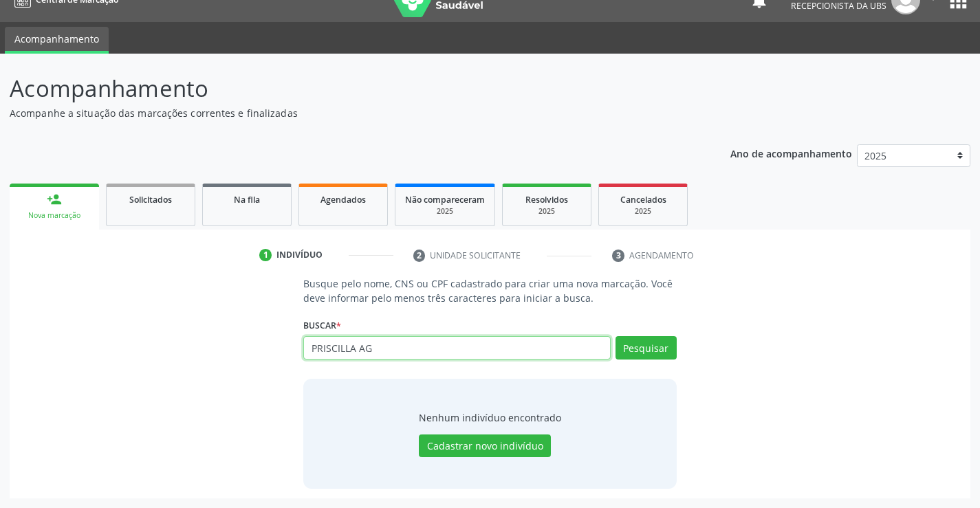
click at [467, 342] on input "PRISCILLA AG" at bounding box center [456, 347] width 307 height 23
click at [653, 356] on button "Pesquisar" at bounding box center [645, 347] width 61 height 23
click at [316, 351] on input "AGHATA" at bounding box center [456, 347] width 307 height 23
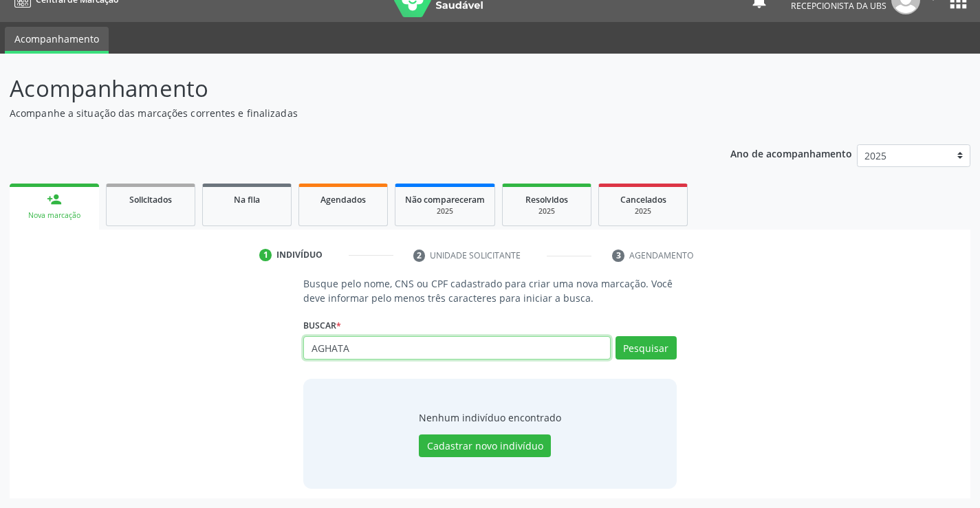
click at [309, 347] on input "AGHATA" at bounding box center [456, 347] width 307 height 23
drag, startPoint x: 364, startPoint y: 350, endPoint x: 355, endPoint y: 351, distance: 9.0
click at [355, 351] on input "PRISCILLA AGHATA" at bounding box center [456, 347] width 307 height 23
click at [349, 351] on input "PRISCILLA" at bounding box center [456, 347] width 307 height 23
click at [385, 342] on input "PRISCILA" at bounding box center [456, 347] width 307 height 23
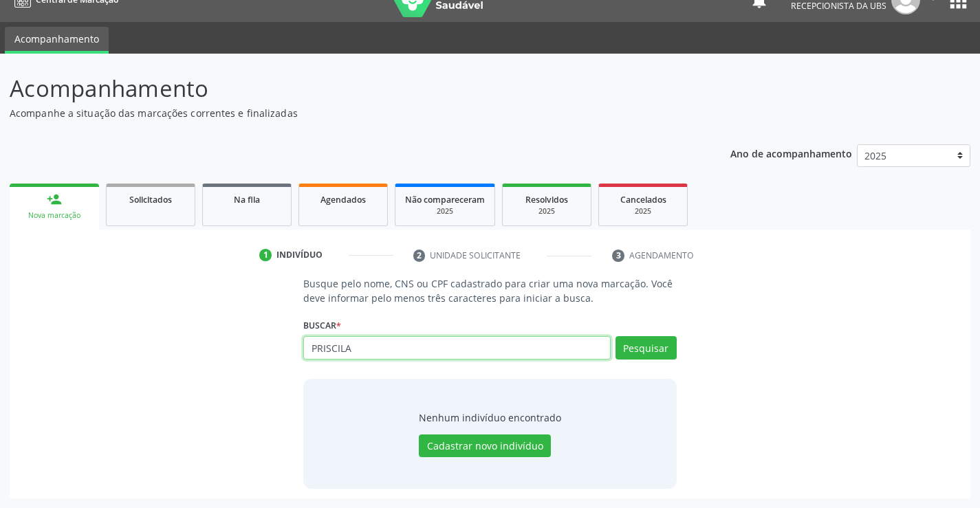
click at [385, 342] on input "PRISCILA" at bounding box center [456, 347] width 307 height 23
paste input "209278698070005"
type input "209278698070005"
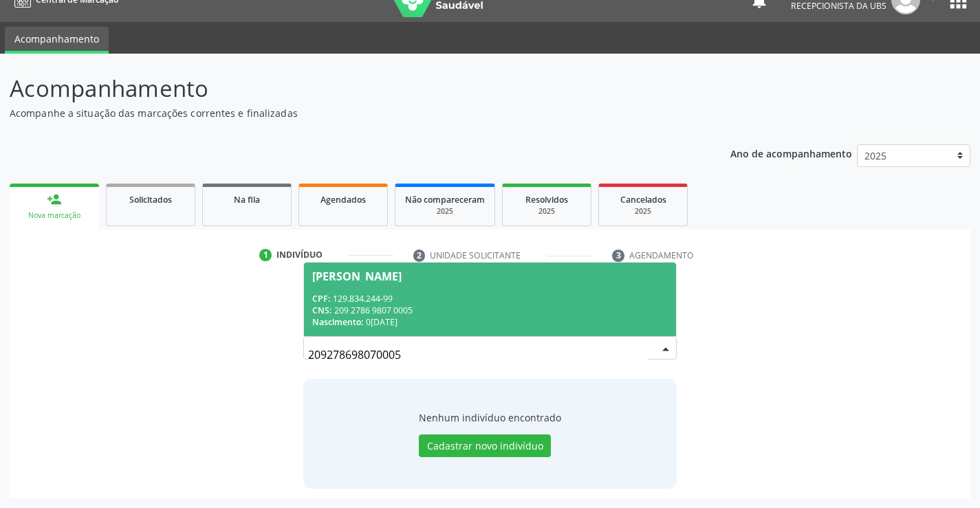
click at [404, 308] on div "CNS: 209 2786 9807 0005" at bounding box center [489, 311] width 355 height 12
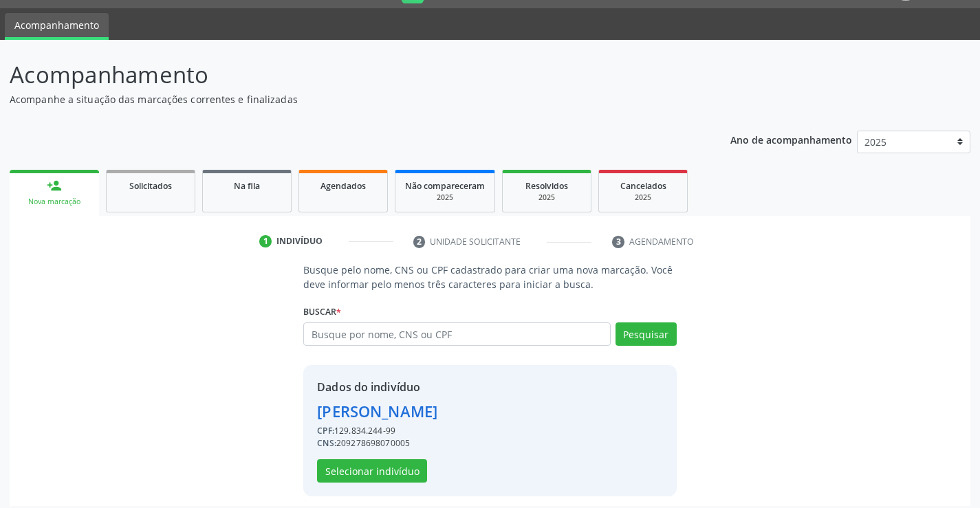
scroll to position [43, 0]
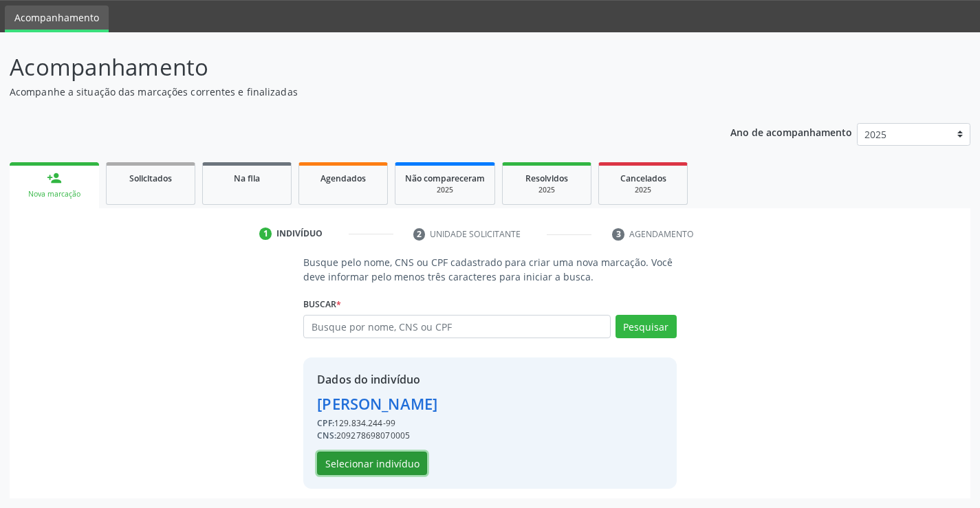
click at [402, 457] on button "Selecionar indivíduo" at bounding box center [372, 463] width 110 height 23
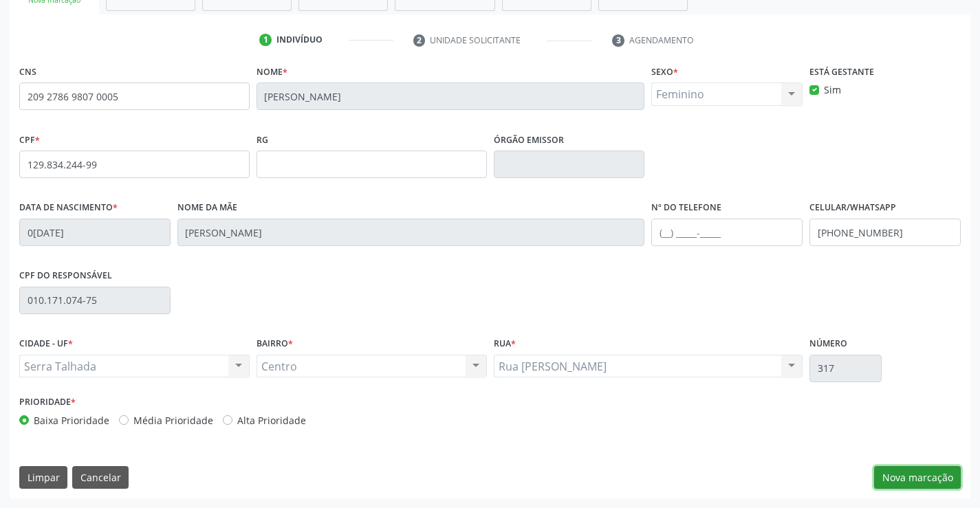
click at [916, 474] on button "Nova marcação" at bounding box center [917, 477] width 87 height 23
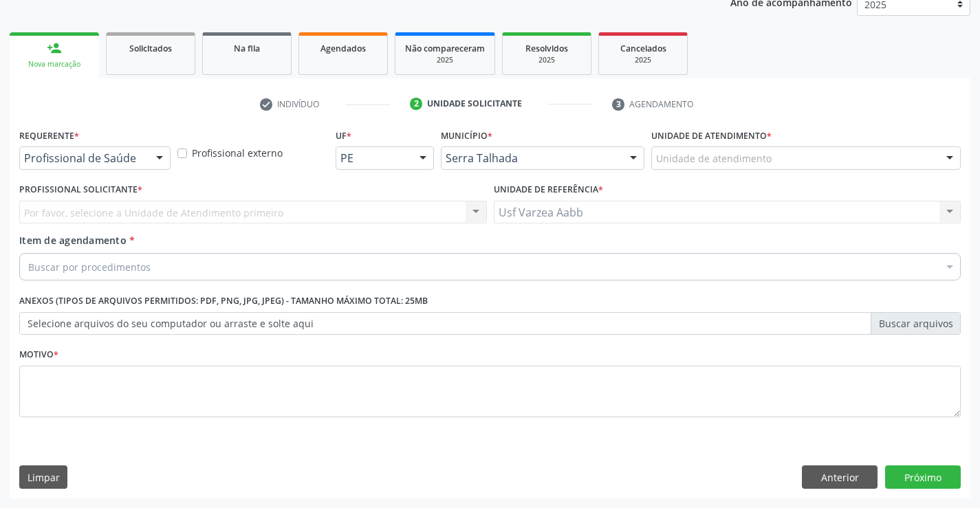
scroll to position [173, 0]
click at [101, 171] on div "Requerente * Profissional de Saúde Profissional de Saúde Paciente Nenhum result…" at bounding box center [95, 152] width 158 height 54
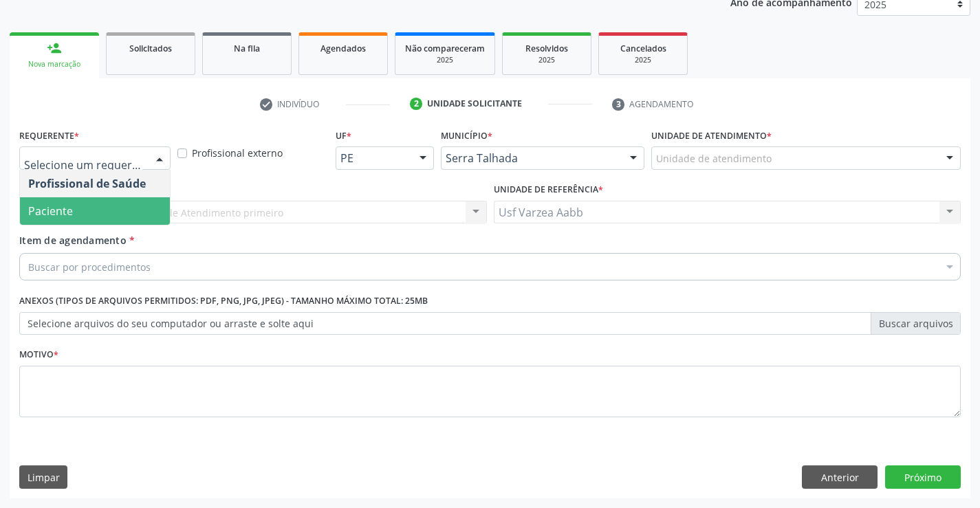
click at [104, 207] on span "Paciente" at bounding box center [95, 210] width 150 height 27
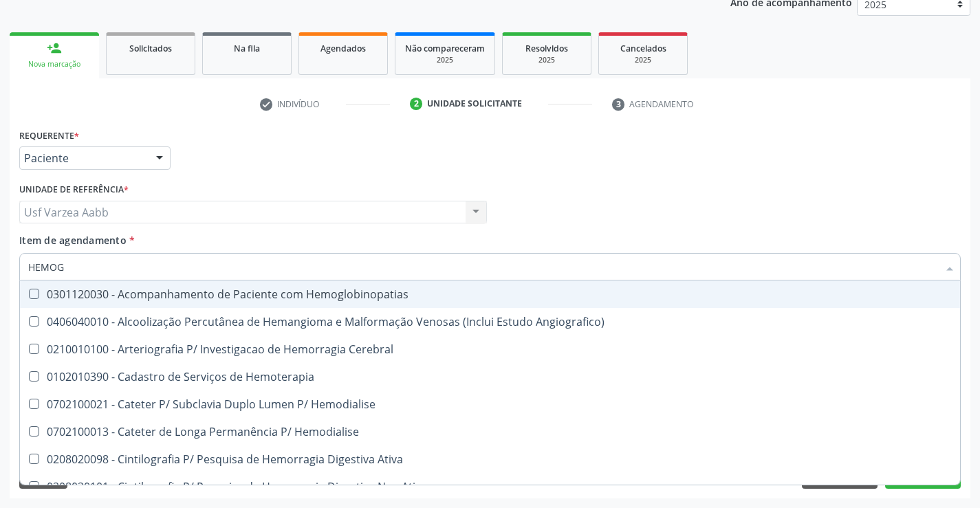
type input "HEMOGR"
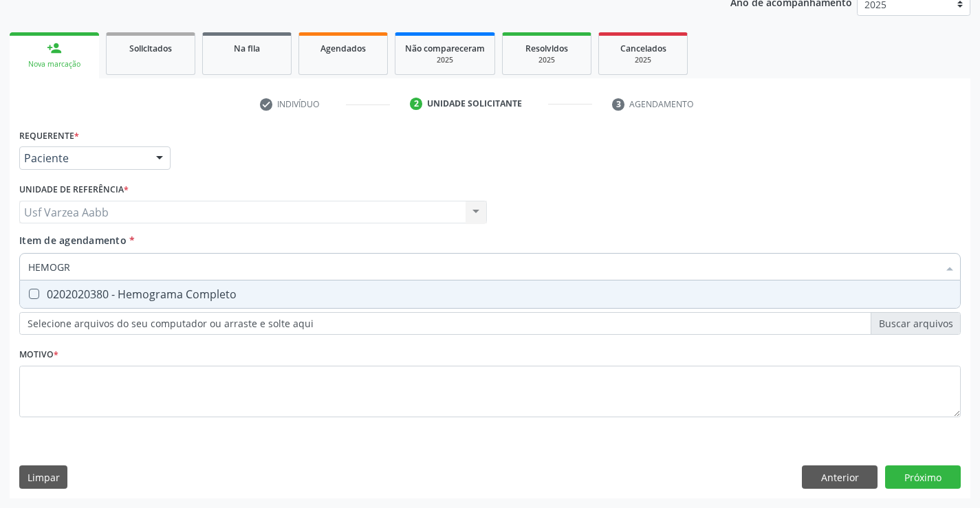
click at [109, 298] on div "0202020380 - Hemograma Completo" at bounding box center [489, 294] width 923 height 11
checkbox Completo "true"
click at [107, 264] on input "HEMOGR" at bounding box center [483, 266] width 910 height 27
type input "GL"
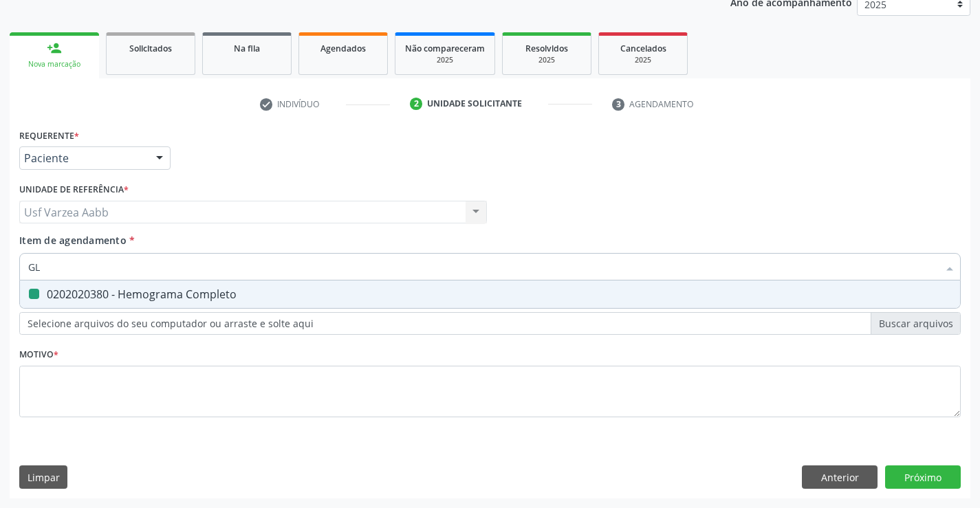
checkbox Completo "false"
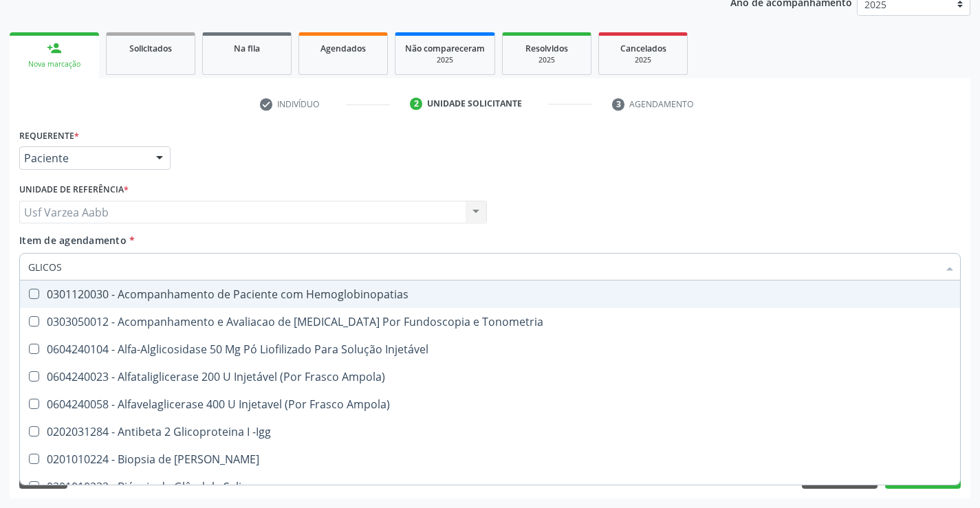
type input "GLICOSE"
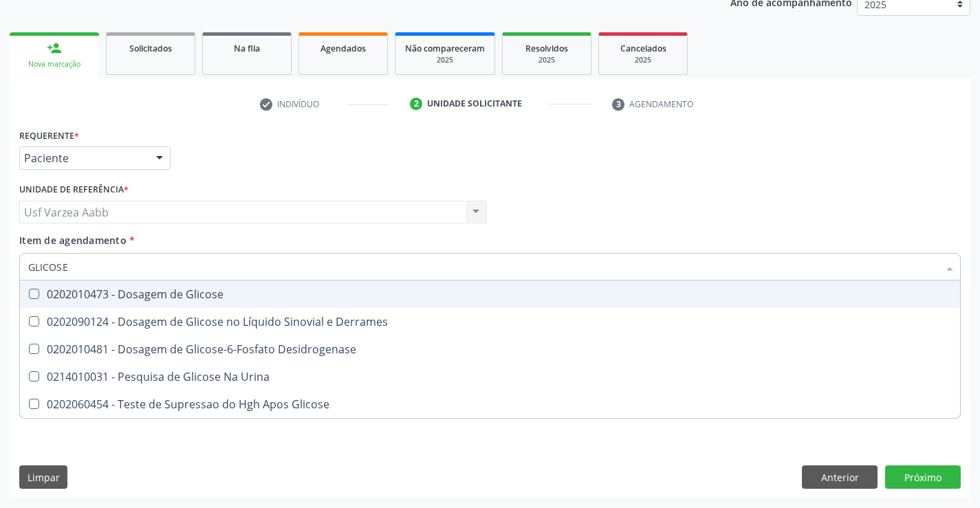
click at [113, 306] on span "0202010473 - Dosagem de Glicose" at bounding box center [490, 293] width 940 height 27
checkbox Glicose "true"
click at [119, 260] on input "GLICOSE" at bounding box center [483, 266] width 910 height 27
type input "A"
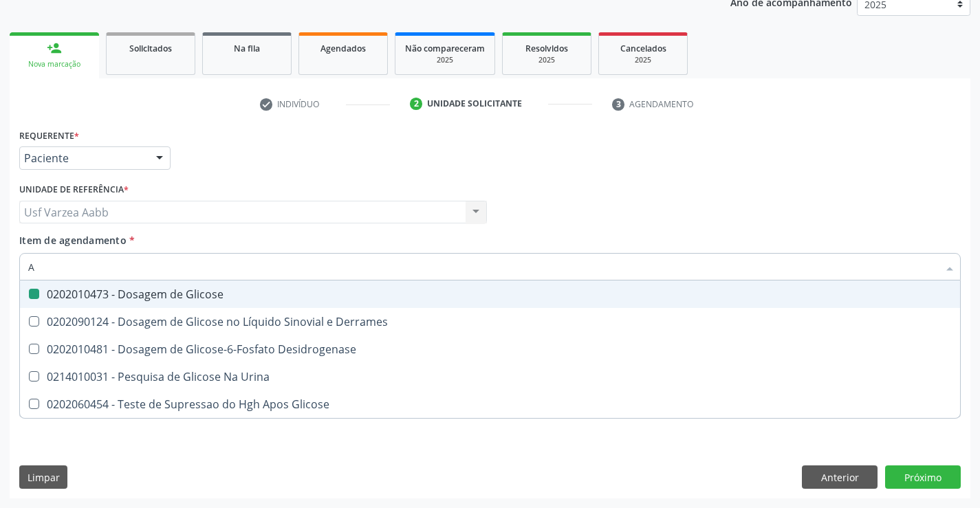
checkbox Glicose "false"
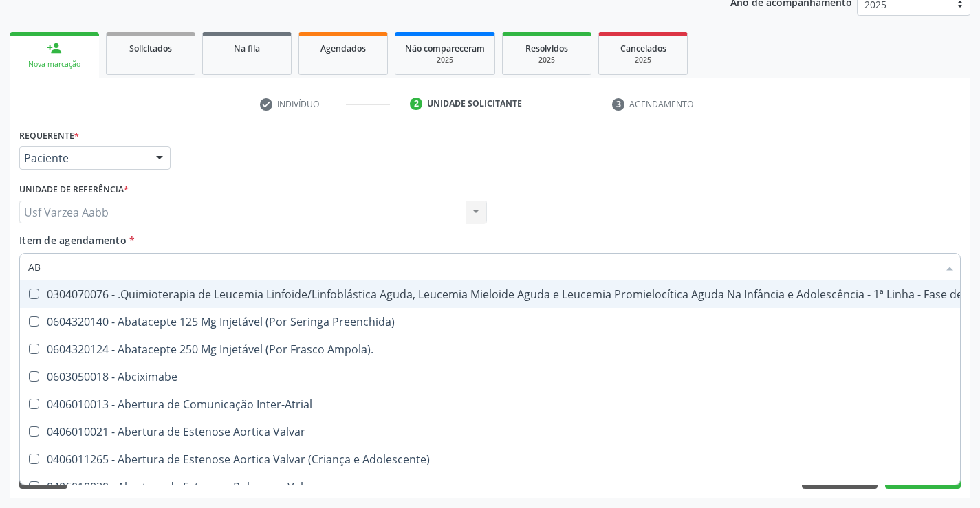
type input "ABO"
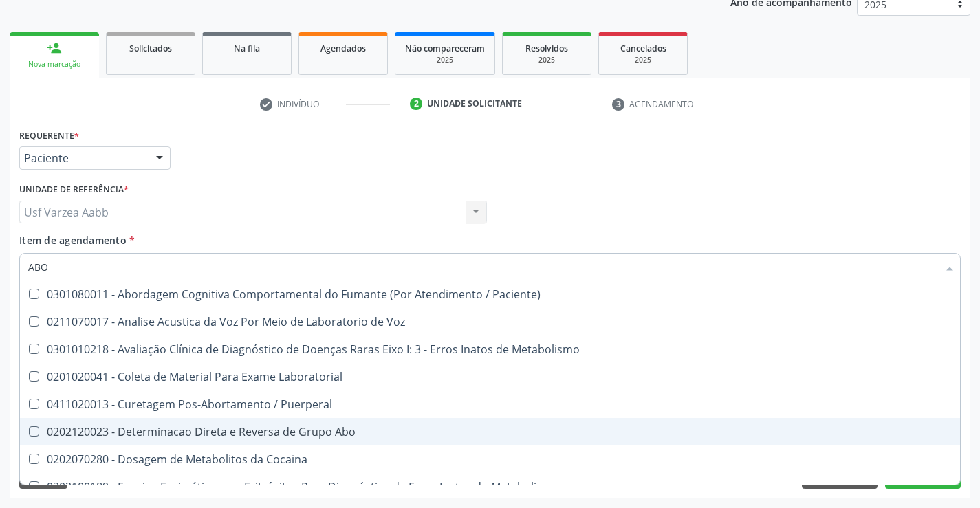
click at [361, 435] on div "0202120023 - Determinacao Direta e Reversa de Grupo Abo" at bounding box center [554, 431] width 1052 height 11
checkbox Abo "true"
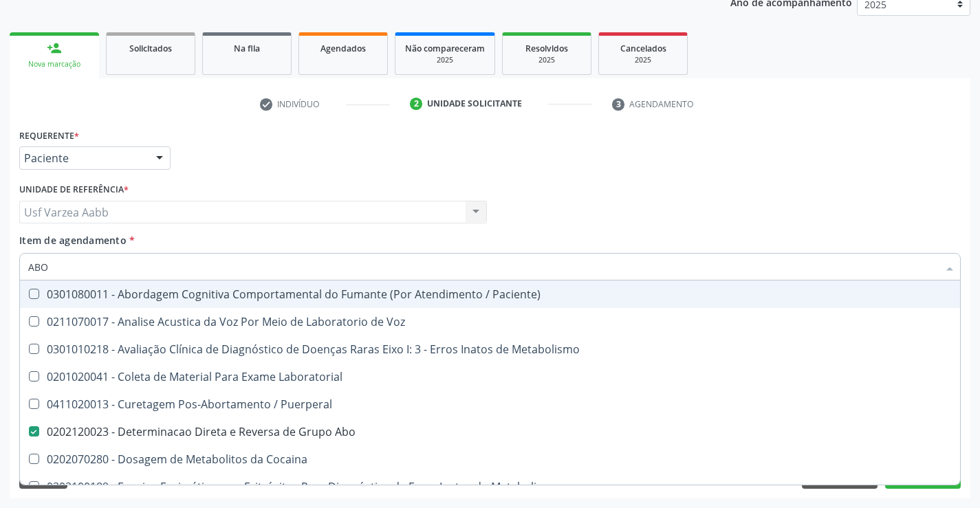
click at [247, 276] on input "ABO" at bounding box center [483, 266] width 910 height 27
type input "RH"
checkbox Abo "false"
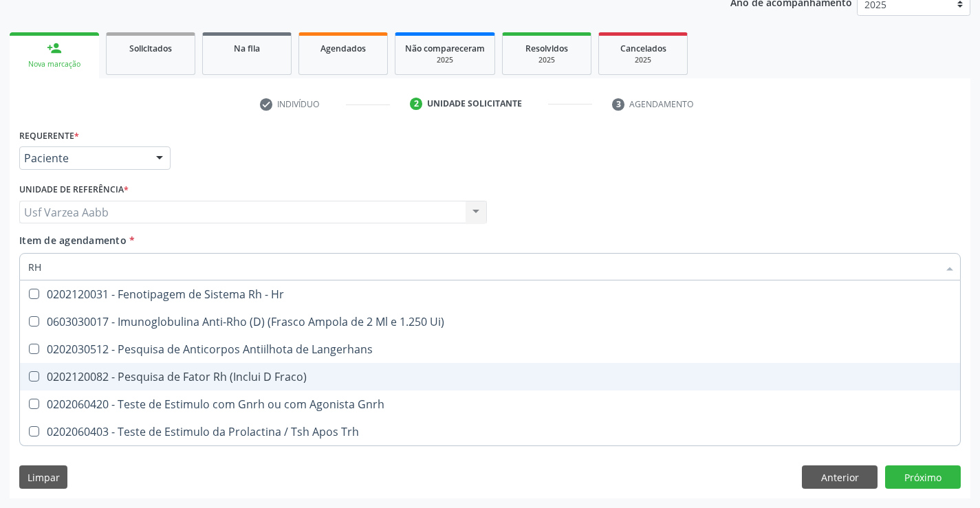
click at [236, 374] on div "0202120082 - Pesquisa de Fator Rh (Inclui D Fraco)" at bounding box center [489, 376] width 923 height 11
checkbox Fraco\) "true"
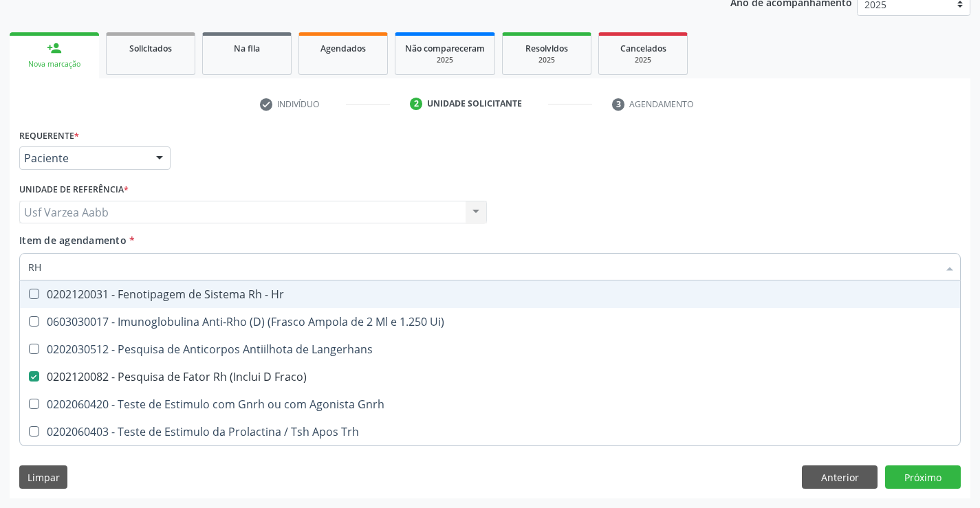
click at [178, 261] on input "RH" at bounding box center [483, 266] width 910 height 27
type input "UREI"
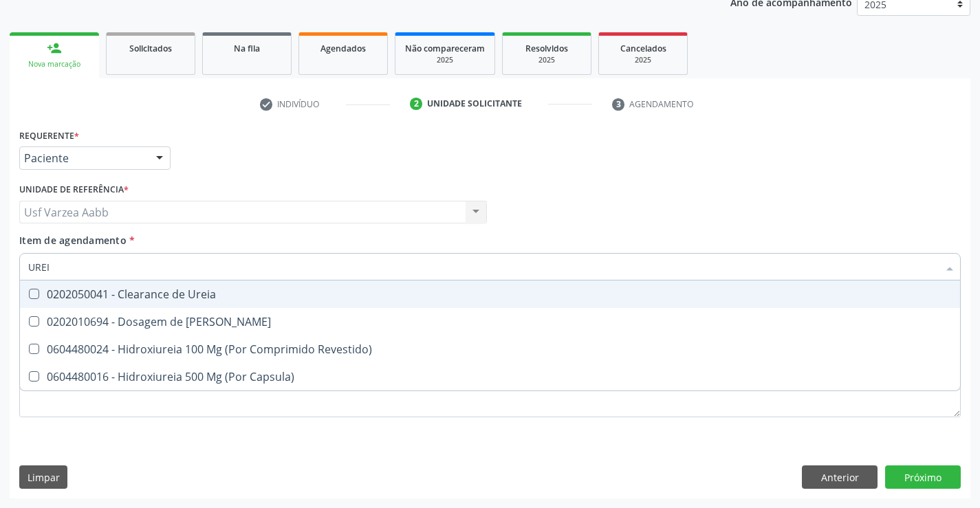
checkbox Capsula\) "false"
type input "UREIA"
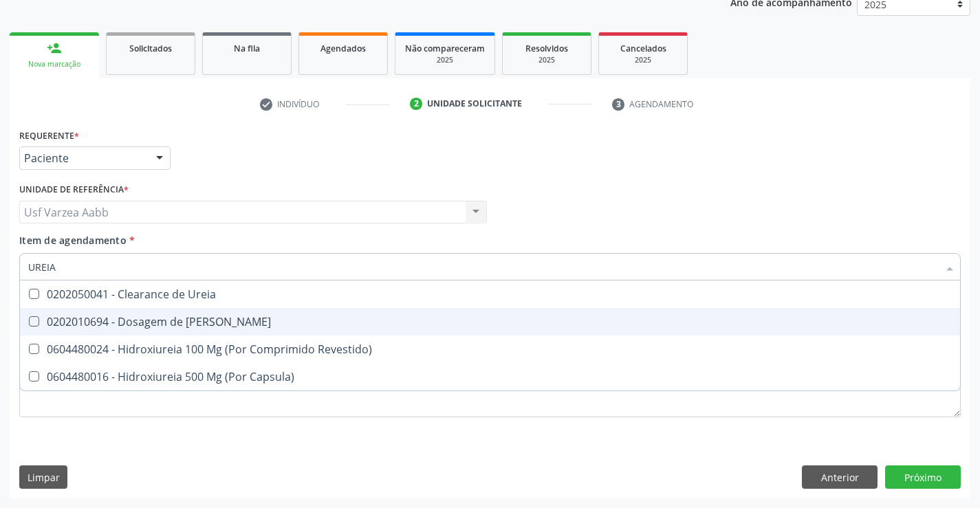
click at [173, 316] on div "0202010694 - Dosagem de [PERSON_NAME]" at bounding box center [489, 321] width 923 height 11
checkbox Ureia "true"
type input "URE"
checkbox Ureia "false"
type input "U"
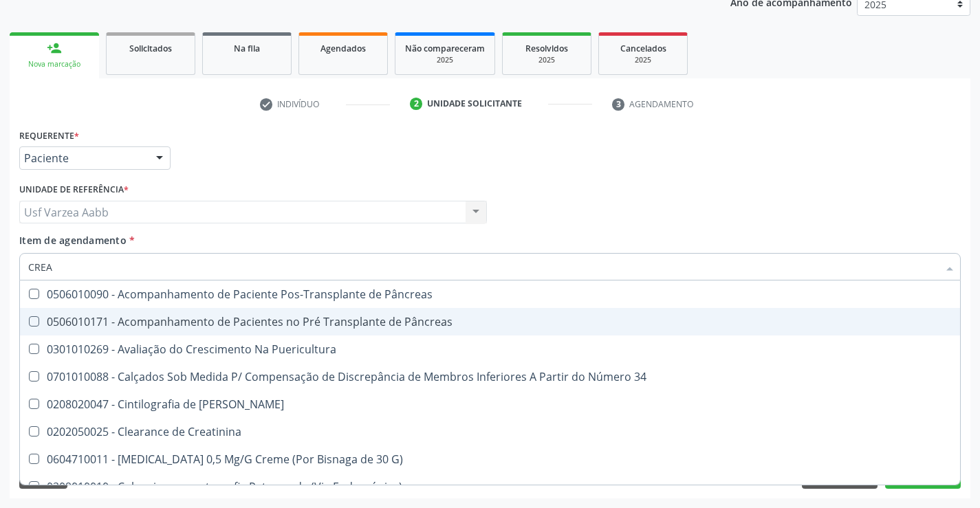
type input "CREAT"
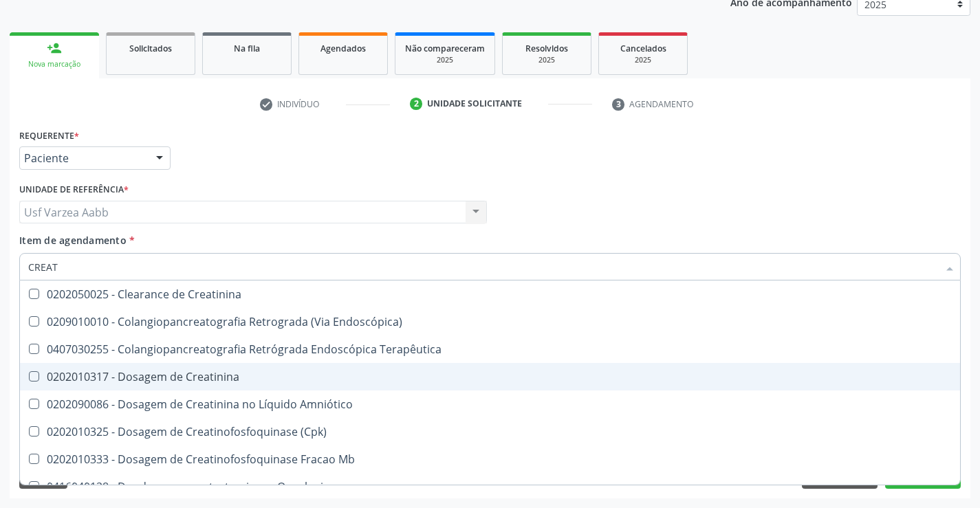
click at [189, 377] on div "0202010317 - Dosagem de Creatinina" at bounding box center [489, 376] width 923 height 11
checkbox Creatinina "true"
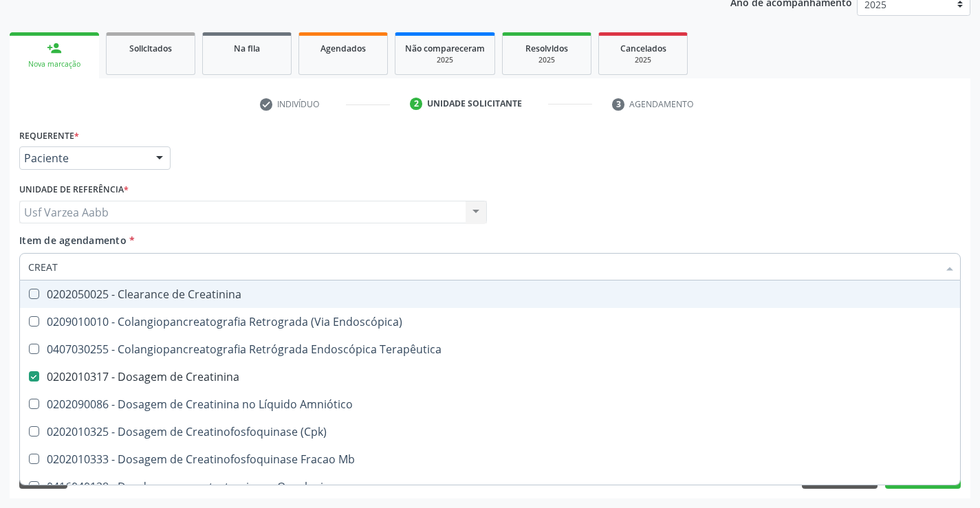
click at [287, 201] on div "Usf Varzea Aabb Usf Varzea Aabb Nenhum resultado encontrado para: " " Não há ne…" at bounding box center [252, 212] width 467 height 23
checkbox Endoscópica\) "true"
checkbox Terapêutica "true"
checkbox Amniótico "true"
checkbox \(Cpk\) "true"
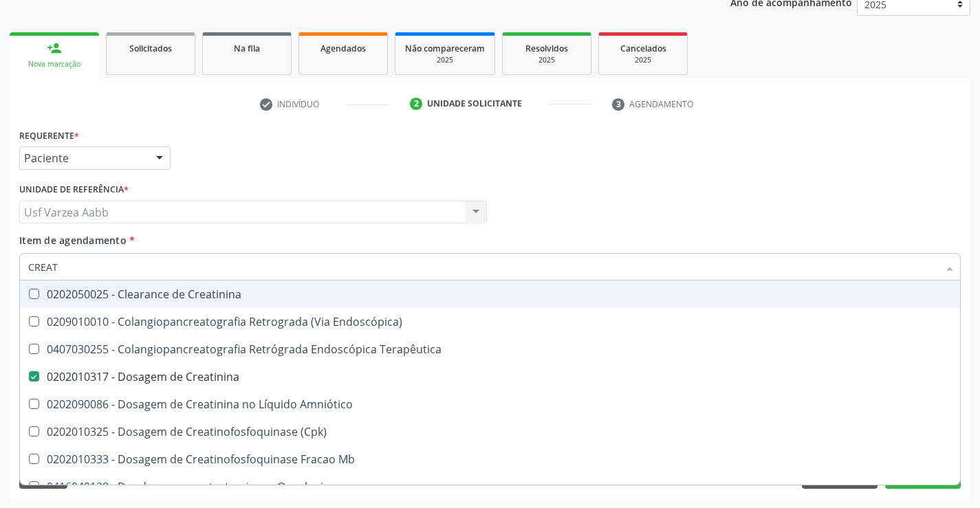
checkbox Mb "true"
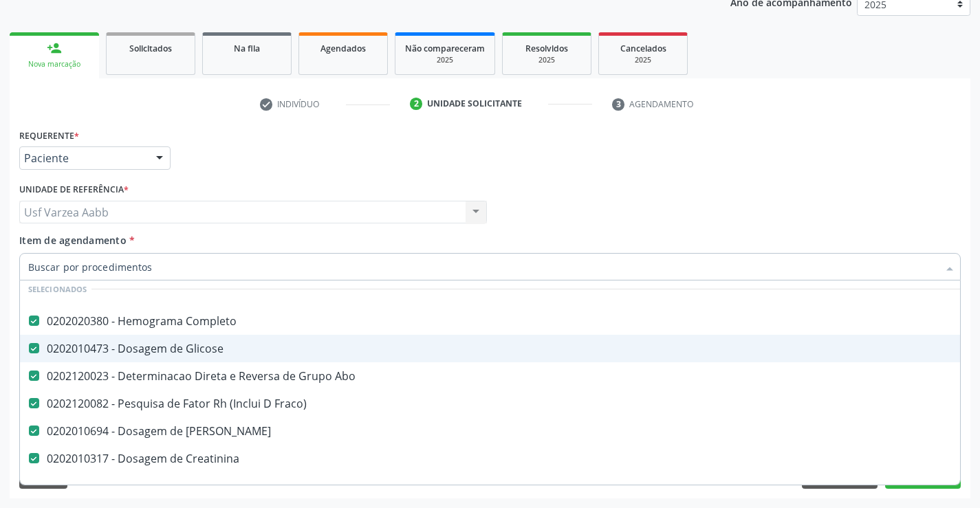
scroll to position [69, 0]
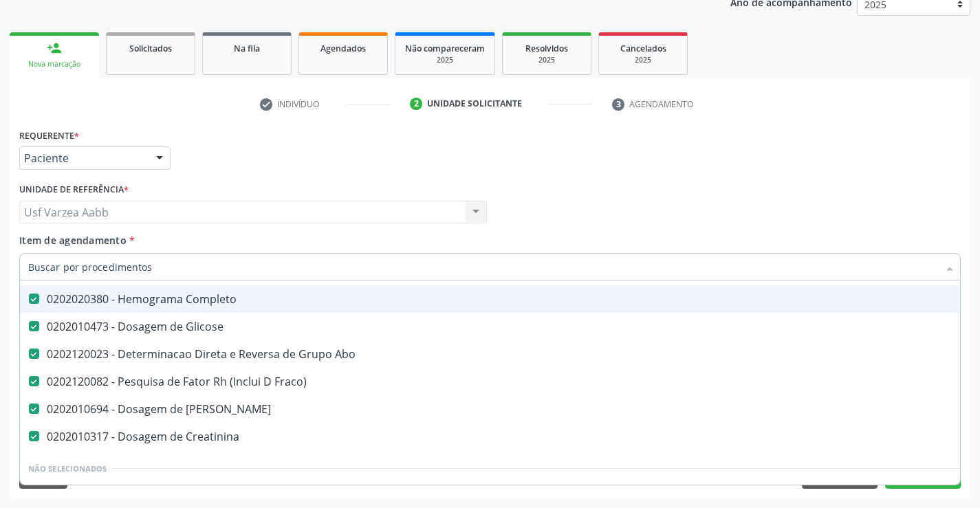
click at [748, 220] on div "Profissional Solicitante Por favor, selecione a Unidade de Atendimento primeiro…" at bounding box center [490, 206] width 948 height 54
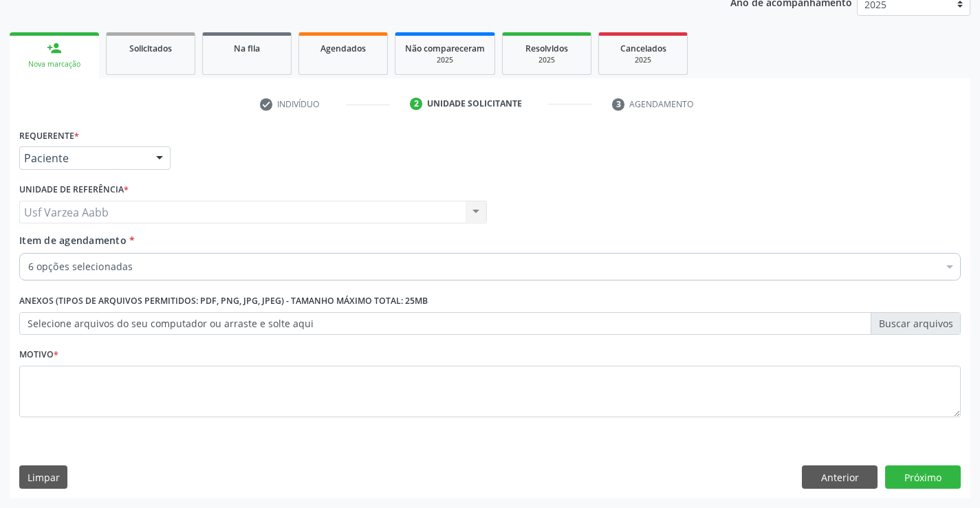
scroll to position [0, 0]
click at [593, 385] on textarea at bounding box center [489, 392] width 941 height 52
type textarea "X"
click at [896, 470] on button "Próximo" at bounding box center [923, 476] width 76 height 23
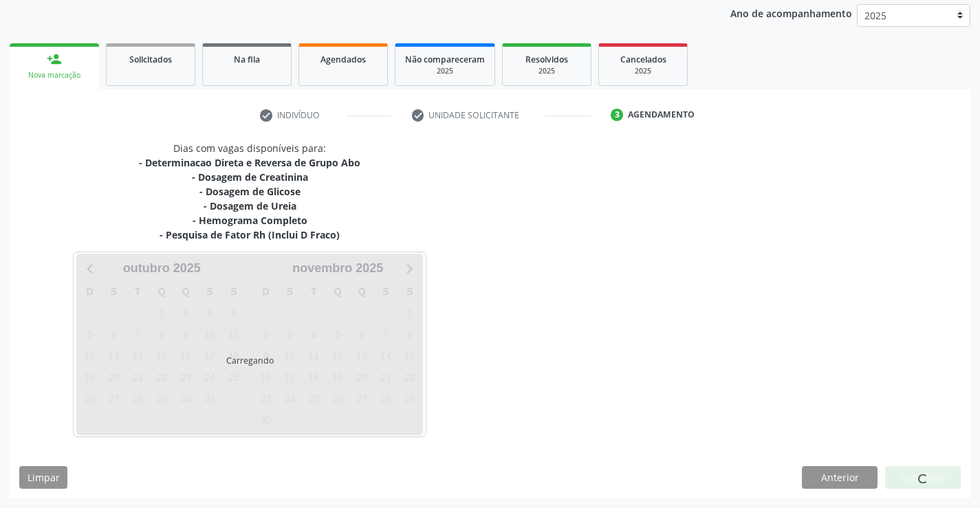
scroll to position [162, 0]
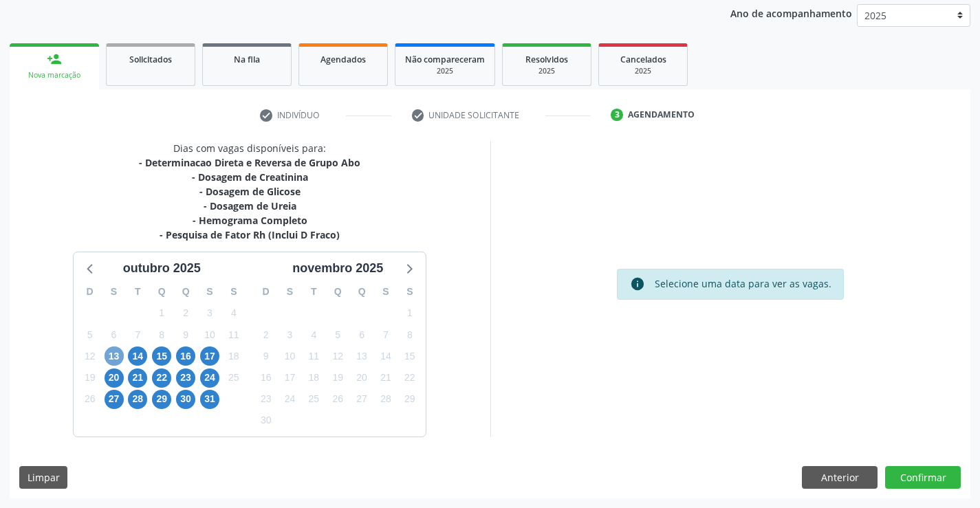
click at [115, 355] on span "13" at bounding box center [113, 355] width 19 height 19
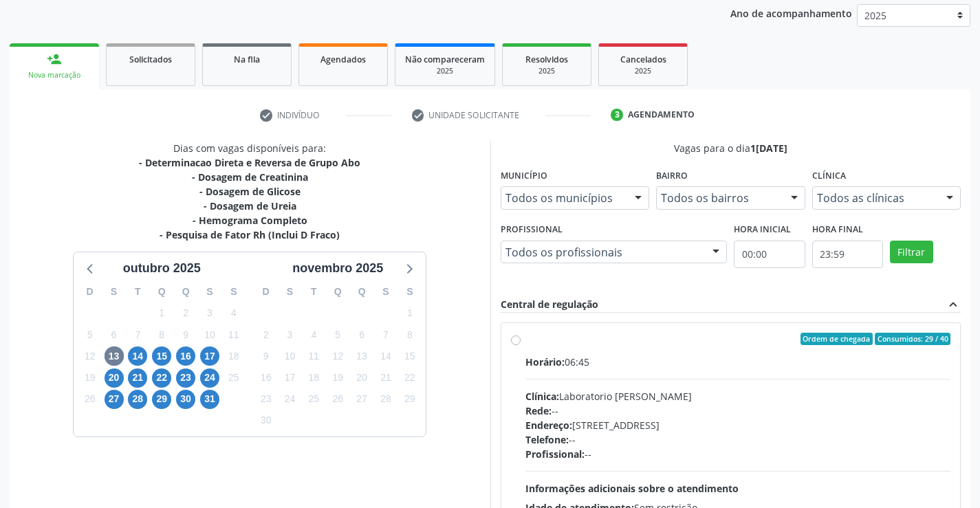
click at [574, 389] on div "Clínica: Laboratorio Jose Paulo Terto" at bounding box center [738, 396] width 426 height 14
click at [520, 345] on input "Ordem de chegada Consumidos: 29 / 40 Horário: 06:45 Clínica: Laboratorio Jose P…" at bounding box center [516, 339] width 10 height 12
radio input "true"
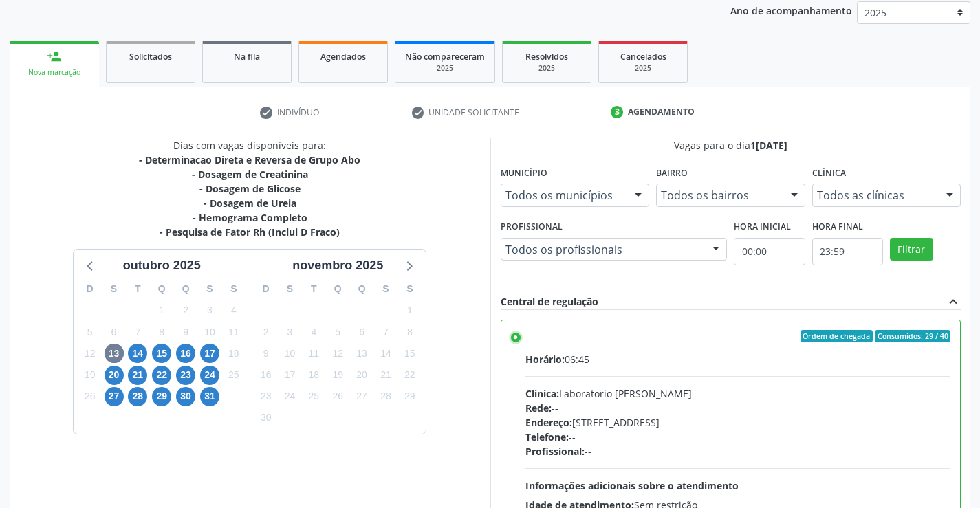
scroll to position [313, 0]
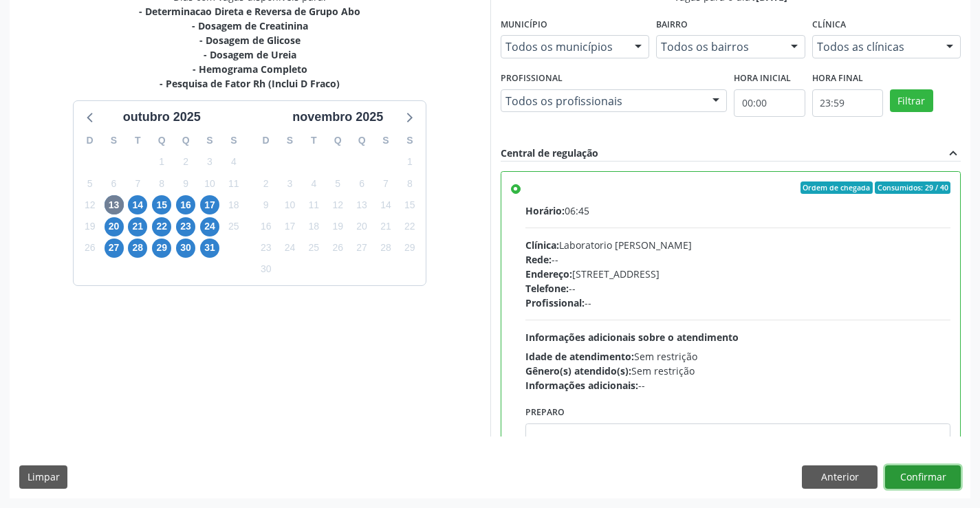
click at [932, 476] on button "Confirmar" at bounding box center [923, 476] width 76 height 23
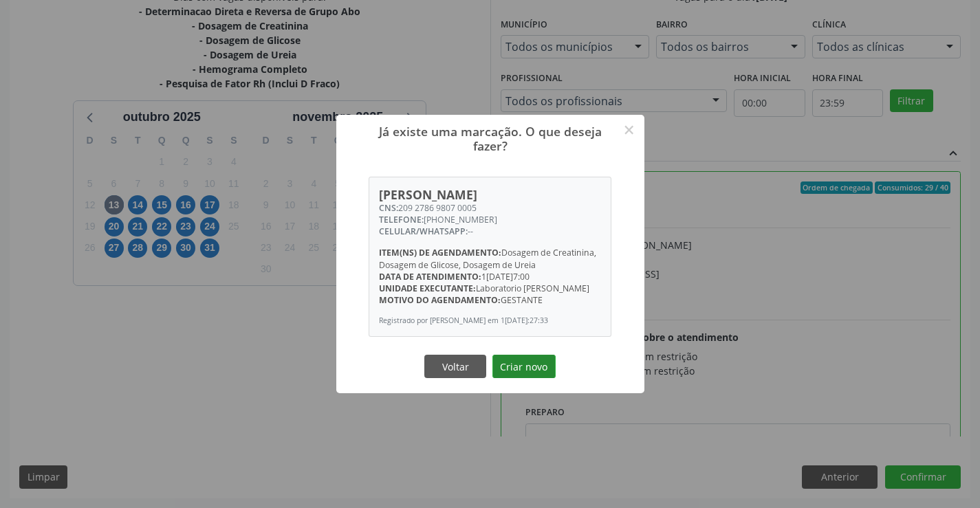
click at [522, 367] on button "Criar novo" at bounding box center [523, 366] width 63 height 23
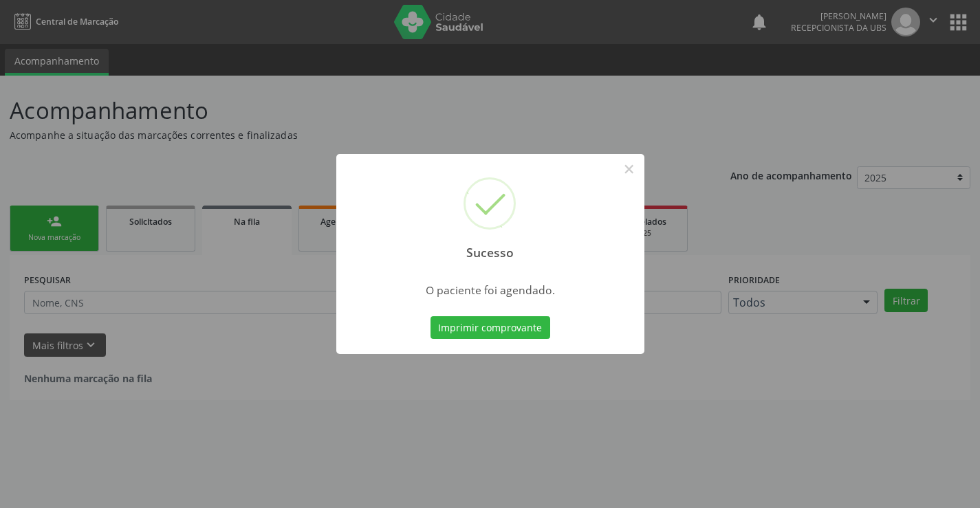
scroll to position [0, 0]
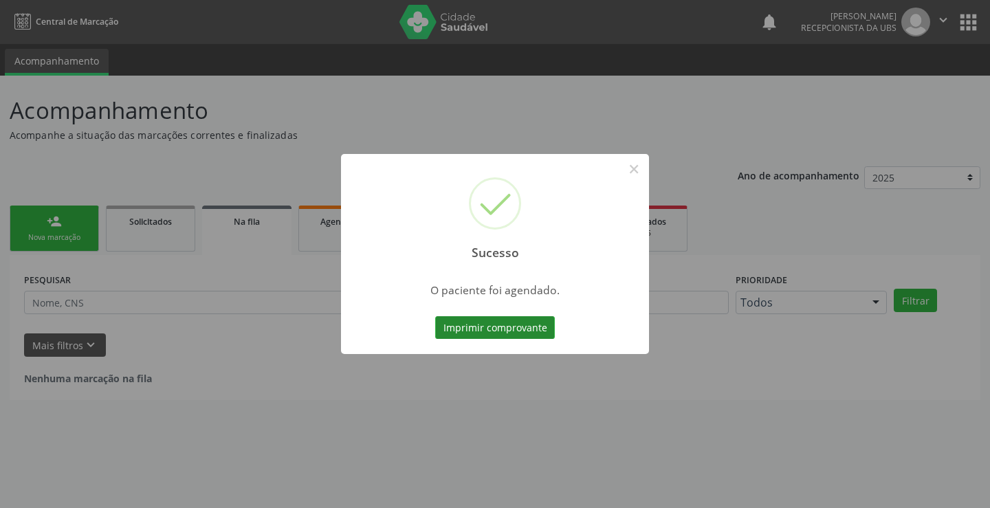
click at [485, 326] on button "Imprimir comprovante" at bounding box center [495, 327] width 120 height 23
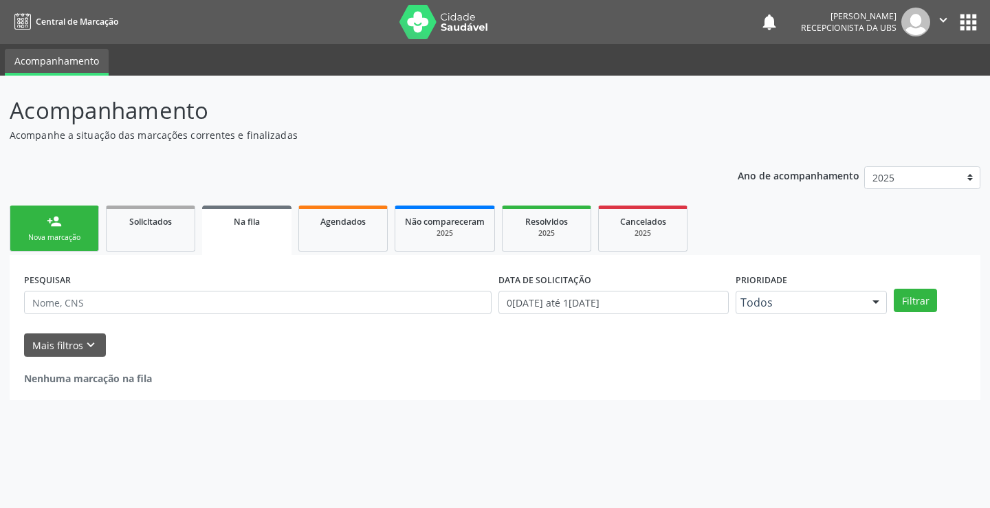
click at [73, 219] on link "person_add Nova marcação" at bounding box center [54, 229] width 89 height 46
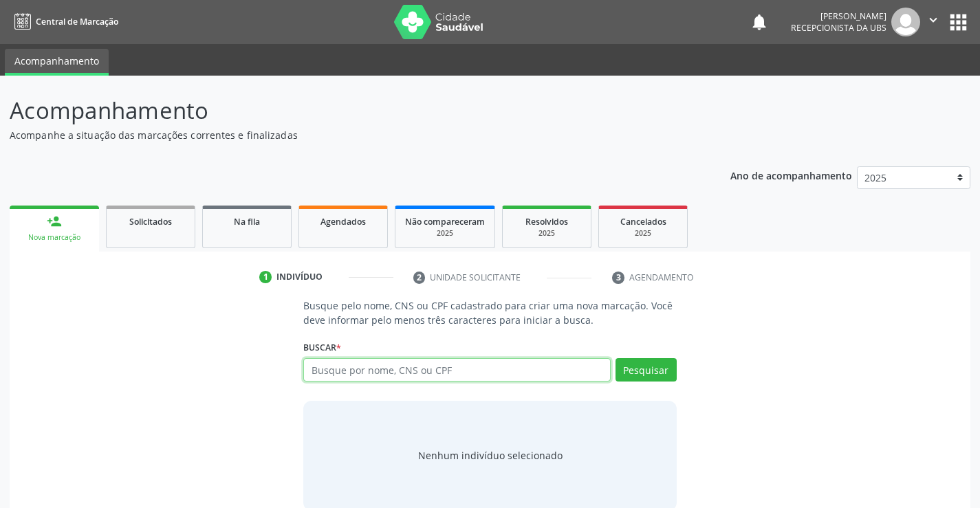
click at [453, 379] on input "text" at bounding box center [456, 369] width 307 height 23
paste input "209 2786 9807 0005"
type input "209 2786 9807 0005"
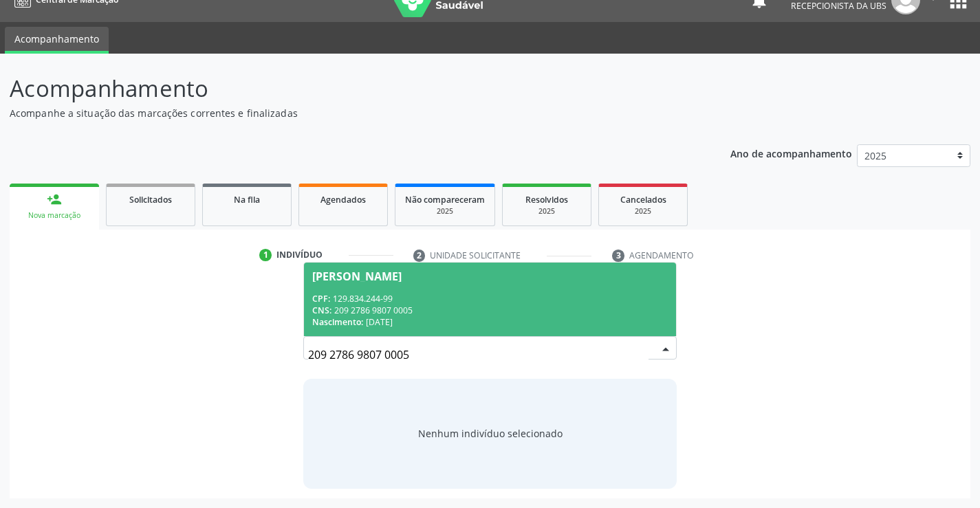
click at [509, 291] on span "[PERSON_NAME] CPF: 129.834.244-99 CNS: 209 2786 9807 0005 Nascimento: [DATE]" at bounding box center [489, 300] width 371 height 74
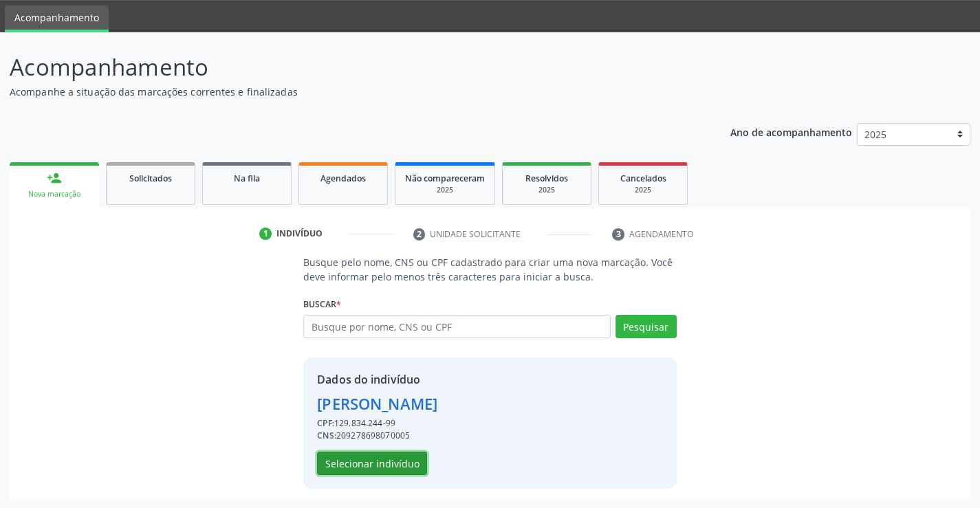
click at [386, 453] on button "Selecionar indivíduo" at bounding box center [372, 463] width 110 height 23
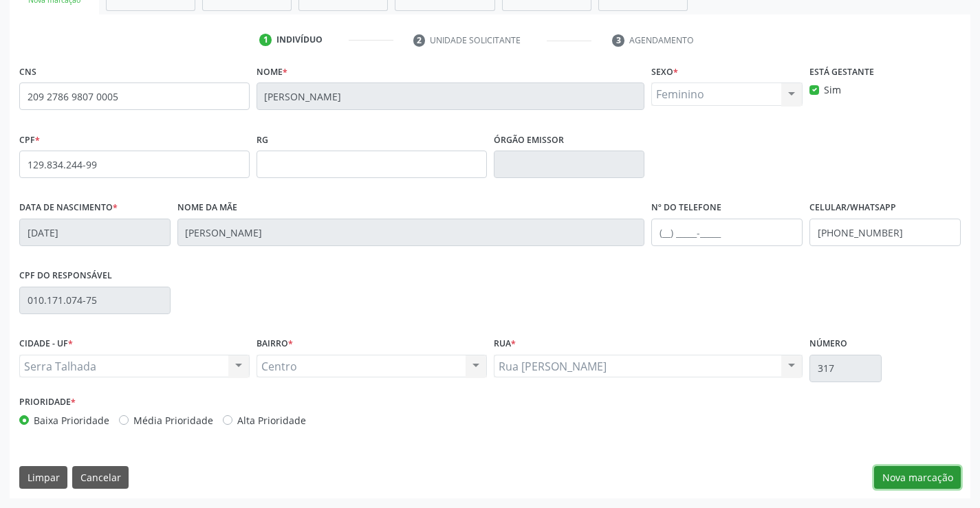
click at [925, 472] on button "Nova marcação" at bounding box center [917, 477] width 87 height 23
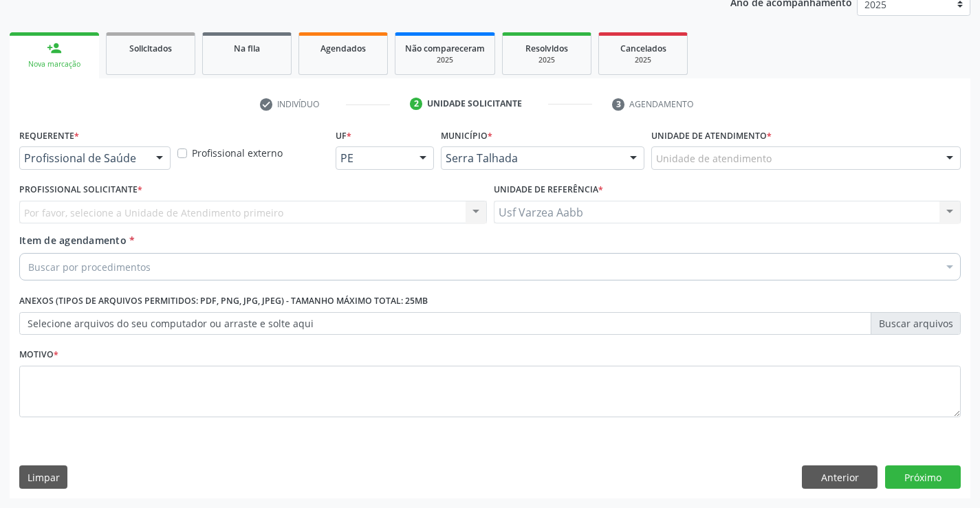
scroll to position [173, 0]
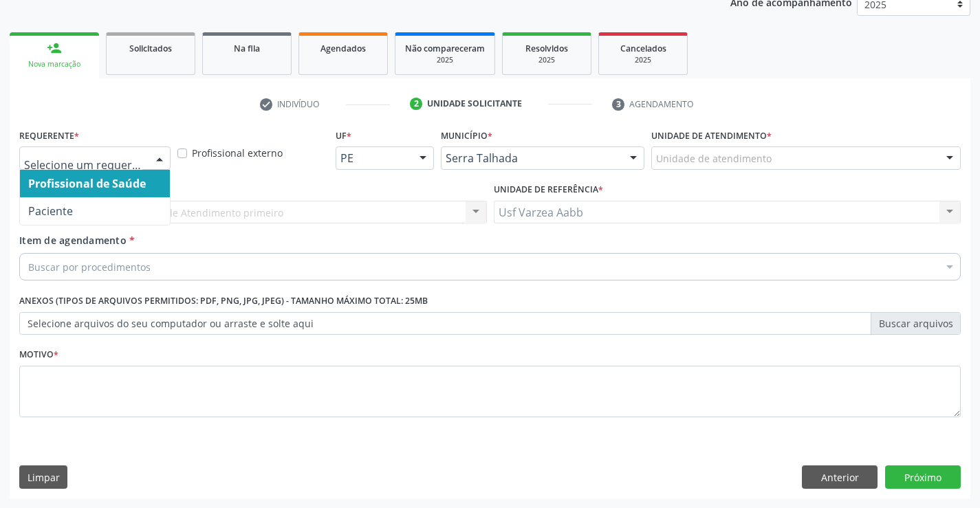
click at [120, 167] on div at bounding box center [94, 157] width 151 height 23
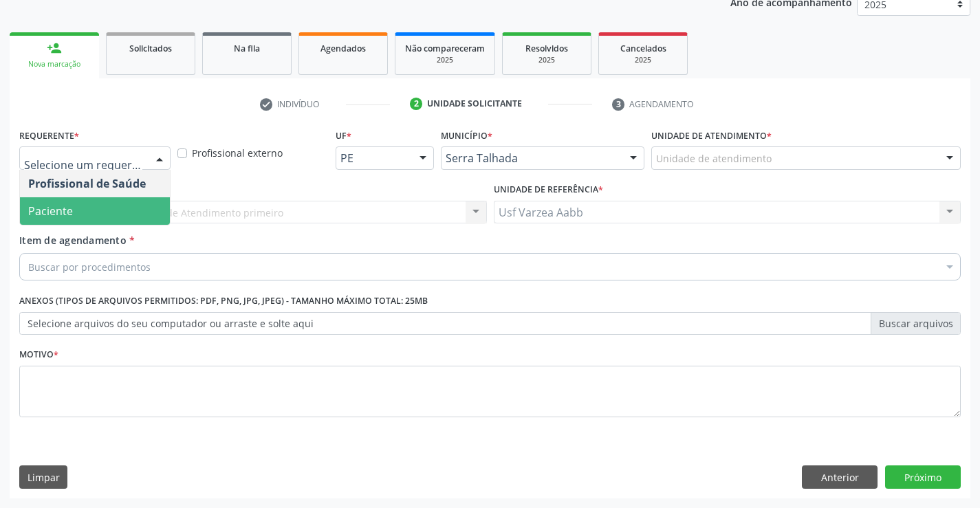
click at [115, 200] on span "Paciente" at bounding box center [95, 210] width 150 height 27
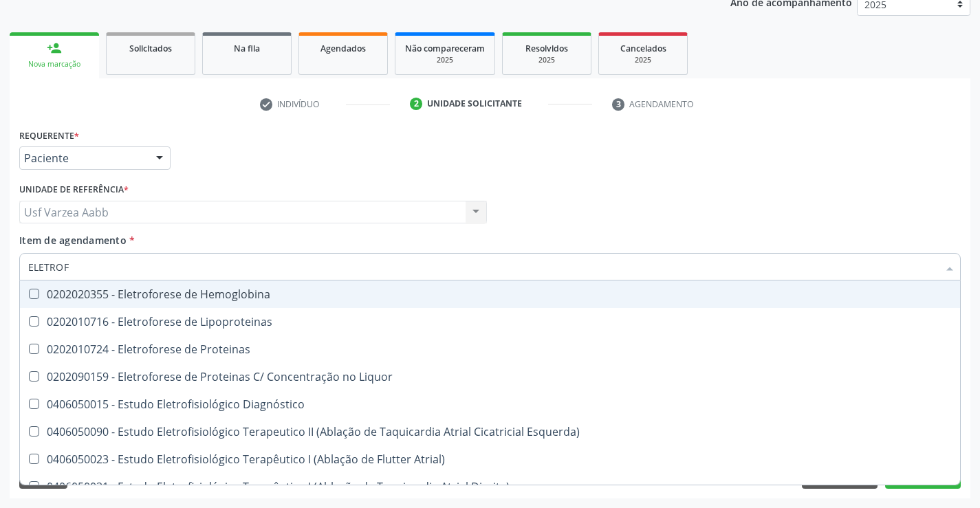
type input "ELETROFO"
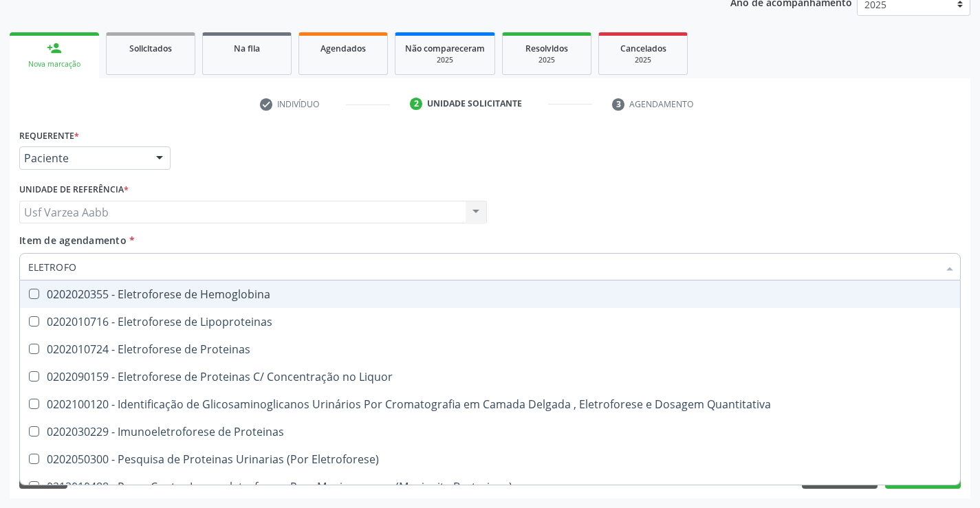
click at [329, 298] on div "0202020355 - Eletroforese de Hemoglobina" at bounding box center [489, 294] width 923 height 11
checkbox Hemoglobina "true"
click at [331, 278] on input "ELETROFO" at bounding box center [483, 266] width 910 height 27
type input "TO"
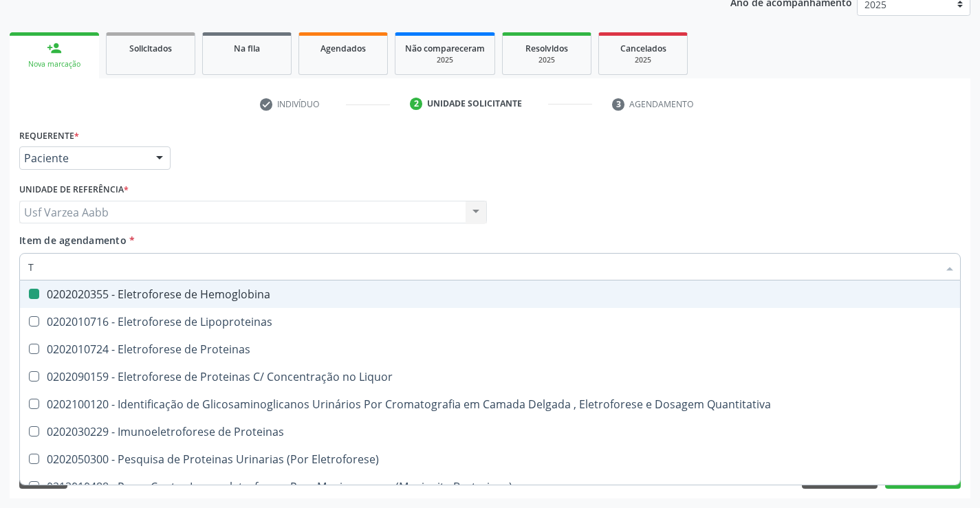
checkbox Hemoglobina "false"
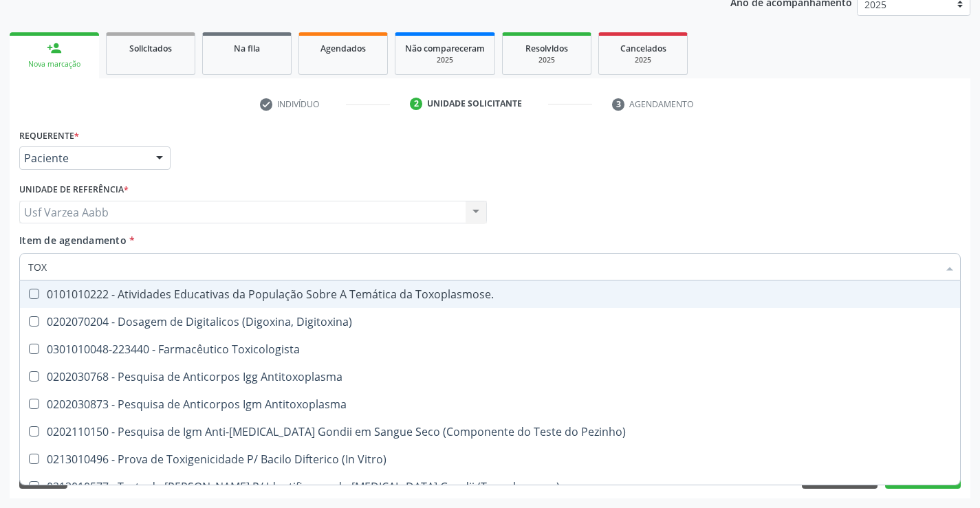
type input "TOXO"
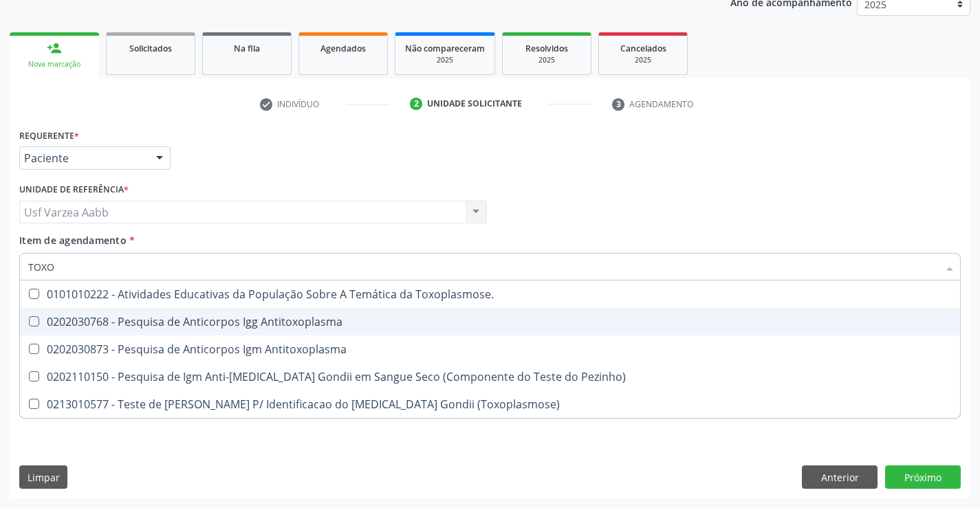
click at [313, 322] on div "0202030768 - Pesquisa de Anticorpos Igg Antitoxoplasma" at bounding box center [489, 321] width 923 height 11
checkbox Antitoxoplasma "true"
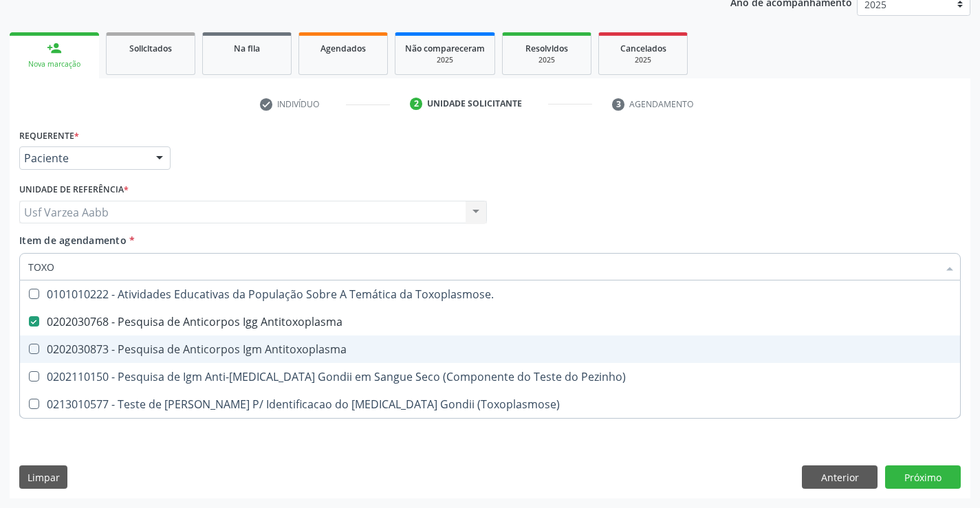
drag, startPoint x: 313, startPoint y: 342, endPoint x: 296, endPoint y: 309, distance: 38.1
click at [310, 344] on div "0202030873 - Pesquisa de Anticorpos Igm Antitoxoplasma" at bounding box center [489, 349] width 923 height 11
checkbox Antitoxoplasma "true"
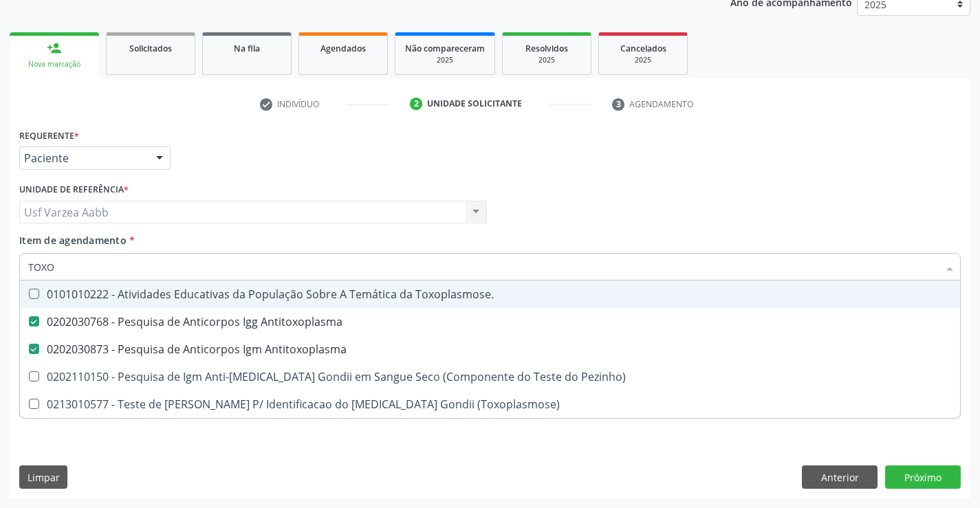
click at [275, 266] on input "TOXO" at bounding box center [483, 266] width 910 height 27
type input "T"
checkbox Antitoxoplasma "false"
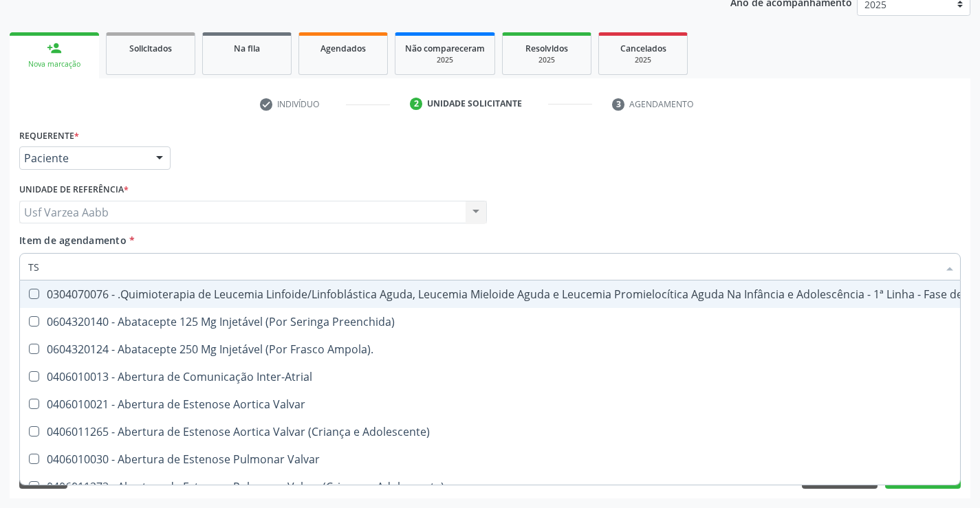
type input "TSH"
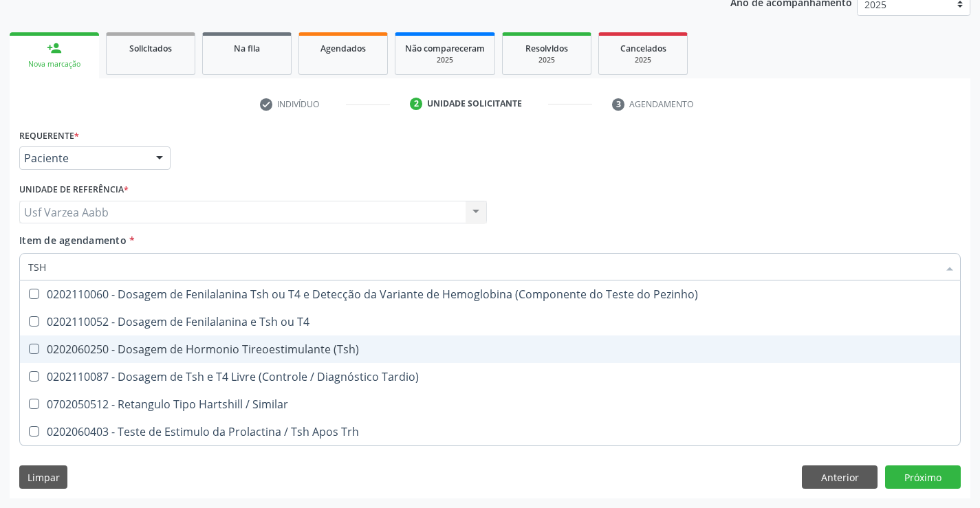
click at [265, 345] on div "0202060250 - Dosagem de Hormonio Tireoestimulante (Tsh)" at bounding box center [489, 349] width 923 height 11
checkbox \(Tsh\) "true"
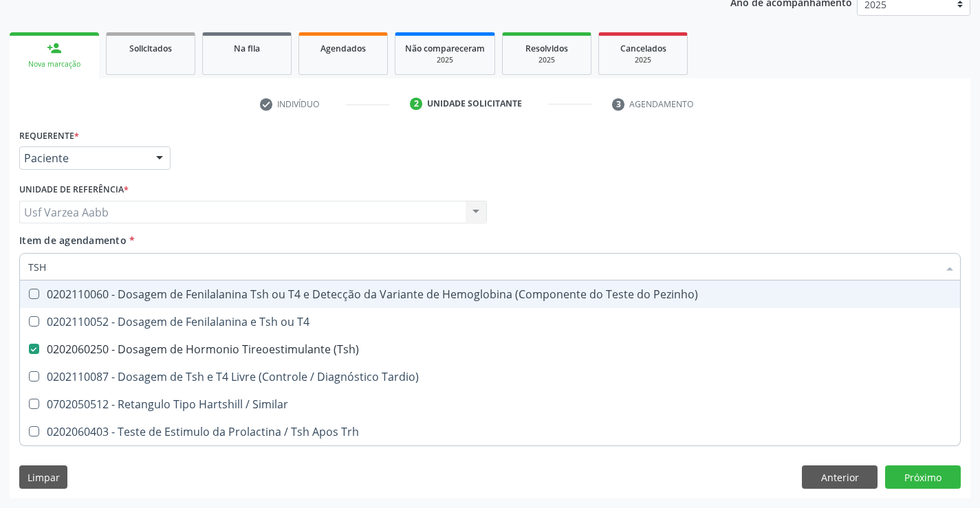
click at [288, 267] on input "TSH" at bounding box center [483, 266] width 910 height 27
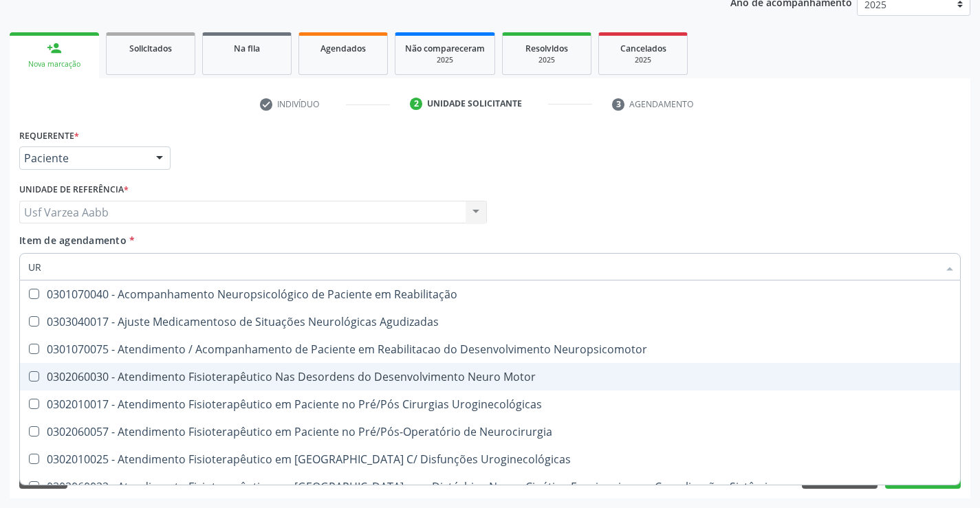
type input "U"
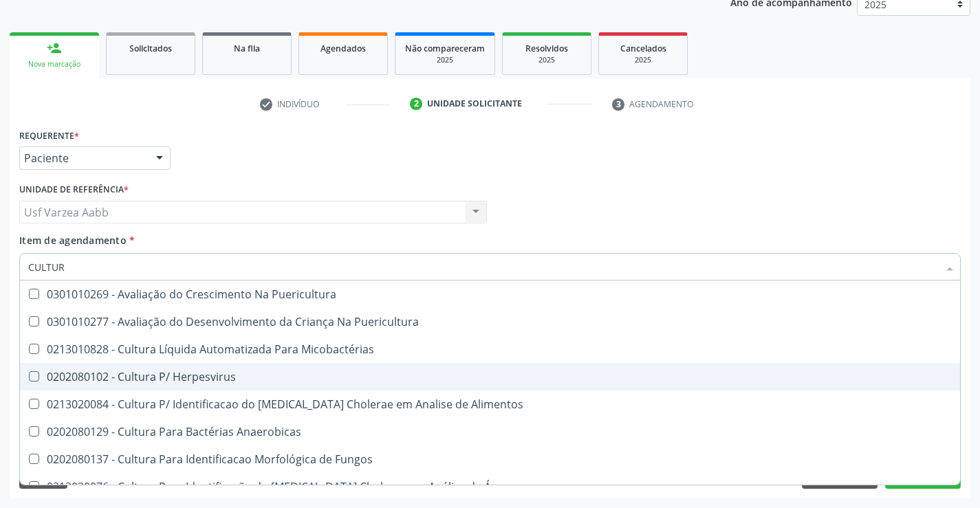
type input "CULTURA"
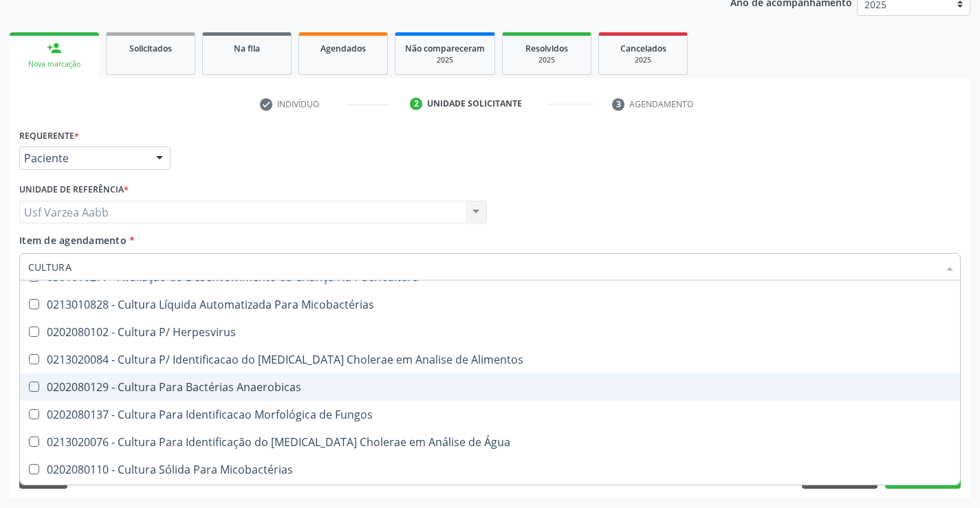
scroll to position [69, 0]
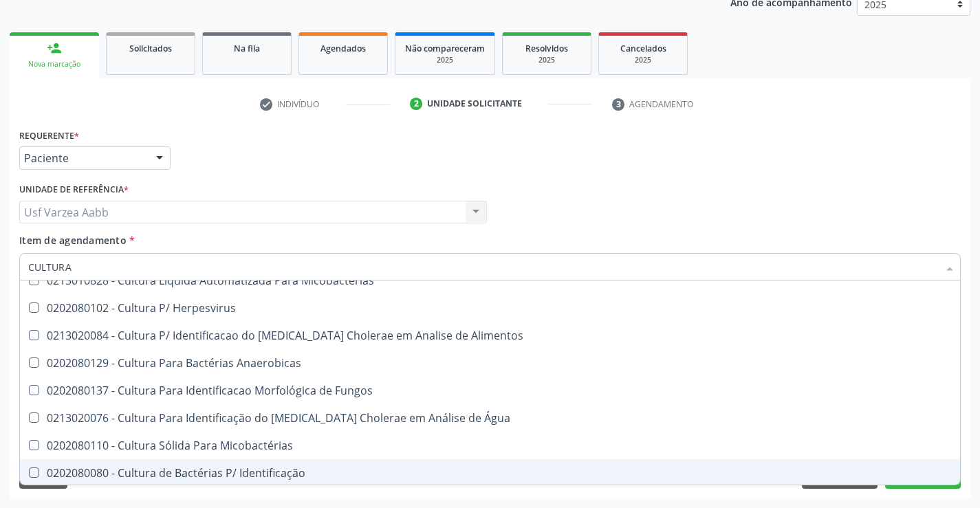
click at [292, 471] on div "0202080080 - Cultura de Bactérias P/ Identificação" at bounding box center [489, 472] width 923 height 11
checkbox Identificação "true"
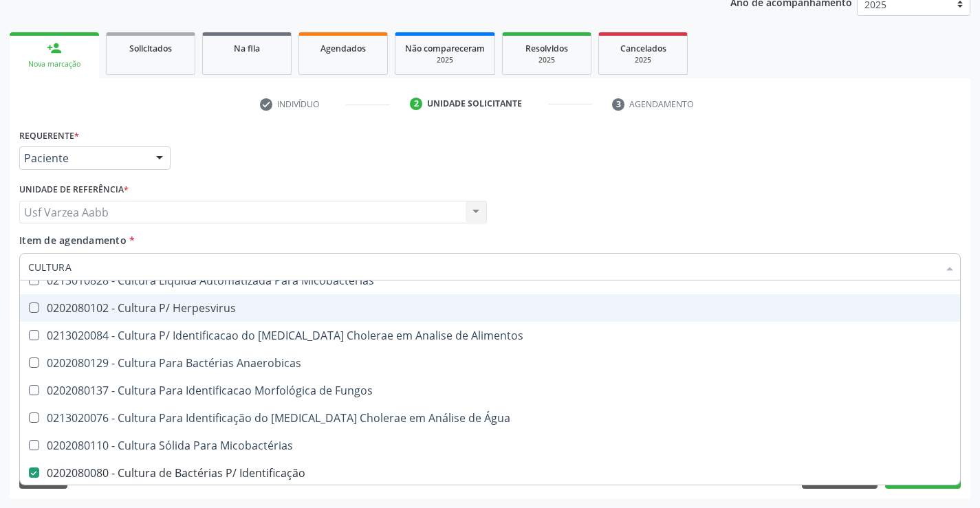
click at [762, 214] on div "Profissional Solicitante Por favor, selecione a Unidade de Atendimento primeiro…" at bounding box center [490, 206] width 948 height 54
checkbox Puericultura "true"
checkbox Micobactérias "true"
checkbox Herpesvirus "true"
checkbox Alimentos "true"
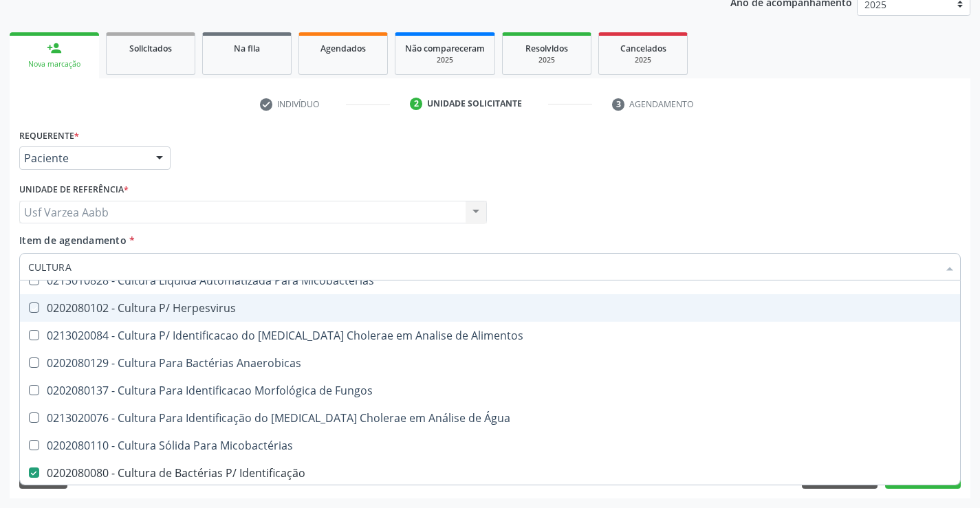
checkbox Anaerobicas "true"
checkbox Identificação "false"
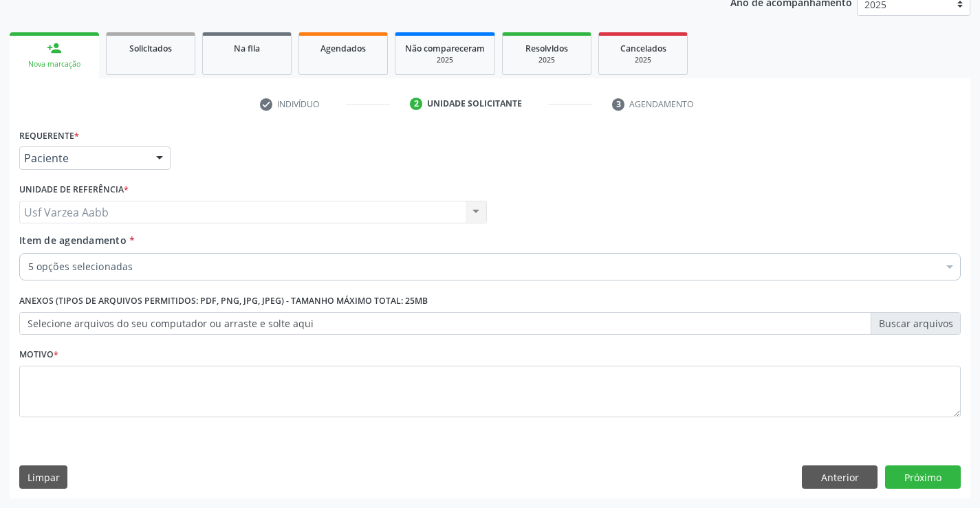
scroll to position [0, 0]
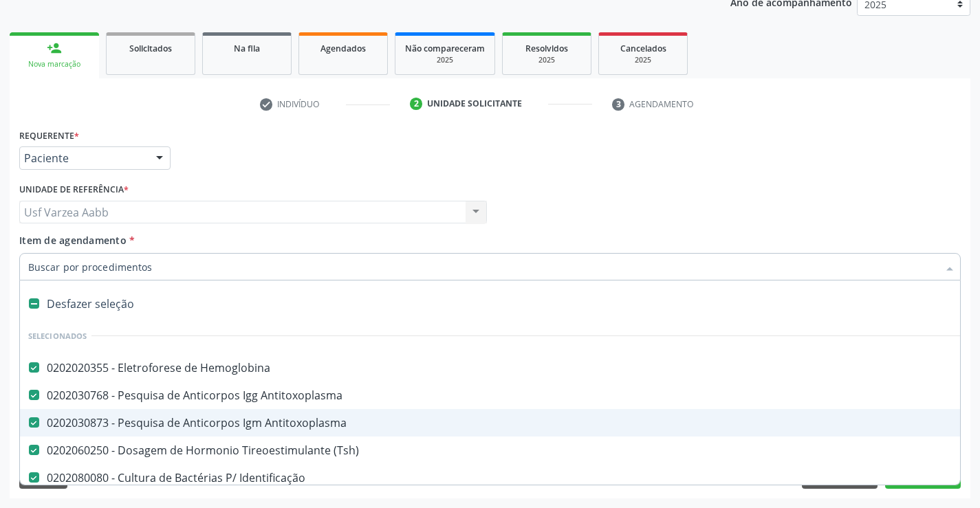
click at [758, 186] on div "Profissional Solicitante Por favor, selecione a Unidade de Atendimento primeiro…" at bounding box center [490, 206] width 948 height 54
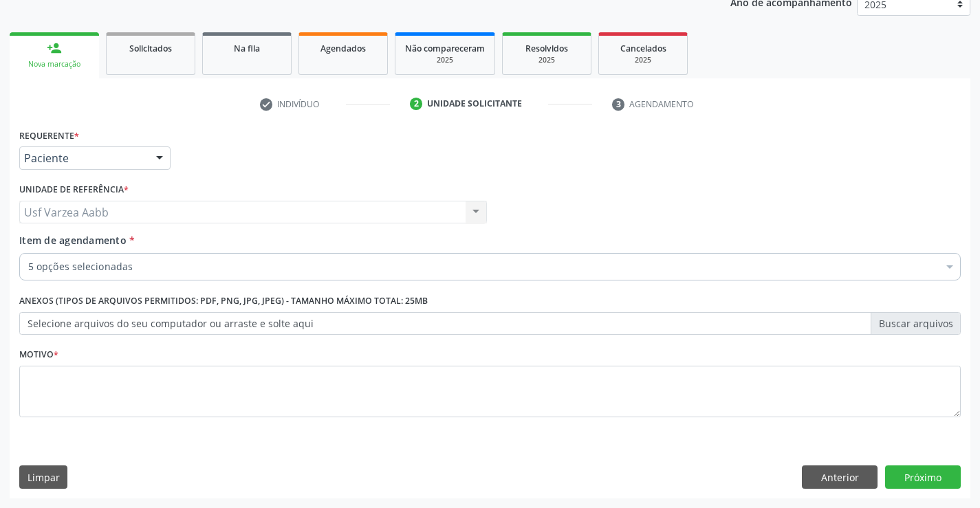
click at [168, 423] on fieldset "Motivo *" at bounding box center [489, 385] width 941 height 82
click at [179, 395] on textarea at bounding box center [489, 392] width 941 height 52
type textarea "X"
click at [934, 483] on button "Próximo" at bounding box center [923, 476] width 76 height 23
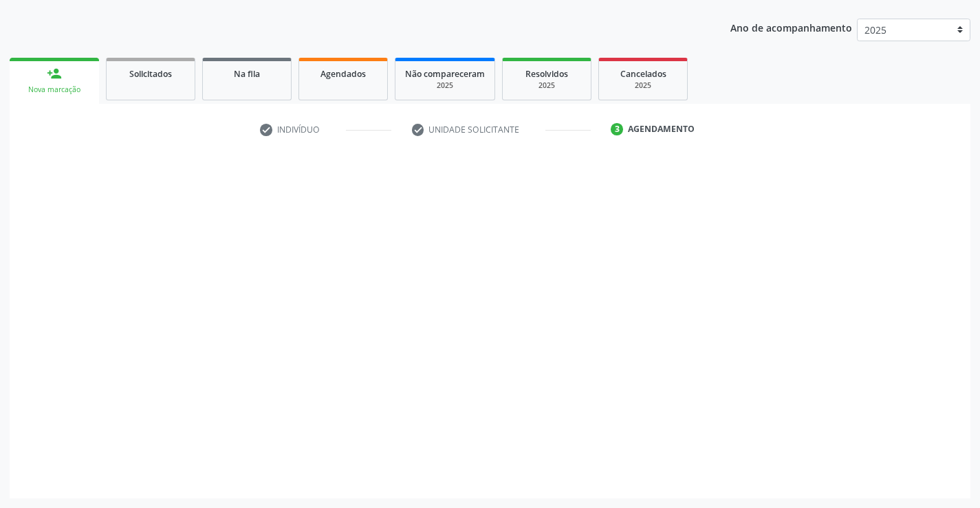
scroll to position [148, 0]
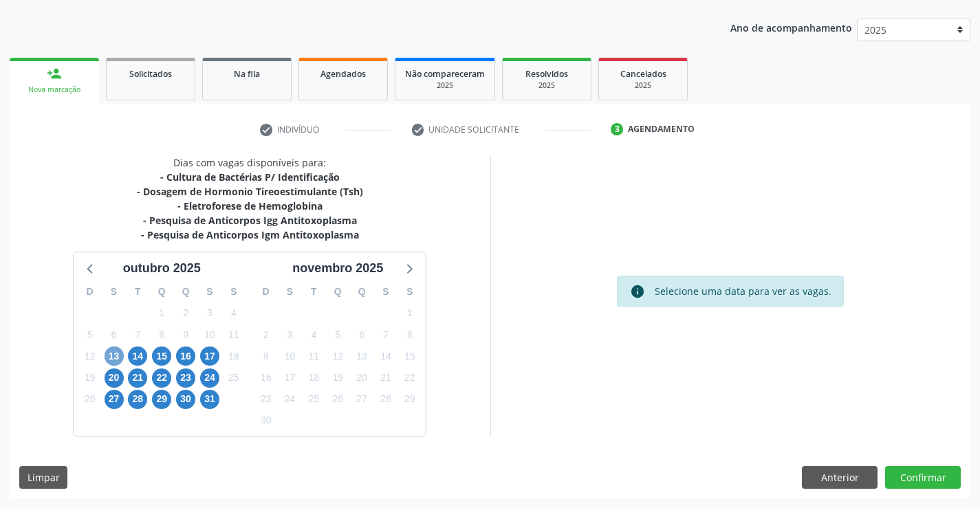
click at [121, 358] on span "13" at bounding box center [113, 355] width 19 height 19
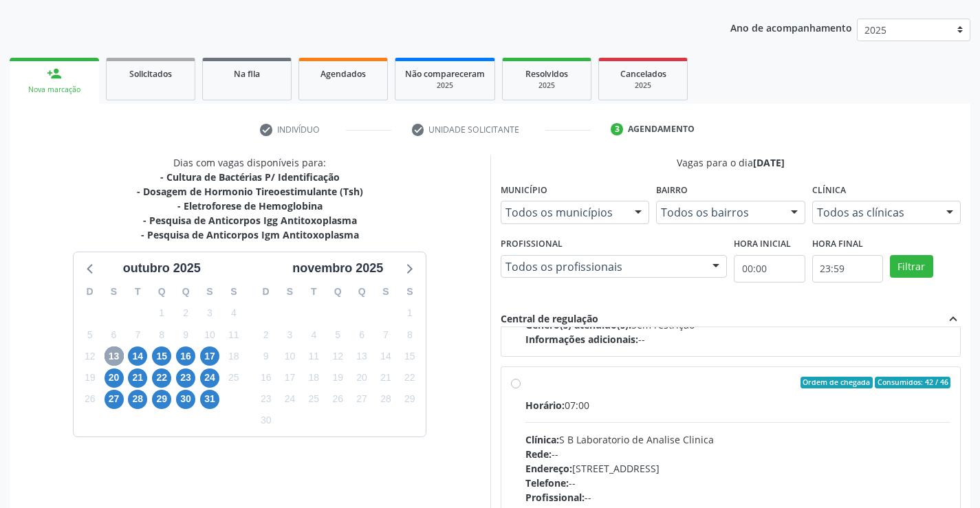
scroll to position [698, 0]
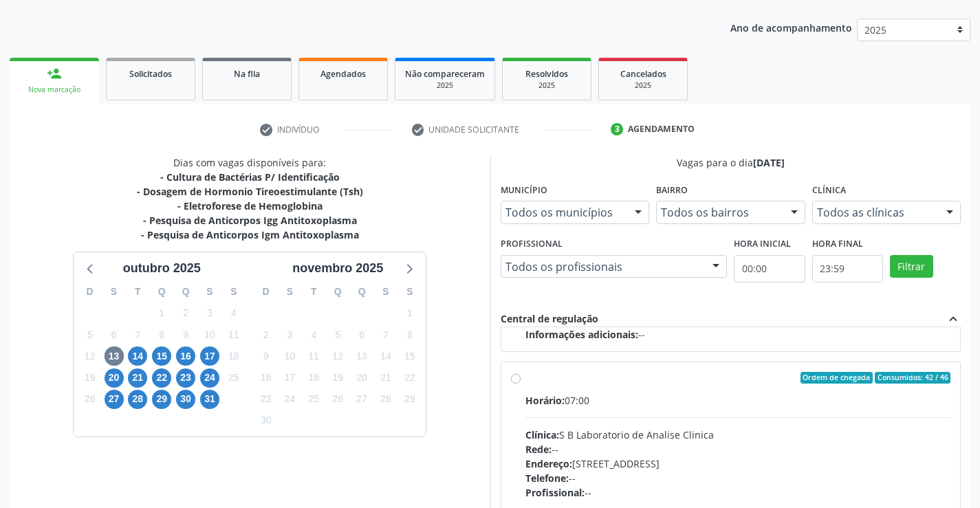
click at [602, 432] on div "Clínica: S B Laboratorio de Analise Clinica" at bounding box center [738, 435] width 426 height 14
click at [520, 384] on input "Ordem de chegada Consumidos: 42 / 46 Horário: 07:00 Clínica: S B Laboratorio de…" at bounding box center [516, 378] width 10 height 12
radio input "true"
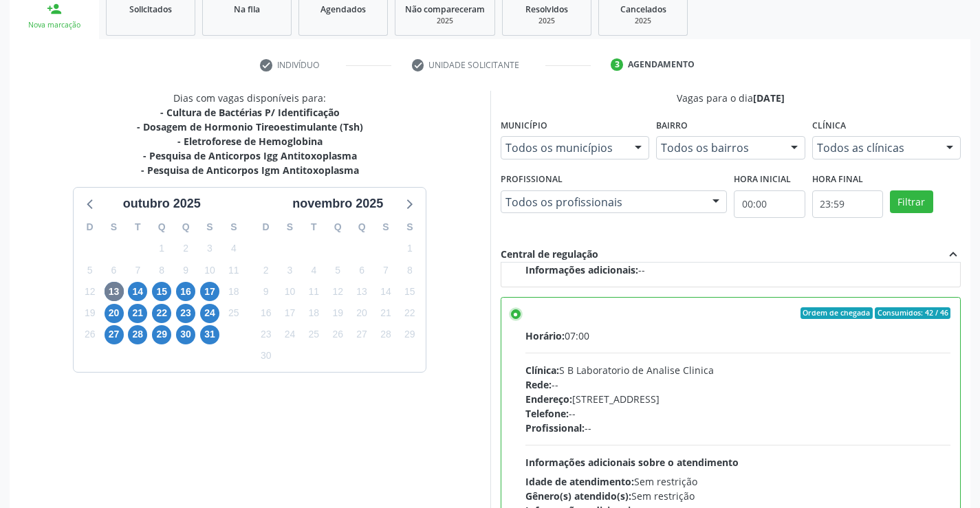
scroll to position [313, 0]
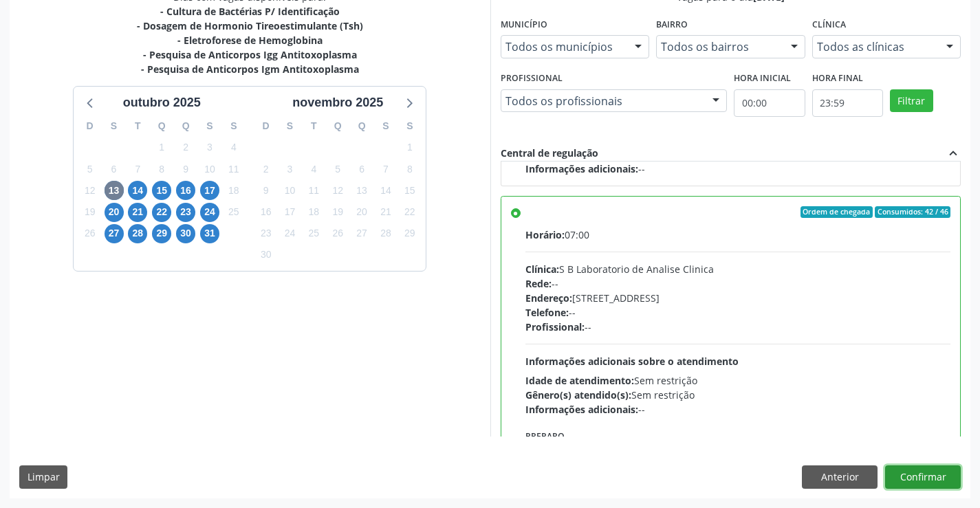
click at [943, 476] on button "Confirmar" at bounding box center [923, 476] width 76 height 23
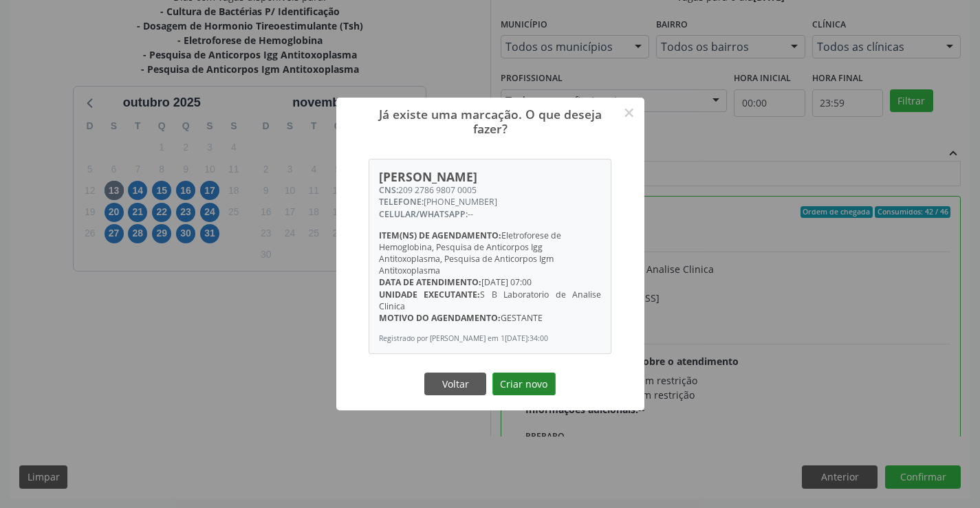
click at [517, 382] on button "Criar novo" at bounding box center [523, 384] width 63 height 23
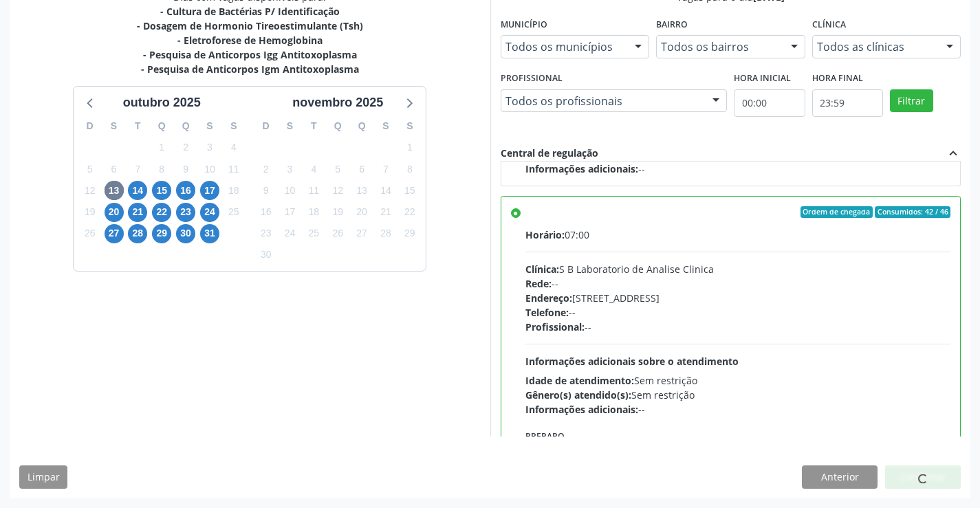
scroll to position [0, 0]
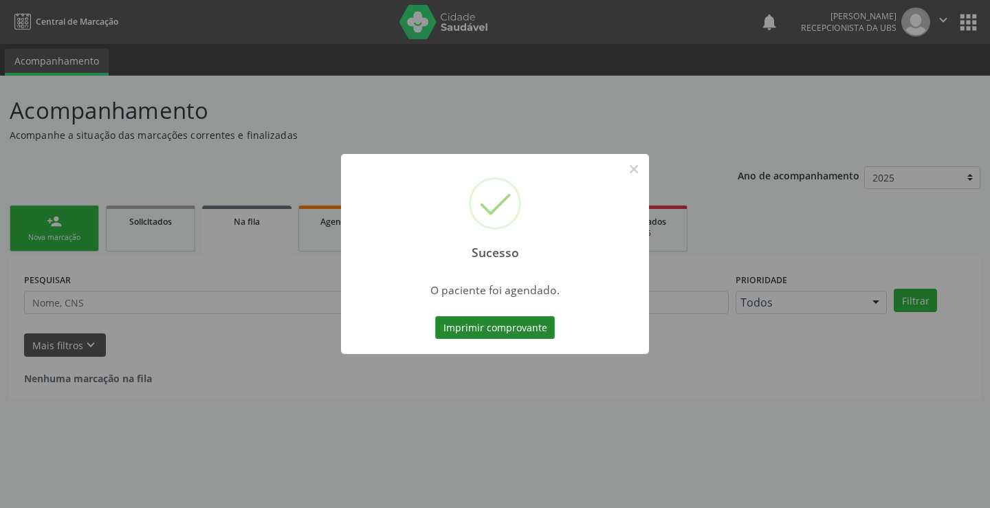
click at [455, 324] on button "Imprimir comprovante" at bounding box center [495, 327] width 120 height 23
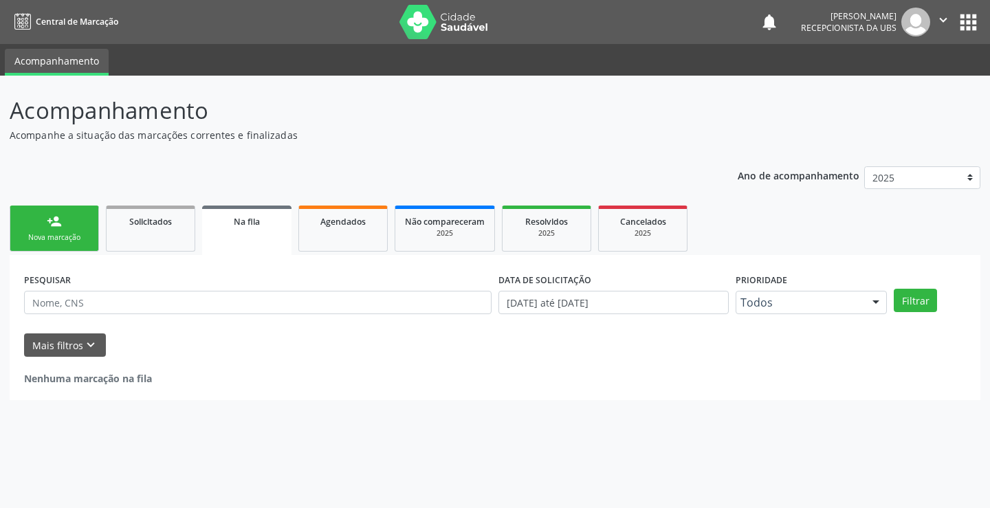
click at [80, 228] on link "person_add Nova marcação" at bounding box center [54, 229] width 89 height 46
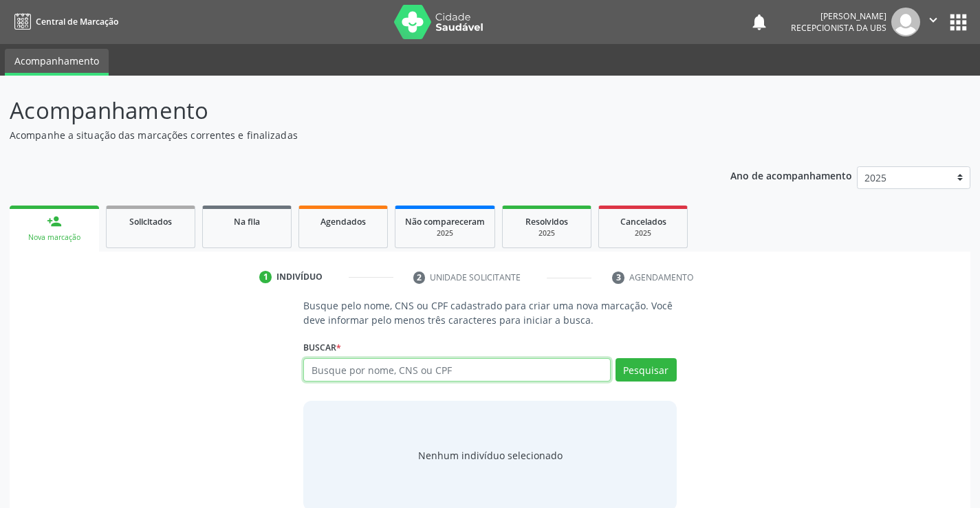
click at [327, 369] on input "text" at bounding box center [456, 369] width 307 height 23
type input "801434342490612,"
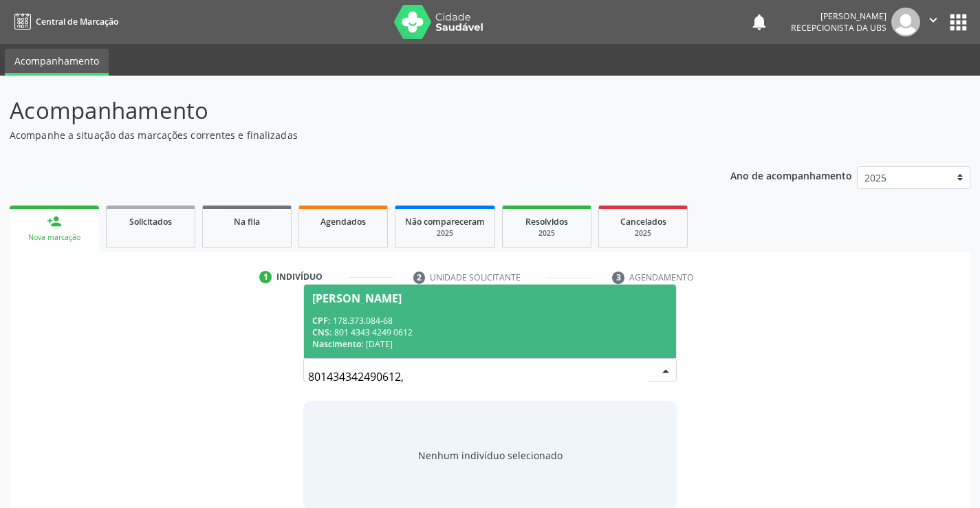
click at [443, 346] on div "Nascimento: [DATE]" at bounding box center [489, 344] width 355 height 12
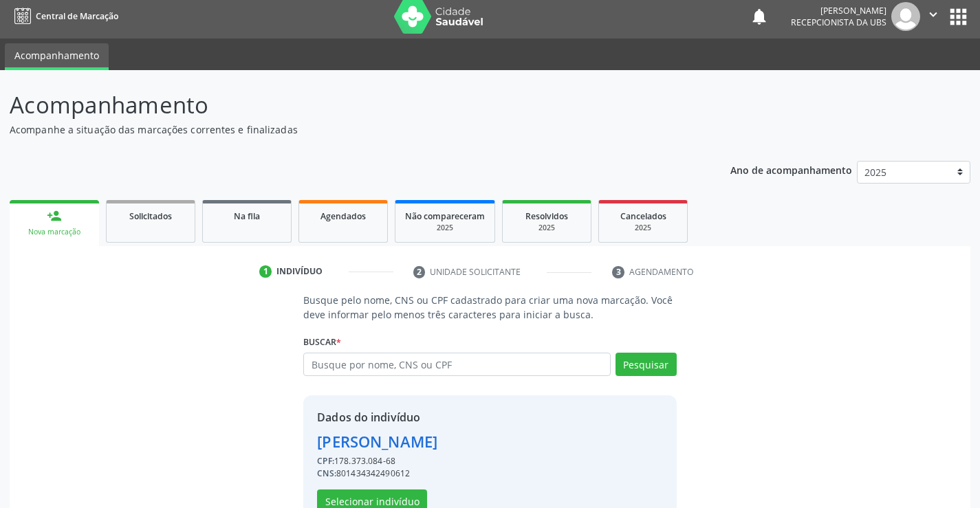
scroll to position [43, 0]
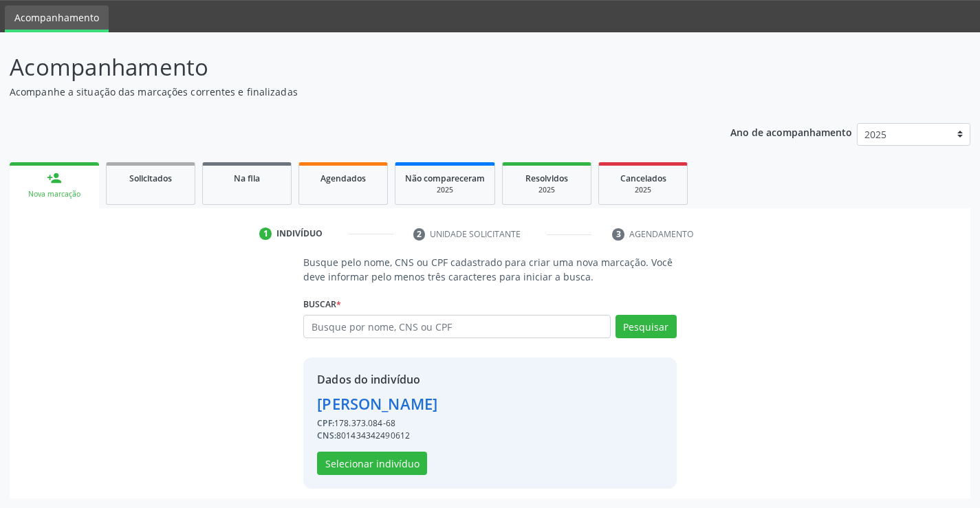
click at [392, 476] on div "Dados do indivíduo [PERSON_NAME] CPF: 178.373.084-68 CNS: 801434342490612 Selec…" at bounding box center [489, 422] width 373 height 131
click at [395, 465] on button "Selecionar indivíduo" at bounding box center [372, 463] width 110 height 23
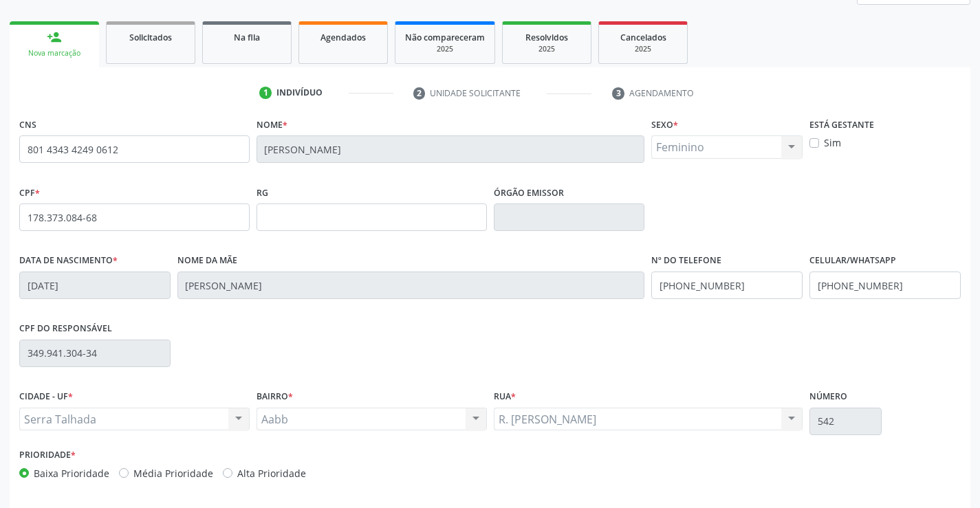
scroll to position [237, 0]
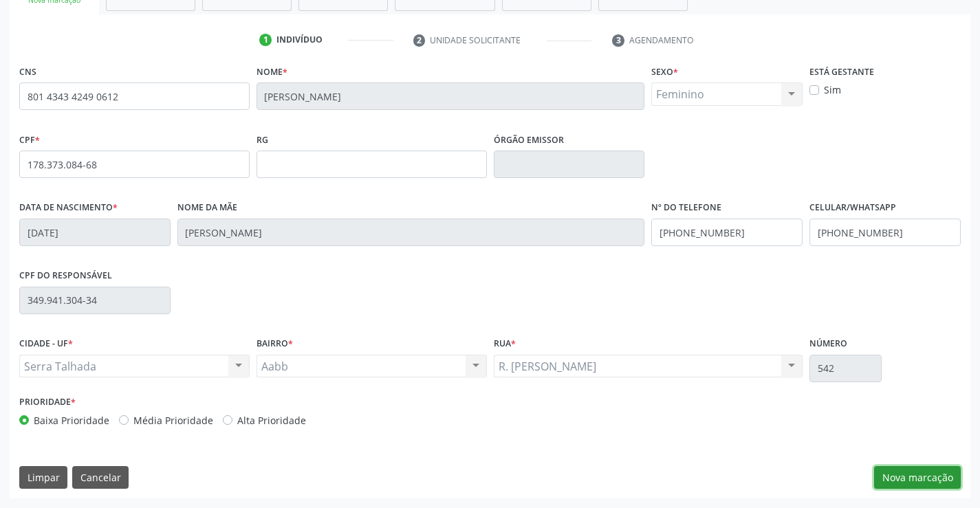
click at [899, 485] on button "Nova marcação" at bounding box center [917, 477] width 87 height 23
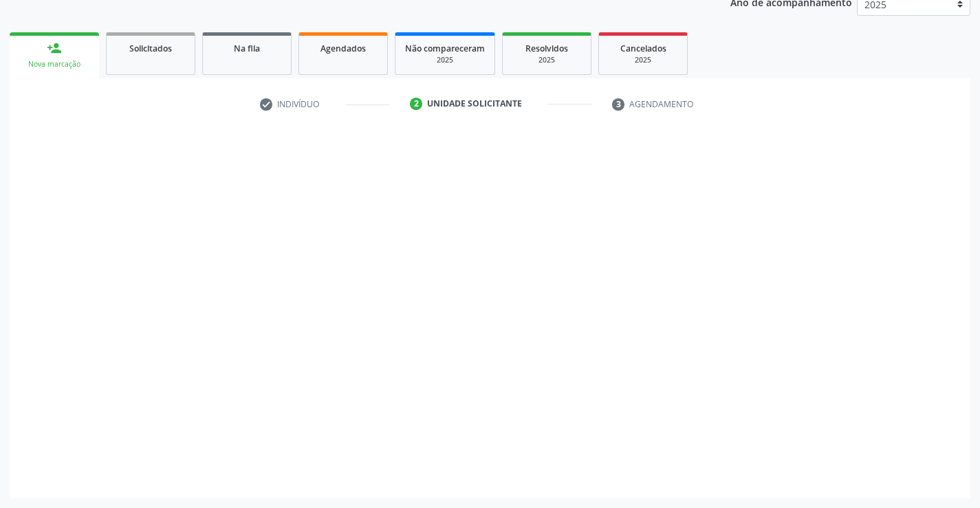
scroll to position [173, 0]
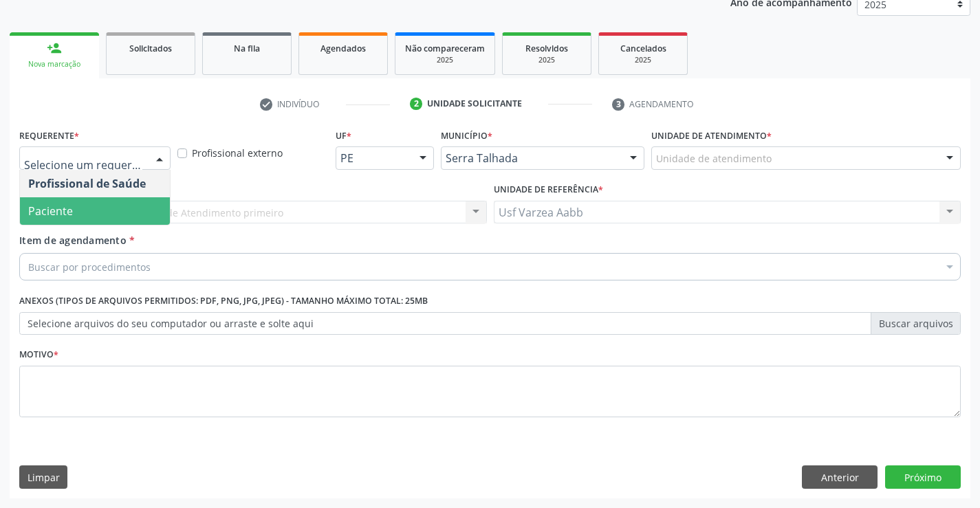
click at [107, 207] on span "Paciente" at bounding box center [95, 210] width 150 height 27
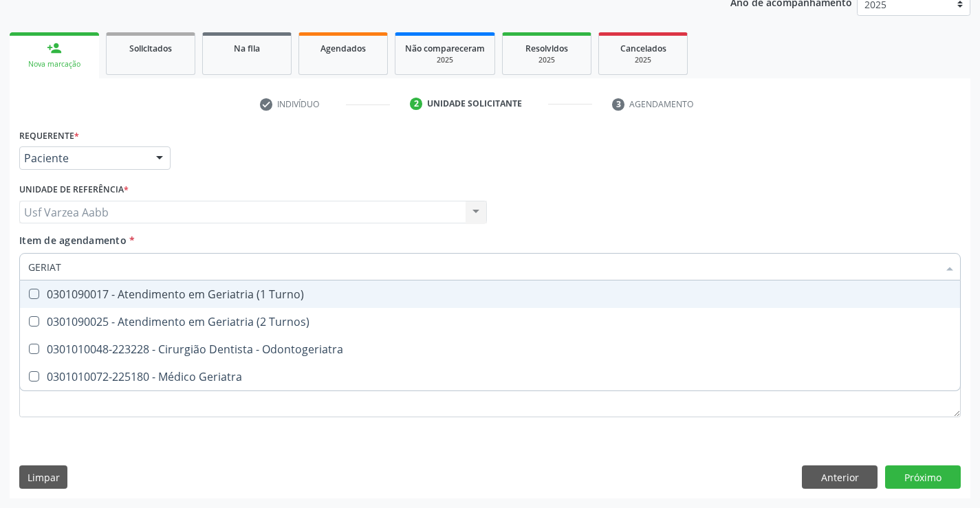
type input "GERIATR"
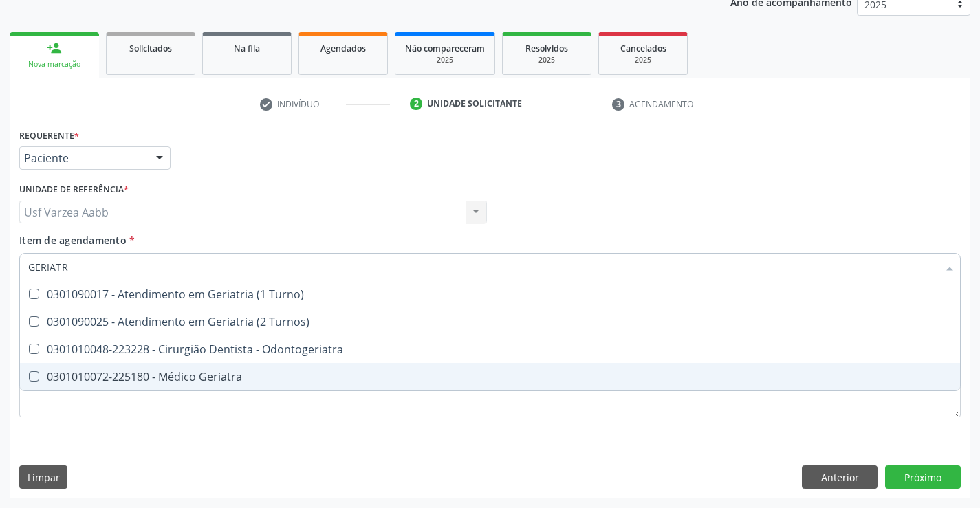
click at [265, 373] on div "0301010072-225180 - Médico Geriatra" at bounding box center [489, 376] width 923 height 11
checkbox Geriatra "true"
click at [265, 398] on div "Requerente * Paciente Profissional de Saúde Paciente Nenhum resultado encontrad…" at bounding box center [489, 280] width 941 height 311
checkbox Turnos\) "true"
checkbox Geriatra "false"
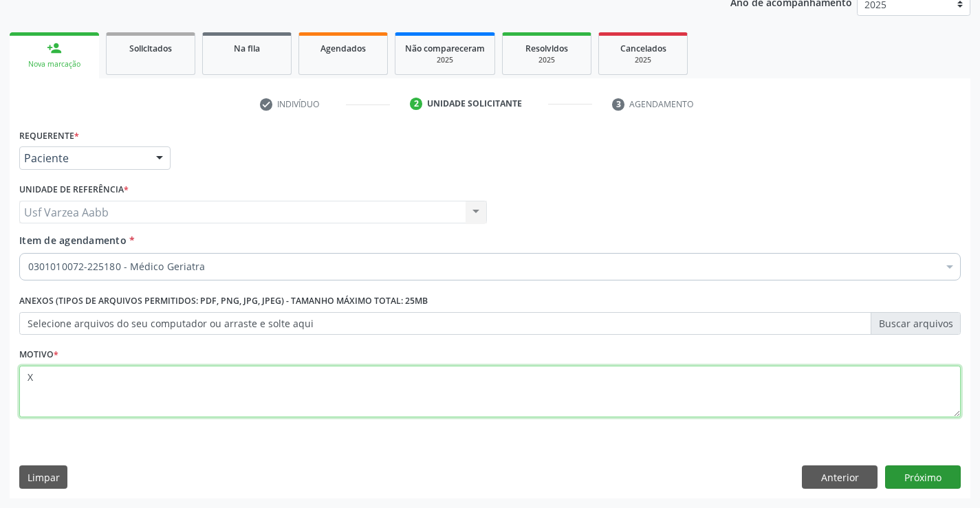
type textarea "X"
click at [937, 480] on button "Próximo" at bounding box center [923, 476] width 76 height 23
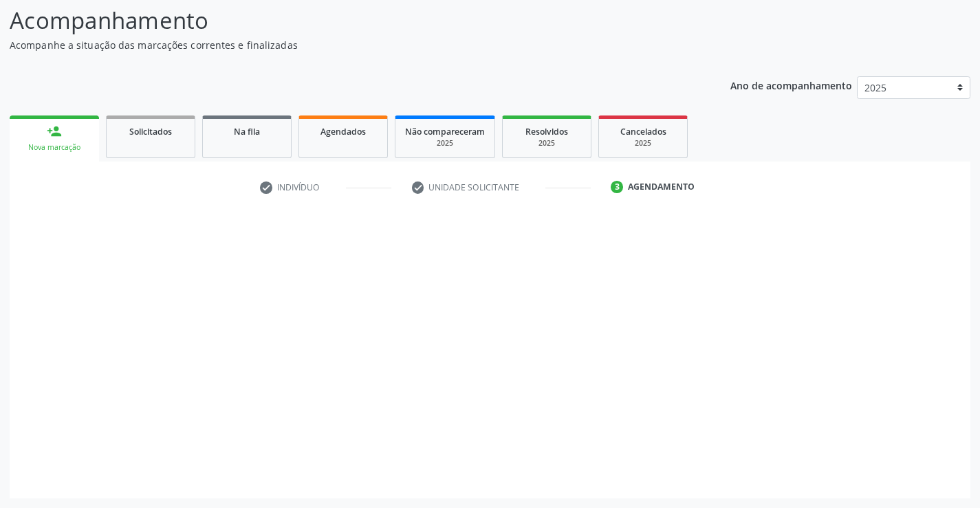
scroll to position [90, 0]
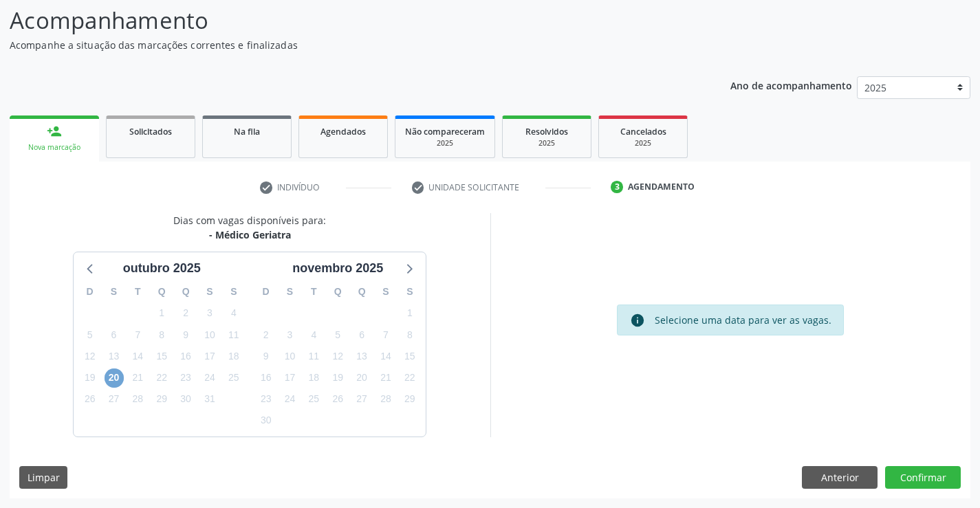
click at [119, 382] on span "20" at bounding box center [113, 377] width 19 height 19
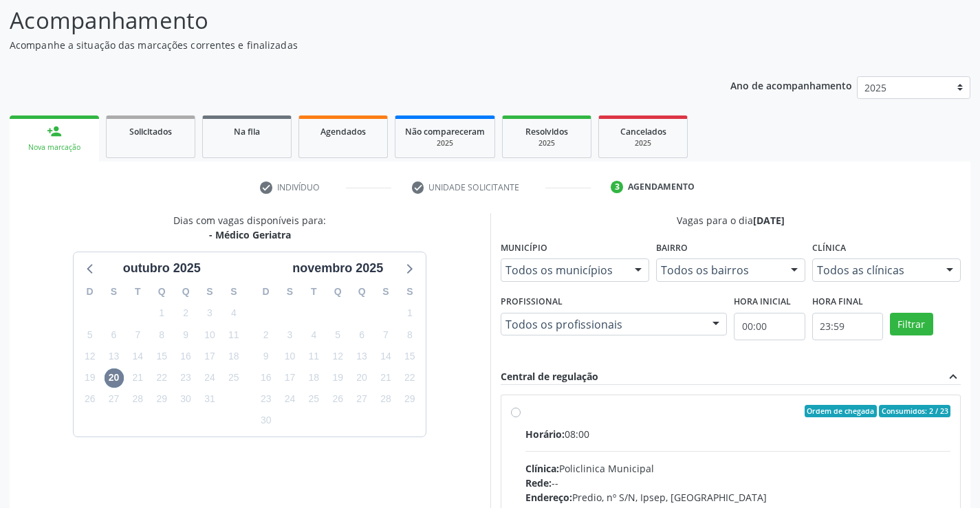
click at [510, 387] on div "Ordem de chegada Consumidos: 2 / 23 Horário: 08:00 Clínica: Policlinica Municip…" at bounding box center [730, 510] width 461 height 251
click at [561, 425] on label "Ordem de chegada Consumidos: 2 / 23 Horário: 08:00 Clínica: Policlinica Municip…" at bounding box center [738, 510] width 426 height 211
click at [520, 417] on input "Ordem de chegada Consumidos: 2 / 23 Horário: 08:00 Clínica: Policlinica Municip…" at bounding box center [516, 411] width 10 height 12
radio input "true"
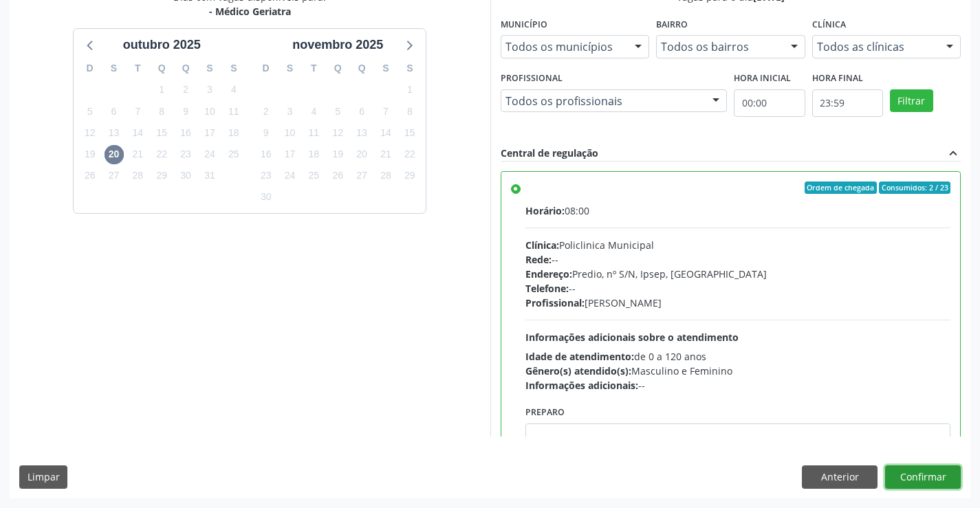
click at [912, 481] on button "Confirmar" at bounding box center [923, 476] width 76 height 23
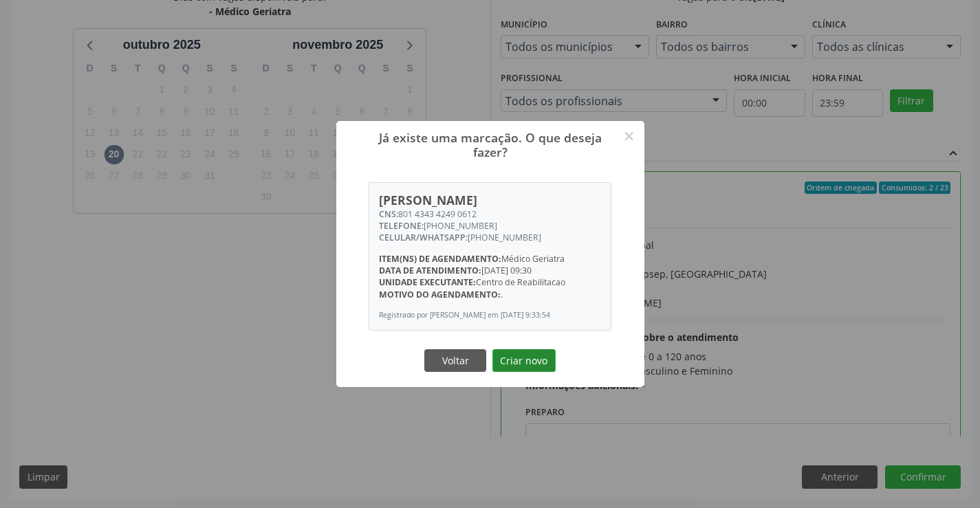
click at [515, 371] on button "Criar novo" at bounding box center [523, 360] width 63 height 23
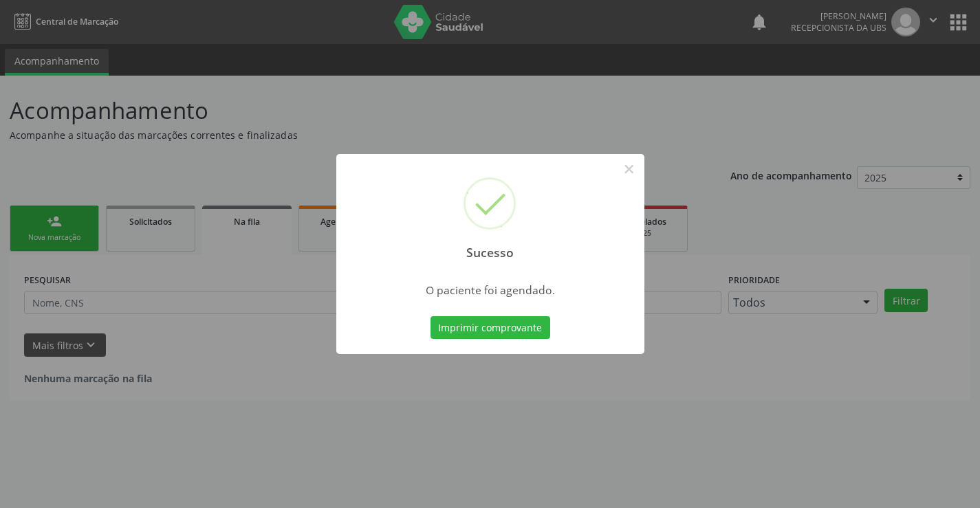
scroll to position [0, 0]
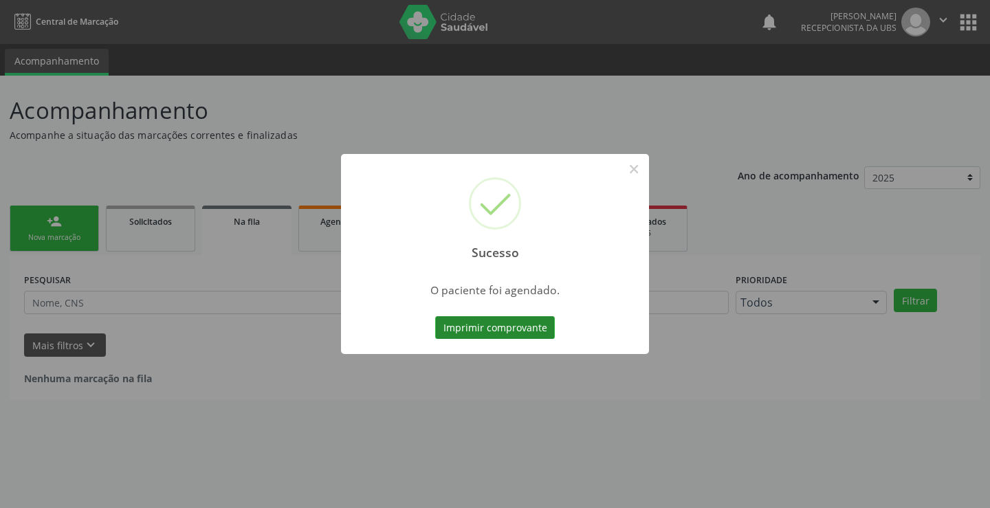
click at [525, 325] on button "Imprimir comprovante" at bounding box center [495, 327] width 120 height 23
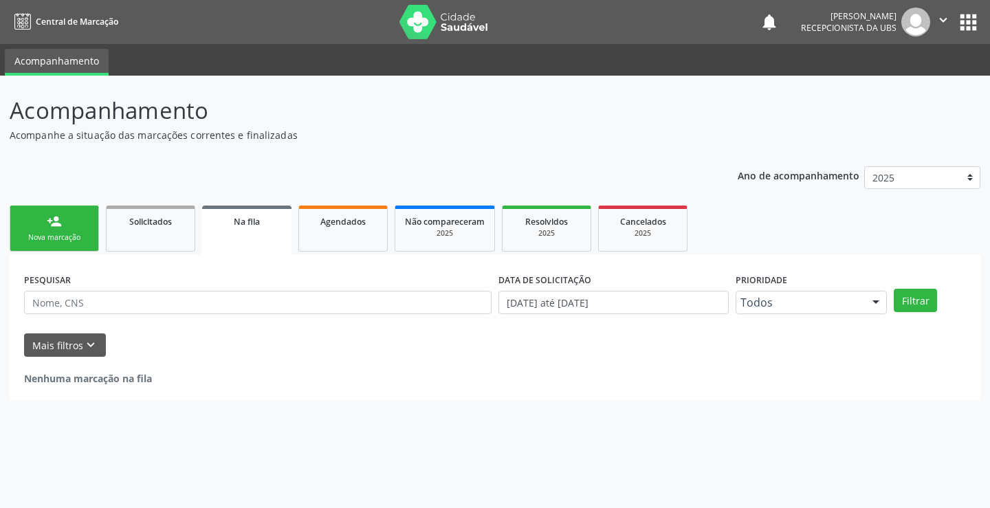
click at [41, 242] on div "Nova marcação" at bounding box center [54, 237] width 69 height 10
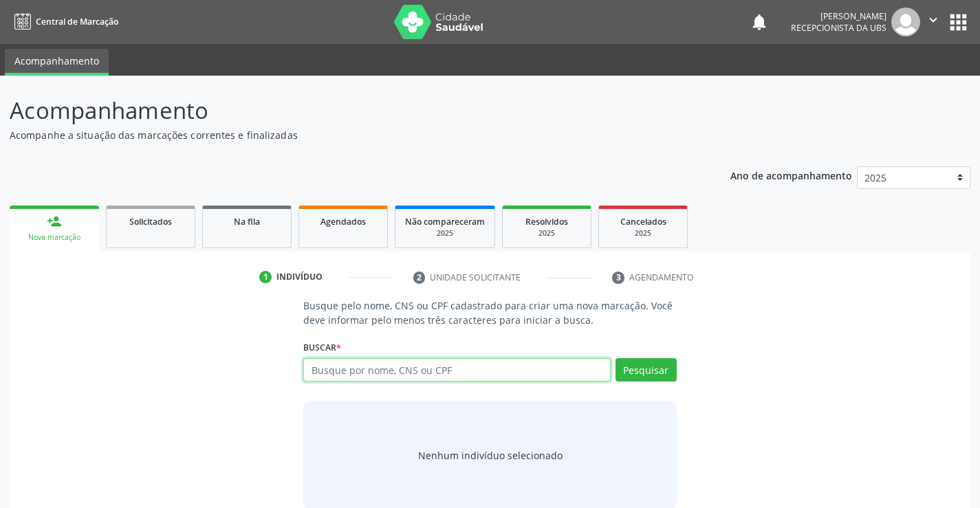
click at [351, 364] on input "text" at bounding box center [456, 369] width 307 height 23
type input "700506933505952"
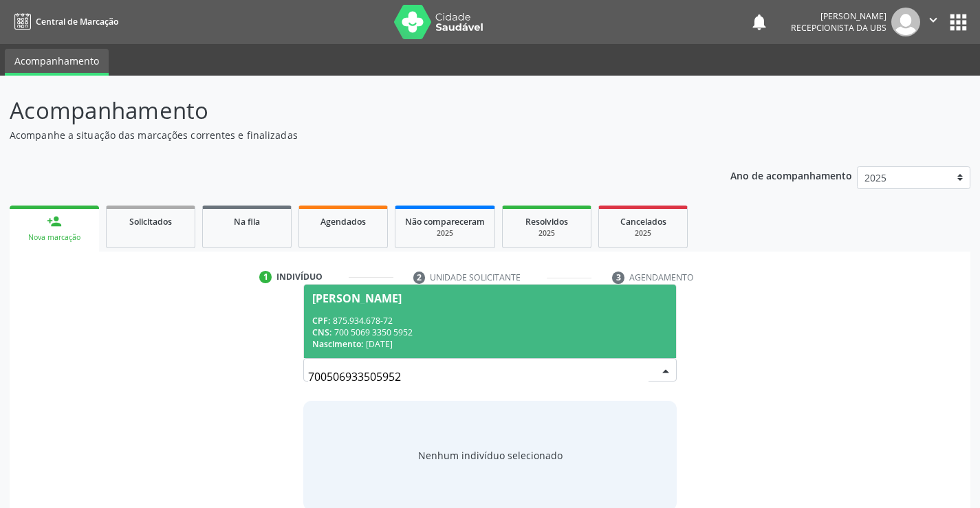
click at [498, 353] on span "[PERSON_NAME] CPF: 875.934.678-72 CNS: 700 5069 3350 5952 Nascimento: [DATE]" at bounding box center [489, 322] width 371 height 74
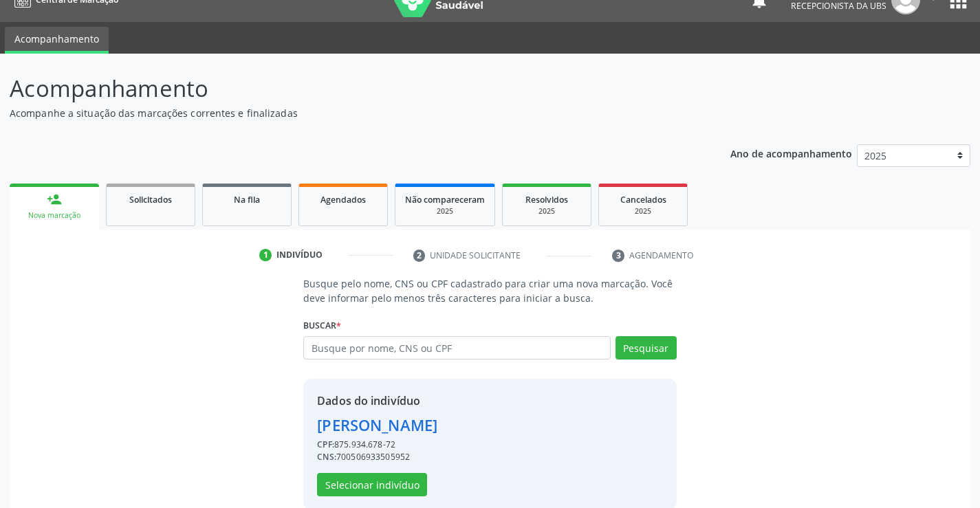
scroll to position [43, 0]
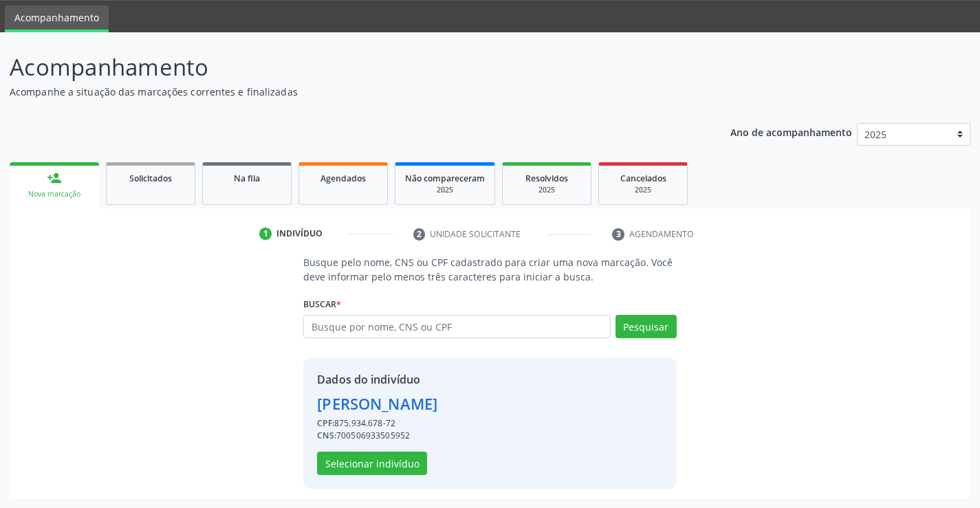
click at [395, 475] on div "Dados do indivíduo [PERSON_NAME] CPF: 875.934.678-72 CNS: 700506933505952 Selec…" at bounding box center [489, 422] width 373 height 131
click at [399, 466] on button "Selecionar indivíduo" at bounding box center [372, 463] width 110 height 23
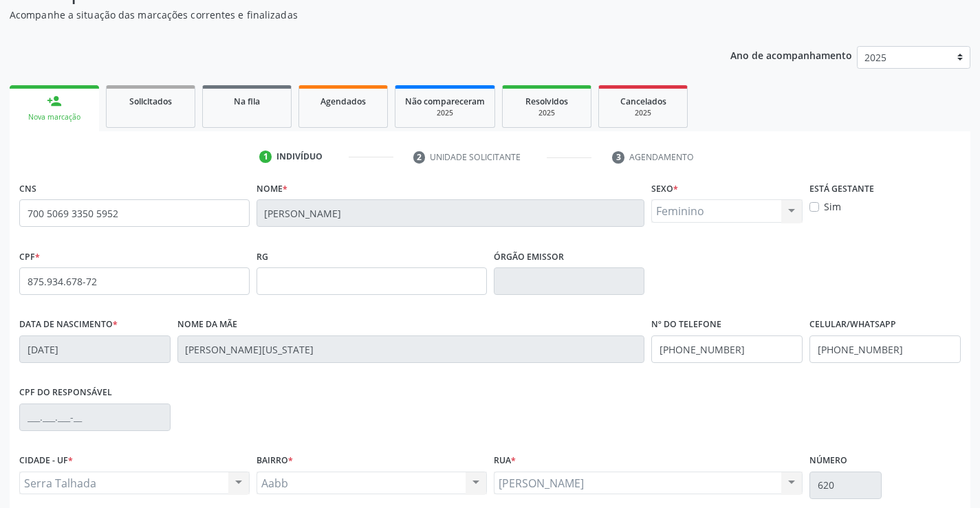
scroll to position [237, 0]
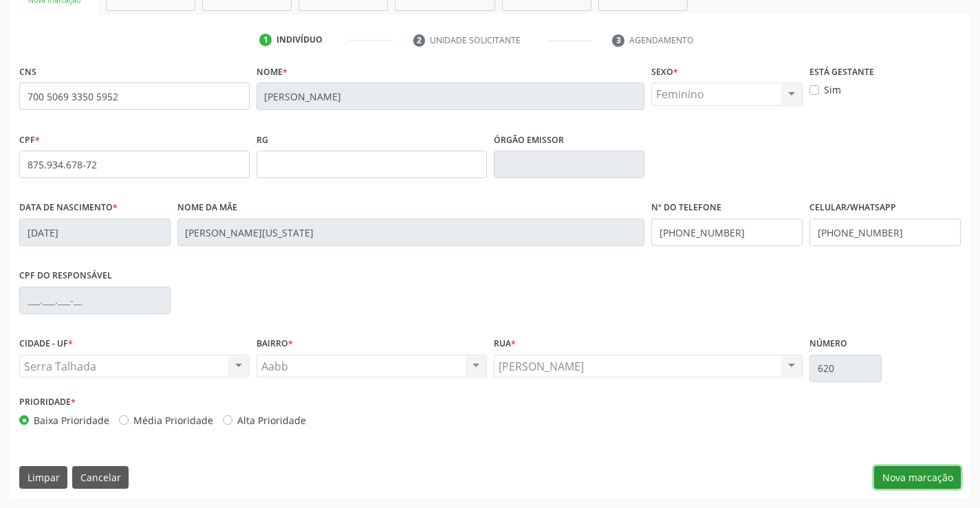
click at [905, 473] on button "Nova marcação" at bounding box center [917, 477] width 87 height 23
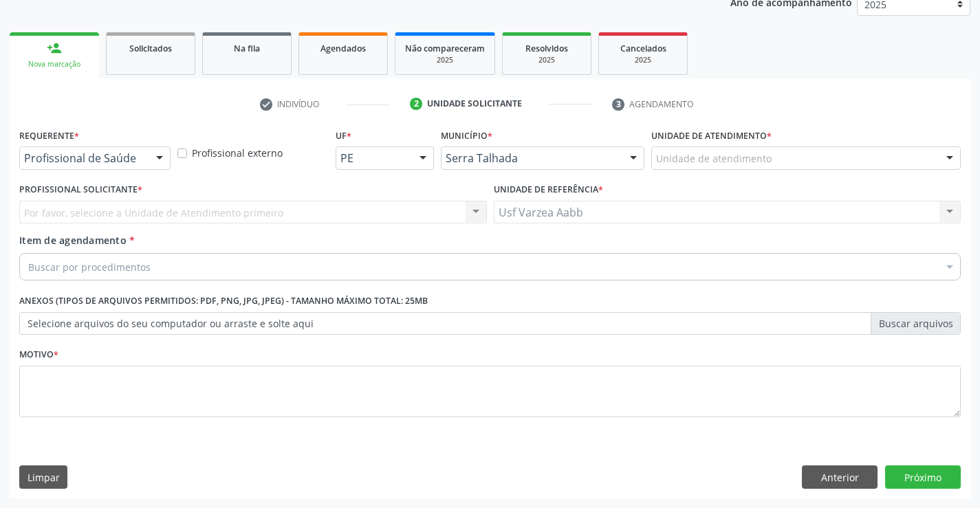
scroll to position [173, 0]
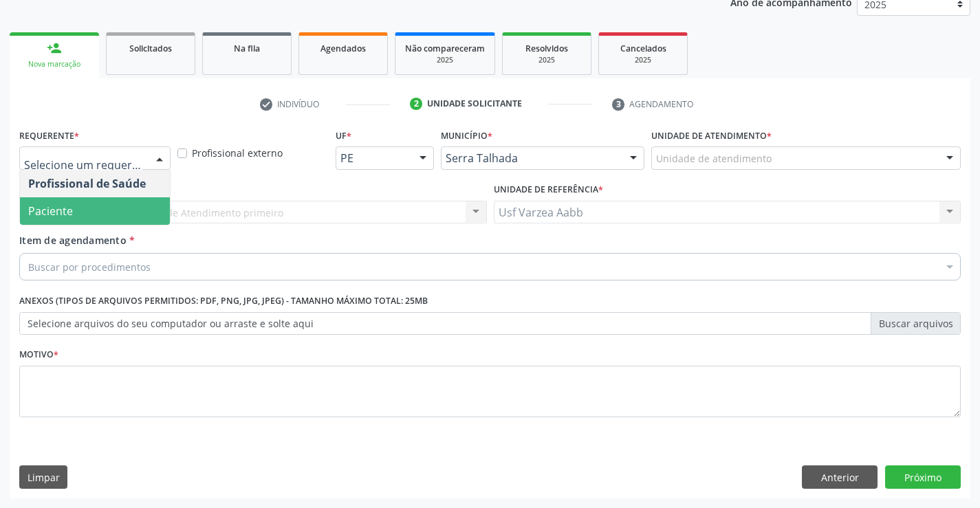
click at [119, 207] on span "Paciente" at bounding box center [95, 210] width 150 height 27
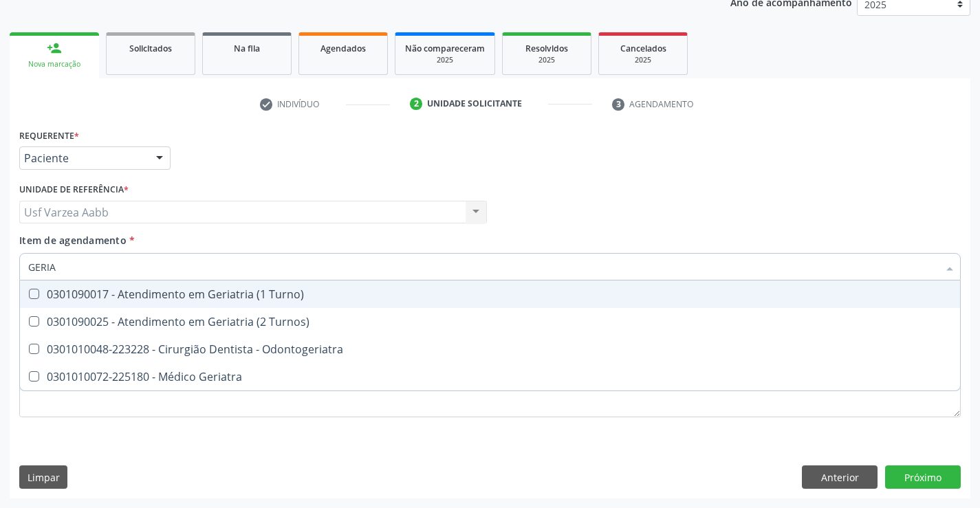
type input "GERIAT"
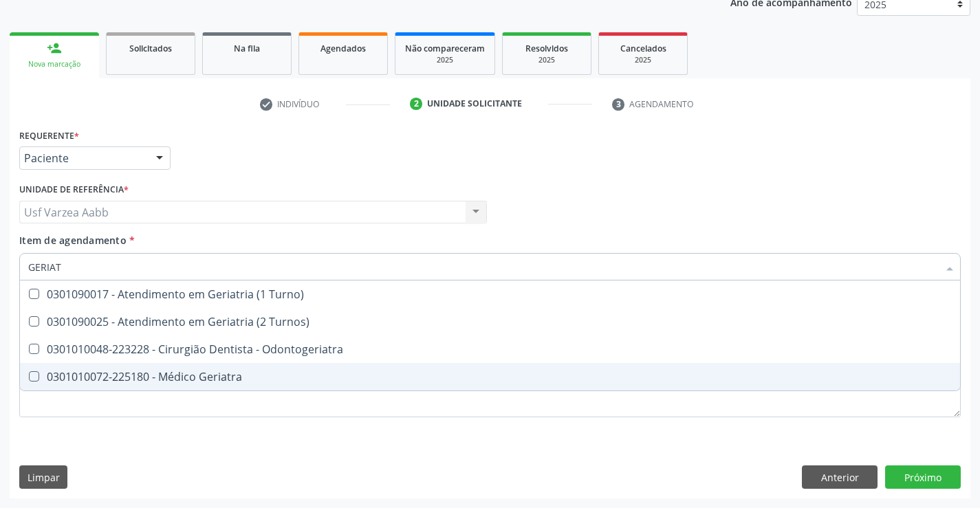
click at [180, 379] on div "0301010072-225180 - Médico Geriatra" at bounding box center [489, 376] width 923 height 11
checkbox Geriatra "true"
click at [186, 404] on div "Requerente * Paciente Profissional de Saúde Paciente Nenhum resultado encontrad…" at bounding box center [489, 280] width 941 height 311
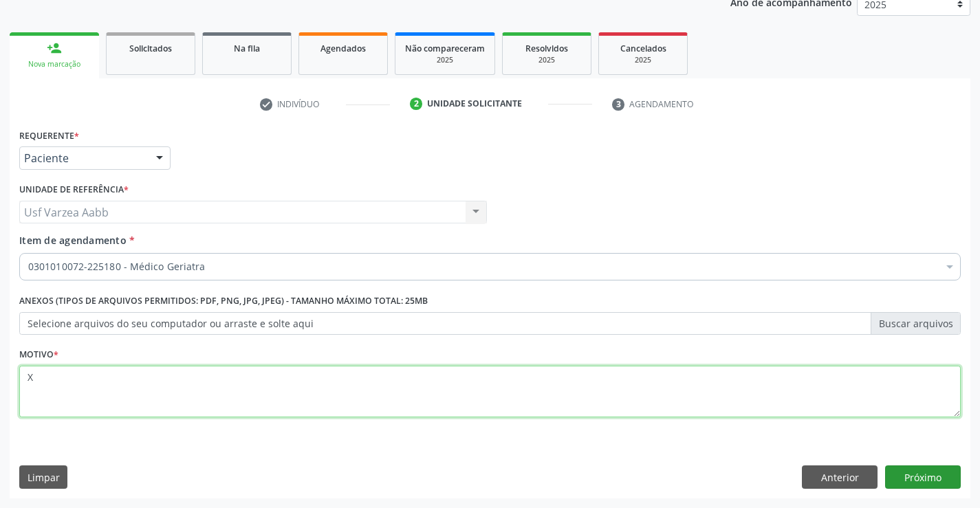
type textarea "X"
click at [942, 475] on button "Próximo" at bounding box center [923, 476] width 76 height 23
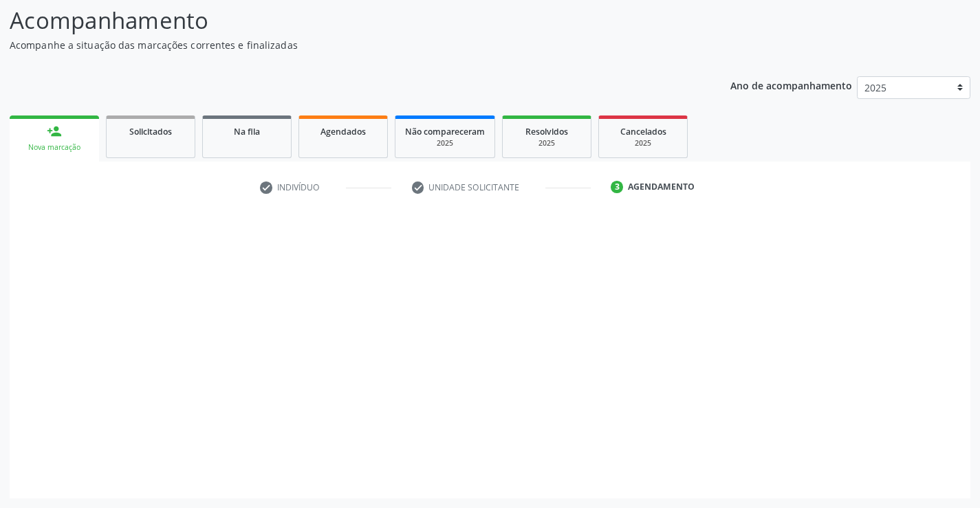
scroll to position [90, 0]
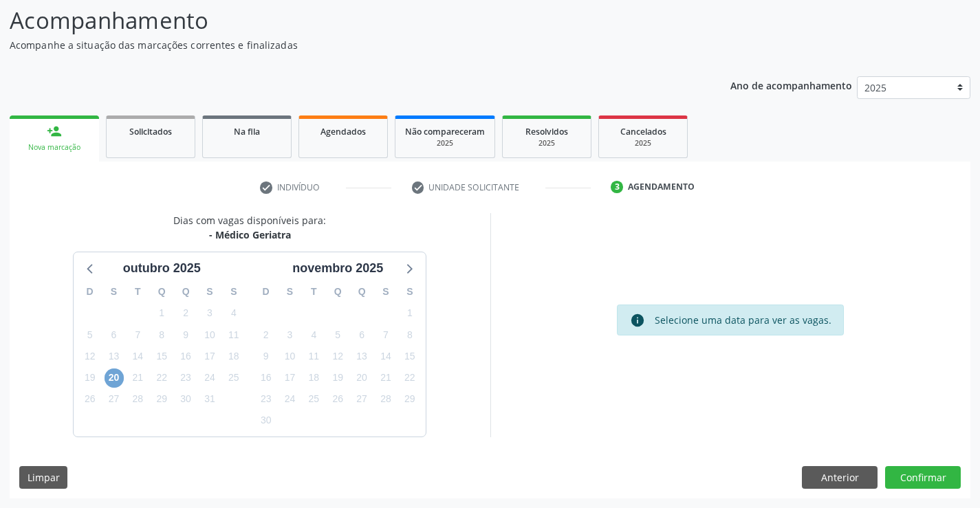
click at [122, 381] on span "20" at bounding box center [113, 377] width 19 height 19
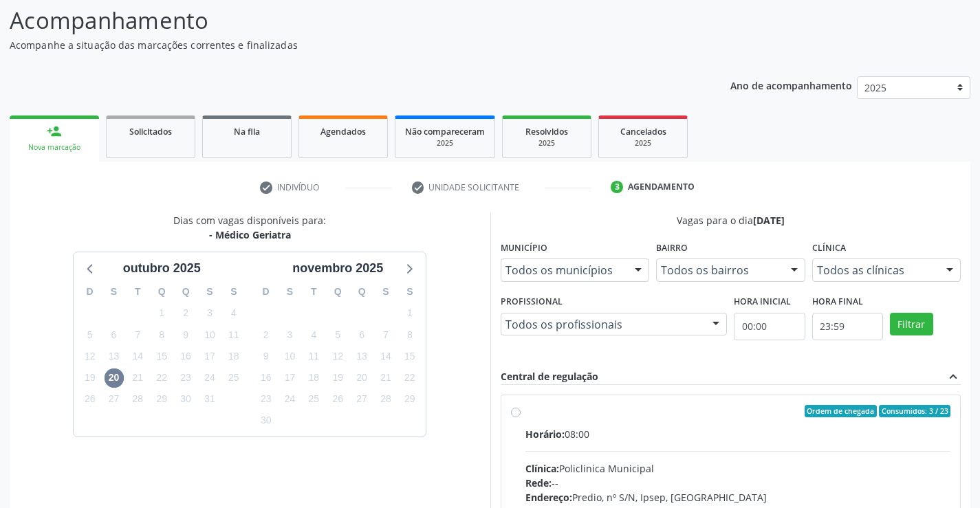
click at [598, 384] on div "Central de regulação" at bounding box center [549, 376] width 98 height 15
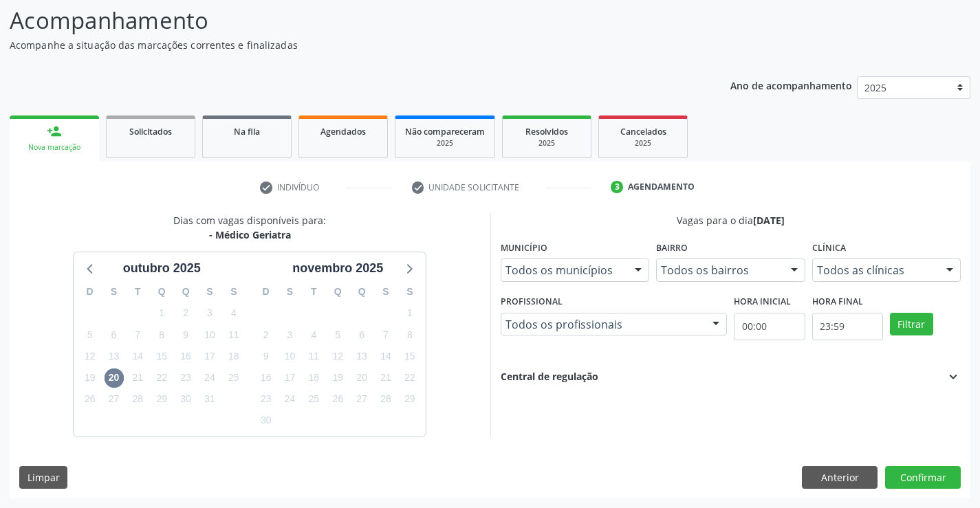
click at [585, 381] on div "Central de regulação" at bounding box center [549, 376] width 98 height 15
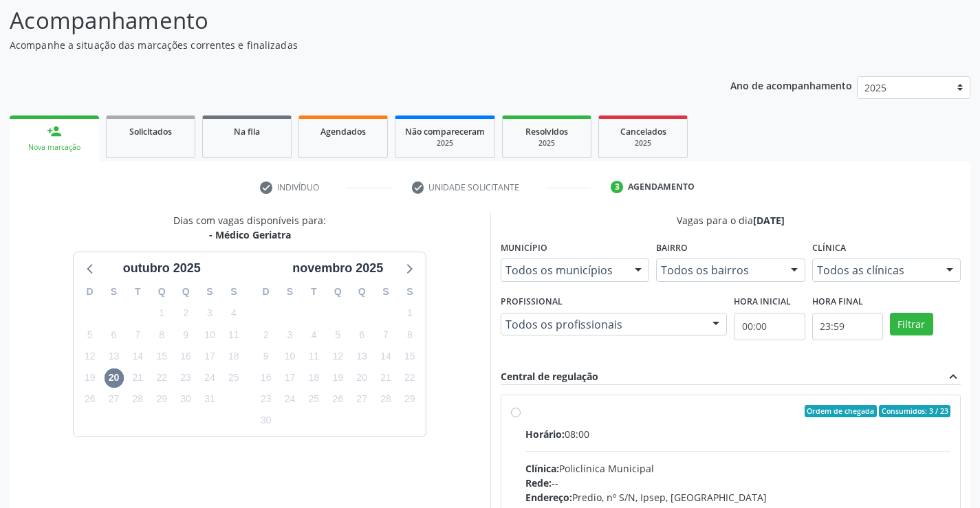
click at [577, 413] on div "Ordem de chegada Consumidos: 3 / 23" at bounding box center [738, 411] width 426 height 12
click at [520, 413] on input "Ordem de chegada Consumidos: 3 / 23 Horário: 08:00 Clínica: Policlinica Municip…" at bounding box center [516, 411] width 10 height 12
radio input "true"
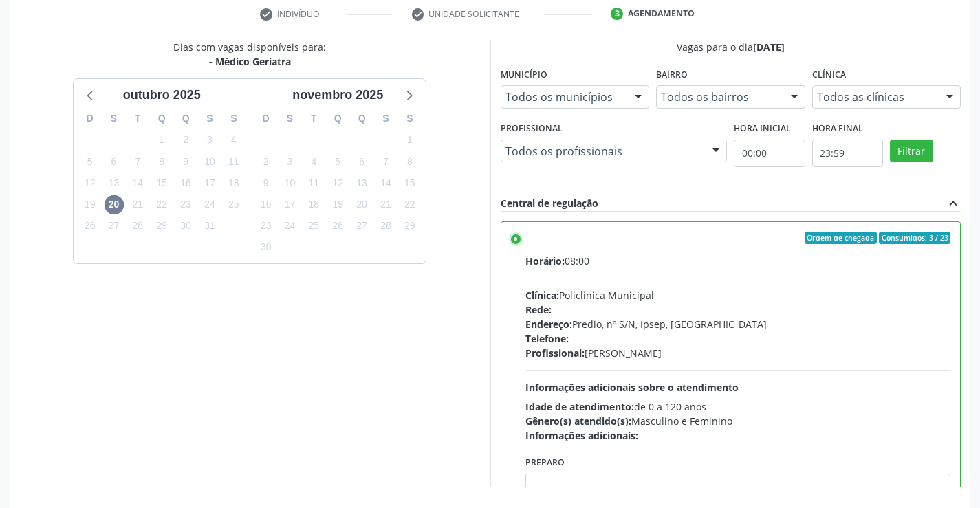
scroll to position [313, 0]
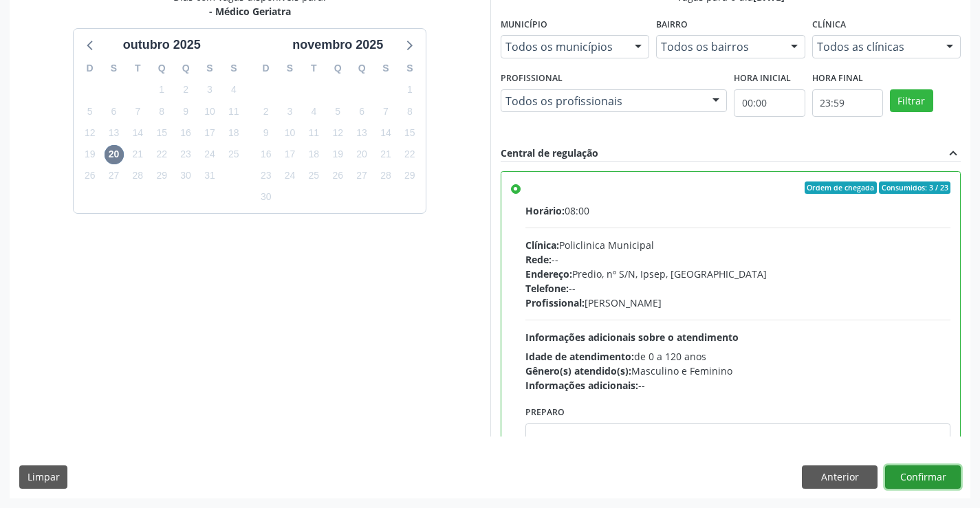
click at [930, 483] on button "Confirmar" at bounding box center [923, 476] width 76 height 23
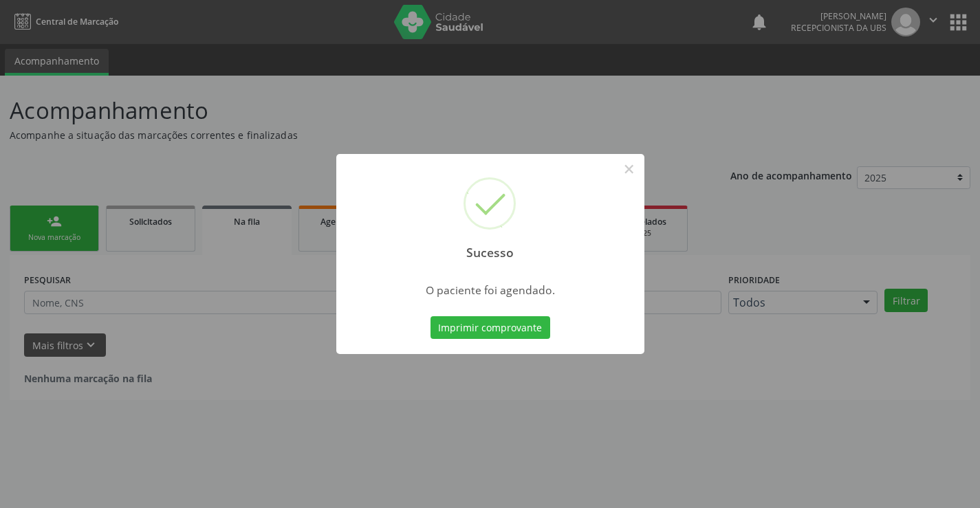
scroll to position [0, 0]
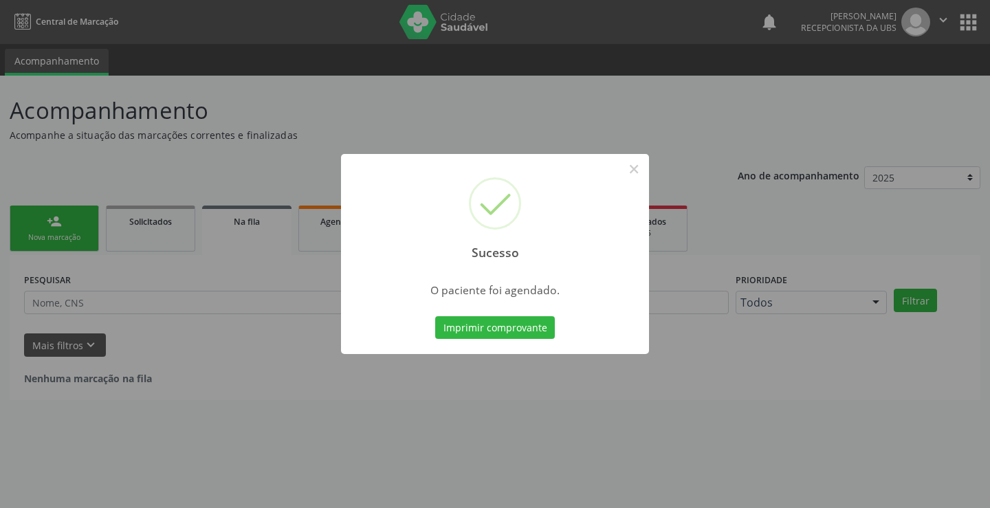
click at [554, 337] on div "Imprimir comprovante Cancel" at bounding box center [495, 327] width 126 height 29
click at [542, 330] on button "Imprimir comprovante" at bounding box center [495, 327] width 120 height 23
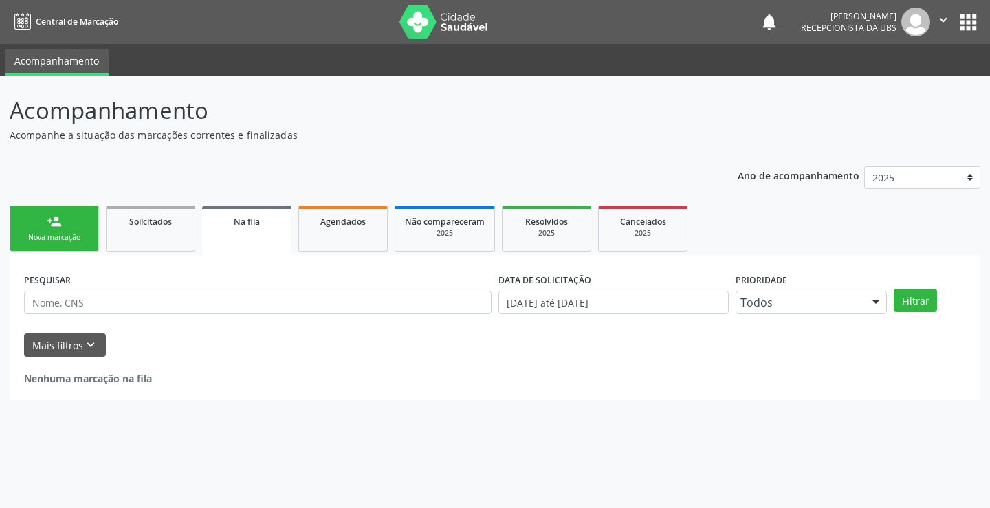
click at [82, 222] on link "person_add Nova marcação" at bounding box center [54, 229] width 89 height 46
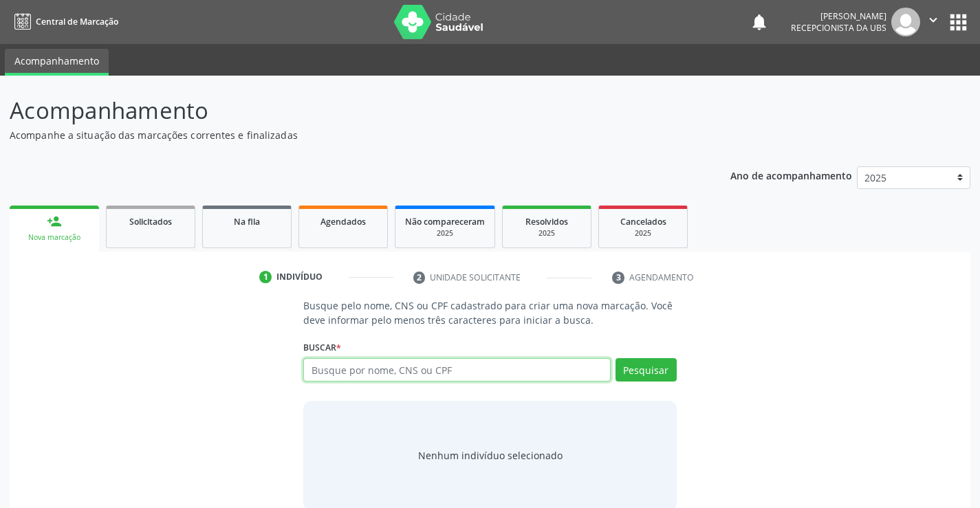
click at [373, 372] on input "text" at bounding box center [456, 369] width 307 height 23
type input "14678810404"
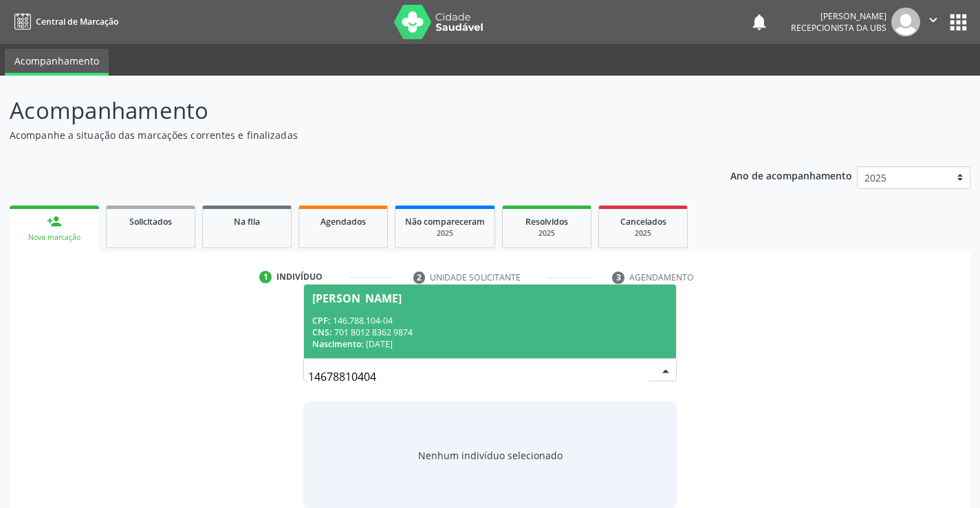
click at [516, 340] on div "Nascimento: [DATE]" at bounding box center [489, 344] width 355 height 12
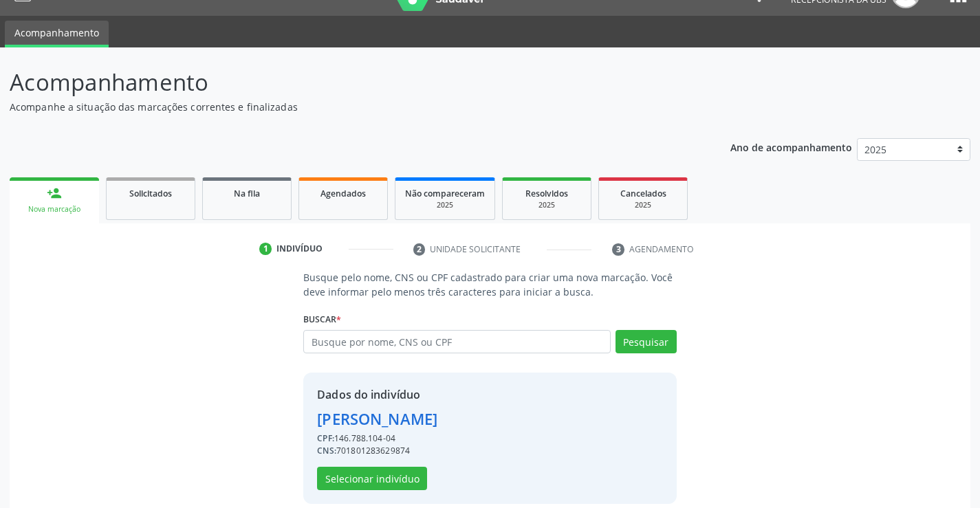
scroll to position [43, 0]
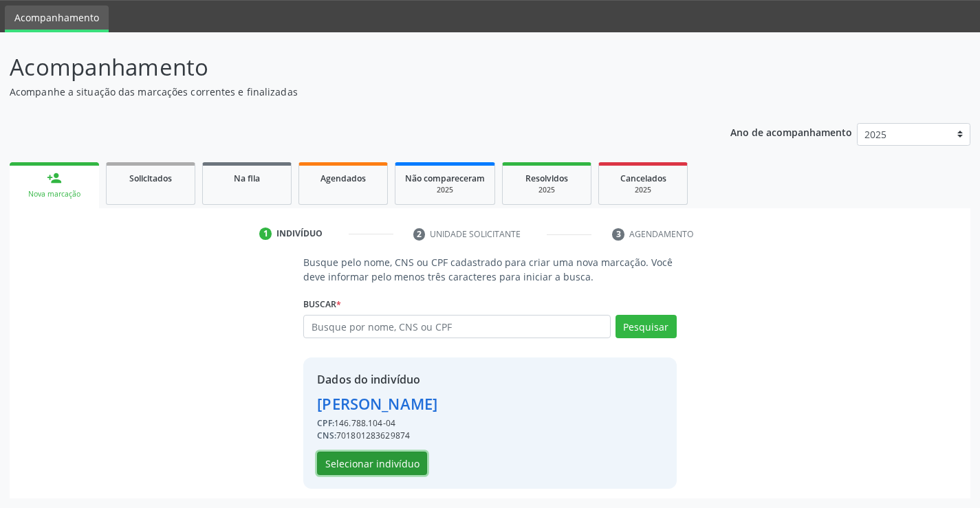
click at [362, 459] on button "Selecionar indivíduo" at bounding box center [372, 463] width 110 height 23
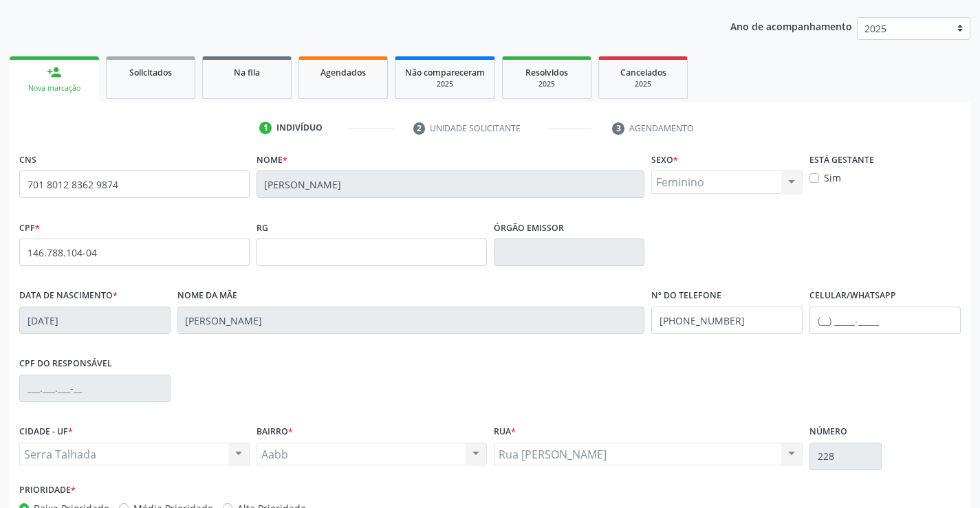
scroll to position [237, 0]
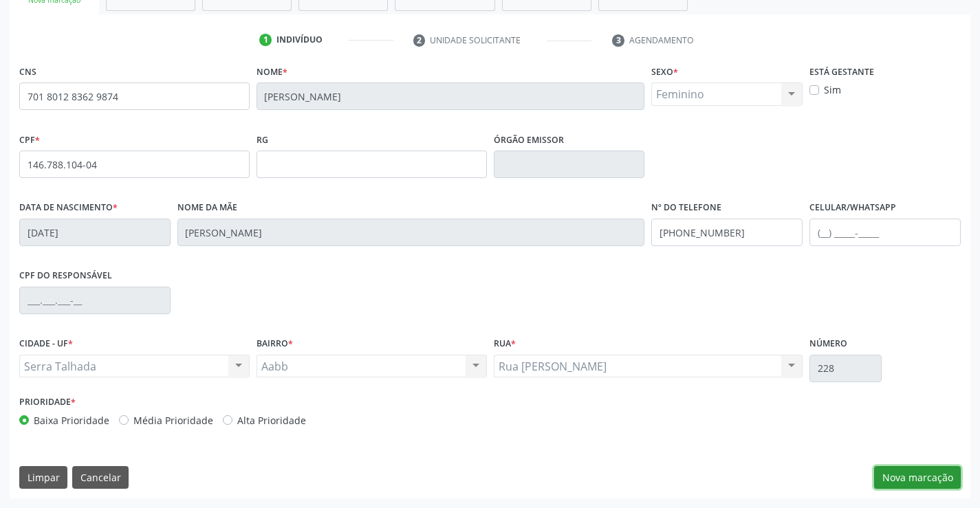
click at [907, 466] on button "Nova marcação" at bounding box center [917, 477] width 87 height 23
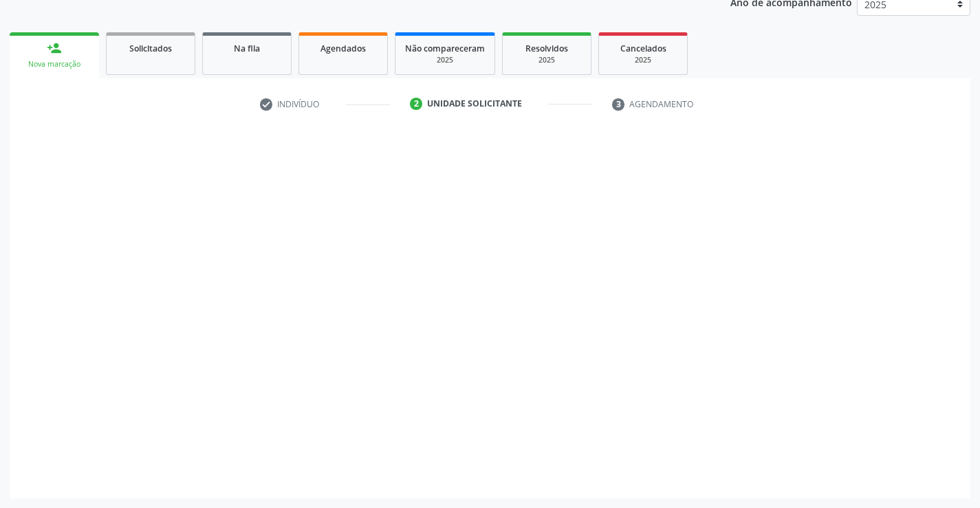
scroll to position [173, 0]
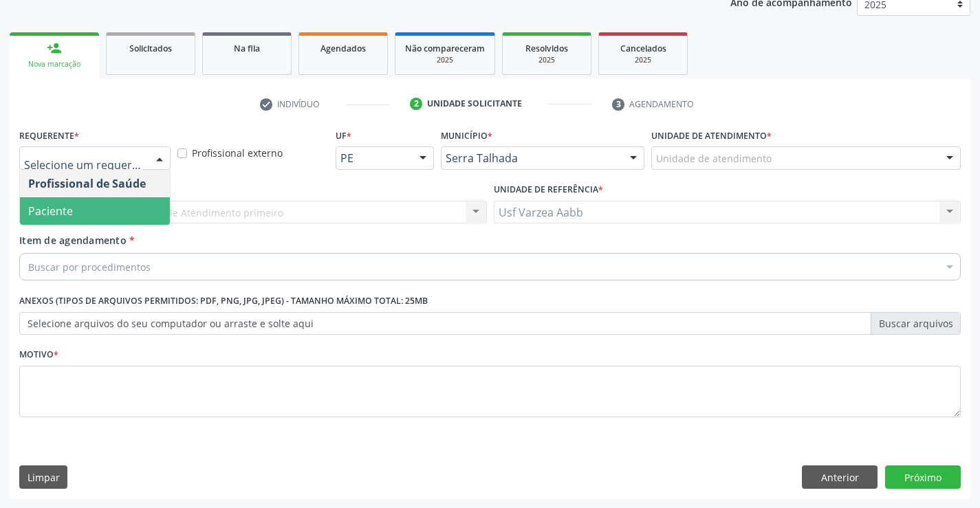
click at [135, 210] on span "Paciente" at bounding box center [95, 210] width 150 height 27
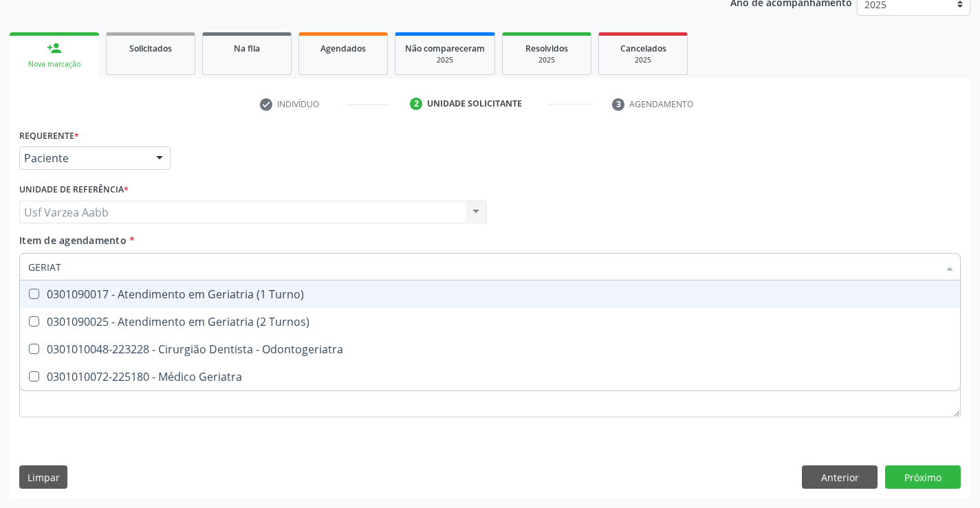
type input "GERIATR"
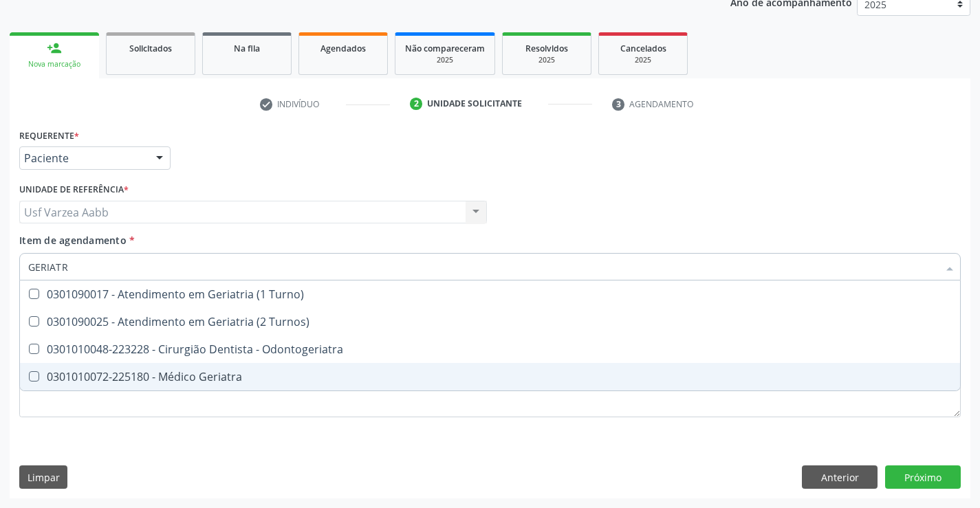
click at [164, 386] on span "0301010072-225180 - Médico Geriatra" at bounding box center [490, 376] width 940 height 27
checkbox Geriatra "true"
click at [164, 397] on div "Requerente * Paciente Profissional de Saúde Paciente Nenhum resultado encontrad…" at bounding box center [489, 280] width 941 height 311
checkbox Turnos\) "true"
checkbox Geriatra "false"
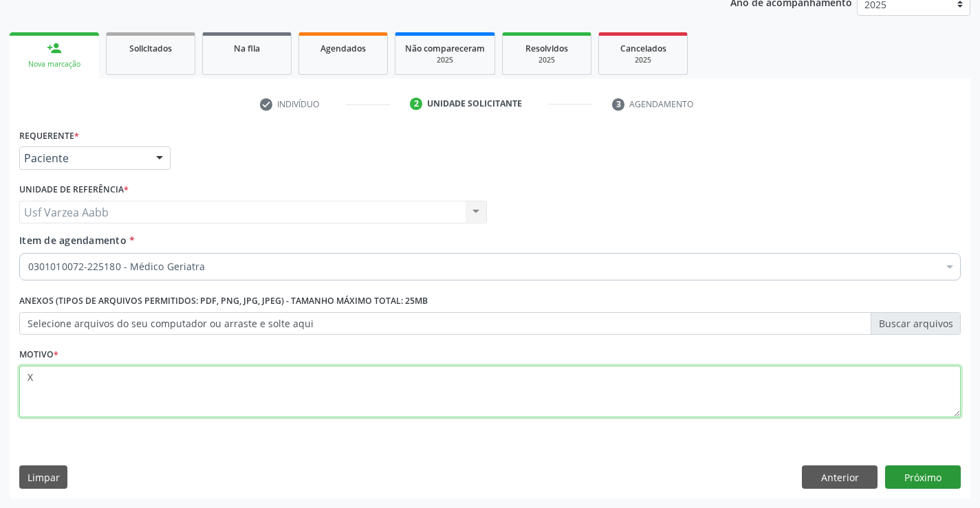
type textarea "X"
click at [927, 467] on button "Próximo" at bounding box center [923, 476] width 76 height 23
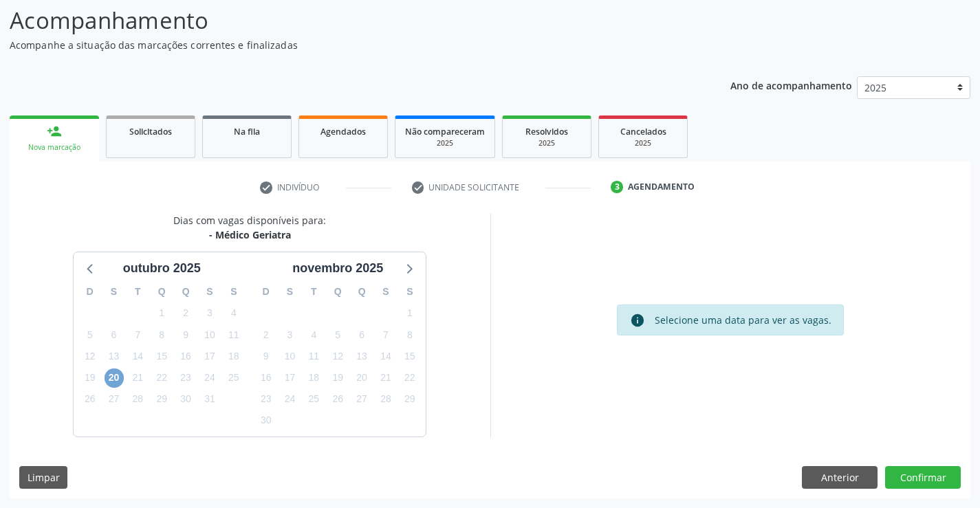
click at [111, 378] on span "20" at bounding box center [113, 377] width 19 height 19
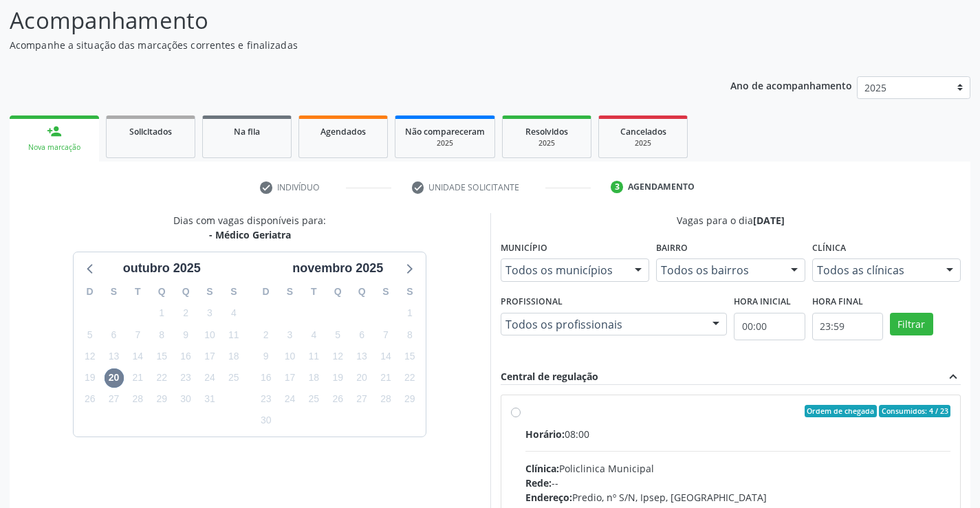
click at [546, 388] on div "Ordem de chegada Consumidos: 4 / 23 Horário: 08:00 Clínica: Policlinica Municip…" at bounding box center [730, 510] width 461 height 251
click at [544, 412] on div "Ordem de chegada Consumidos: 4 / 23" at bounding box center [738, 411] width 426 height 12
click at [520, 412] on input "Ordem de chegada Consumidos: 4 / 23 Horário: 08:00 Clínica: Policlinica Municip…" at bounding box center [516, 411] width 10 height 12
radio input "true"
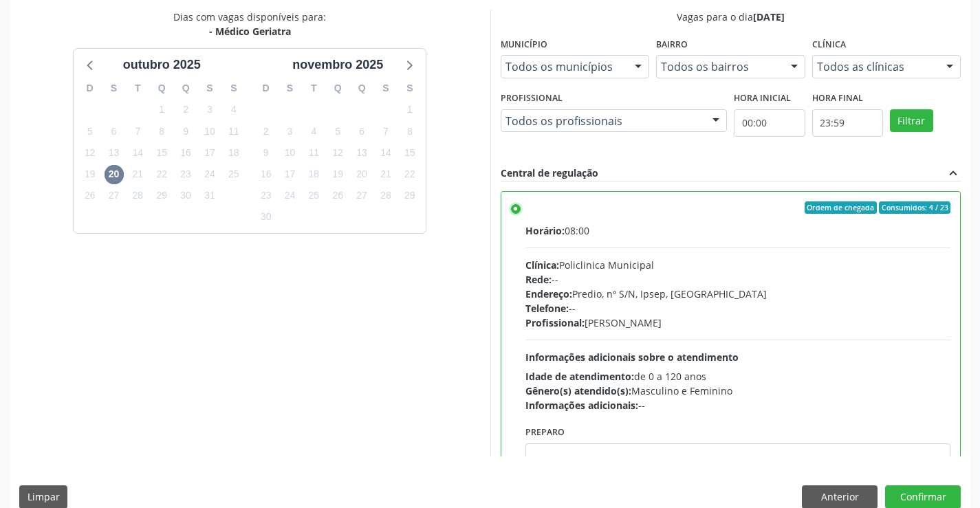
scroll to position [313, 0]
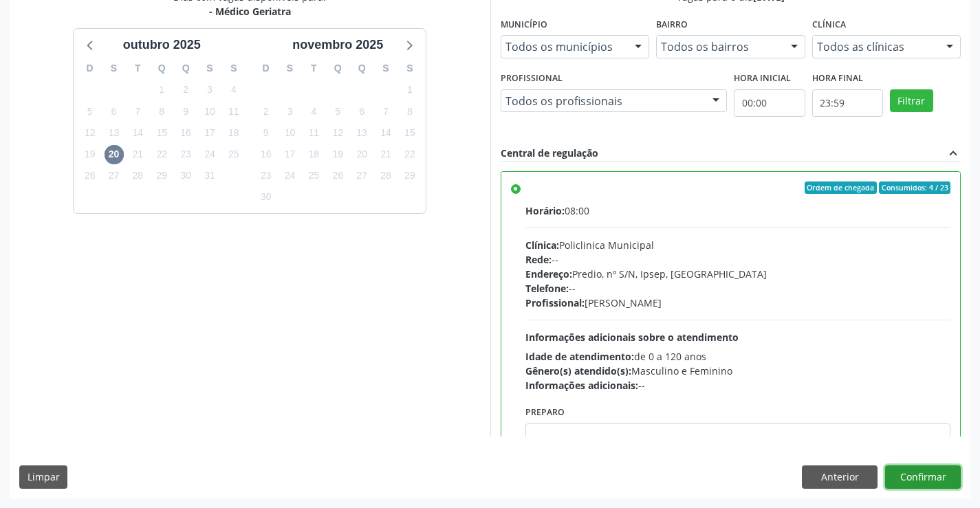
click at [910, 478] on button "Confirmar" at bounding box center [923, 476] width 76 height 23
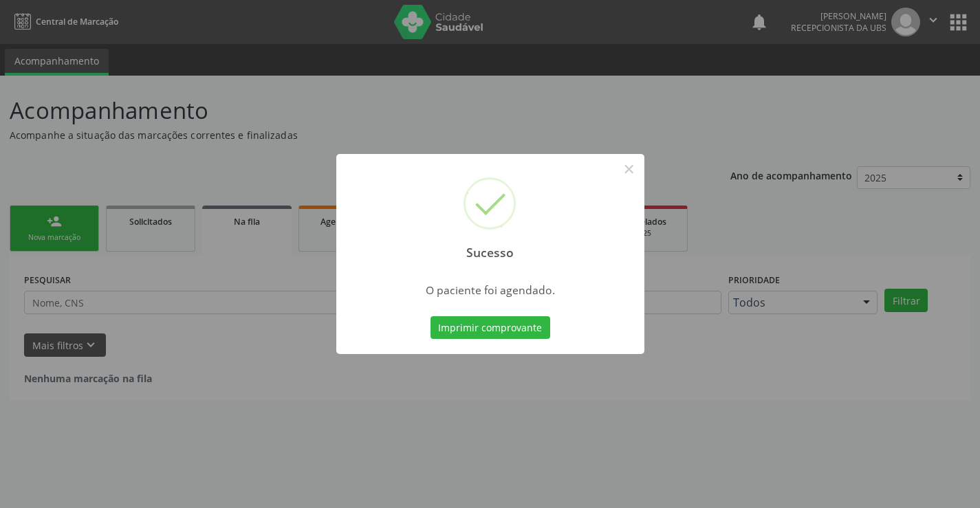
scroll to position [0, 0]
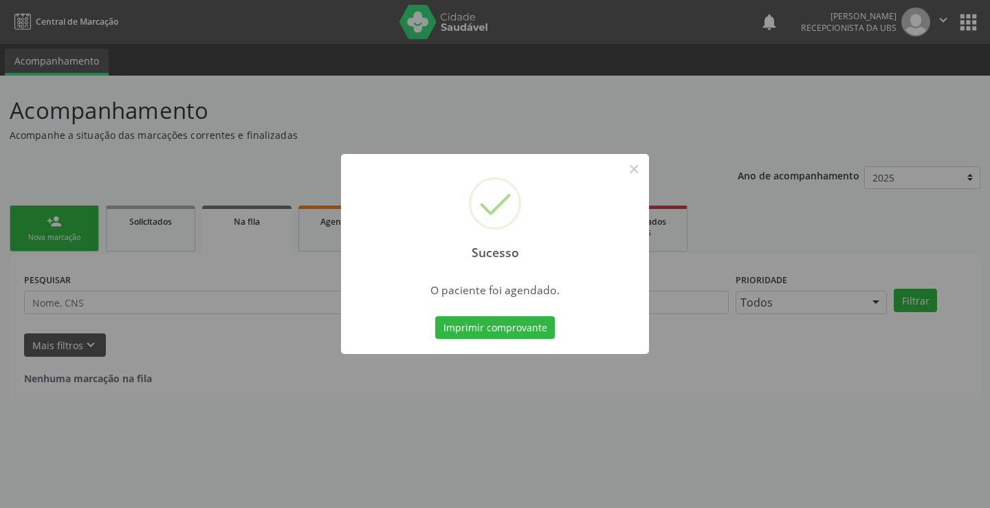
click at [465, 340] on div "Imprimir comprovante Cancel" at bounding box center [495, 327] width 126 height 29
click at [463, 329] on button "Imprimir comprovante" at bounding box center [495, 327] width 120 height 23
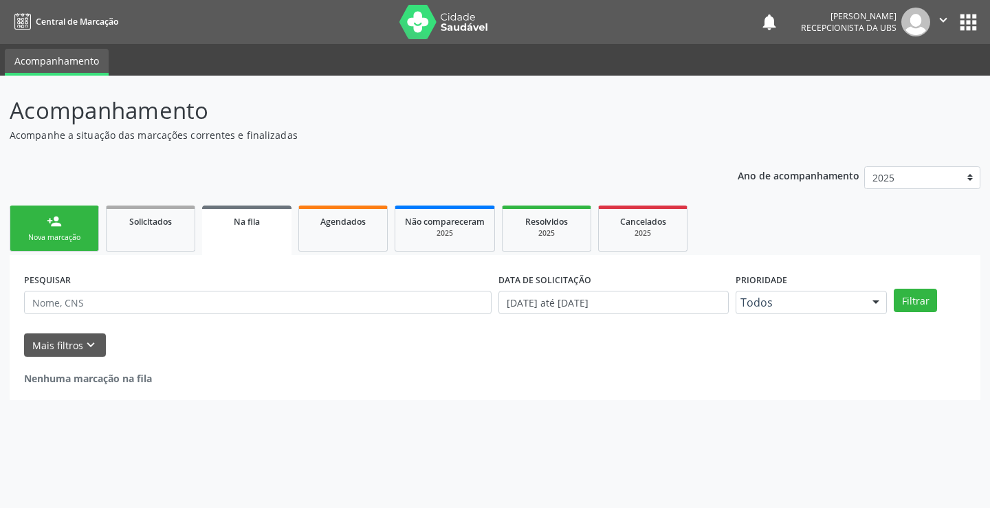
click at [62, 220] on link "person_add Nova marcação" at bounding box center [54, 229] width 89 height 46
